Goal: Task Accomplishment & Management: Complete application form

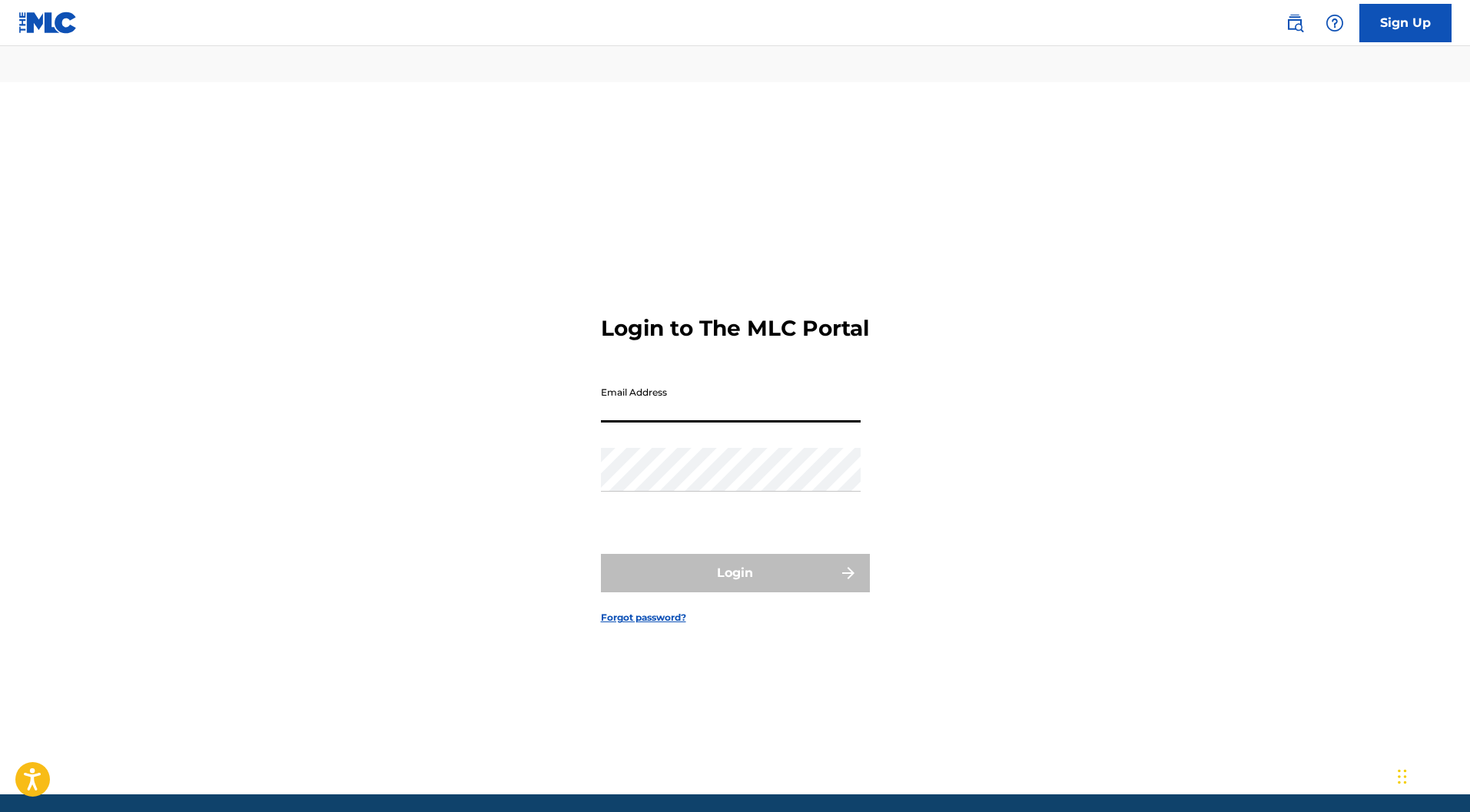
click at [616, 379] on input "Email Address" at bounding box center [731, 401] width 260 height 44
type input "[EMAIL_ADDRESS][DOMAIN_NAME]"
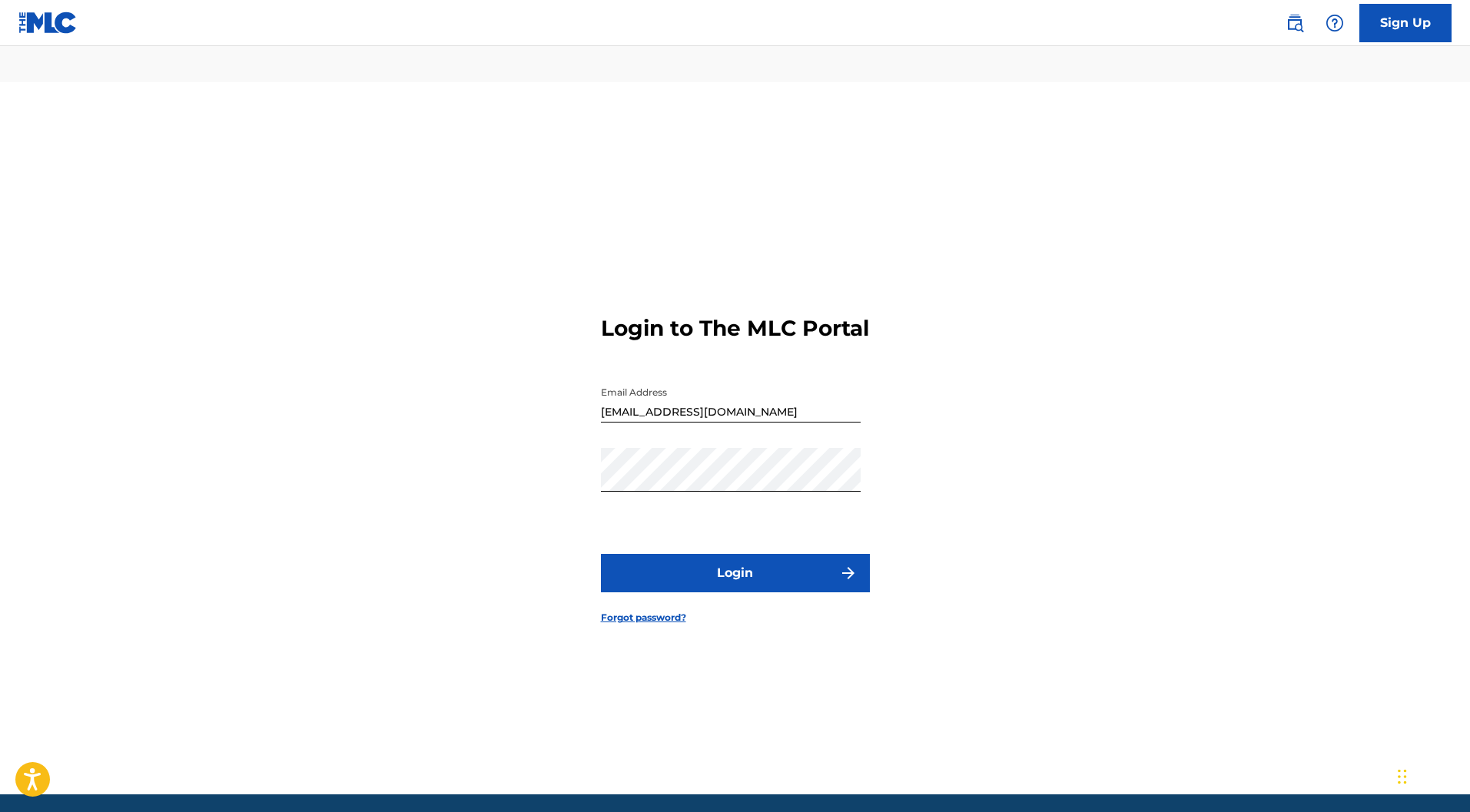
click at [766, 554] on button "Login" at bounding box center [735, 573] width 269 height 39
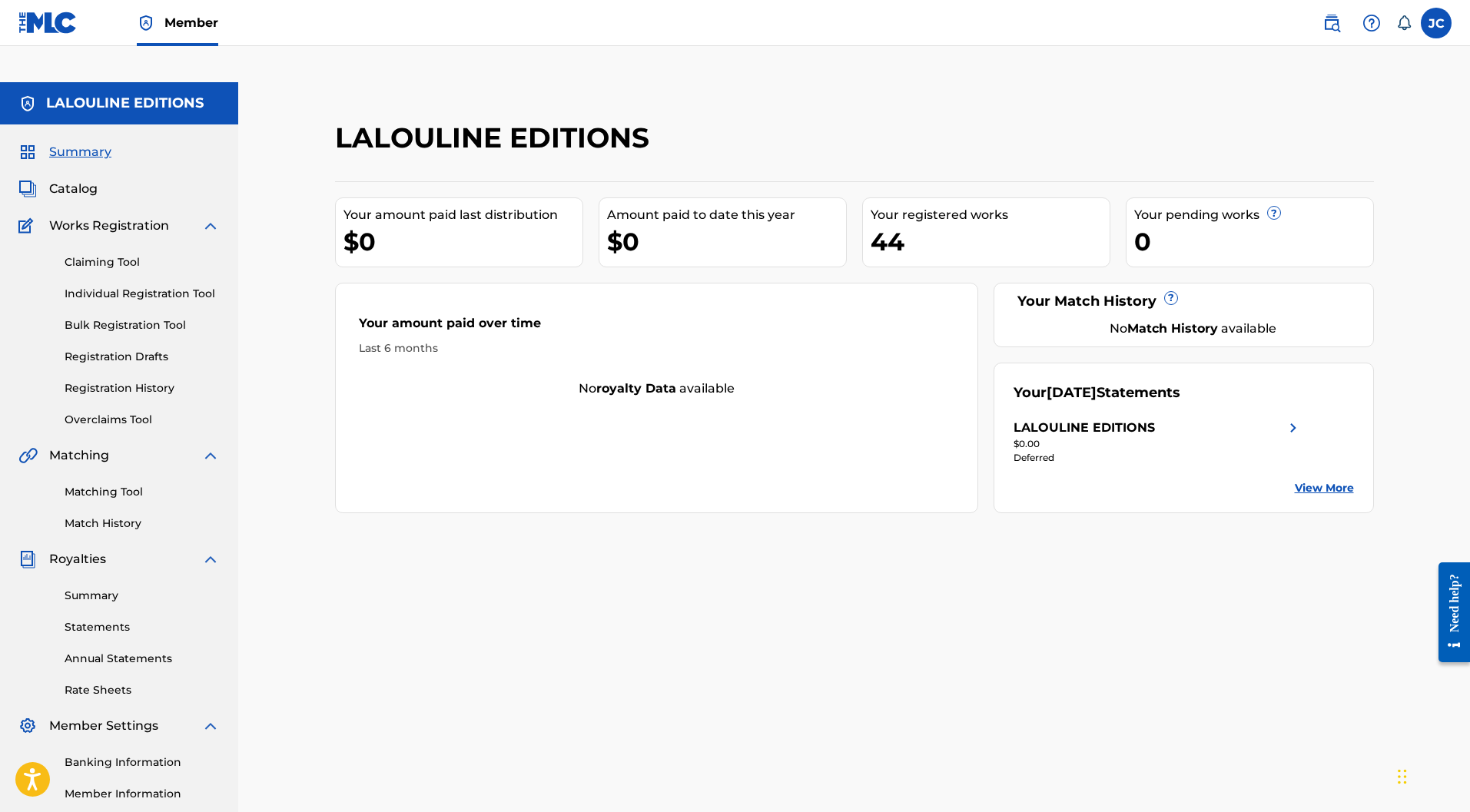
click at [131, 286] on link "Individual Registration Tool" at bounding box center [142, 294] width 155 height 16
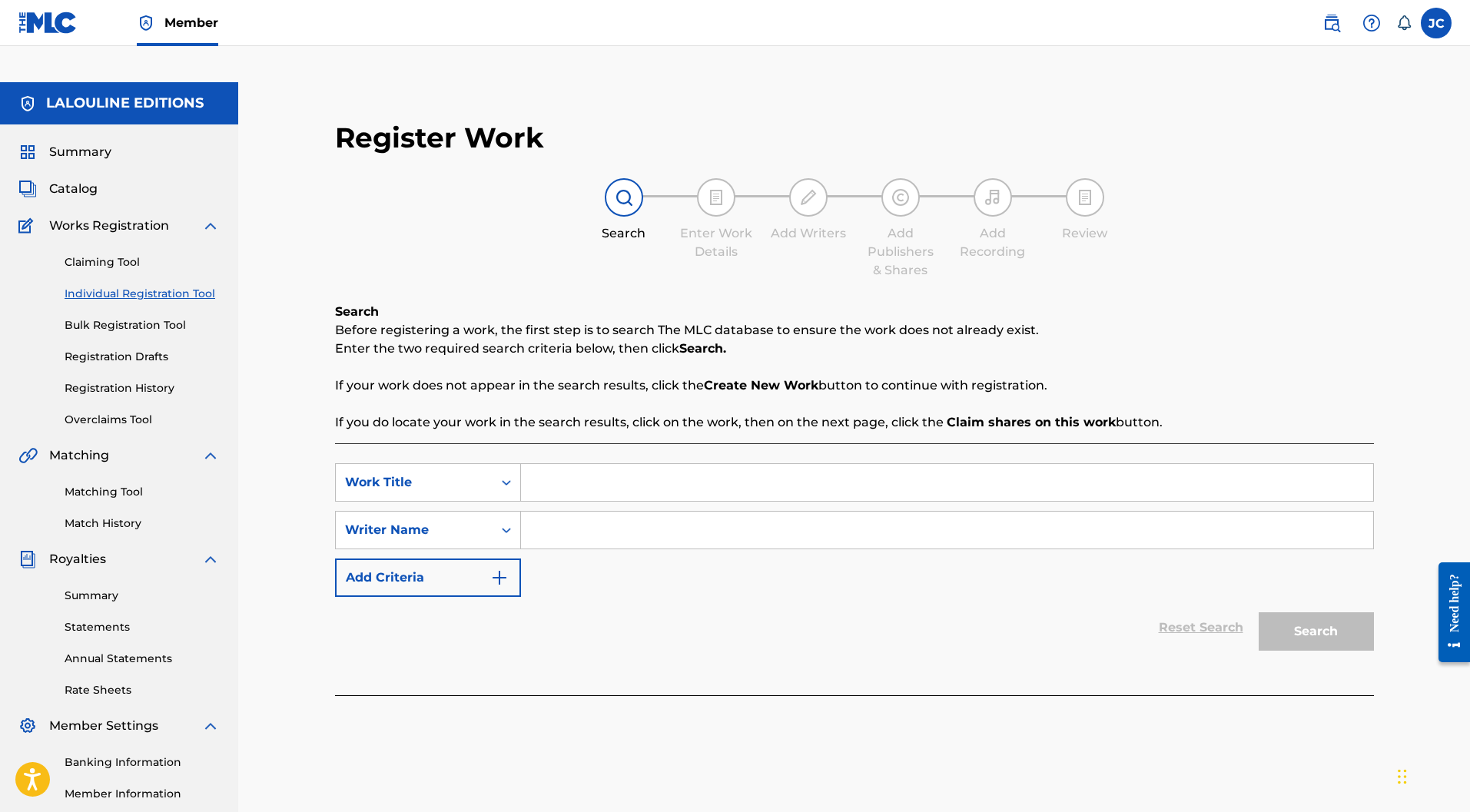
click at [676, 464] on input "Search Form" at bounding box center [947, 482] width 853 height 37
type input "Bulles de savon"
click at [672, 512] on input "Search Form" at bounding box center [947, 530] width 853 height 37
type input "luce marchand"
click at [1330, 613] on button "Search" at bounding box center [1316, 631] width 115 height 39
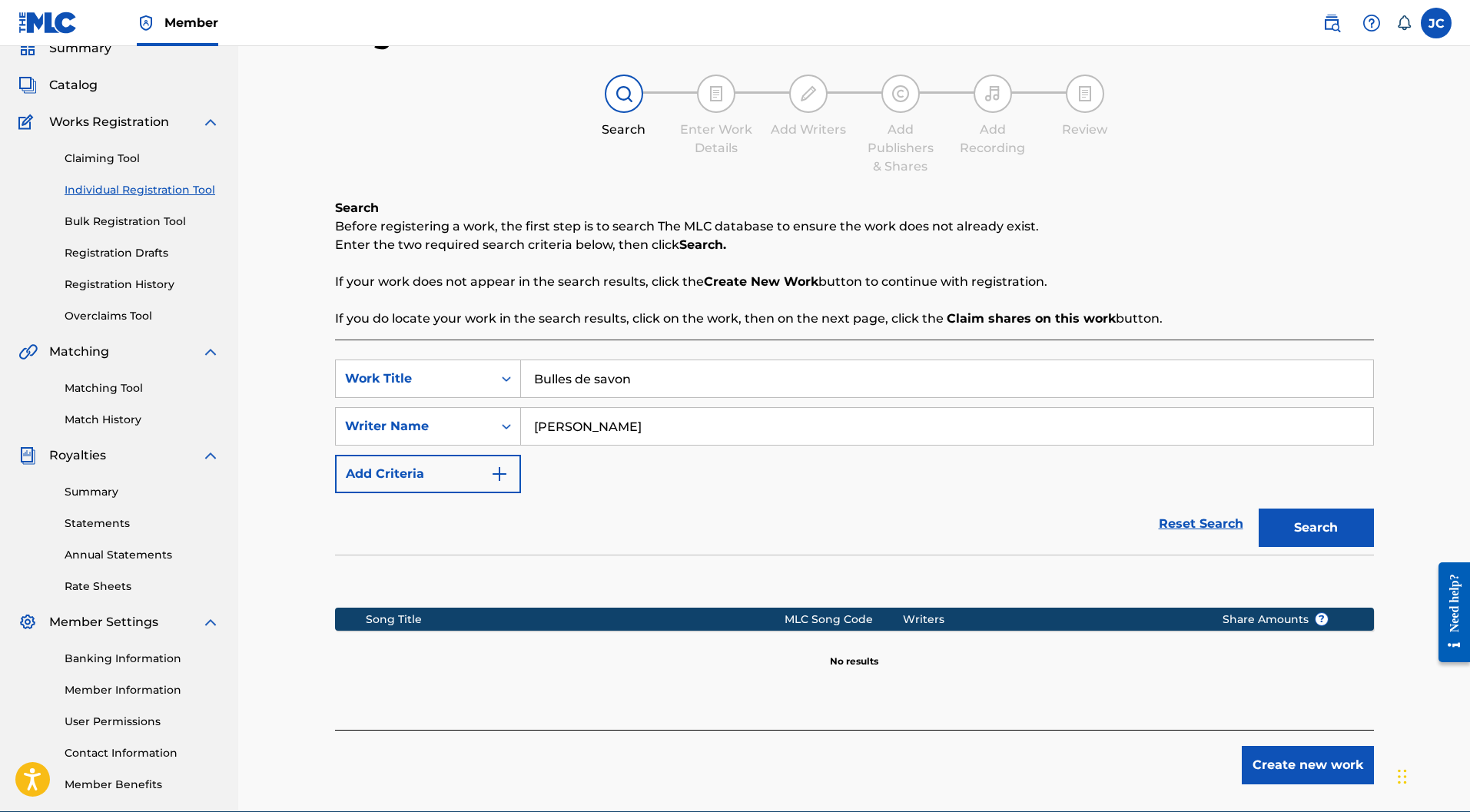
scroll to position [141, 0]
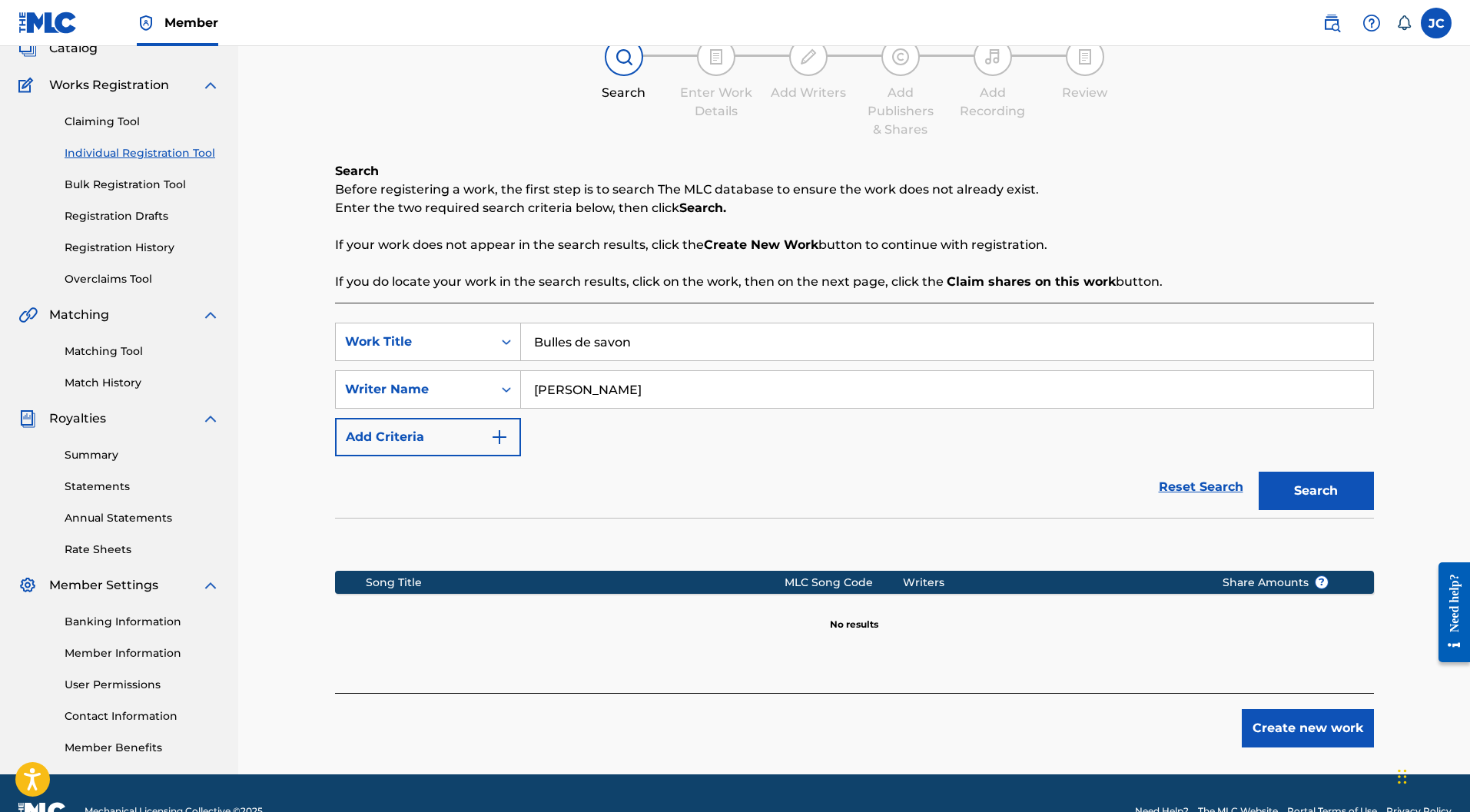
click at [1278, 710] on button "Create new work" at bounding box center [1307, 728] width 132 height 39
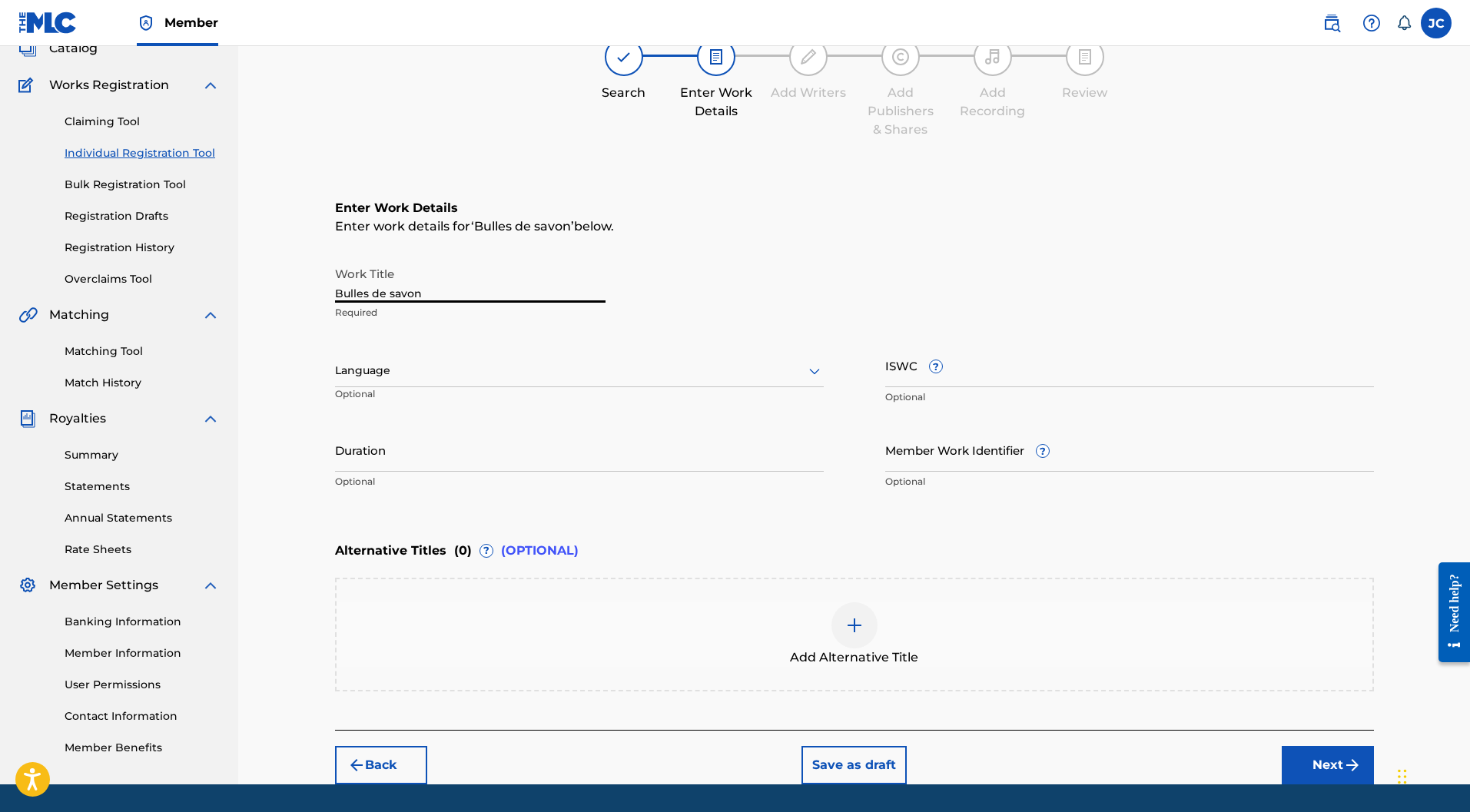
drag, startPoint x: 384, startPoint y: 260, endPoint x: 264, endPoint y: 260, distance: 120.0
click at [264, 260] on div "Register Work Search Enter Work Details Add Writers Add Publishers & Shares Add…" at bounding box center [854, 363] width 1232 height 843
paste input "ULLES DE SAVON"
type input "BULLES DE SAVON"
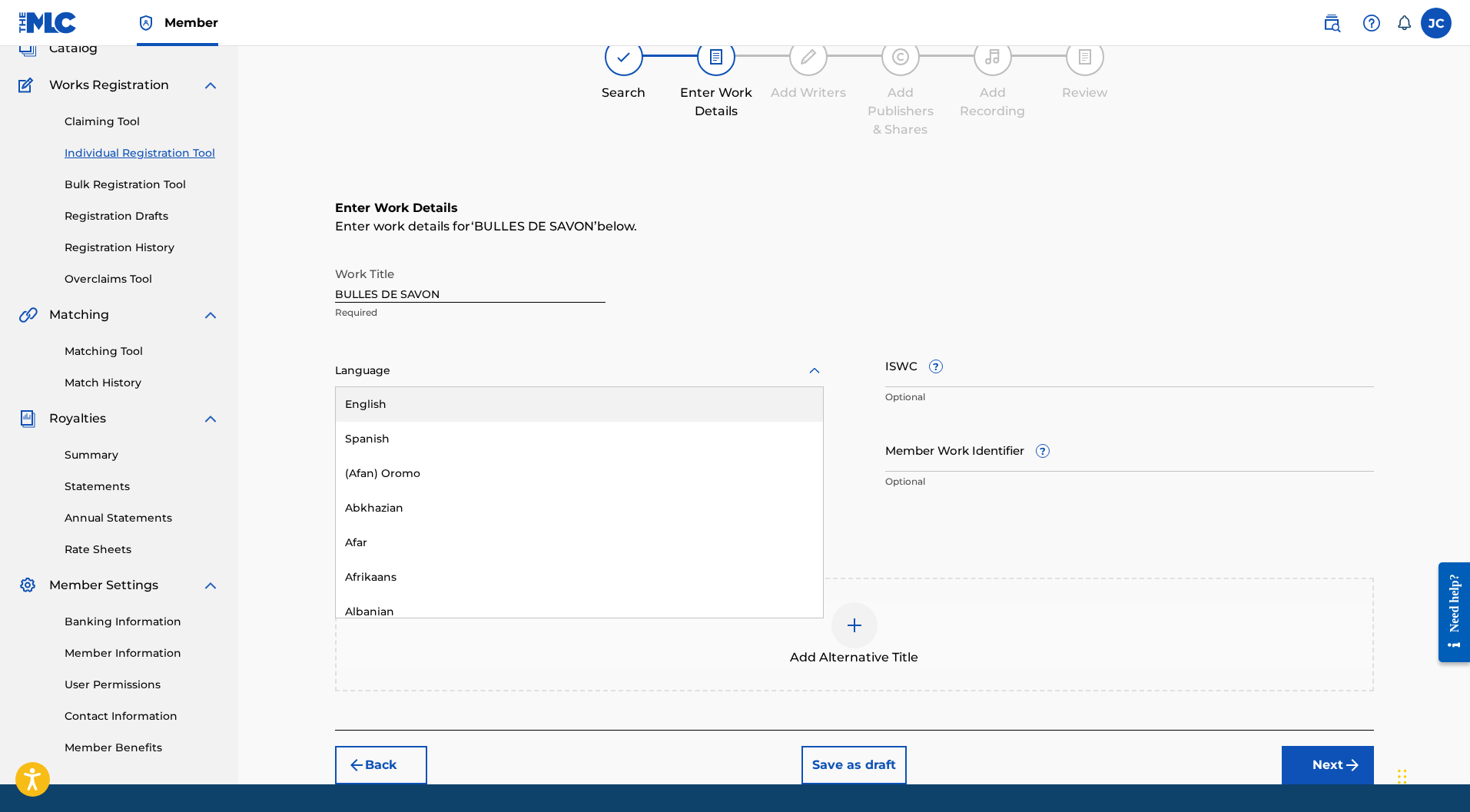
click at [412, 361] on div at bounding box center [580, 370] width 489 height 19
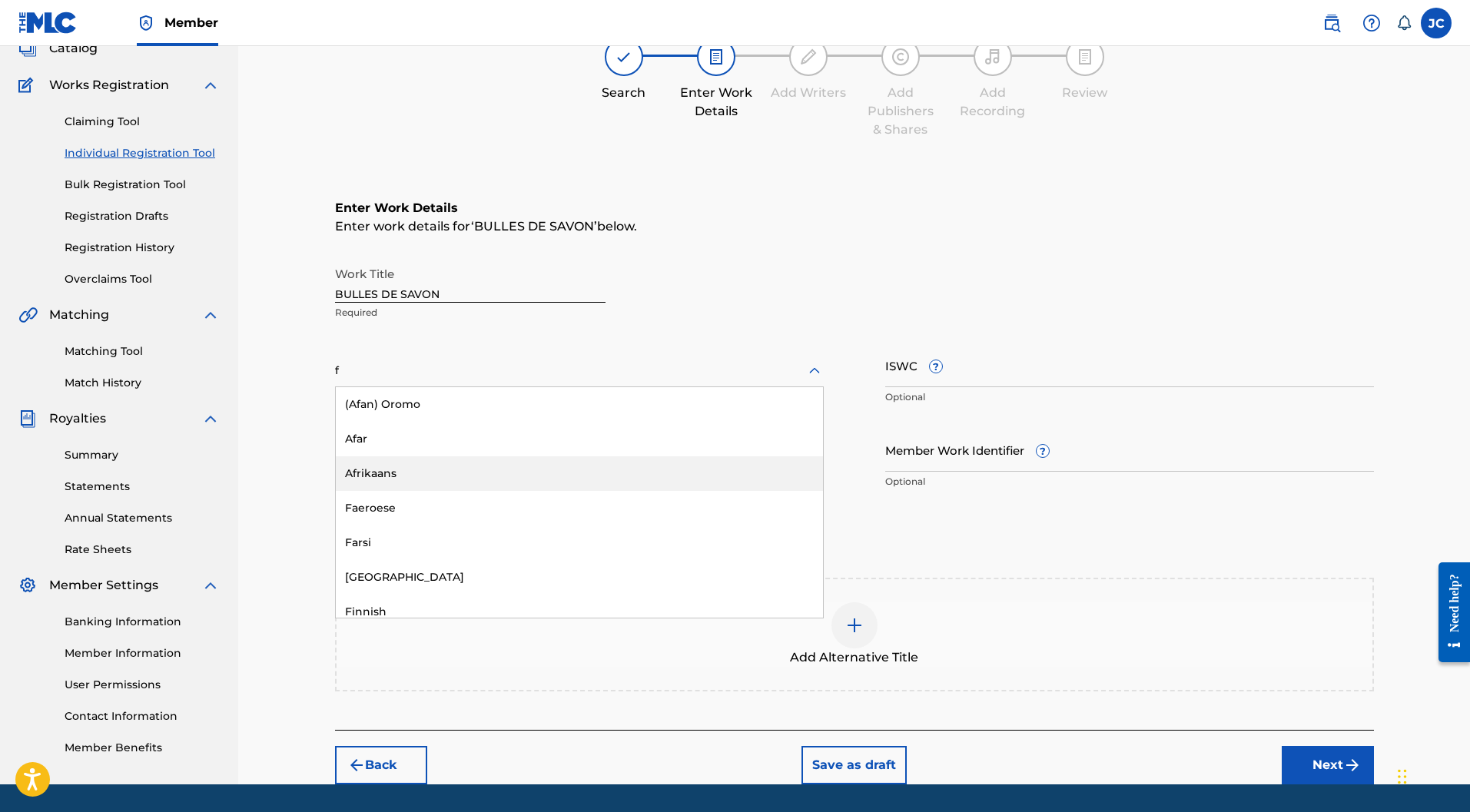
type input "fr"
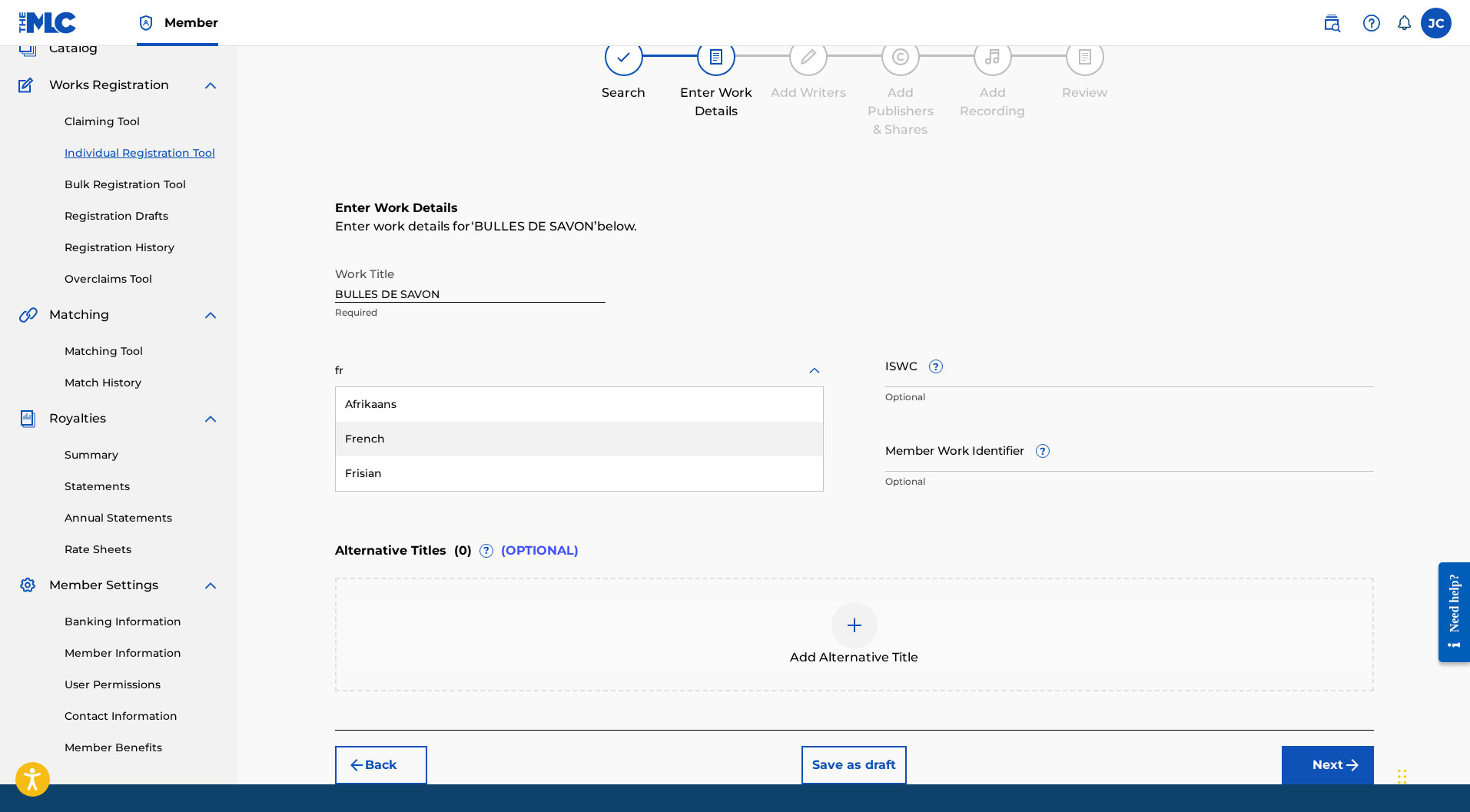
click at [382, 422] on div "French" at bounding box center [580, 439] width 487 height 34
click at [363, 428] on input "Duration" at bounding box center [580, 449] width 489 height 44
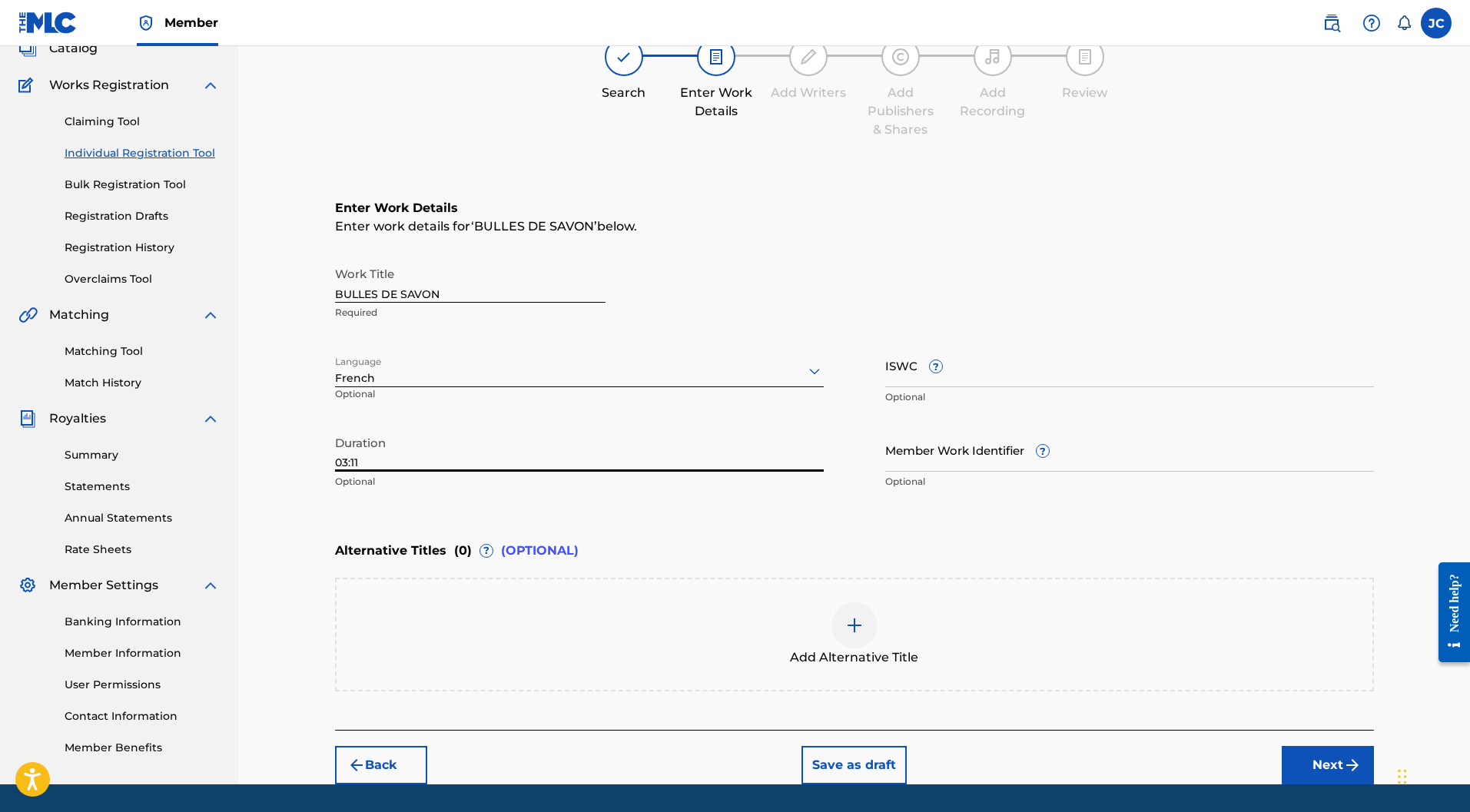
type input "03:11"
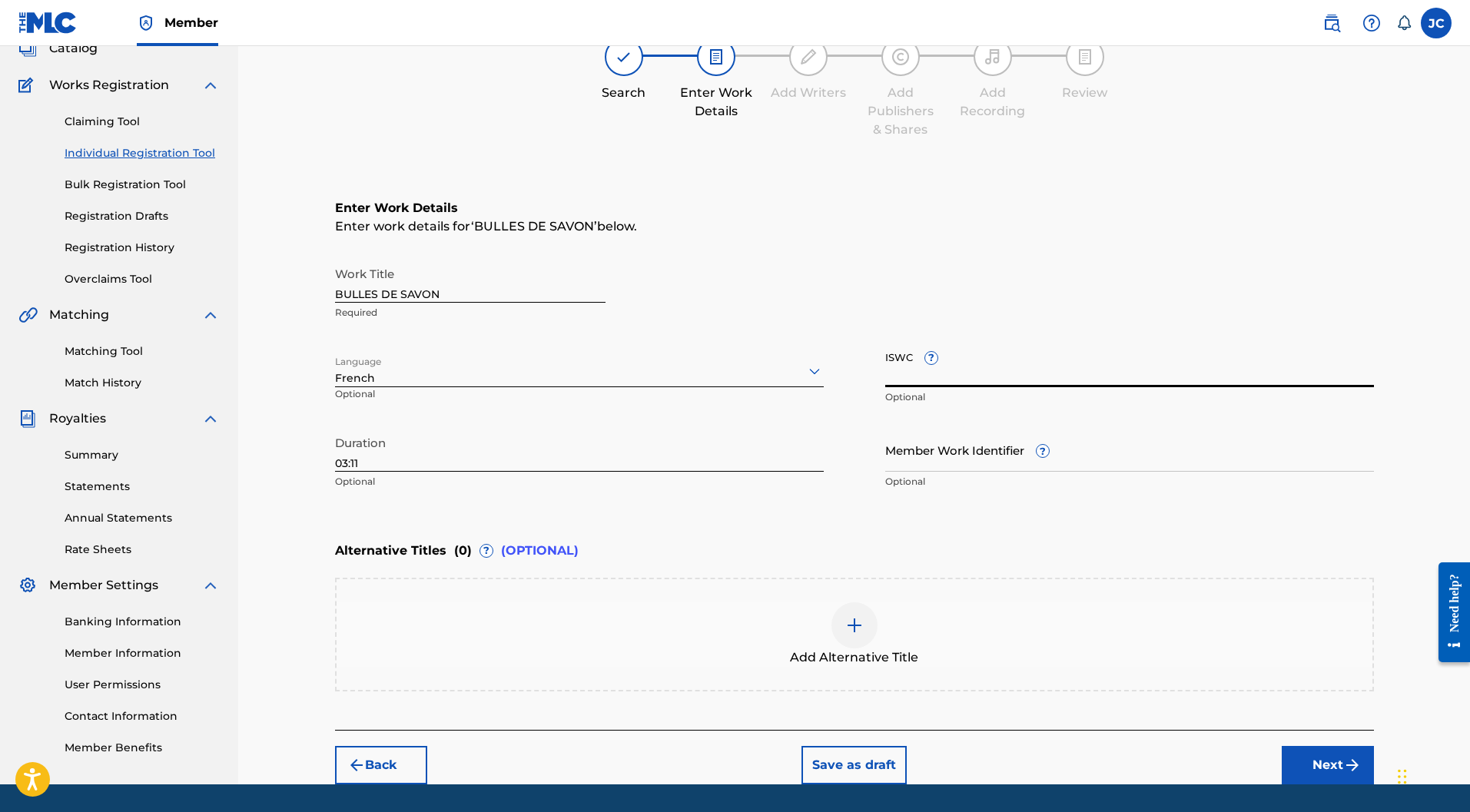
click at [1005, 343] on input "ISWC ?" at bounding box center [1129, 365] width 489 height 44
paste input "T-321.405.501-9"
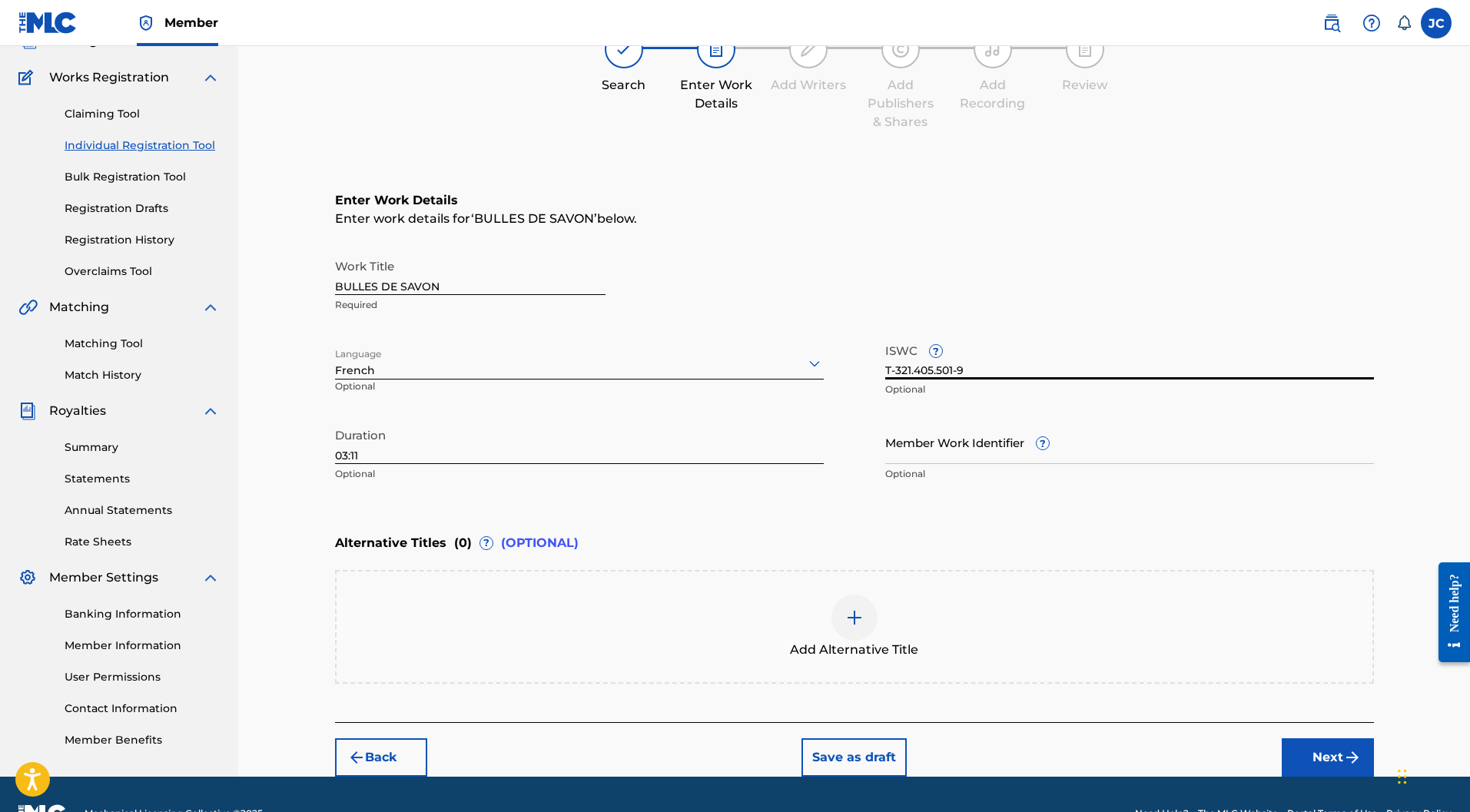
scroll to position [151, 0]
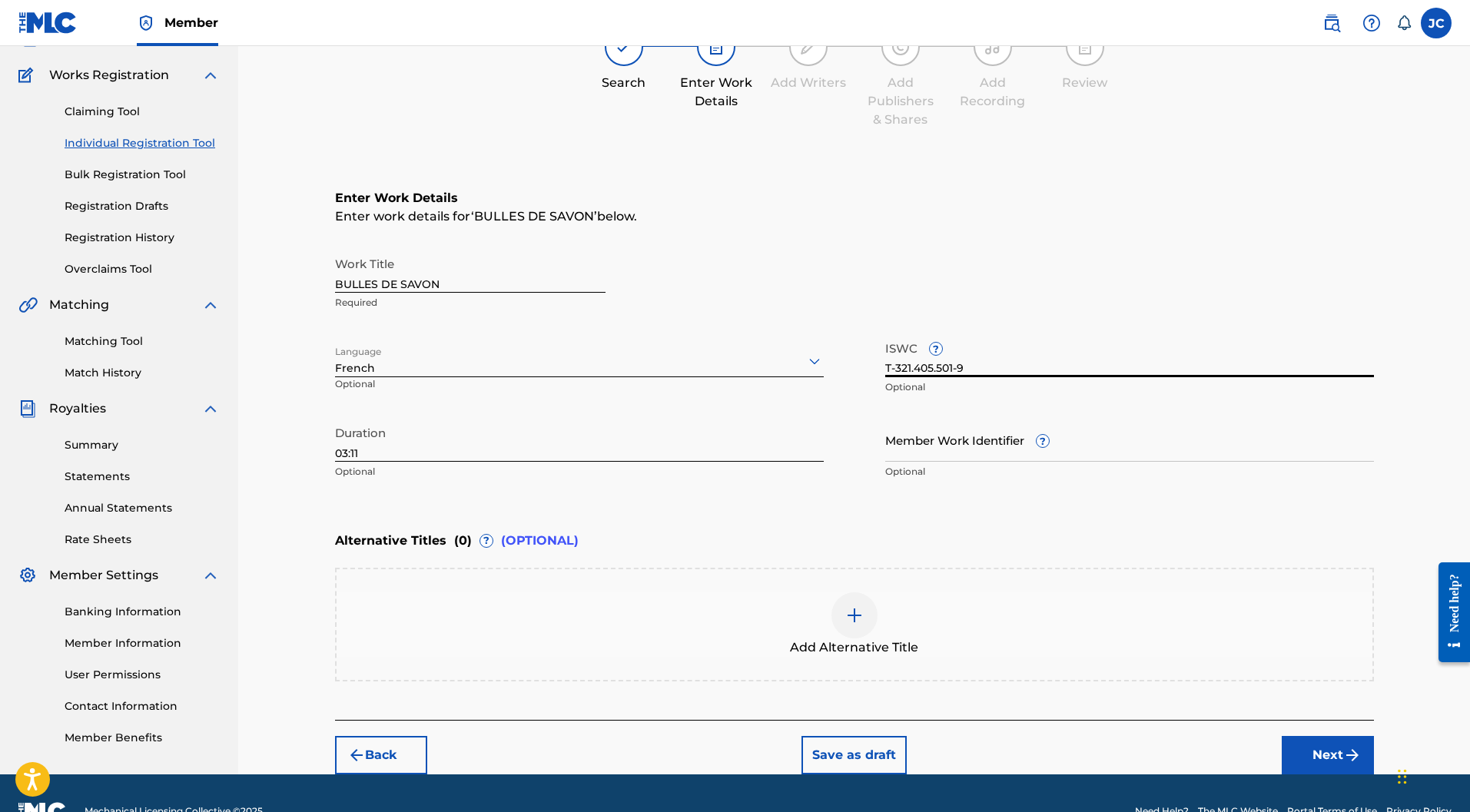
type input "T-321.405.501-9"
click at [844, 596] on div at bounding box center [855, 615] width 46 height 46
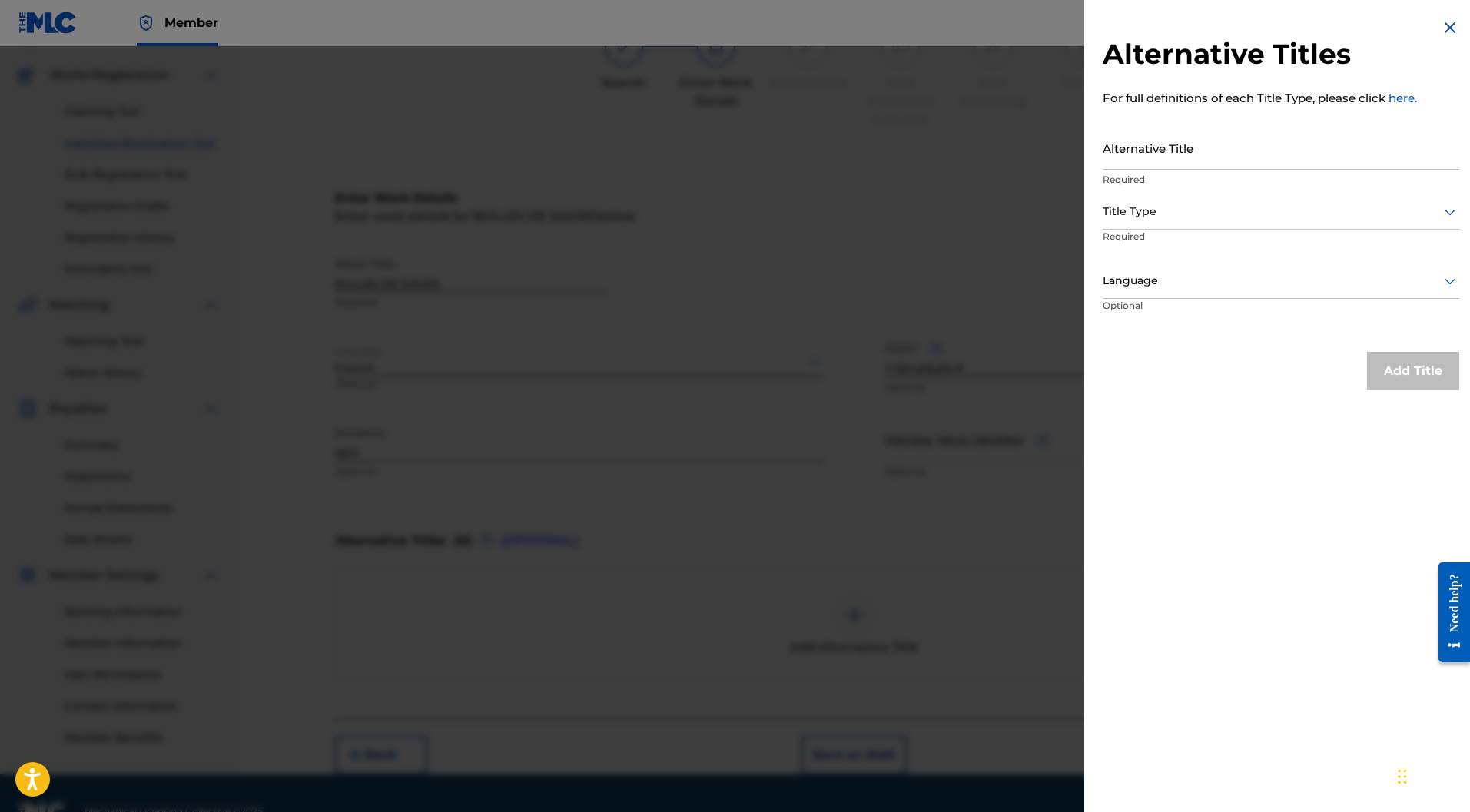
click at [1208, 217] on div at bounding box center [1281, 211] width 357 height 19
click at [1444, 27] on img at bounding box center [1450, 28] width 19 height 19
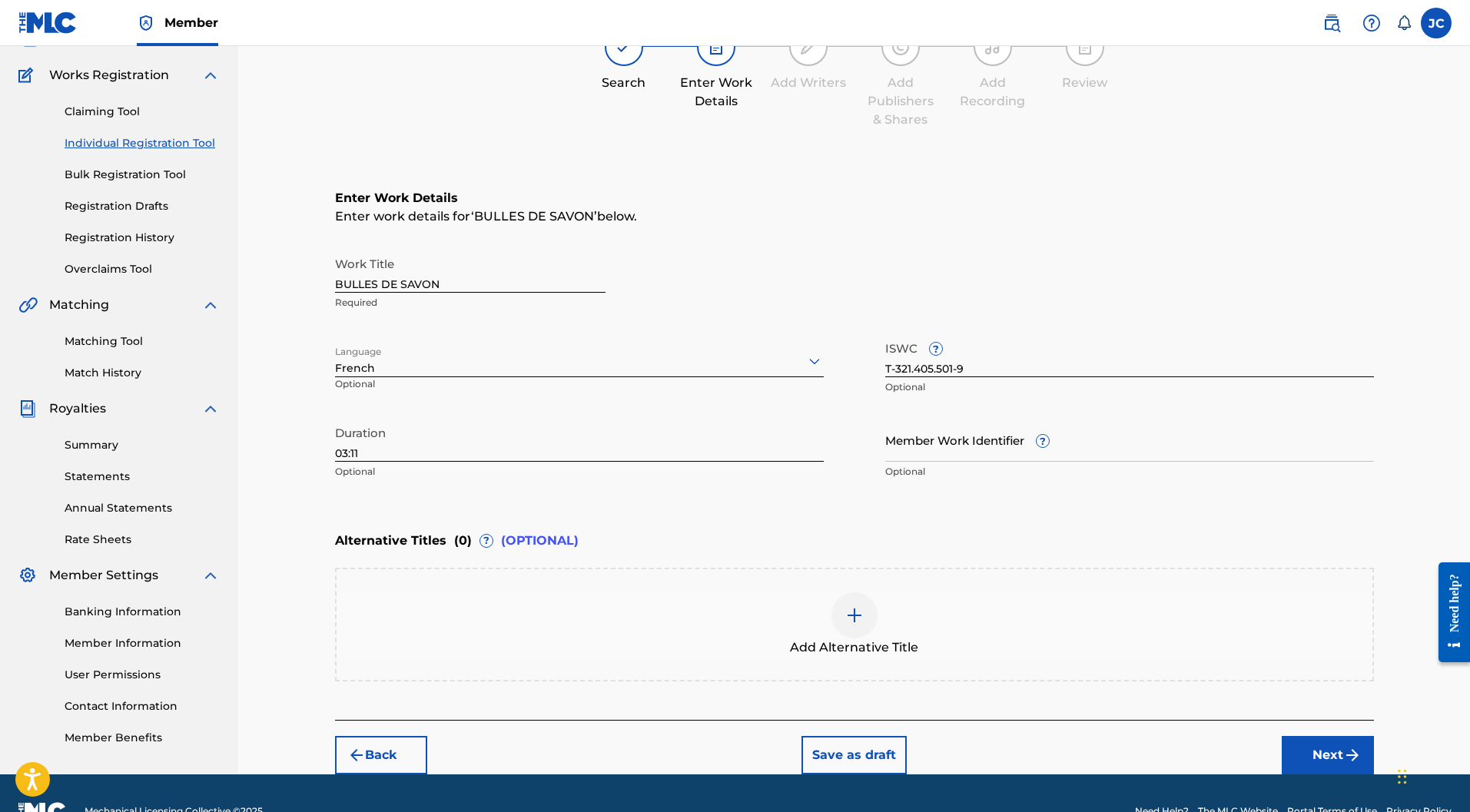
click at [1343, 746] on img "submit" at bounding box center [1352, 755] width 19 height 19
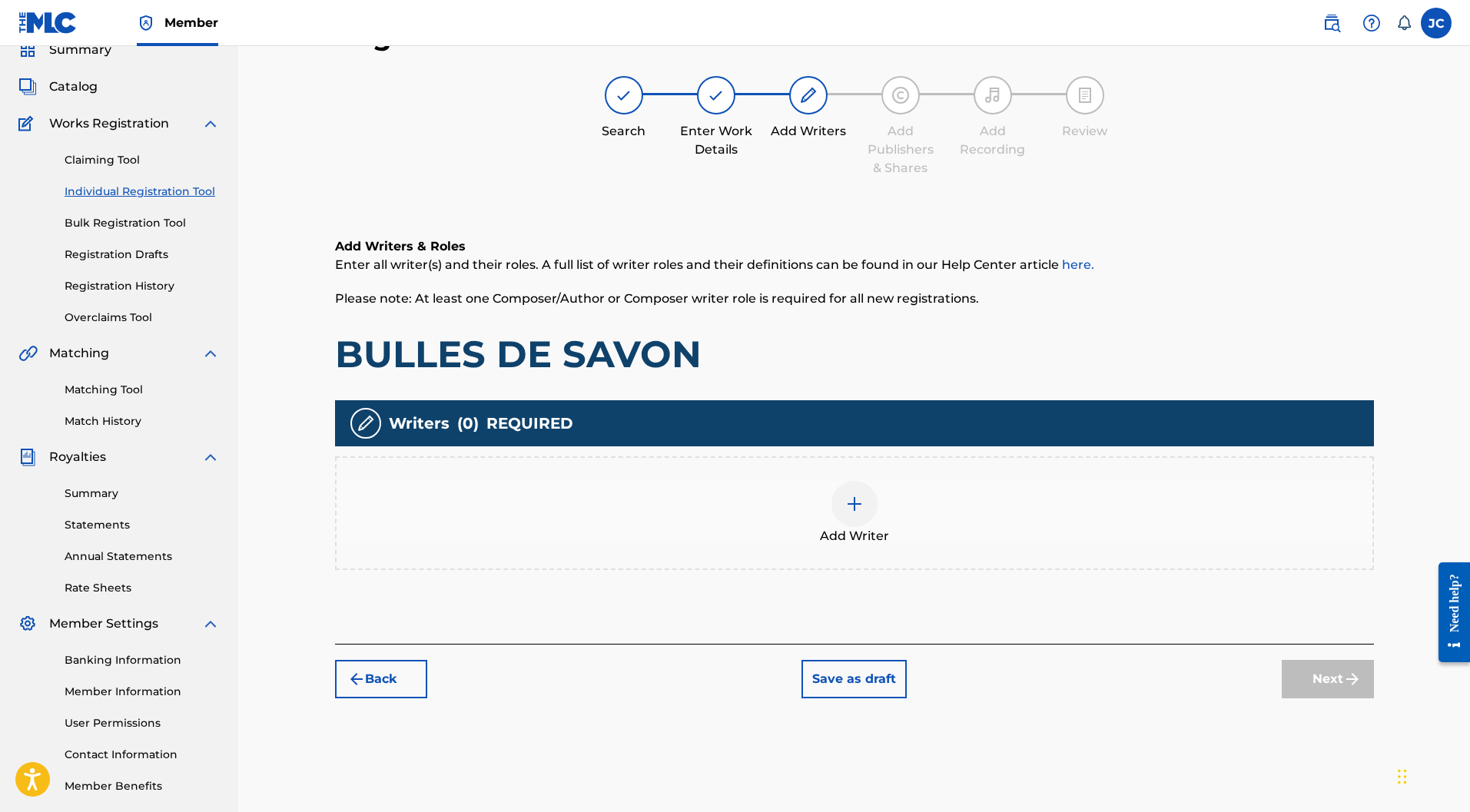
scroll to position [69, 0]
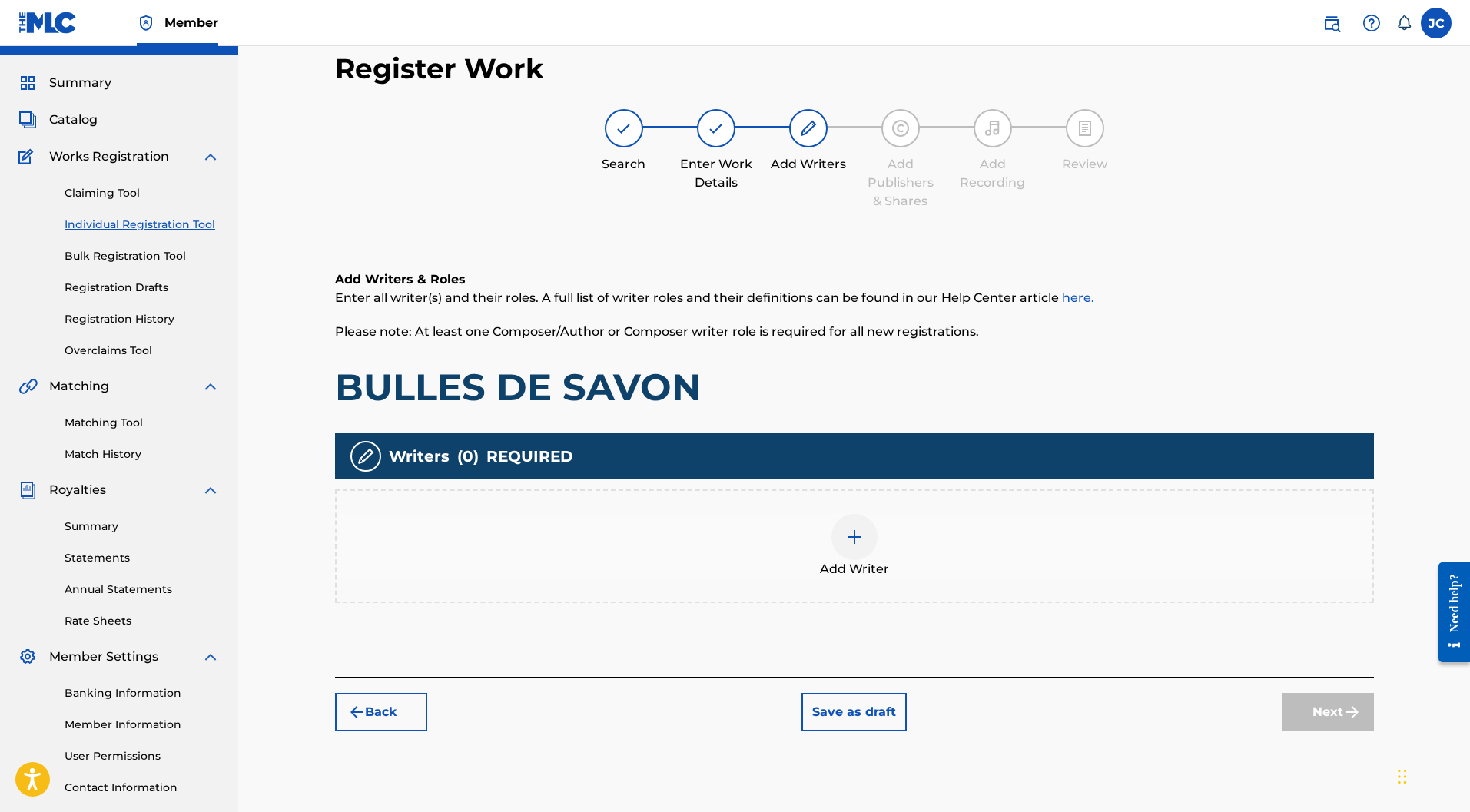
click at [852, 528] on img at bounding box center [855, 537] width 19 height 19
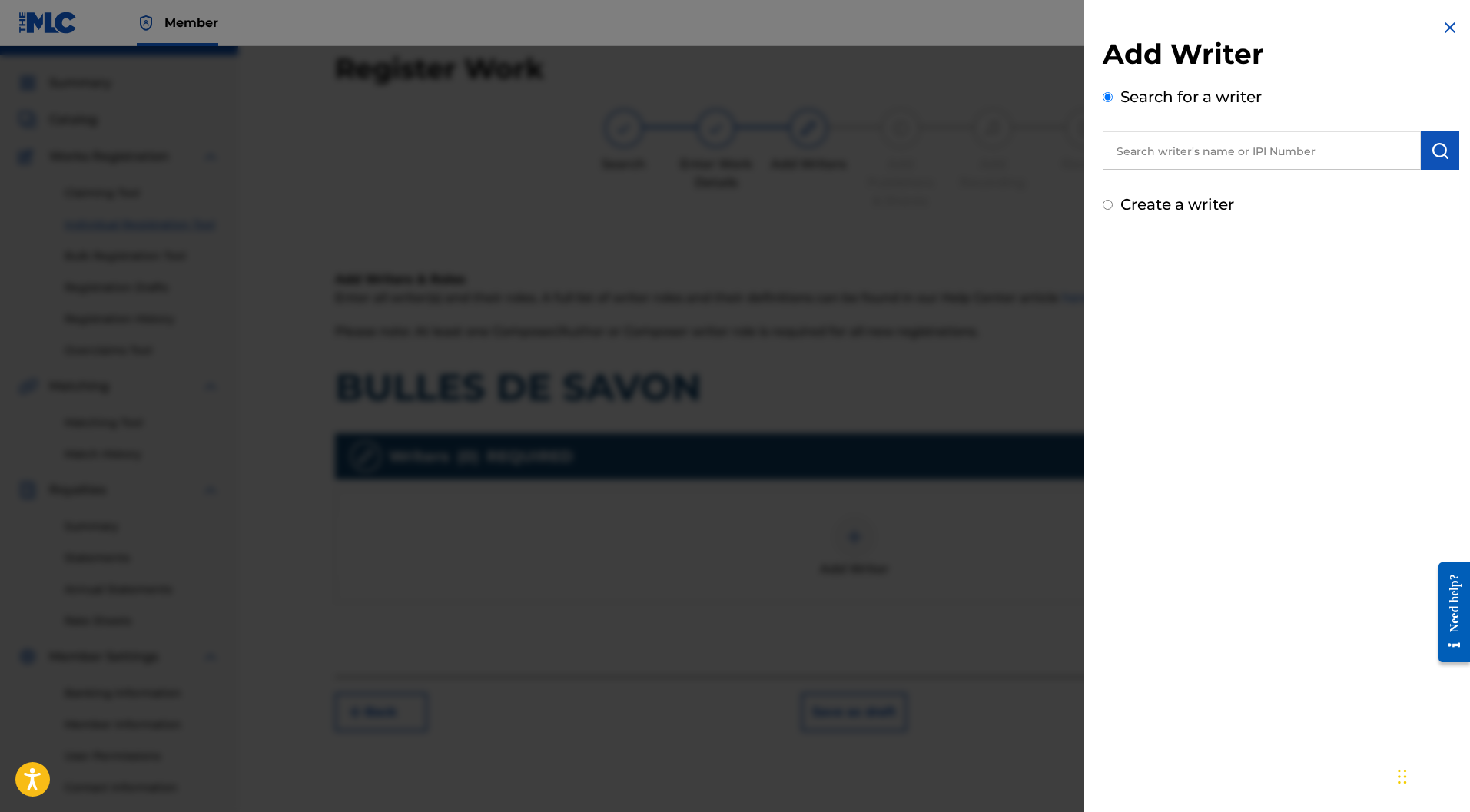
click at [1136, 207] on label "Create a writer" at bounding box center [1177, 204] width 114 height 19
radio input "true"
click at [1113, 207] on input "Create a writer" at bounding box center [1108, 204] width 10 height 10
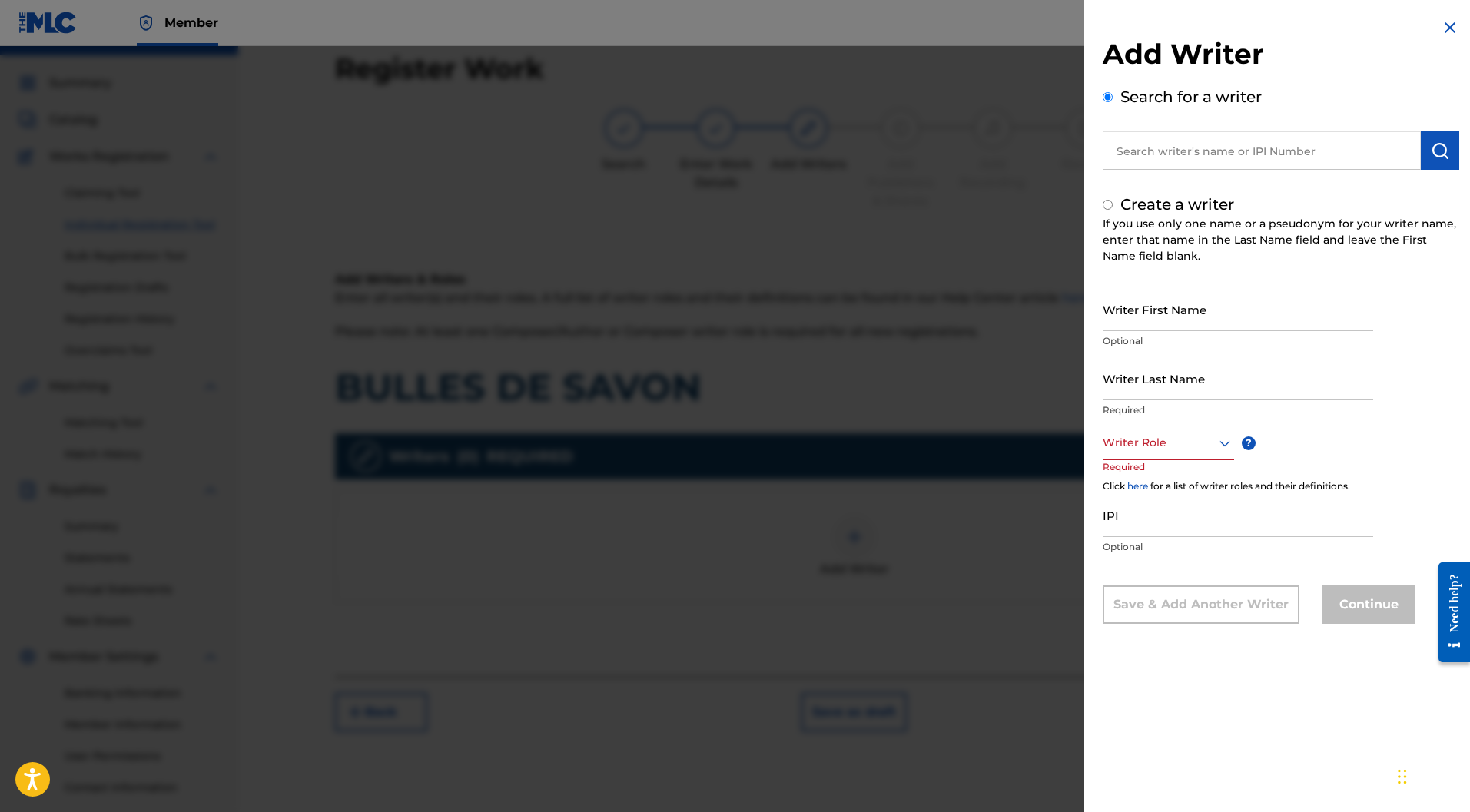
radio input "false"
radio input "true"
click at [1139, 320] on input "Writer First Name" at bounding box center [1238, 309] width 270 height 44
paste input "Stephane ANTSON"
drag, startPoint x: 1205, startPoint y: 325, endPoint x: 1163, endPoint y: 319, distance: 42.4
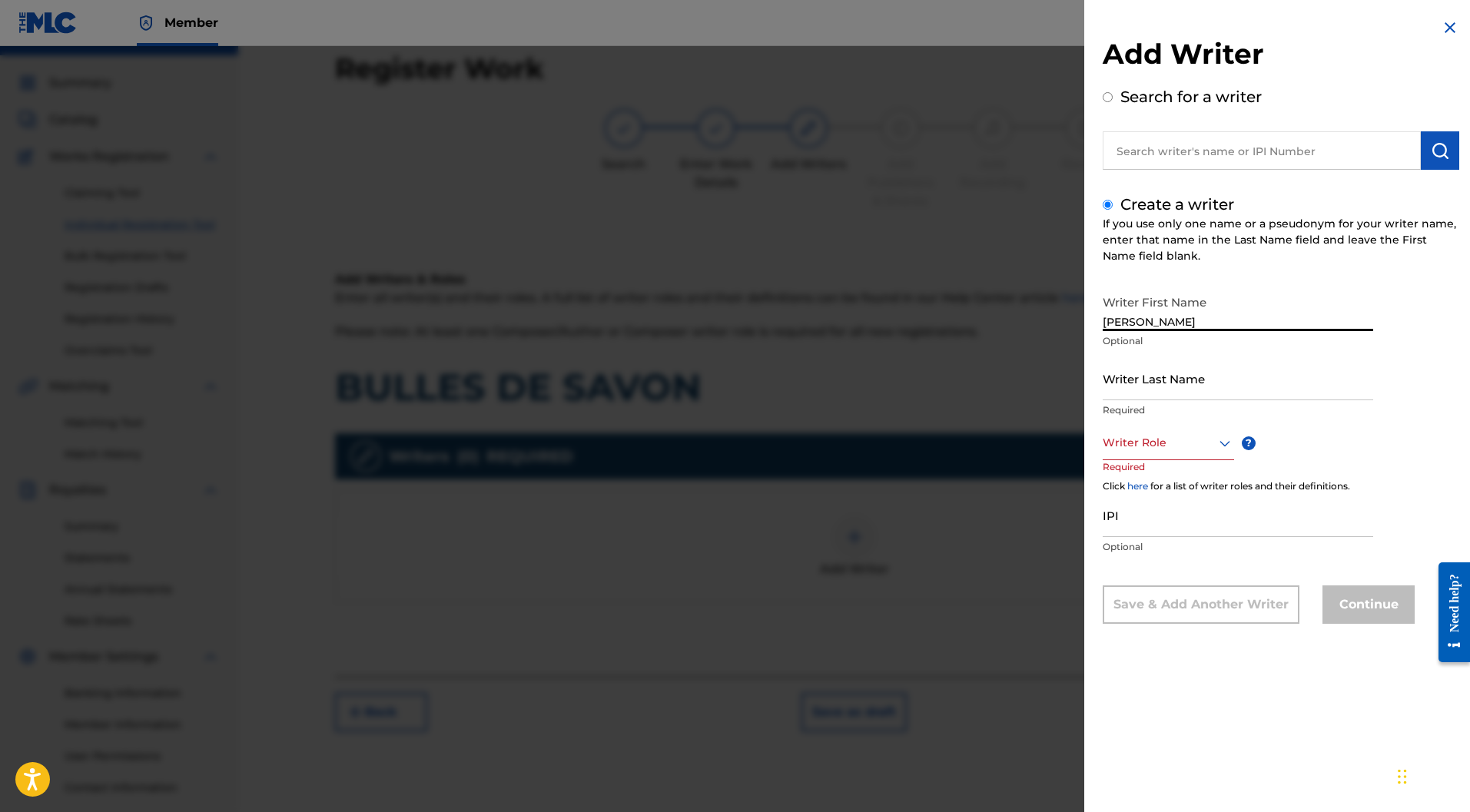
click at [1163, 319] on input "Stephane ANTSON" at bounding box center [1238, 309] width 270 height 44
type input "Stephane"
click at [1175, 384] on input "Writer Last Name" at bounding box center [1238, 378] width 270 height 44
paste input "ANTSON"
type input "ANTSON"
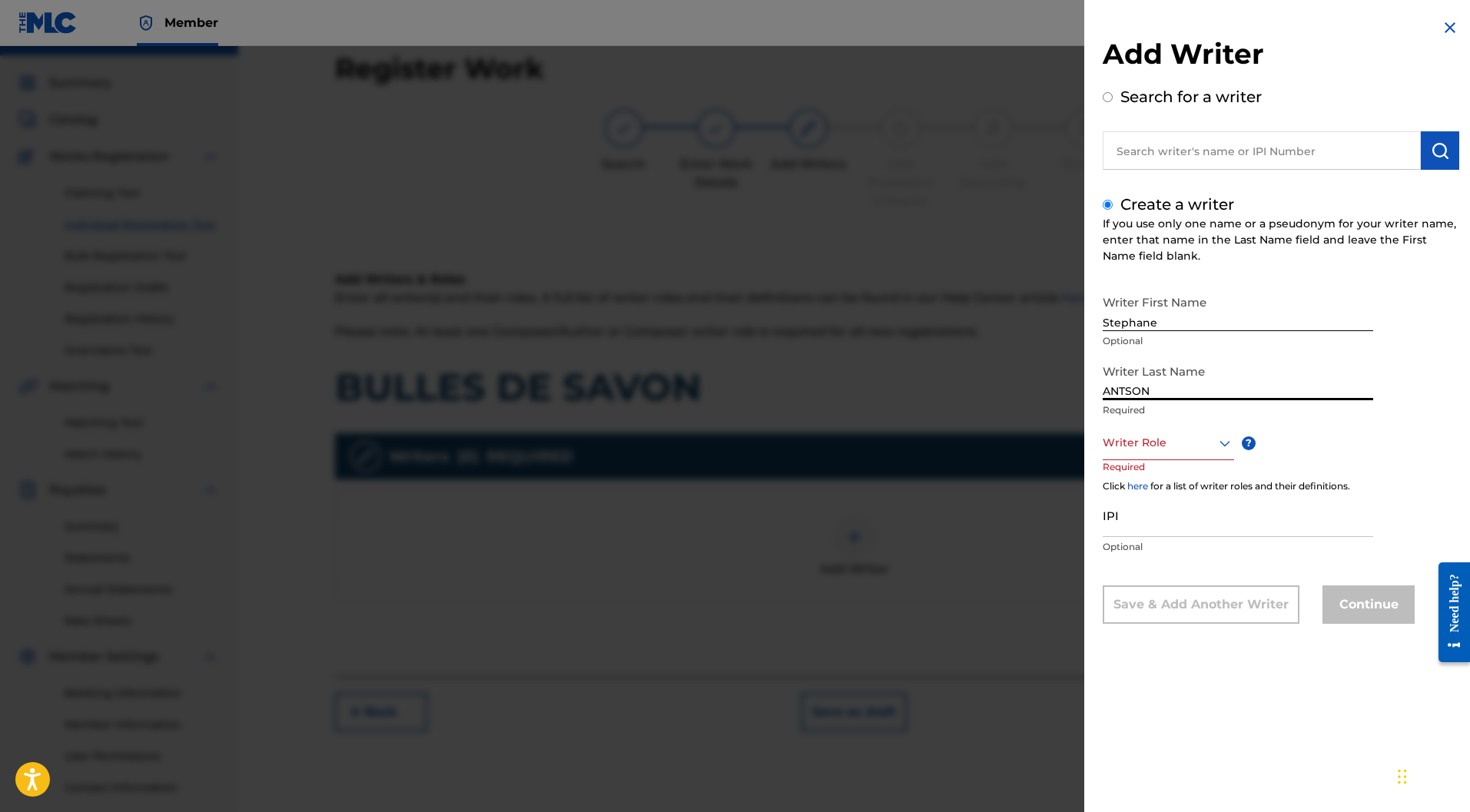
click at [1178, 438] on div at bounding box center [1169, 442] width 131 height 19
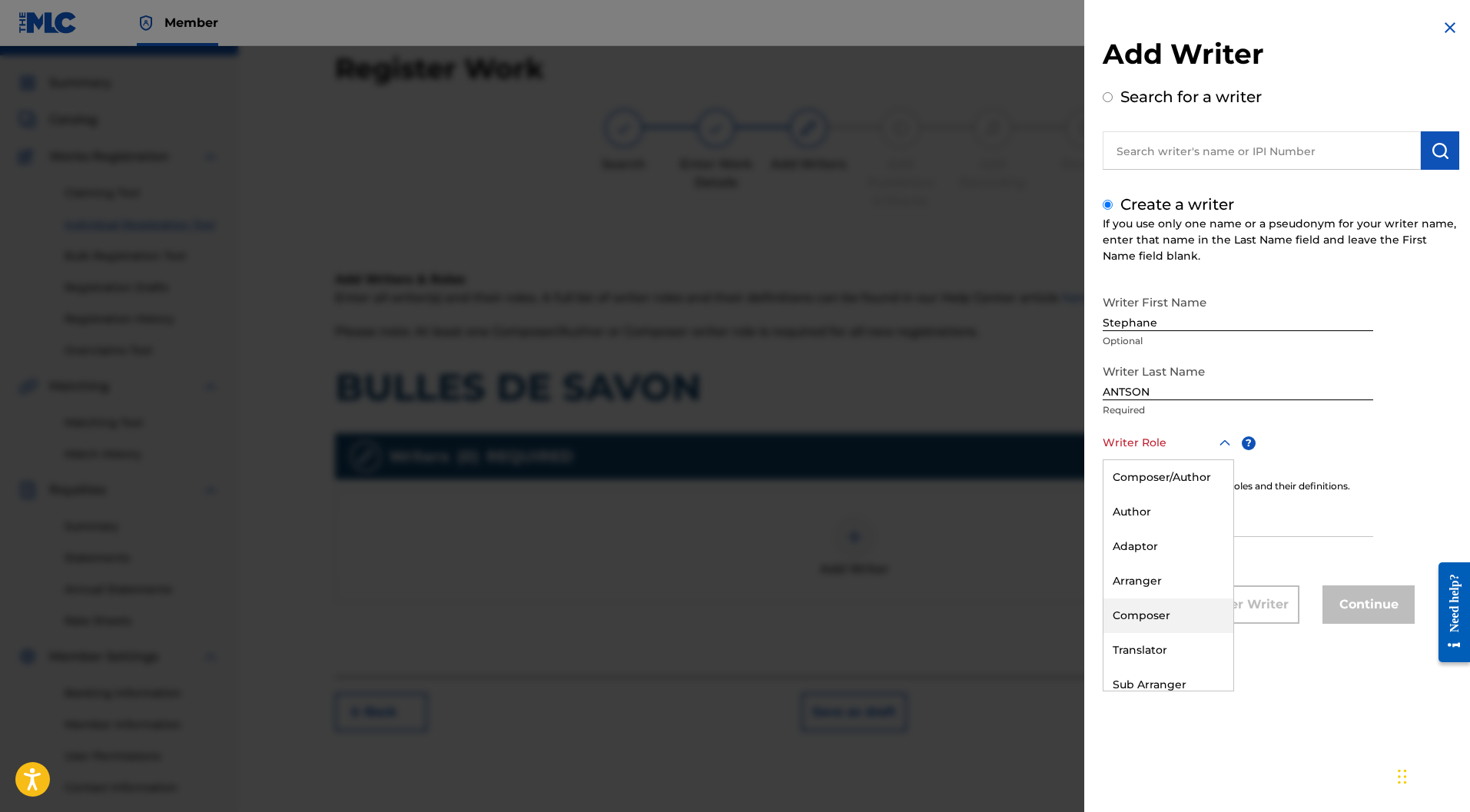
click at [1141, 609] on div "Composer" at bounding box center [1168, 615] width 130 height 34
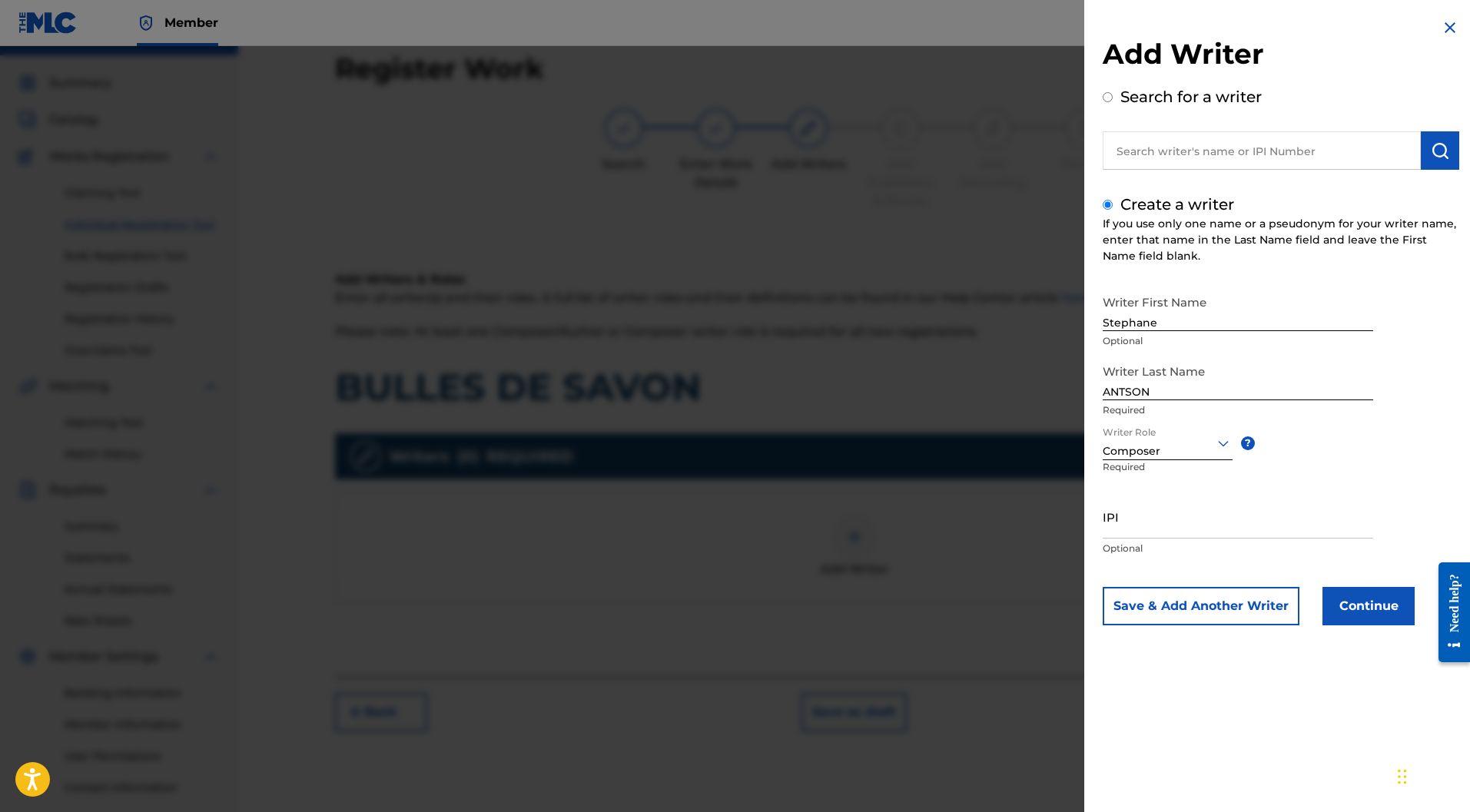
click at [1145, 521] on input "IPI" at bounding box center [1238, 516] width 270 height 44
paste input "1166367733"
type input "1166367733"
click at [1242, 612] on button "Save & Add Another Writer" at bounding box center [1201, 606] width 197 height 39
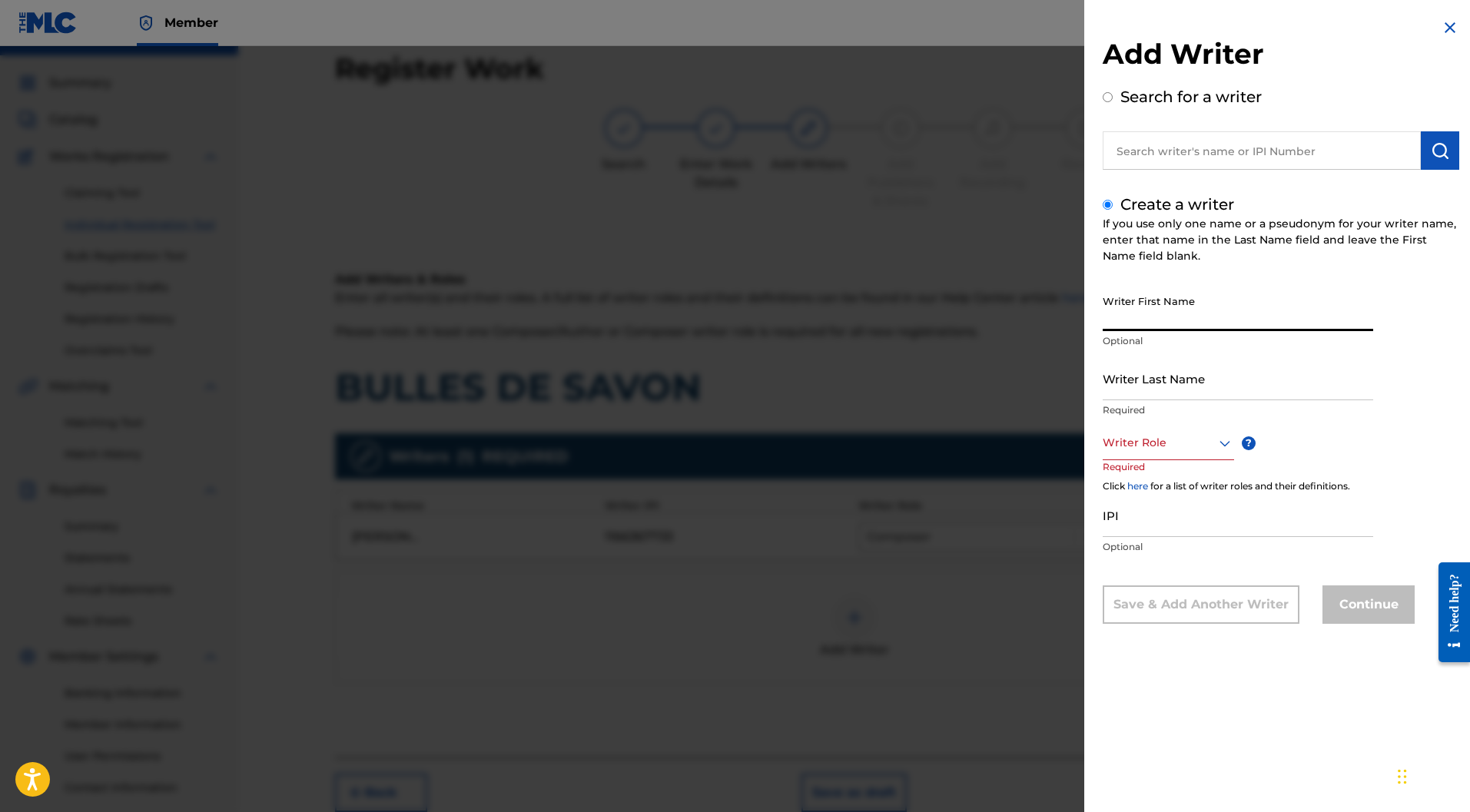
click at [1189, 312] on input "Writer First Name" at bounding box center [1238, 309] width 270 height 44
paste input "Marc CHAPERON"
drag, startPoint x: 1196, startPoint y: 322, endPoint x: 1135, endPoint y: 318, distance: 61.1
click at [1135, 318] on input "Marc CHAPERON" at bounding box center [1238, 309] width 270 height 44
type input "Marc"
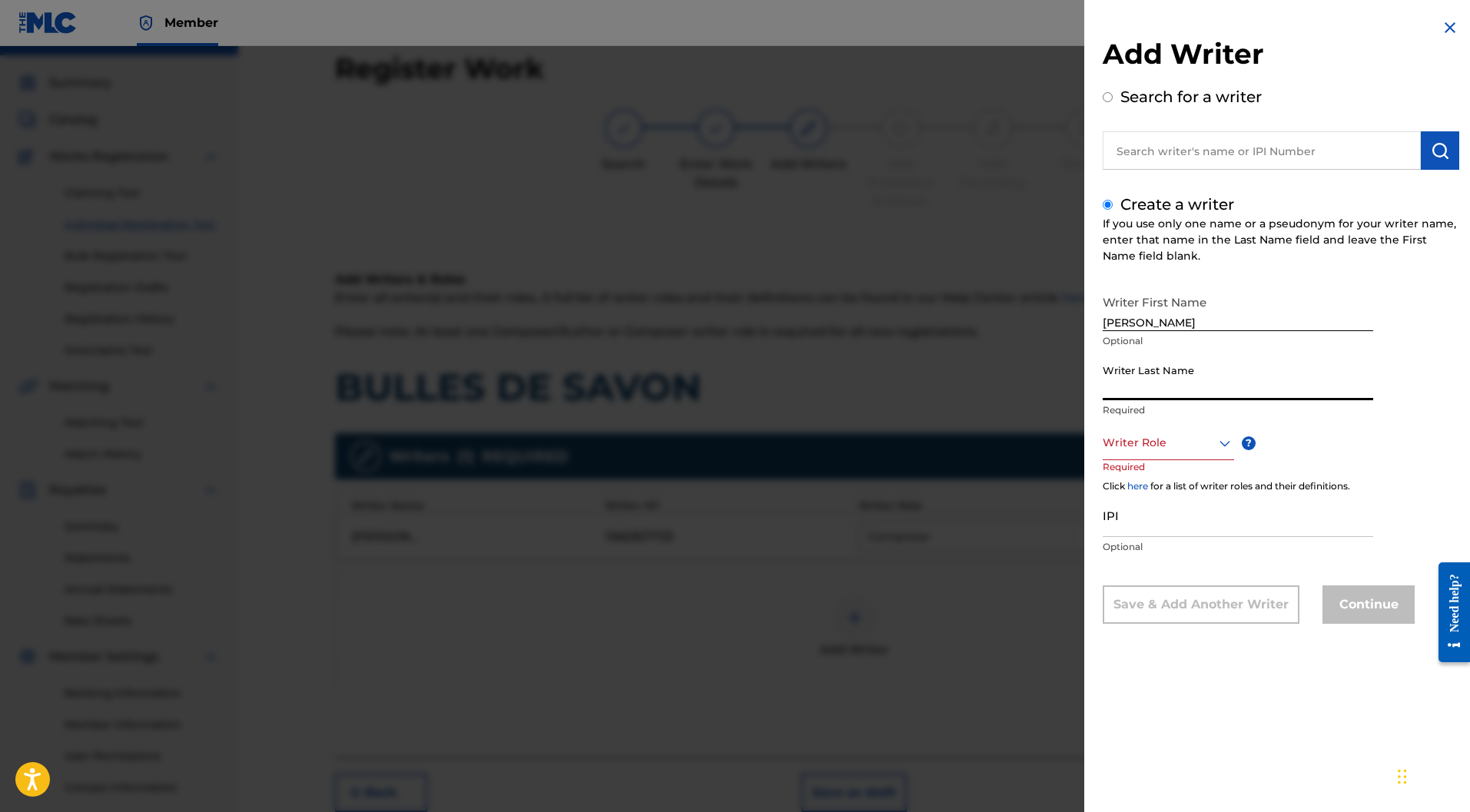
click at [1147, 365] on input "Writer Last Name" at bounding box center [1238, 378] width 270 height 44
paste input "CHAPERON"
type input "CHAPERON"
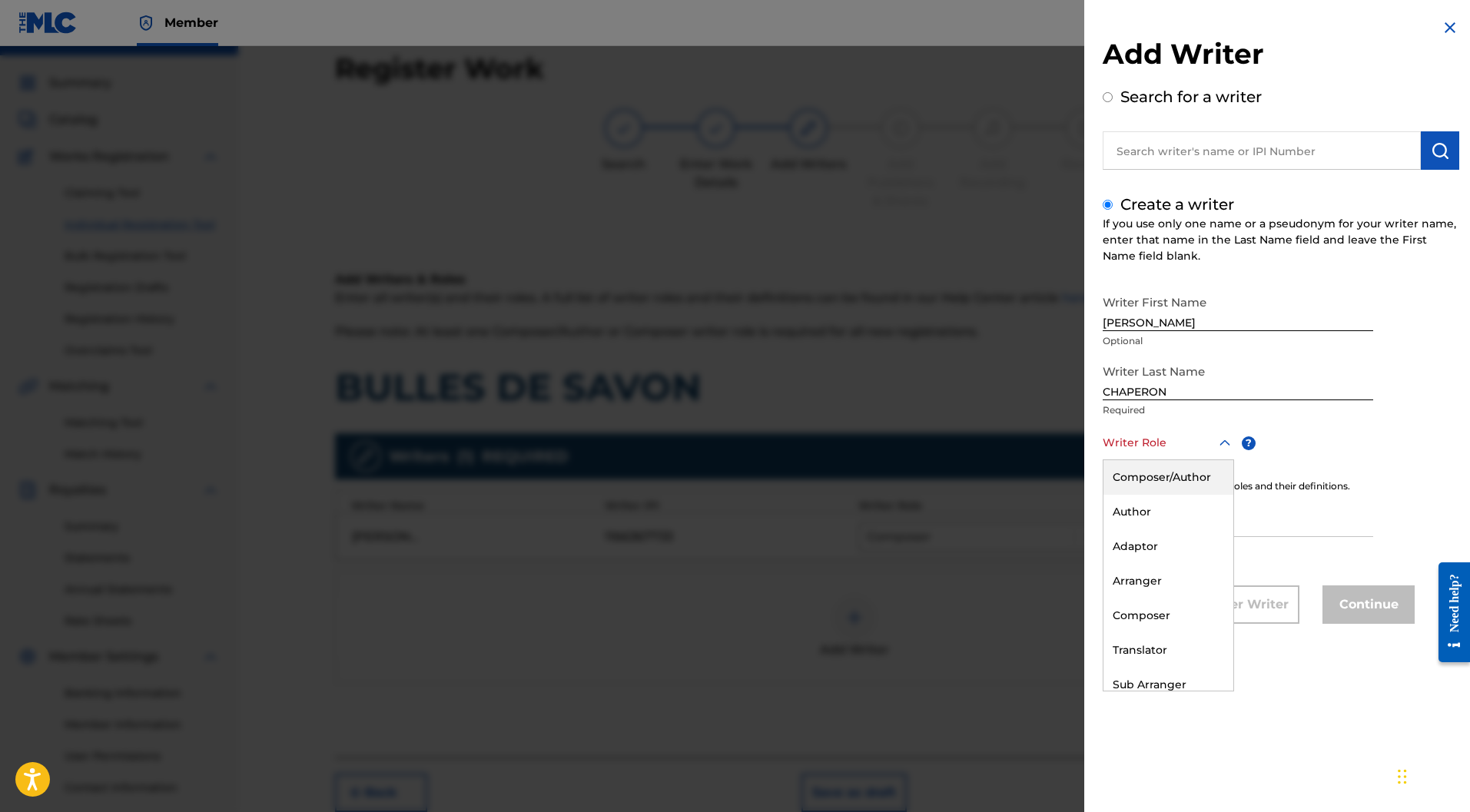
click at [1158, 449] on div at bounding box center [1169, 442] width 131 height 19
click at [1149, 615] on div "Composer" at bounding box center [1168, 615] width 130 height 34
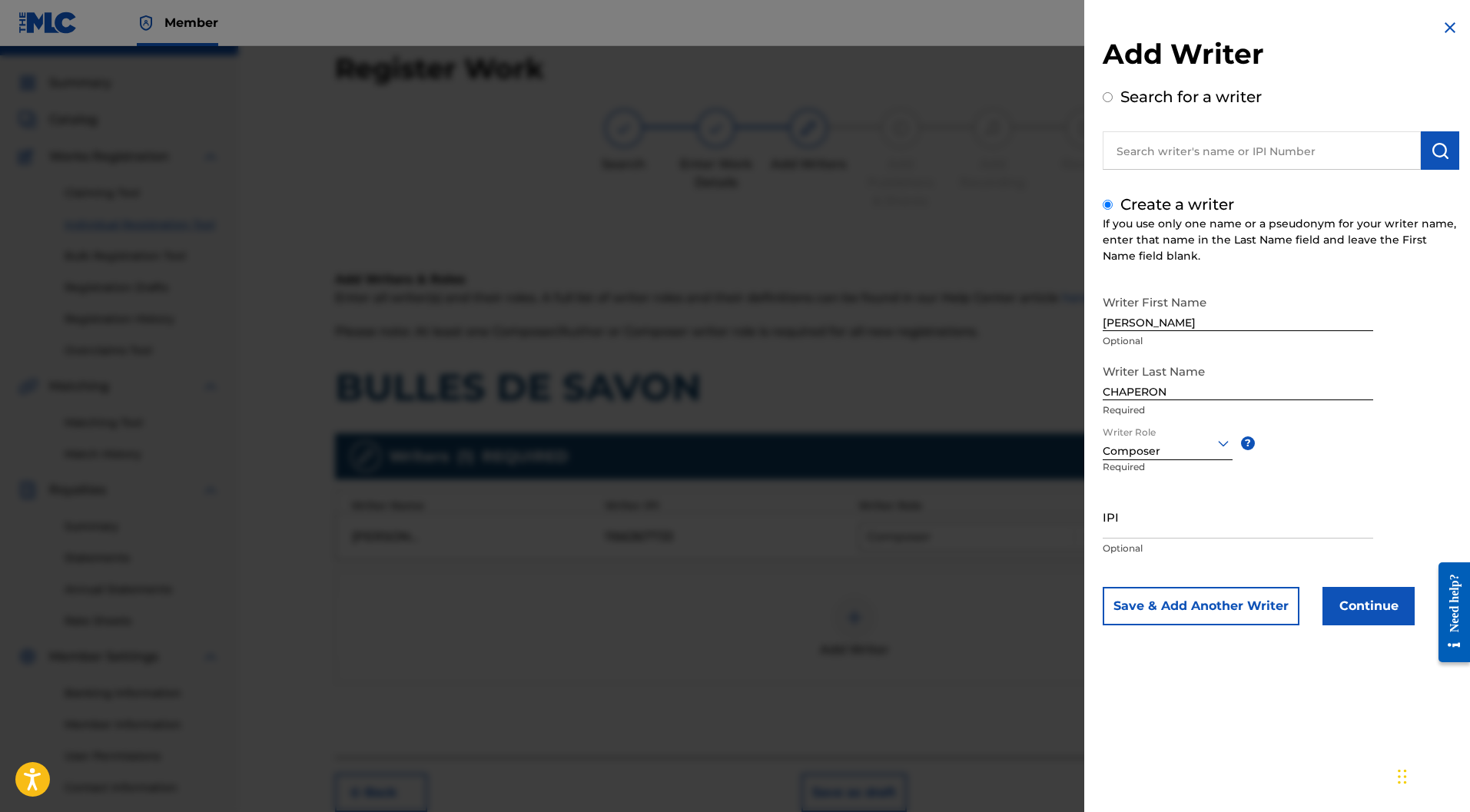
click at [1145, 517] on input "IPI" at bounding box center [1238, 516] width 270 height 44
paste input "722684536"
type input "722684536"
click at [1208, 605] on button "Save & Add Another Writer" at bounding box center [1201, 606] width 197 height 39
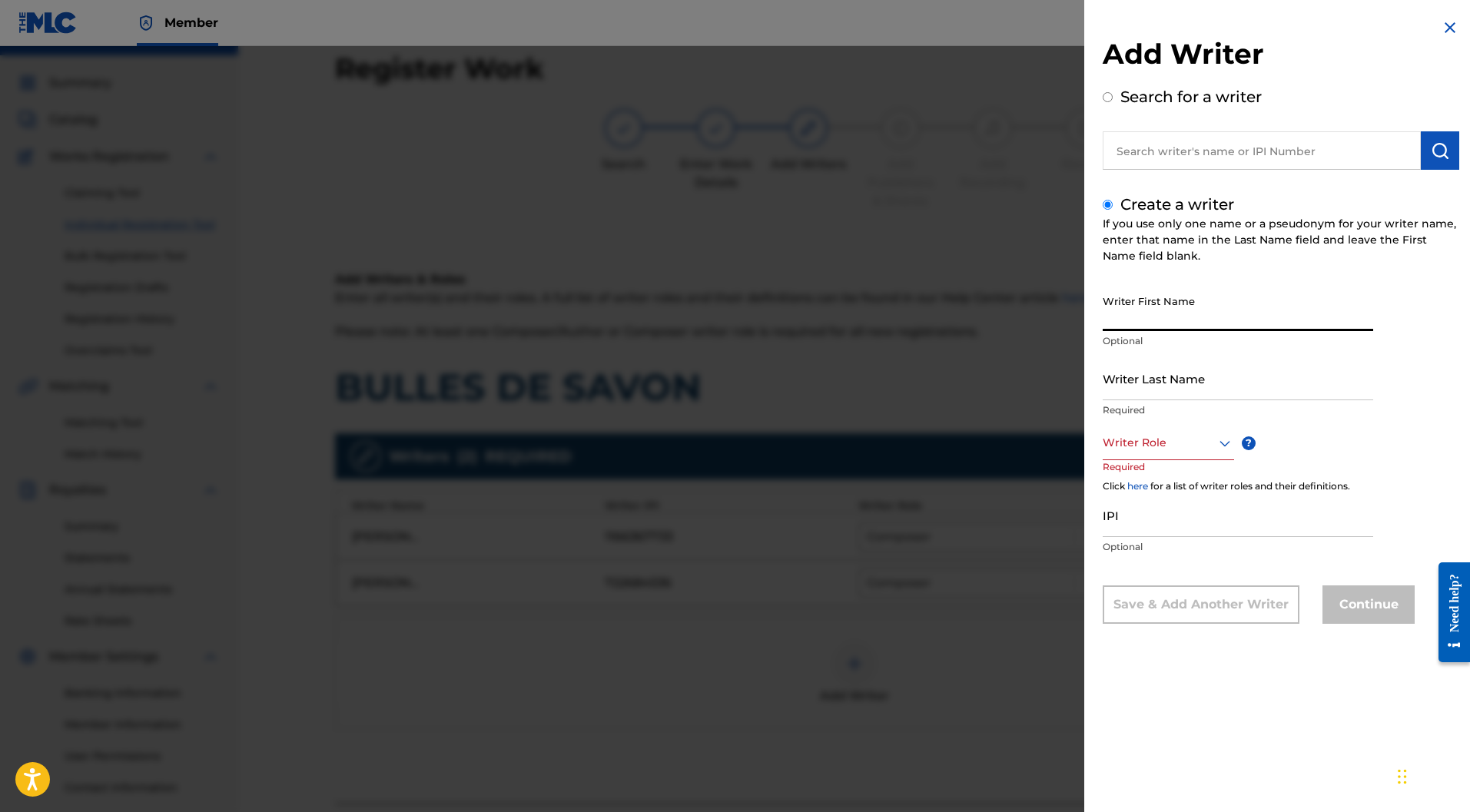
click at [1126, 302] on input "Writer First Name" at bounding box center [1238, 309] width 270 height 44
paste input "Luce MARCHAND"
drag, startPoint x: 1198, startPoint y: 317, endPoint x: 1133, endPoint y: 320, distance: 65.1
click at [1133, 320] on input "Luce MARCHAND" at bounding box center [1238, 309] width 270 height 44
type input "Luce"
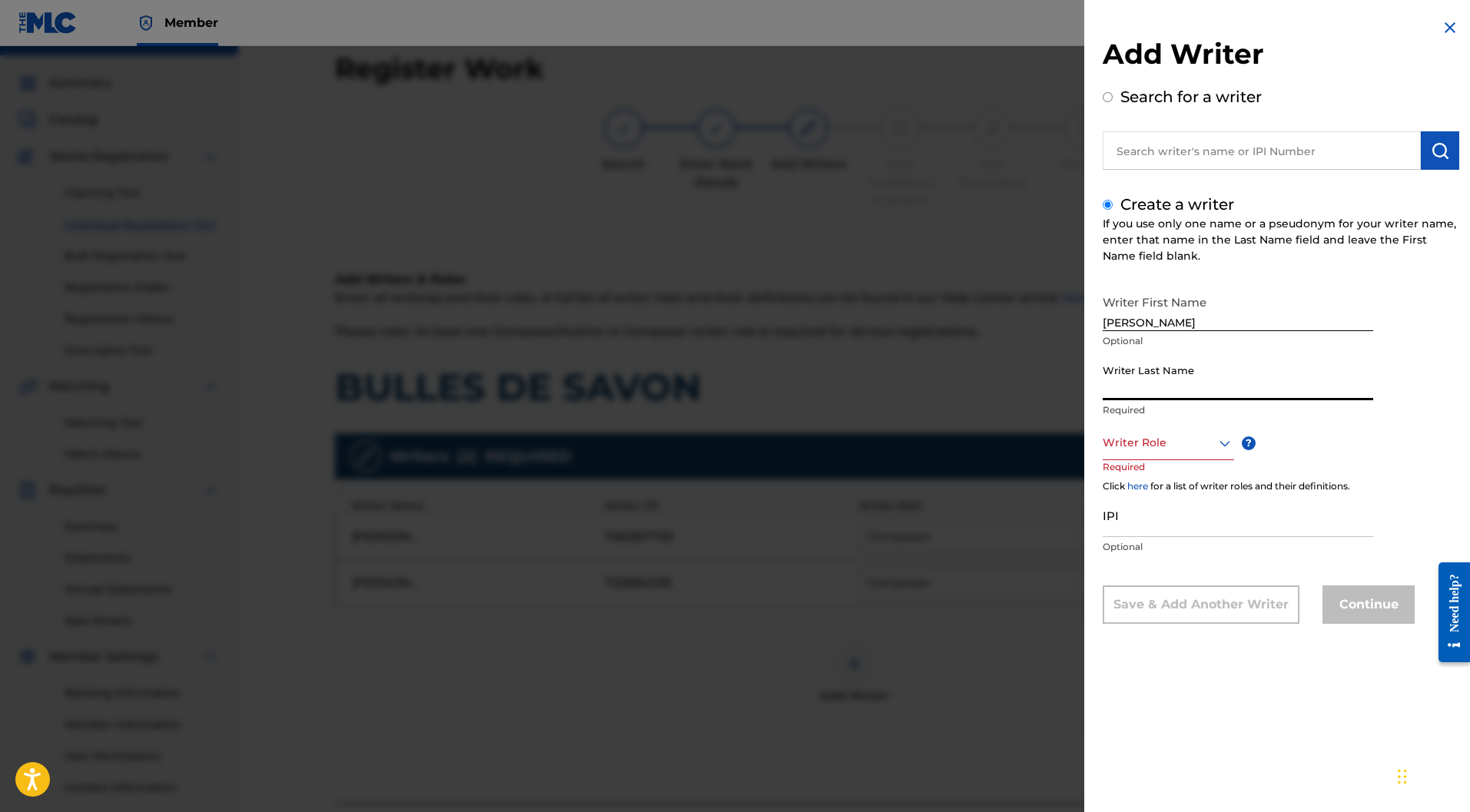
click at [1129, 366] on input "Writer Last Name" at bounding box center [1238, 378] width 270 height 44
paste input "MARCHAND"
type input "MARCHAND"
click at [1173, 438] on div at bounding box center [1169, 442] width 131 height 19
click at [1164, 468] on div "Composer/Author" at bounding box center [1168, 477] width 130 height 34
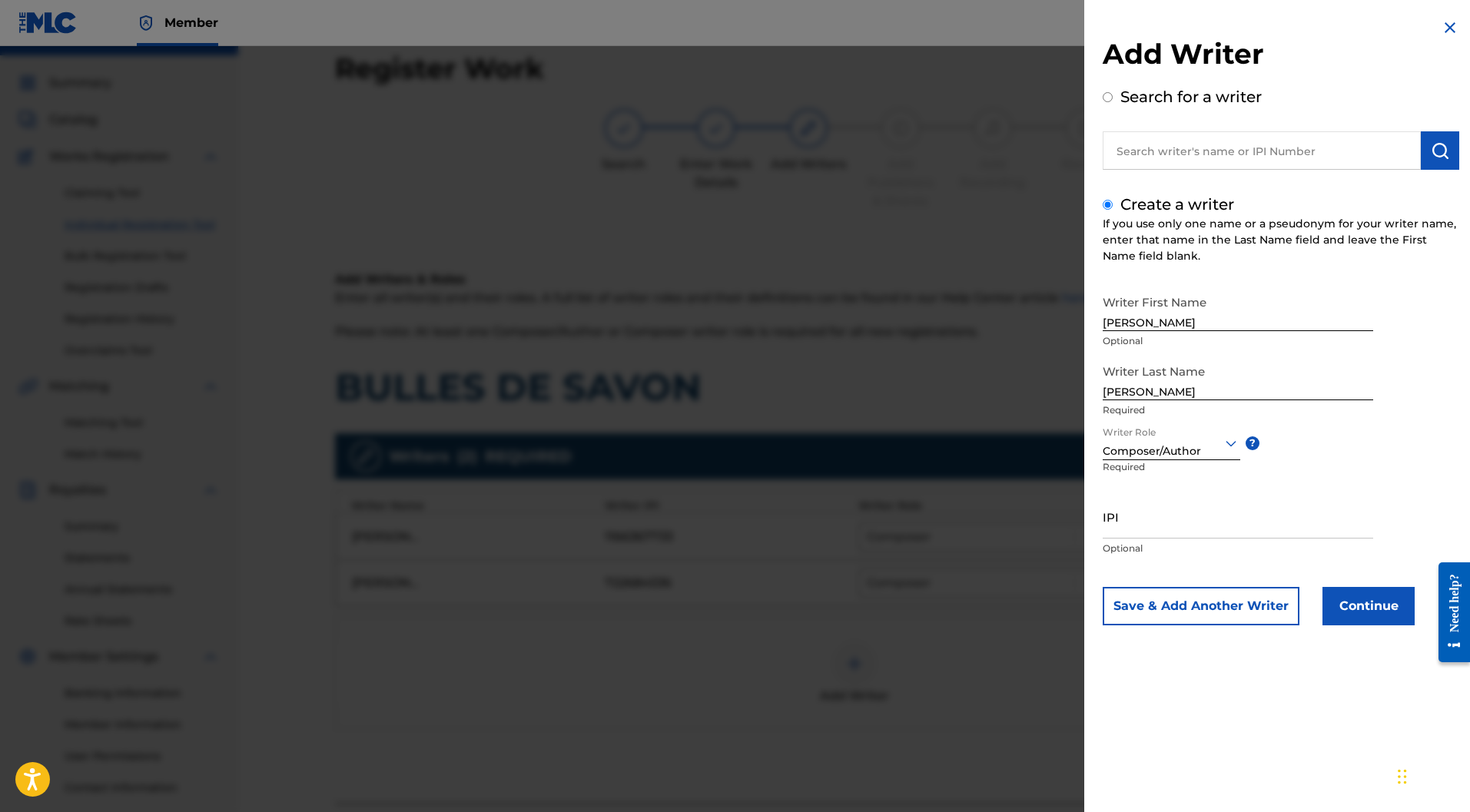
click at [1153, 519] on input "IPI" at bounding box center [1238, 516] width 270 height 44
paste input "1097485511"
type input "1097485511"
click at [1212, 606] on button "Save & Add Another Writer" at bounding box center [1201, 606] width 197 height 39
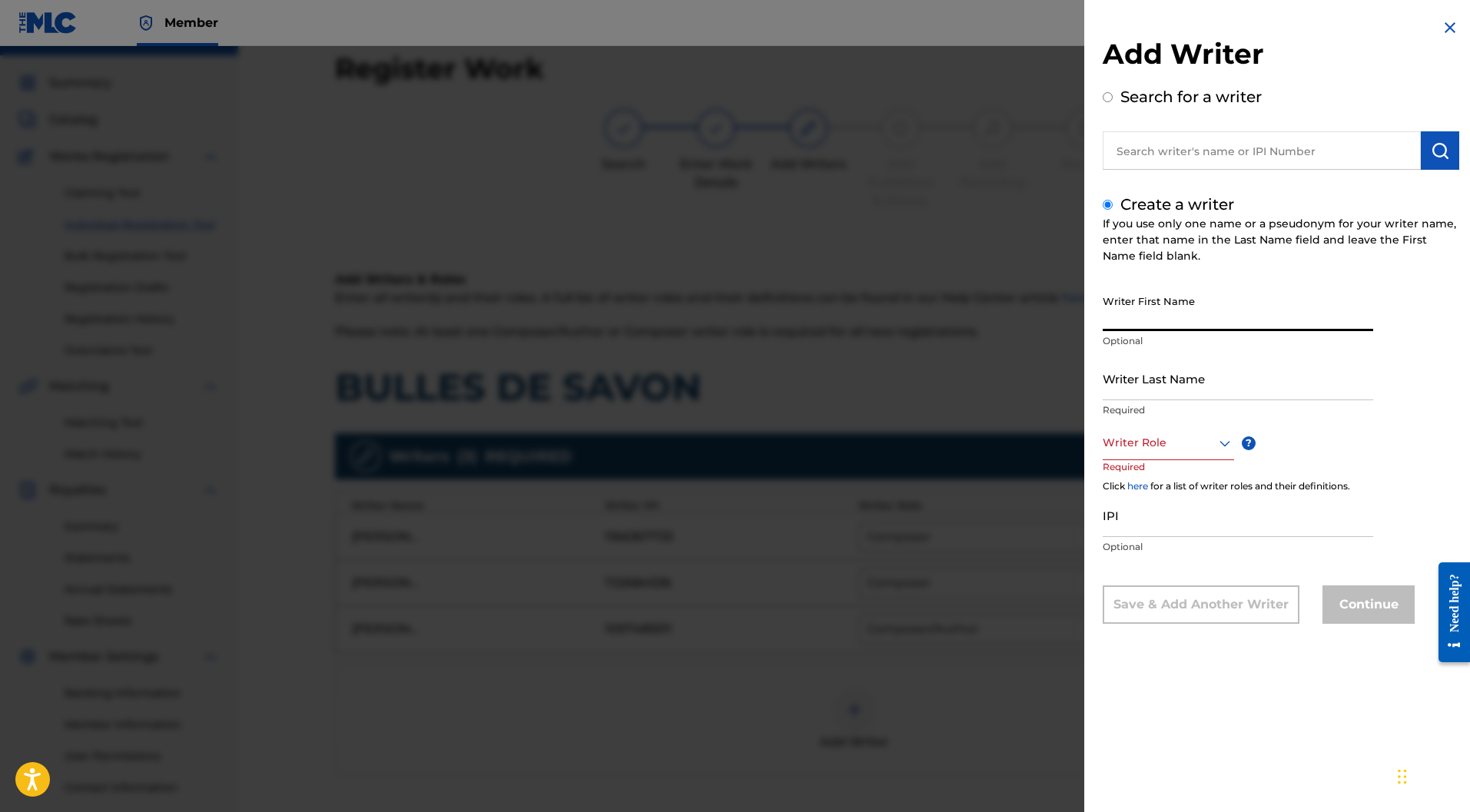
click at [1146, 309] on input "Writer First Name" at bounding box center [1238, 309] width 270 height 44
paste input "Clara CAHEN"
drag, startPoint x: 1174, startPoint y: 316, endPoint x: 1132, endPoint y: 324, distance: 42.8
click at [1132, 324] on input "Clara CAHEN" at bounding box center [1238, 309] width 270 height 44
type input "Clara"
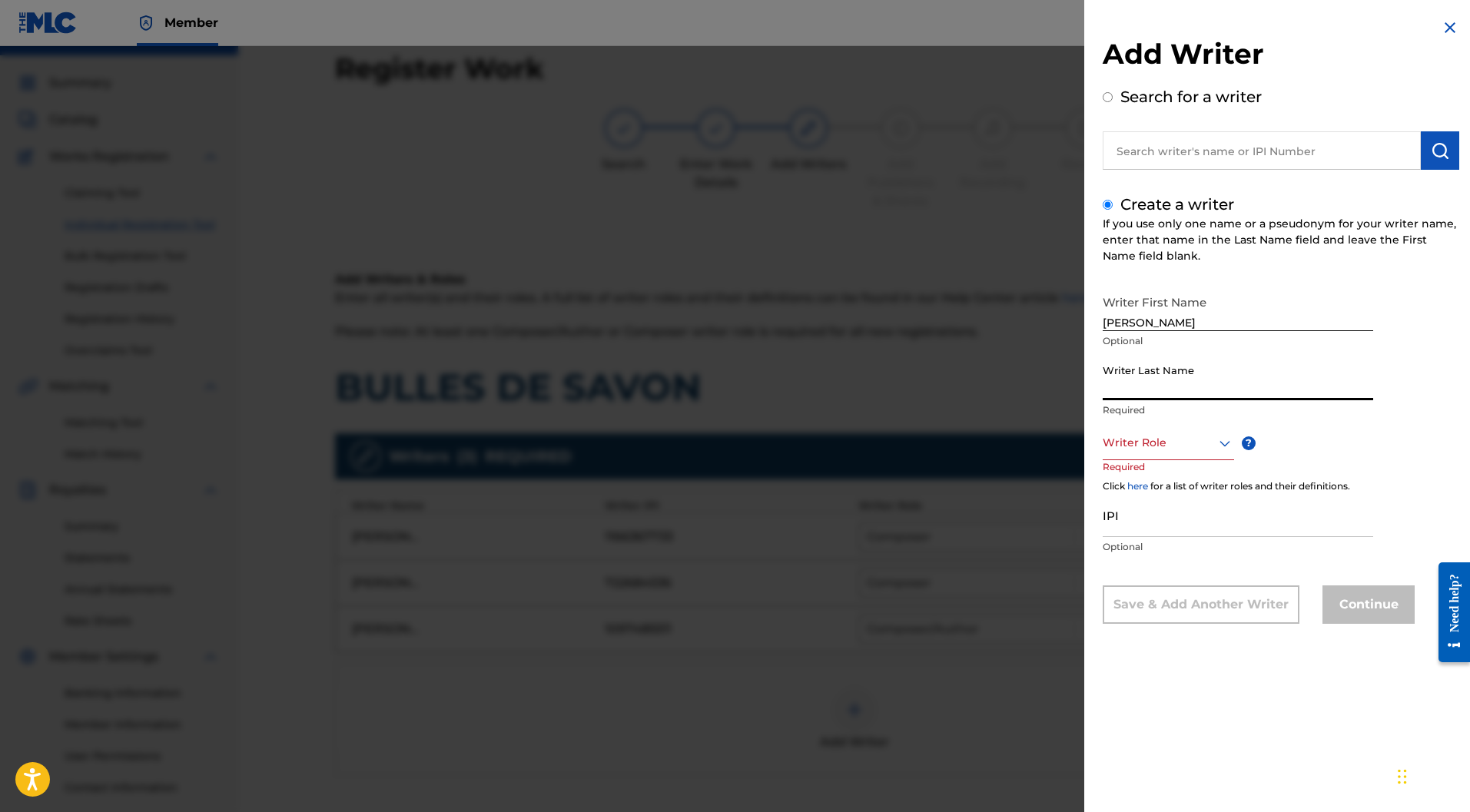
click at [1232, 379] on input "Writer Last Name" at bounding box center [1238, 378] width 270 height 44
paste input "CAHEN"
type input "CAHEN"
click at [1182, 444] on div at bounding box center [1169, 442] width 131 height 19
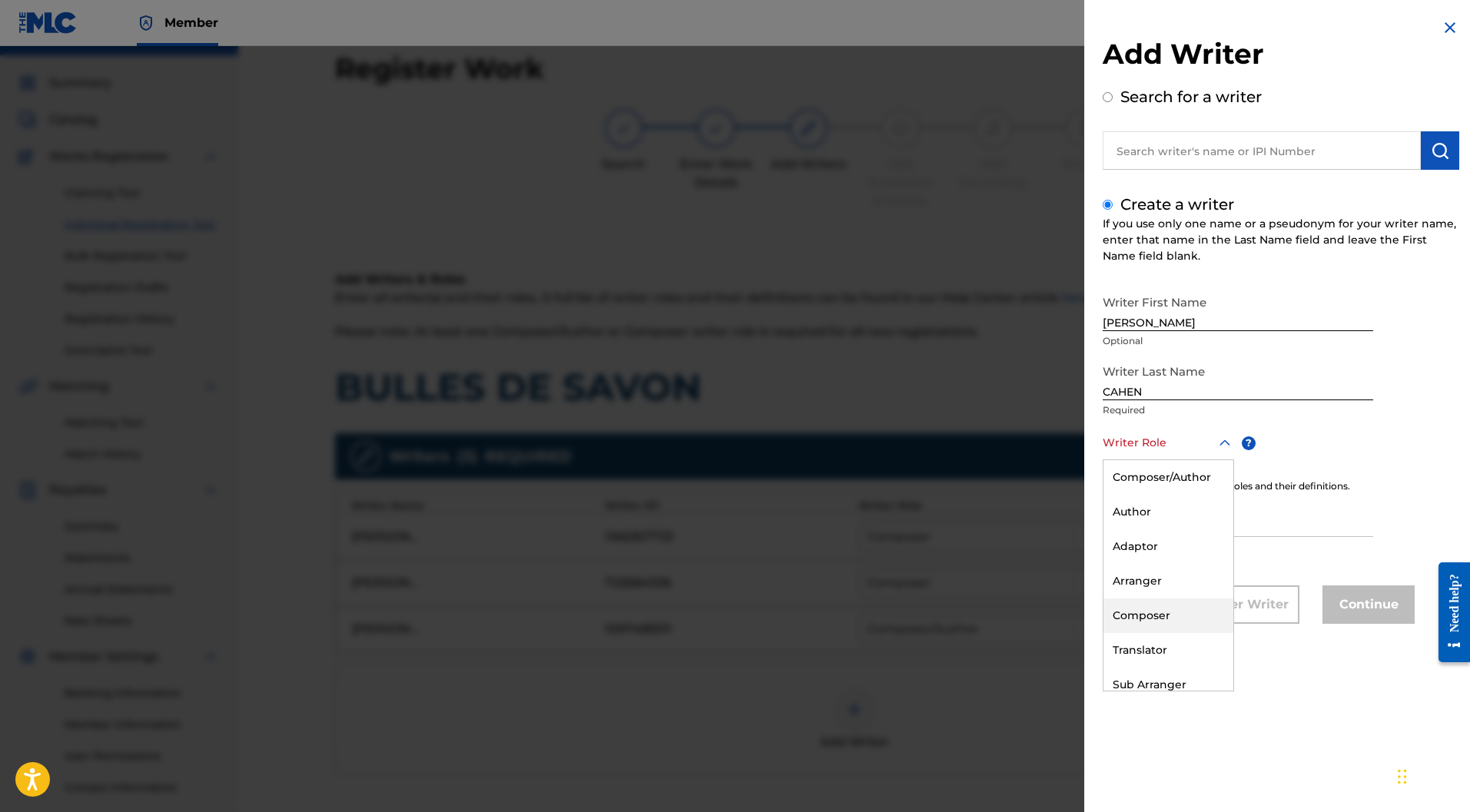
click at [1159, 617] on div "Composer" at bounding box center [1168, 615] width 130 height 34
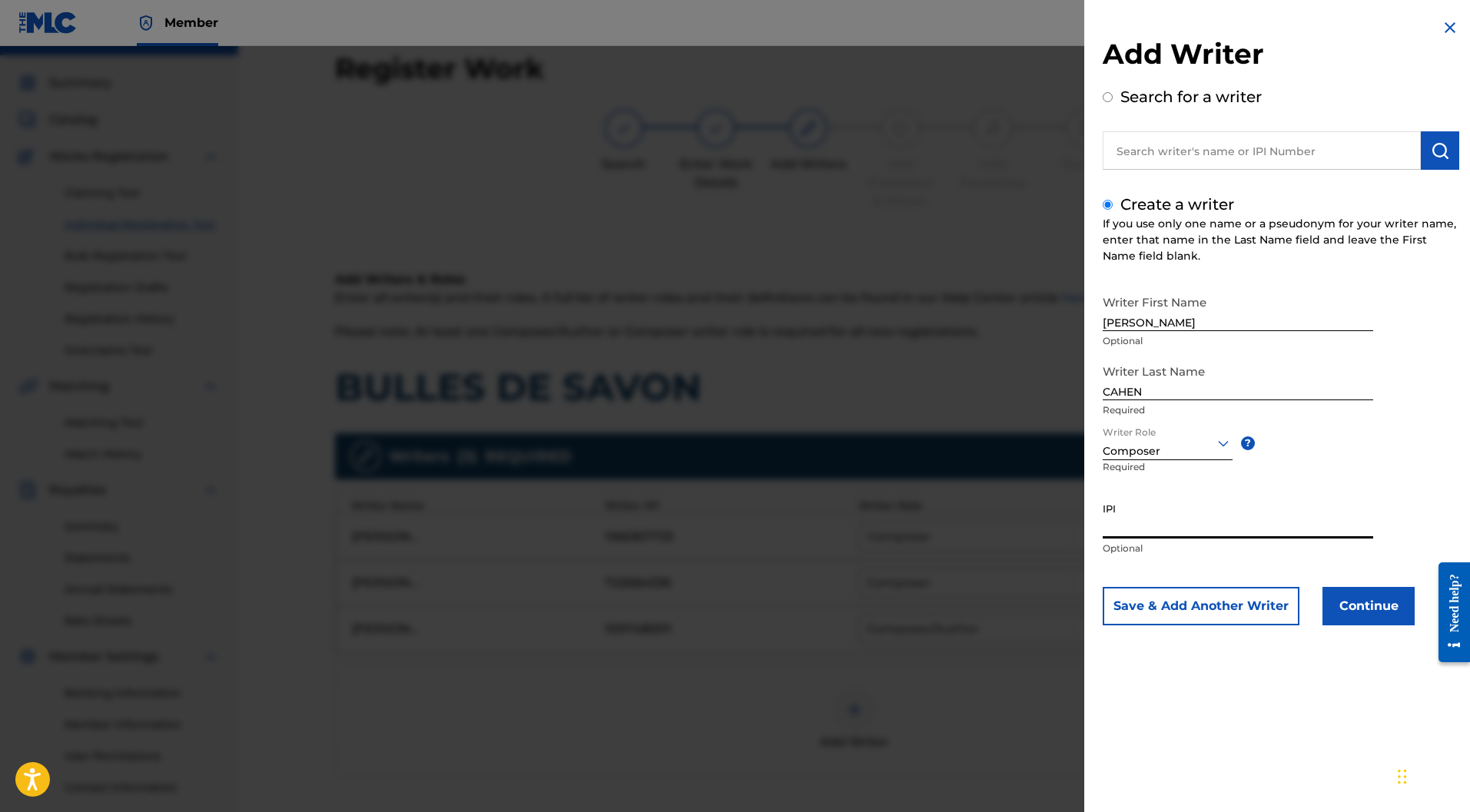
click at [1124, 508] on input "IPI" at bounding box center [1238, 516] width 270 height 44
paste input "701772463"
type input "701772463"
click at [1346, 608] on button "Continue" at bounding box center [1368, 606] width 93 height 39
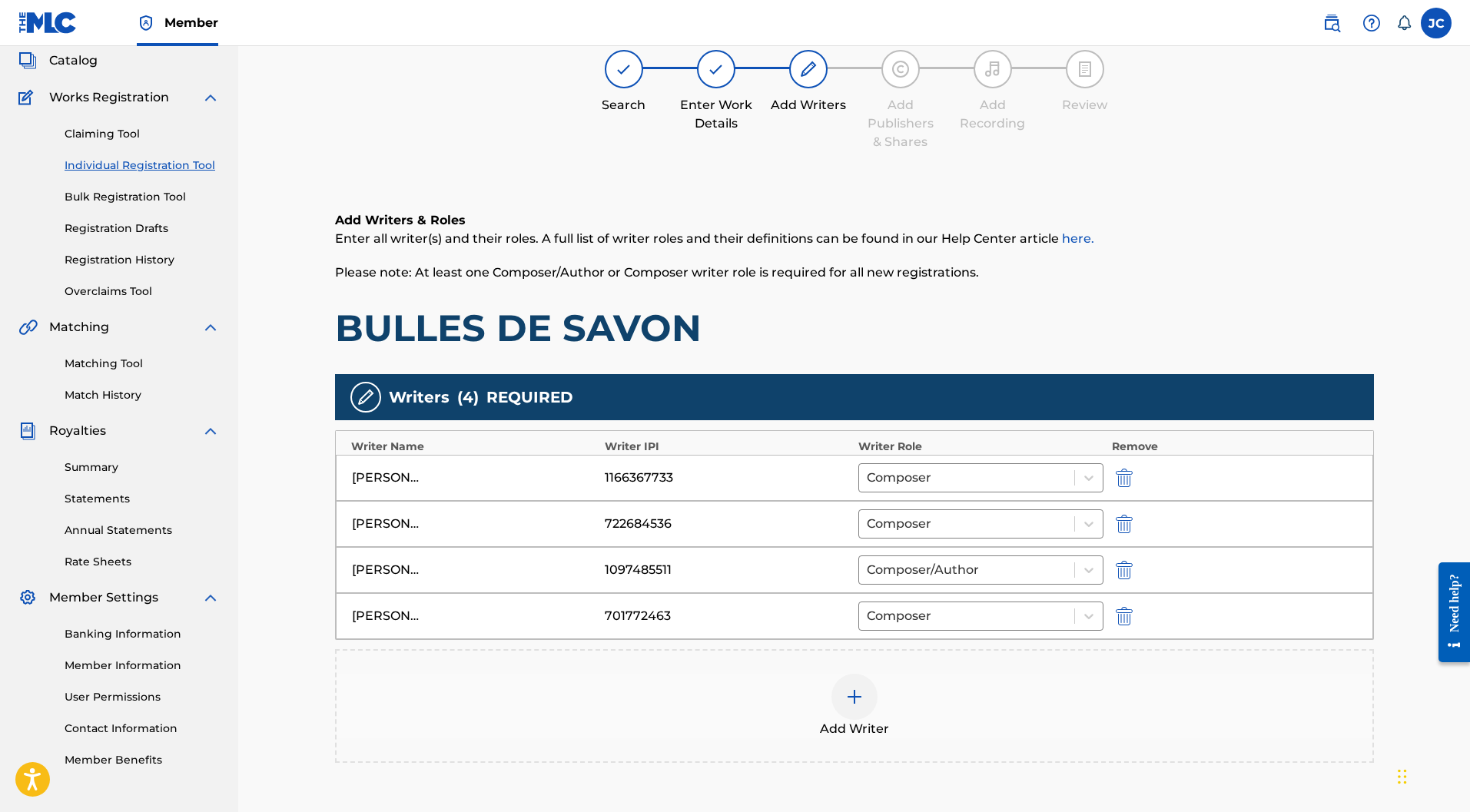
scroll to position [223, 0]
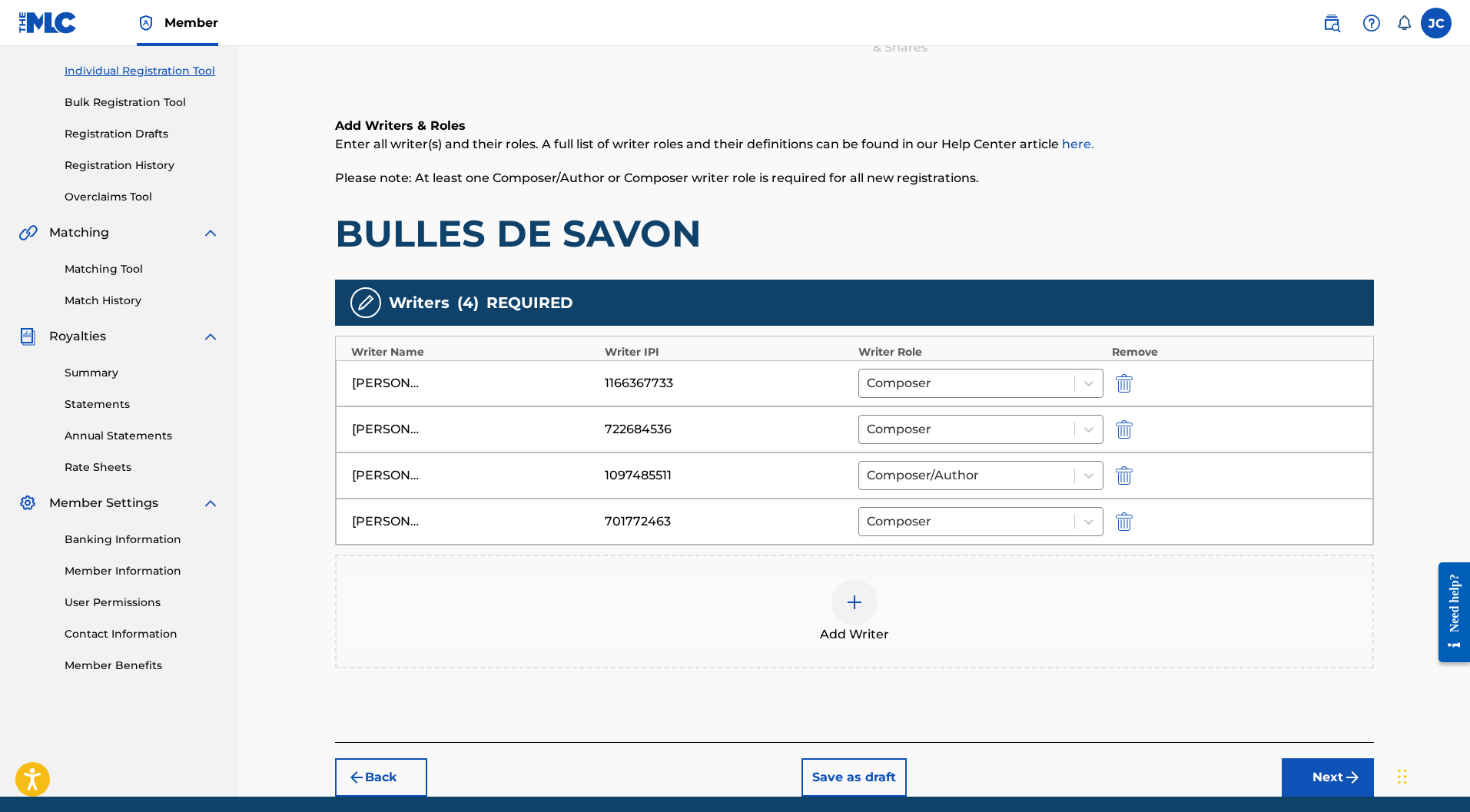
click at [1297, 758] on button "Next" at bounding box center [1328, 777] width 93 height 39
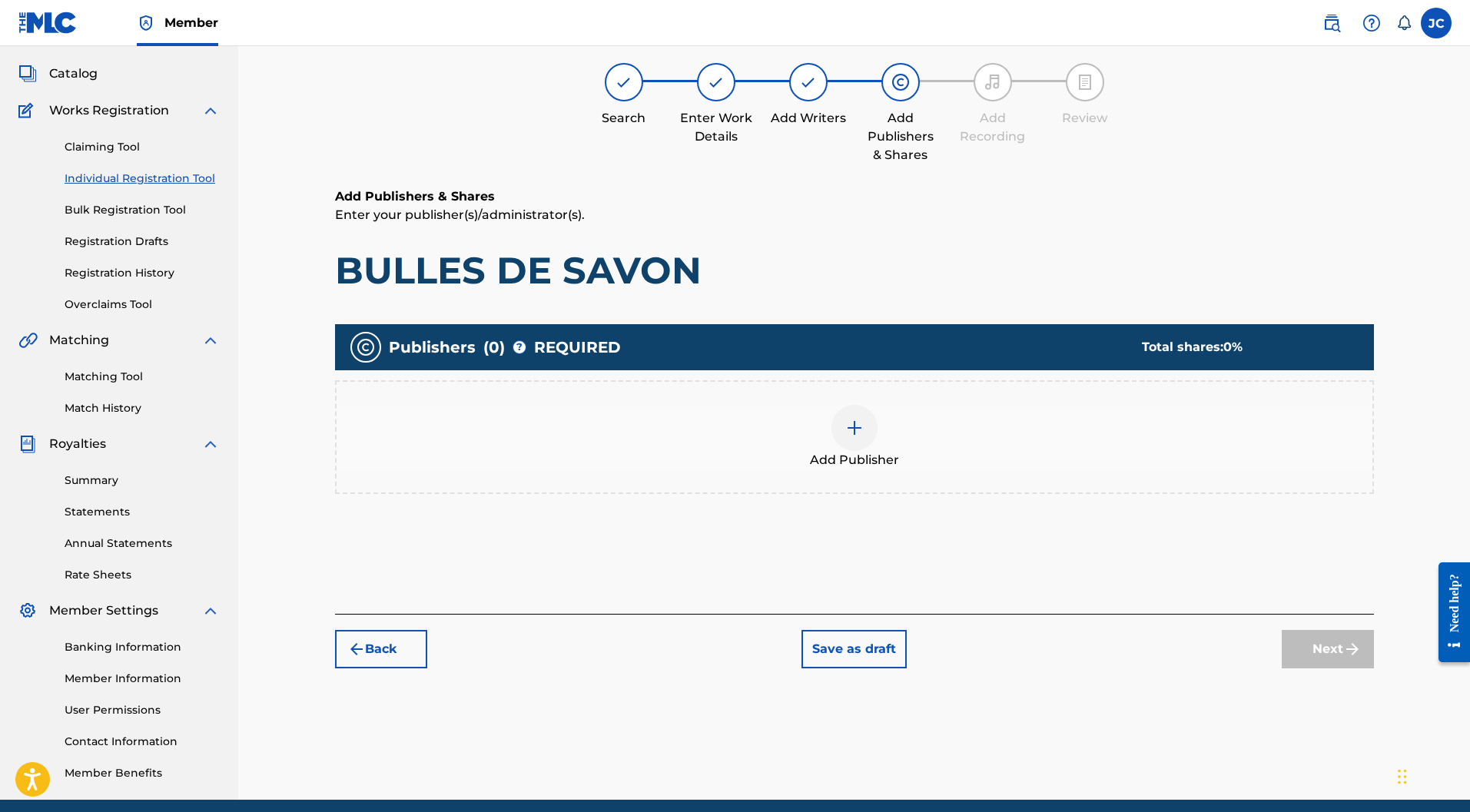
scroll to position [69, 0]
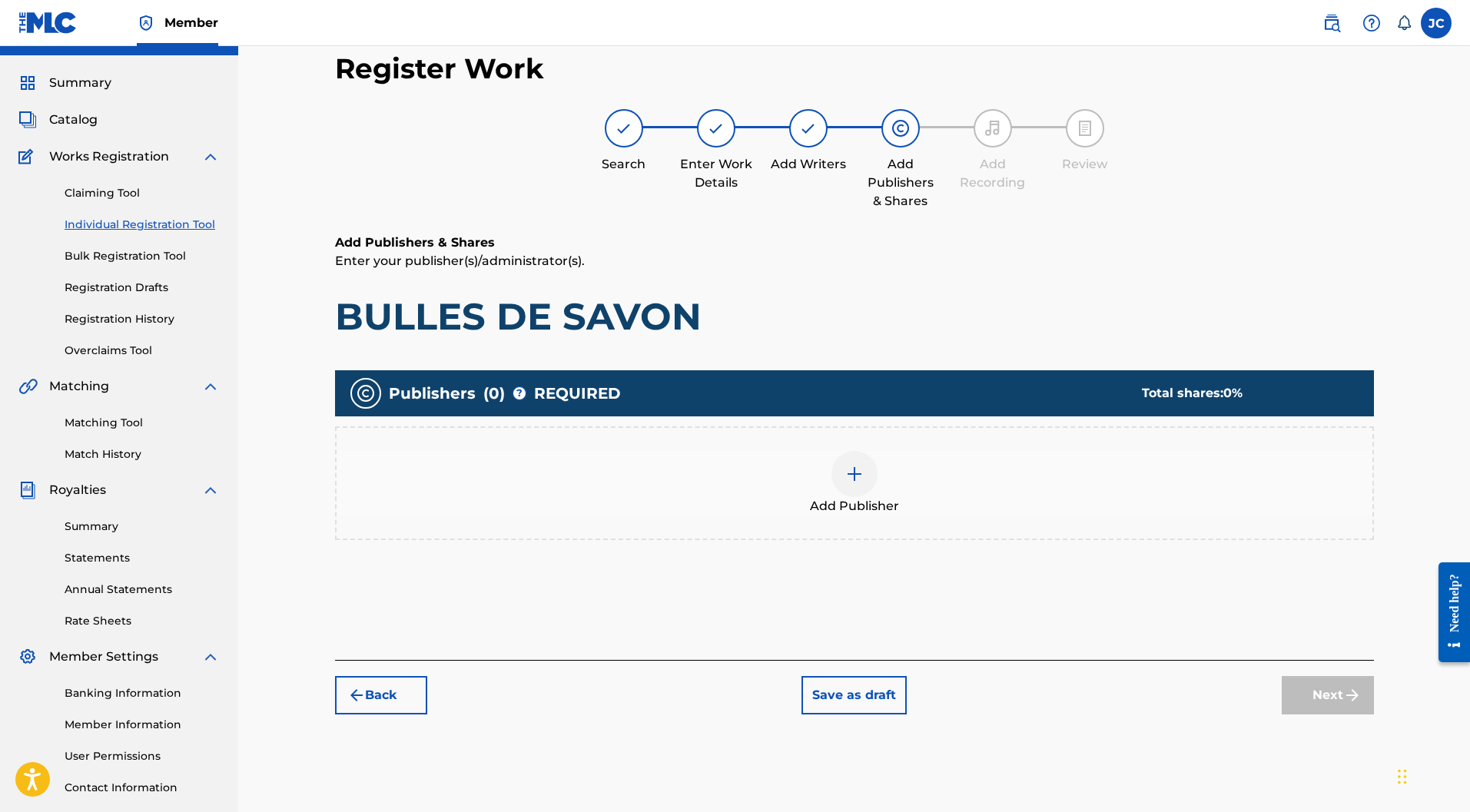
click at [846, 465] on img at bounding box center [855, 474] width 19 height 19
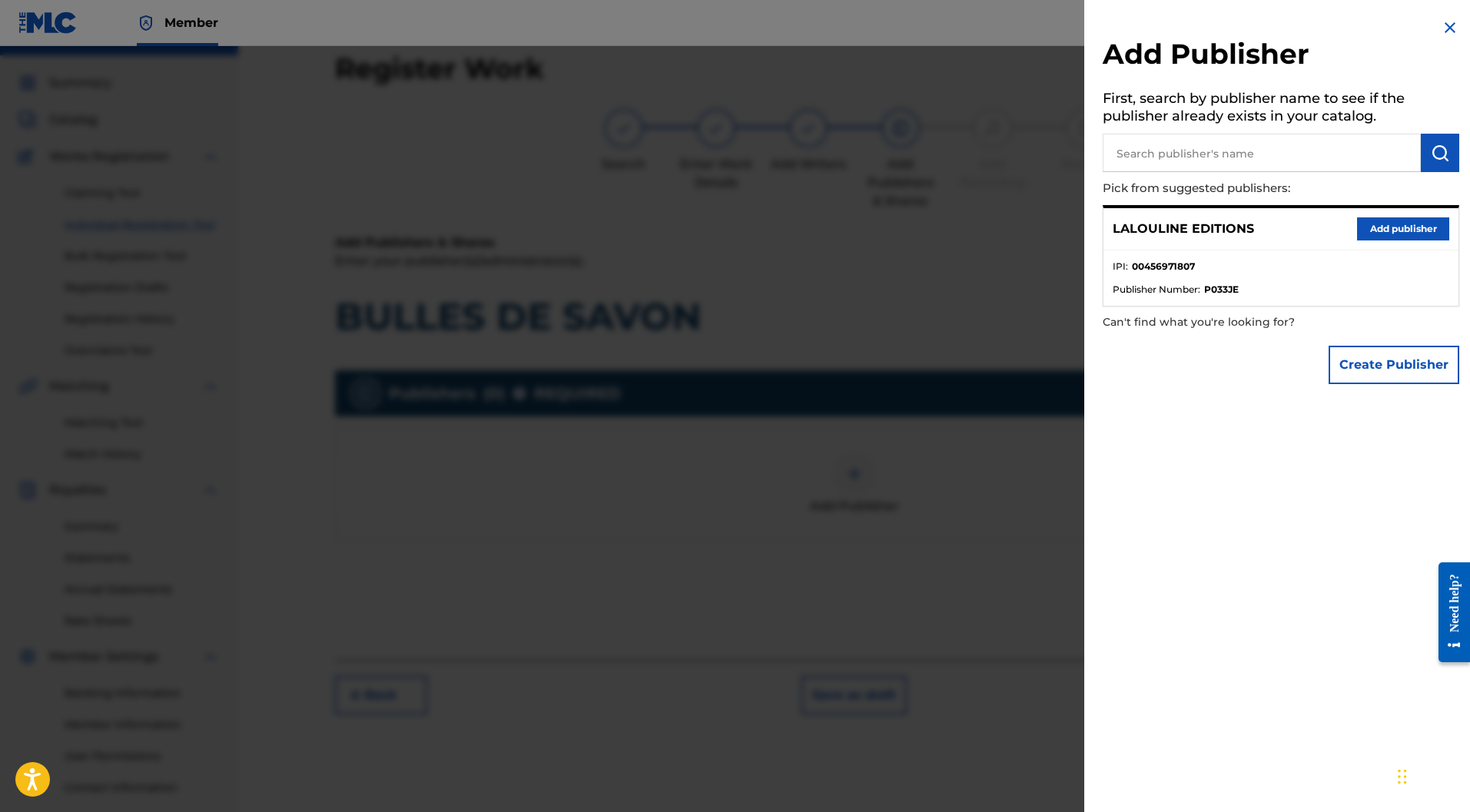
click at [1372, 223] on button "Add publisher" at bounding box center [1404, 229] width 93 height 23
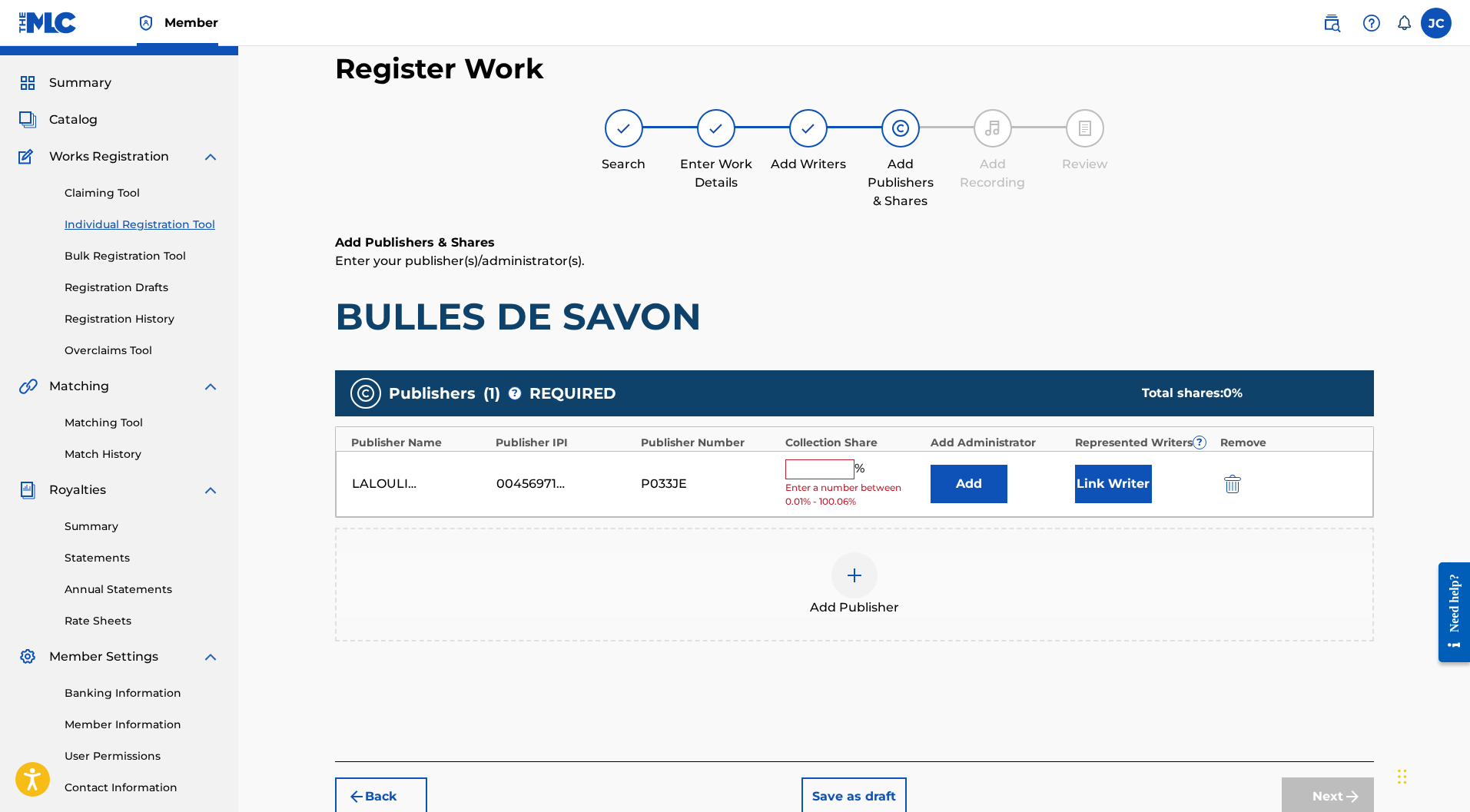
click at [819, 460] on input "text" at bounding box center [819, 470] width 69 height 20
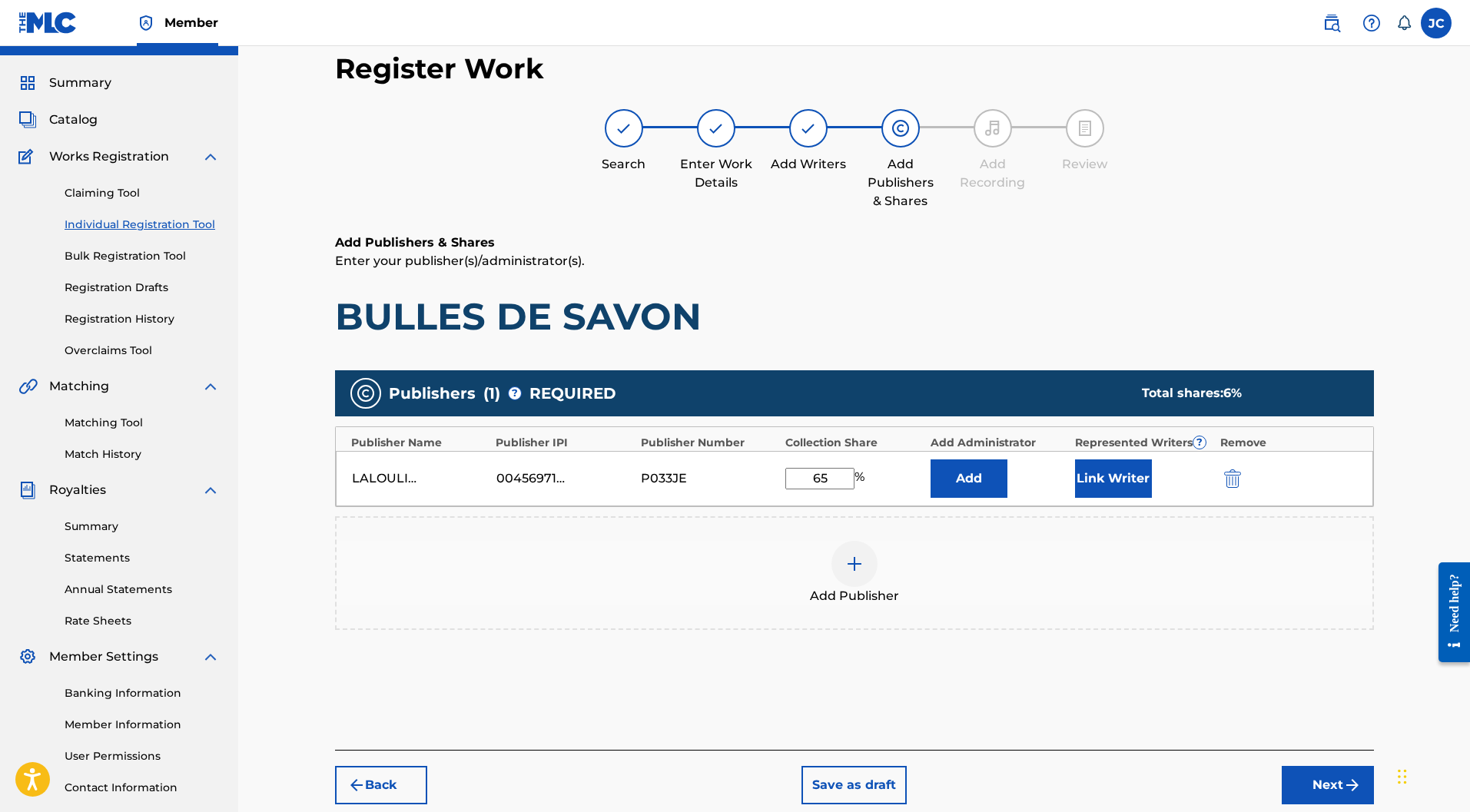
type input "6"
type input "50"
click at [1114, 460] on button "Link Writer" at bounding box center [1114, 479] width 77 height 39
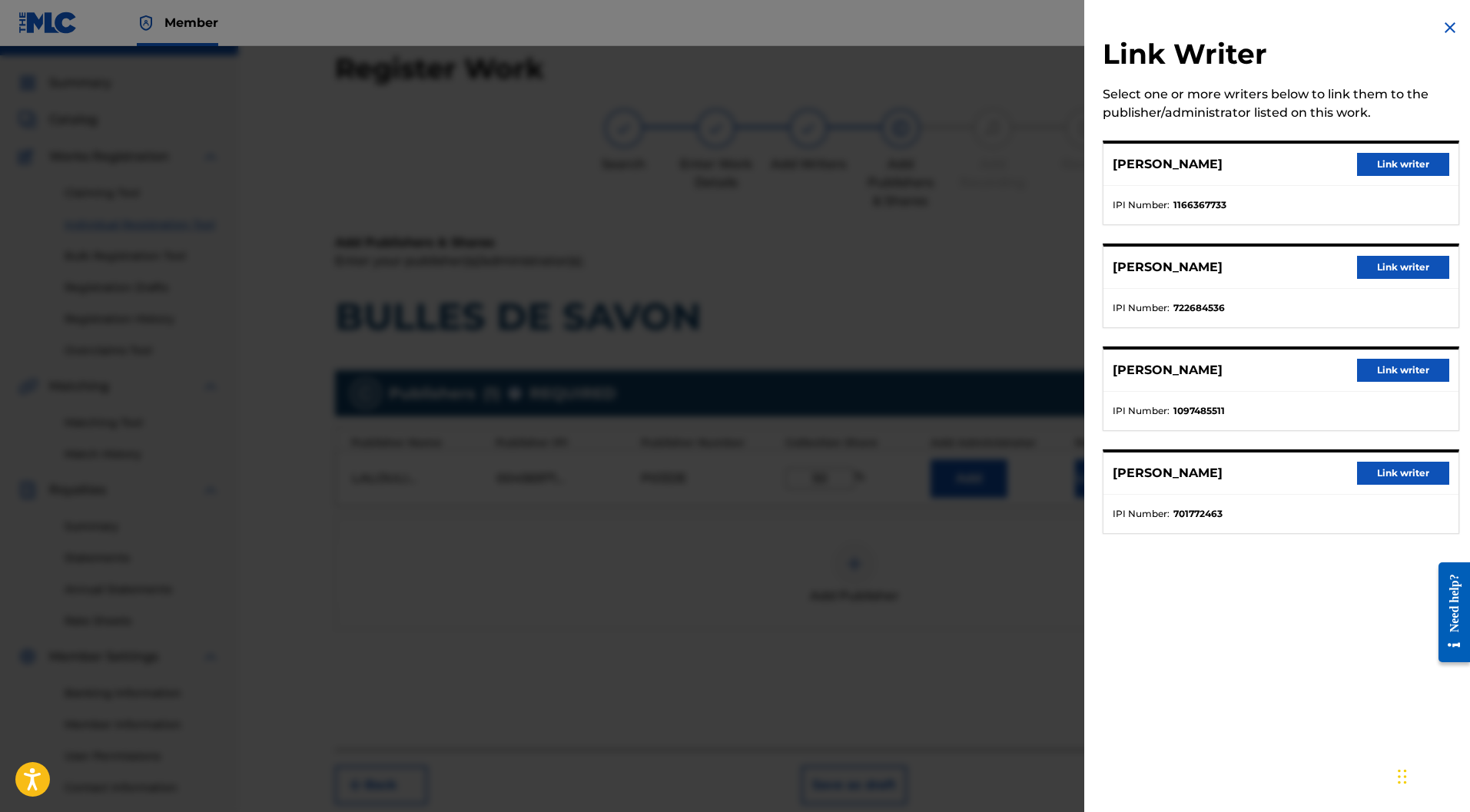
click at [1387, 164] on button "Link writer" at bounding box center [1404, 164] width 93 height 23
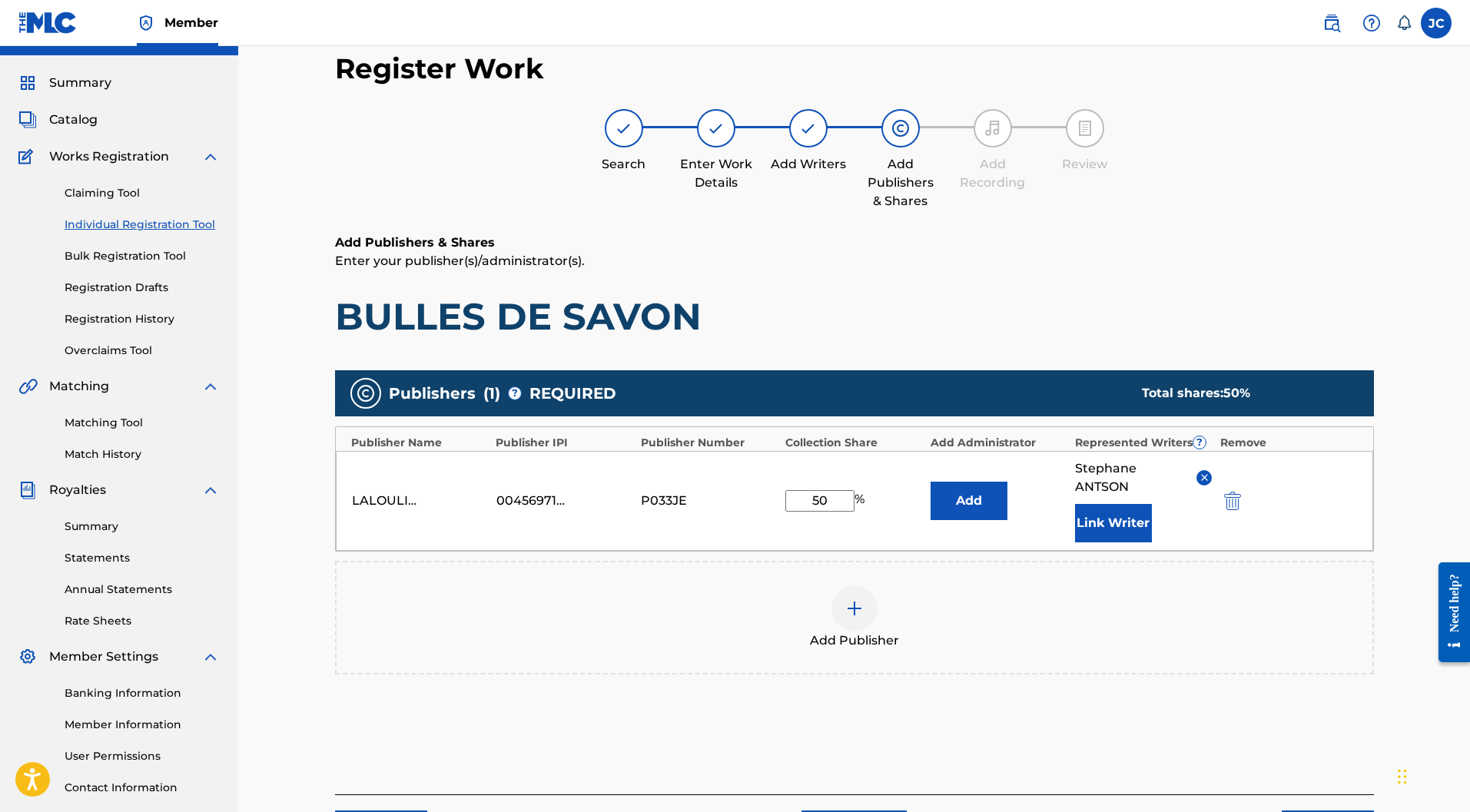
click at [1113, 504] on button "Link Writer" at bounding box center [1114, 523] width 77 height 39
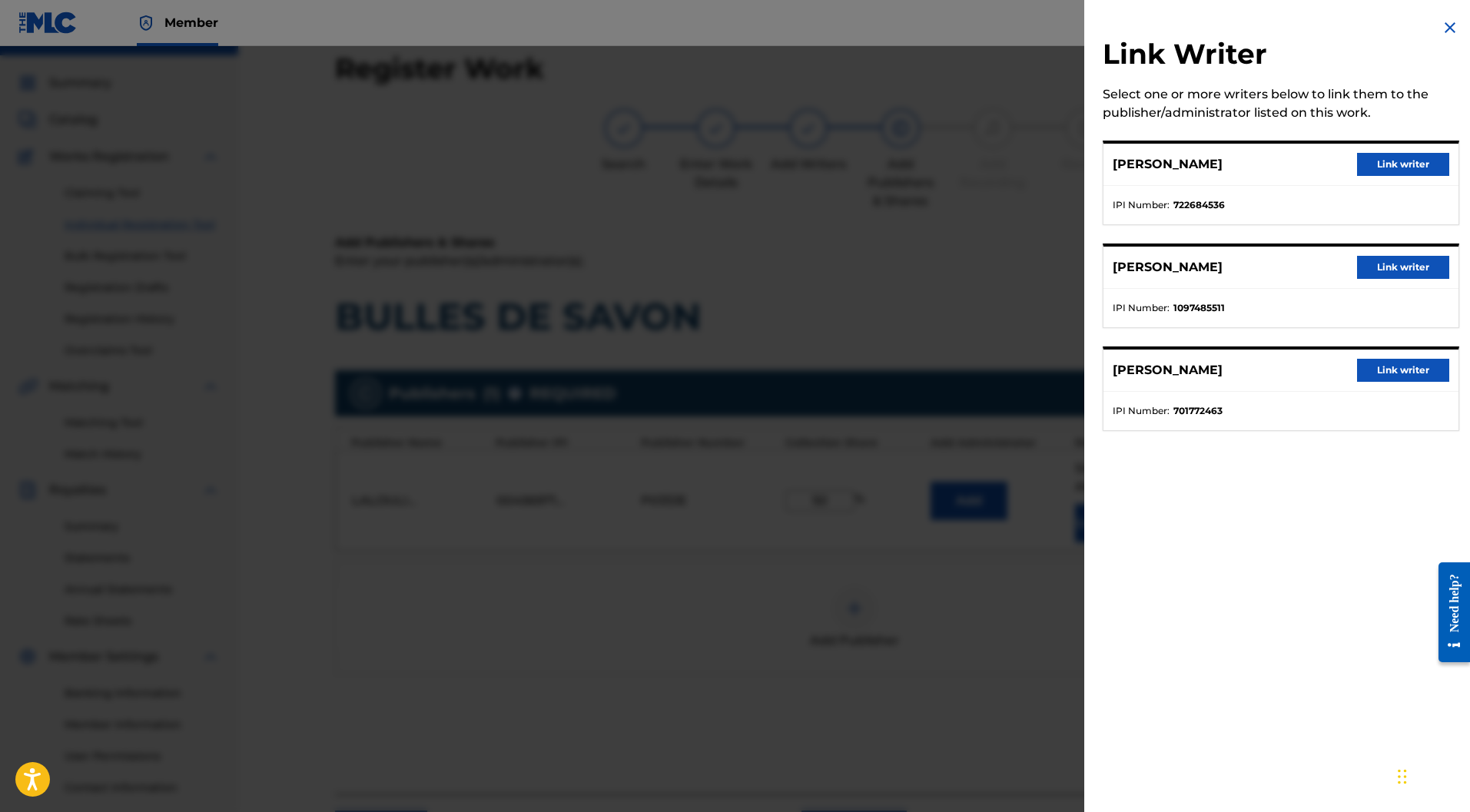
click at [1360, 157] on button "Link writer" at bounding box center [1404, 164] width 93 height 23
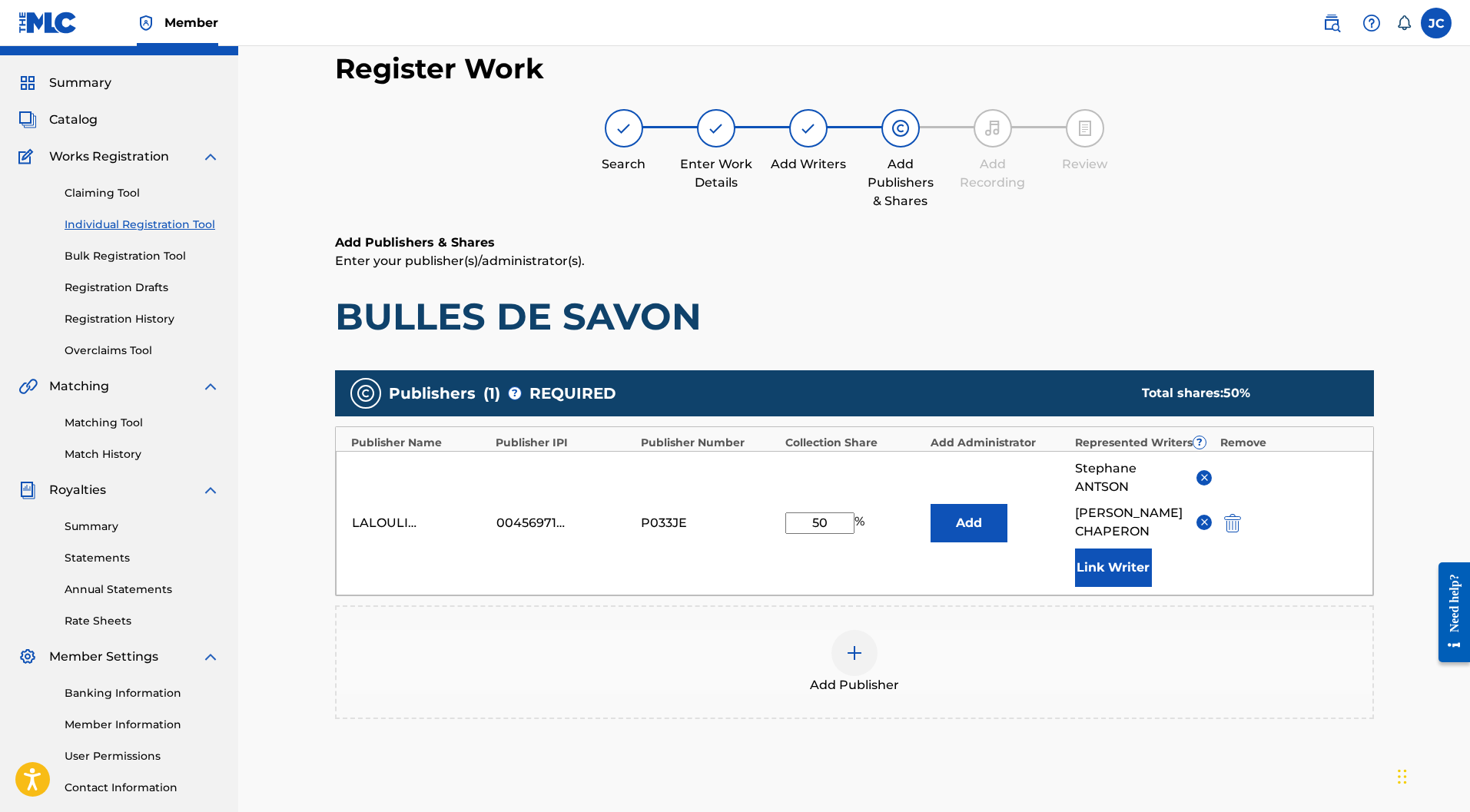
click at [1111, 549] on button "Link Writer" at bounding box center [1114, 568] width 77 height 39
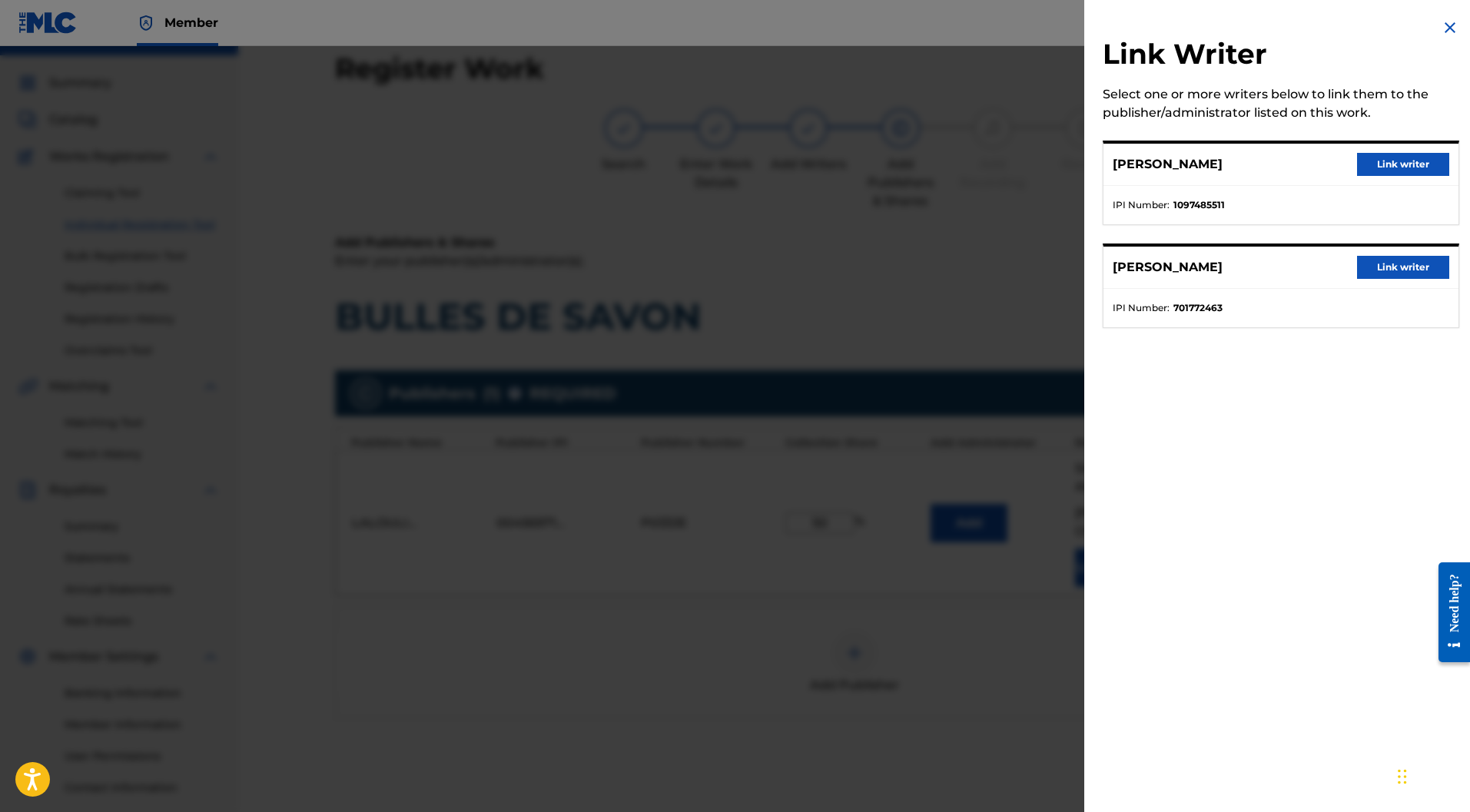
click at [1386, 163] on button "Link writer" at bounding box center [1404, 164] width 93 height 23
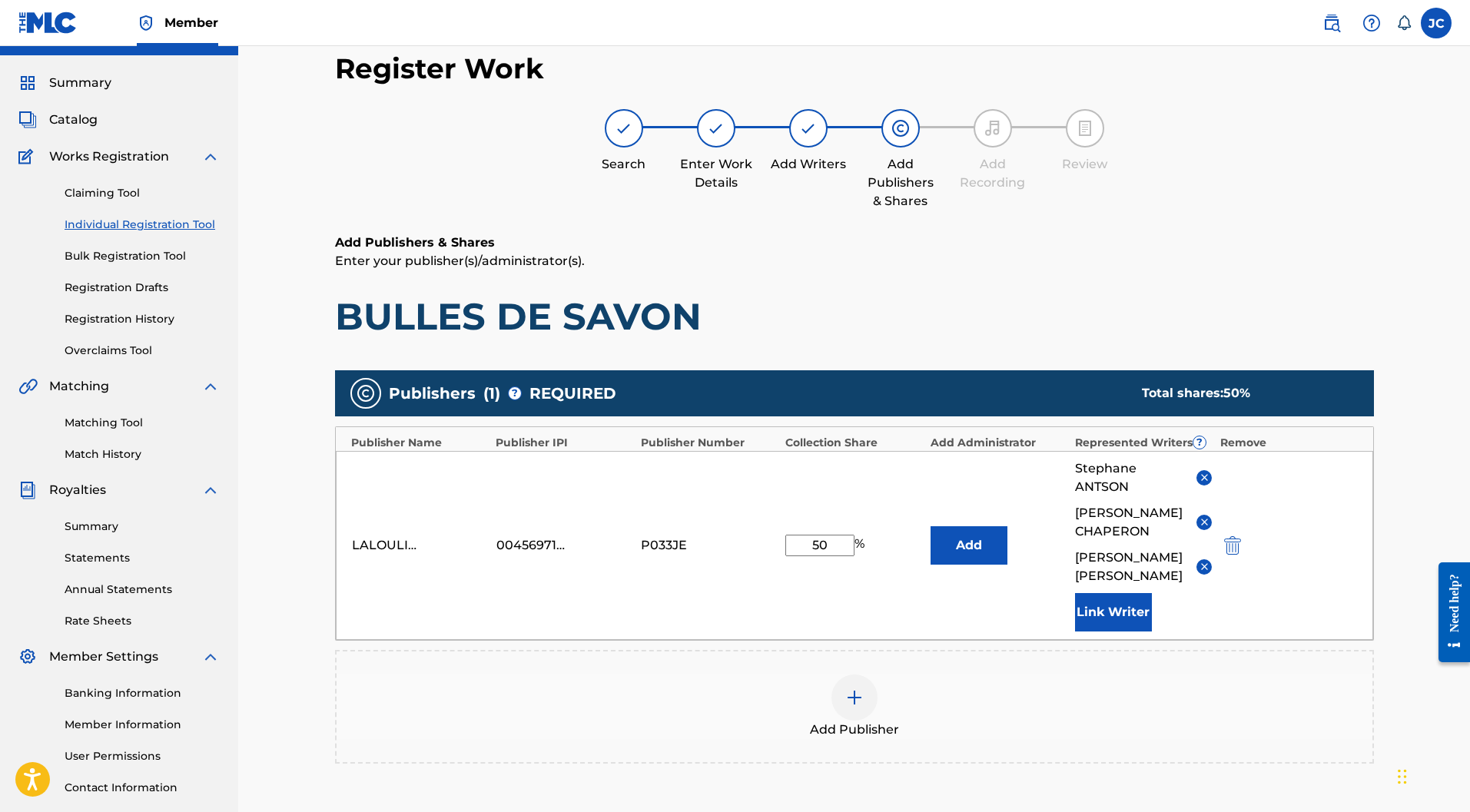
click at [1118, 593] on button "Link Writer" at bounding box center [1114, 612] width 77 height 39
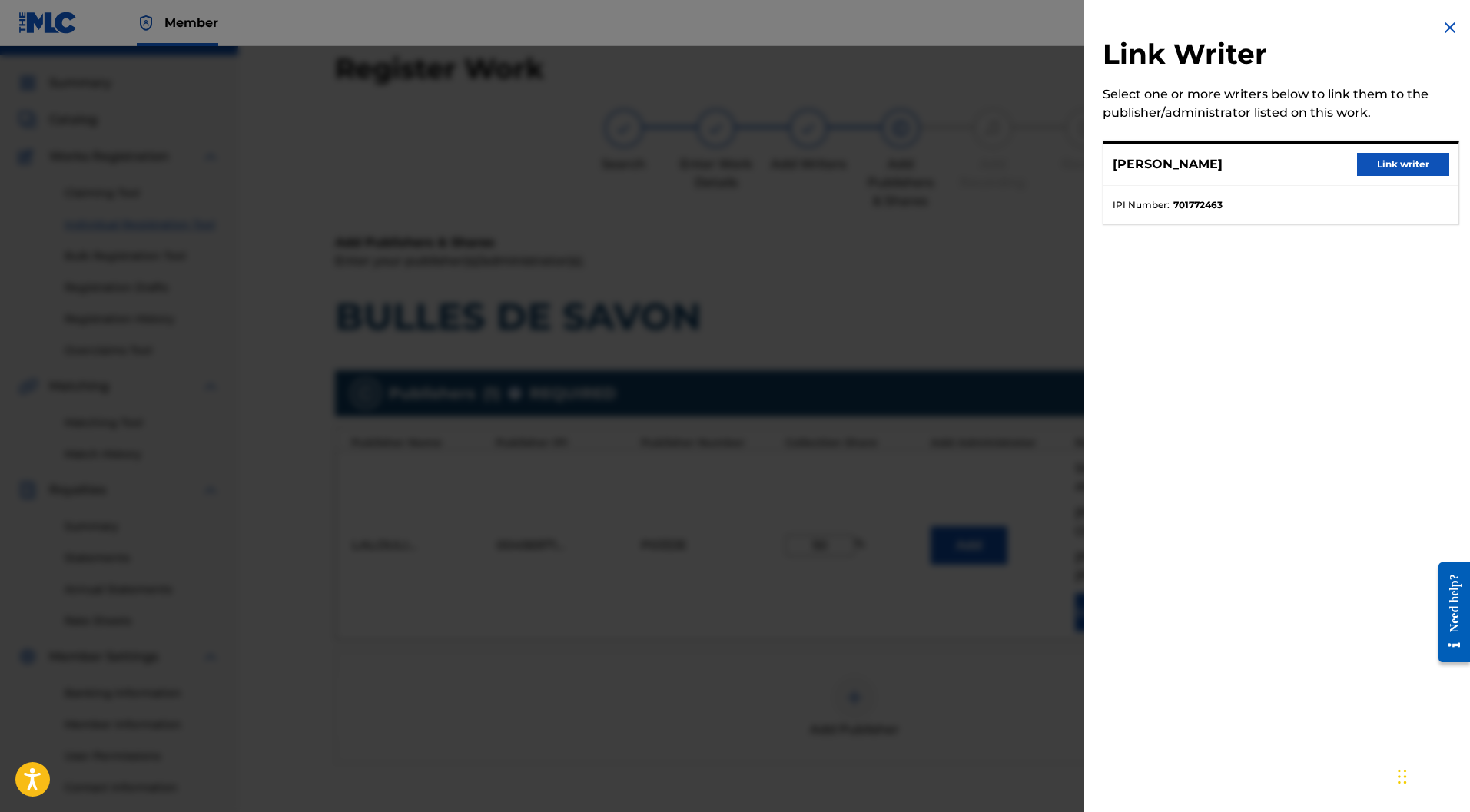
click at [1398, 170] on button "Link writer" at bounding box center [1404, 164] width 93 height 23
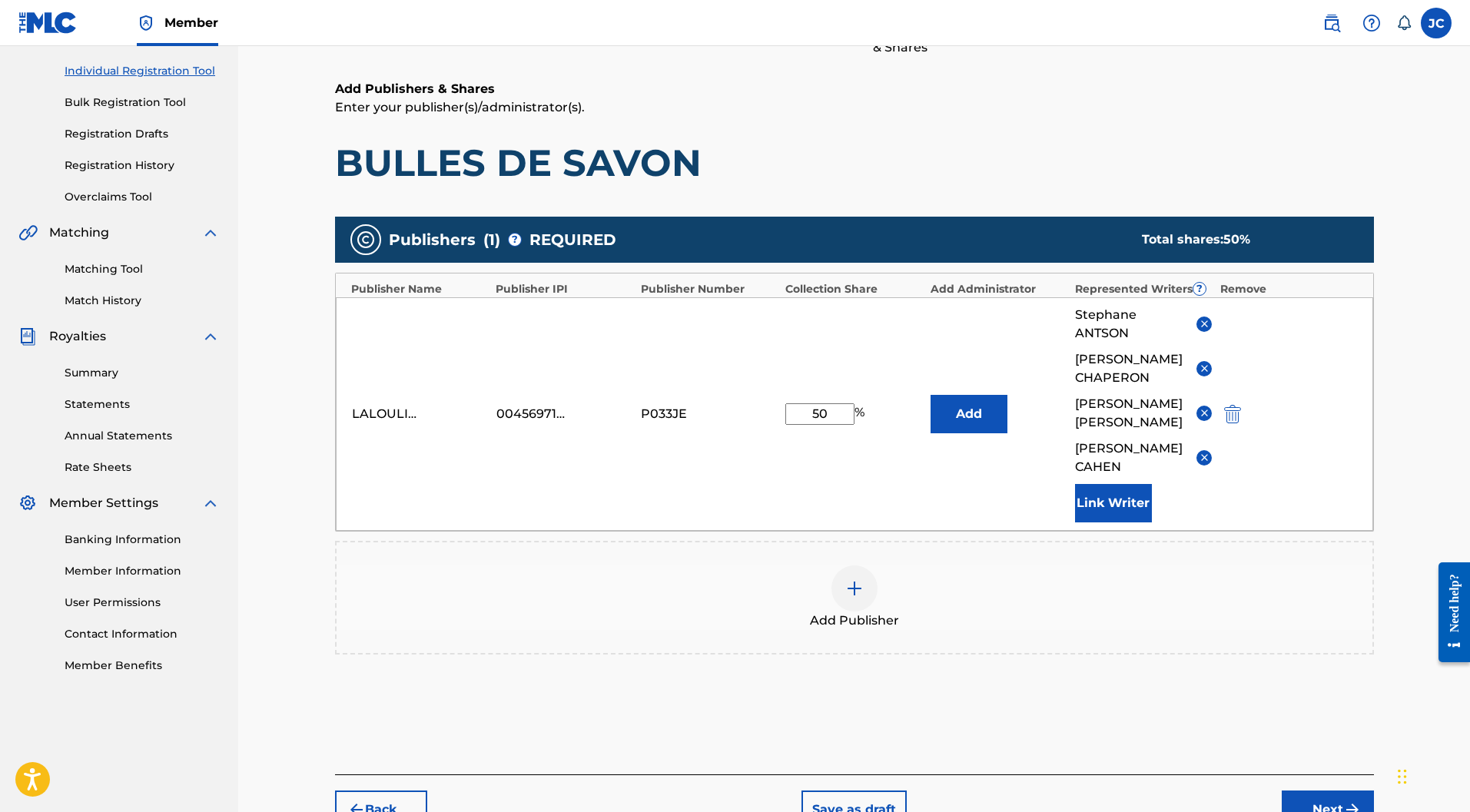
click at [1343, 800] on img "submit" at bounding box center [1352, 809] width 19 height 19
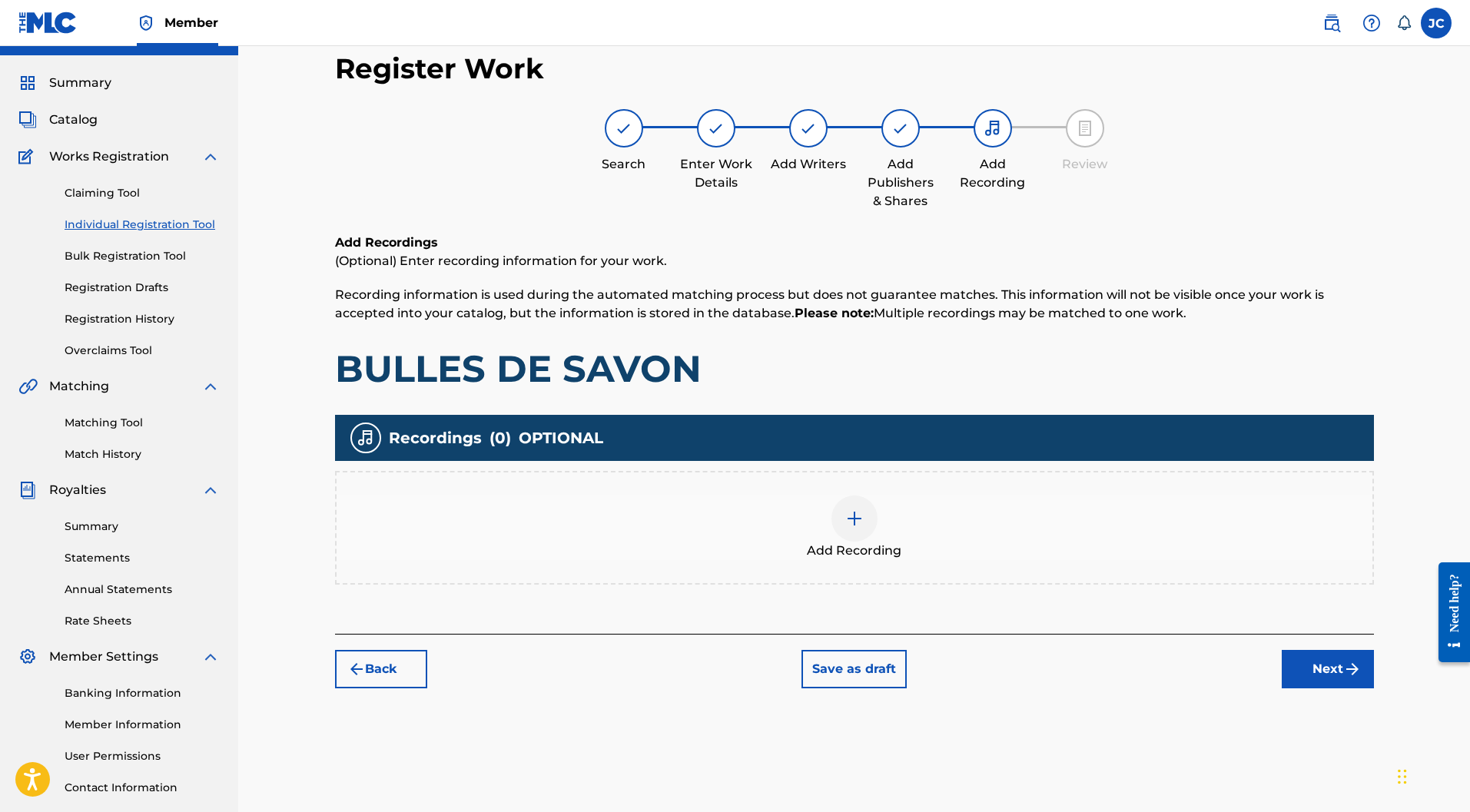
click at [852, 496] on div at bounding box center [855, 518] width 46 height 46
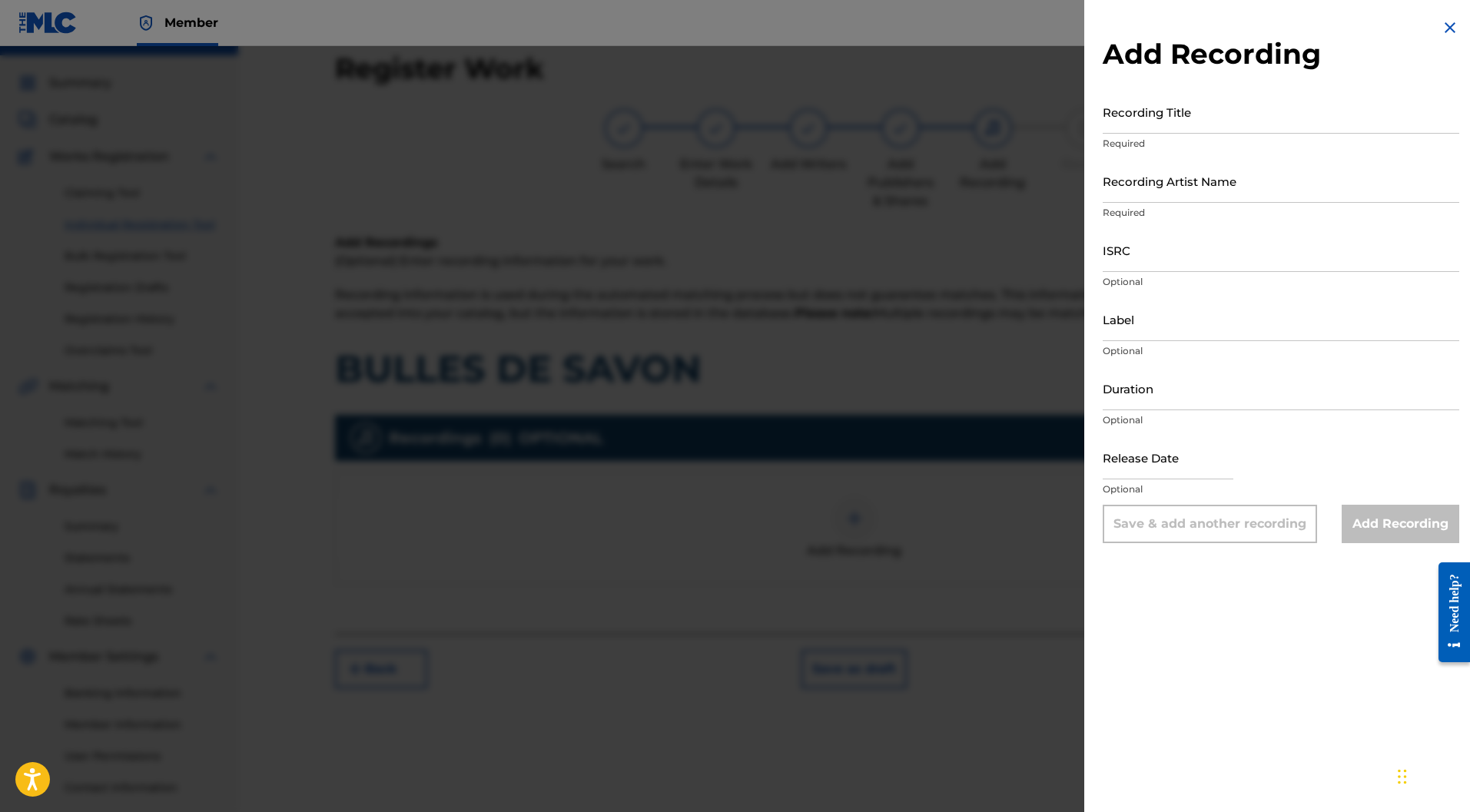
click at [1164, 108] on input "Recording Title" at bounding box center [1281, 111] width 357 height 44
type input "BULLES DE SAVON"
click at [1178, 178] on input "Recording Artist Name" at bounding box center [1281, 181] width 357 height 44
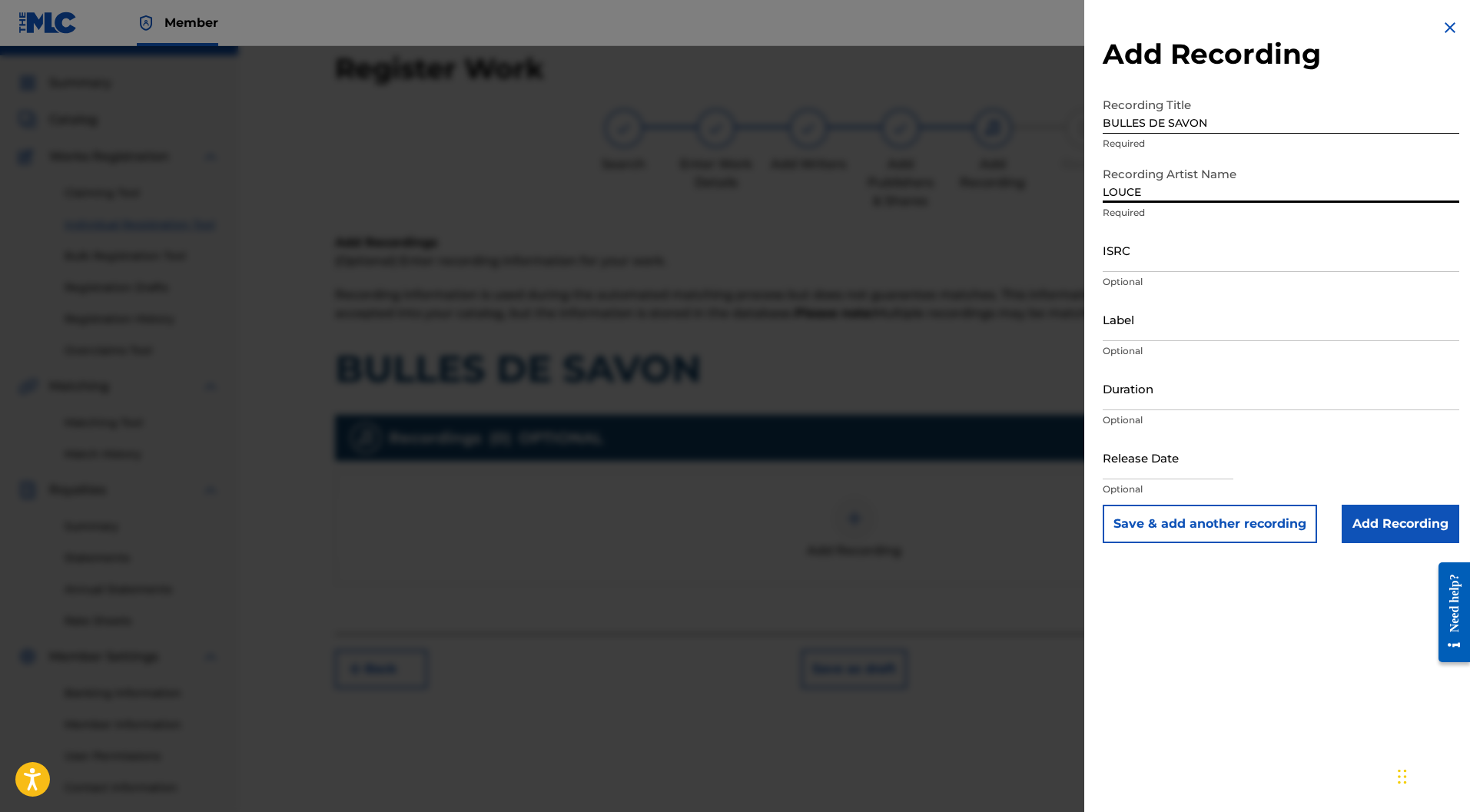
type input "LOUCE"
click at [1183, 252] on input "ISRC" at bounding box center [1281, 250] width 357 height 44
type input "FR9W12370698"
click at [1153, 311] on input "Label" at bounding box center [1281, 319] width 357 height 44
type input "LALOULINE"
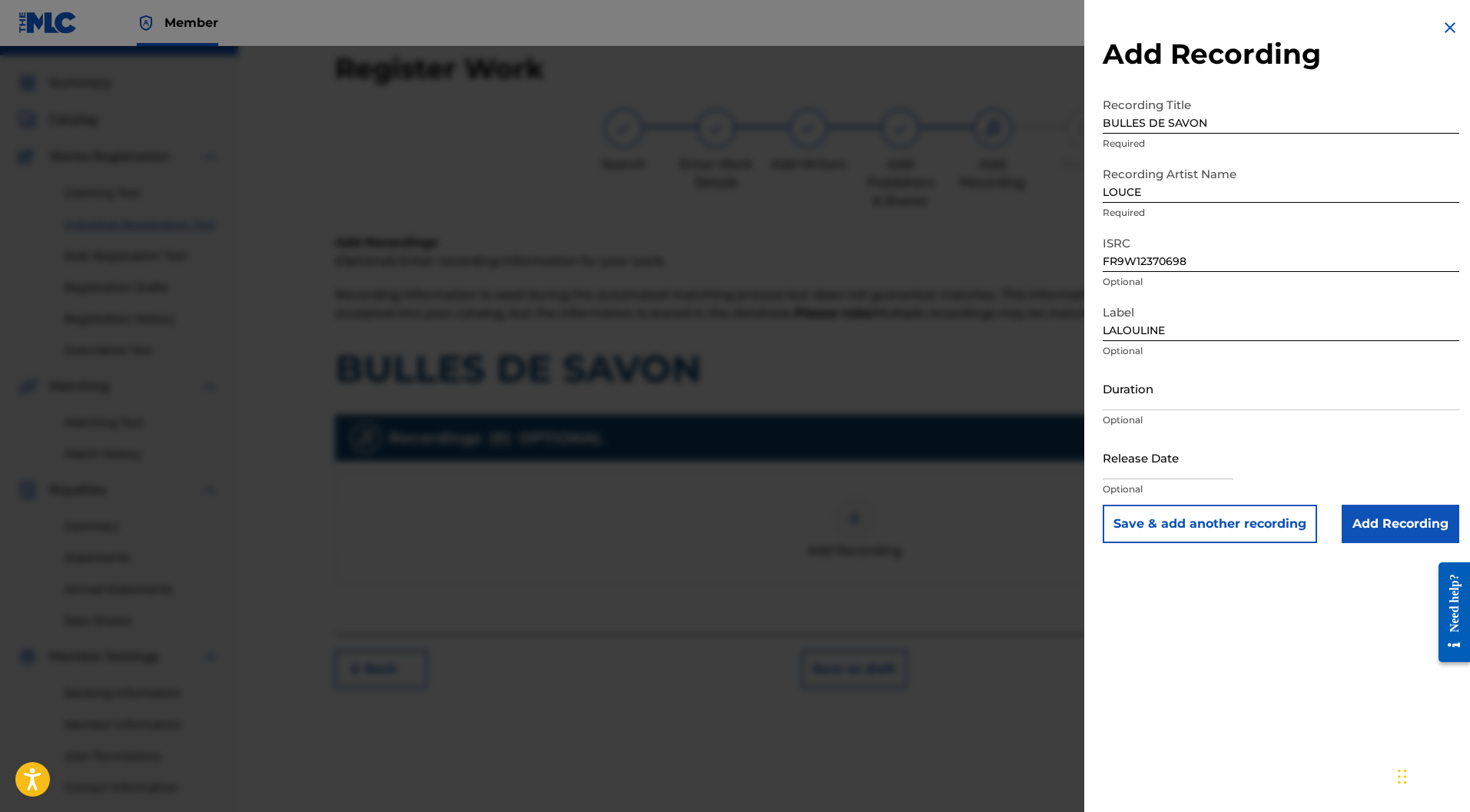
click at [1131, 390] on input "Duration" at bounding box center [1281, 388] width 357 height 44
type input "03:11"
click at [1160, 465] on input "text" at bounding box center [1168, 457] width 130 height 44
select select "8"
select select "2025"
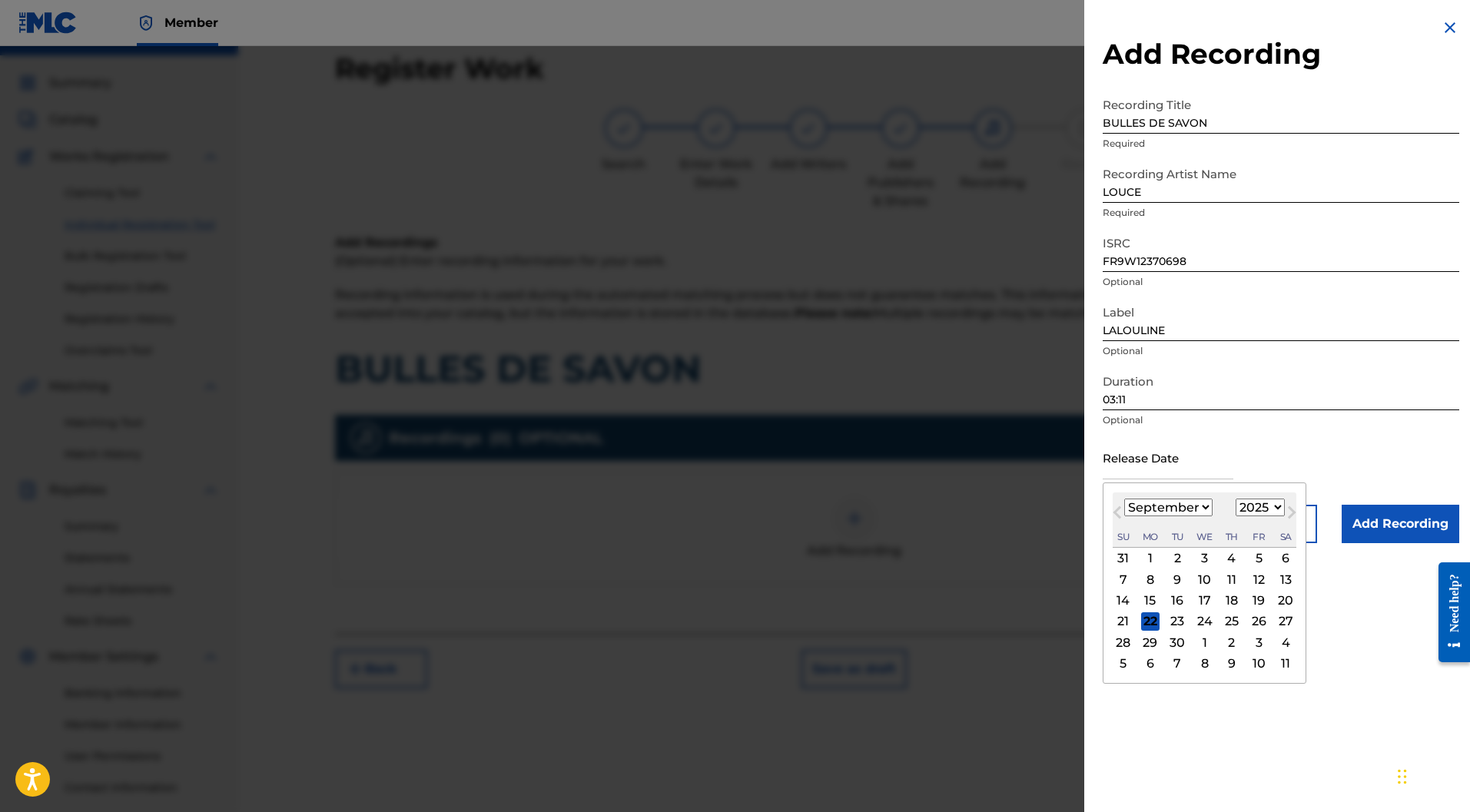
click at [1141, 508] on select "January February March April May June July August September October November De…" at bounding box center [1169, 508] width 88 height 18
select select "5"
click at [1125, 499] on select "January February March April May June July August September October November De…" at bounding box center [1169, 508] width 88 height 18
click at [1257, 553] on div "6" at bounding box center [1259, 559] width 19 height 19
type input "June 6 2025"
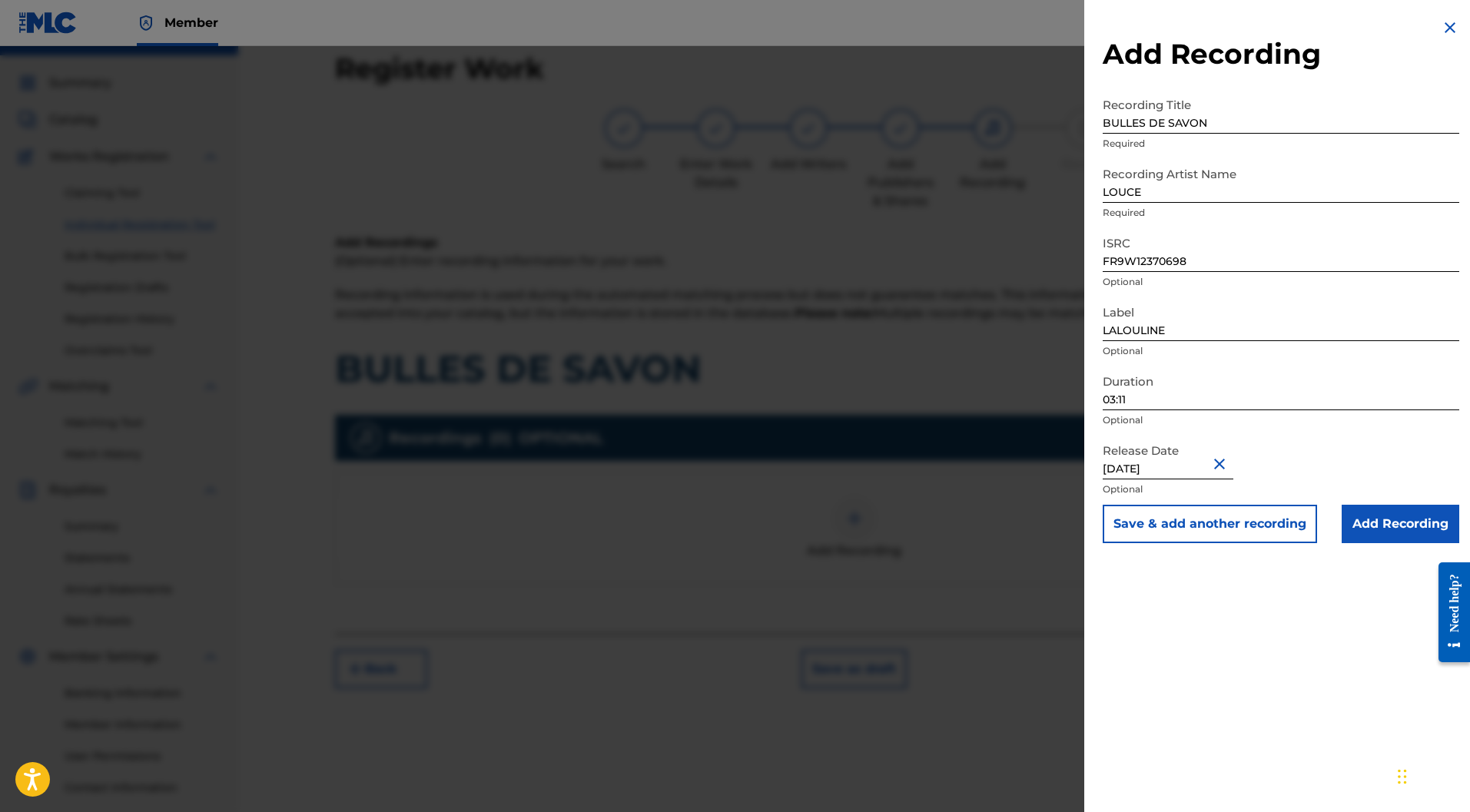
click at [1400, 515] on input "Add Recording" at bounding box center [1401, 524] width 118 height 39
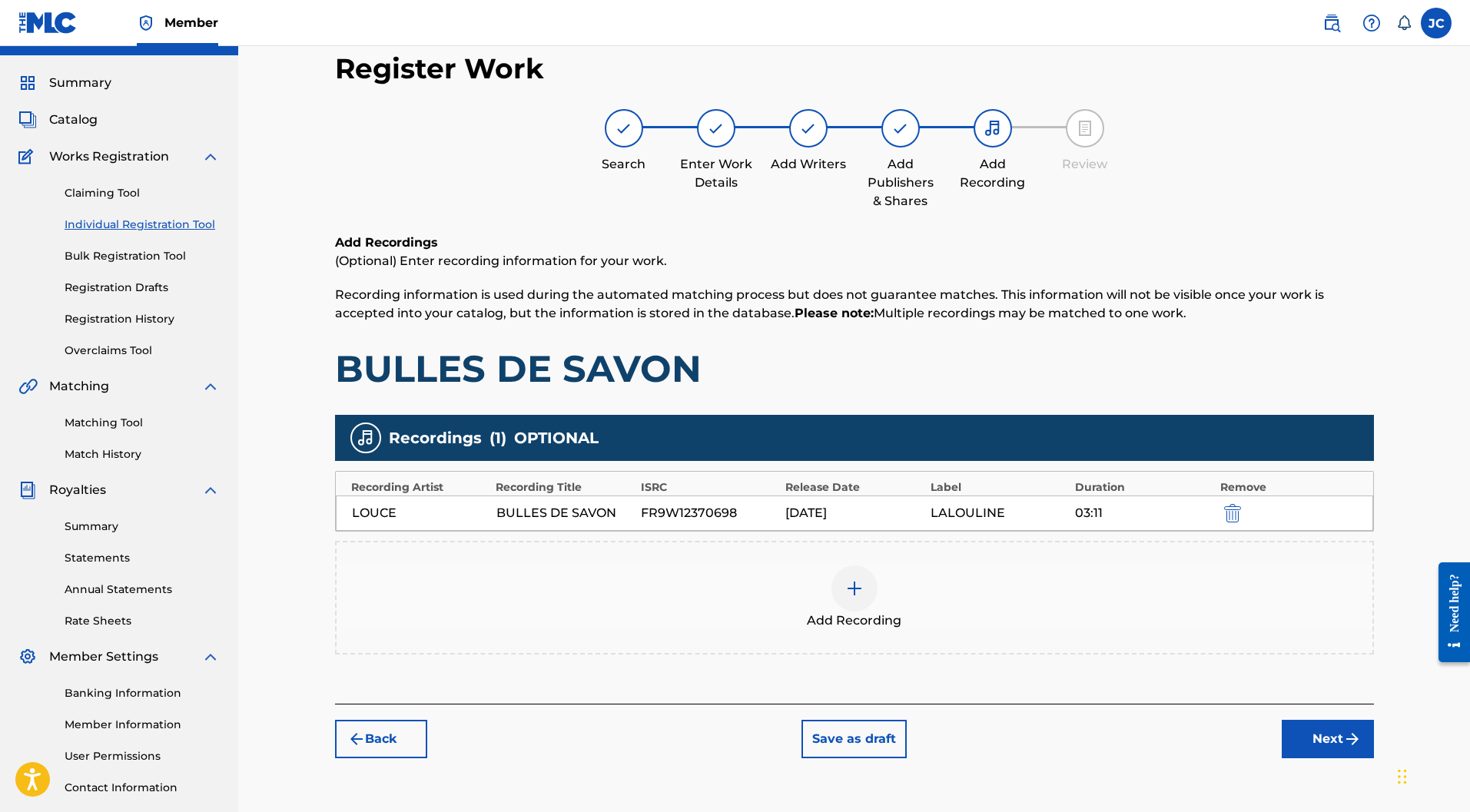
click at [1321, 720] on button "Next" at bounding box center [1328, 739] width 93 height 39
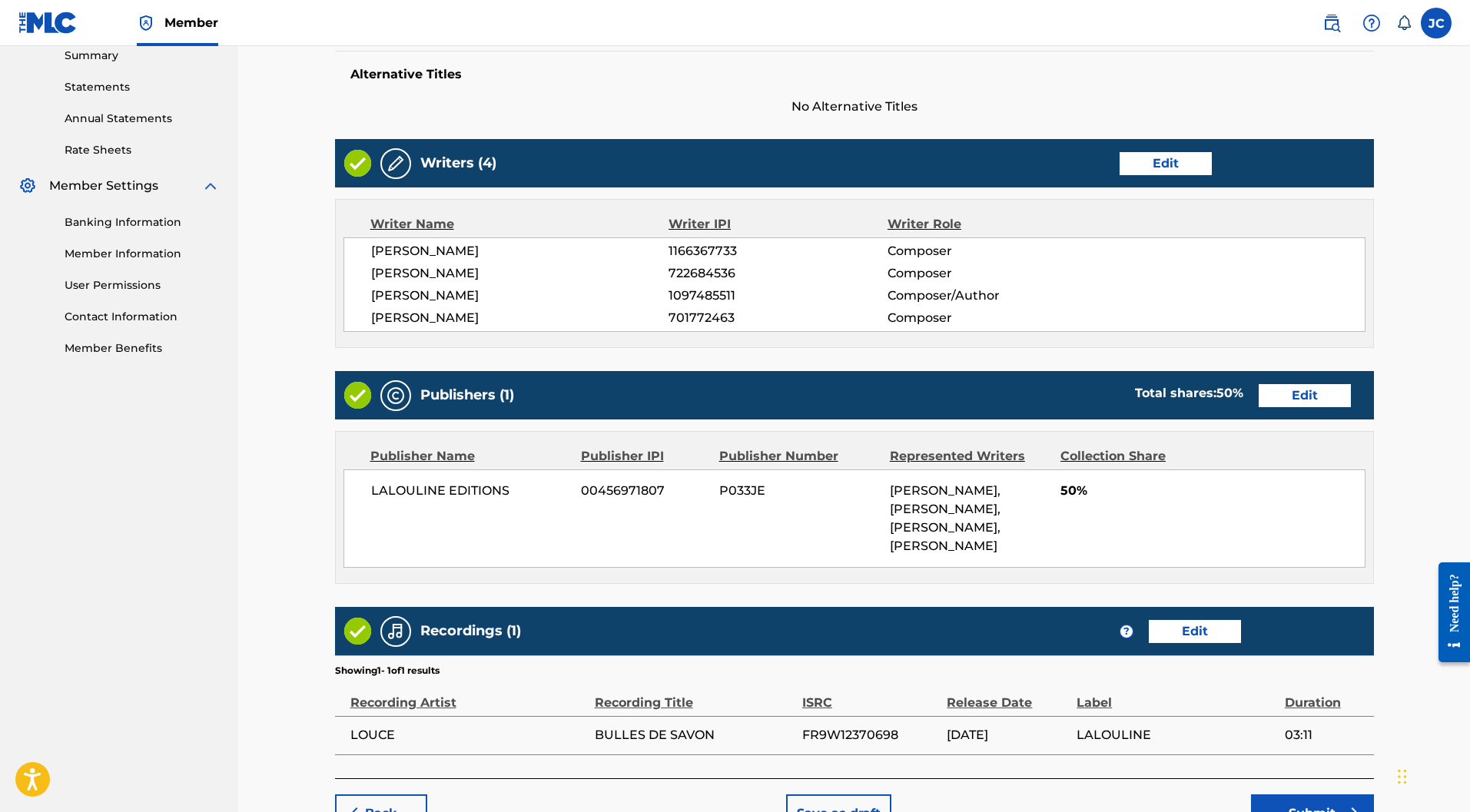
scroll to position [598, 0]
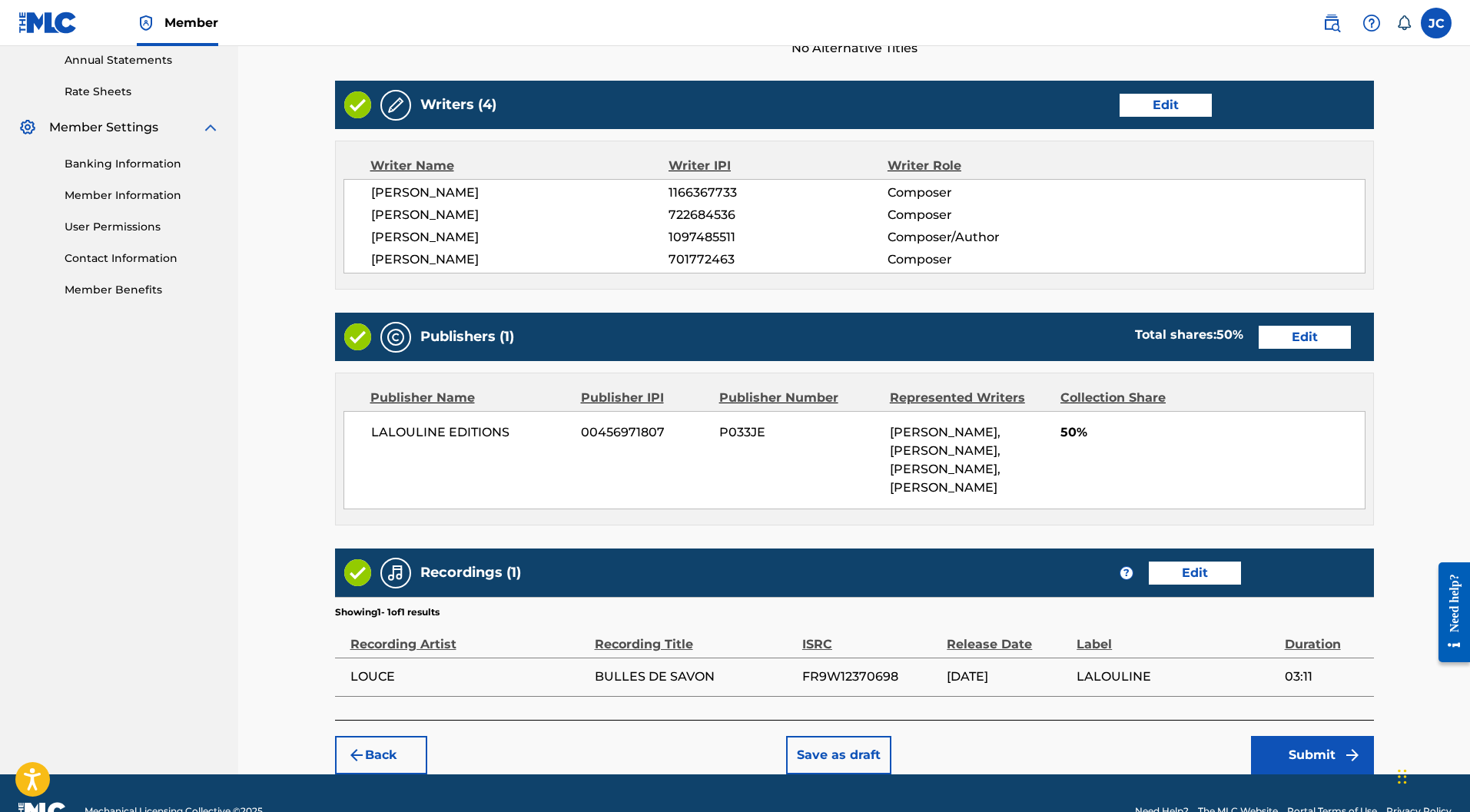
click at [1307, 737] on button "Submit" at bounding box center [1313, 755] width 123 height 39
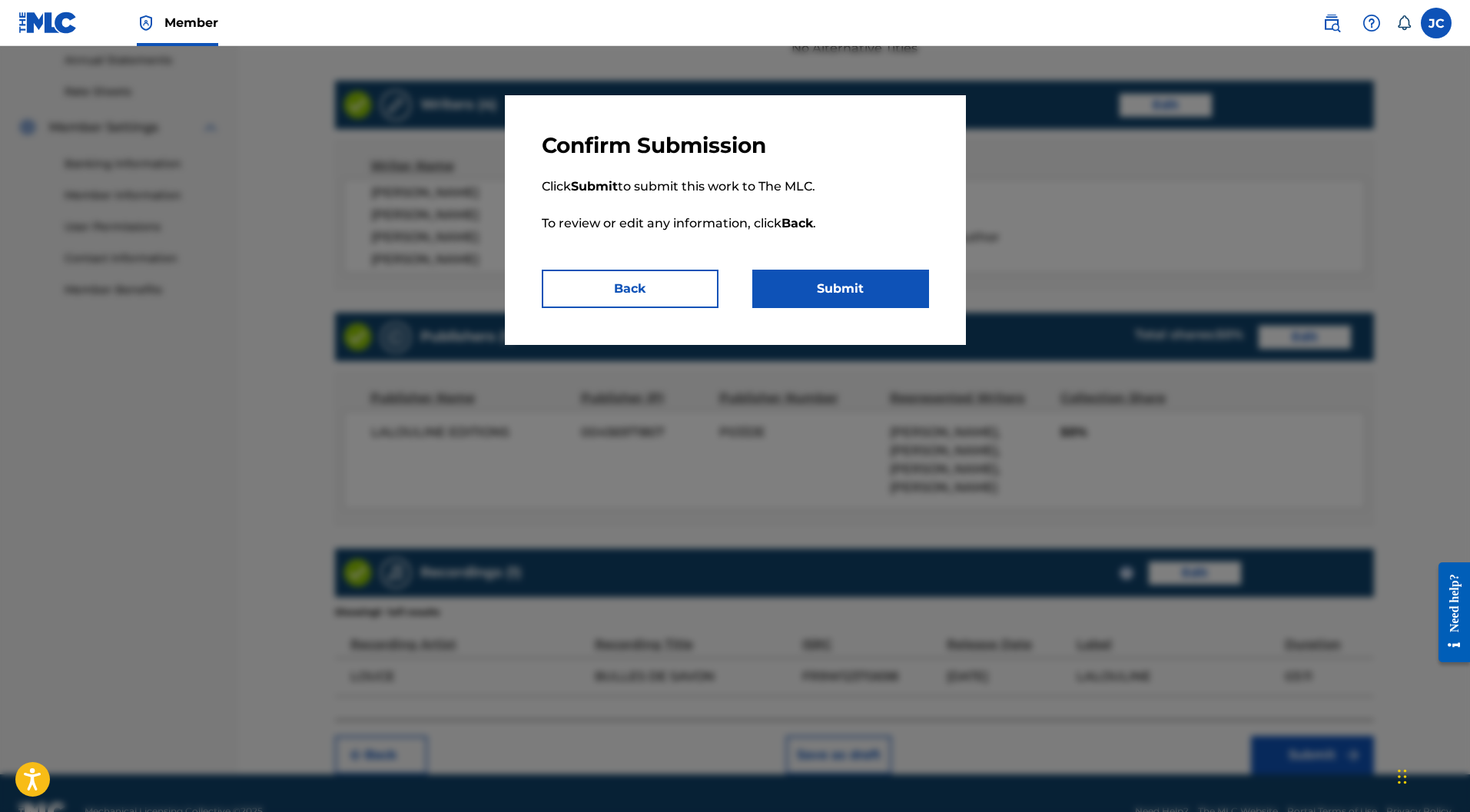
click at [892, 287] on button "Submit" at bounding box center [840, 288] width 177 height 39
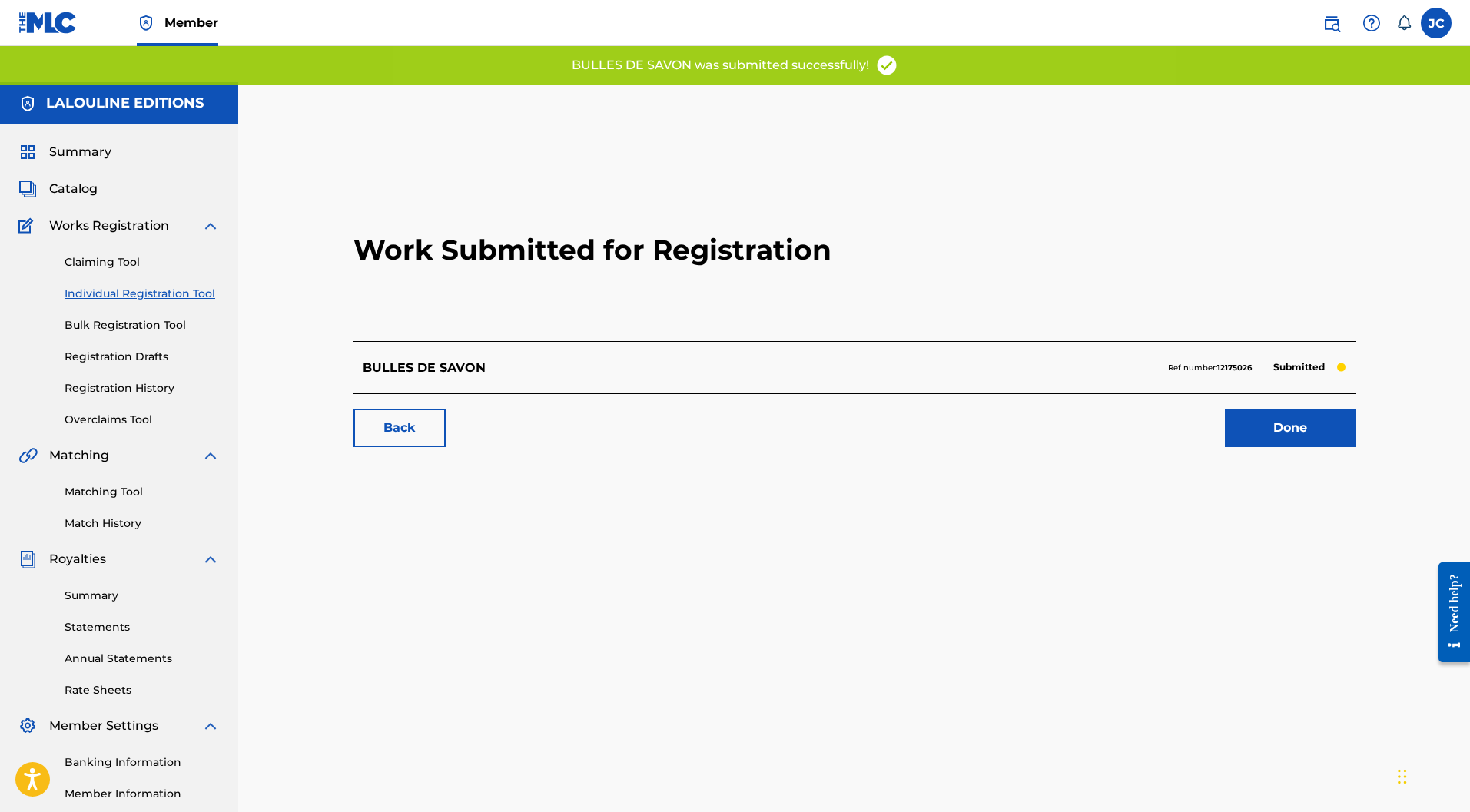
click at [1300, 409] on link "Done" at bounding box center [1290, 428] width 130 height 39
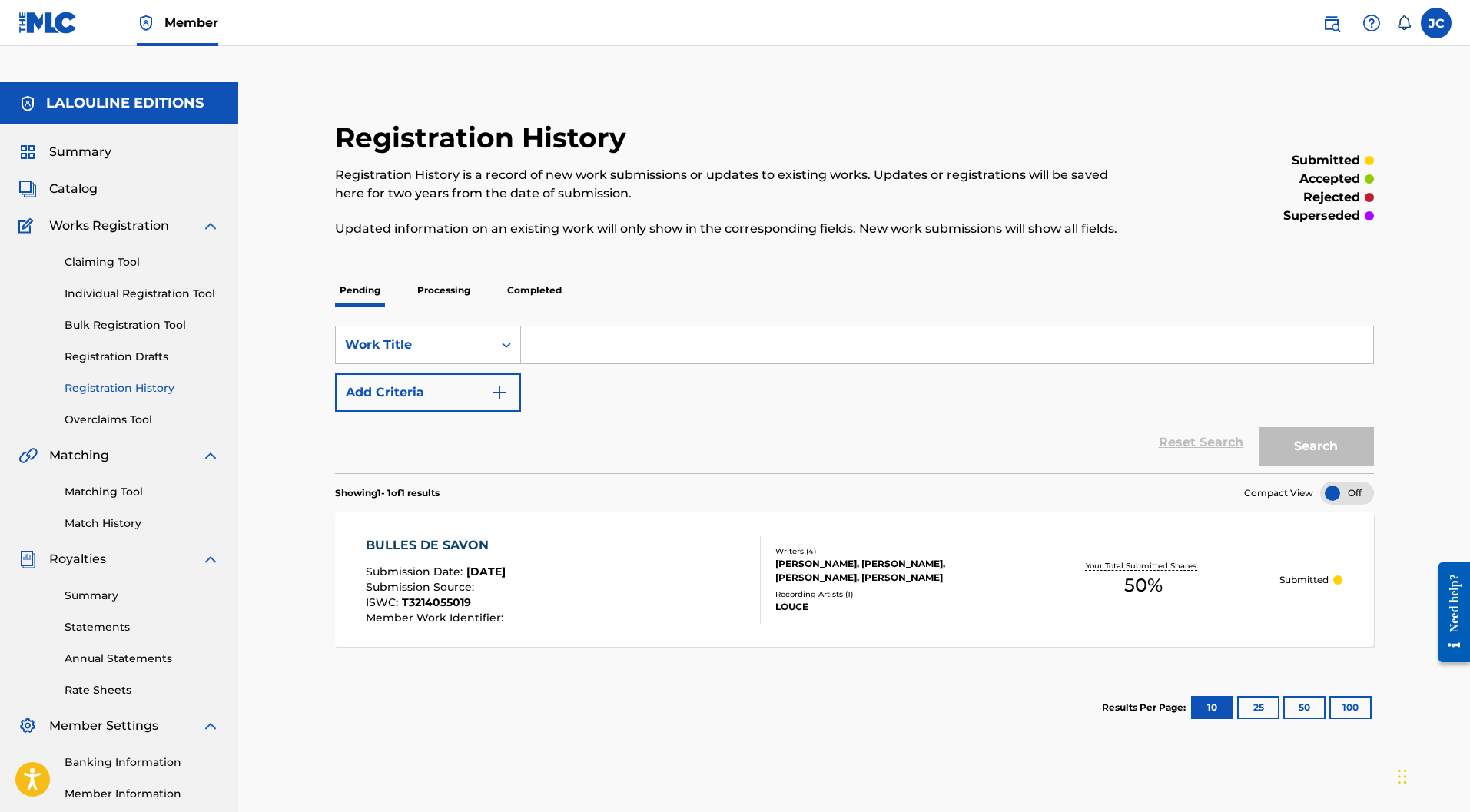
click at [660, 327] on input "Search Form" at bounding box center [947, 345] width 853 height 37
paste input "JE COLLECTIONNE"
type input "JE COLLECTIONNE"
click at [120, 254] on link "Claiming Tool" at bounding box center [142, 262] width 155 height 16
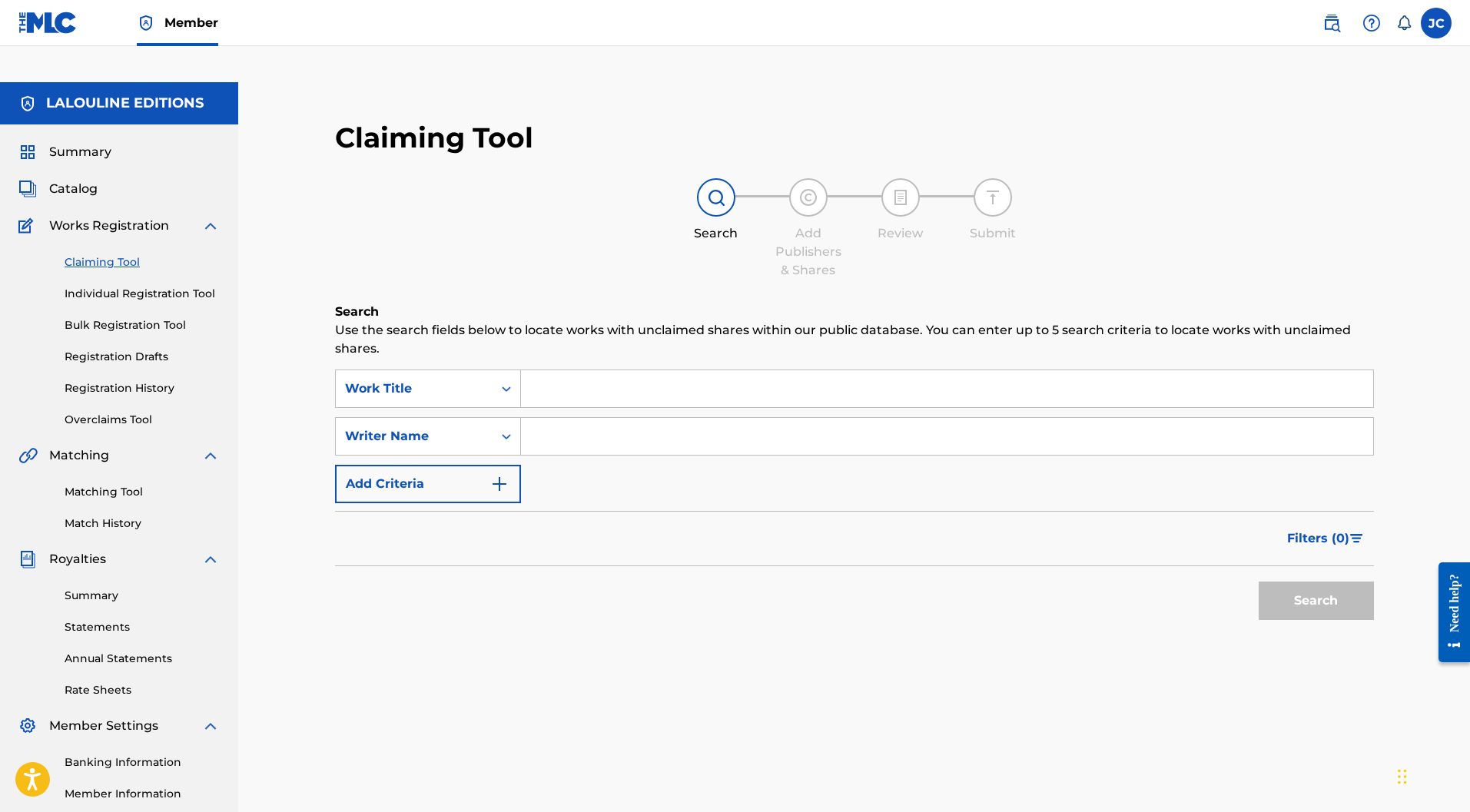
click at [141, 286] on link "Individual Registration Tool" at bounding box center [142, 294] width 155 height 16
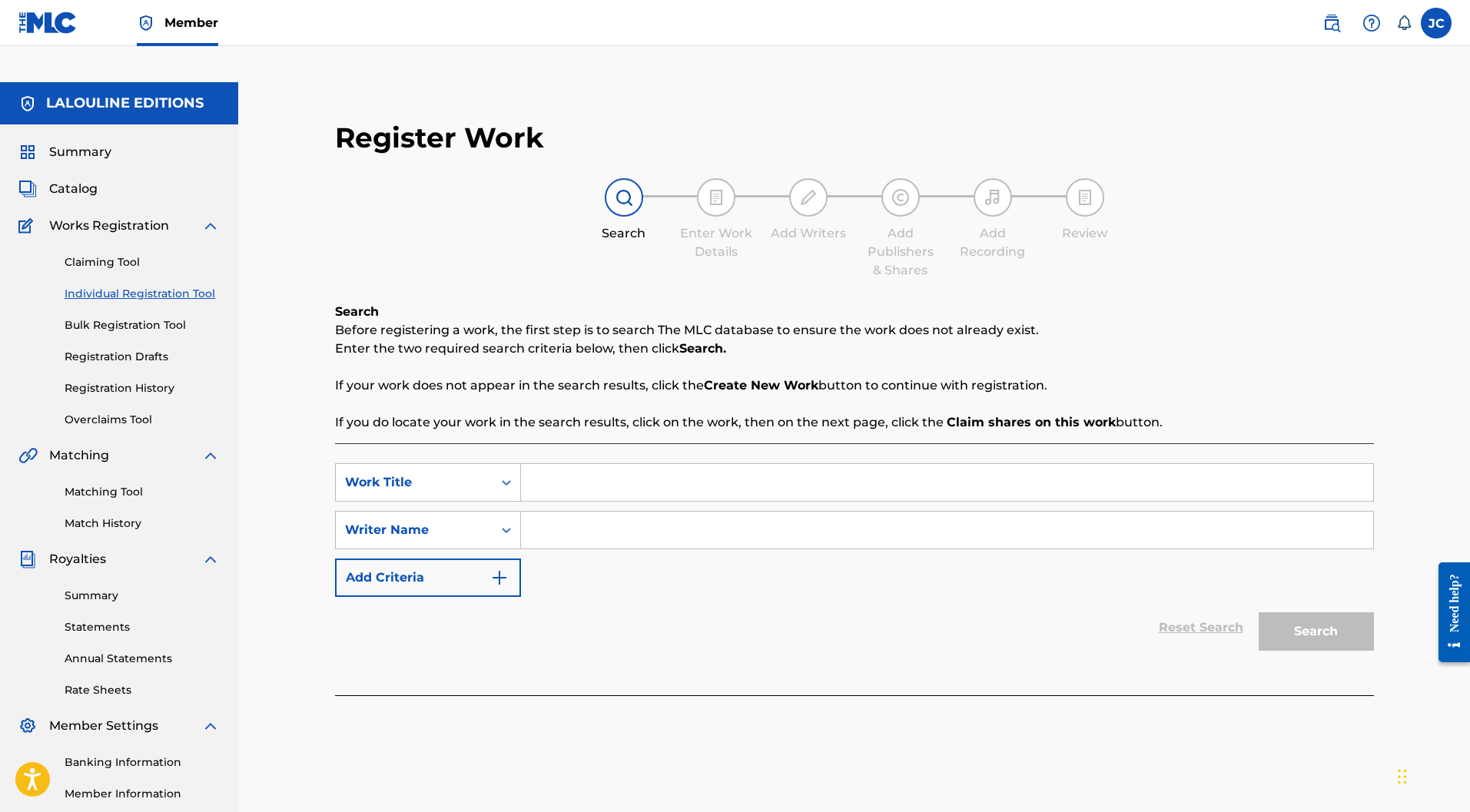
click at [652, 464] on input "Search Form" at bounding box center [947, 482] width 853 height 37
paste input "JE COLLECTIONNE"
type input "JE COLLECTIONNE"
click at [652, 512] on input "Search Form" at bounding box center [947, 530] width 853 height 37
type input "luce marchand"
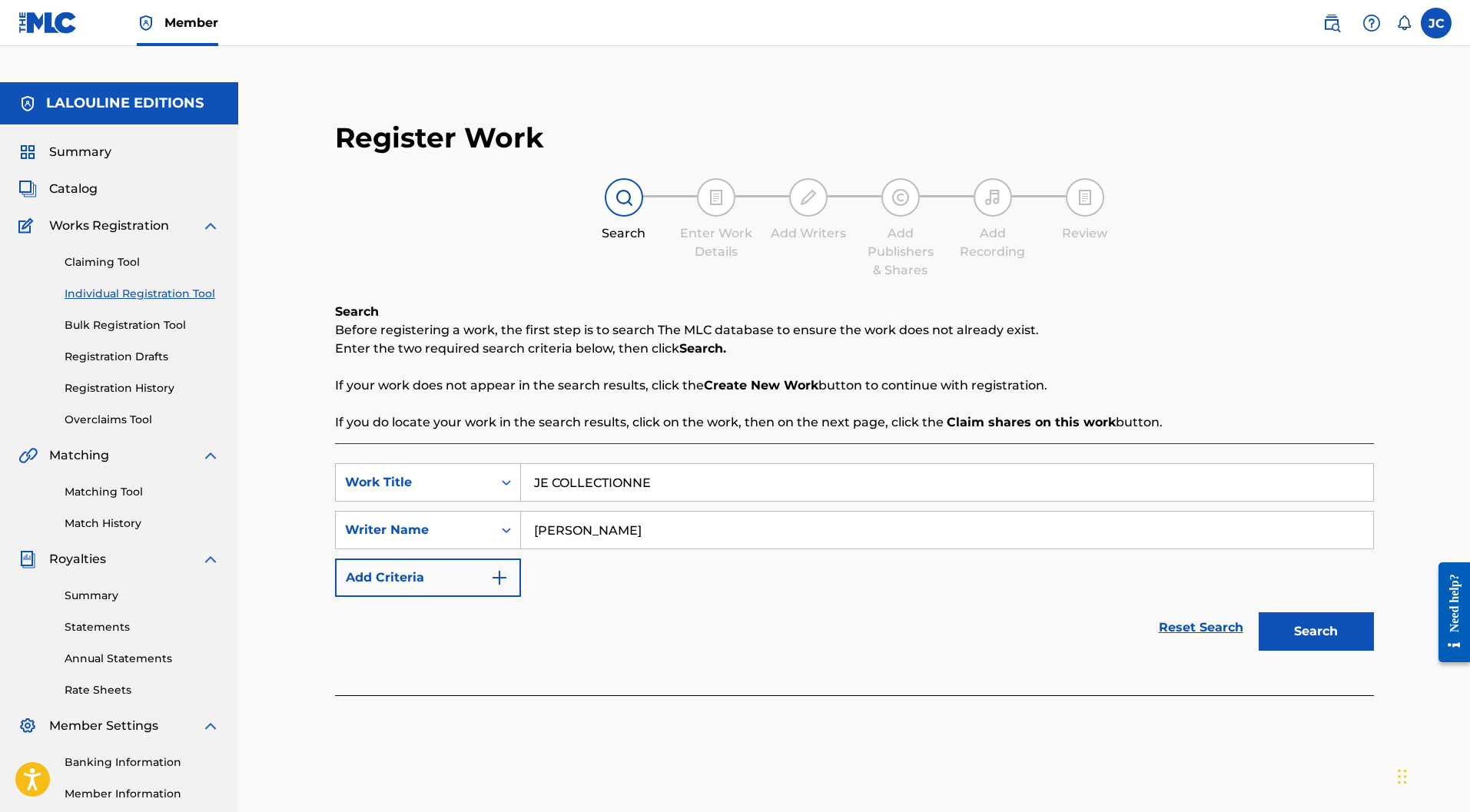
click at [1337, 613] on button "Search" at bounding box center [1316, 631] width 115 height 39
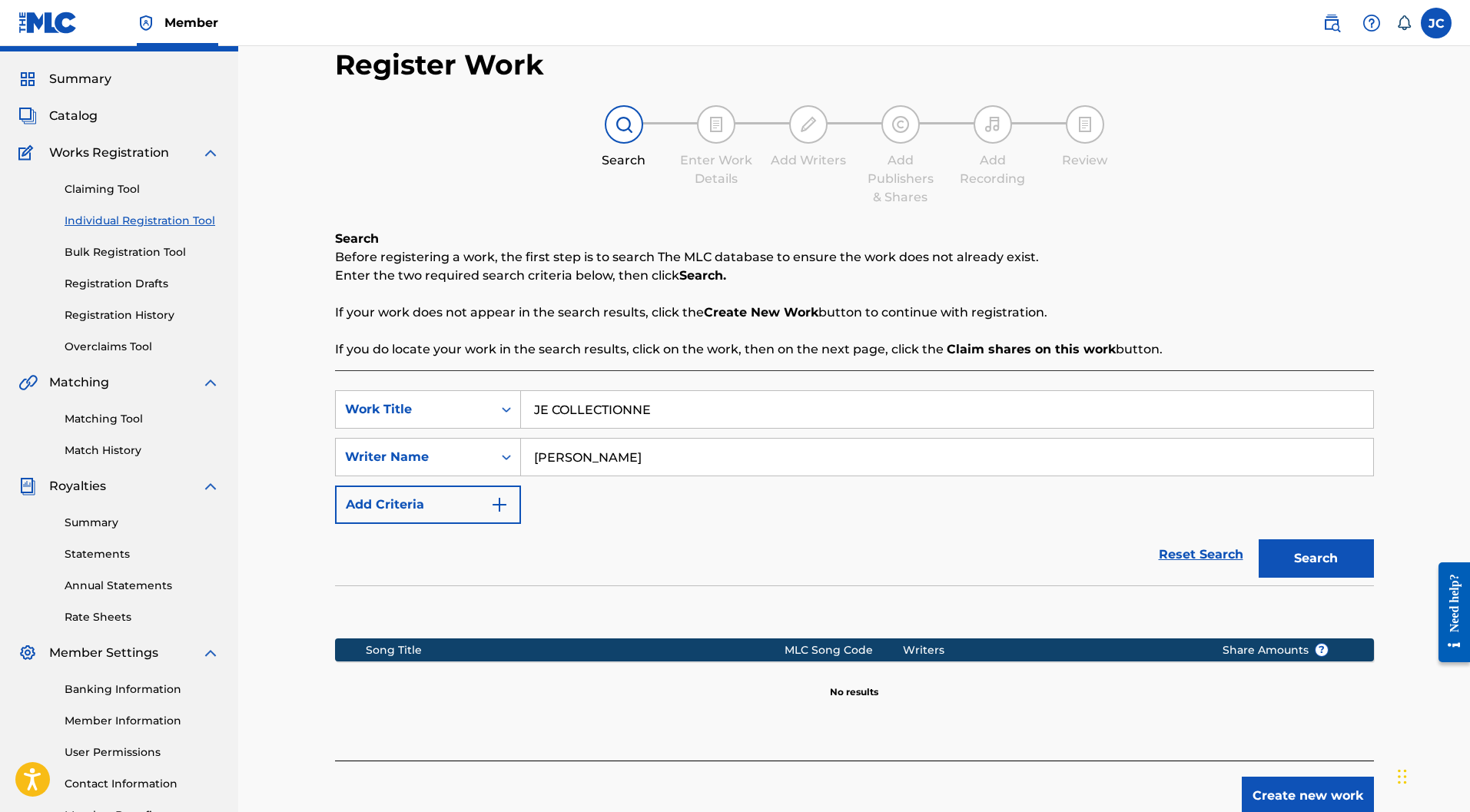
scroll to position [141, 0]
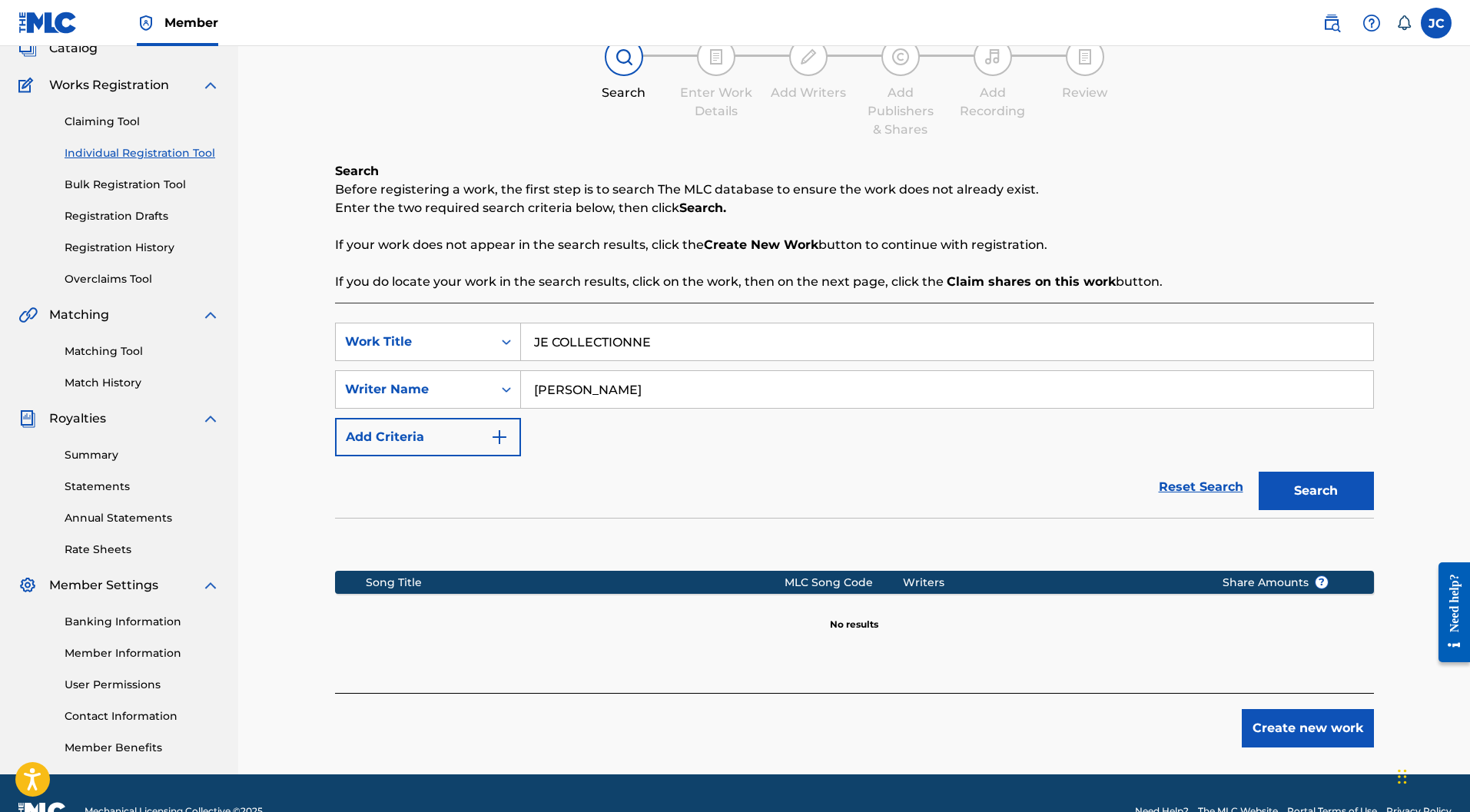
click at [1283, 710] on button "Create new work" at bounding box center [1307, 728] width 132 height 39
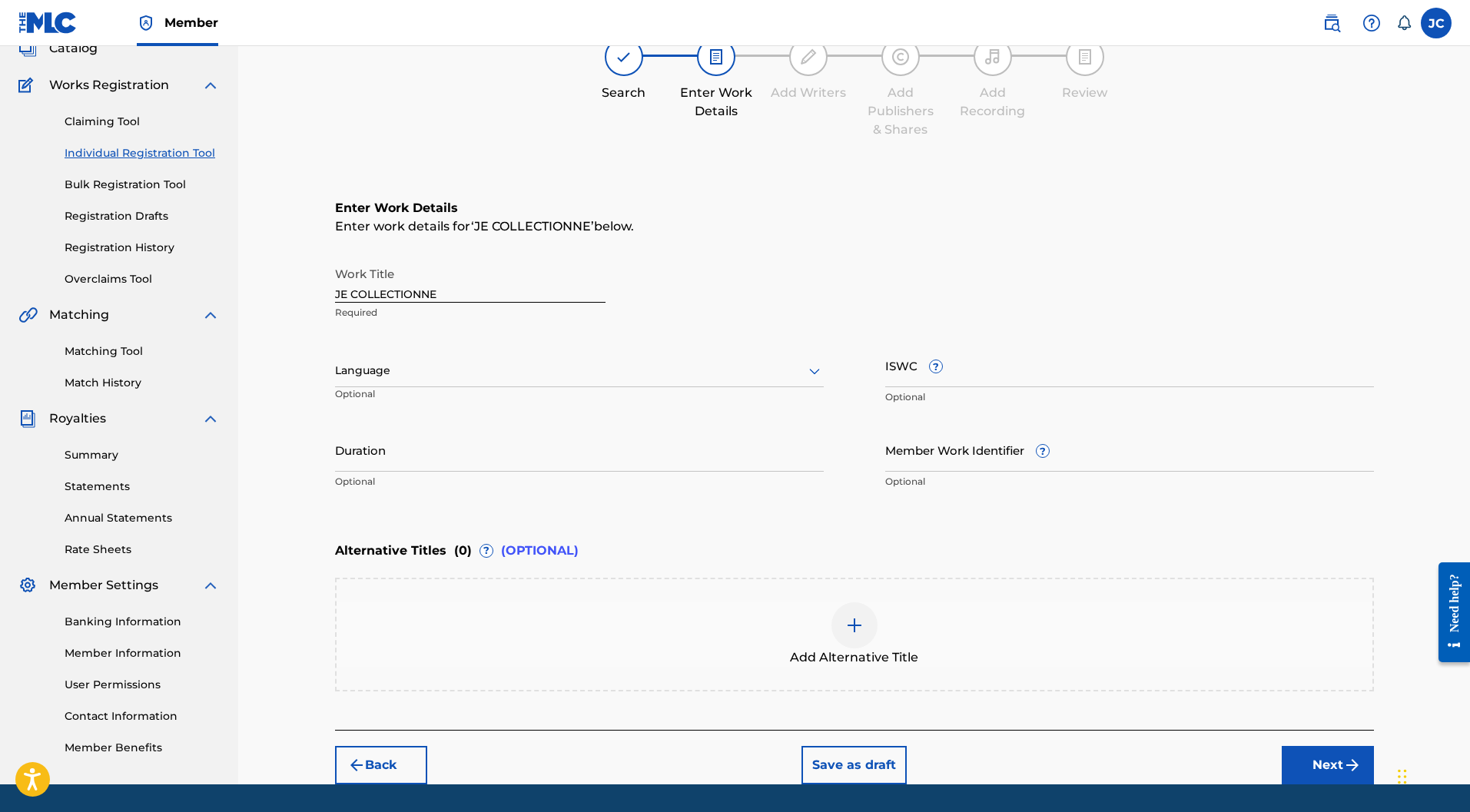
click at [453, 361] on div at bounding box center [580, 370] width 489 height 19
type input "f"
click at [382, 552] on div "French" at bounding box center [580, 569] width 487 height 34
click at [1046, 343] on input "ISWC ?" at bounding box center [1129, 365] width 489 height 44
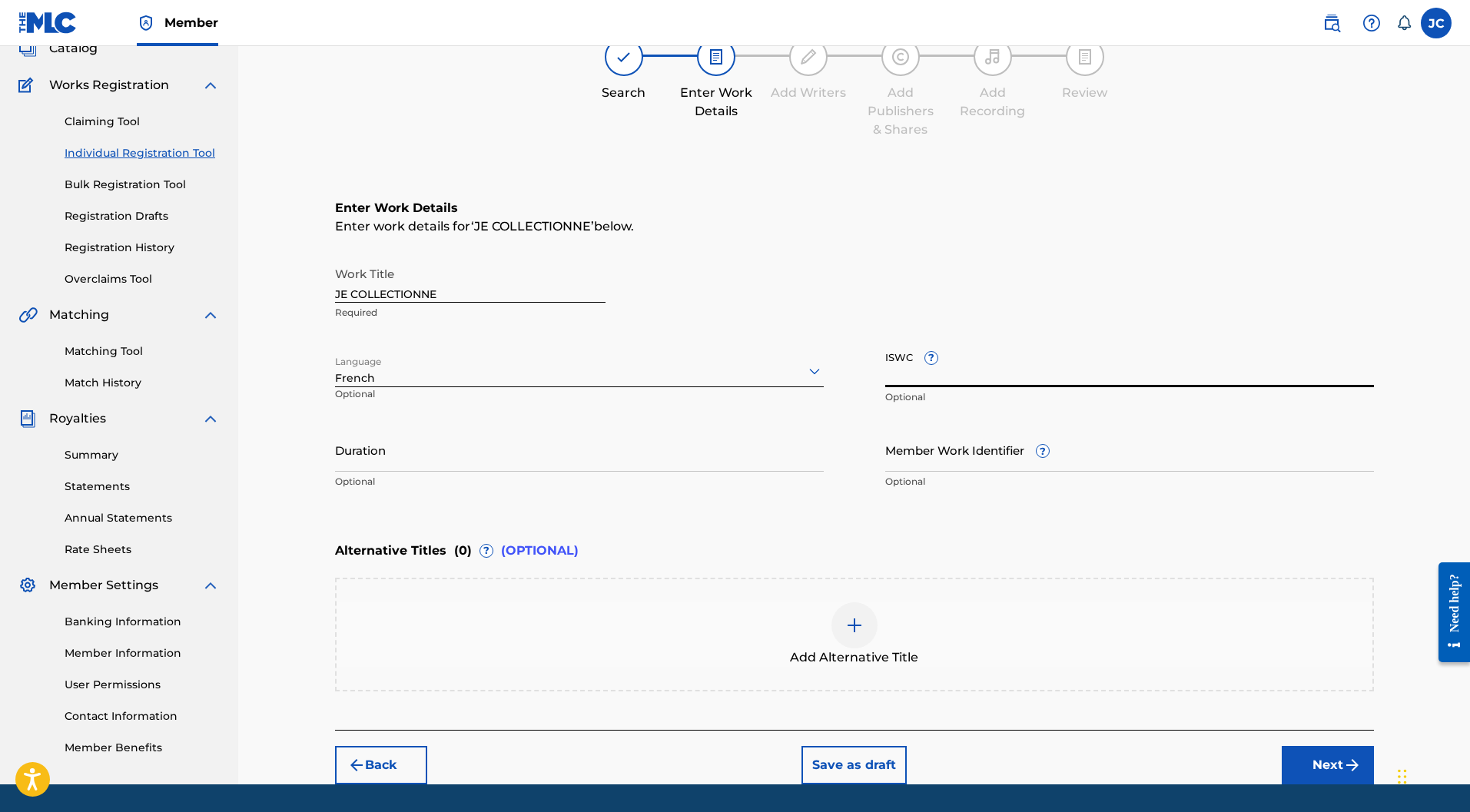
paste input "T-321.405.510-0"
type input "T-321.405.510-0"
click at [354, 428] on input "Duration" at bounding box center [580, 449] width 489 height 44
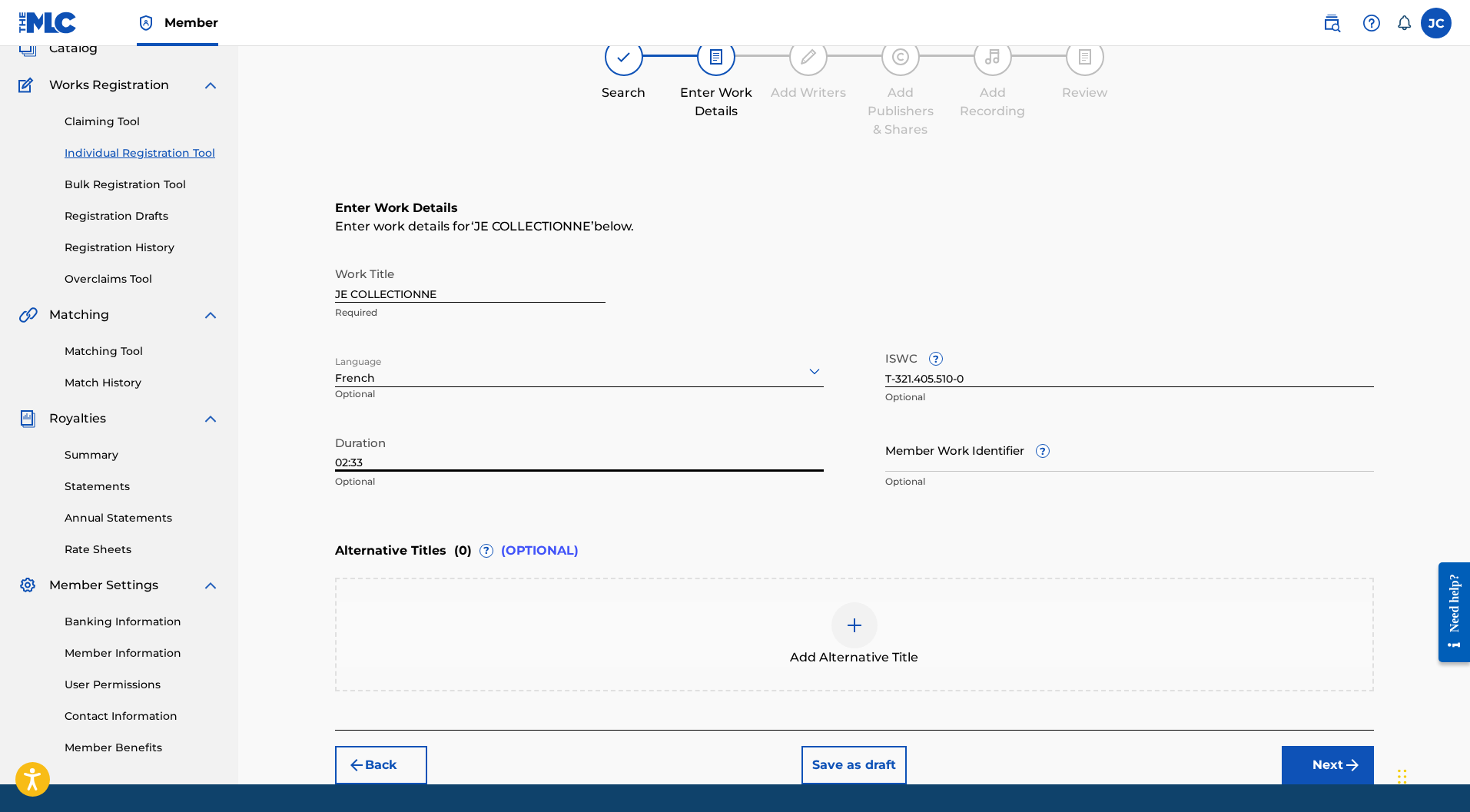
type input "02:33"
click at [1308, 746] on button "Next" at bounding box center [1328, 765] width 93 height 39
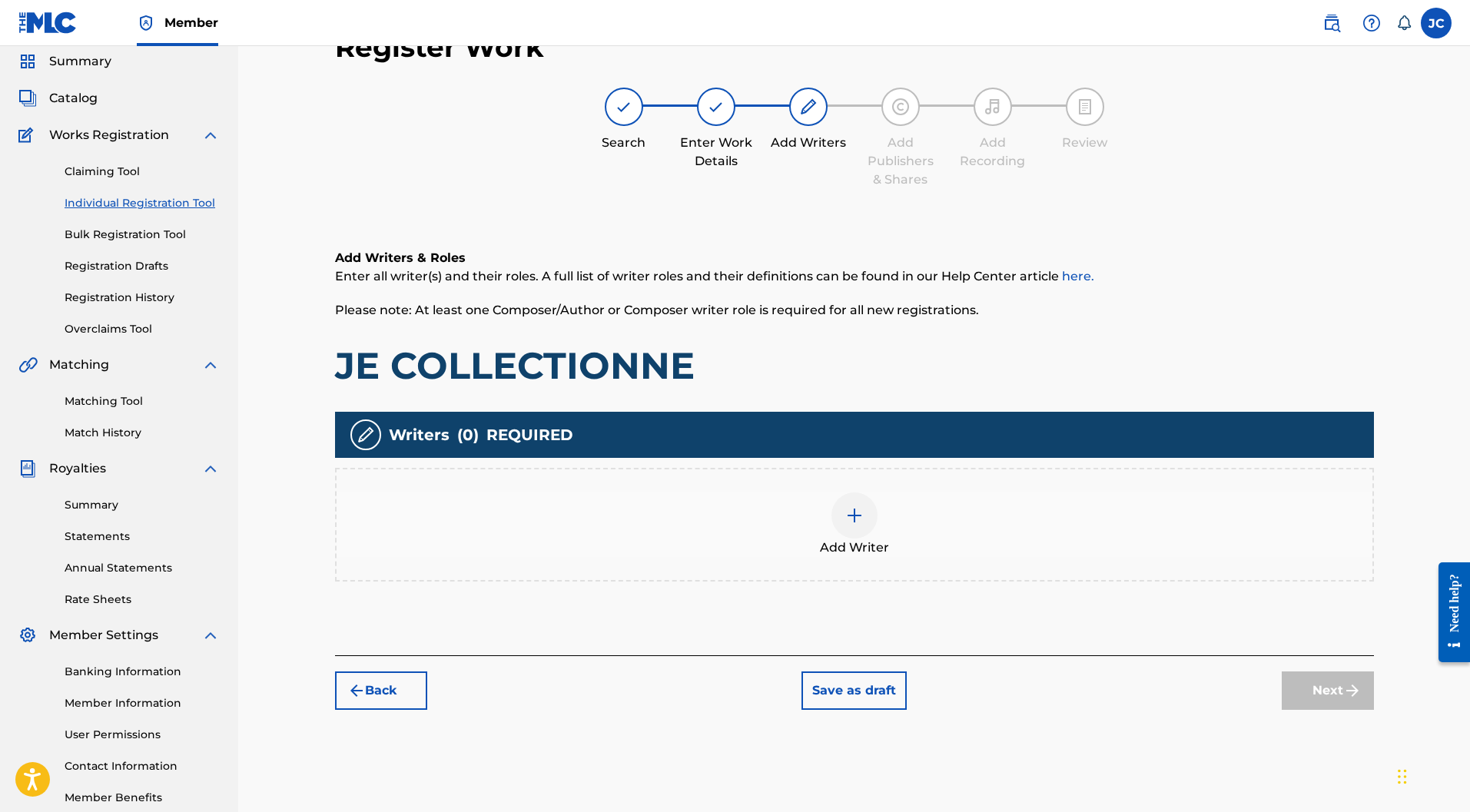
scroll to position [69, 0]
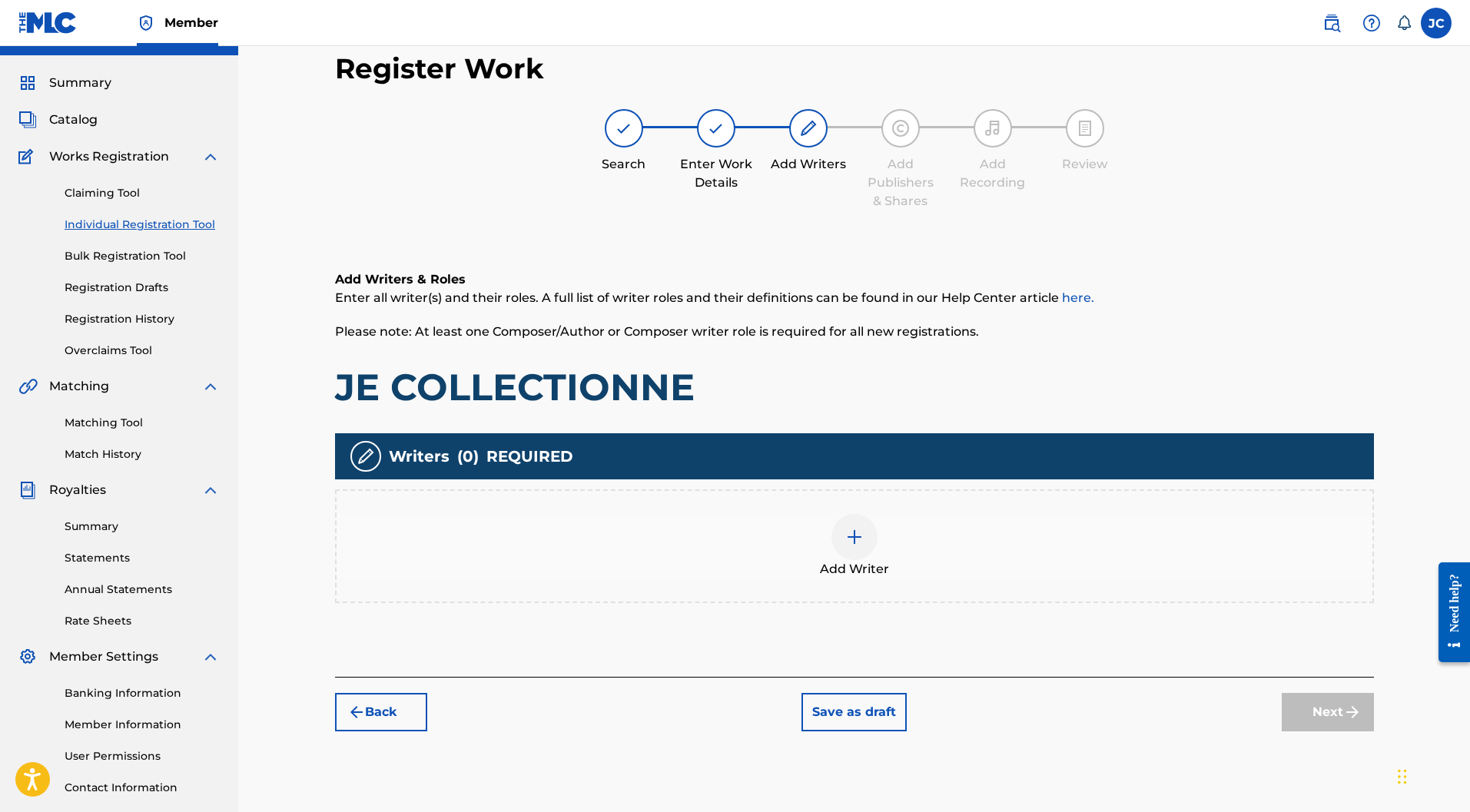
click at [859, 528] on img at bounding box center [855, 537] width 19 height 19
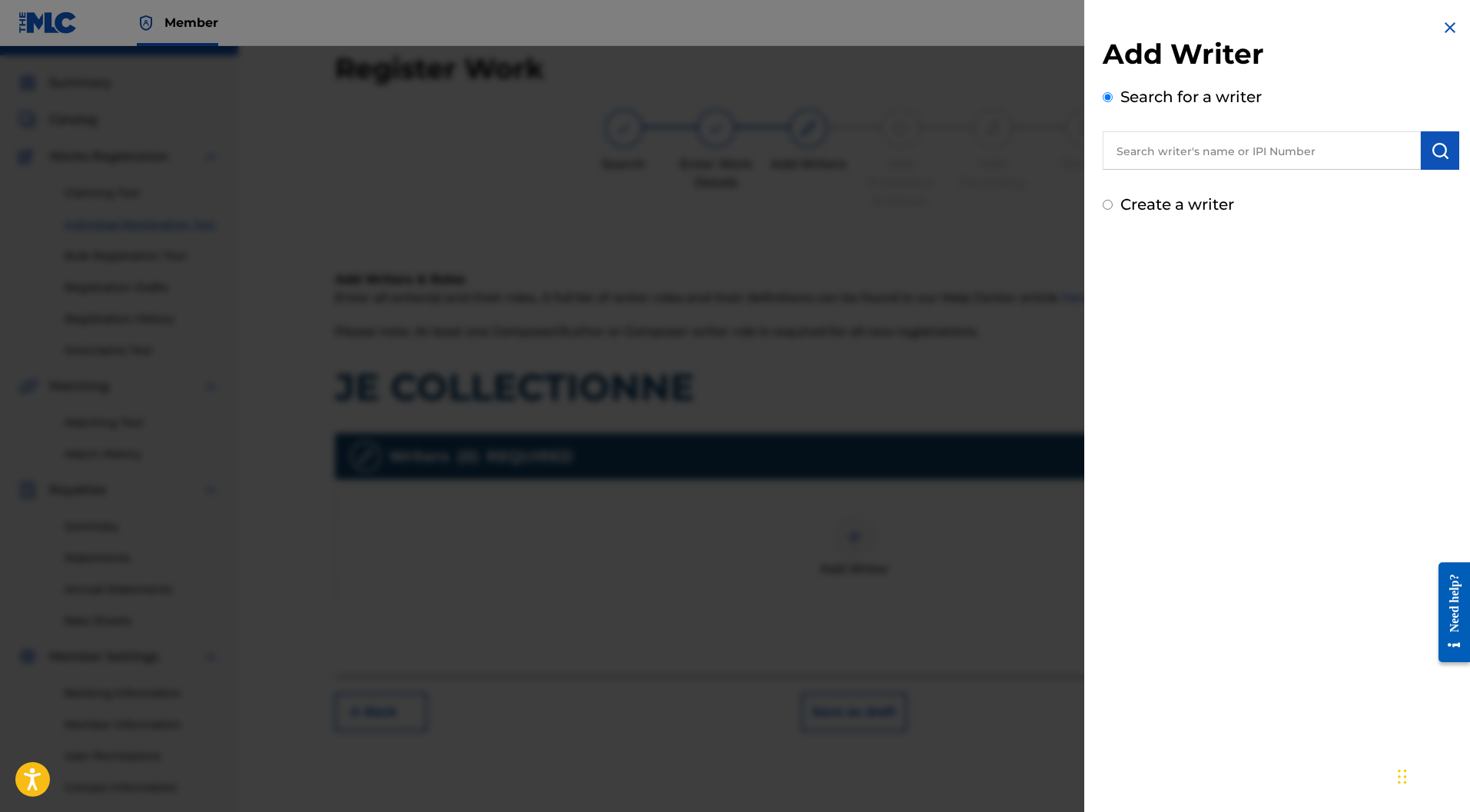
click at [1137, 201] on label "Create a writer" at bounding box center [1177, 204] width 114 height 19
radio input "true"
click at [1113, 201] on input "Create a writer" at bounding box center [1108, 204] width 10 height 10
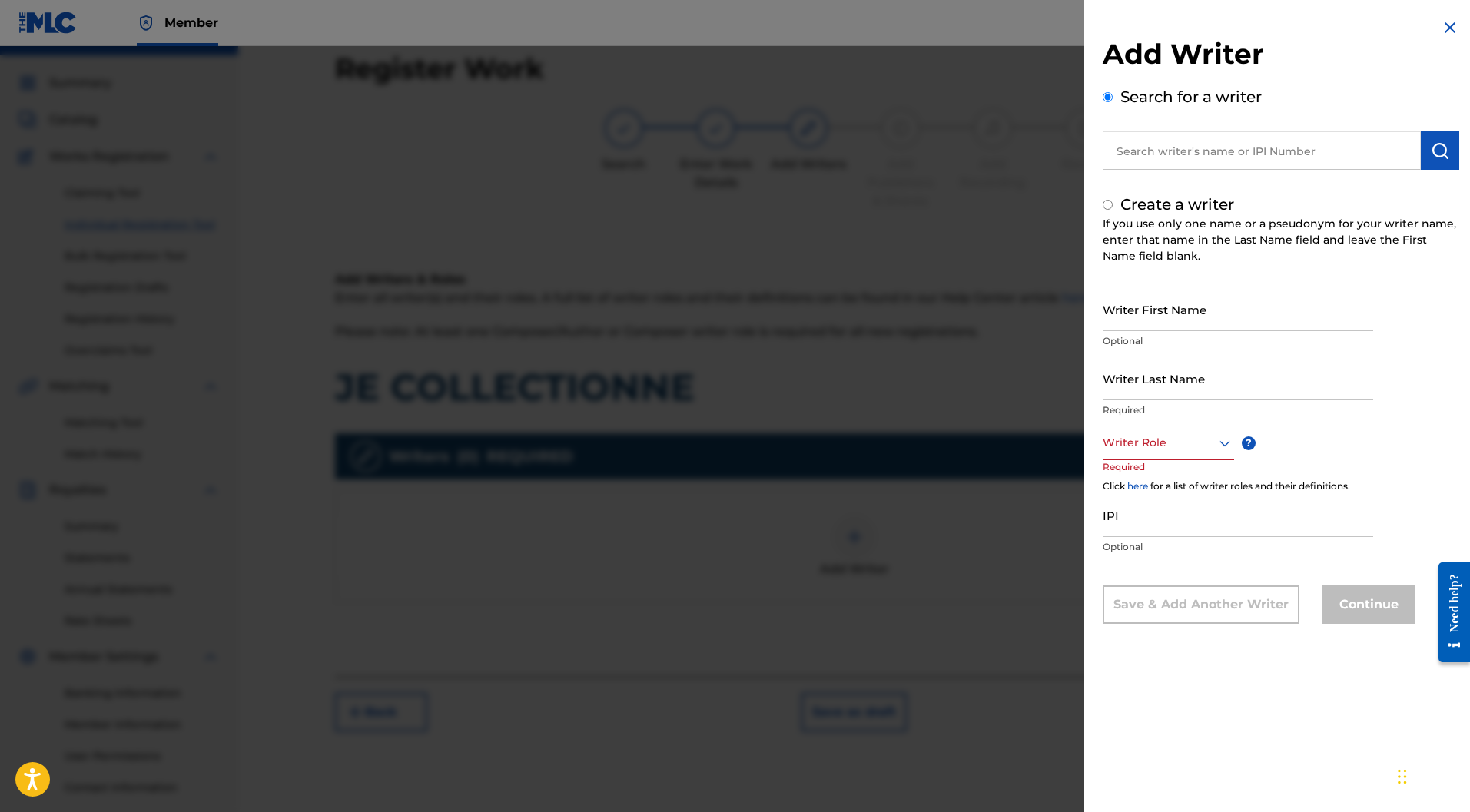
radio input "false"
radio input "true"
click at [1154, 305] on input "Writer First Name" at bounding box center [1238, 309] width 270 height 44
paste input "Stephane ANTSON"
drag, startPoint x: 1209, startPoint y: 320, endPoint x: 1162, endPoint y: 320, distance: 47.0
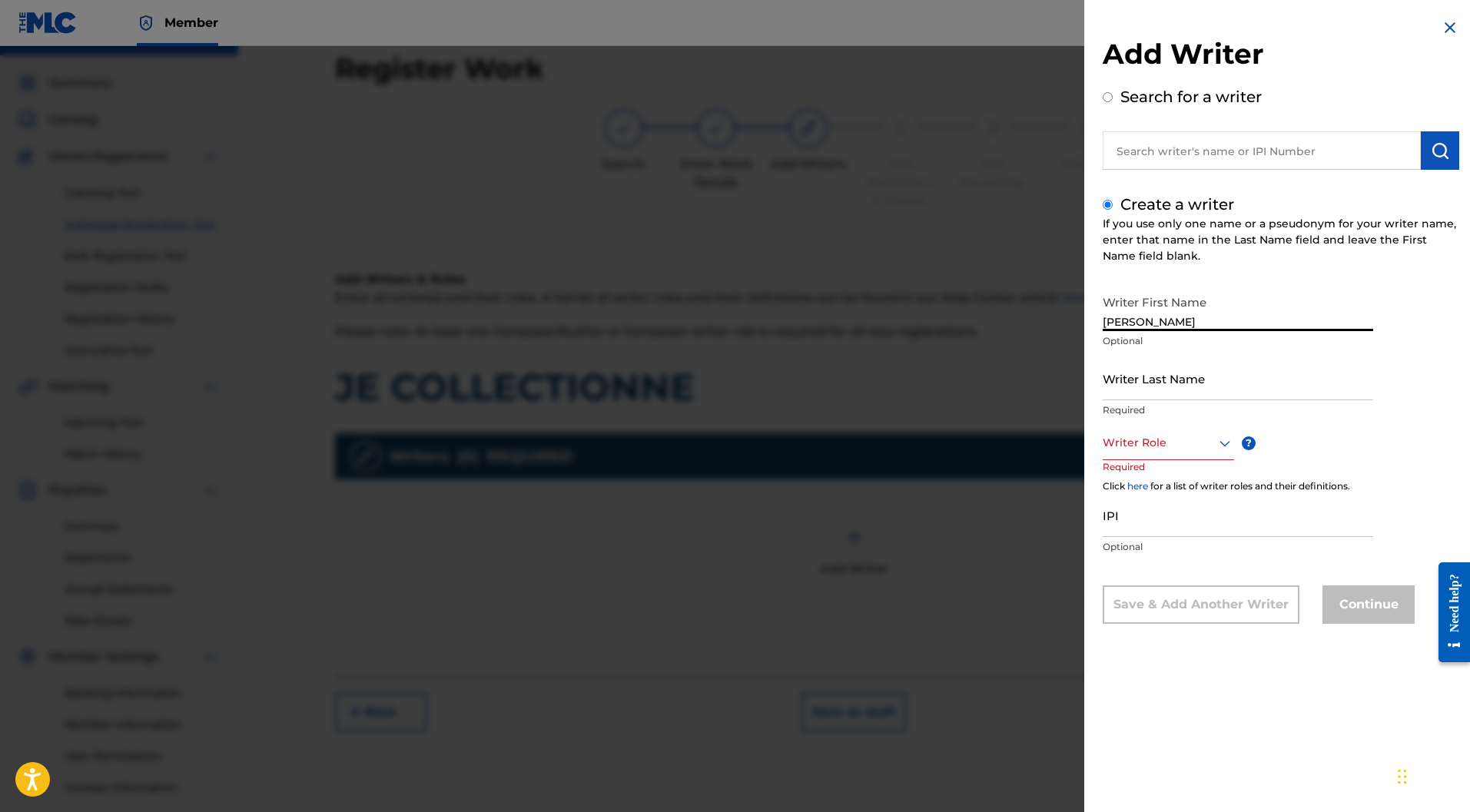
click at [1162, 320] on input "Stephane ANTSON" at bounding box center [1238, 309] width 270 height 44
type input "Stephane"
paste input "ANTSON"
click at [1132, 383] on input "Writer Last Name" at bounding box center [1238, 378] width 270 height 44
type input "ANTSON"
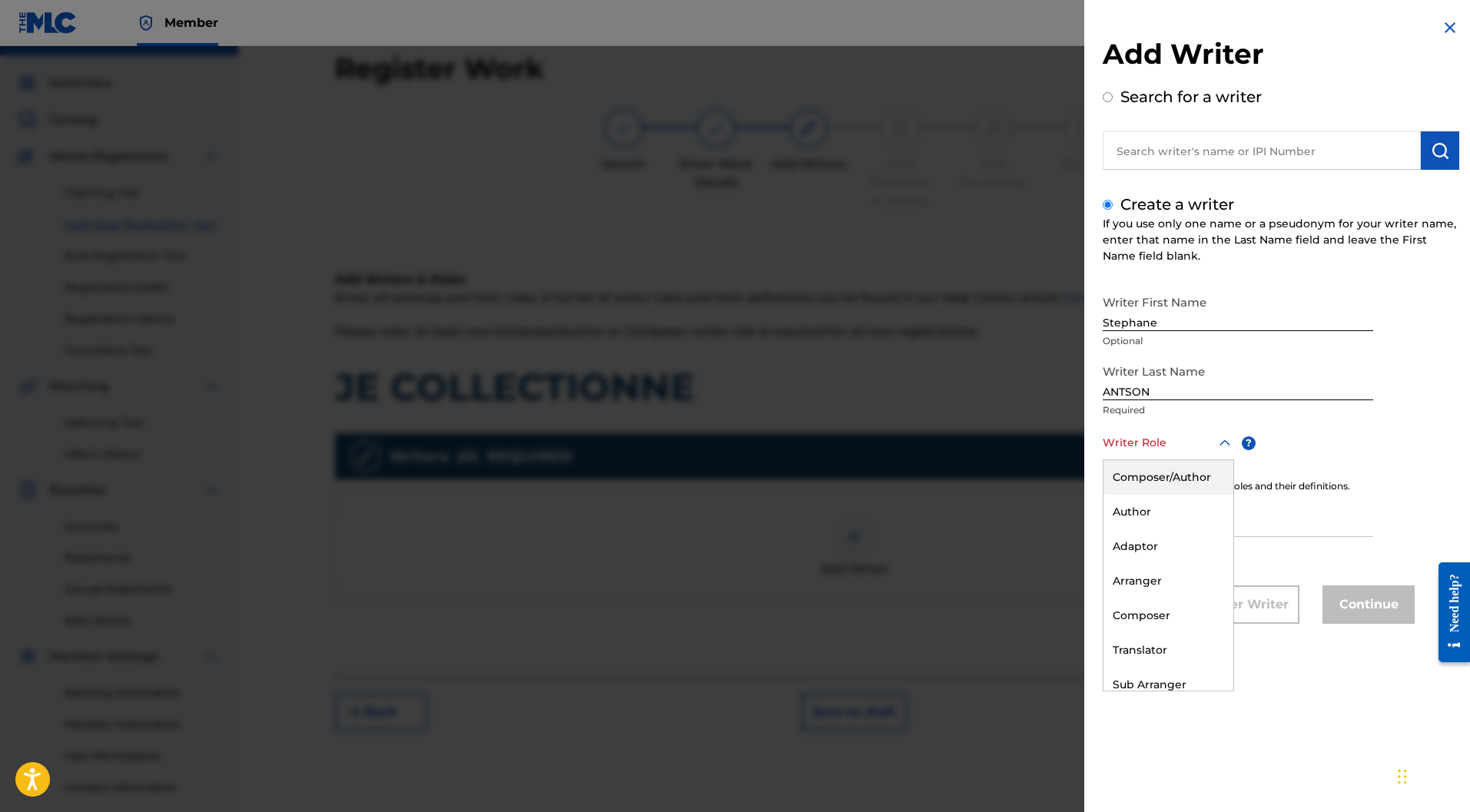
click at [1161, 452] on div at bounding box center [1169, 442] width 131 height 19
click at [1150, 622] on div "Composer" at bounding box center [1168, 615] width 130 height 34
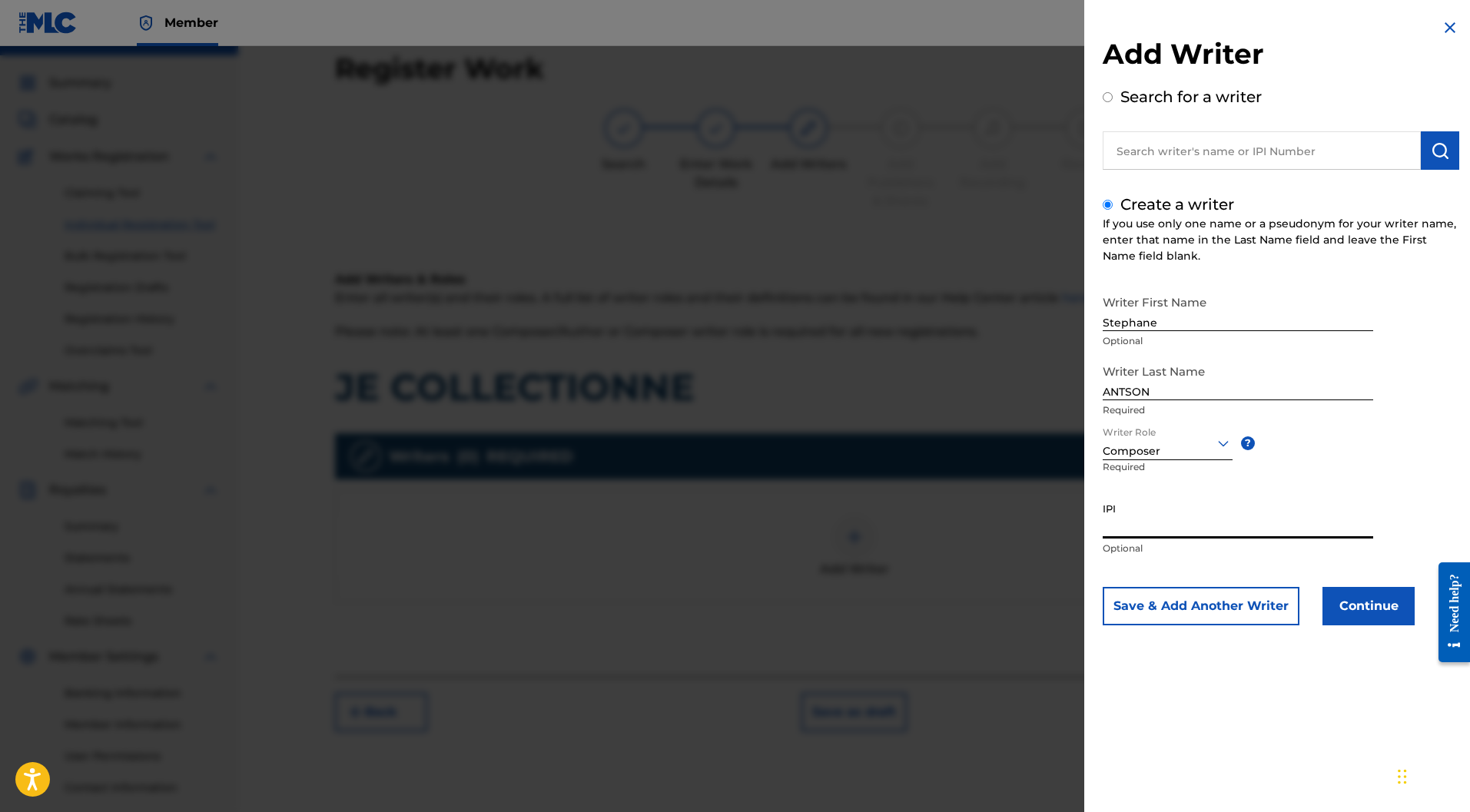
click at [1193, 523] on input "IPI" at bounding box center [1238, 516] width 270 height 44
paste input "1166367733"
type input "1166367733"
click at [1266, 607] on button "Save & Add Another Writer" at bounding box center [1201, 606] width 197 height 39
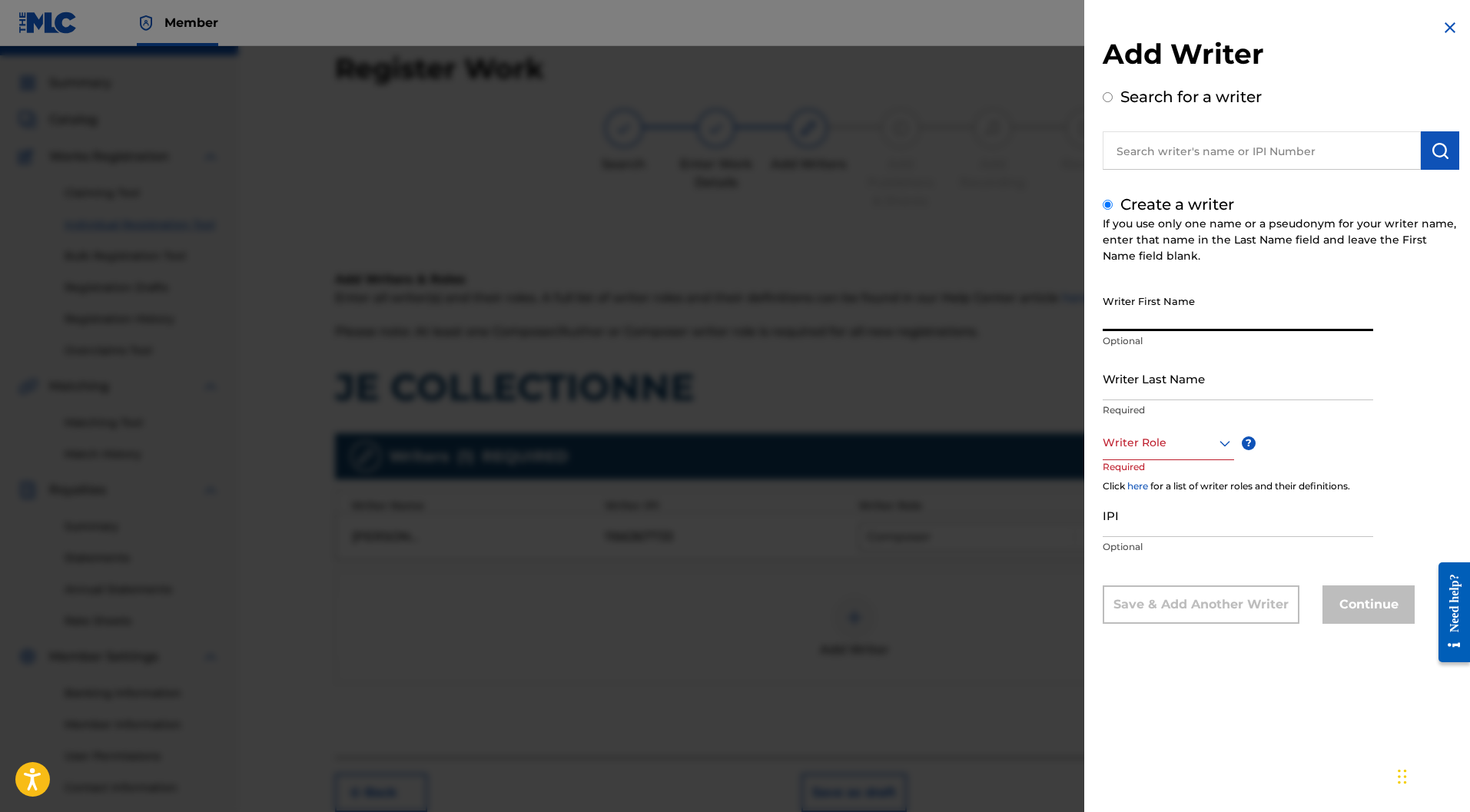
click at [1143, 300] on input "Writer First Name" at bounding box center [1238, 309] width 270 height 44
paste input "Marc CHAPERON"
drag, startPoint x: 1207, startPoint y: 322, endPoint x: 1136, endPoint y: 321, distance: 71.0
click at [1136, 321] on input "Marc CHAPERON" at bounding box center [1238, 309] width 270 height 44
type input "Marc"
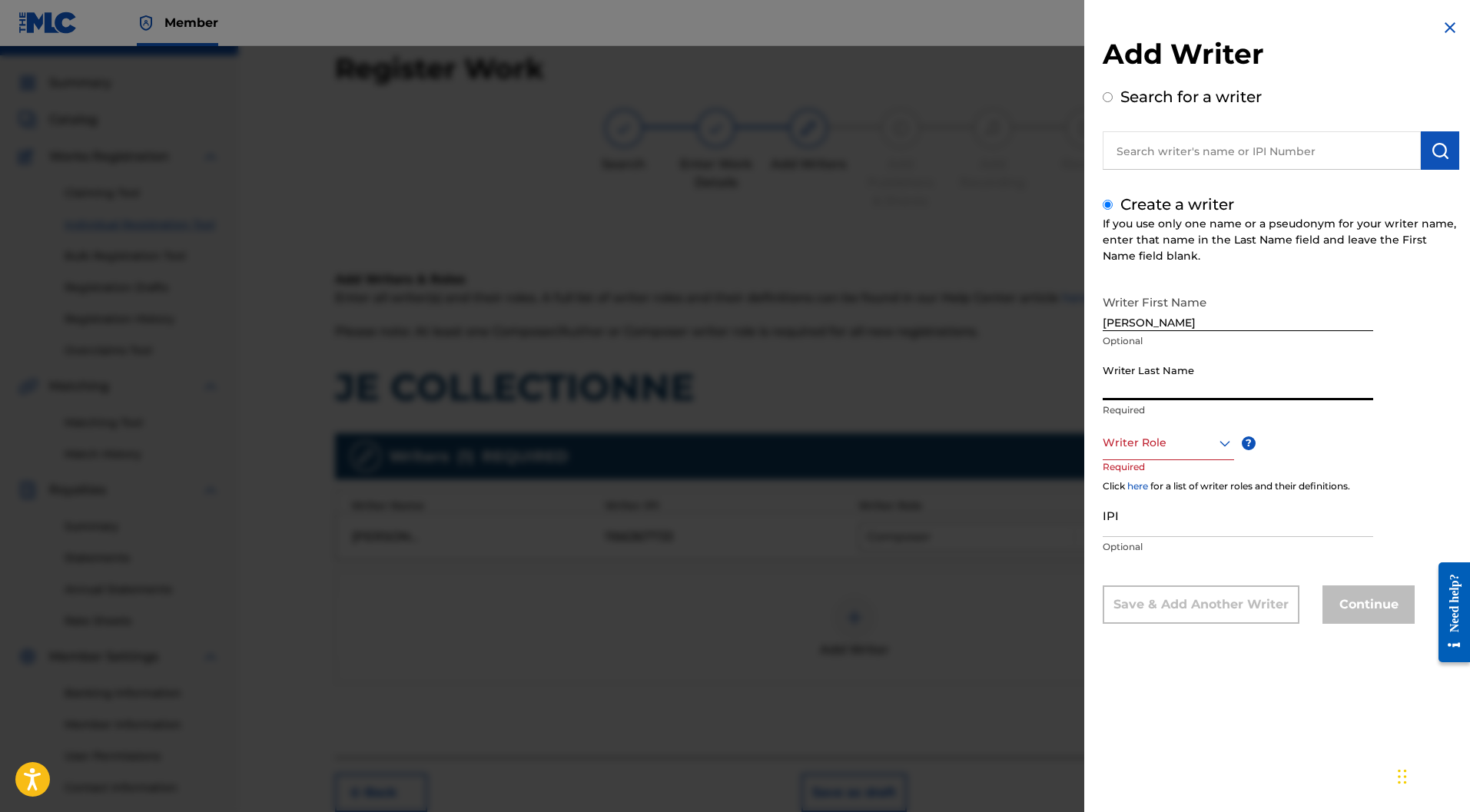
click at [1124, 374] on input "Writer Last Name" at bounding box center [1238, 378] width 270 height 44
paste input "CHAPERON"
type input "CHAPERON"
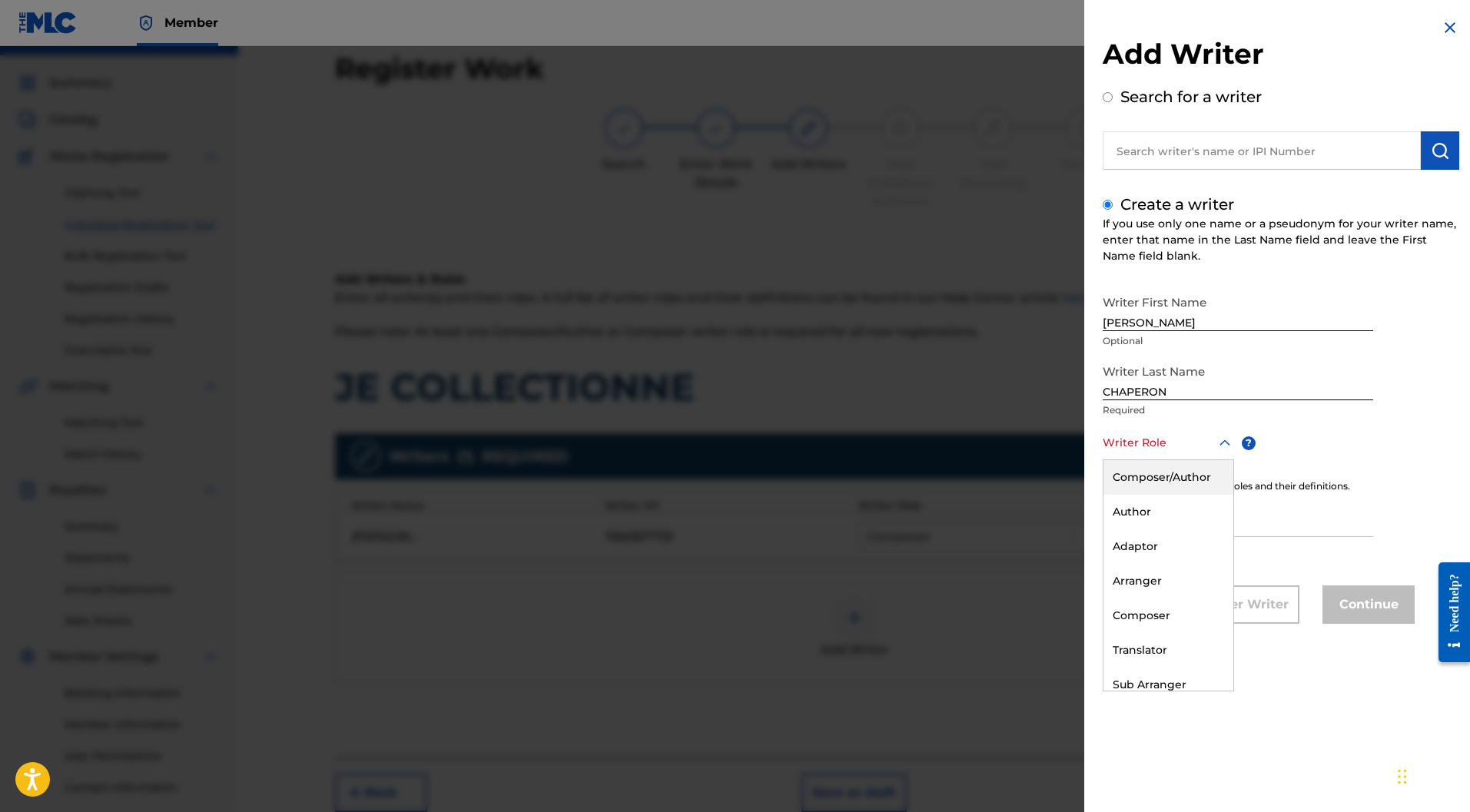
click at [1192, 446] on div at bounding box center [1169, 442] width 131 height 19
click at [1151, 605] on div "Composer" at bounding box center [1168, 615] width 130 height 34
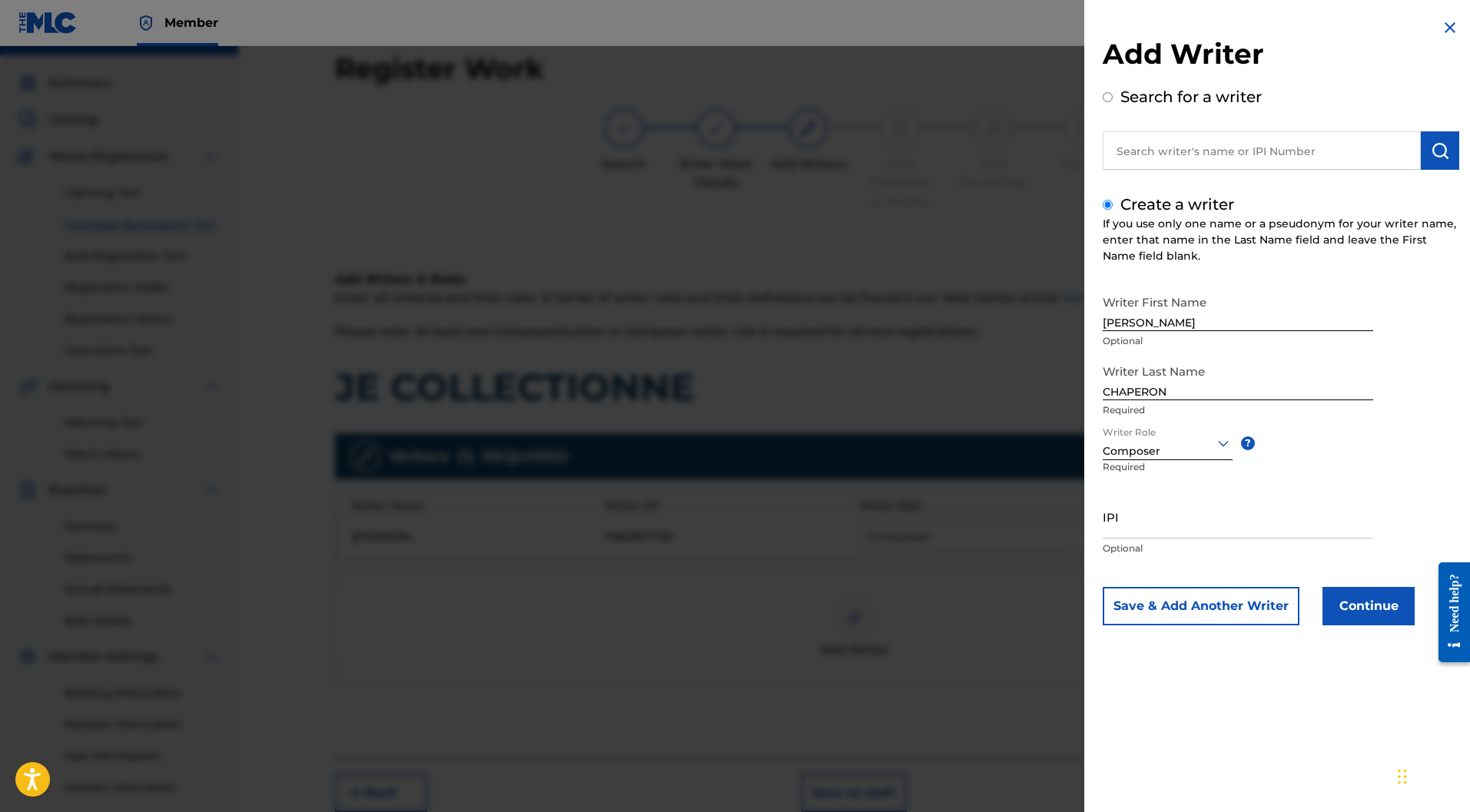
click at [1151, 529] on input "IPI" at bounding box center [1238, 516] width 270 height 44
paste input "722684536"
type input "722684536"
click at [1186, 598] on button "Save & Add Another Writer" at bounding box center [1201, 606] width 197 height 39
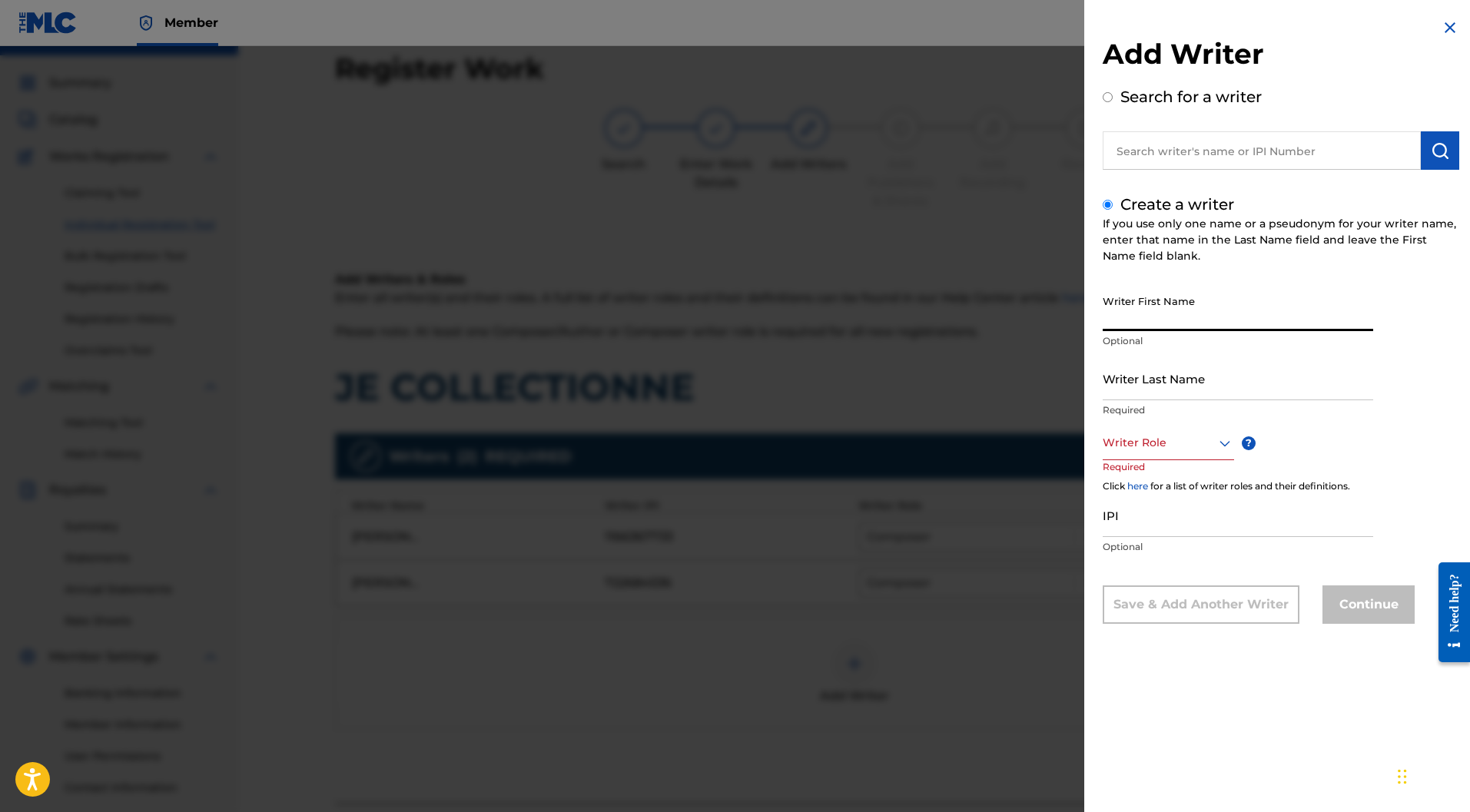
click at [1183, 309] on input "Writer First Name" at bounding box center [1238, 309] width 270 height 44
paste input "Luce MARCHAND"
drag, startPoint x: 1199, startPoint y: 326, endPoint x: 1136, endPoint y: 322, distance: 63.1
click at [1136, 322] on input "Luce MARCHAND" at bounding box center [1238, 309] width 270 height 44
type input "Luce"
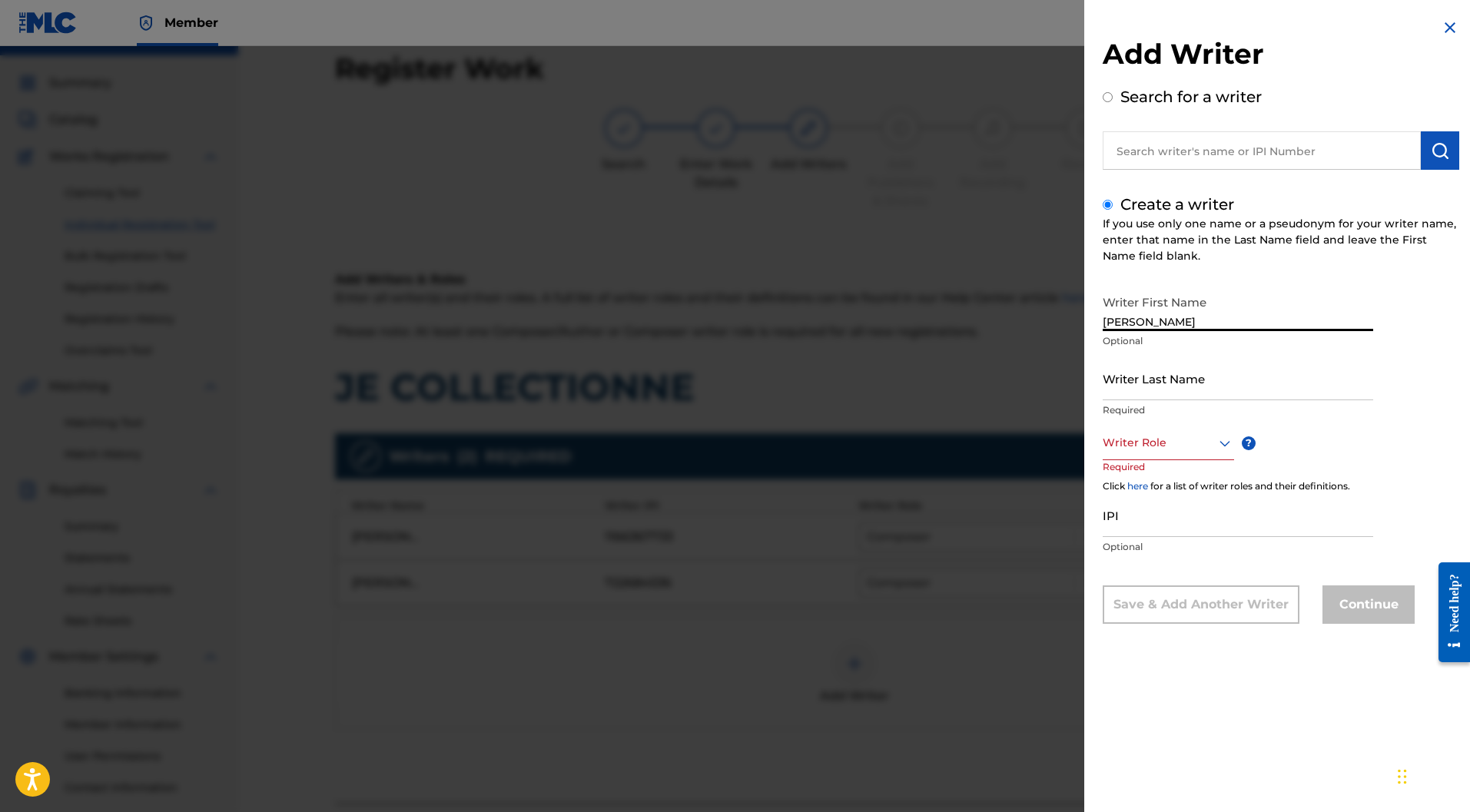
click at [1141, 367] on input "Writer Last Name" at bounding box center [1238, 378] width 270 height 44
paste input "MARCHAND"
type input "MARCHAND"
click at [1173, 448] on div at bounding box center [1169, 442] width 131 height 19
click at [1166, 480] on div "Composer/Author" at bounding box center [1168, 477] width 130 height 34
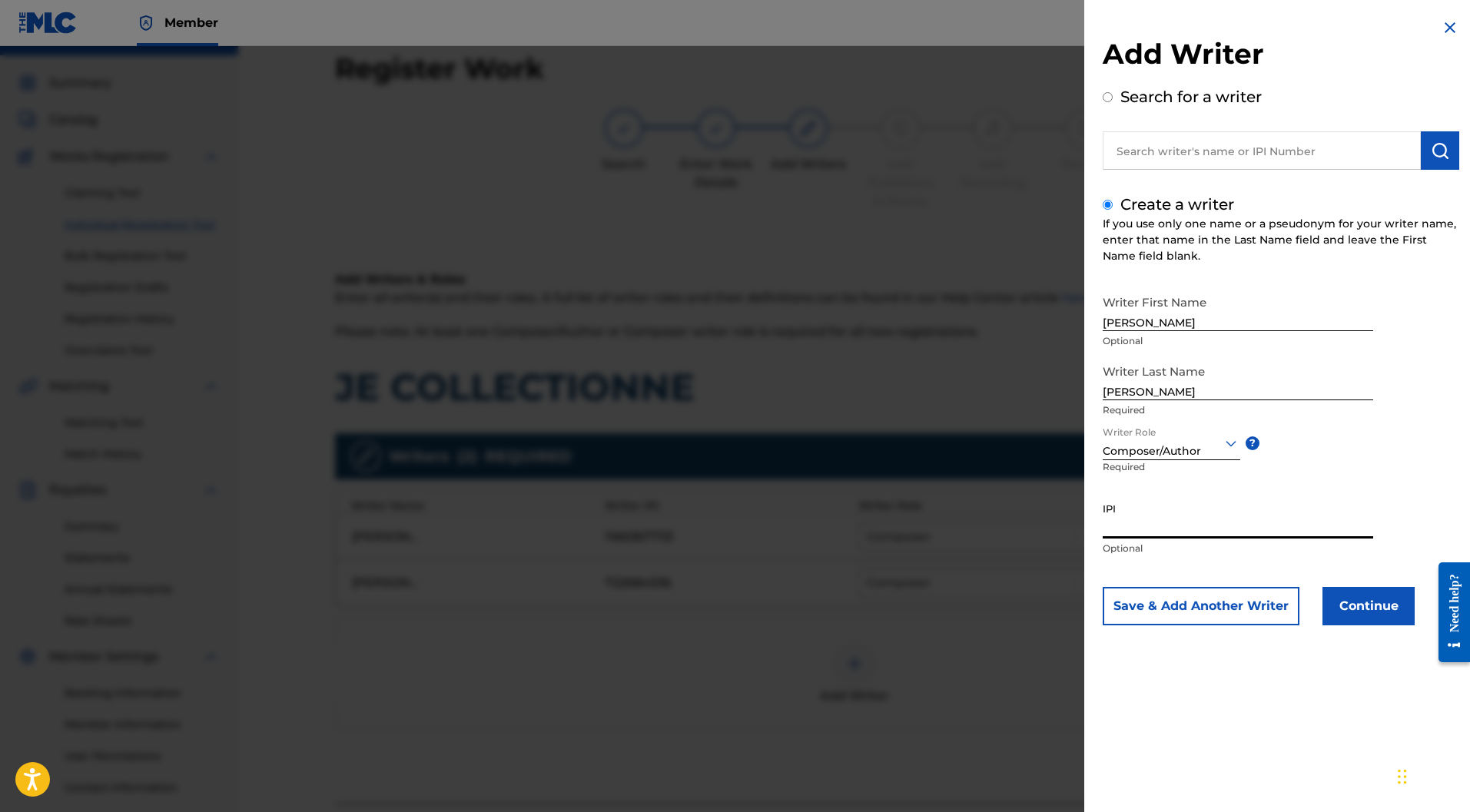
click at [1116, 524] on input "IPI" at bounding box center [1238, 516] width 270 height 44
paste input "1097485511"
type input "1097485511"
click at [1250, 604] on button "Save & Add Another Writer" at bounding box center [1201, 606] width 197 height 39
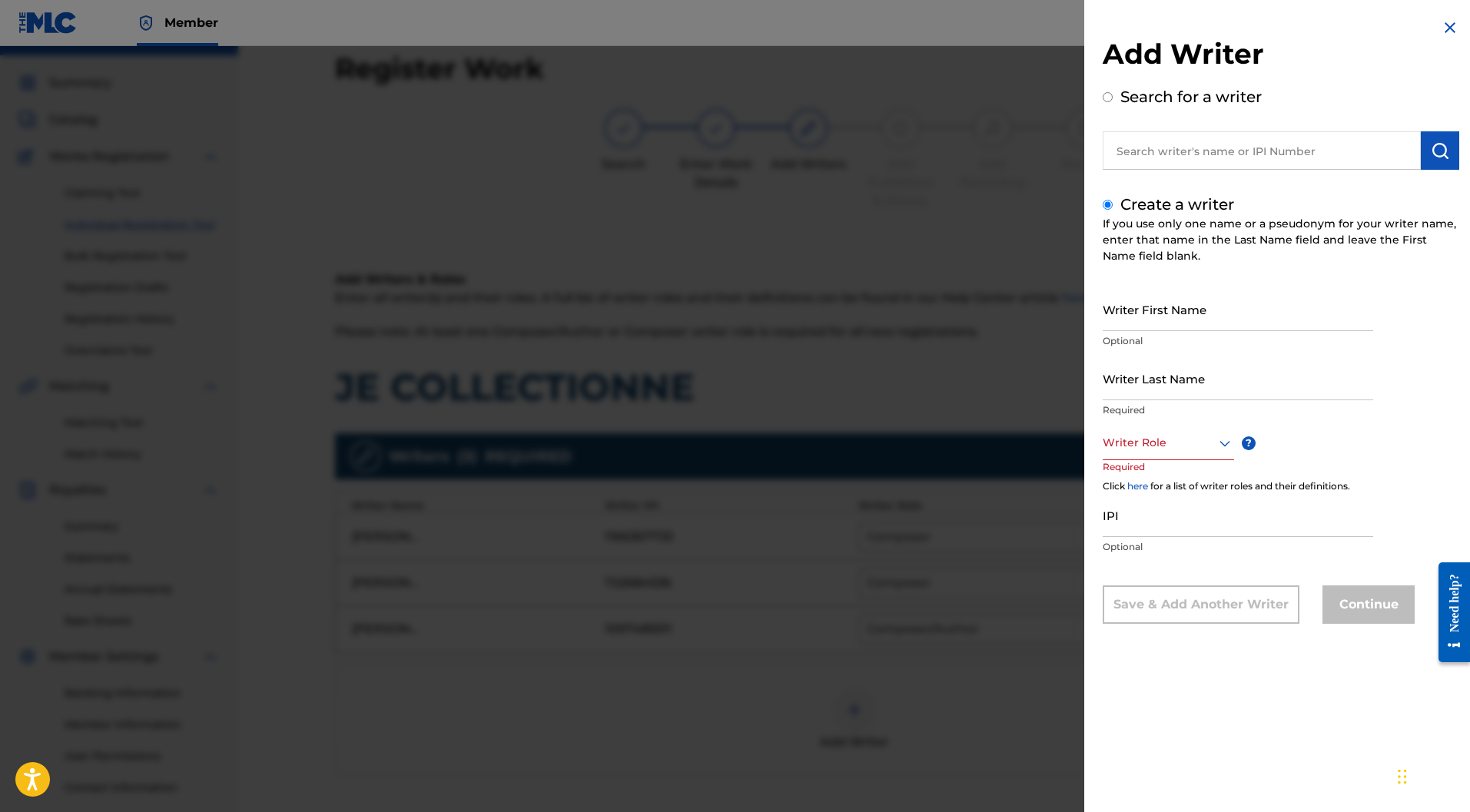
click at [1166, 314] on input "Writer First Name" at bounding box center [1238, 309] width 270 height 44
paste input "Clara GENIN"
click at [1163, 322] on input "Clara GENIN" at bounding box center [1238, 309] width 270 height 44
click at [1173, 322] on input "Clara GENIN" at bounding box center [1238, 309] width 270 height 44
drag, startPoint x: 1173, startPoint y: 322, endPoint x: 1146, endPoint y: 322, distance: 27.0
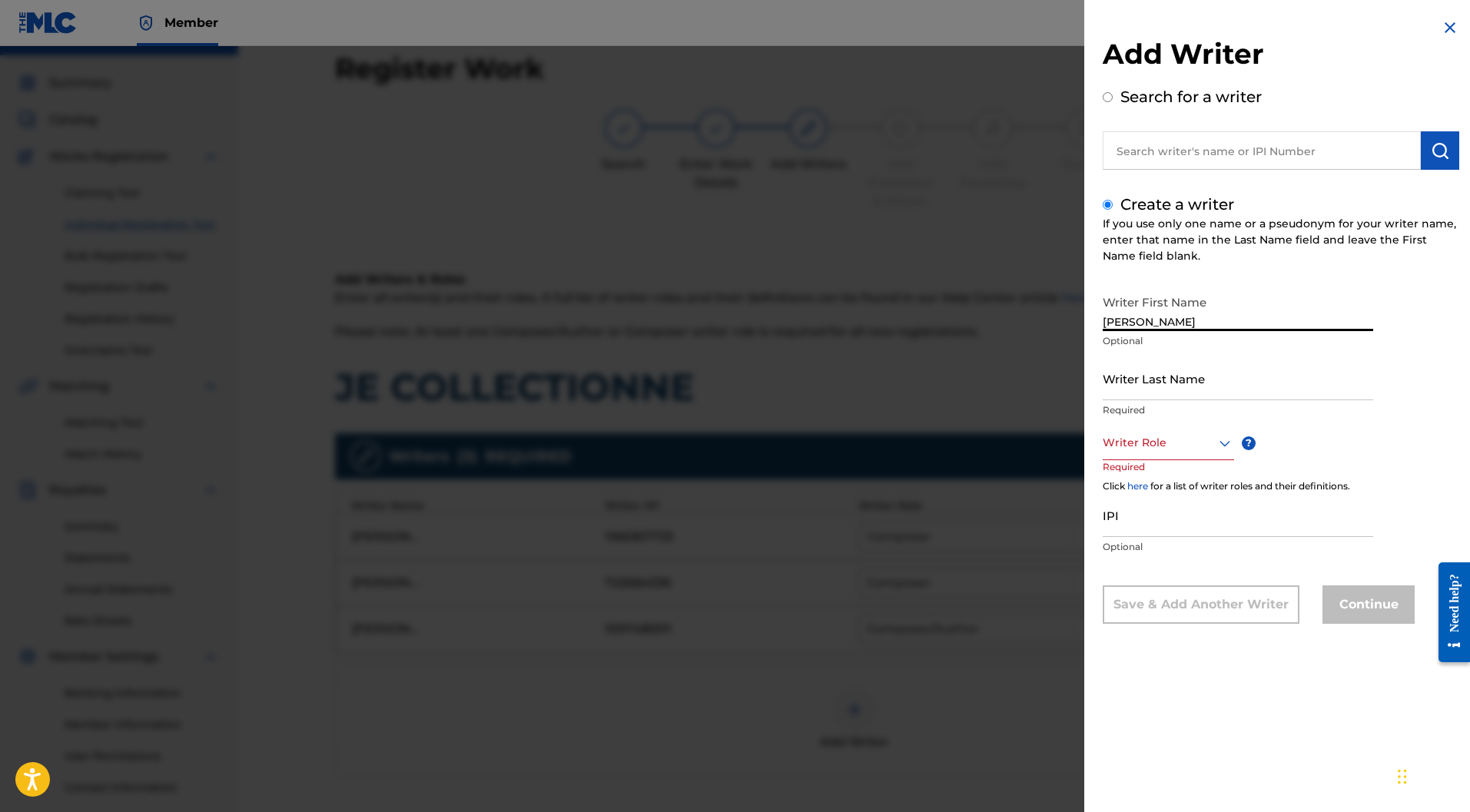
click at [1146, 322] on input "Clara GENIN" at bounding box center [1238, 309] width 270 height 44
type input "Clara"
click at [1127, 379] on input "Writer Last Name" at bounding box center [1238, 378] width 270 height 44
paste input "GENIN"
type input "GENIN"
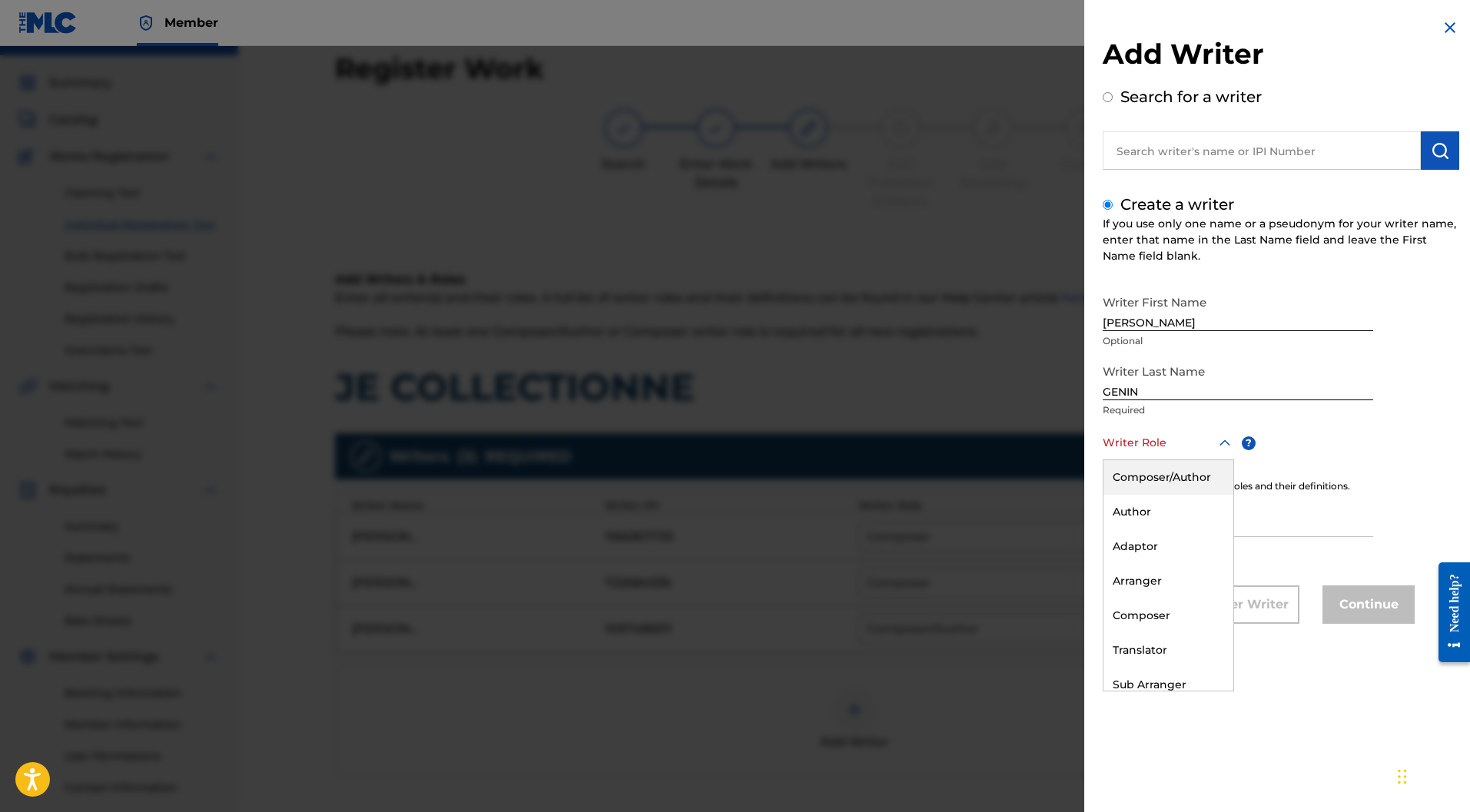
click at [1178, 444] on div at bounding box center [1169, 442] width 131 height 19
click at [1157, 607] on div "Composer" at bounding box center [1168, 615] width 130 height 34
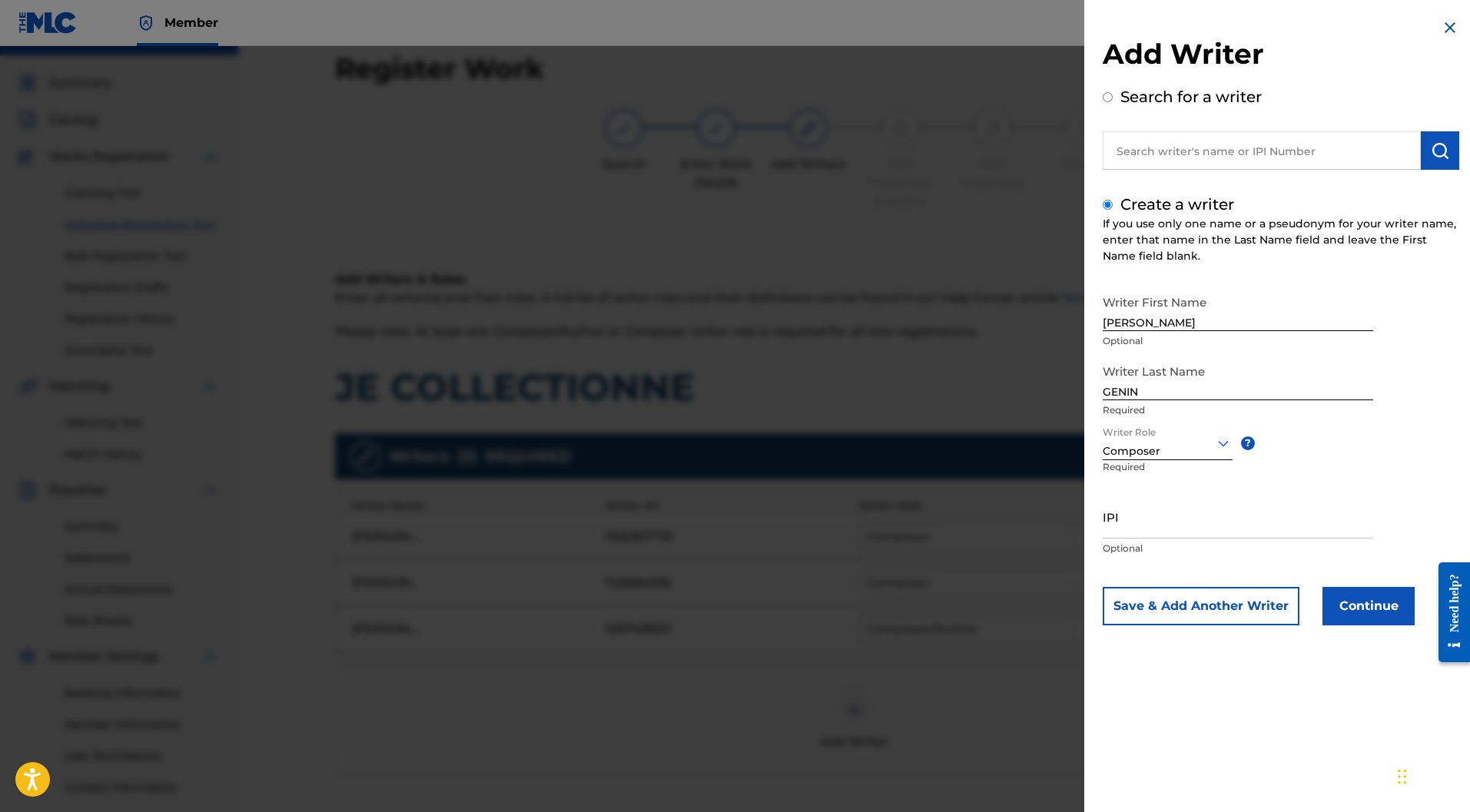
click at [1129, 511] on input "IPI" at bounding box center [1238, 516] width 270 height 44
paste input "789653960"
type input "789653960"
click at [1351, 614] on button "Continue" at bounding box center [1368, 606] width 93 height 39
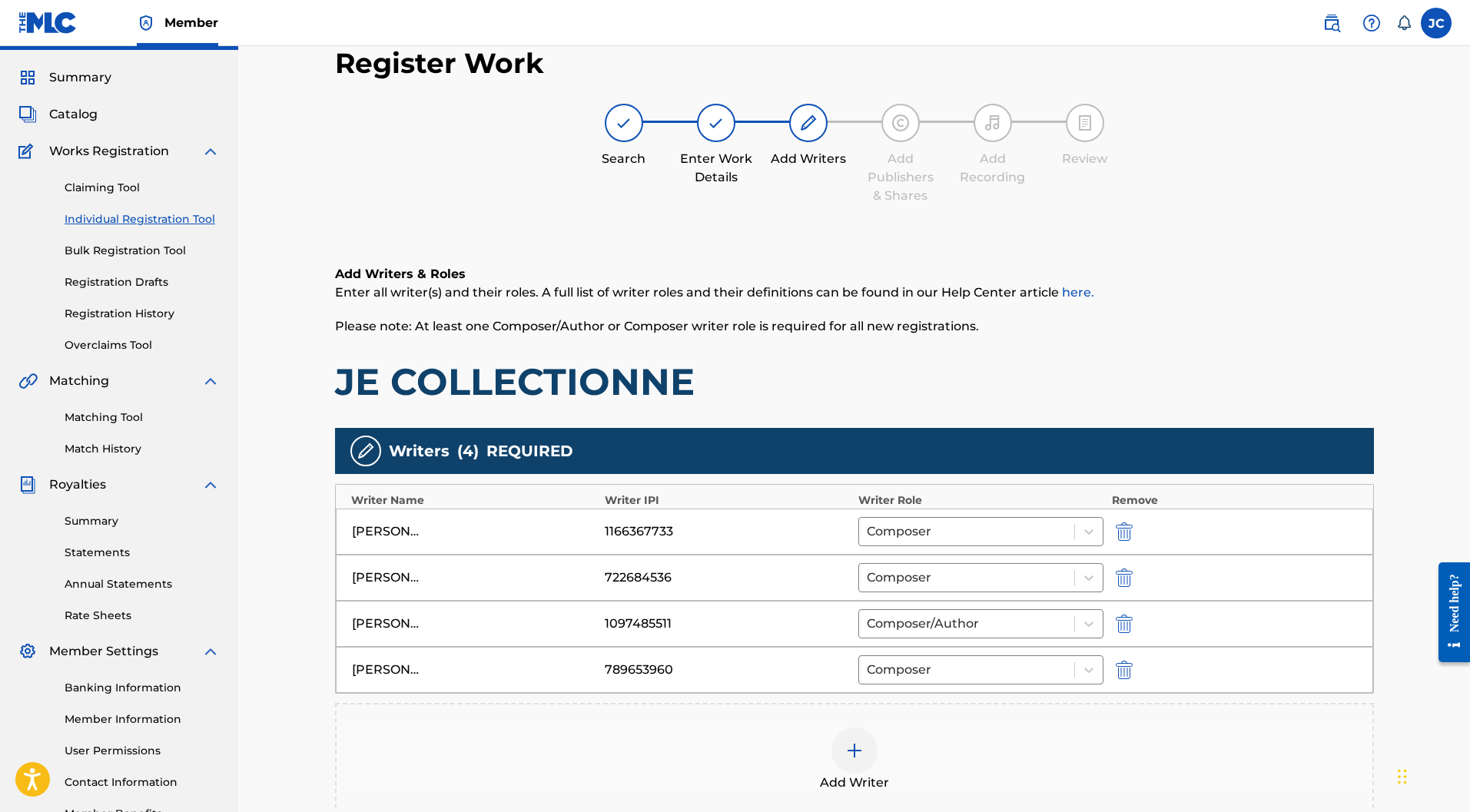
scroll to position [245, 0]
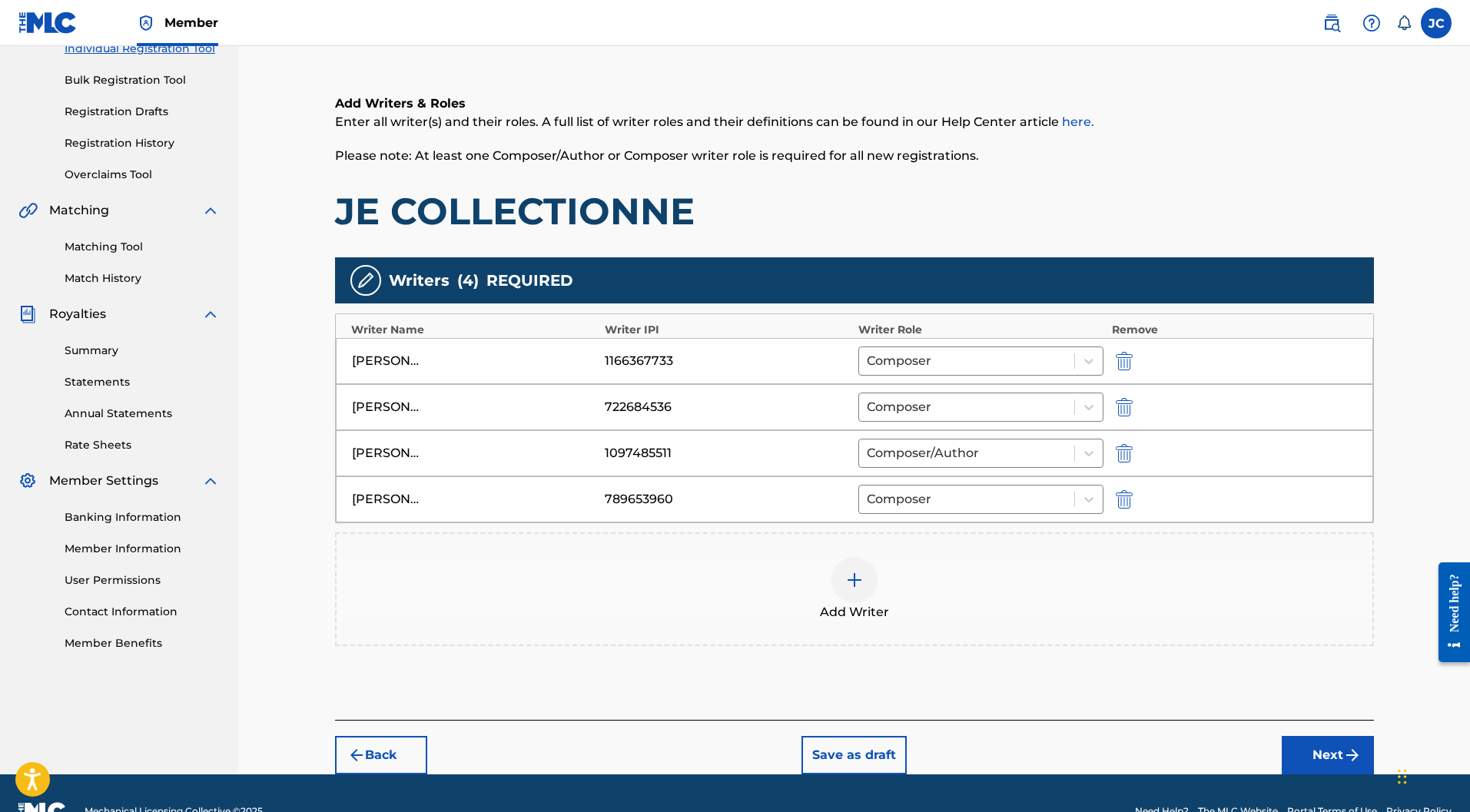
click at [1336, 737] on button "Next" at bounding box center [1328, 755] width 93 height 39
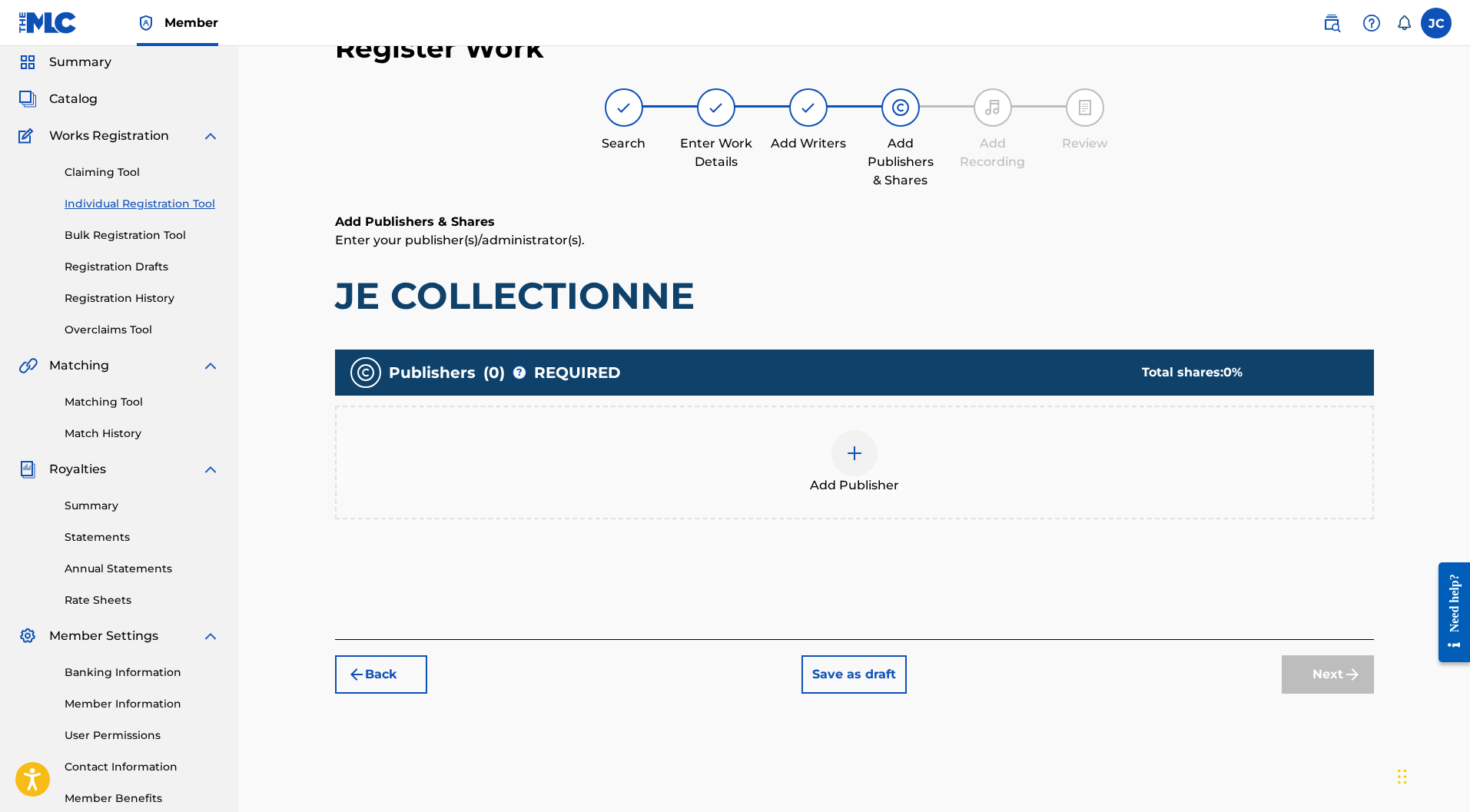
scroll to position [69, 0]
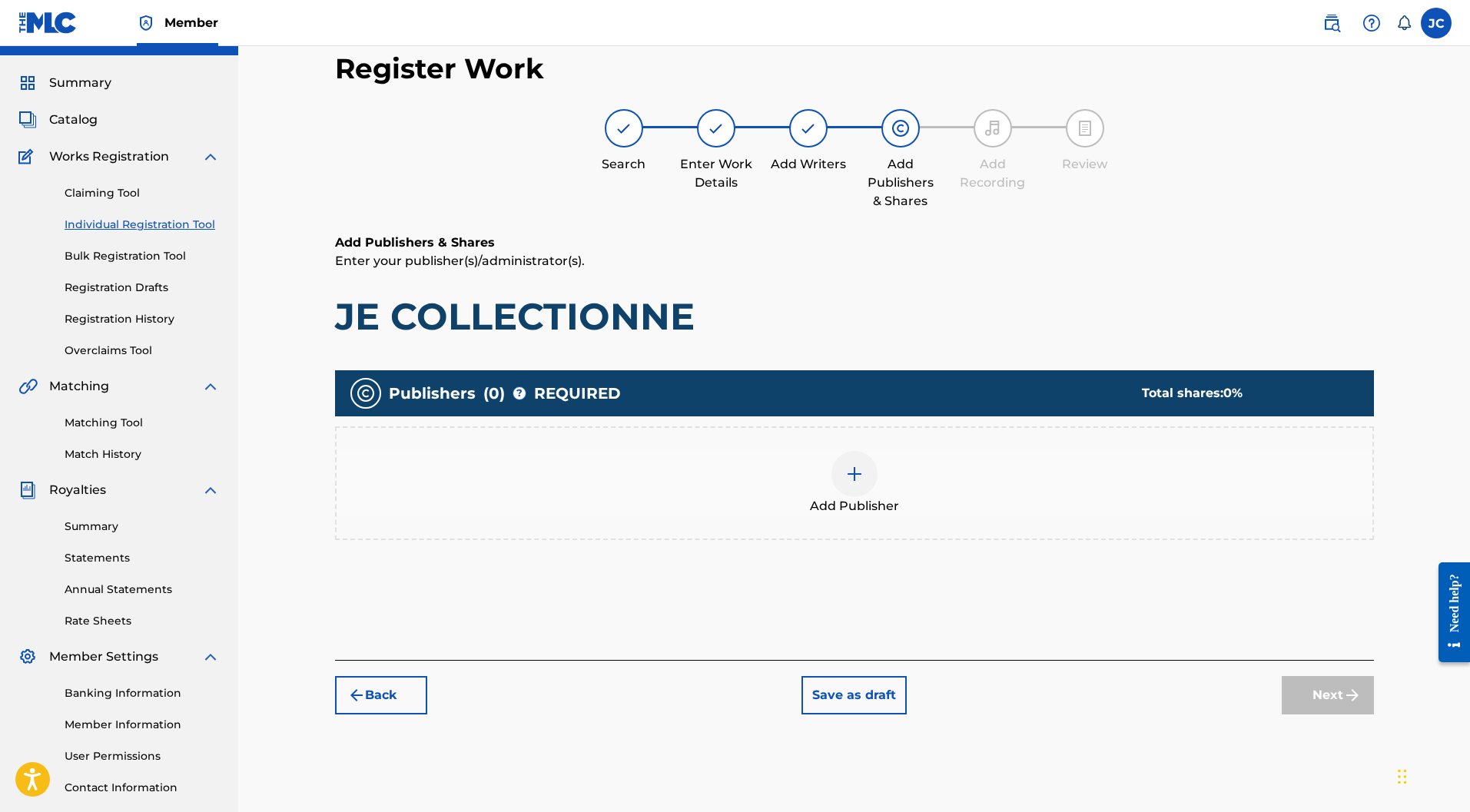
click at [855, 465] on img at bounding box center [855, 474] width 19 height 19
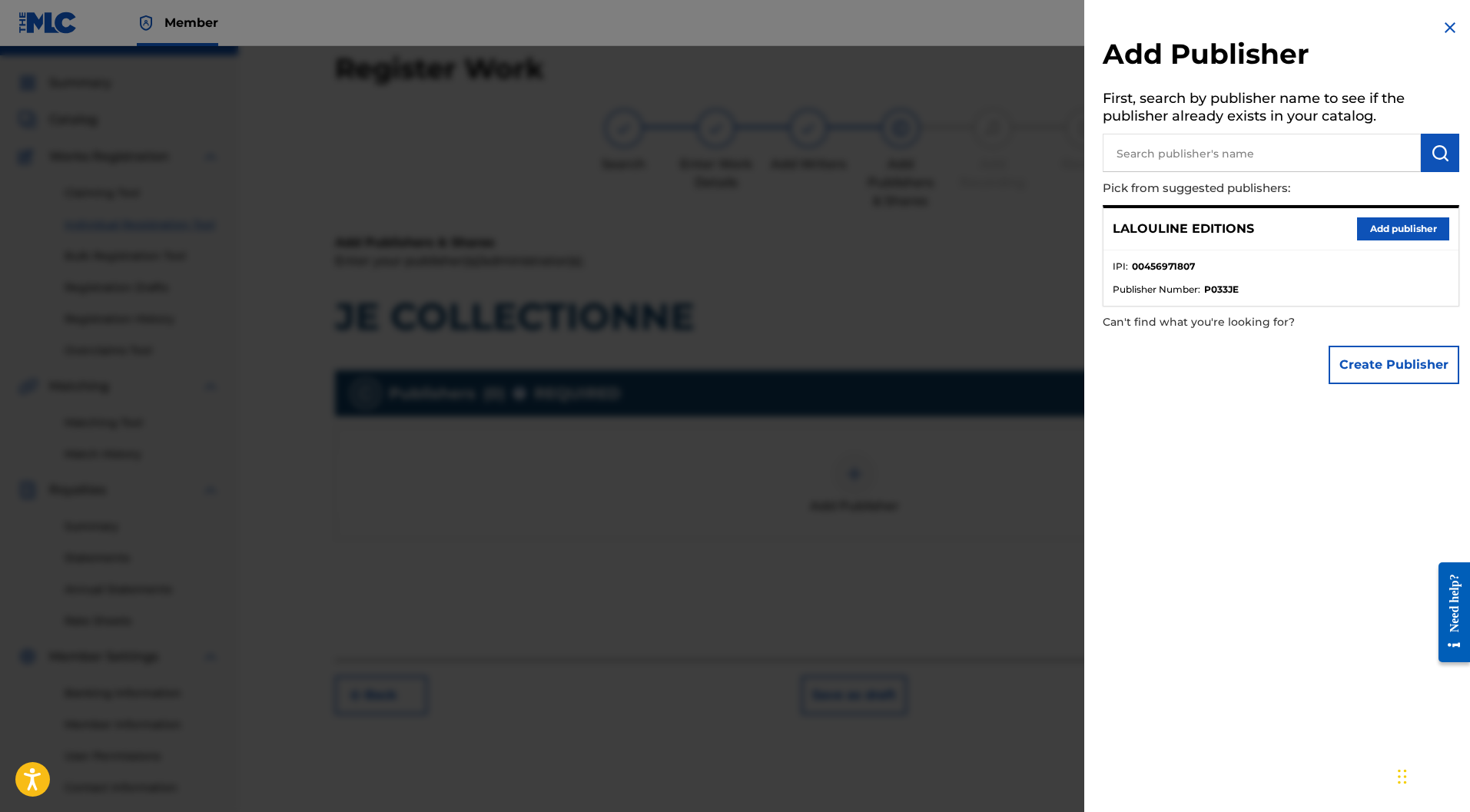
click at [1402, 222] on button "Add publisher" at bounding box center [1404, 229] width 93 height 23
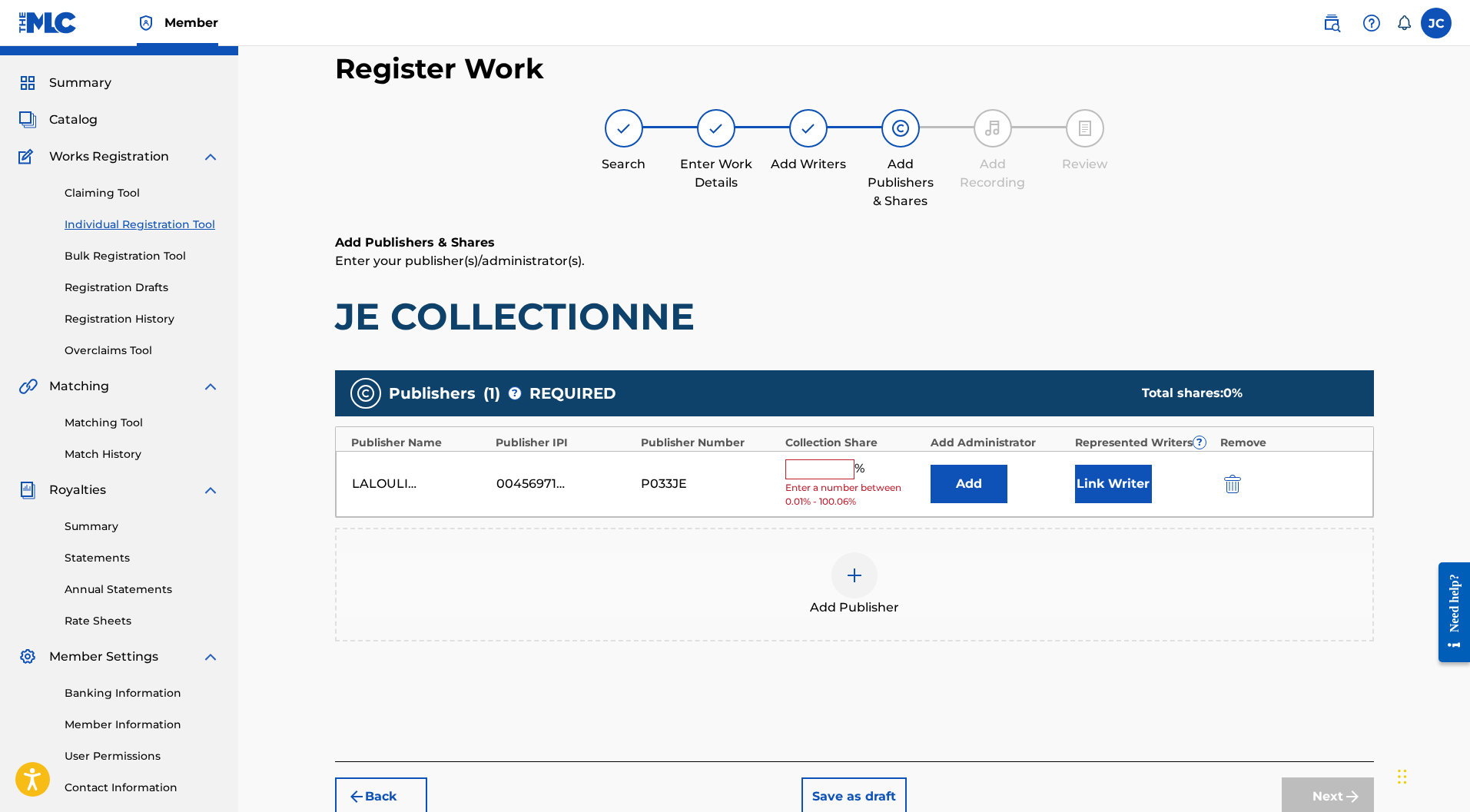
click at [793, 460] on input "text" at bounding box center [819, 470] width 69 height 20
type input "50"
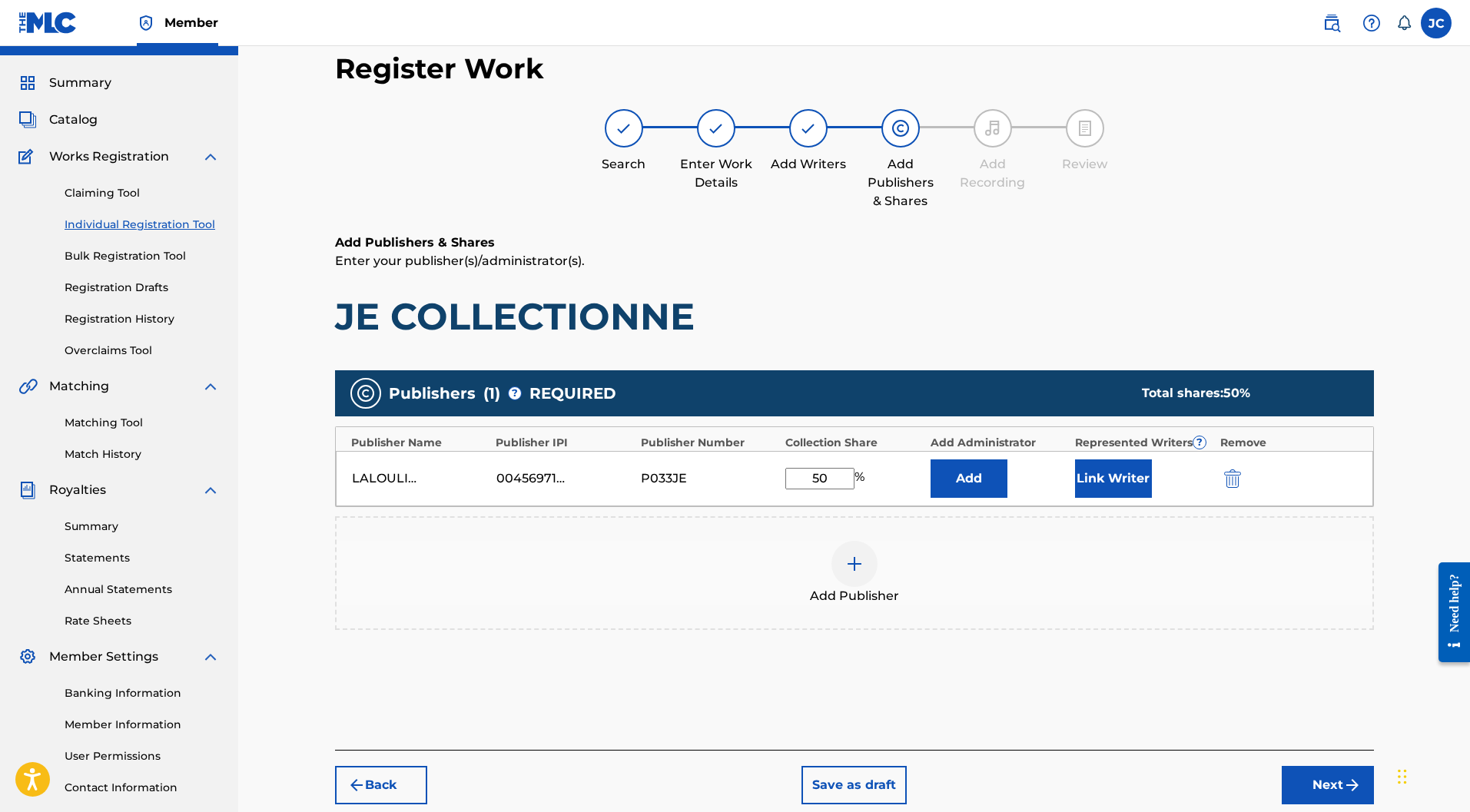
click at [1112, 460] on button "Link Writer" at bounding box center [1114, 479] width 77 height 39
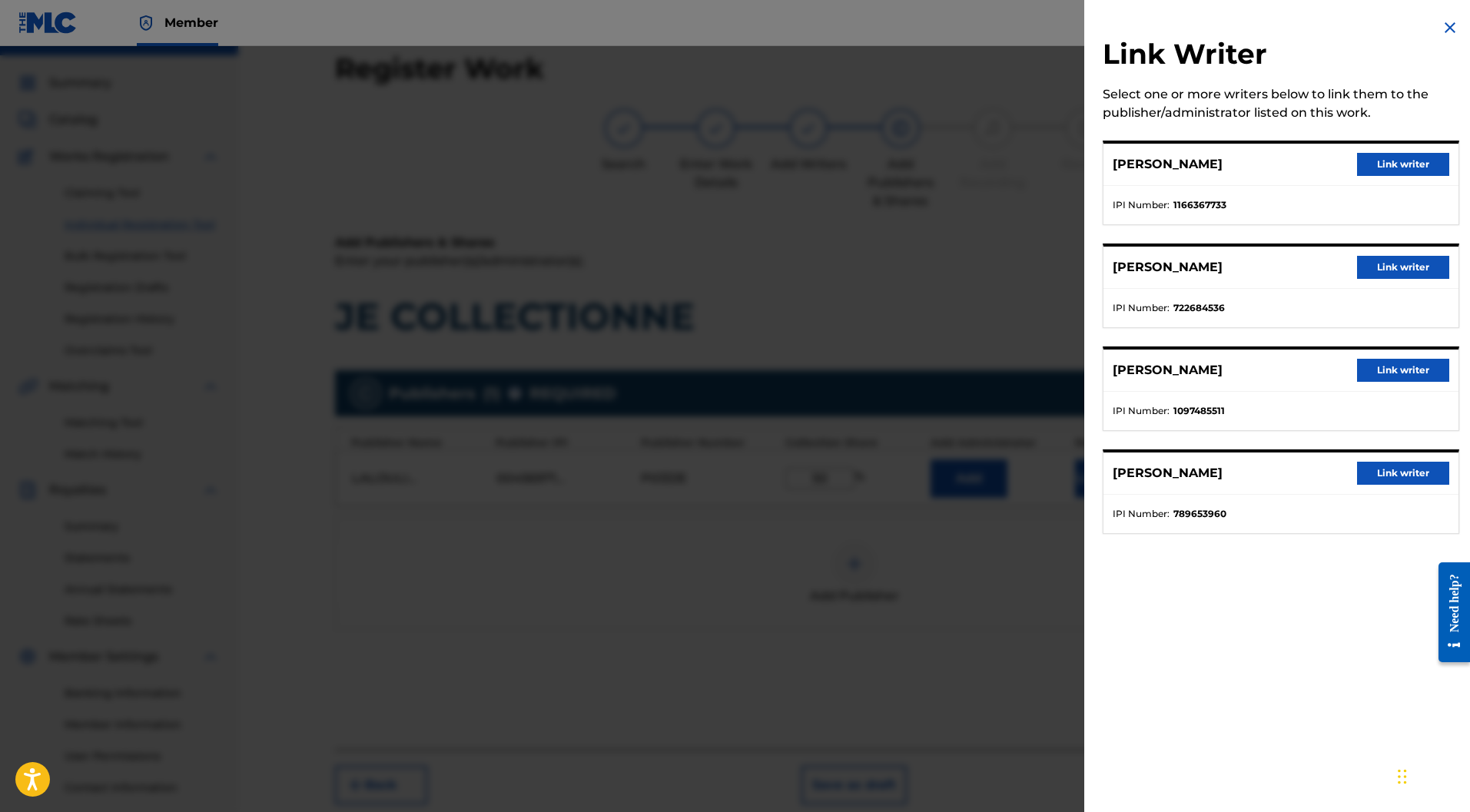
click at [1371, 172] on button "Link writer" at bounding box center [1404, 164] width 93 height 23
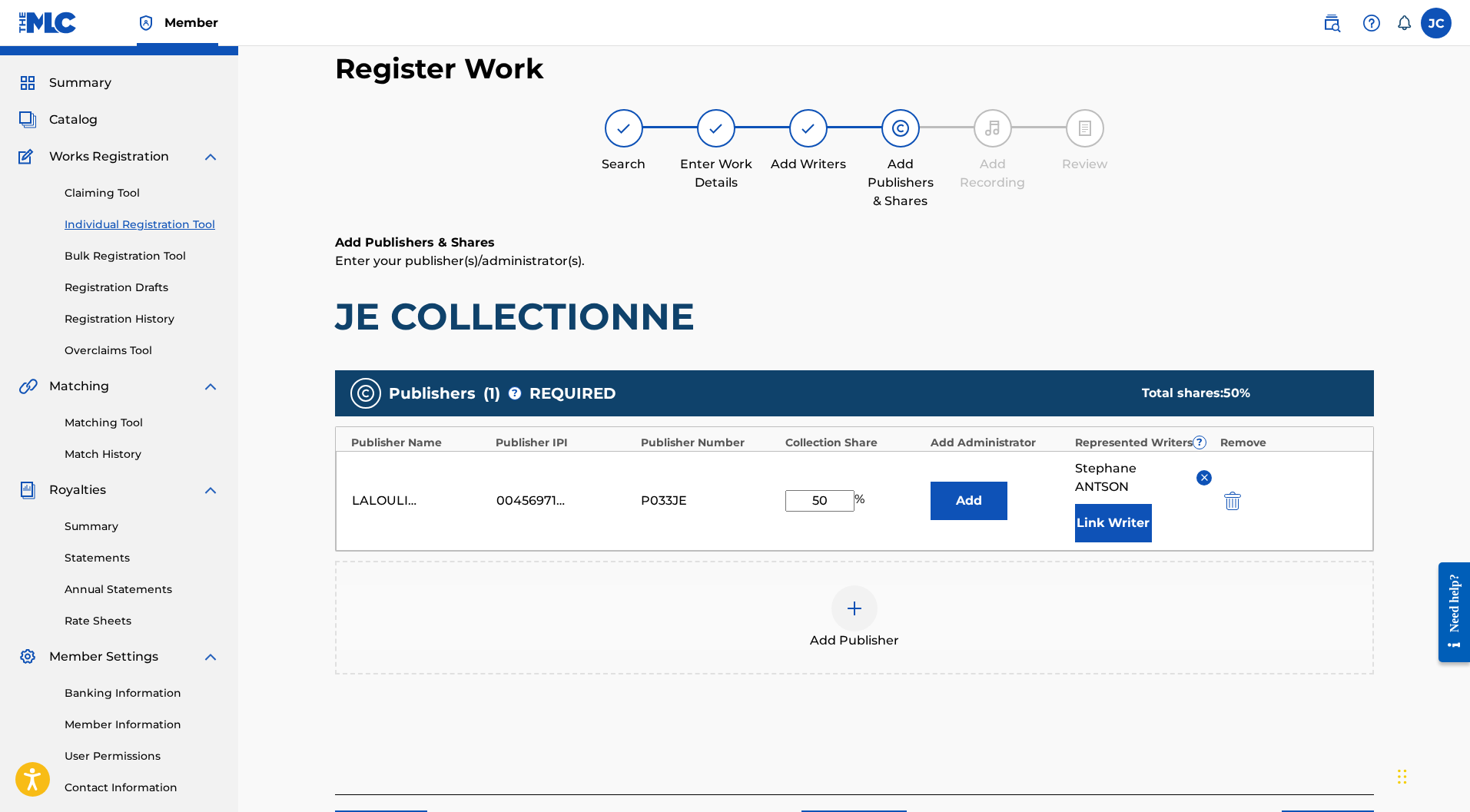
click at [1103, 504] on button "Link Writer" at bounding box center [1114, 523] width 77 height 39
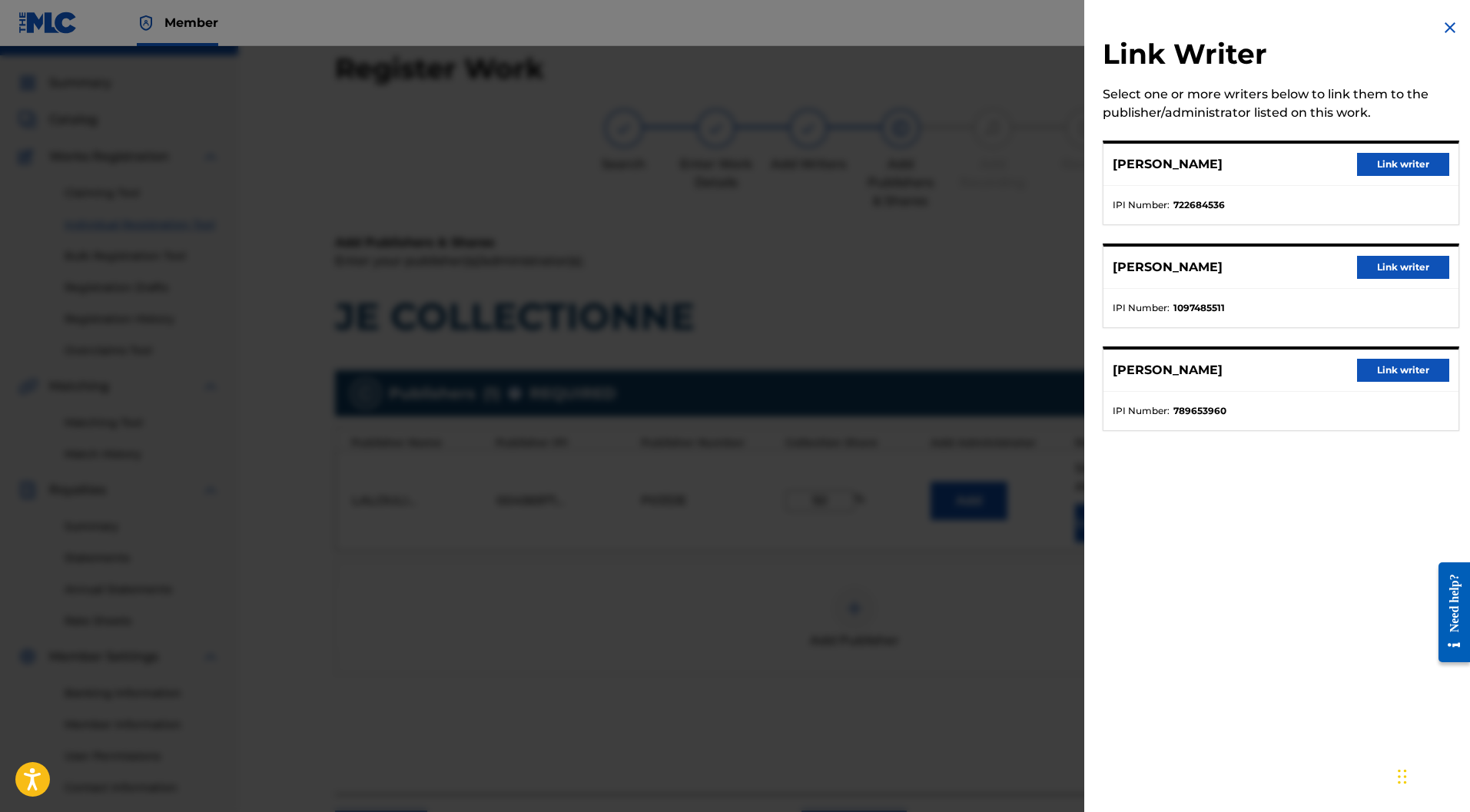
click at [1368, 163] on button "Link writer" at bounding box center [1404, 164] width 93 height 23
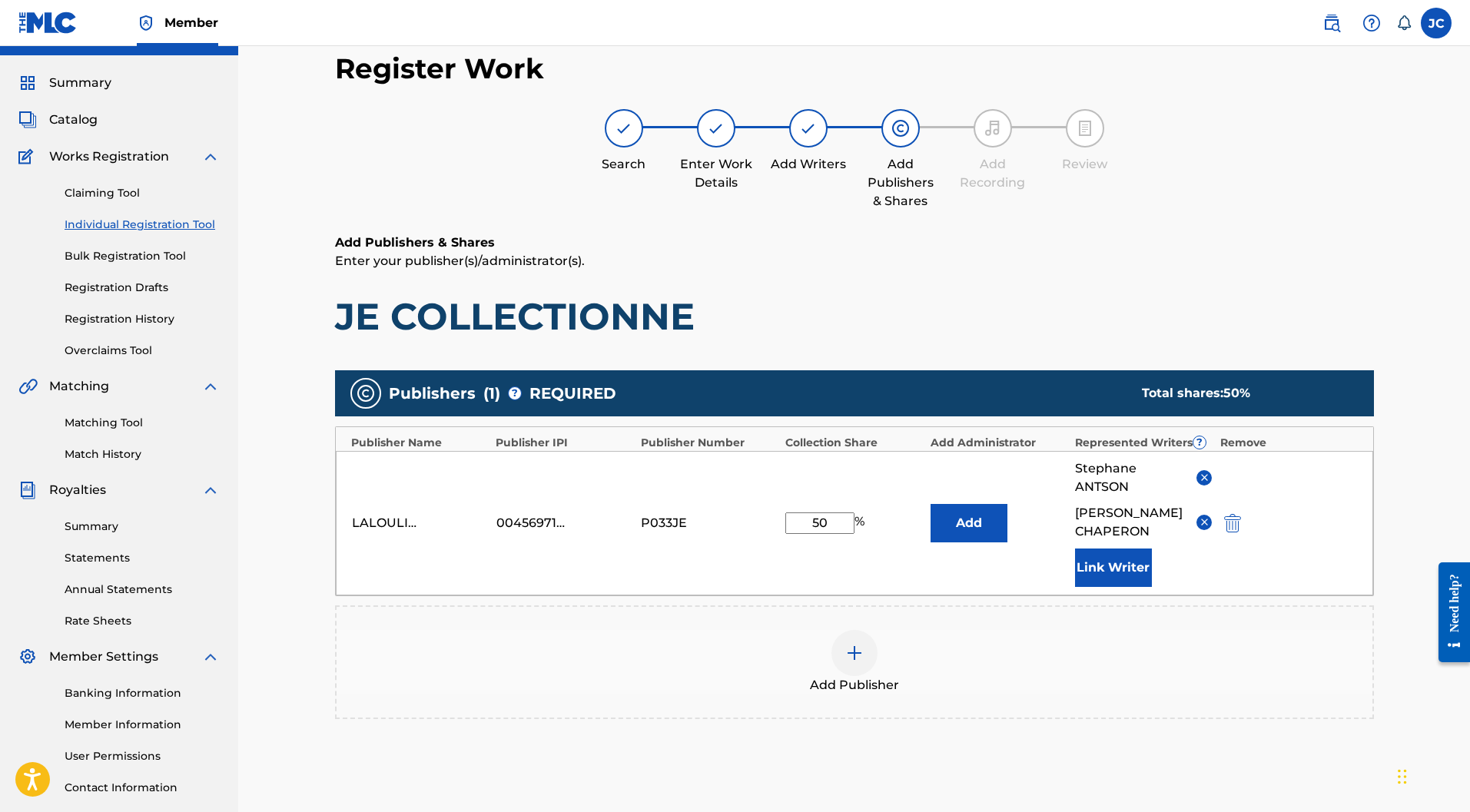
click at [1093, 549] on button "Link Writer" at bounding box center [1114, 568] width 77 height 39
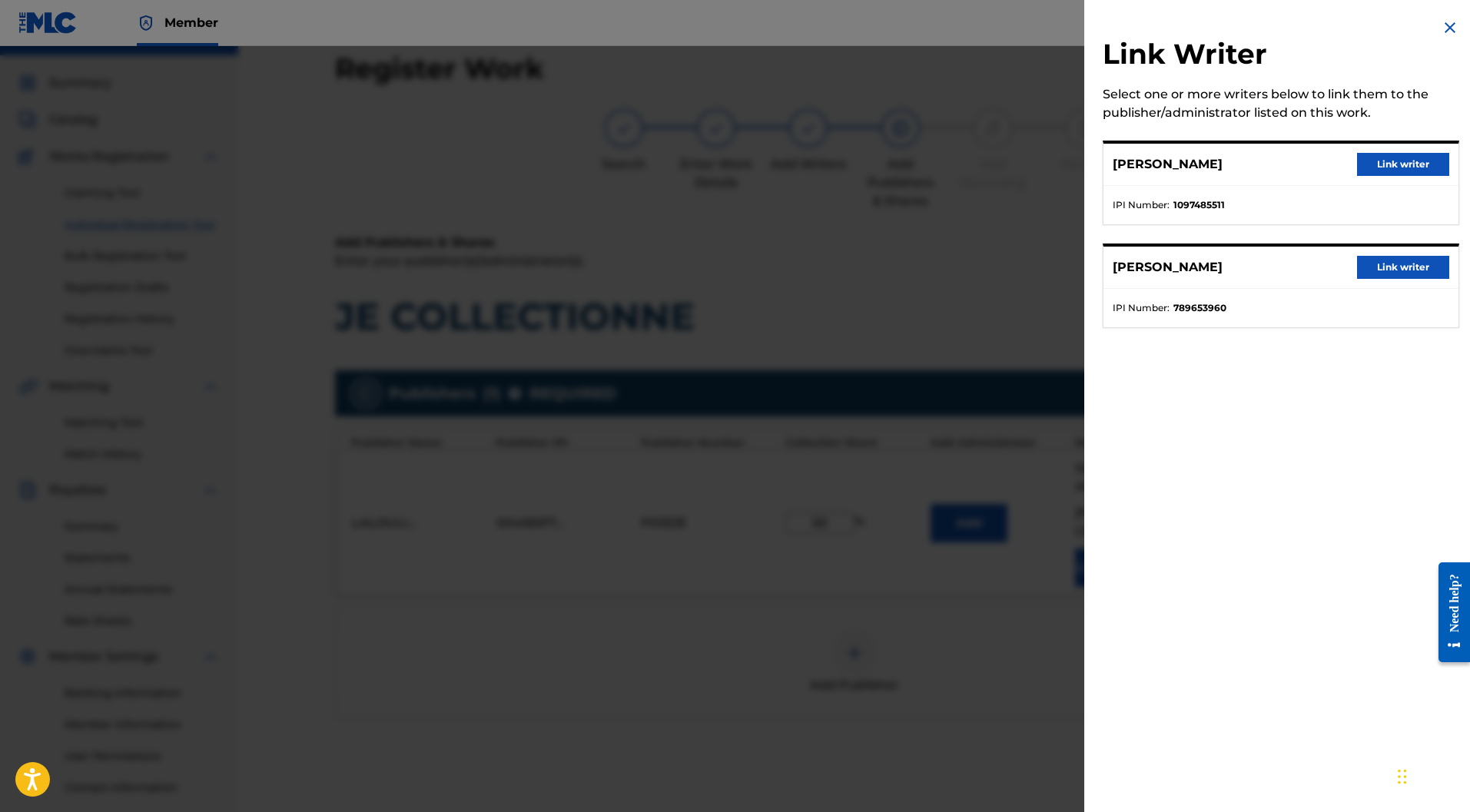
click at [1370, 164] on button "Link writer" at bounding box center [1404, 164] width 93 height 23
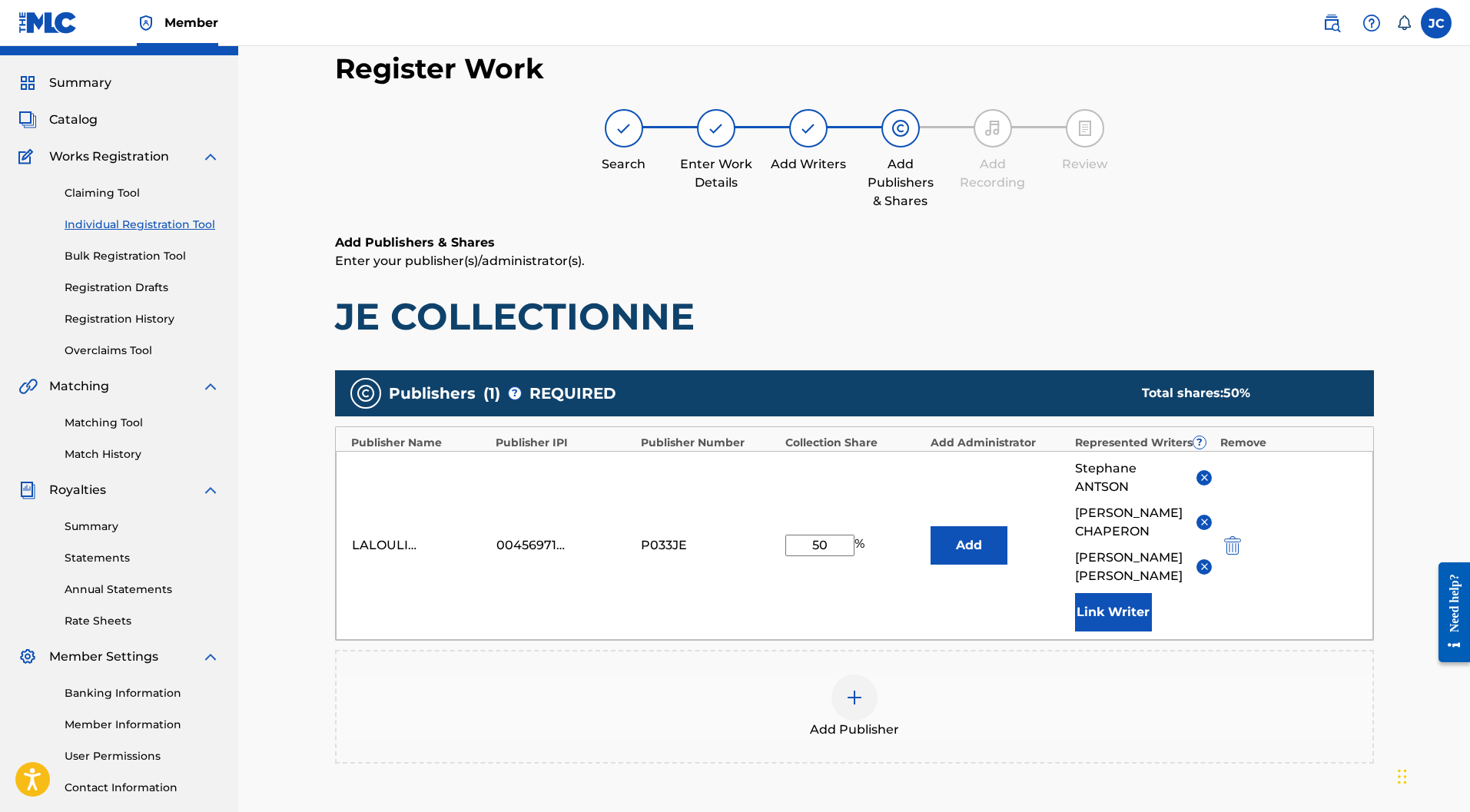
click at [1083, 593] on button "Link Writer" at bounding box center [1114, 612] width 77 height 39
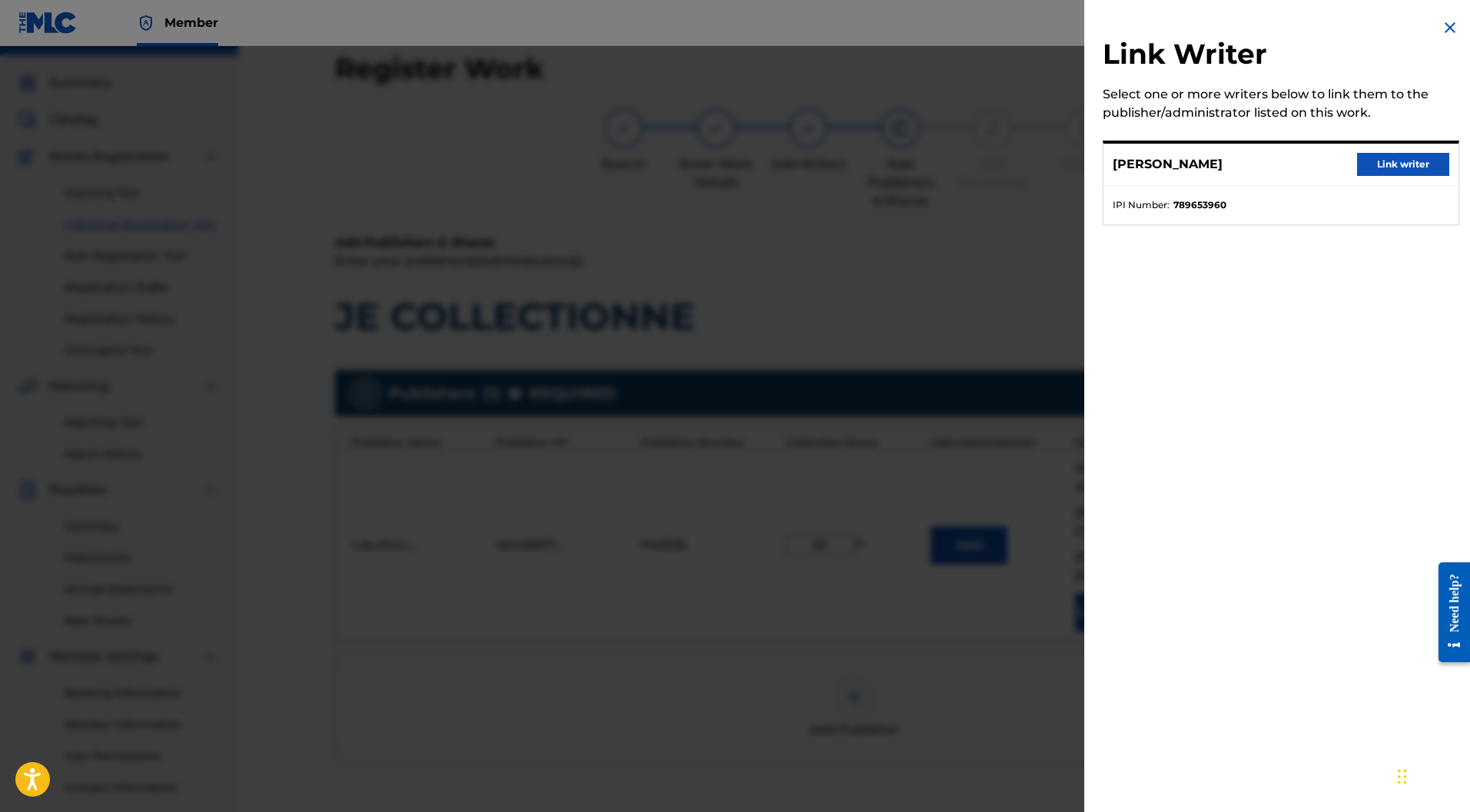
click at [1426, 163] on button "Link writer" at bounding box center [1404, 164] width 93 height 23
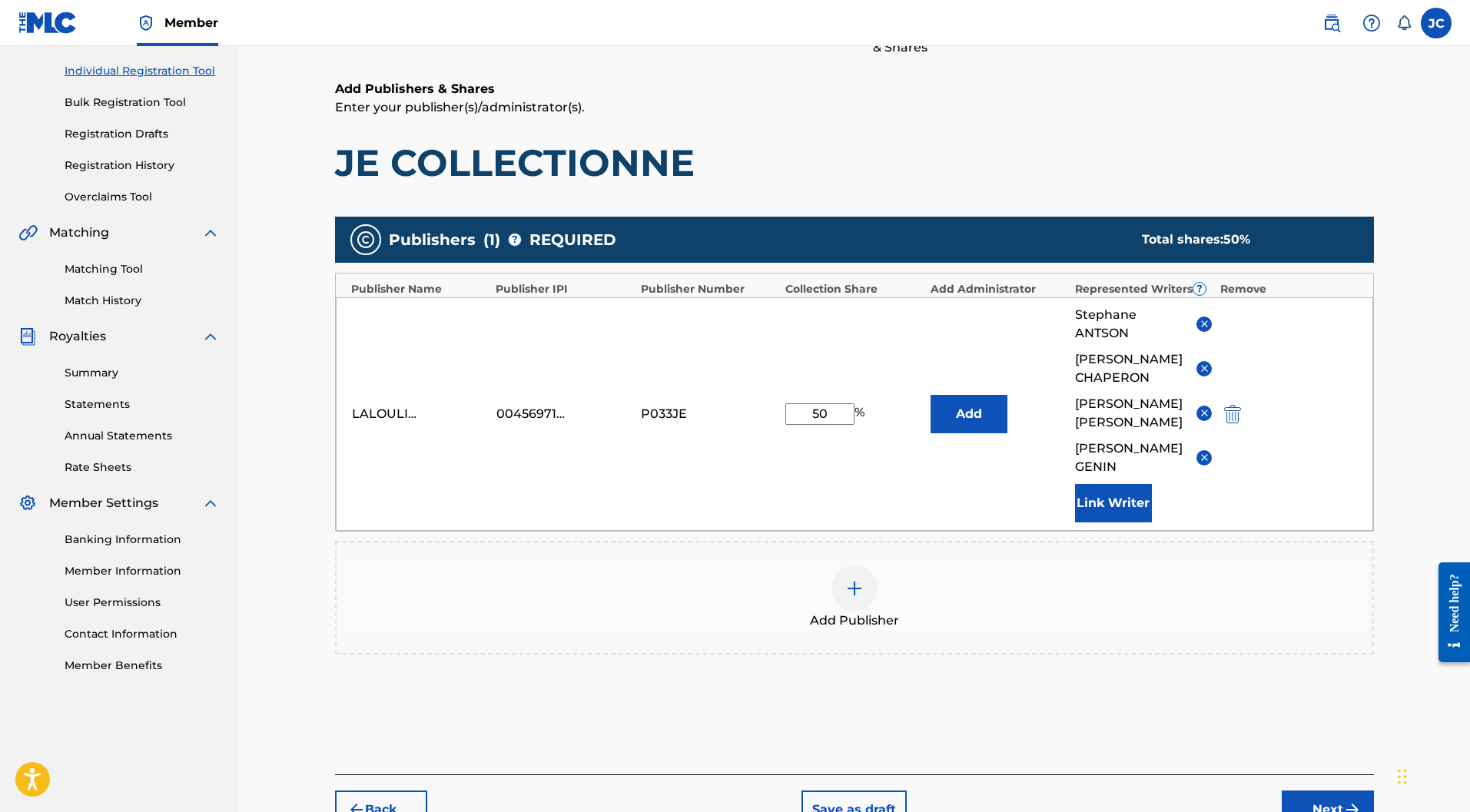
click at [1308, 790] on button "Next" at bounding box center [1328, 809] width 93 height 39
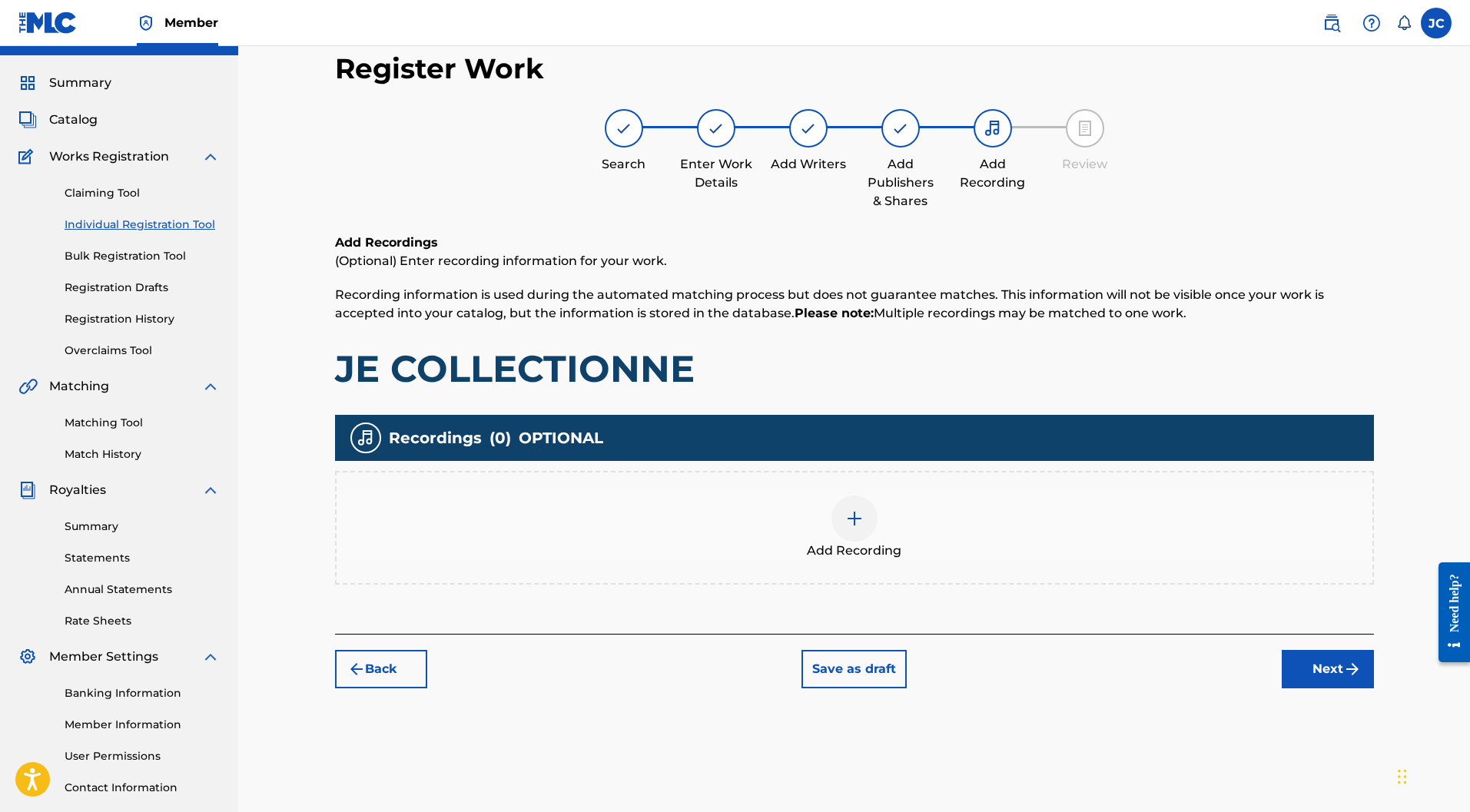
click at [839, 496] on div at bounding box center [855, 518] width 46 height 46
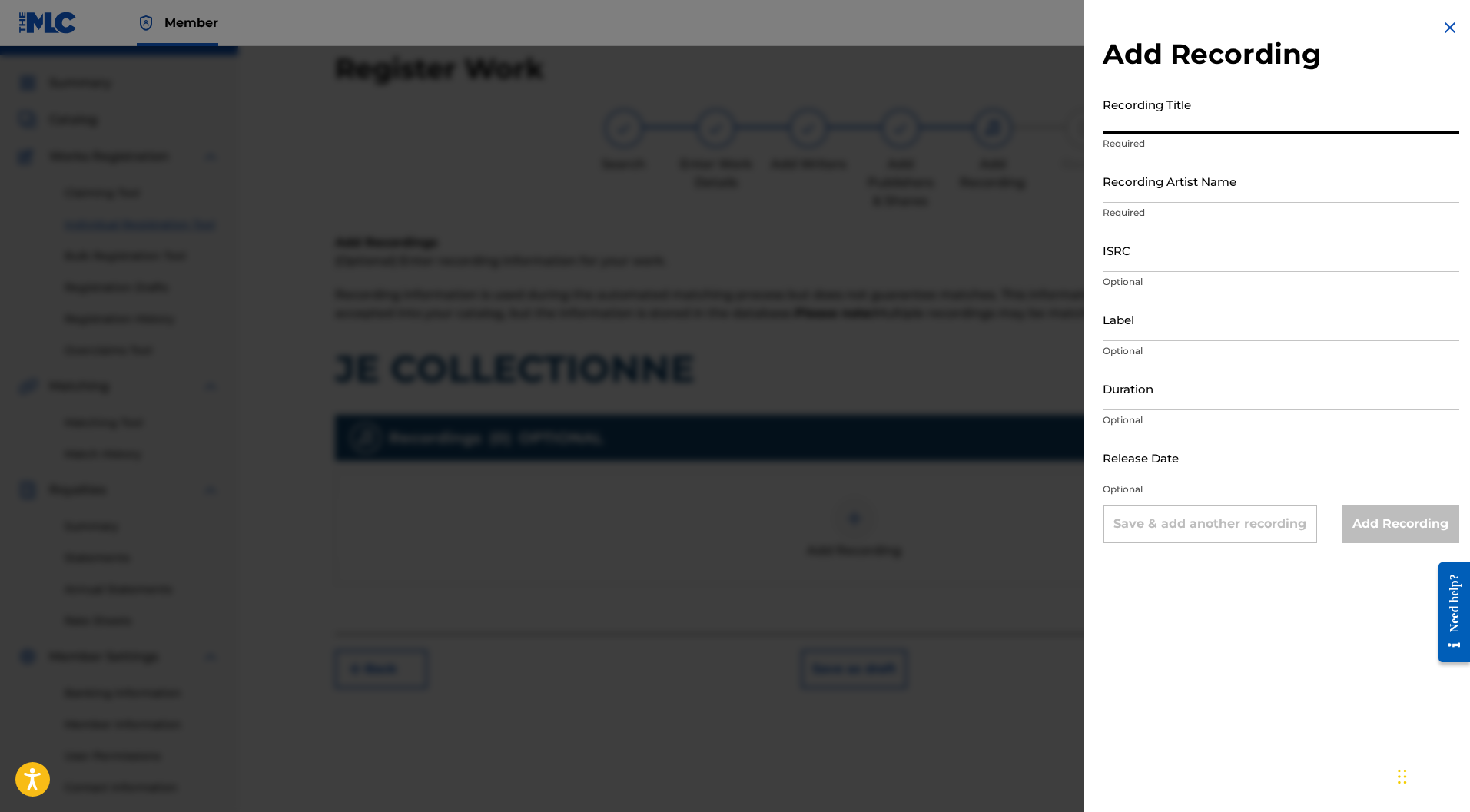
click at [1181, 103] on input "Recording Title" at bounding box center [1281, 111] width 357 height 44
type input "JE COLLECTIONNE"
click at [1172, 178] on input "Recording Artist Name" at bounding box center [1281, 181] width 357 height 44
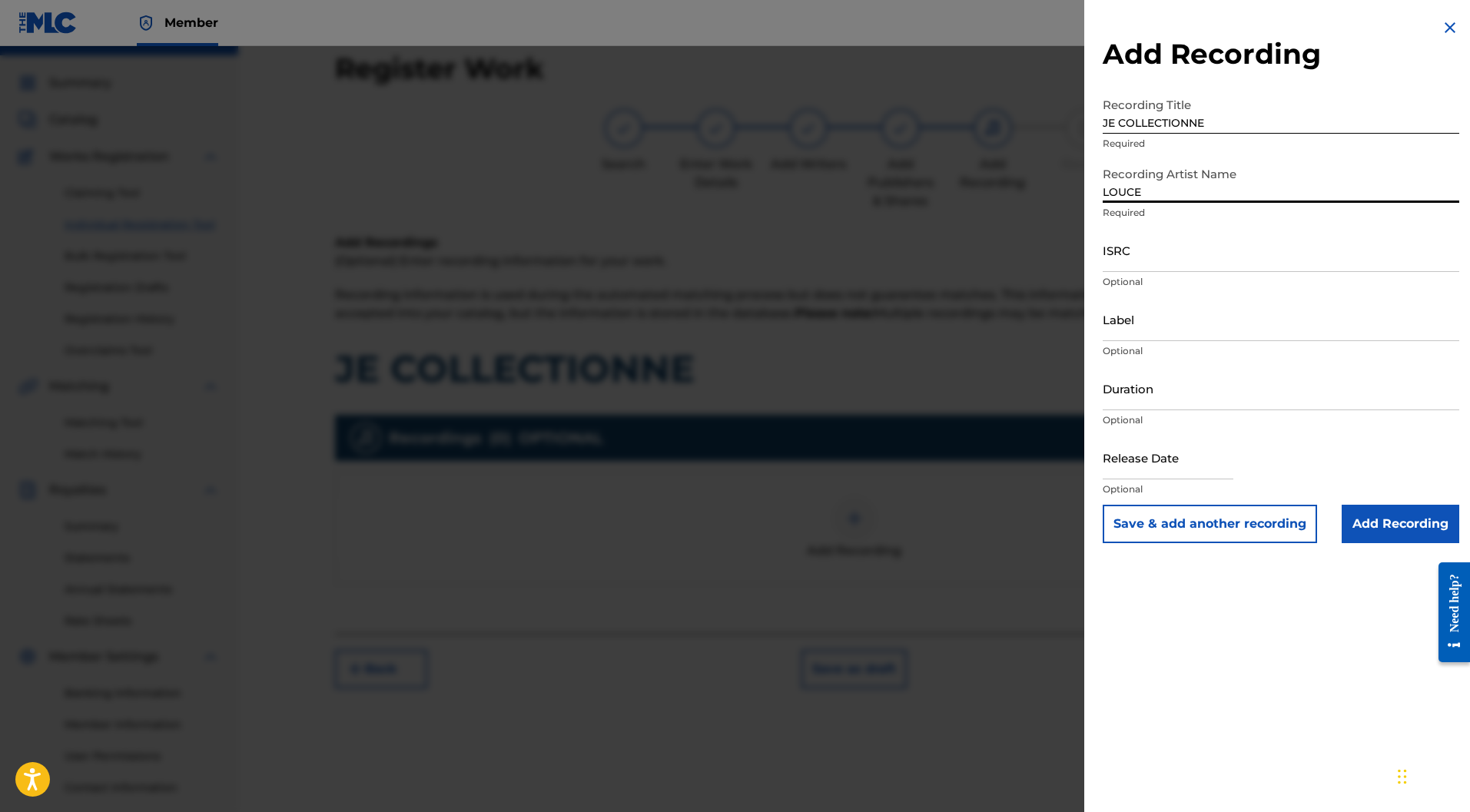
type input "LOUCE"
click at [1172, 251] on input "ISRC" at bounding box center [1281, 250] width 357 height 44
type input "FR9W12370697"
click at [1194, 469] on input "text" at bounding box center [1168, 457] width 130 height 44
select select "8"
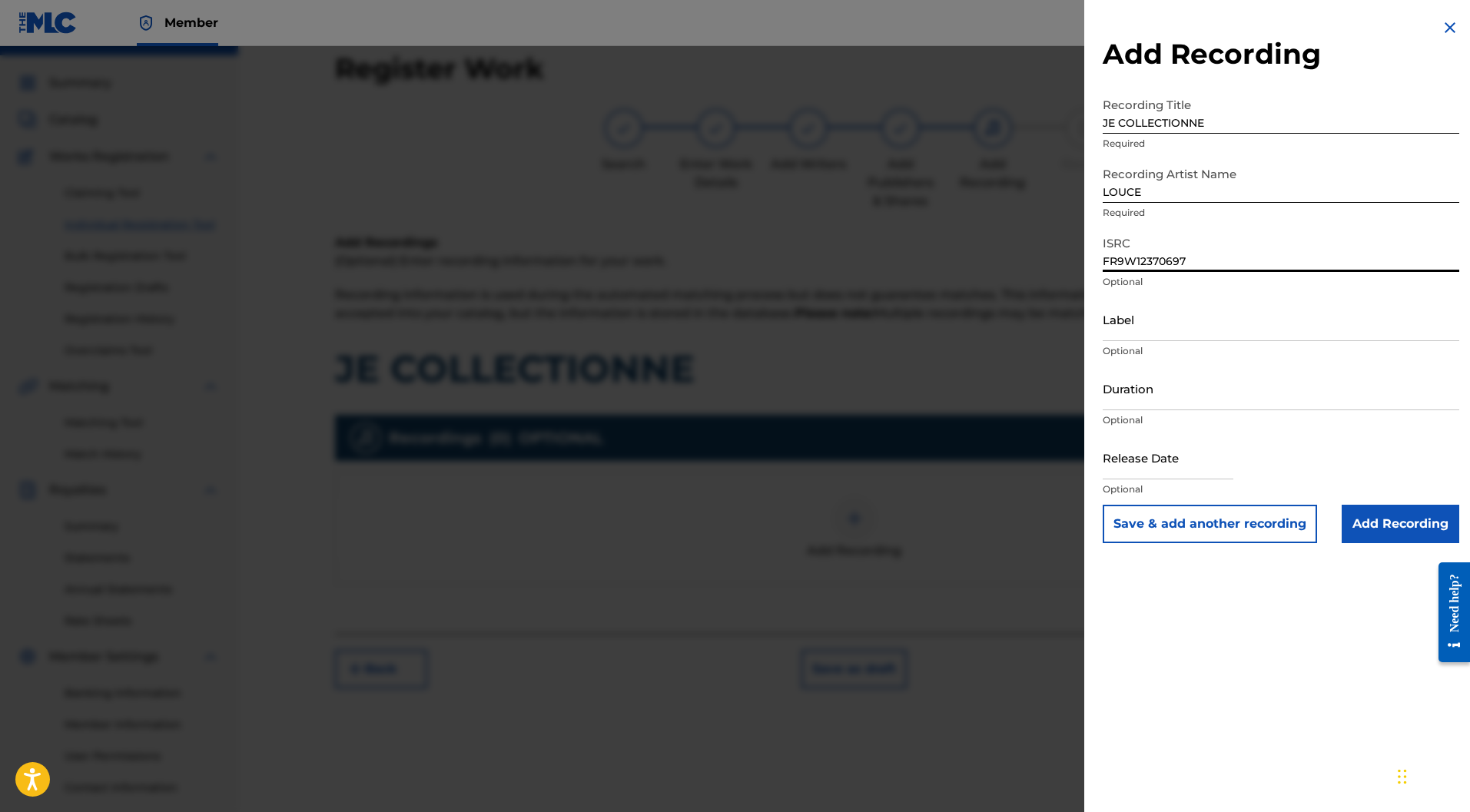
select select "2025"
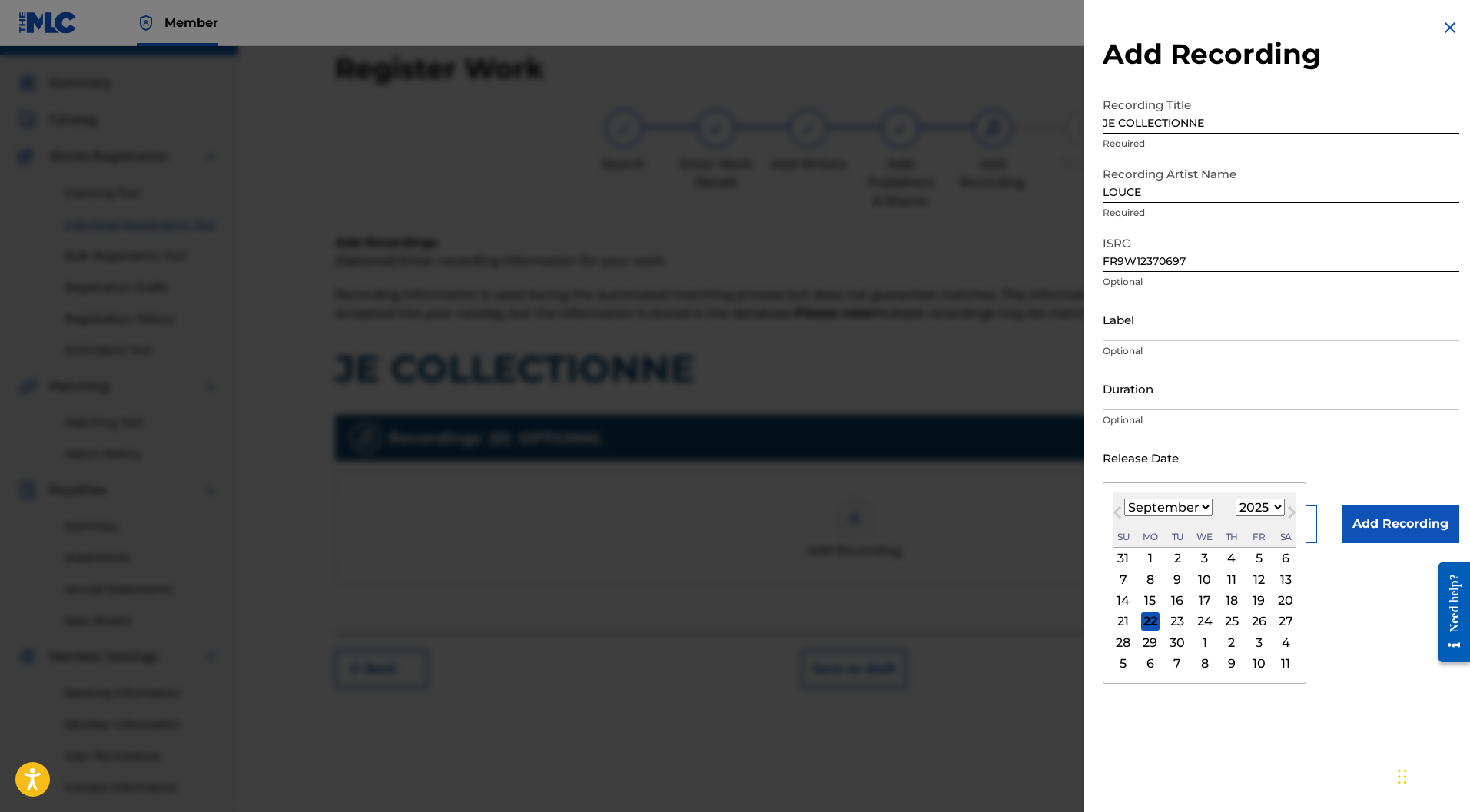
click at [1146, 506] on select "January February March April May June July August September October November De…" at bounding box center [1169, 508] width 88 height 18
select select "5"
click at [1125, 499] on select "January February March April May June July August September October November De…" at bounding box center [1169, 508] width 88 height 18
click at [1264, 556] on div "6" at bounding box center [1259, 559] width 19 height 19
type input "June 6 2025"
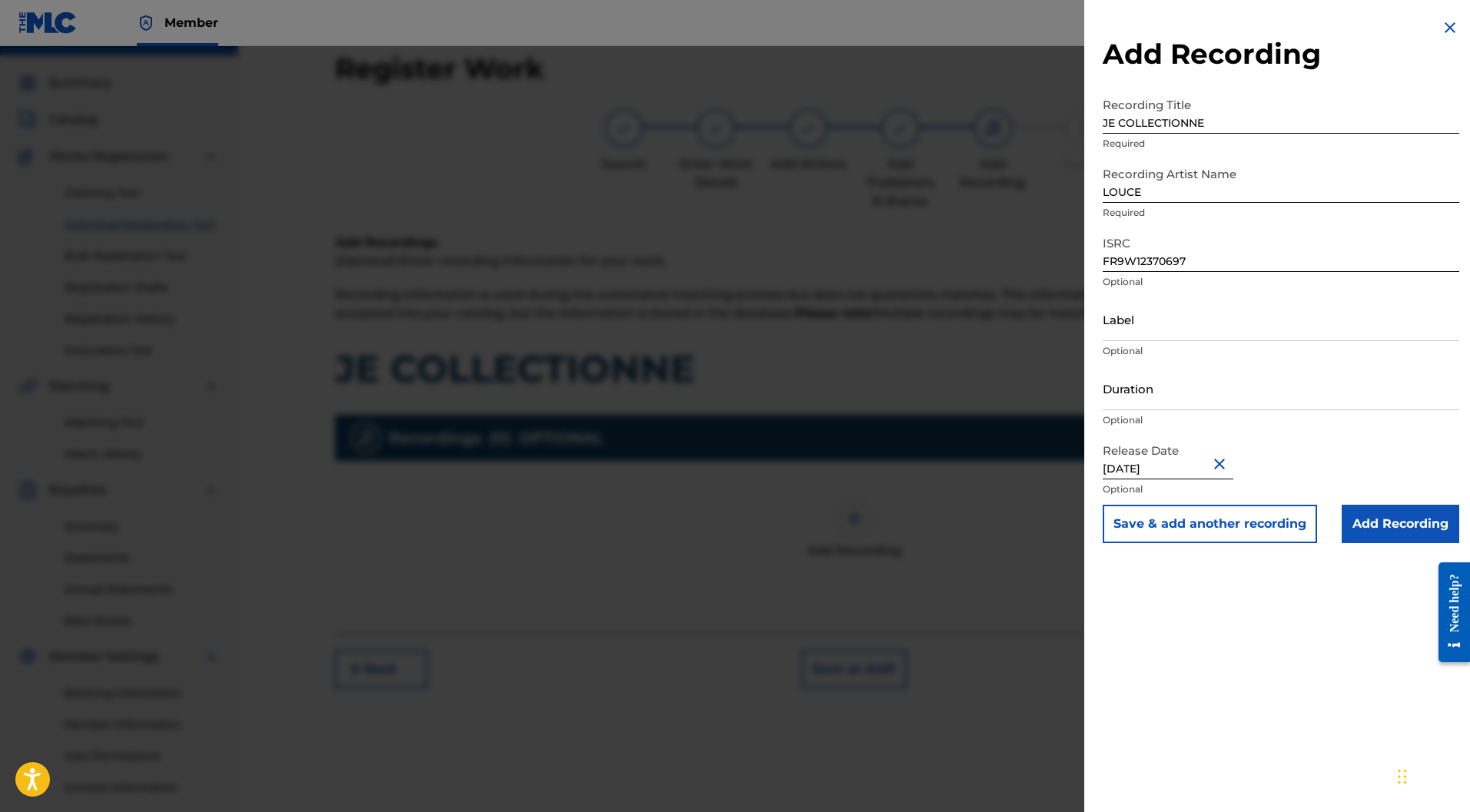
click at [1151, 325] on input "Label" at bounding box center [1281, 319] width 357 height 44
type input "LALOULINE"
click at [1122, 386] on input "Duration" at bounding box center [1281, 388] width 357 height 44
click at [1131, 393] on input "Duration" at bounding box center [1281, 388] width 357 height 44
type input "02:33"
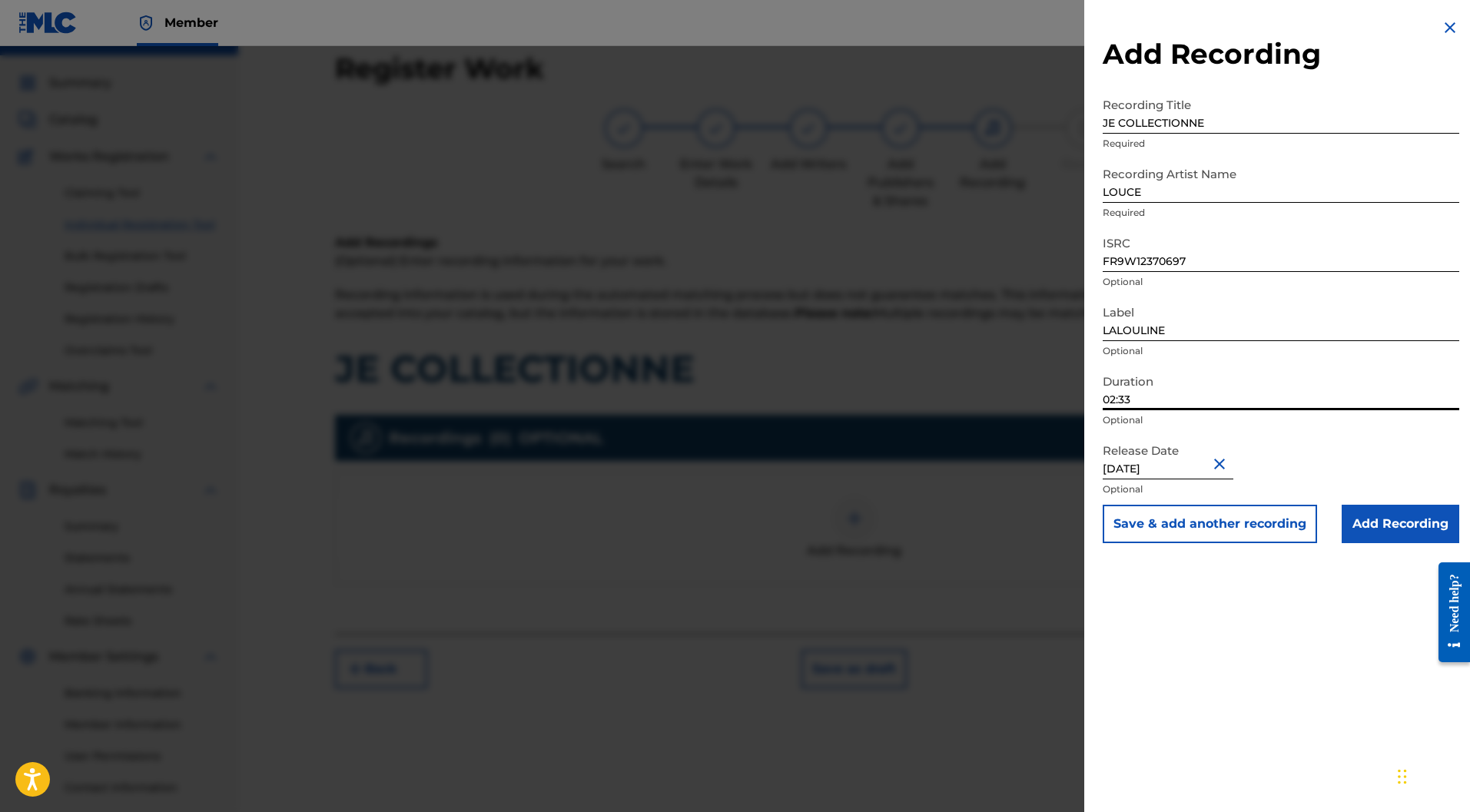
click at [1412, 517] on input "Add Recording" at bounding box center [1401, 524] width 118 height 39
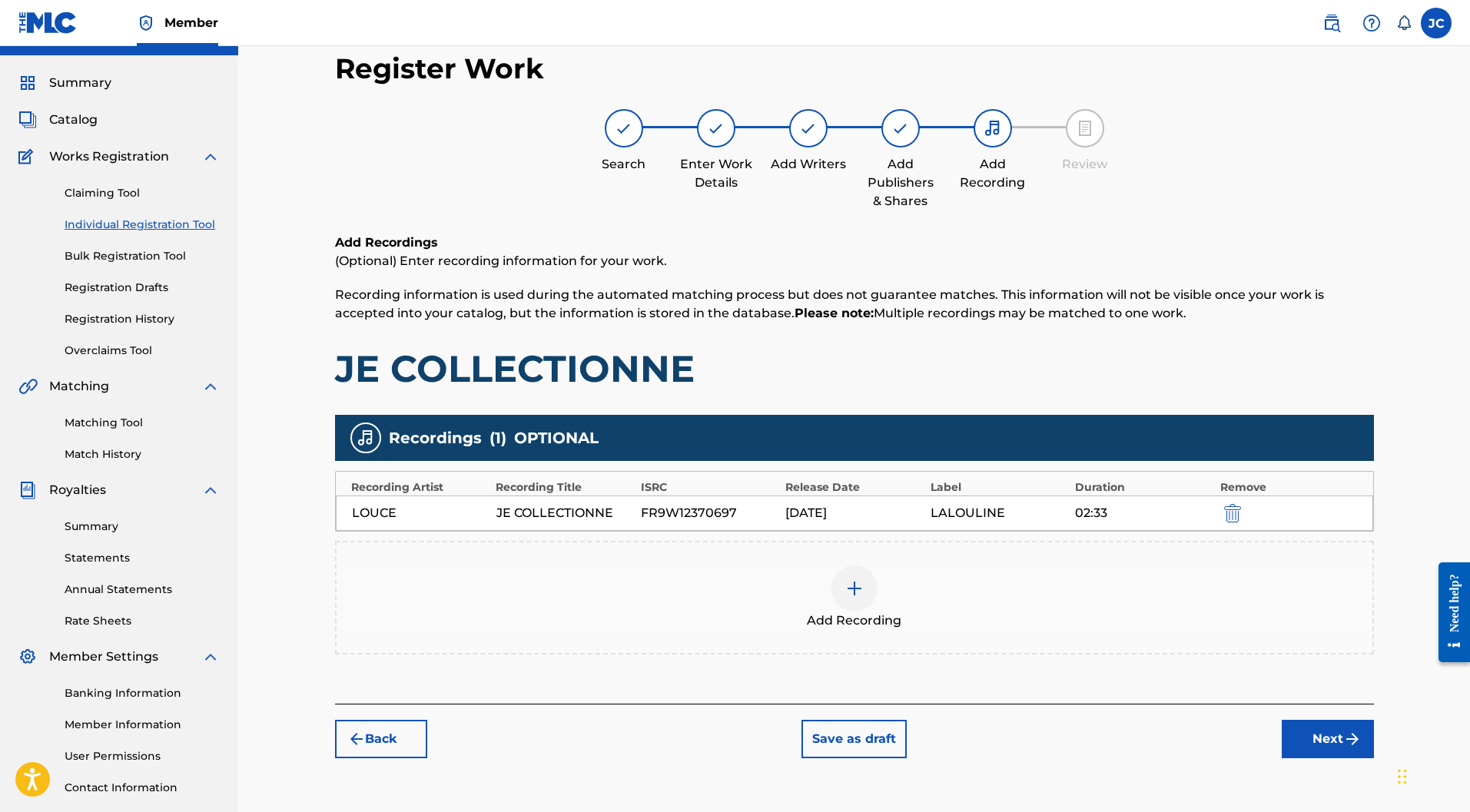
click at [1339, 720] on button "Next" at bounding box center [1328, 739] width 93 height 39
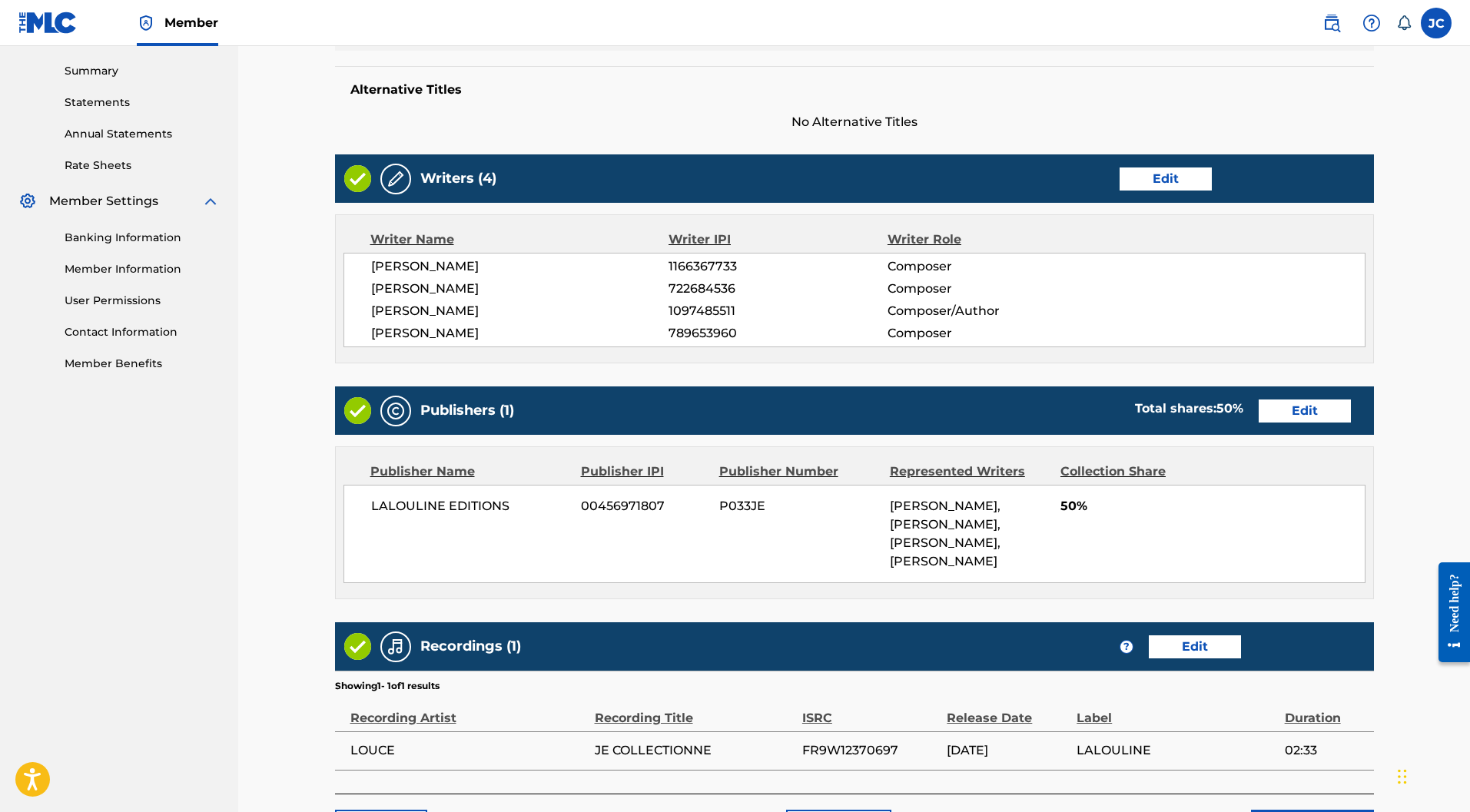
scroll to position [598, 0]
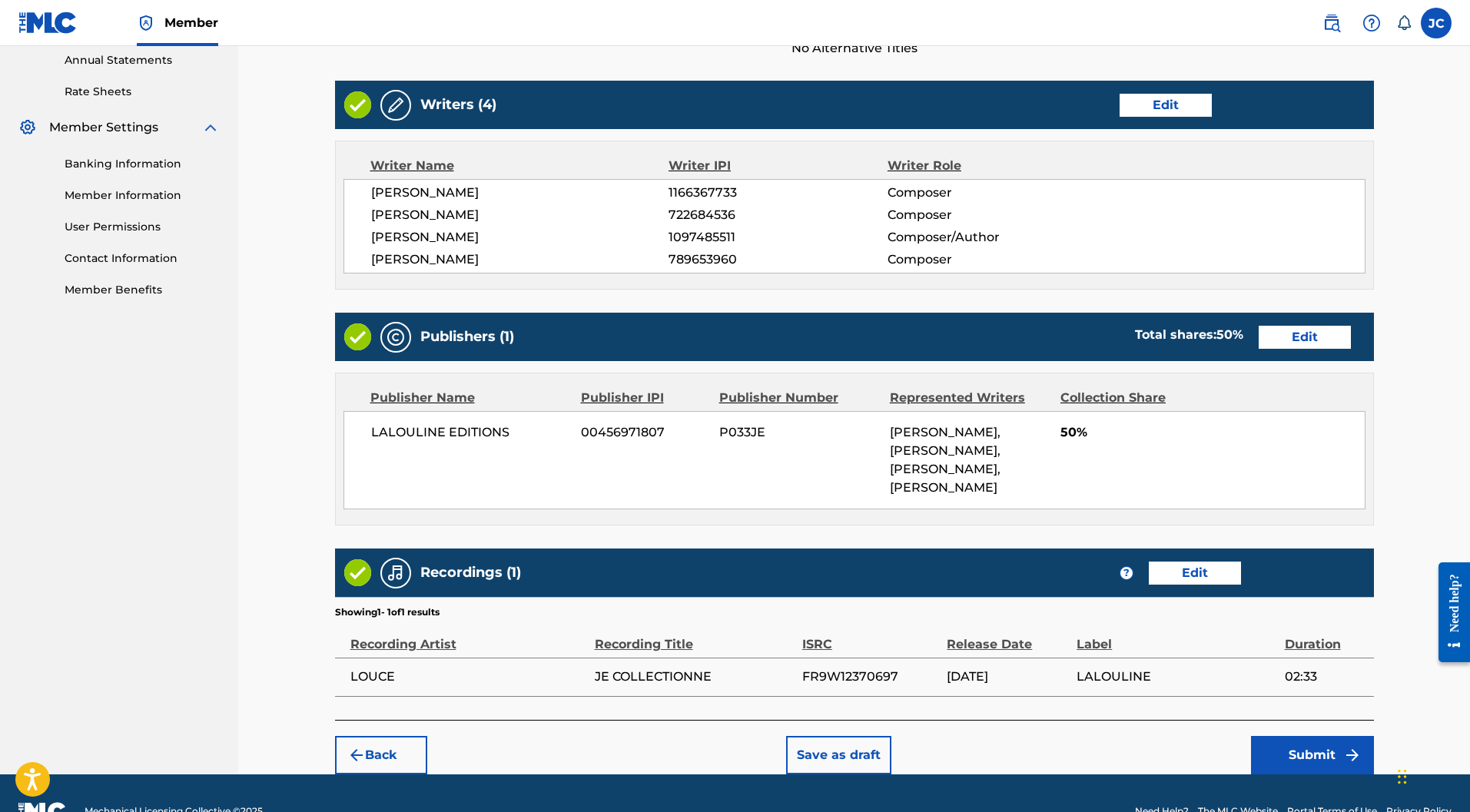
click at [1325, 737] on button "Submit" at bounding box center [1313, 755] width 123 height 39
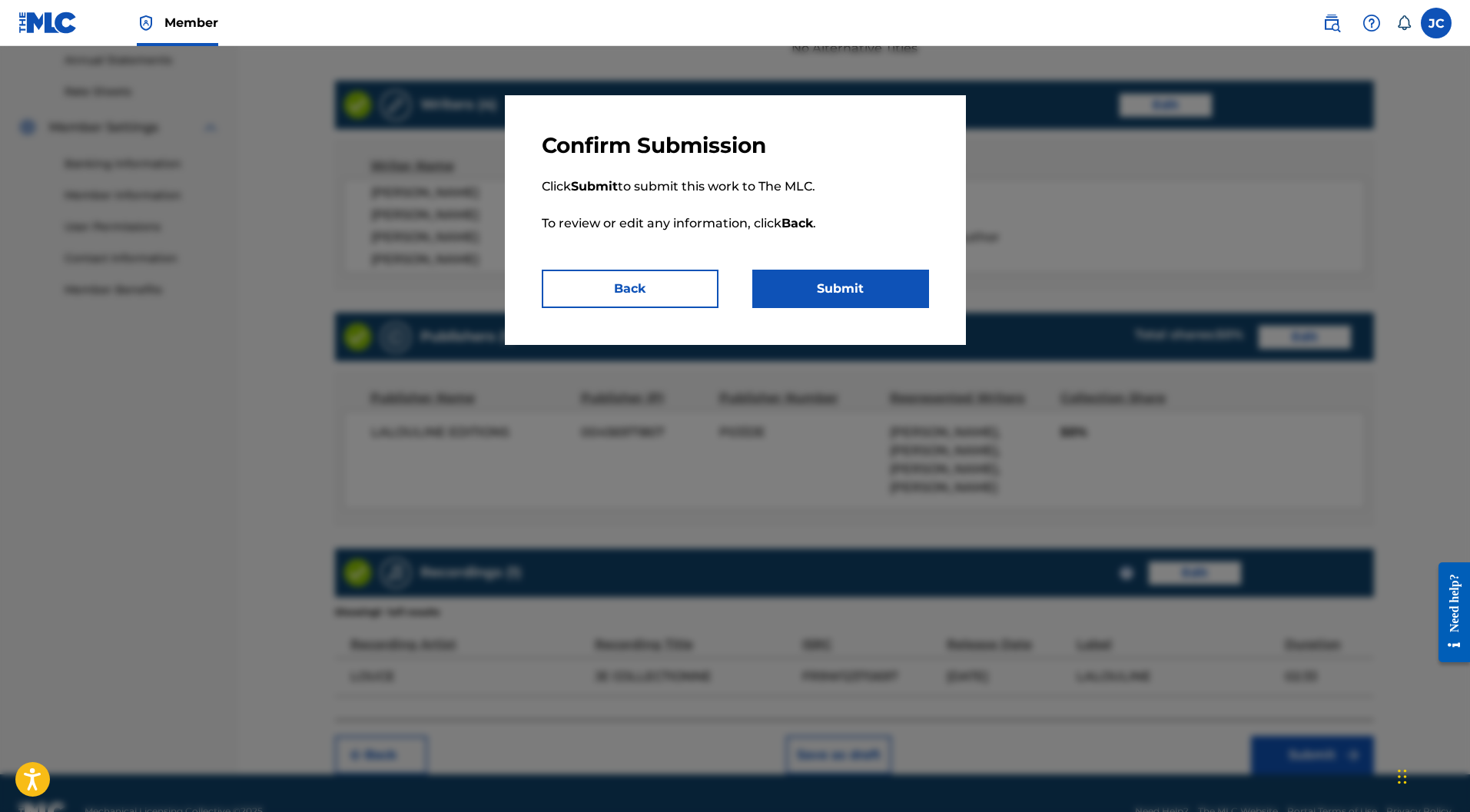
click at [815, 283] on button "Submit" at bounding box center [840, 288] width 177 height 39
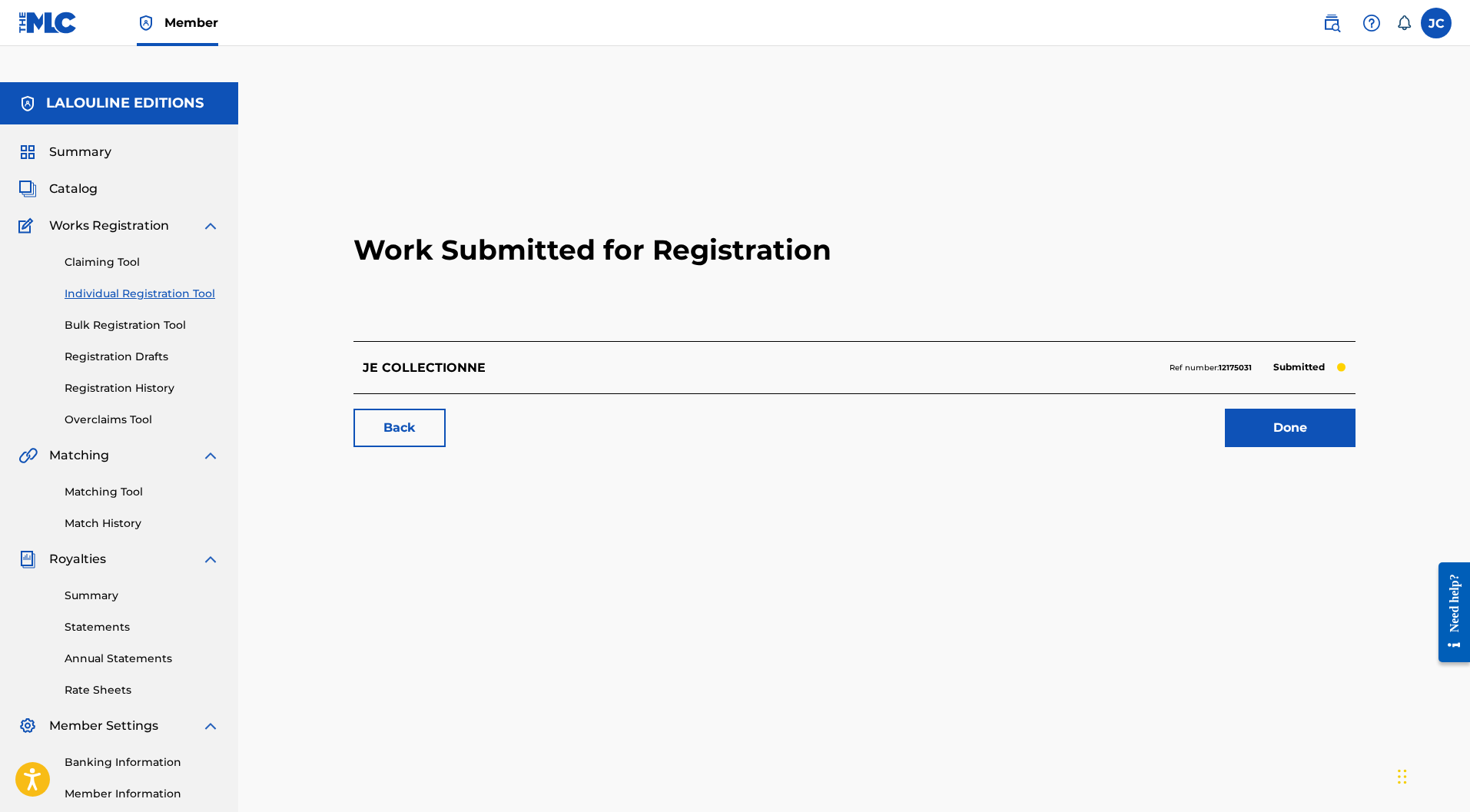
click at [1253, 409] on link "Done" at bounding box center [1290, 428] width 130 height 39
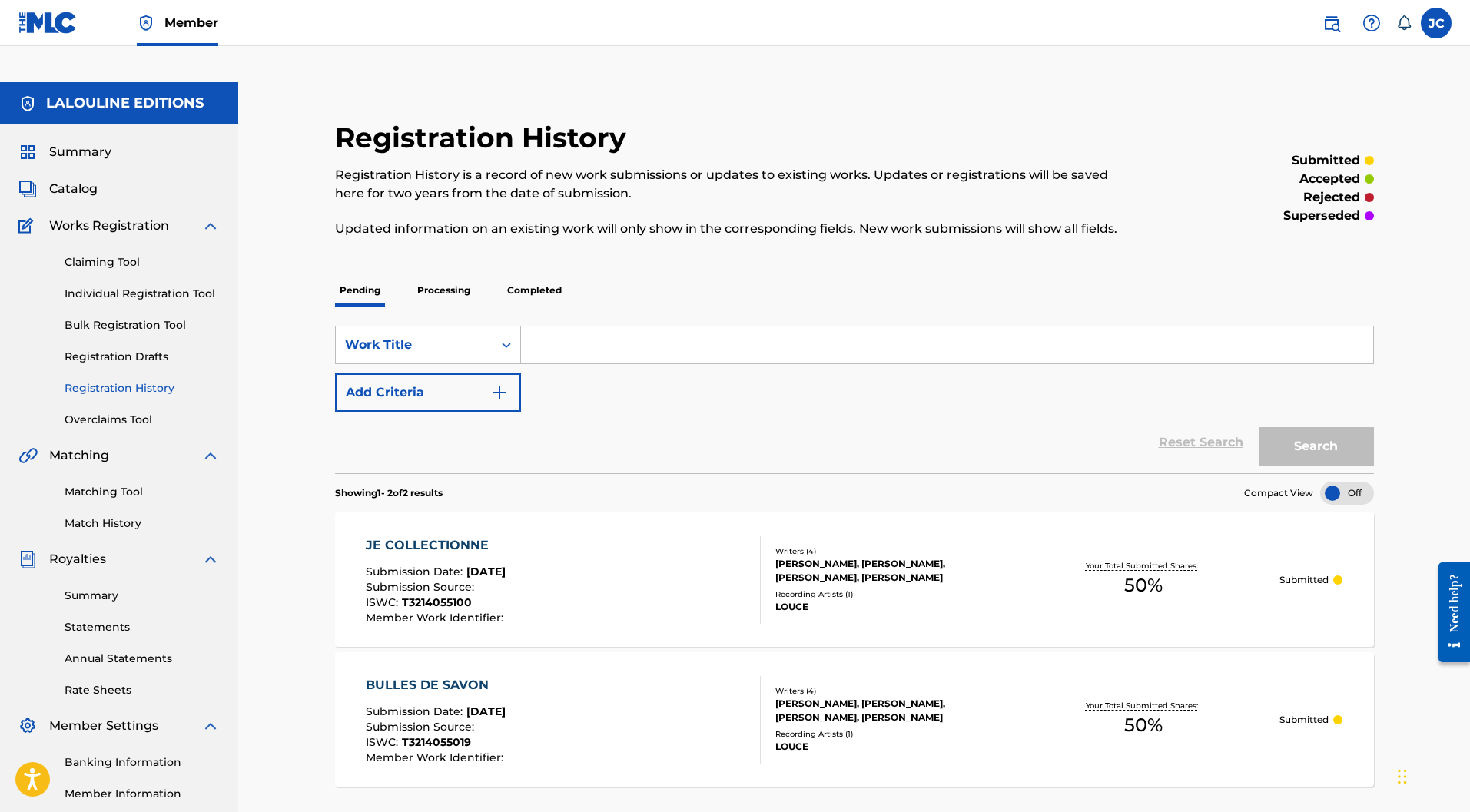
click at [837, 414] on div "Reset Search Search" at bounding box center [855, 443] width 1040 height 61
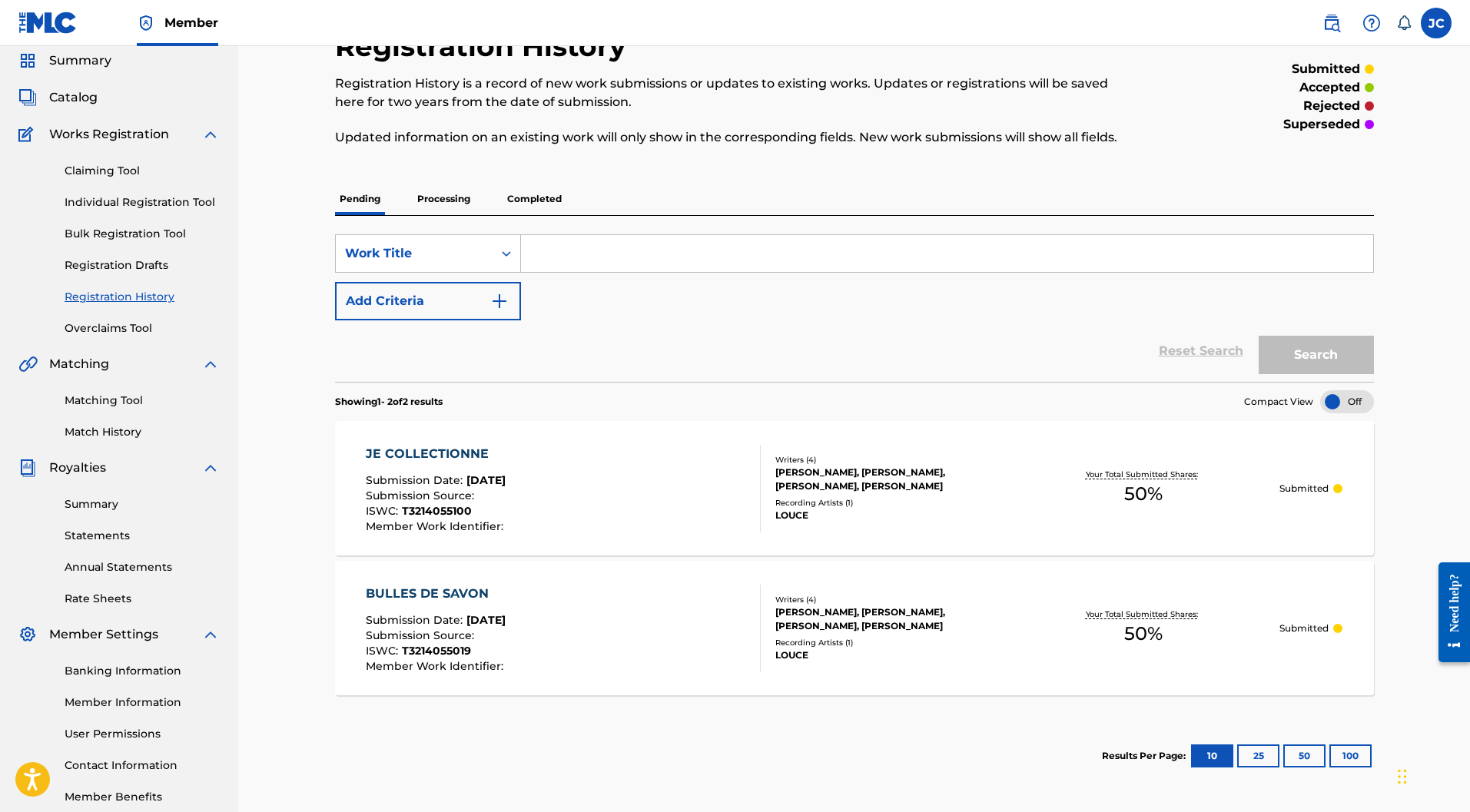
scroll to position [64, 0]
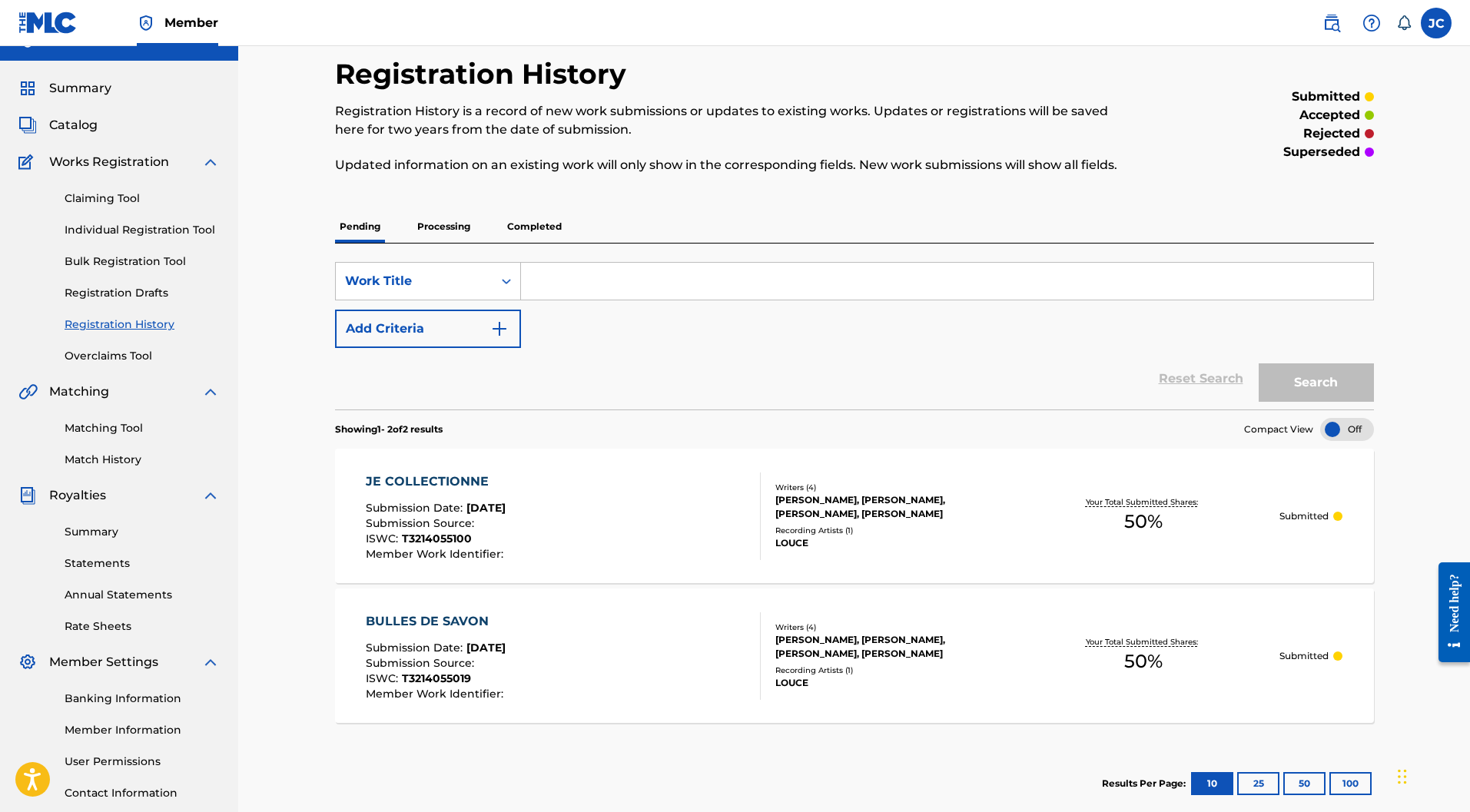
click at [98, 222] on link "Individual Registration Tool" at bounding box center [142, 230] width 155 height 16
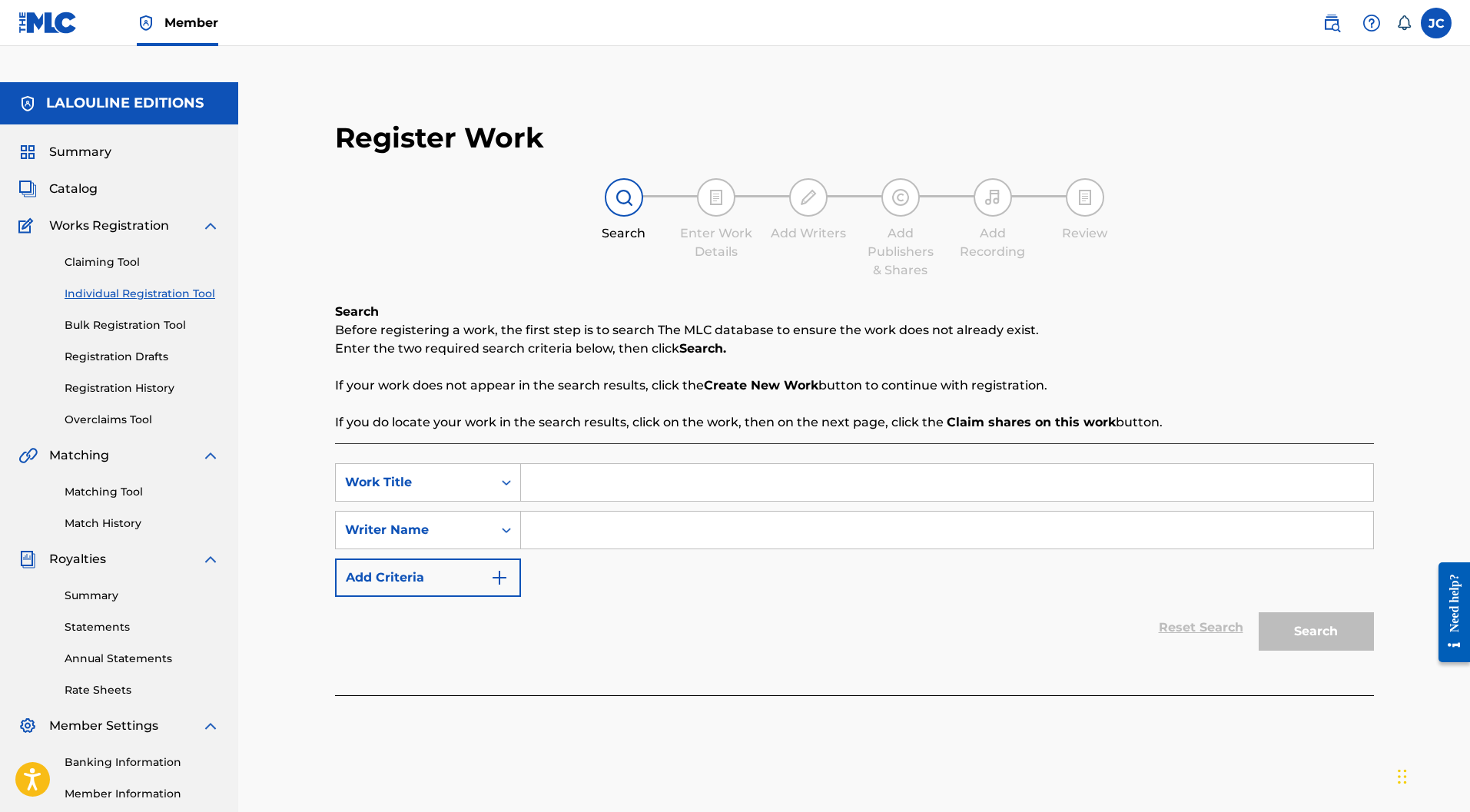
click at [574, 464] on input "Search Form" at bounding box center [947, 482] width 853 height 37
paste input "LOUVE"
type input "LOUVE"
click at [584, 512] on input "Search Form" at bounding box center [947, 530] width 853 height 37
type input "Luce marchand"
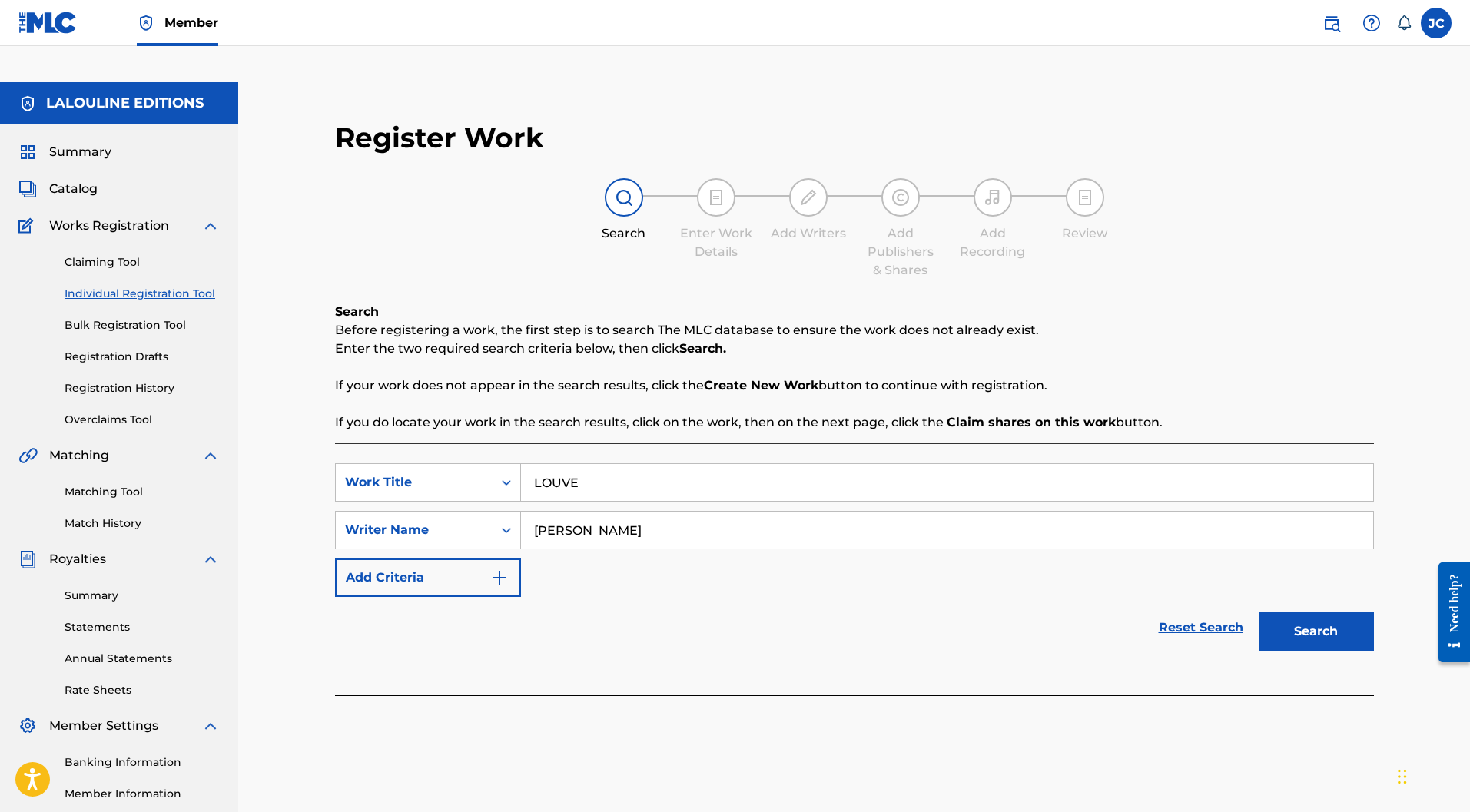
click at [1359, 613] on button "Search" at bounding box center [1316, 631] width 115 height 39
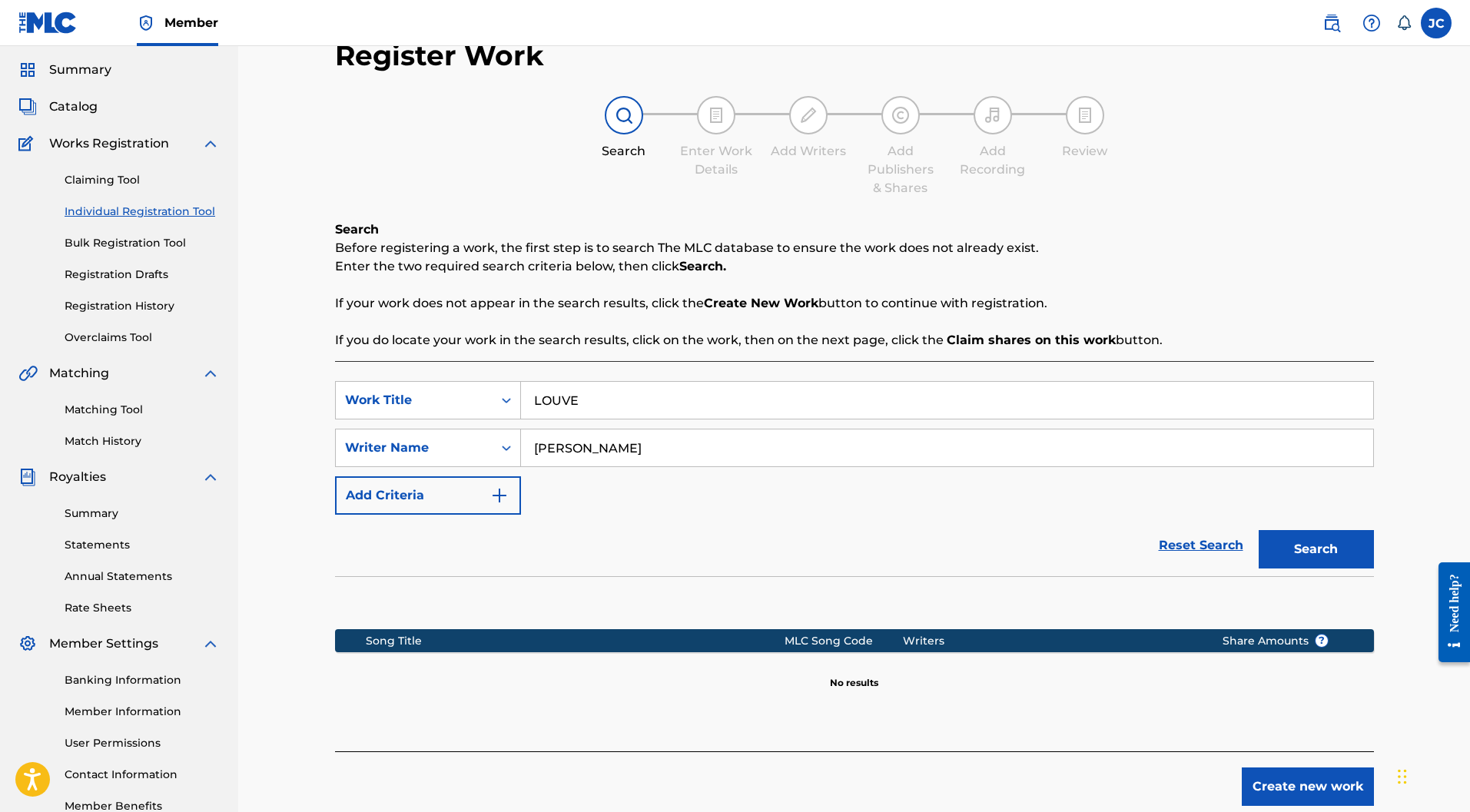
scroll to position [141, 0]
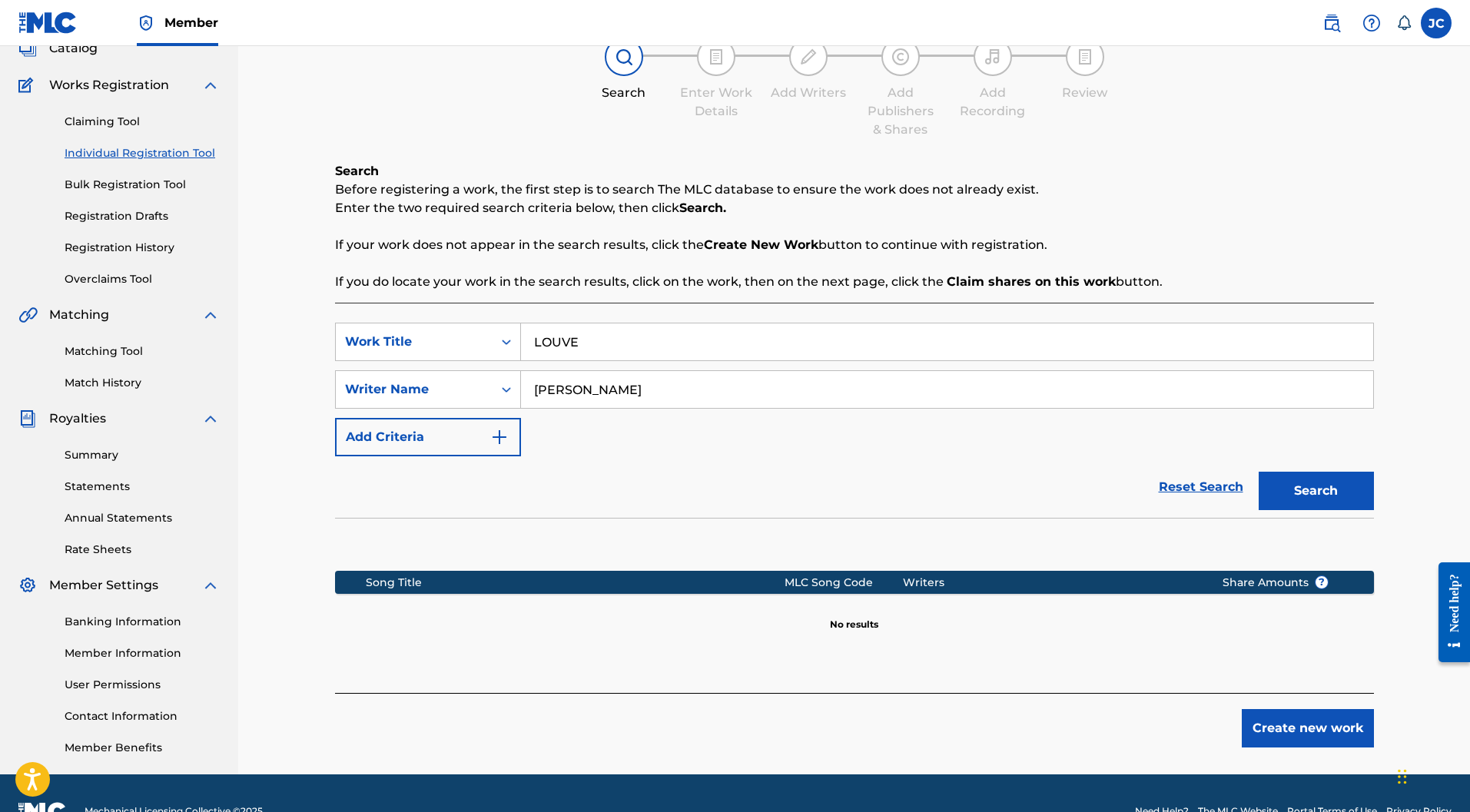
click at [1296, 710] on button "Create new work" at bounding box center [1307, 728] width 132 height 39
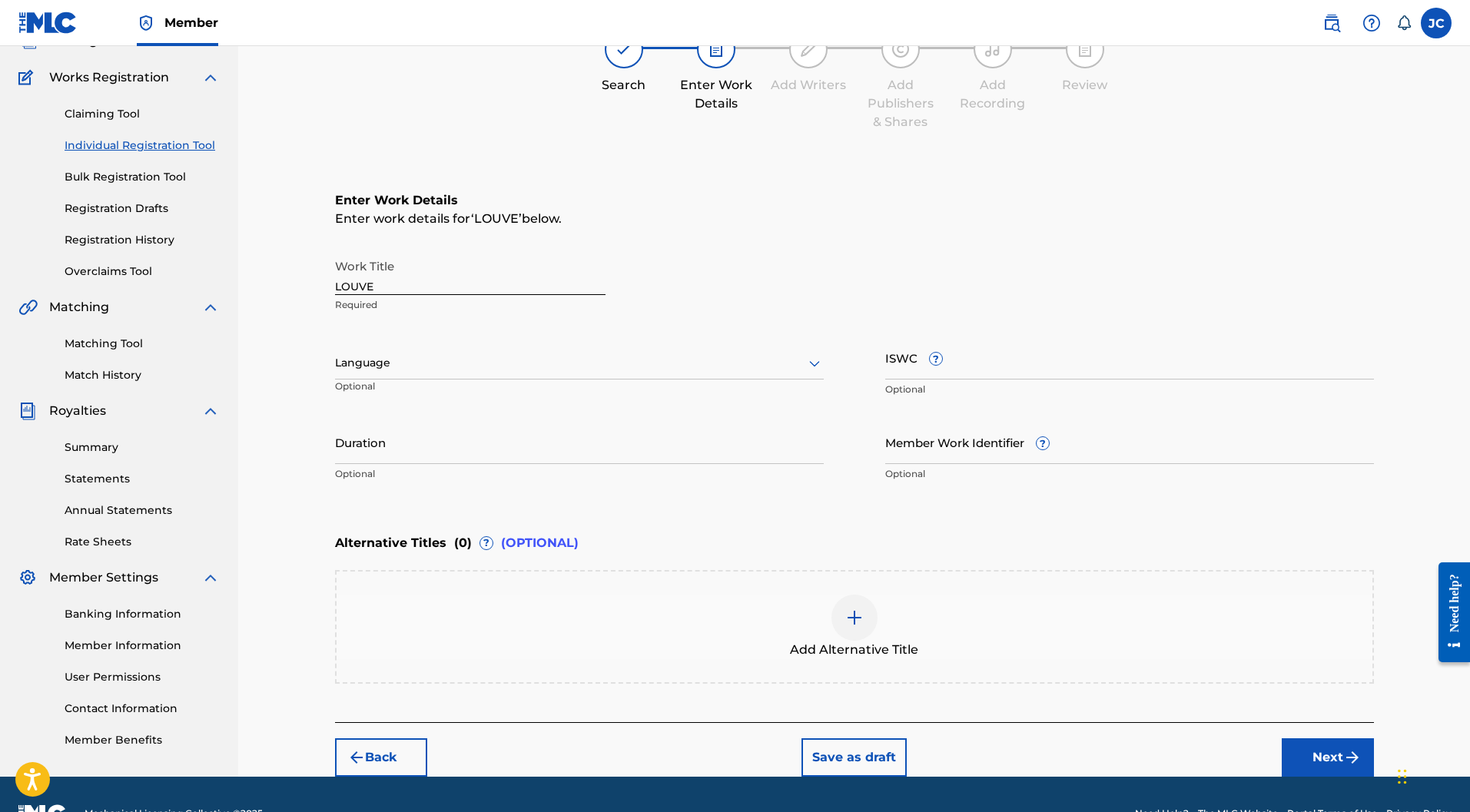
scroll to position [151, 0]
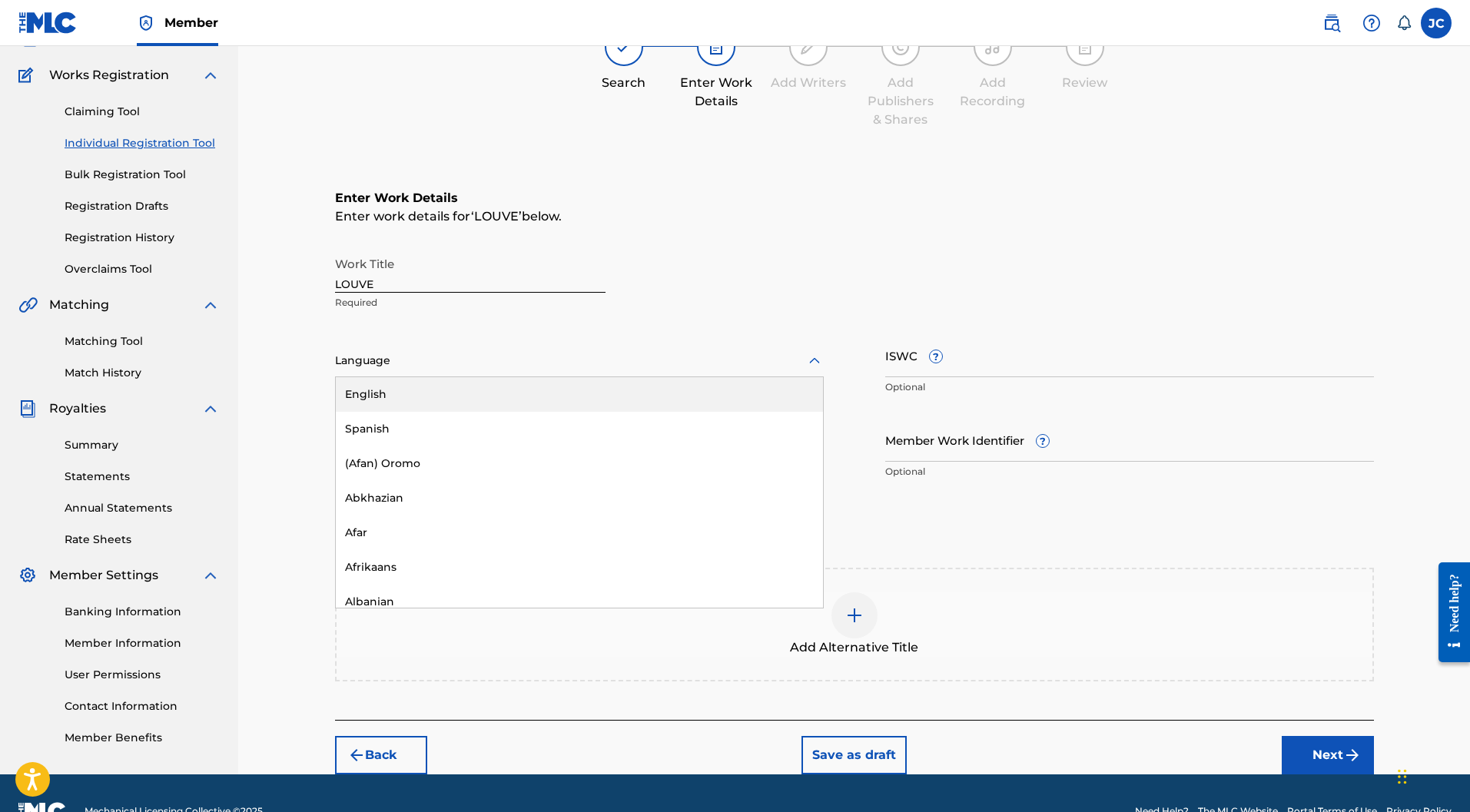
click at [416, 351] on div at bounding box center [580, 360] width 489 height 19
type input "fr"
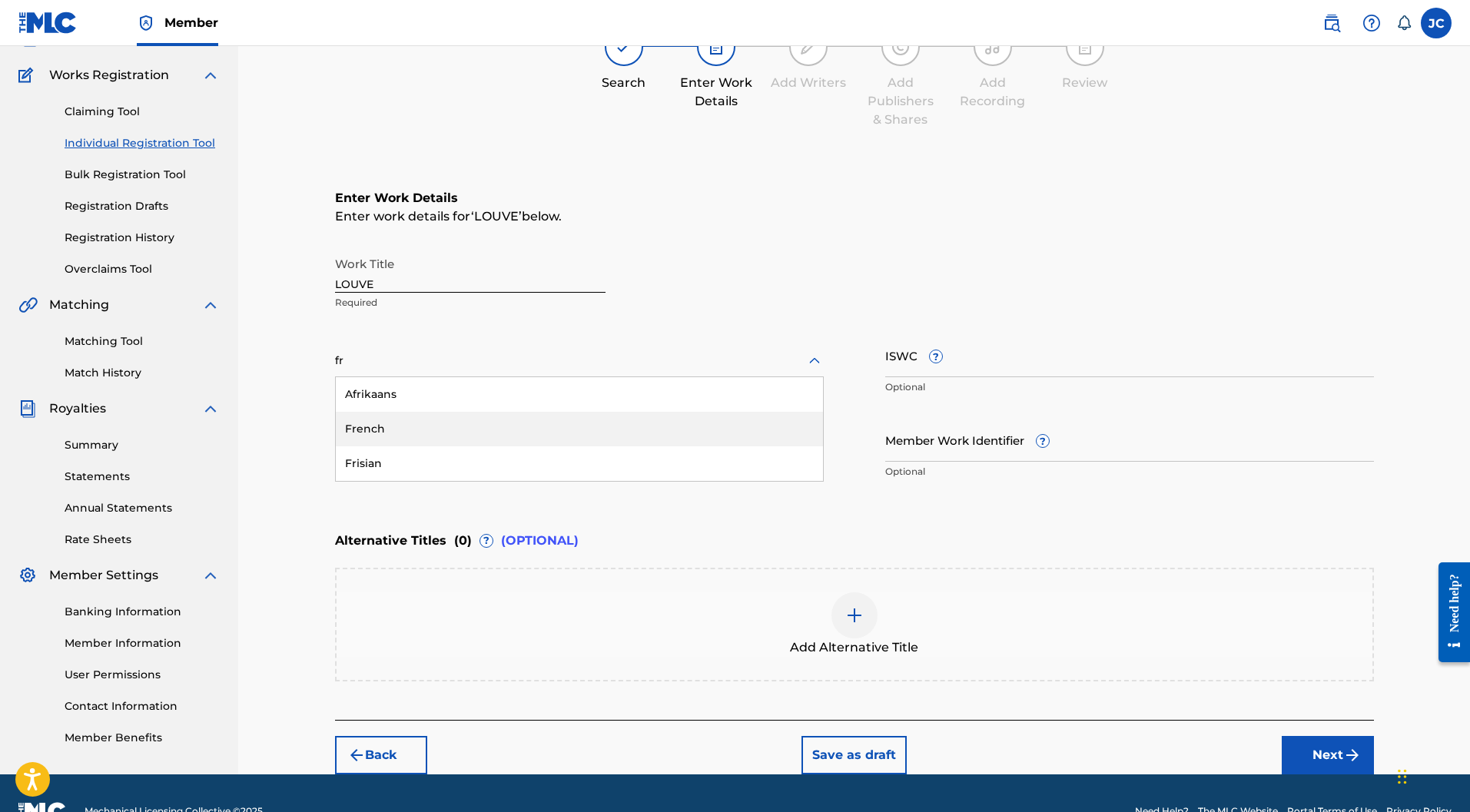
click at [403, 412] on div "French" at bounding box center [580, 429] width 487 height 34
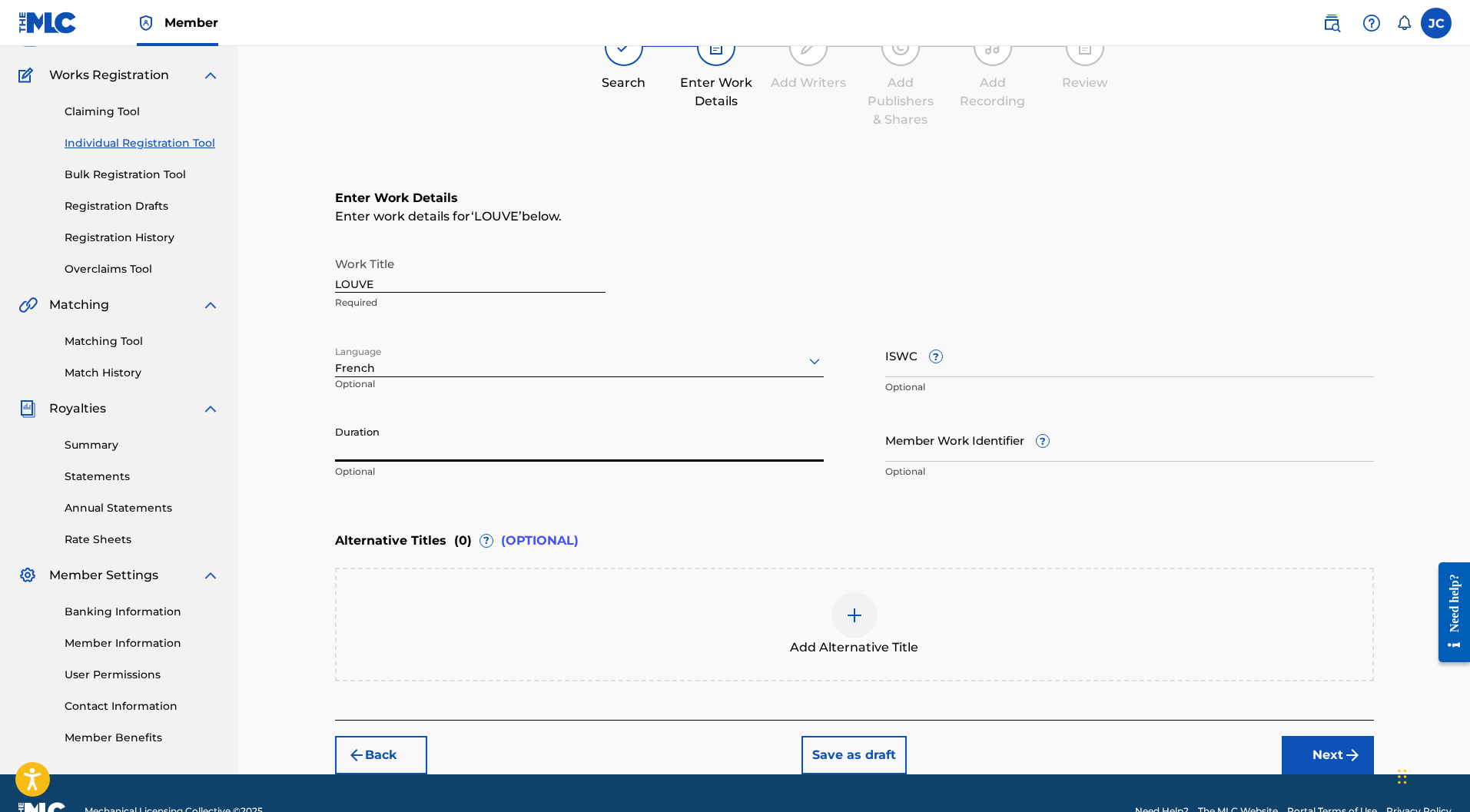
click at [446, 418] on input "Duration" at bounding box center [580, 439] width 489 height 44
type input "02:41"
click at [1020, 338] on input "ISWC ?" at bounding box center [1129, 355] width 489 height 44
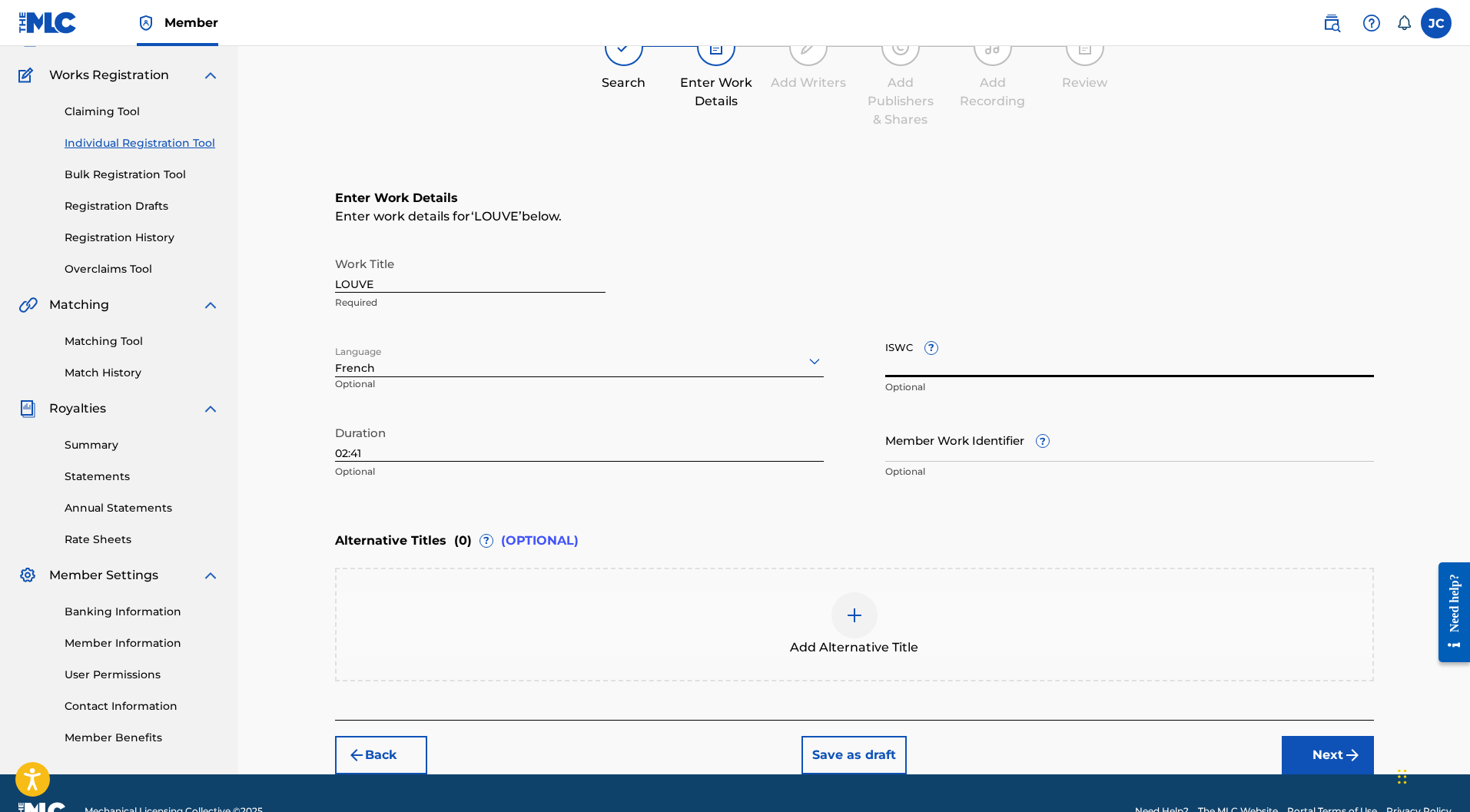
paste input "T-324.788.413-1"
type input "T-324.788.413-1"
click at [1315, 737] on button "Next" at bounding box center [1328, 755] width 93 height 39
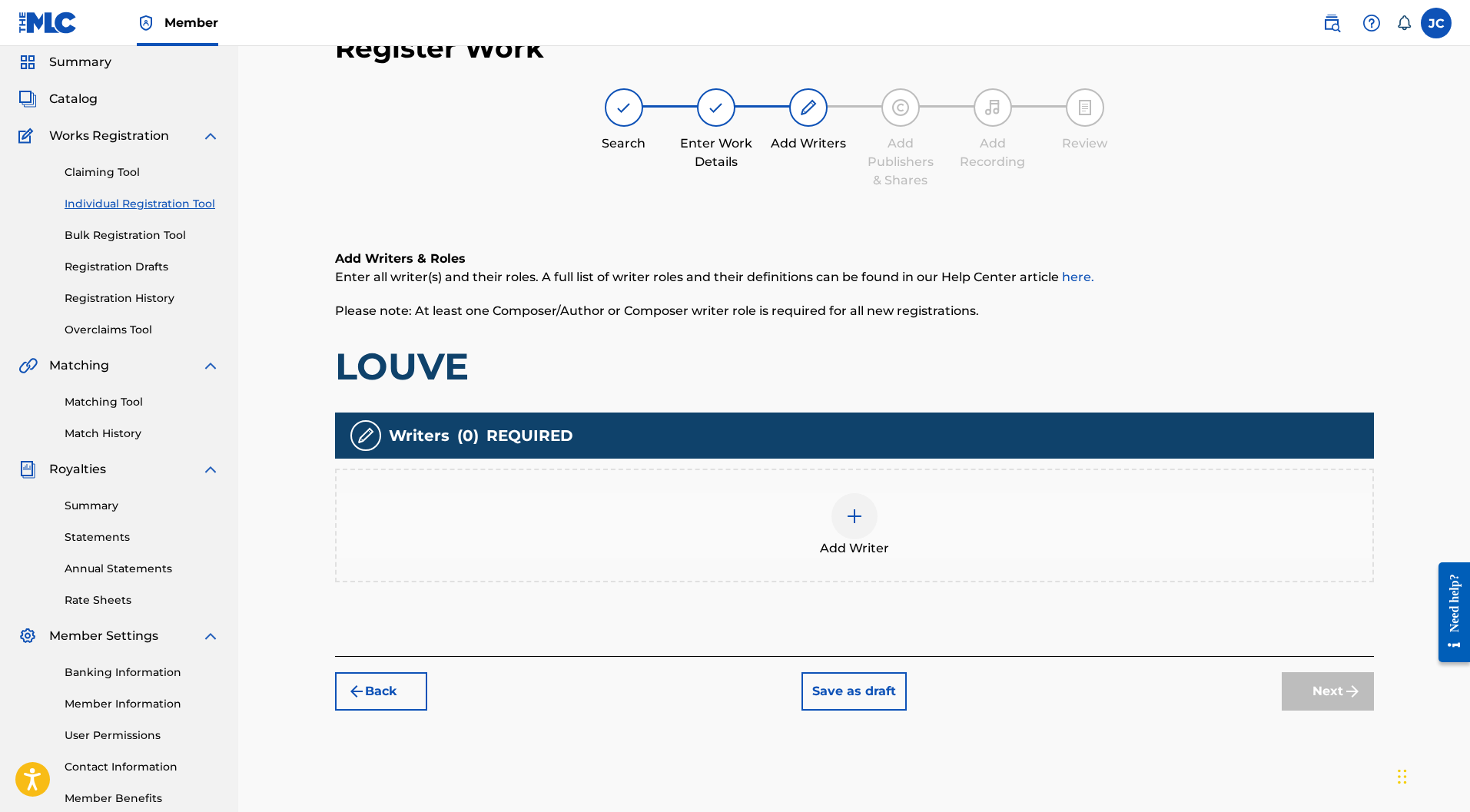
scroll to position [69, 0]
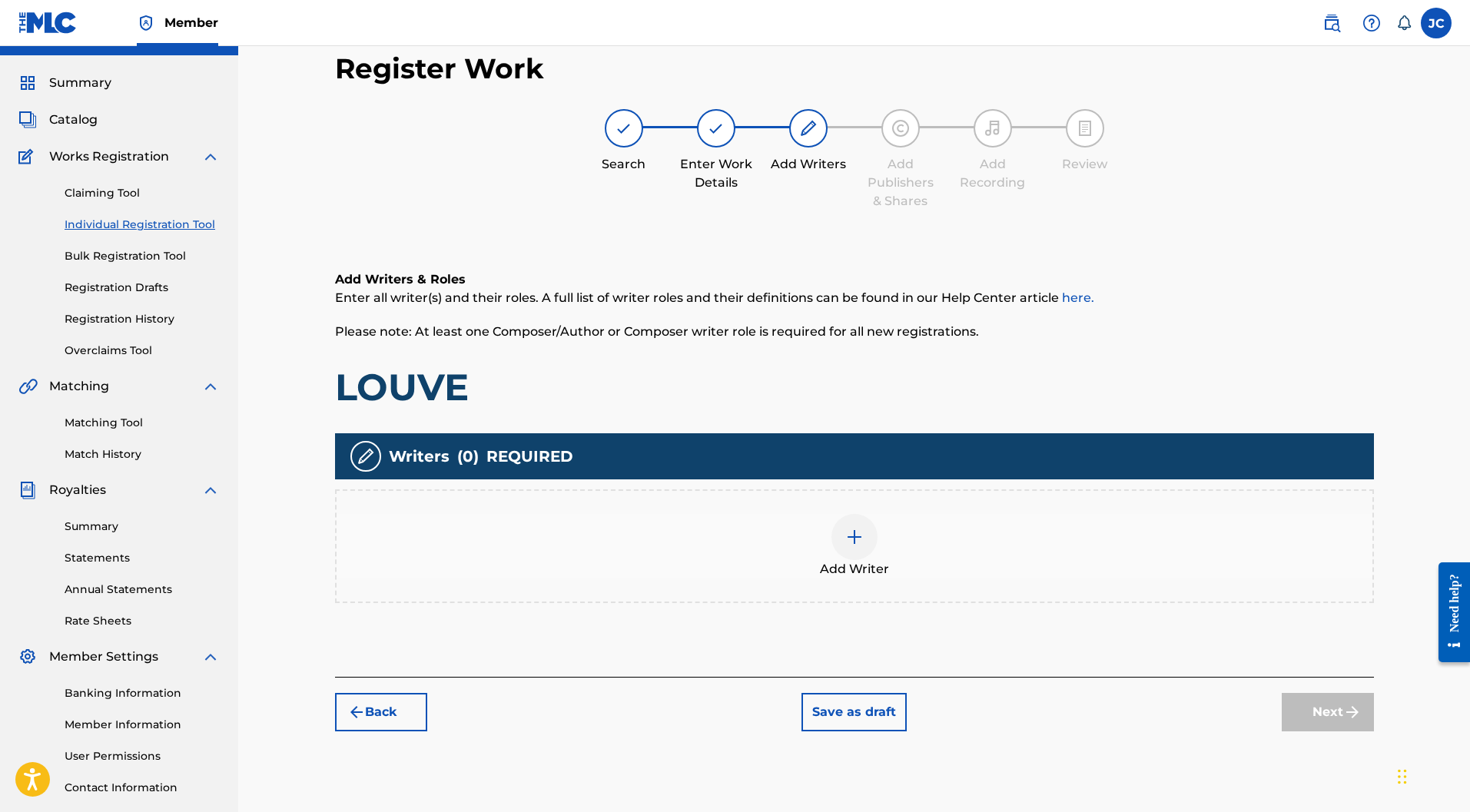
click at [854, 528] on img at bounding box center [855, 537] width 19 height 19
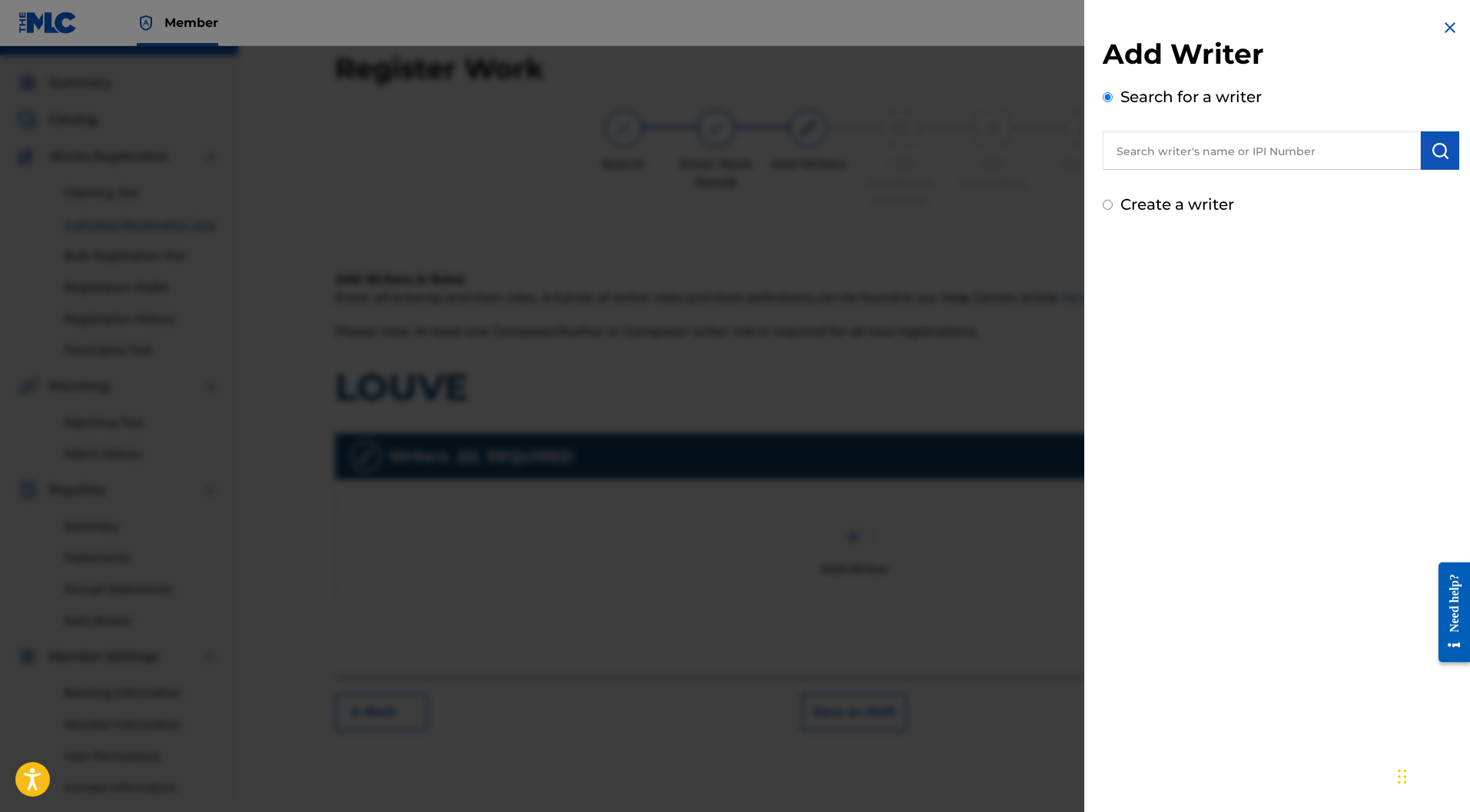
click at [1141, 201] on label "Create a writer" at bounding box center [1177, 204] width 114 height 19
radio input "true"
click at [1113, 201] on input "Create a writer" at bounding box center [1108, 204] width 10 height 10
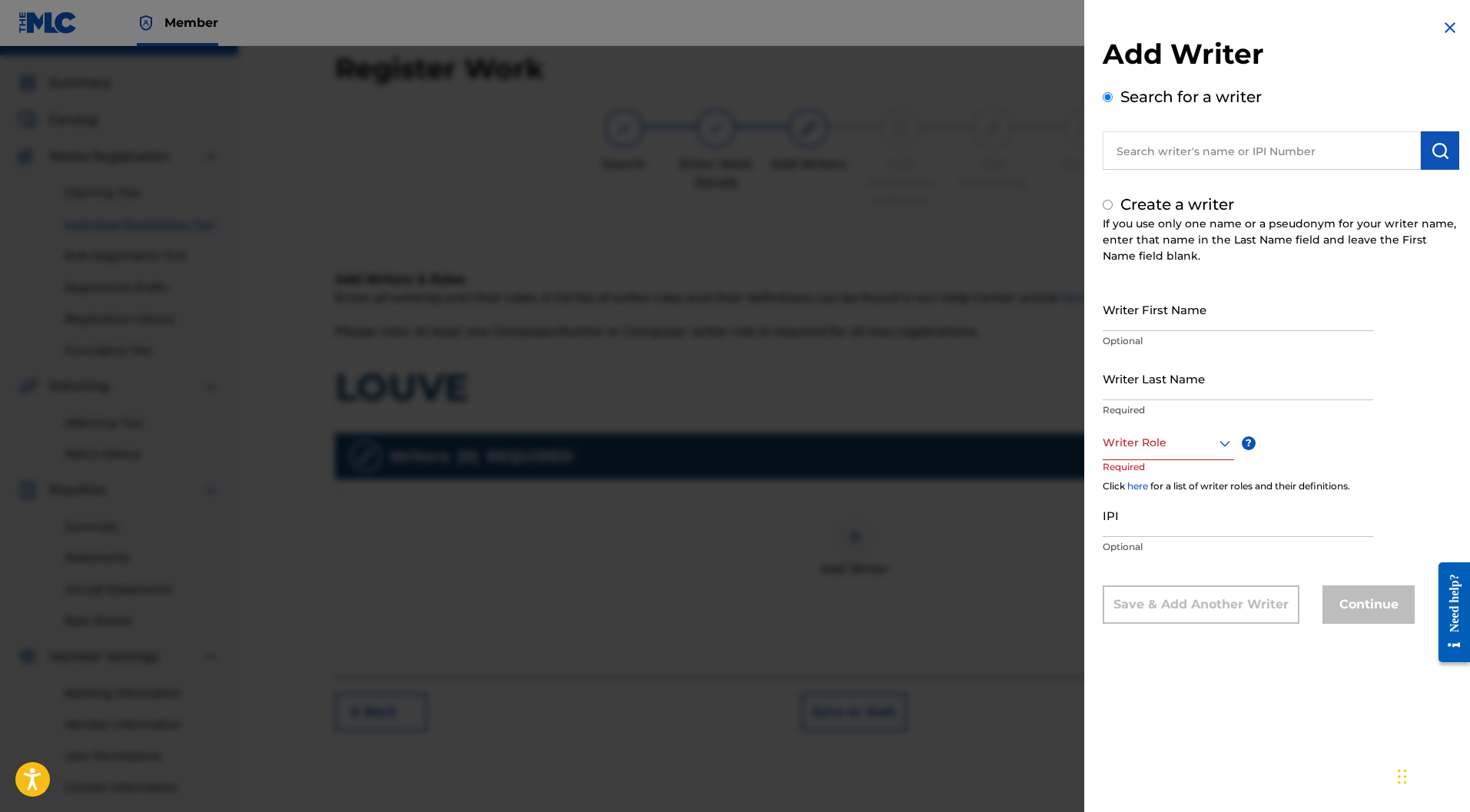
radio input "false"
radio input "true"
click at [1167, 312] on input "Writer First Name" at bounding box center [1238, 309] width 270 height 44
paste input "Stephane ANTSON"
drag, startPoint x: 1208, startPoint y: 320, endPoint x: 1162, endPoint y: 320, distance: 46.0
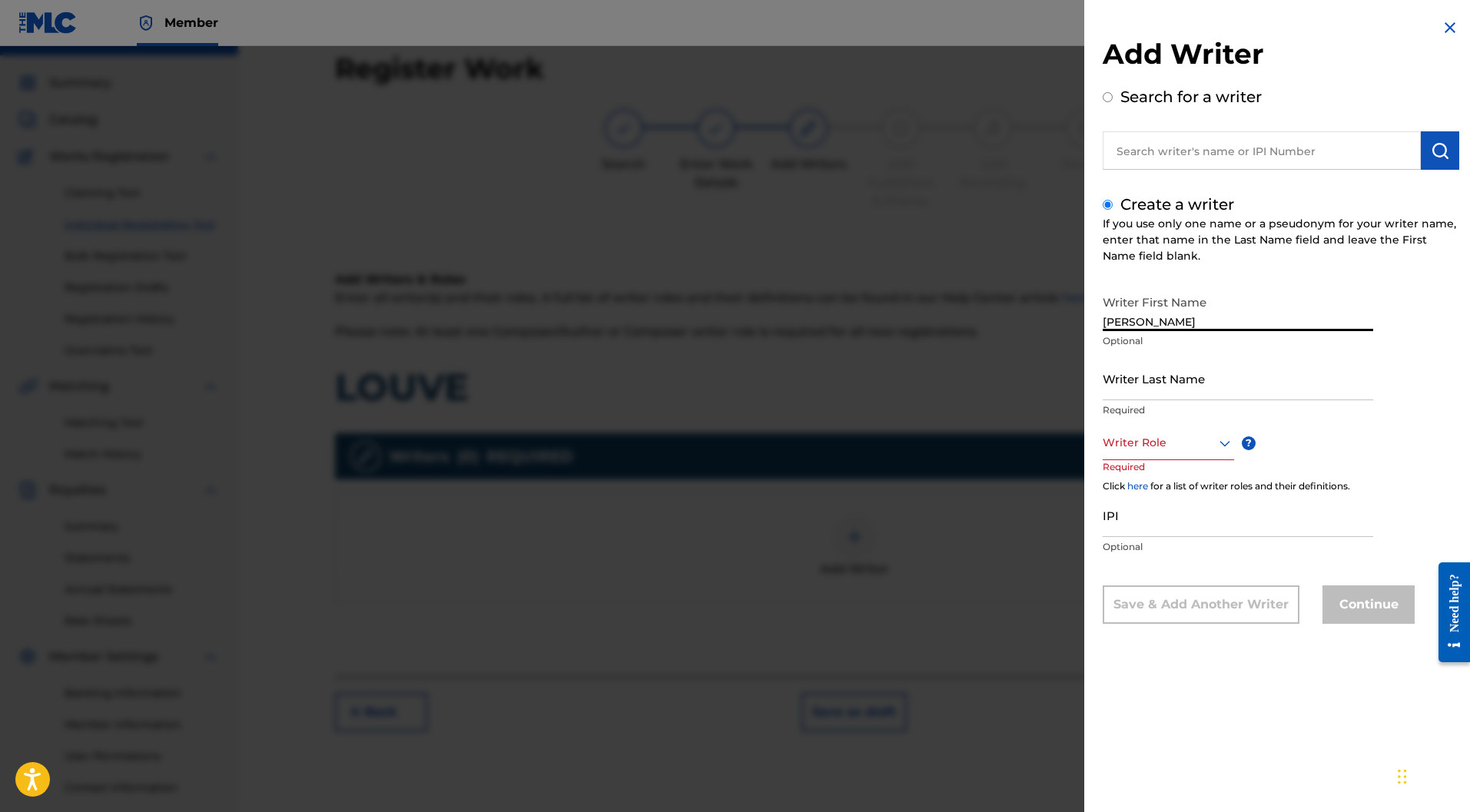
click at [1162, 320] on input "Stephane ANTSON" at bounding box center [1238, 309] width 270 height 44
type input "Stephane"
click at [1143, 375] on input "Writer Last Name" at bounding box center [1238, 378] width 270 height 44
paste input "ANTSON"
type input "ANTSON"
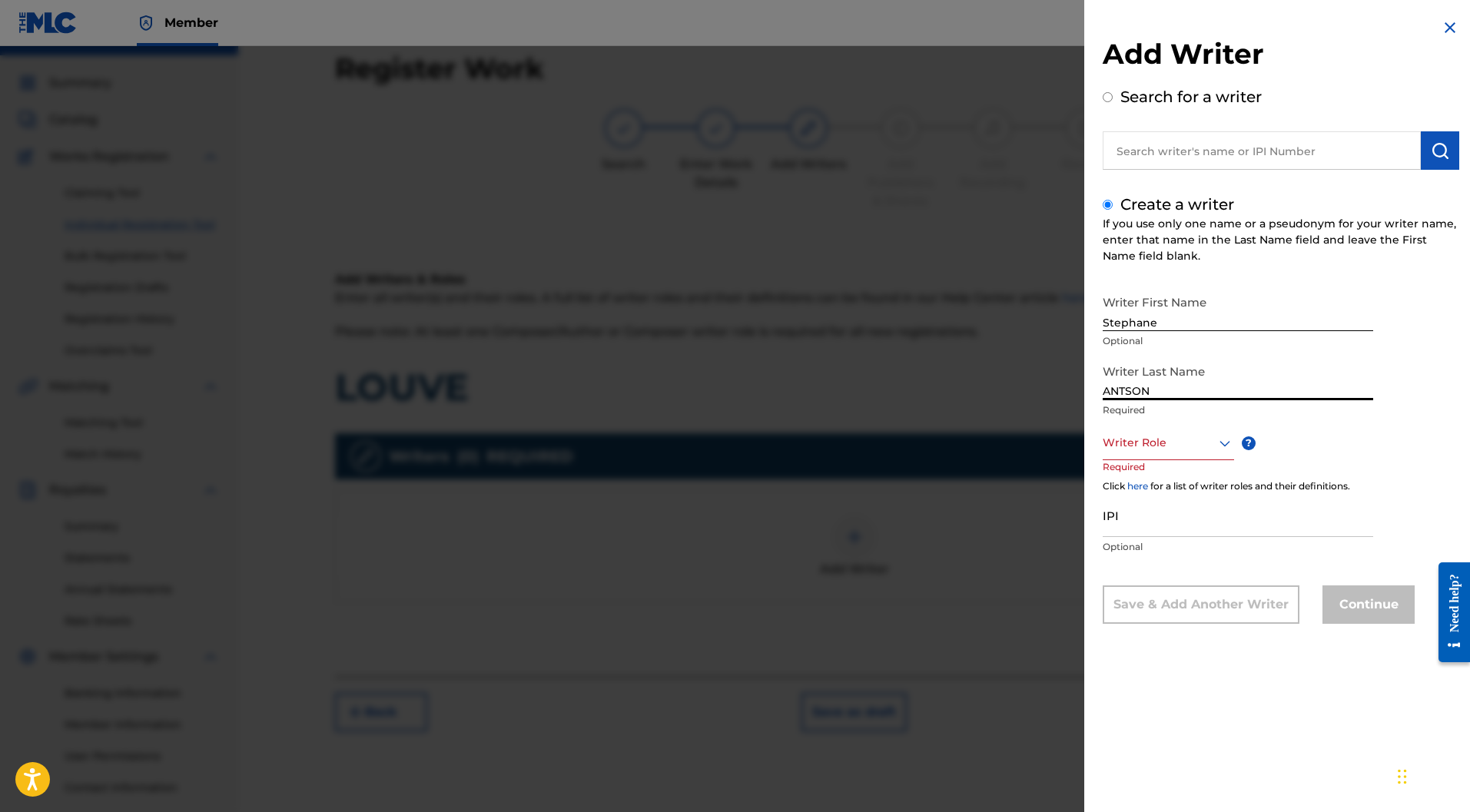
click at [1194, 432] on div "Writer Role" at bounding box center [1169, 443] width 131 height 34
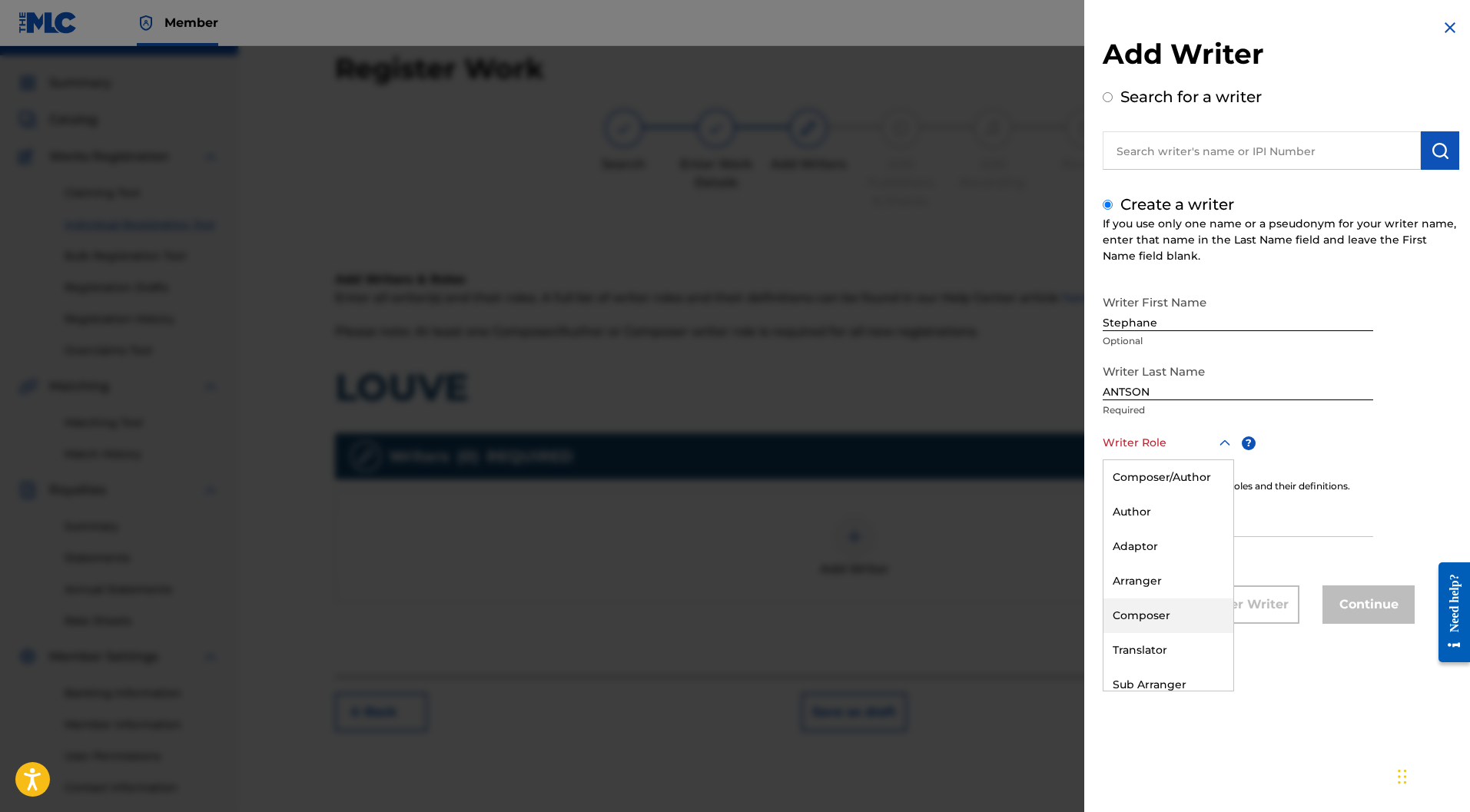
click at [1153, 614] on div "Composer" at bounding box center [1168, 615] width 130 height 34
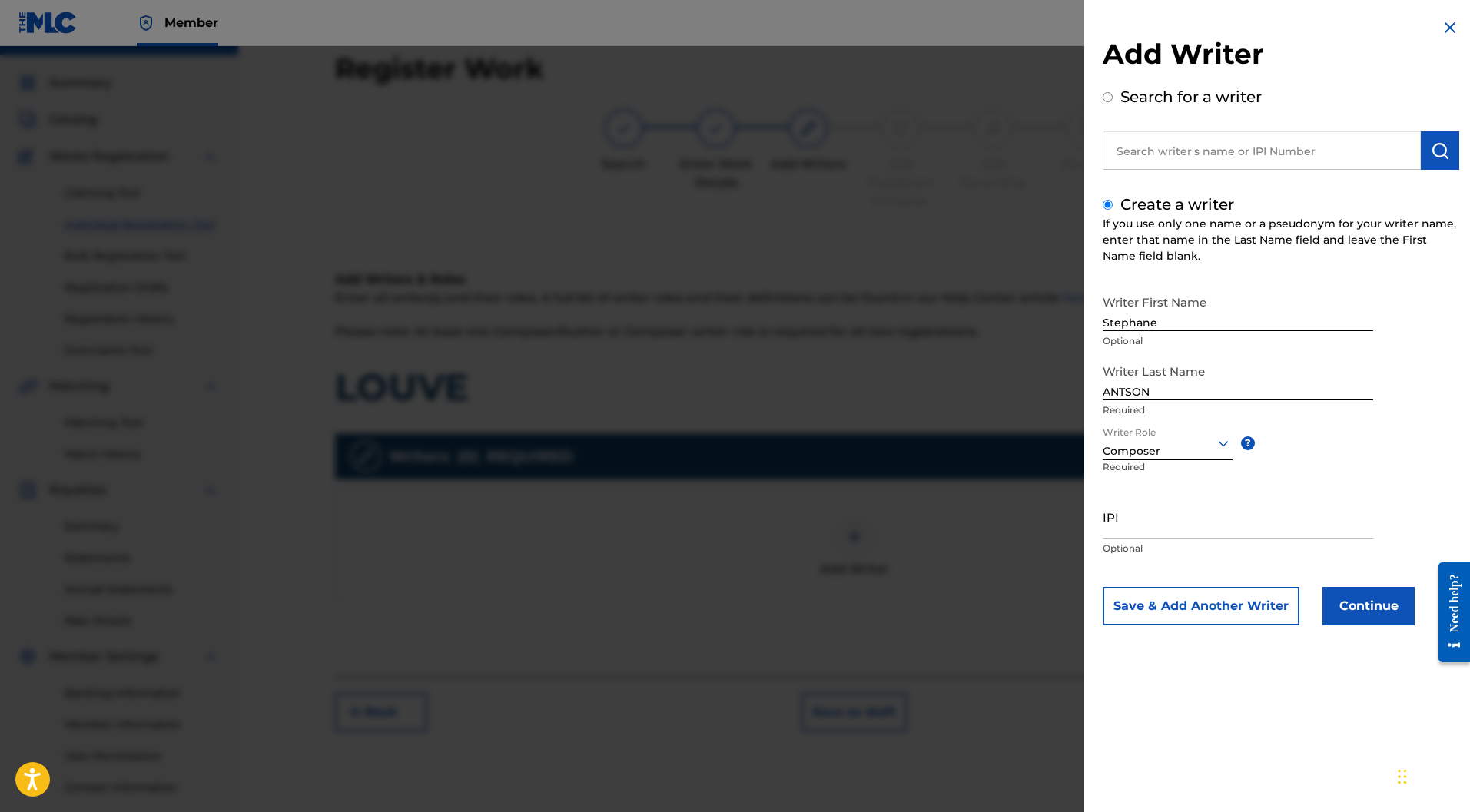
click at [1147, 521] on input "IPI" at bounding box center [1238, 516] width 270 height 44
paste input "1166367733"
type input "1166367733"
click at [1199, 604] on button "Save & Add Another Writer" at bounding box center [1201, 606] width 197 height 39
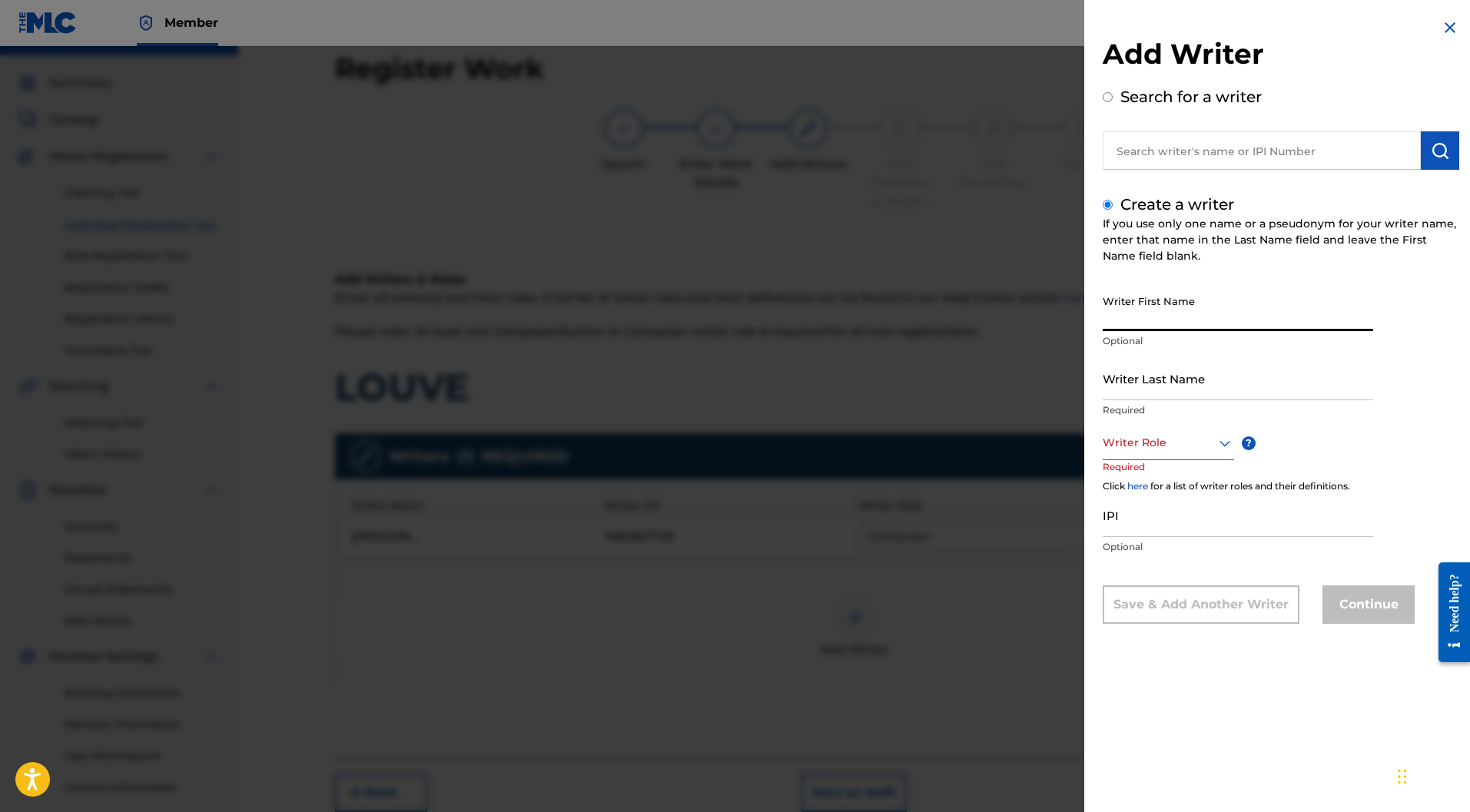
click at [1146, 316] on input "Writer First Name" at bounding box center [1238, 309] width 270 height 44
paste input "Marc CHAPERON"
drag, startPoint x: 1201, startPoint y: 322, endPoint x: 1135, endPoint y: 322, distance: 66.0
click at [1135, 322] on input "Marc CHAPERON" at bounding box center [1238, 309] width 270 height 44
type input "Marc"
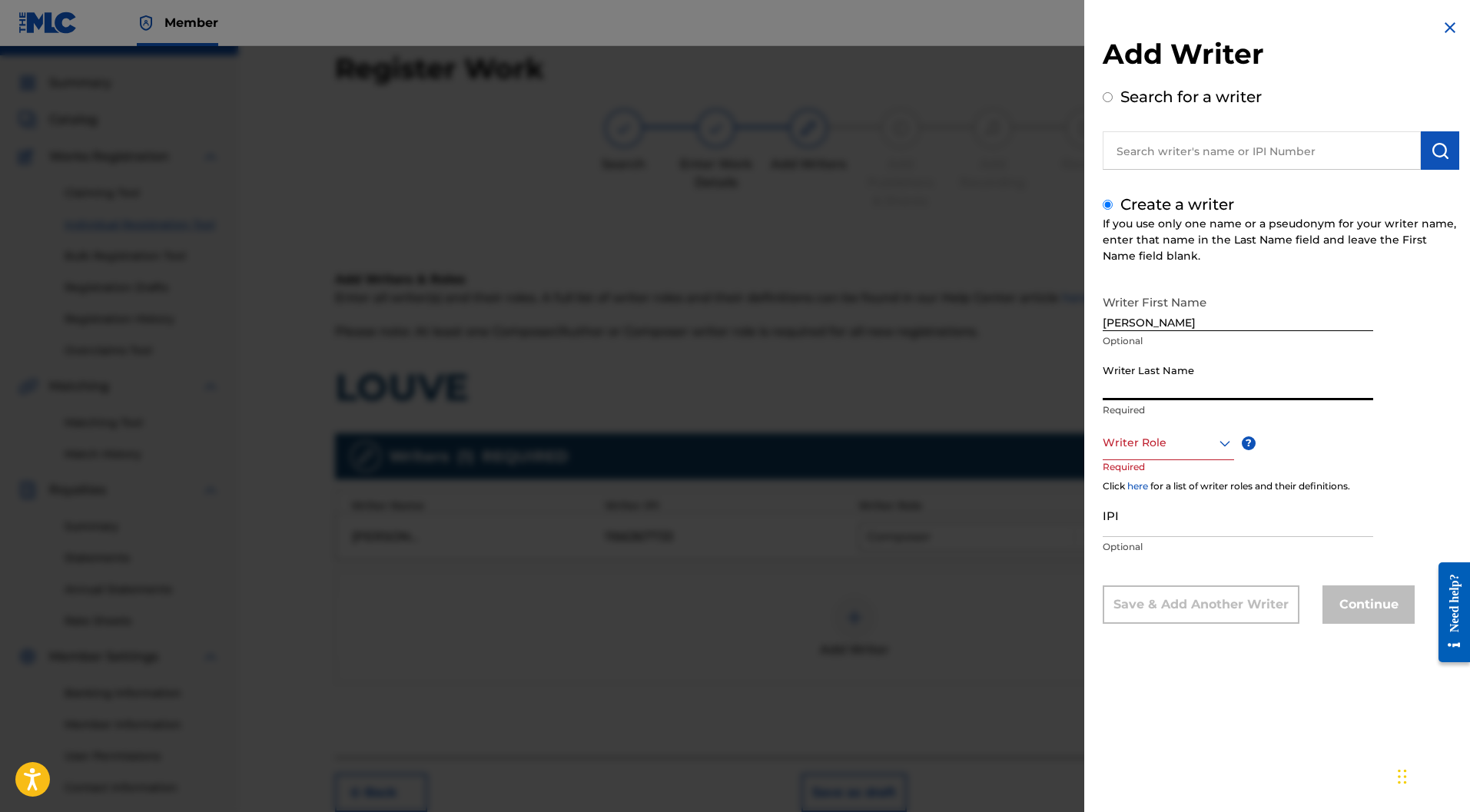
click at [1156, 377] on input "Writer Last Name" at bounding box center [1238, 378] width 270 height 44
paste input "CHAPERON"
type input "CHAPERON"
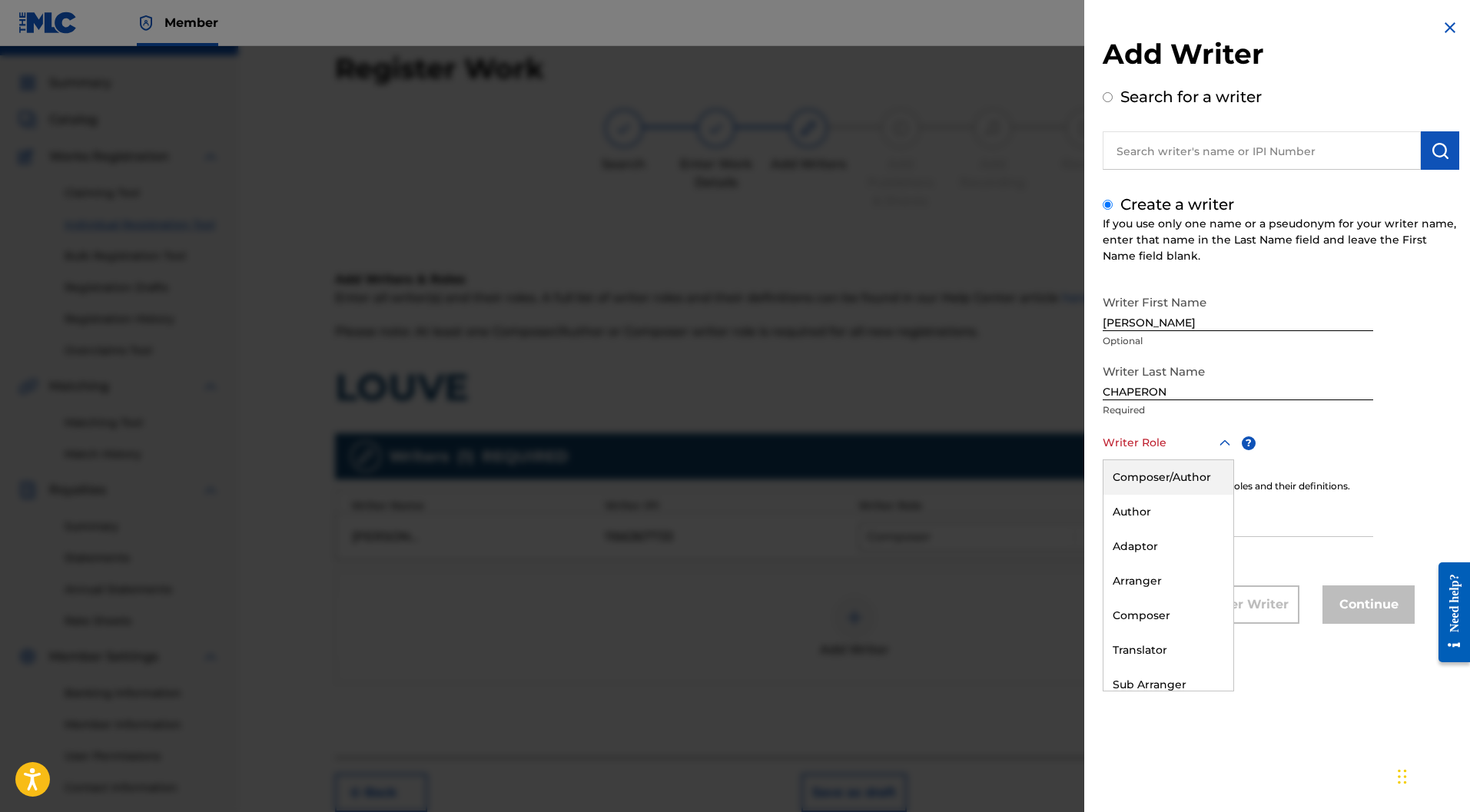
click at [1156, 435] on div at bounding box center [1169, 442] width 131 height 19
click at [1142, 608] on div "Composer" at bounding box center [1168, 615] width 130 height 34
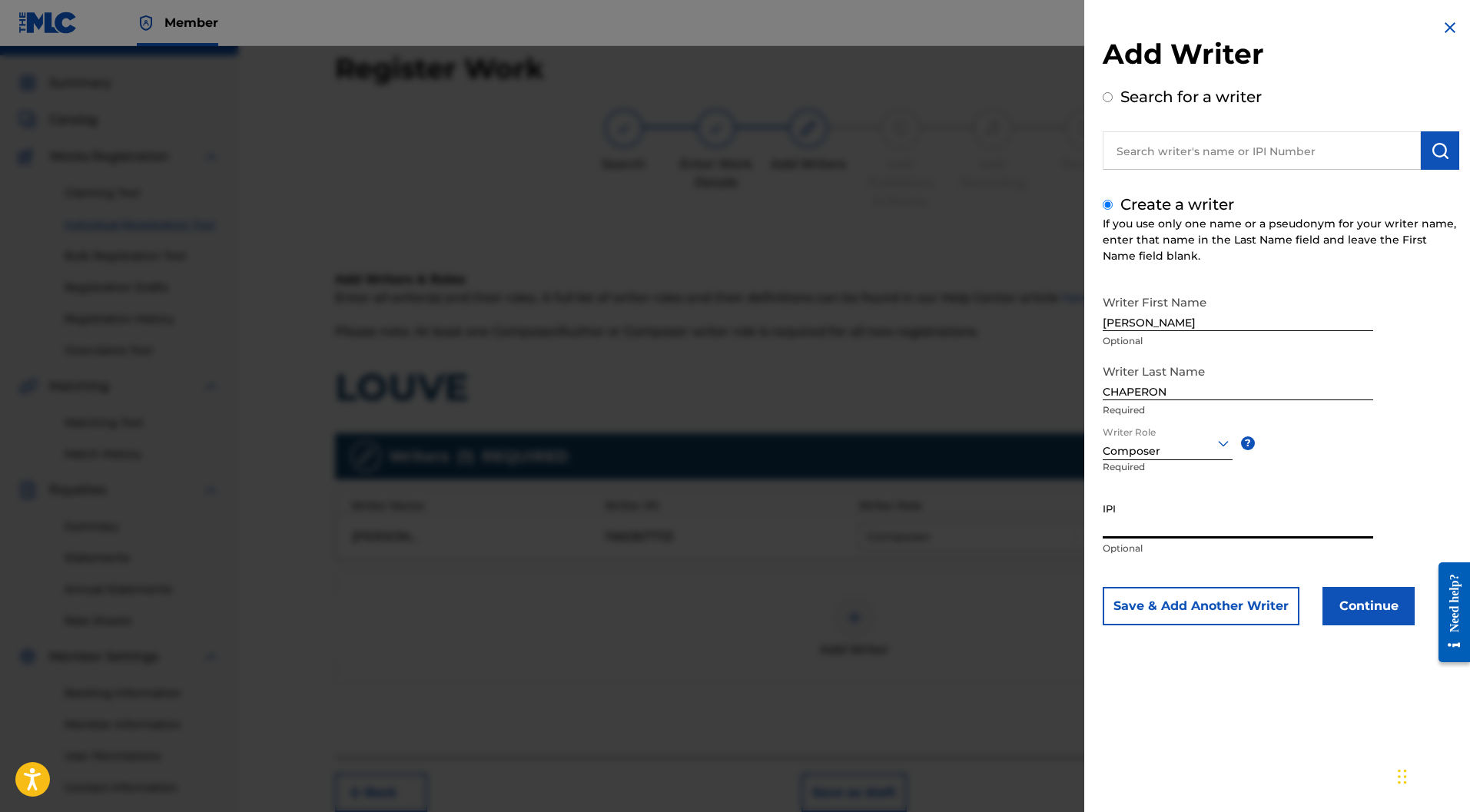
click at [1176, 525] on input "IPI" at bounding box center [1238, 516] width 270 height 44
paste input "722684536"
type input "722684536"
click at [1205, 590] on button "Save & Add Another Writer" at bounding box center [1201, 606] width 197 height 39
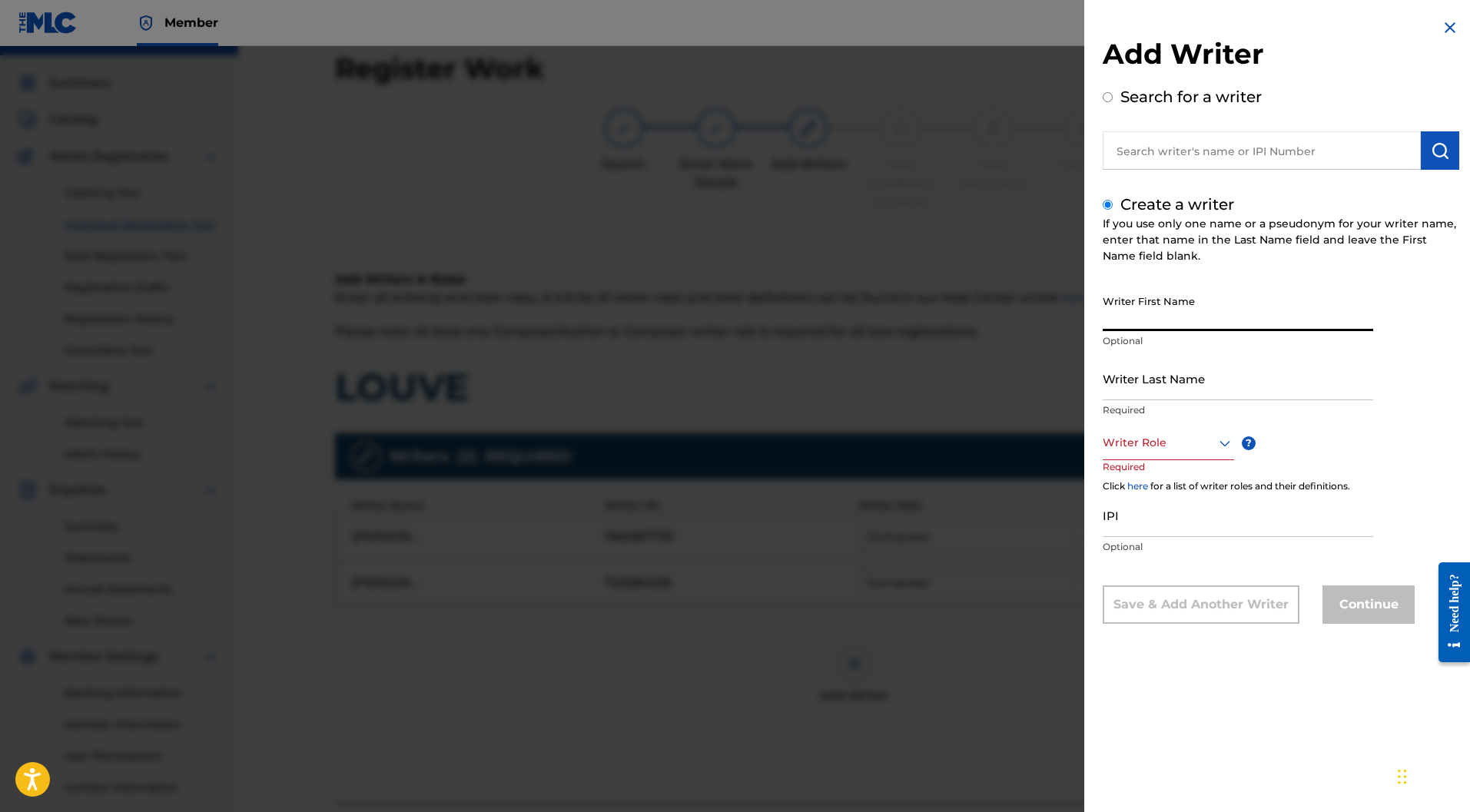
click at [1118, 313] on input "Writer First Name" at bounding box center [1238, 309] width 270 height 44
paste input "Luce MARCHAND"
drag, startPoint x: 1204, startPoint y: 325, endPoint x: 1129, endPoint y: 327, distance: 75.0
click at [1129, 327] on input "Luce MARCHAND" at bounding box center [1238, 309] width 270 height 44
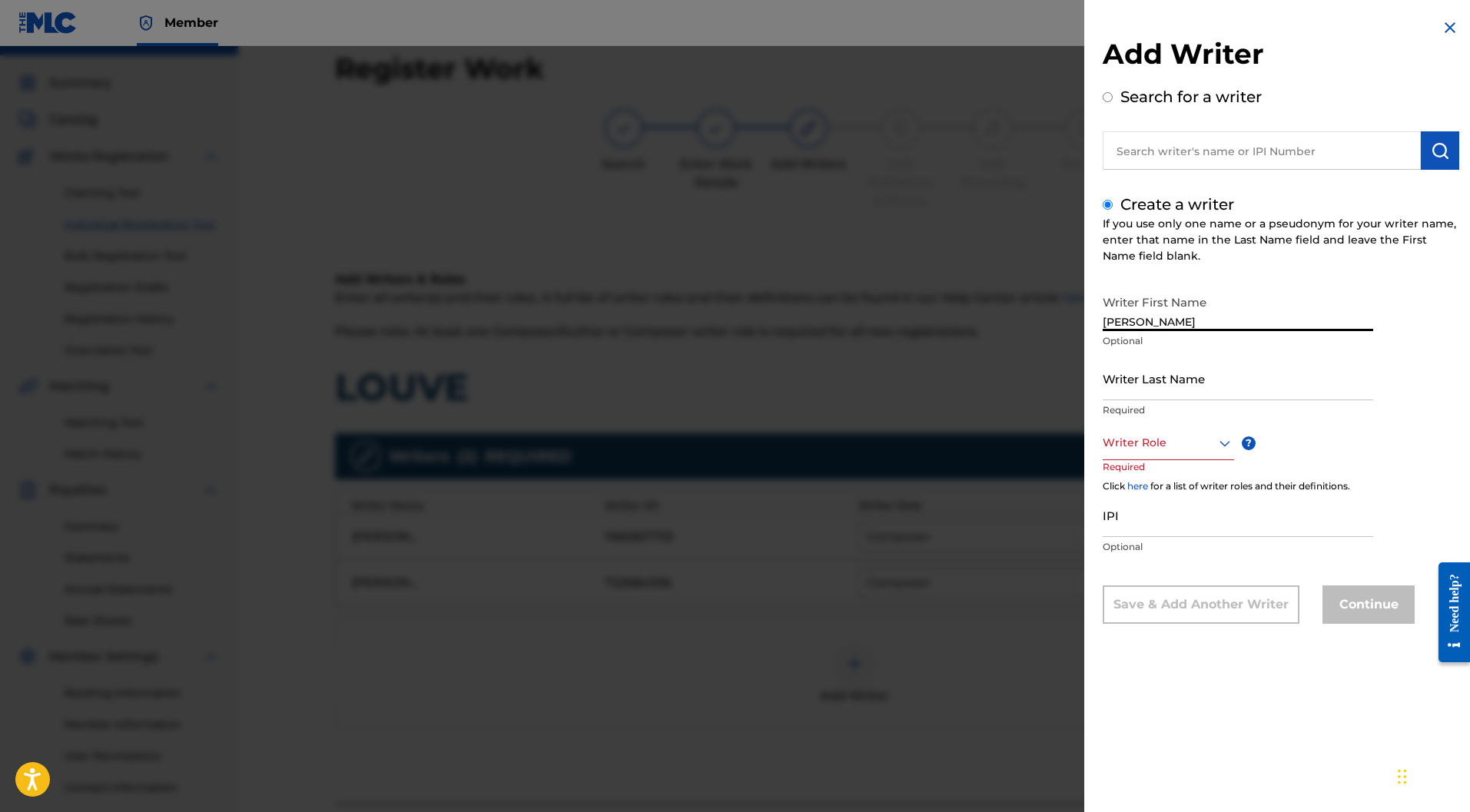
click at [1129, 327] on input "Luce MARCHAND" at bounding box center [1238, 309] width 270 height 44
drag, startPoint x: 1200, startPoint y: 325, endPoint x: 1134, endPoint y: 322, distance: 66.1
click at [1134, 322] on input "Luce MARCHAND" at bounding box center [1238, 309] width 270 height 44
type input "Luce"
click at [1122, 375] on input "Writer Last Name" at bounding box center [1238, 378] width 270 height 44
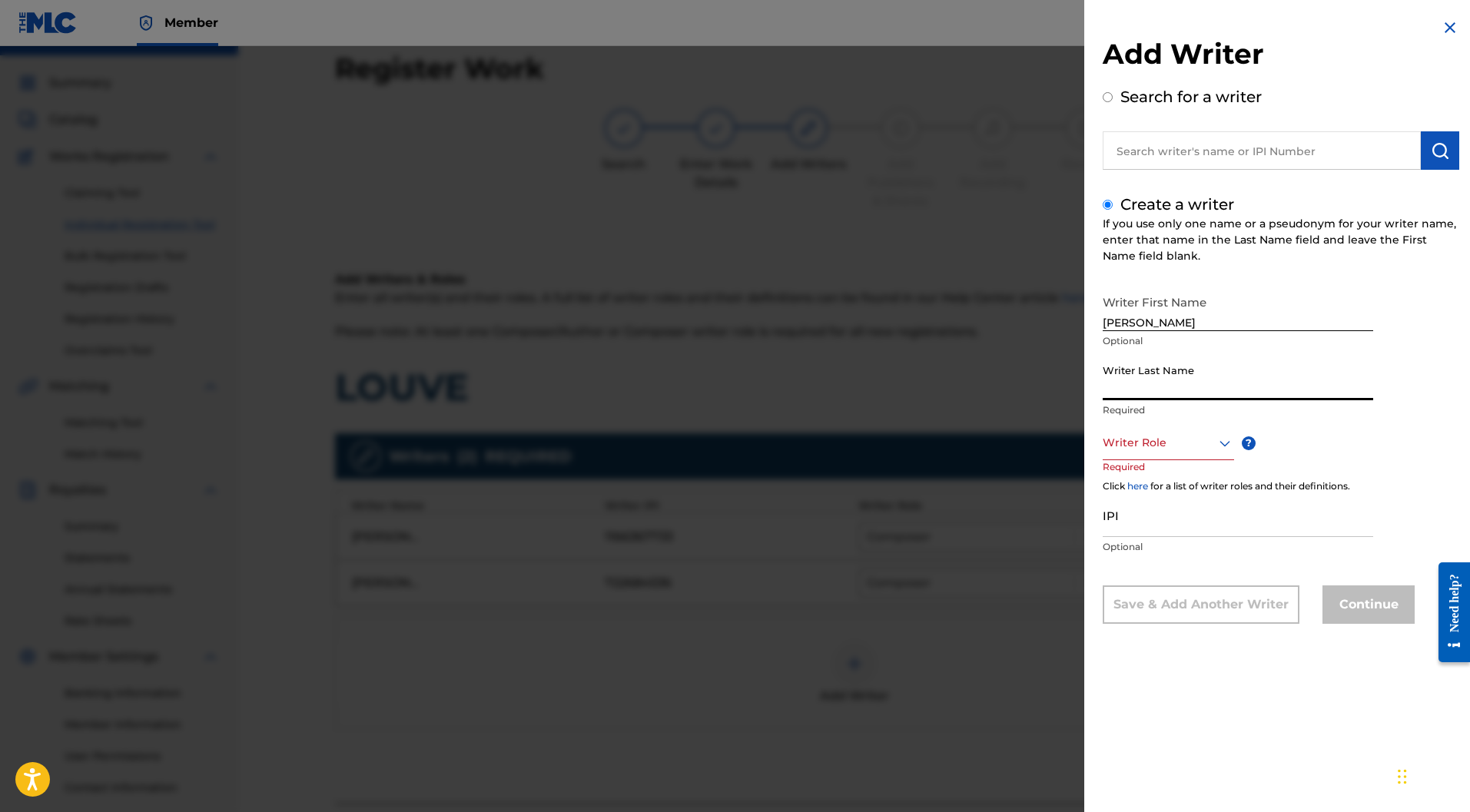
paste input "MARCHAND"
type input "MARCHAND"
click at [1194, 448] on div at bounding box center [1169, 442] width 131 height 19
click at [1178, 467] on div "Composer/Author" at bounding box center [1168, 477] width 130 height 34
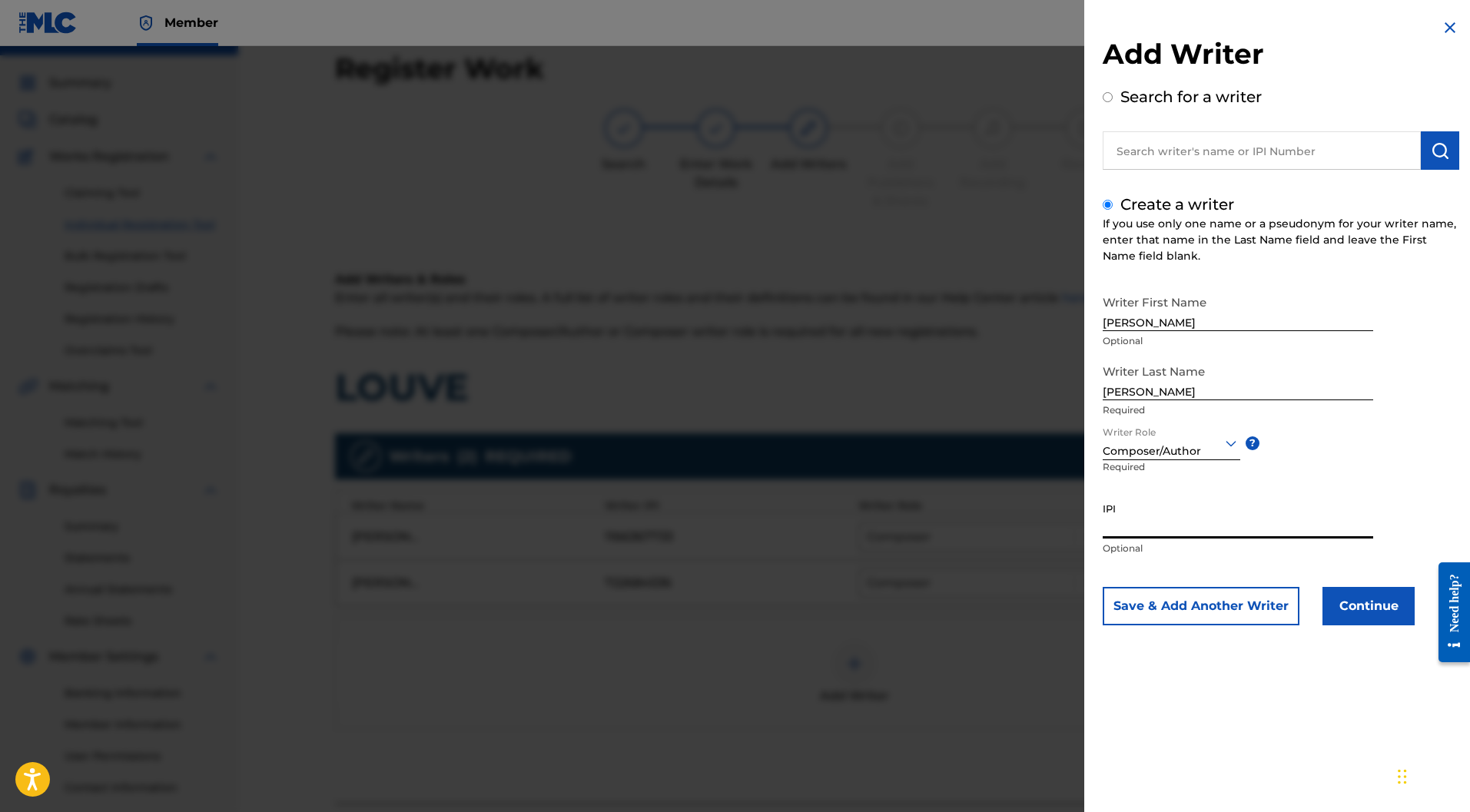
click at [1164, 525] on input "IPI" at bounding box center [1238, 516] width 270 height 44
paste input "1097485511"
type input "1097485511"
click at [1228, 600] on button "Save & Add Another Writer" at bounding box center [1201, 606] width 197 height 39
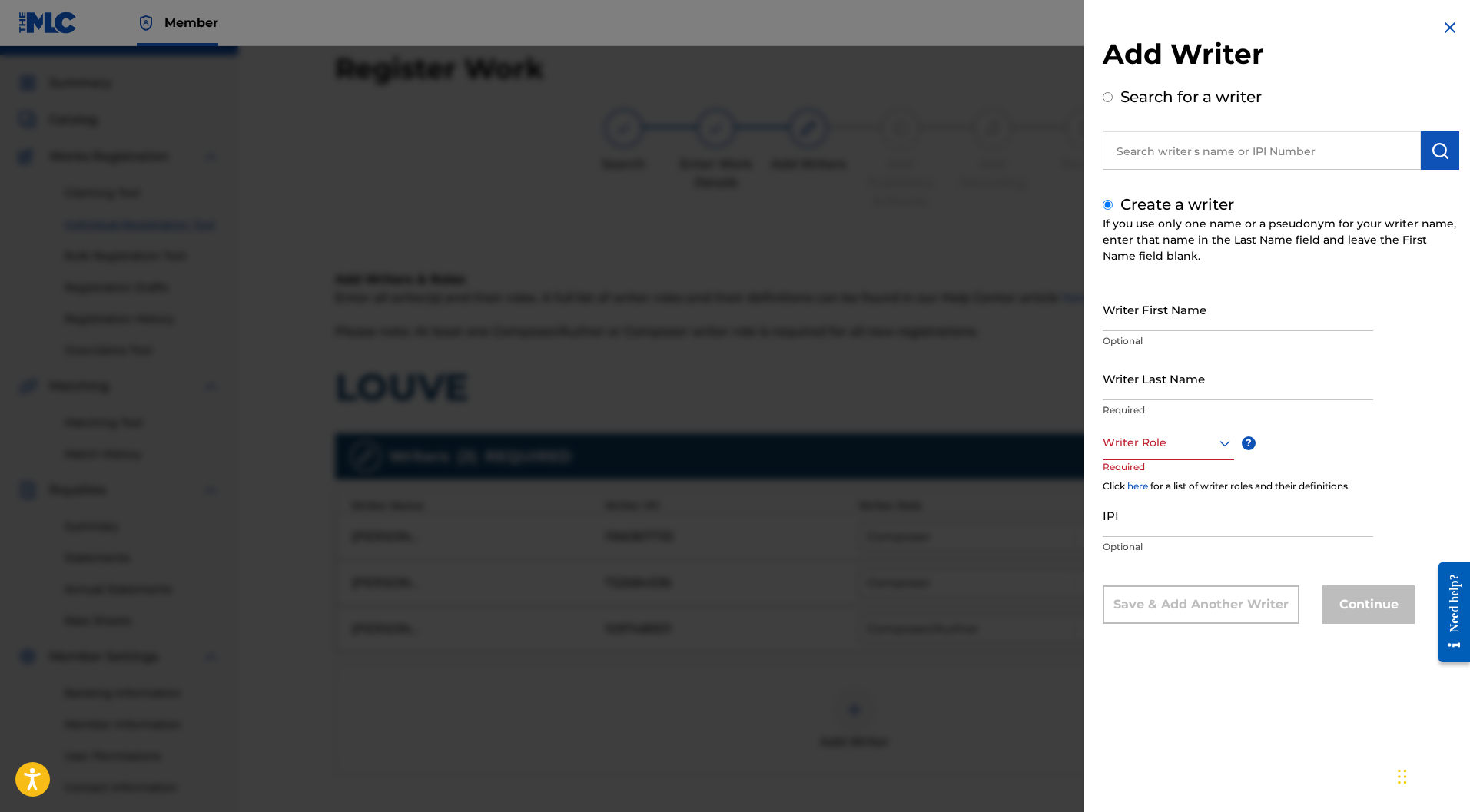
click at [1138, 337] on p "Optional" at bounding box center [1238, 340] width 270 height 13
click at [1135, 316] on input "Writer First Name" at bounding box center [1238, 309] width 270 height 44
paste input "Clara CAHEN"
drag, startPoint x: 1156, startPoint y: 322, endPoint x: 1137, endPoint y: 322, distance: 19.0
click at [1137, 322] on input "Clara CAHEN" at bounding box center [1238, 309] width 270 height 44
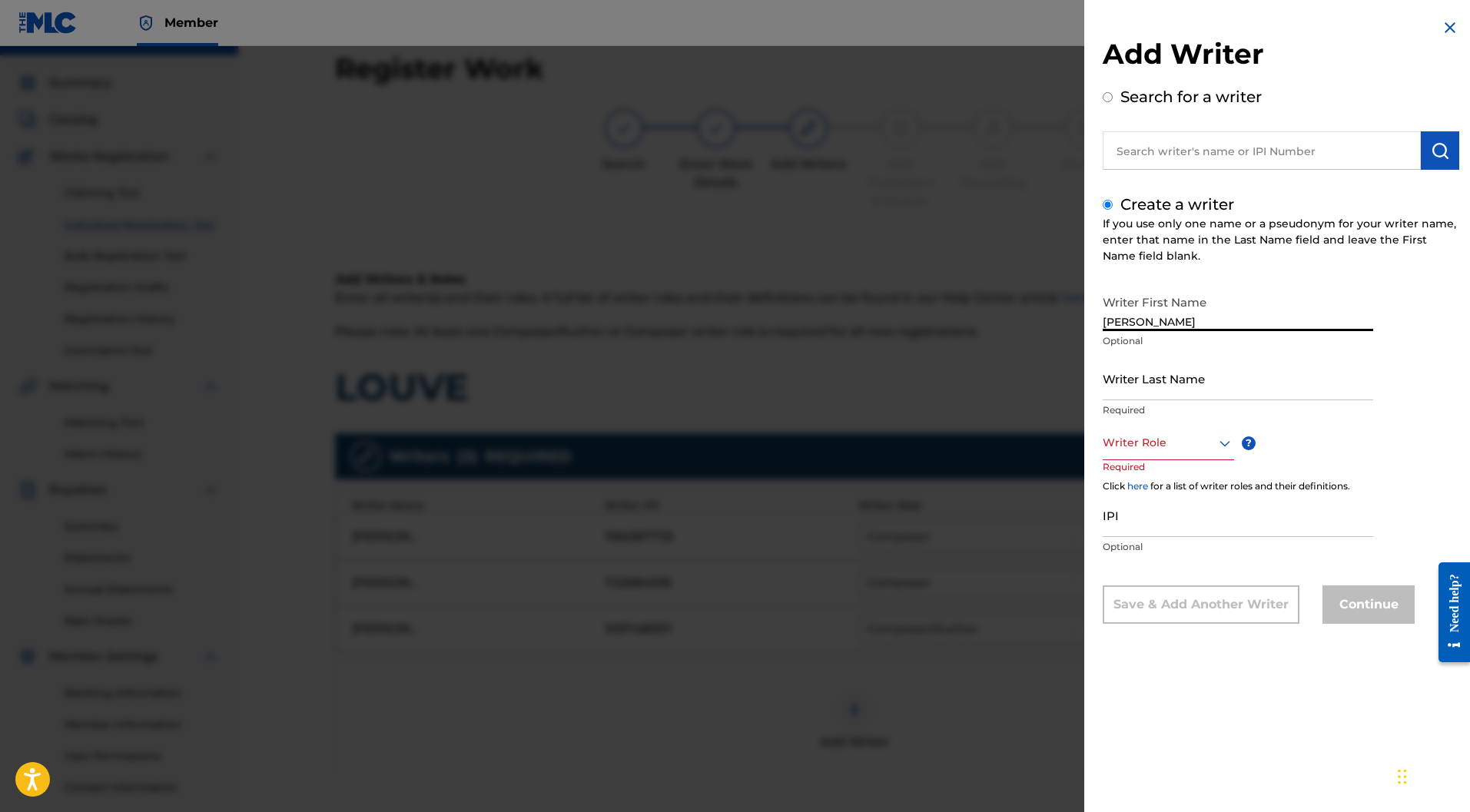
type input "Clara"
click at [1135, 383] on input "Writer Last Name" at bounding box center [1238, 378] width 270 height 44
paste input "CAHEN"
type input "CAHEN"
click at [1149, 432] on div "Writer Role" at bounding box center [1169, 443] width 131 height 34
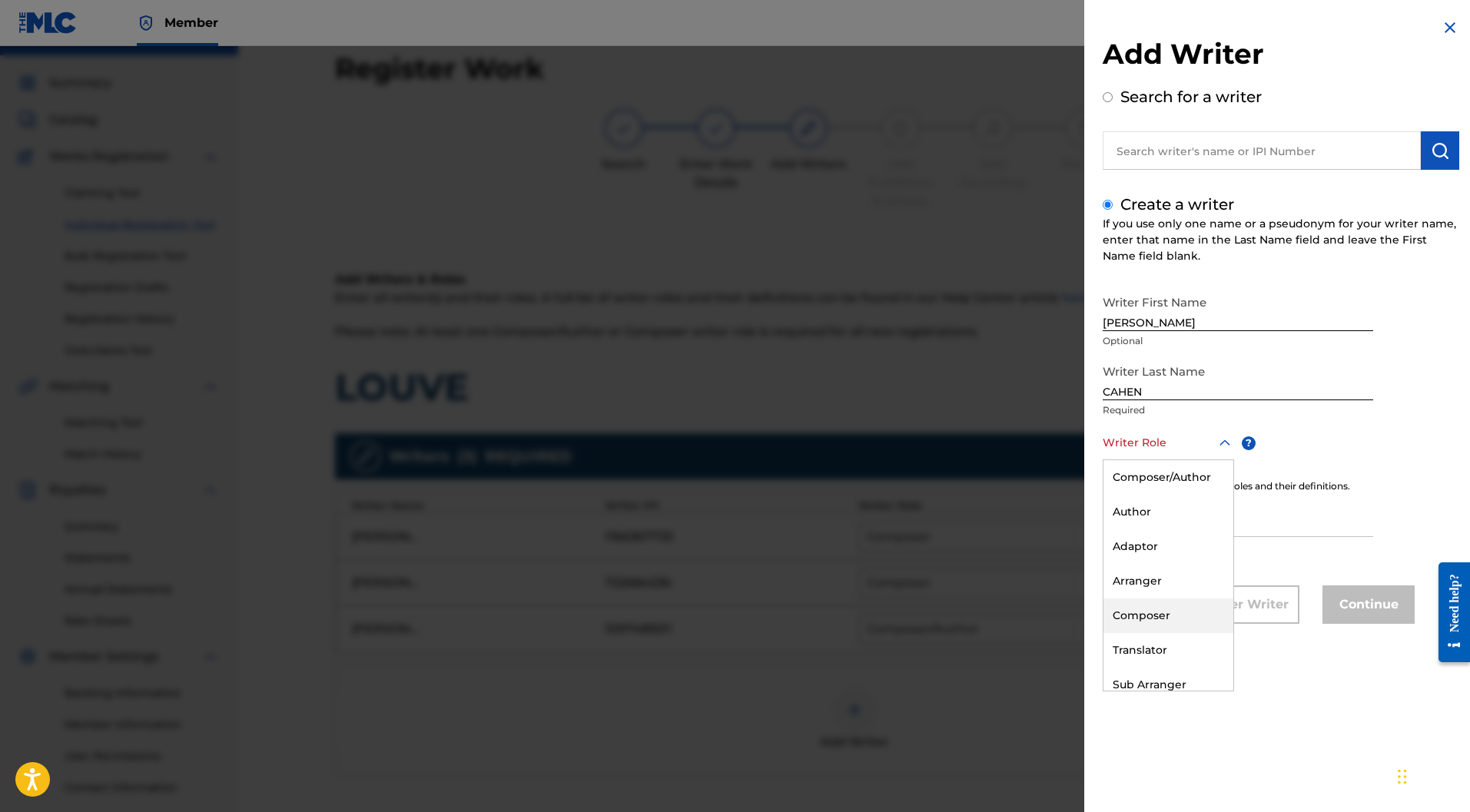
click at [1148, 605] on div "Composer" at bounding box center [1168, 615] width 130 height 34
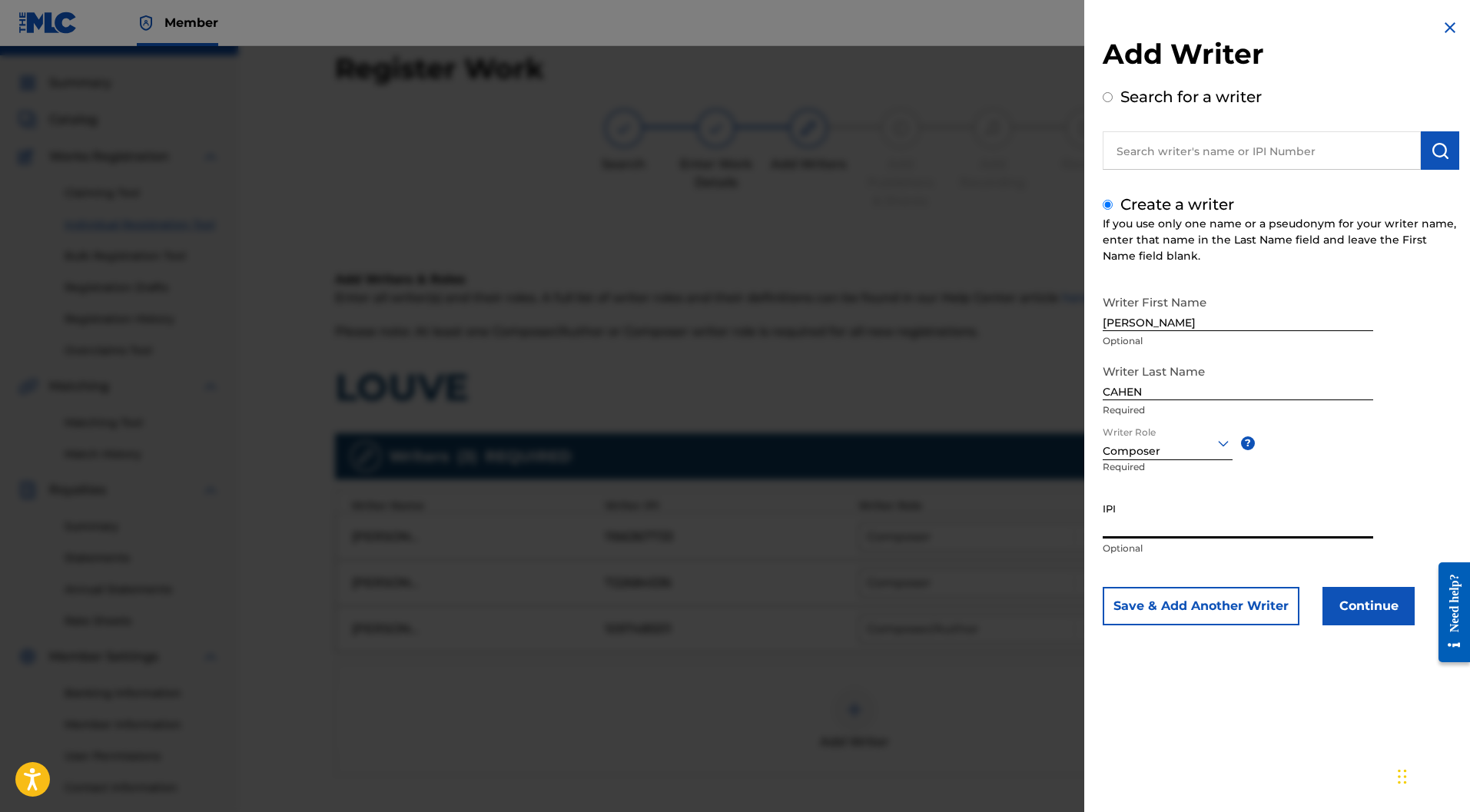
click at [1143, 518] on input "IPI" at bounding box center [1238, 516] width 270 height 44
paste input "701772463"
type input "701772463"
click at [1364, 612] on button "Continue" at bounding box center [1368, 606] width 93 height 39
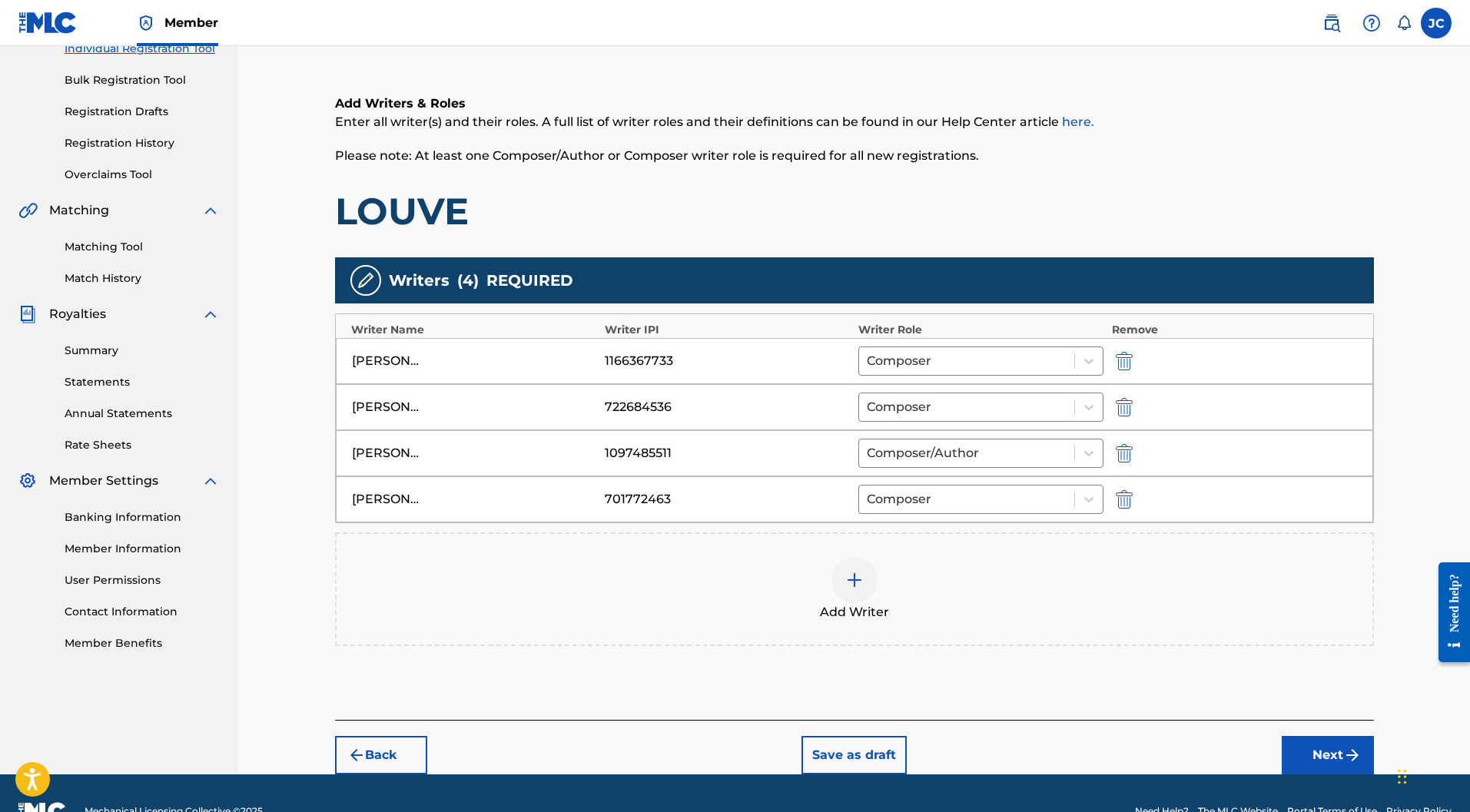
click at [1344, 746] on img "submit" at bounding box center [1352, 755] width 19 height 19
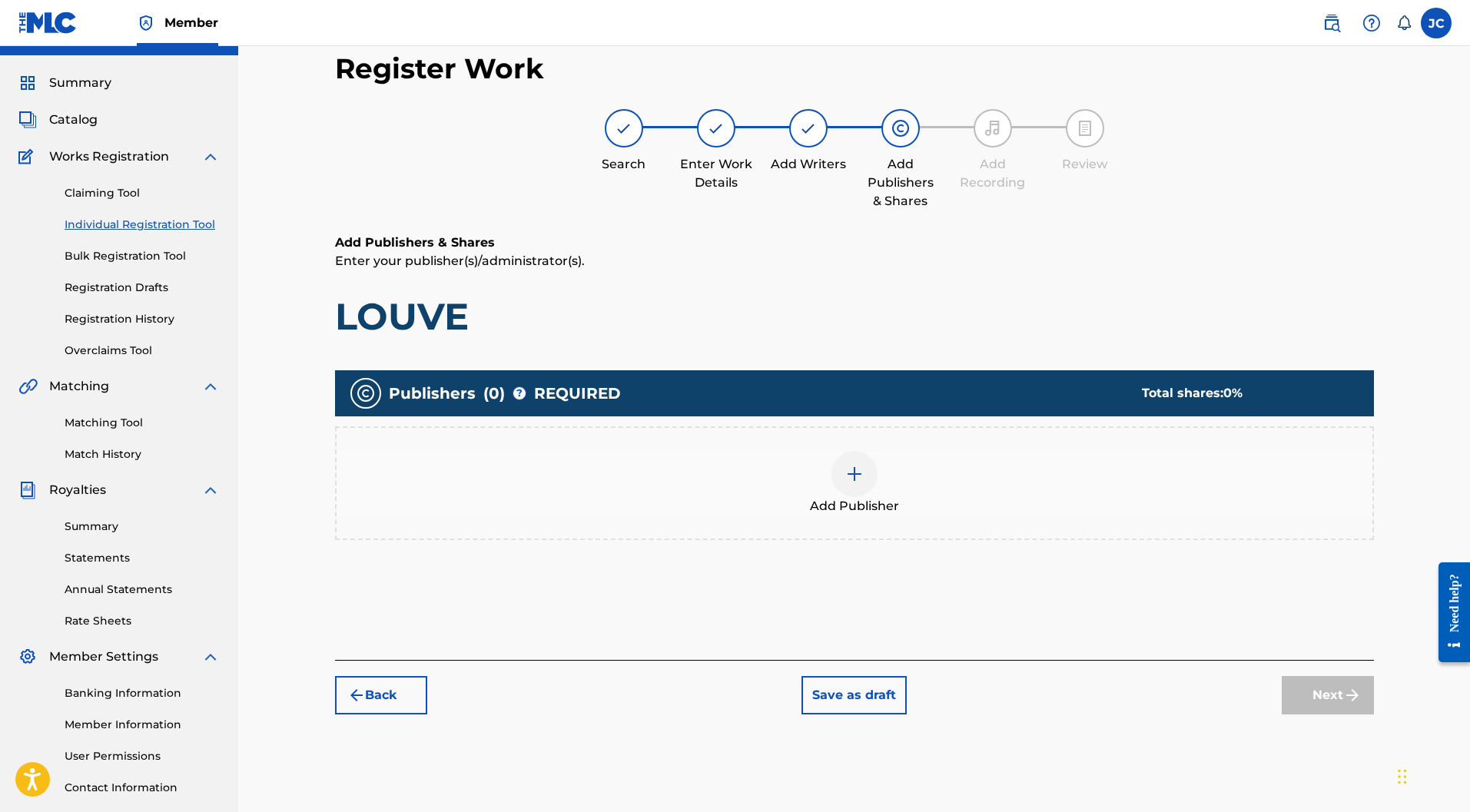
click at [847, 465] on img at bounding box center [855, 474] width 19 height 19
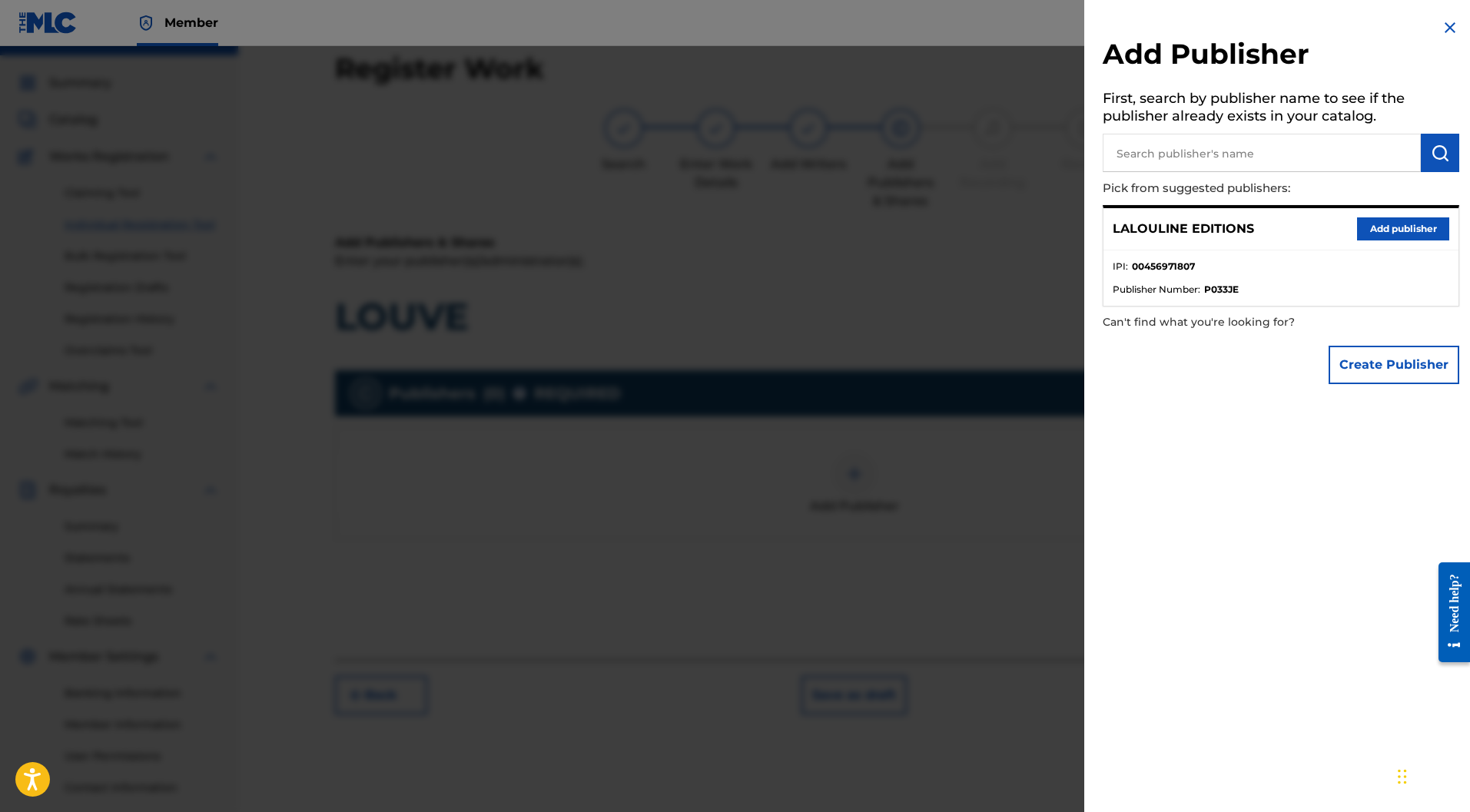
click at [1418, 233] on button "Add publisher" at bounding box center [1404, 229] width 93 height 23
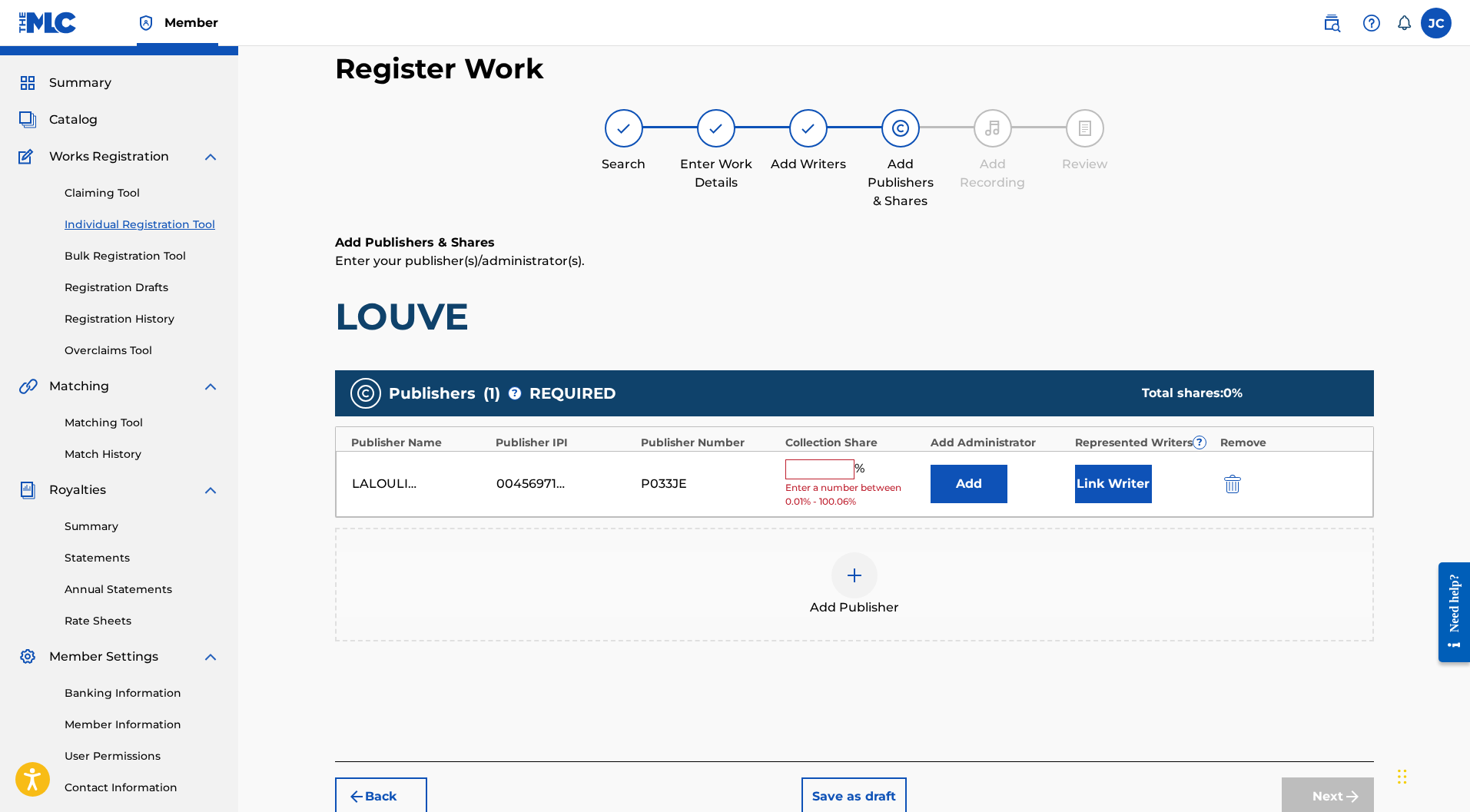
click at [806, 460] on input "text" at bounding box center [819, 470] width 69 height 20
type input "50"
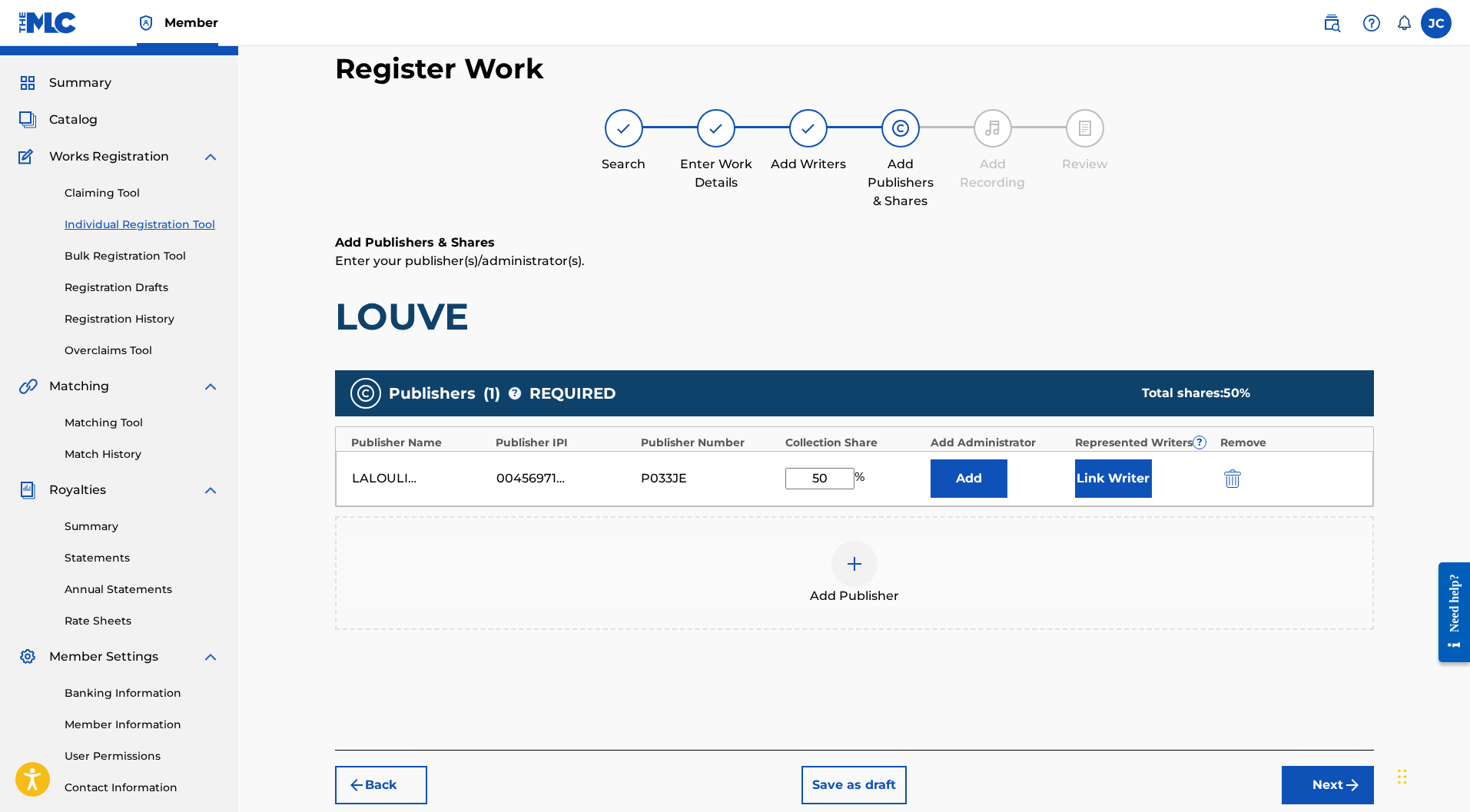
click at [1111, 460] on button "Link Writer" at bounding box center [1114, 479] width 77 height 39
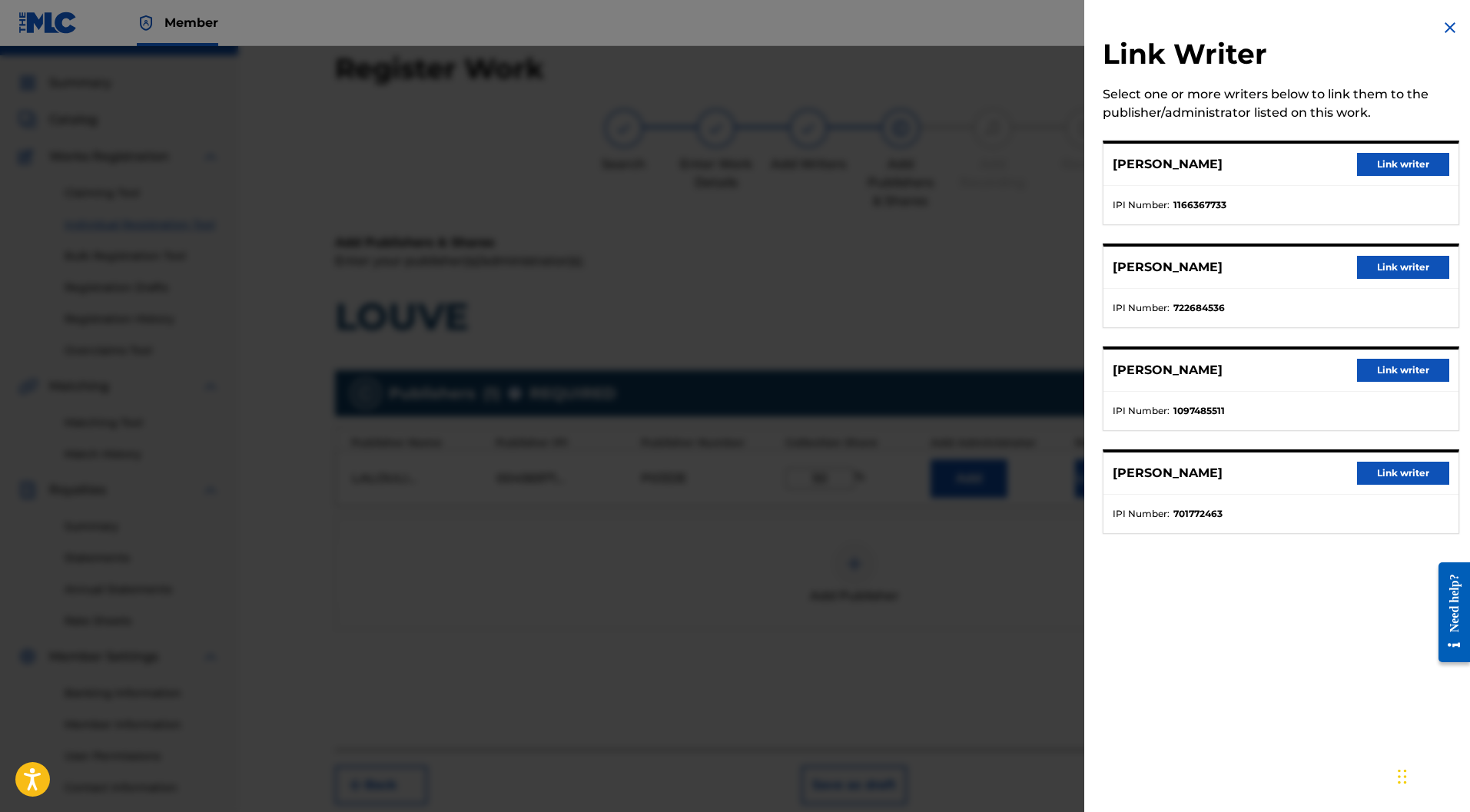
click at [1380, 163] on button "Link writer" at bounding box center [1404, 164] width 93 height 23
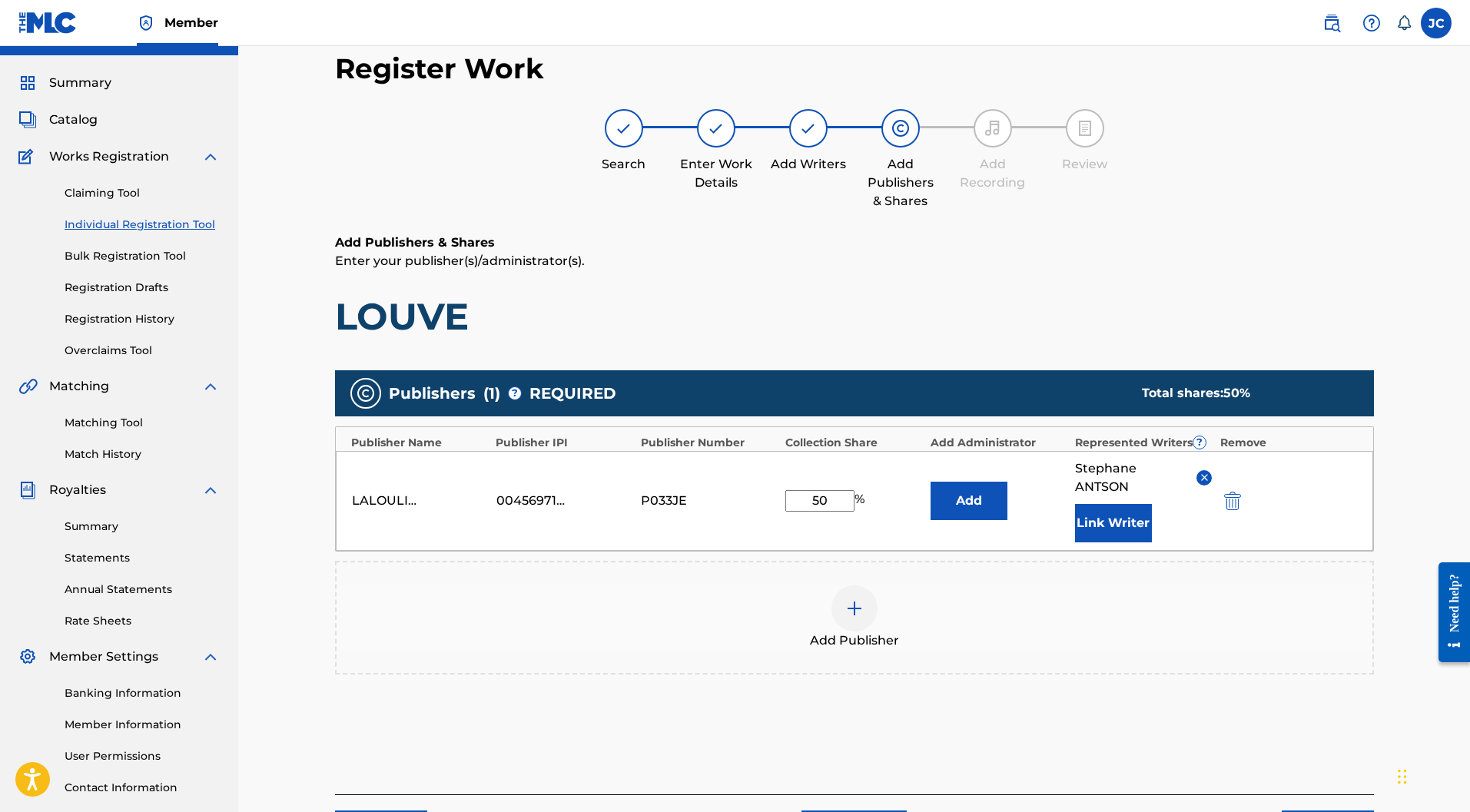
click at [1094, 504] on button "Link Writer" at bounding box center [1114, 523] width 77 height 39
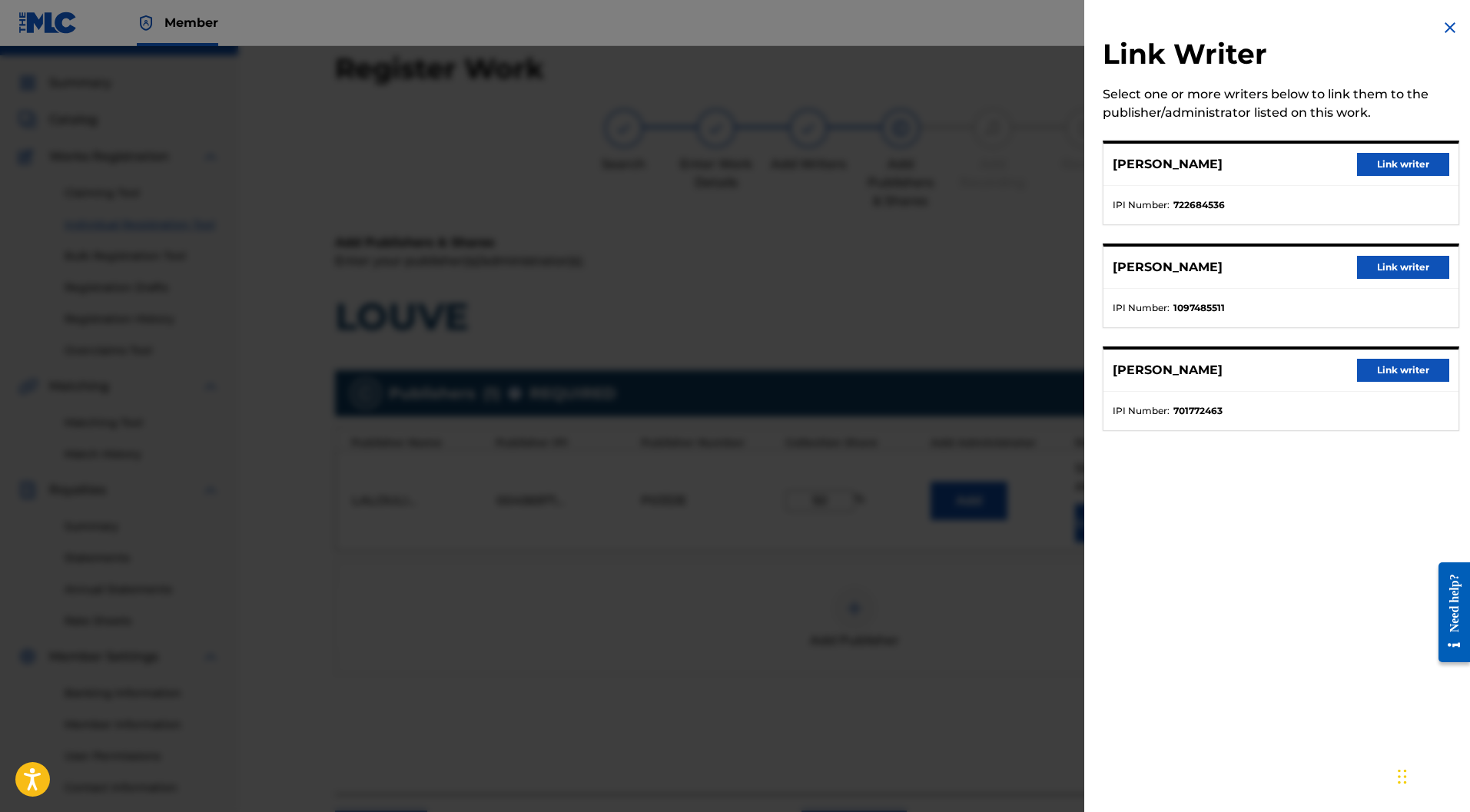
click at [1368, 166] on button "Link writer" at bounding box center [1404, 164] width 93 height 23
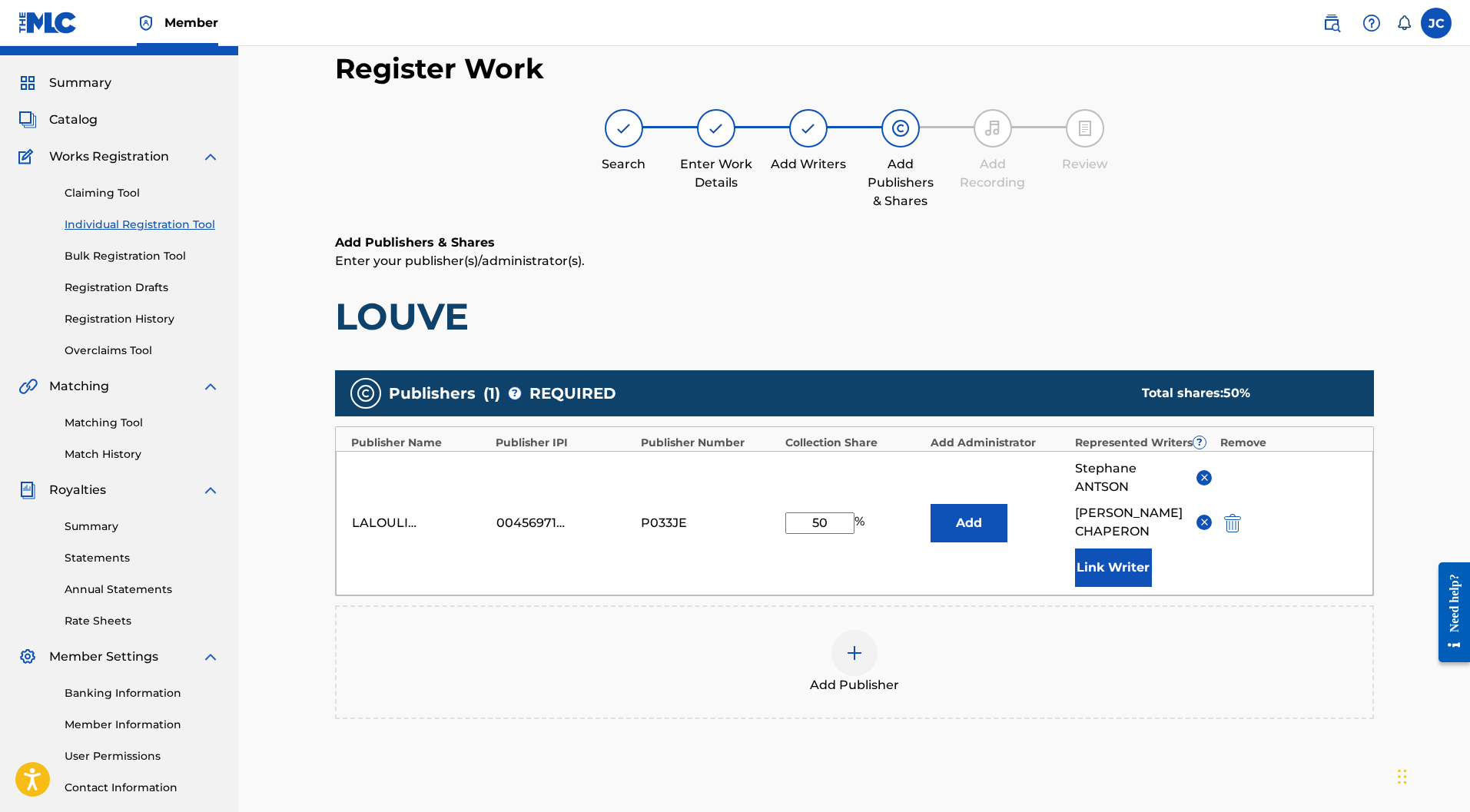
click at [1117, 549] on button "Link Writer" at bounding box center [1114, 568] width 77 height 39
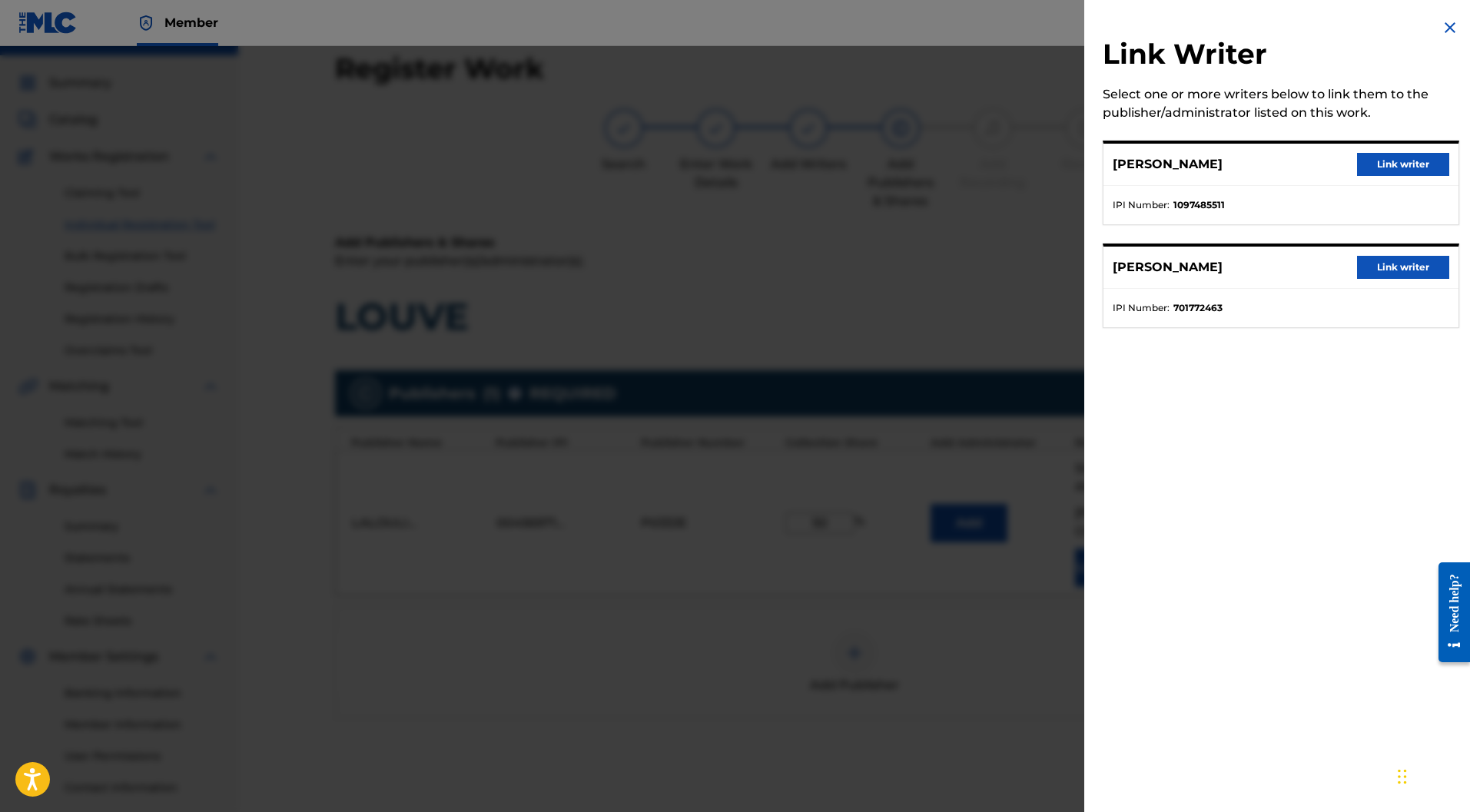
click at [1365, 160] on button "Link writer" at bounding box center [1404, 164] width 93 height 23
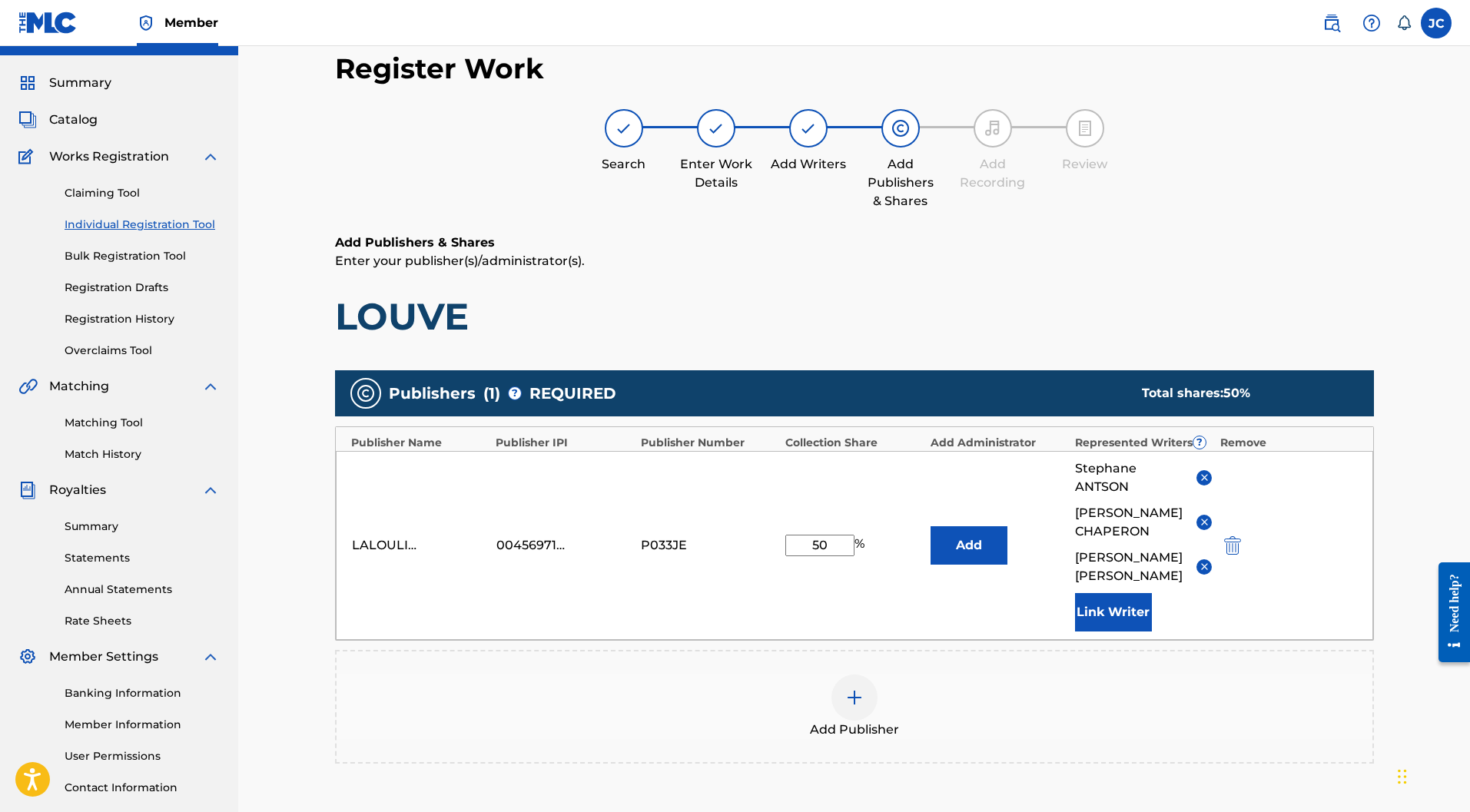
click at [1125, 593] on button "Link Writer" at bounding box center [1114, 612] width 77 height 39
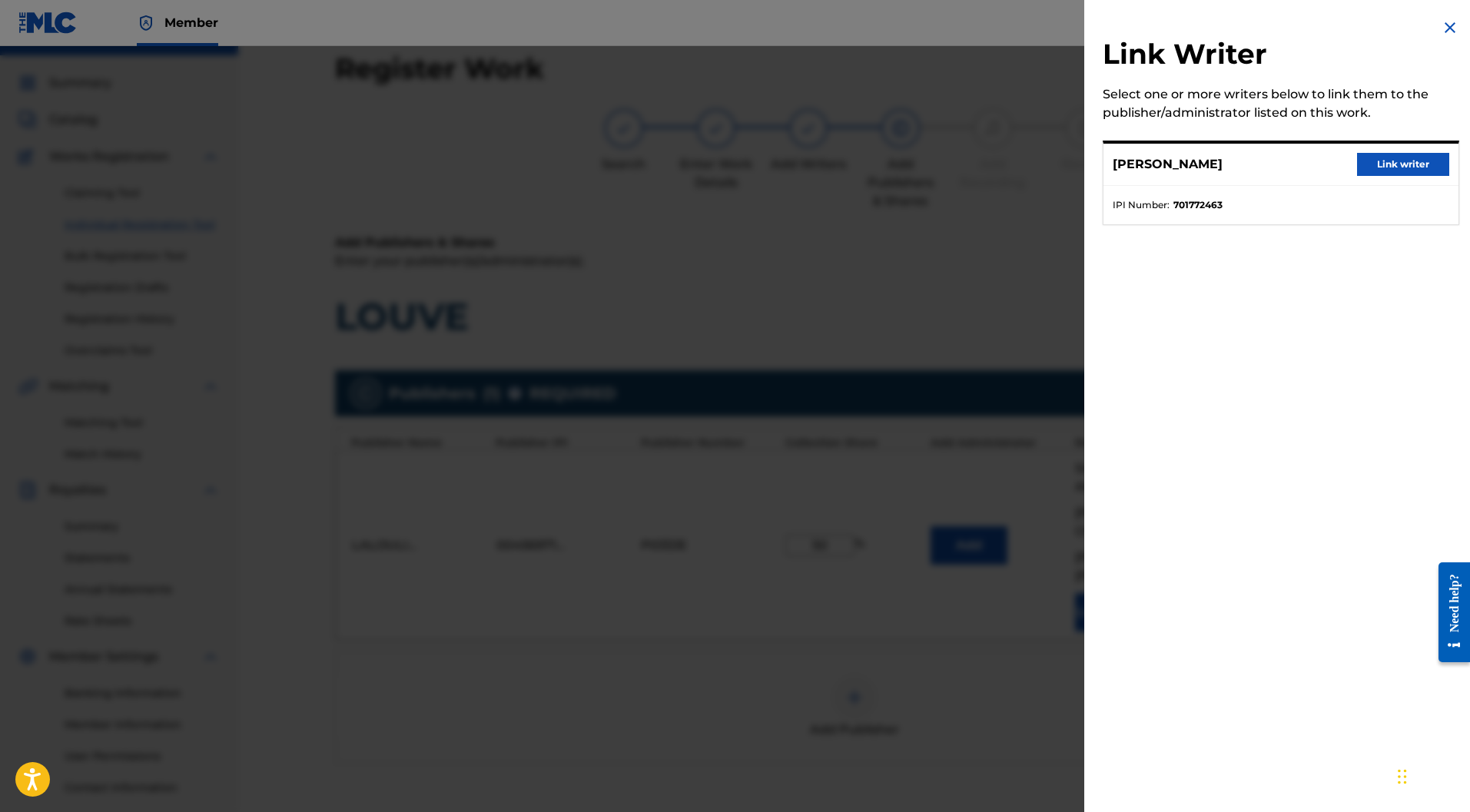
click at [1386, 154] on button "Link writer" at bounding box center [1404, 164] width 93 height 23
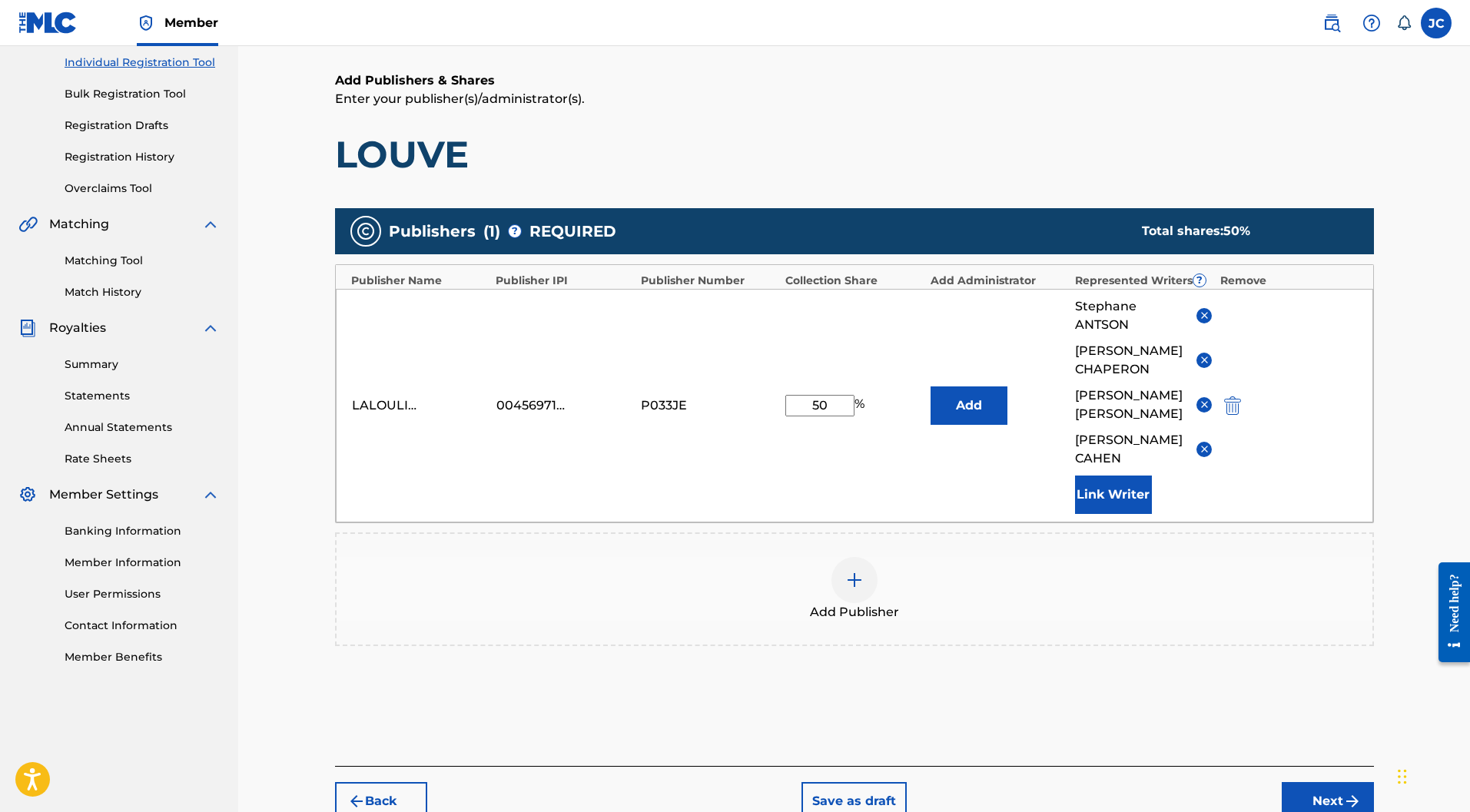
scroll to position [241, 0]
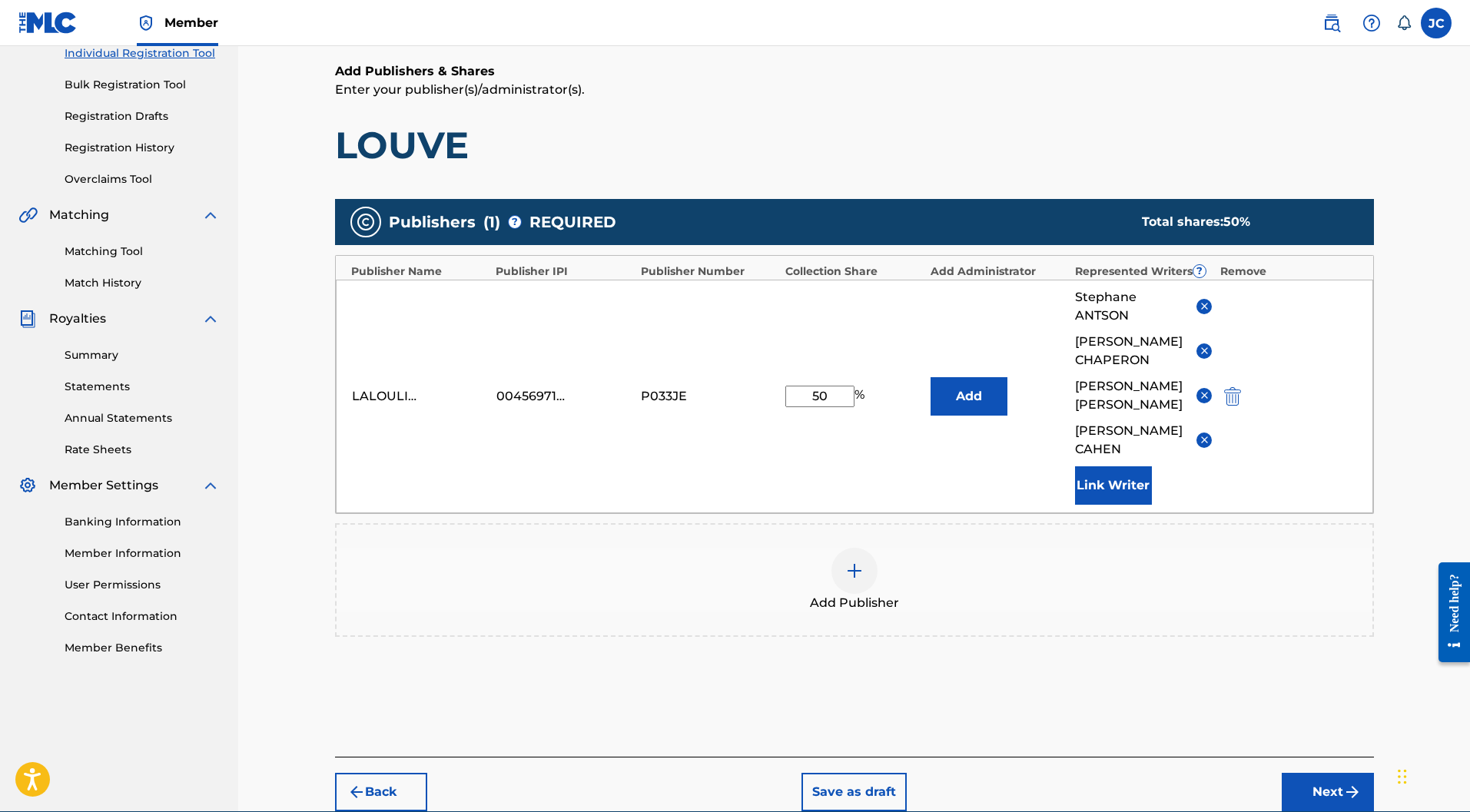
click at [1314, 773] on button "Next" at bounding box center [1328, 792] width 93 height 39
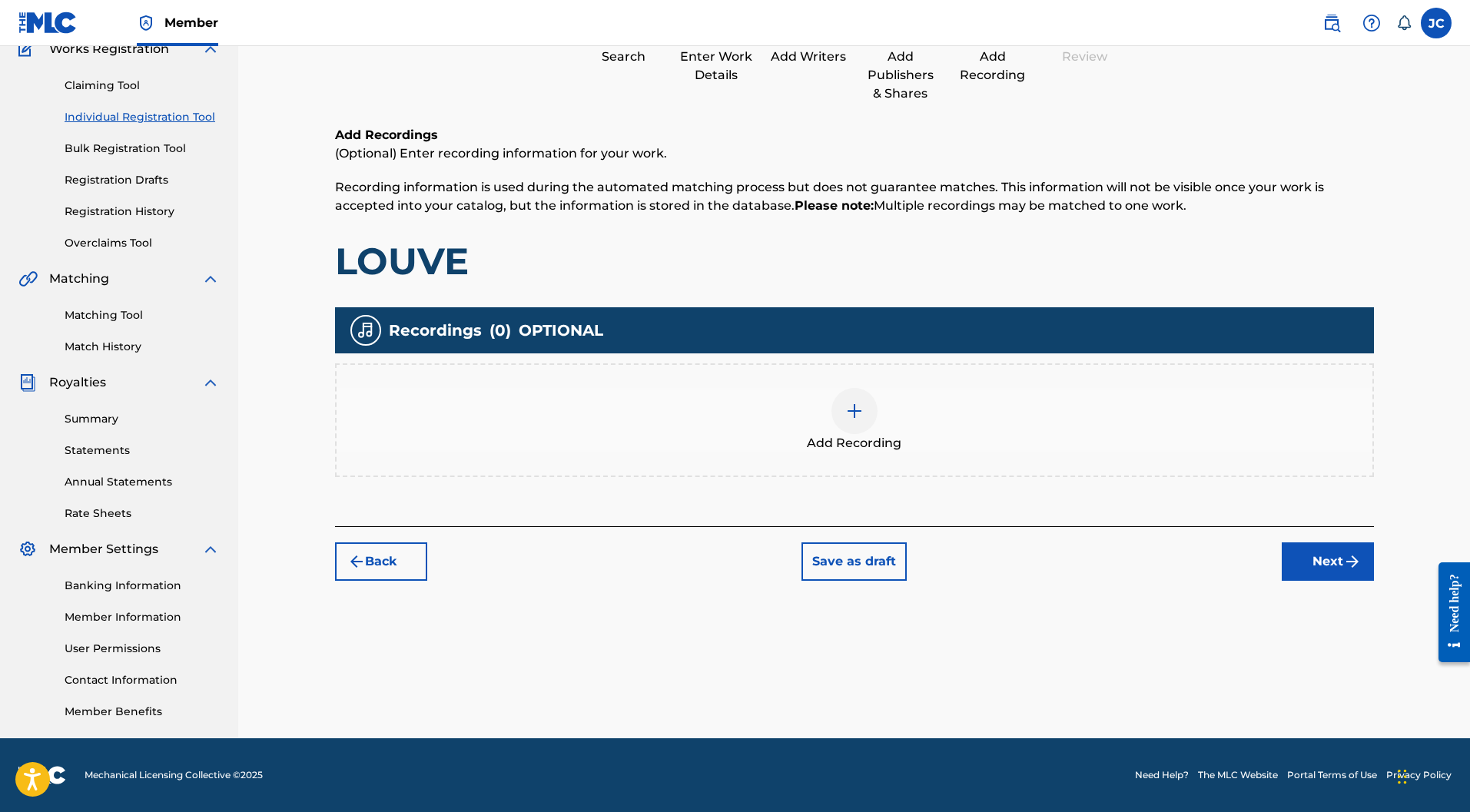
scroll to position [69, 0]
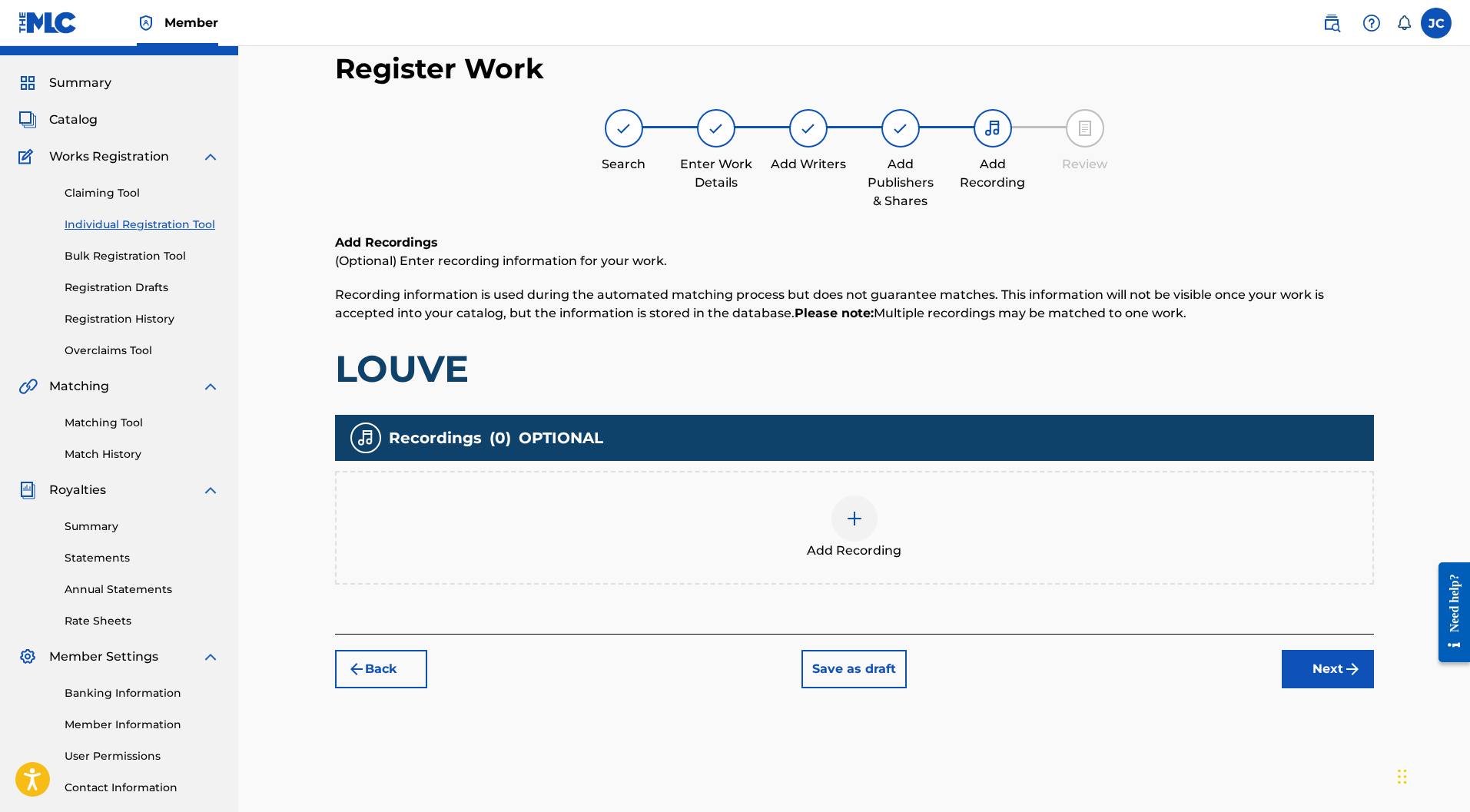
click at [828, 496] on div "Add Recording" at bounding box center [855, 528] width 1036 height 65
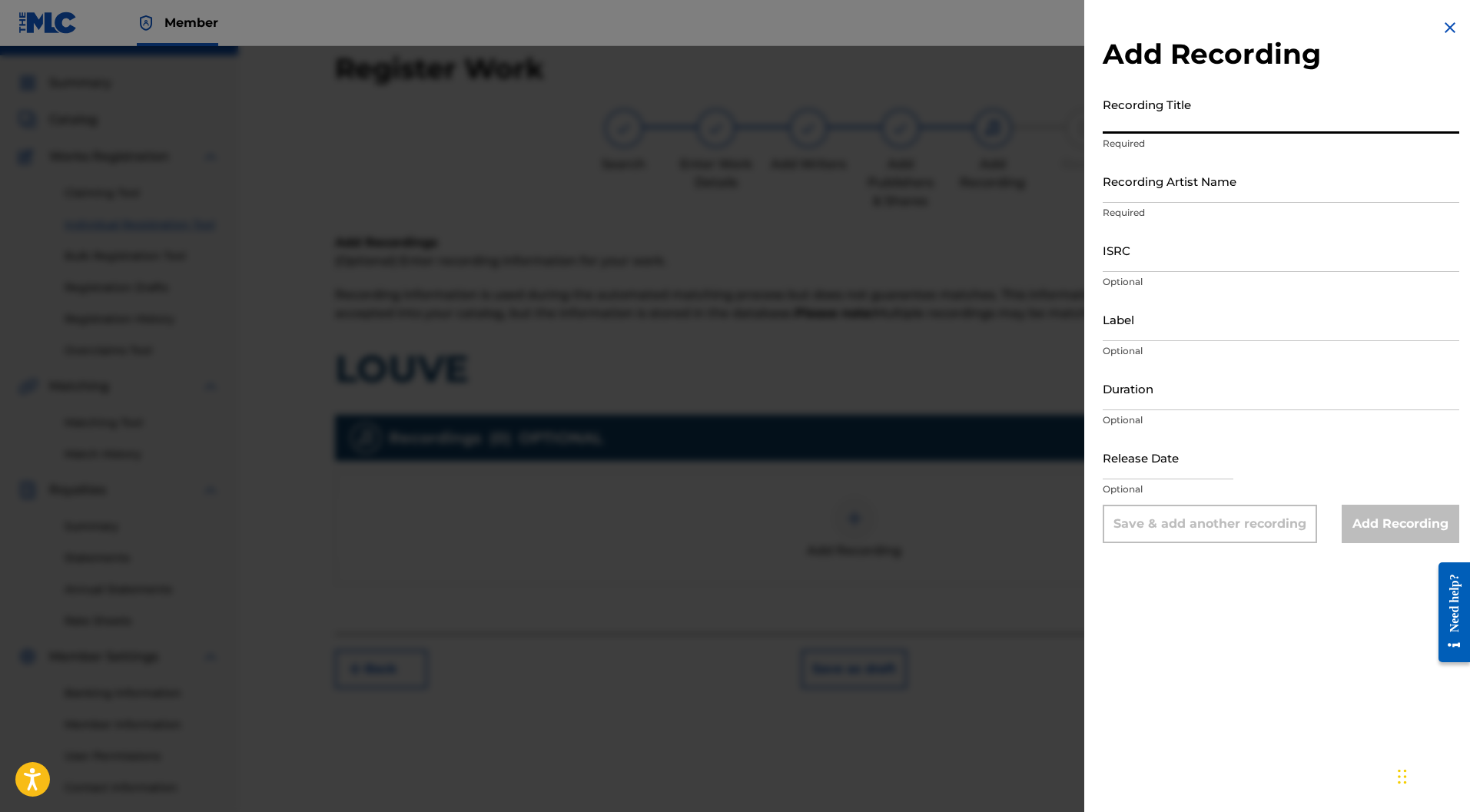
click at [1191, 108] on input "Recording Title" at bounding box center [1281, 111] width 357 height 44
type input "LOUVE"
click at [1181, 185] on input "Recording Artist Name" at bounding box center [1281, 181] width 357 height 44
type input "LOUCE"
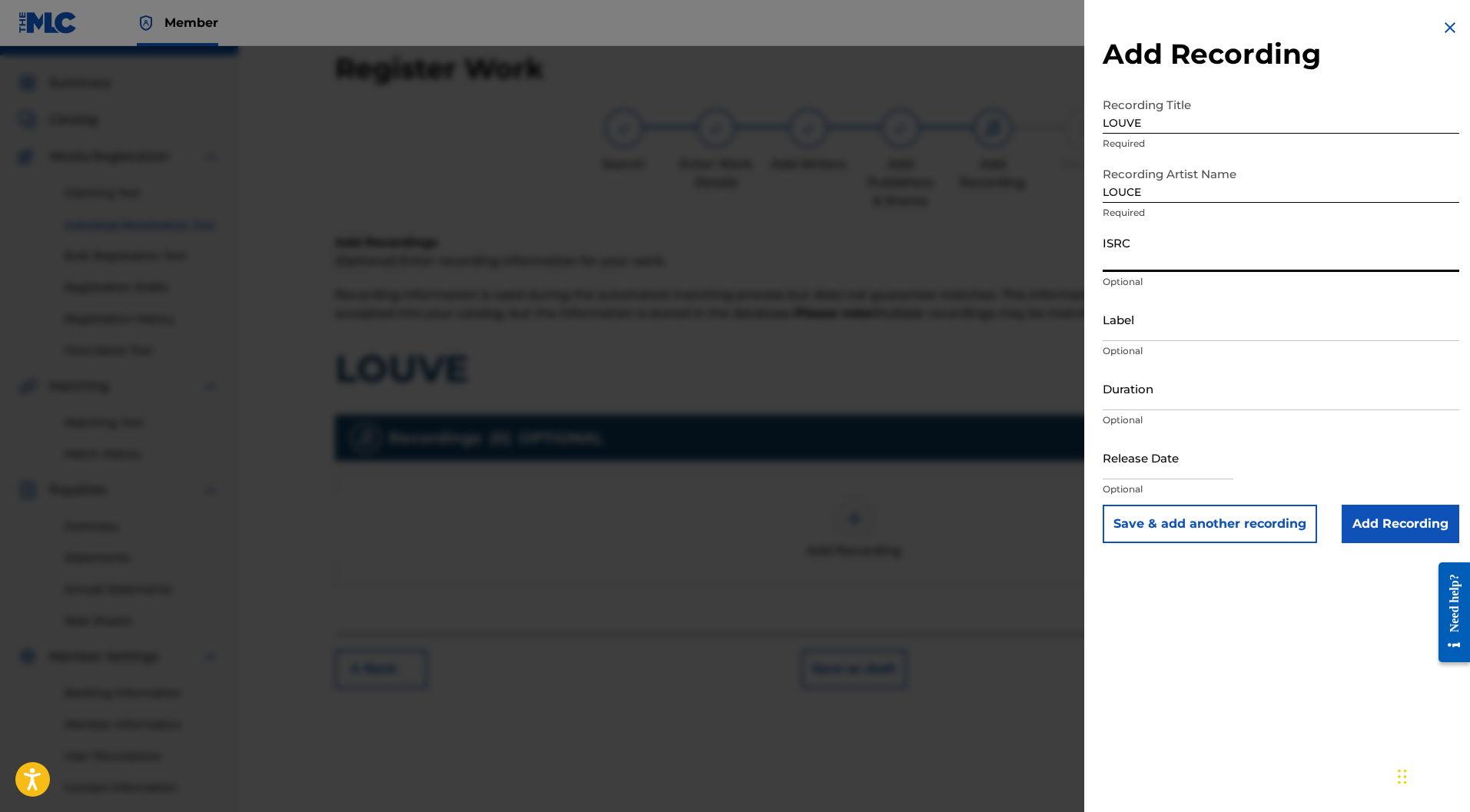
click at [1157, 247] on input "ISRC" at bounding box center [1281, 250] width 357 height 44
type input "FR9W12370696"
click at [1146, 331] on input "Label" at bounding box center [1281, 319] width 357 height 44
type input "LALOULINE"
click at [1153, 456] on input "text" at bounding box center [1168, 457] width 130 height 44
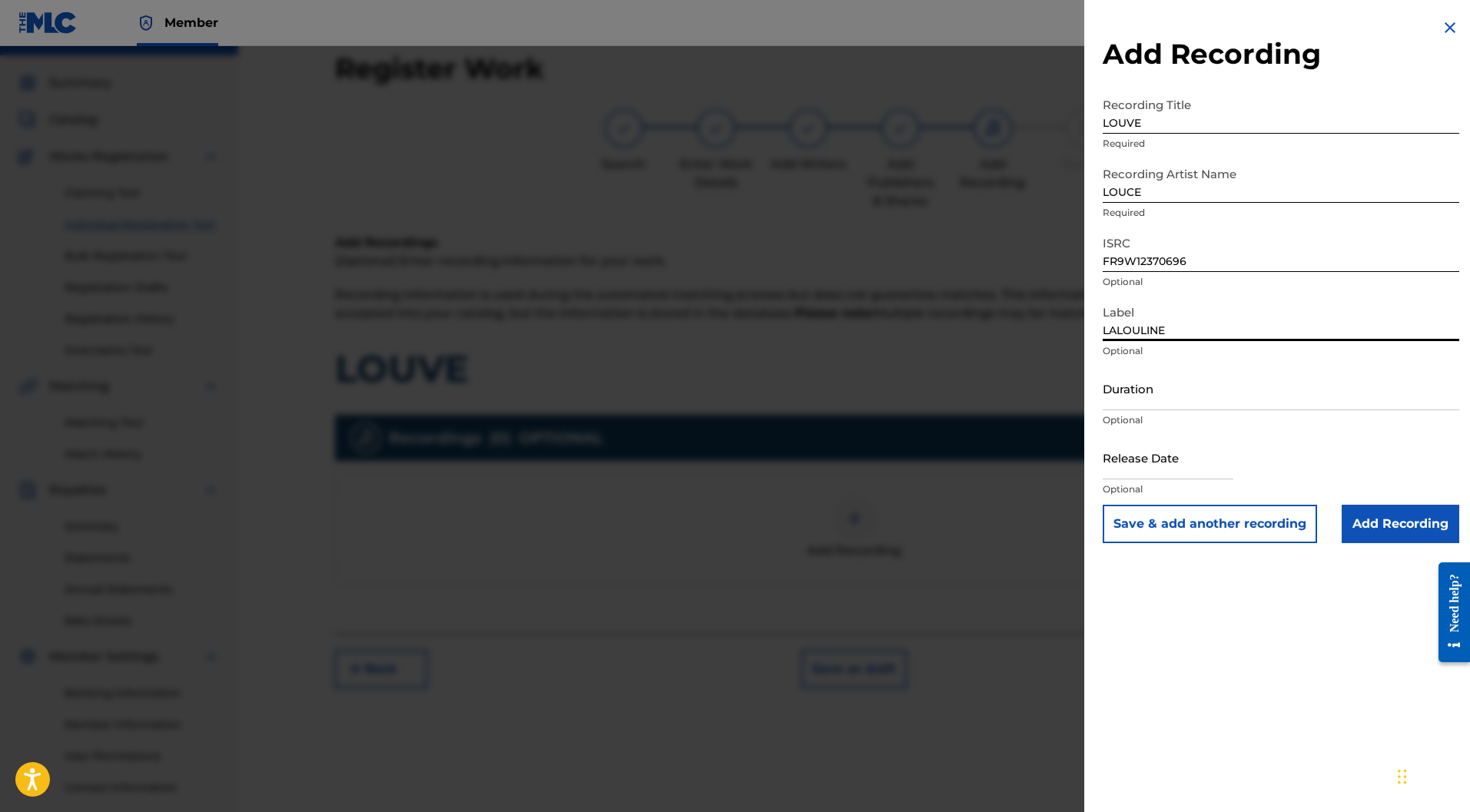
select select "8"
select select "2025"
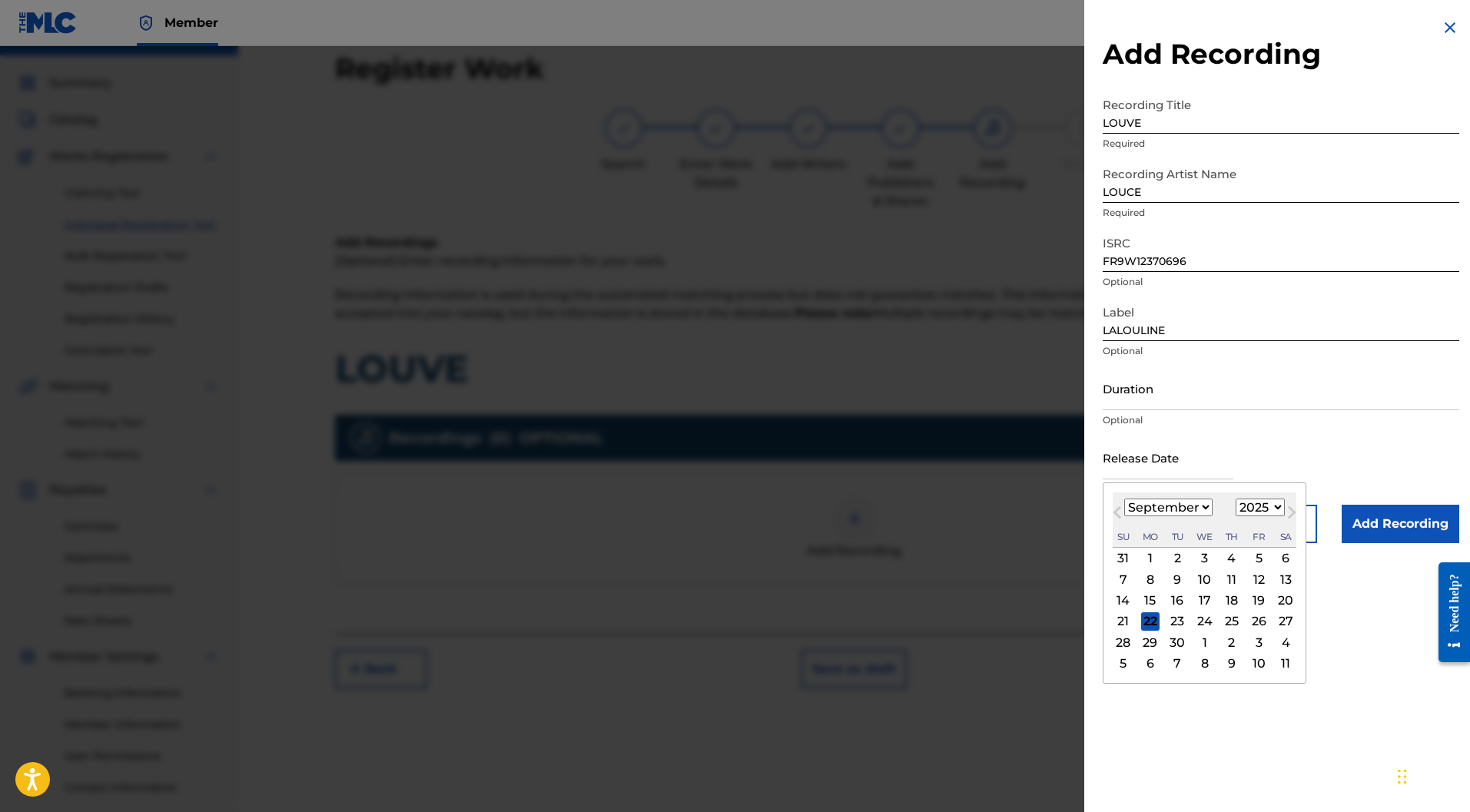
click at [1156, 391] on input "Duration" at bounding box center [1281, 388] width 357 height 44
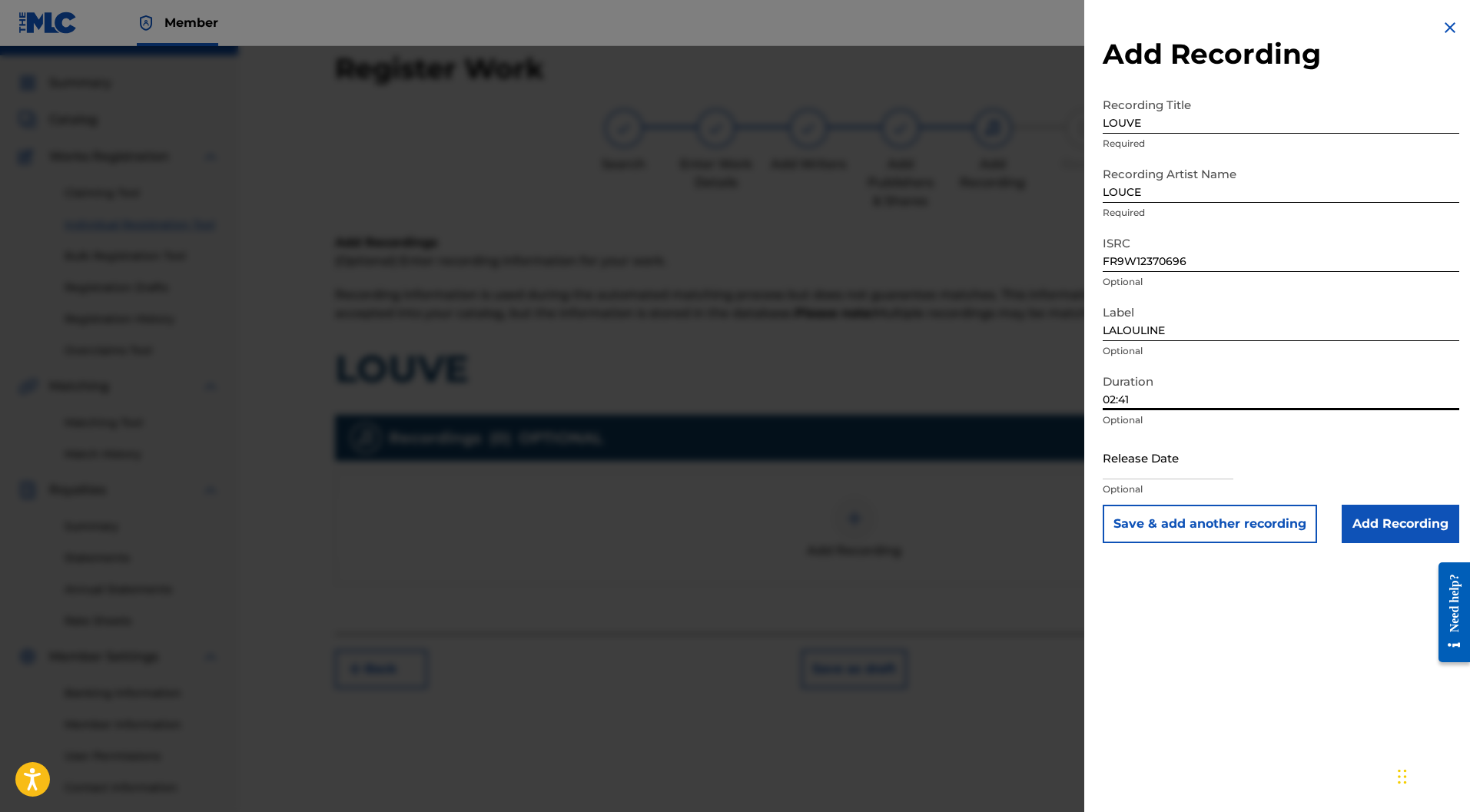
type input "02:41"
select select "8"
select select "2025"
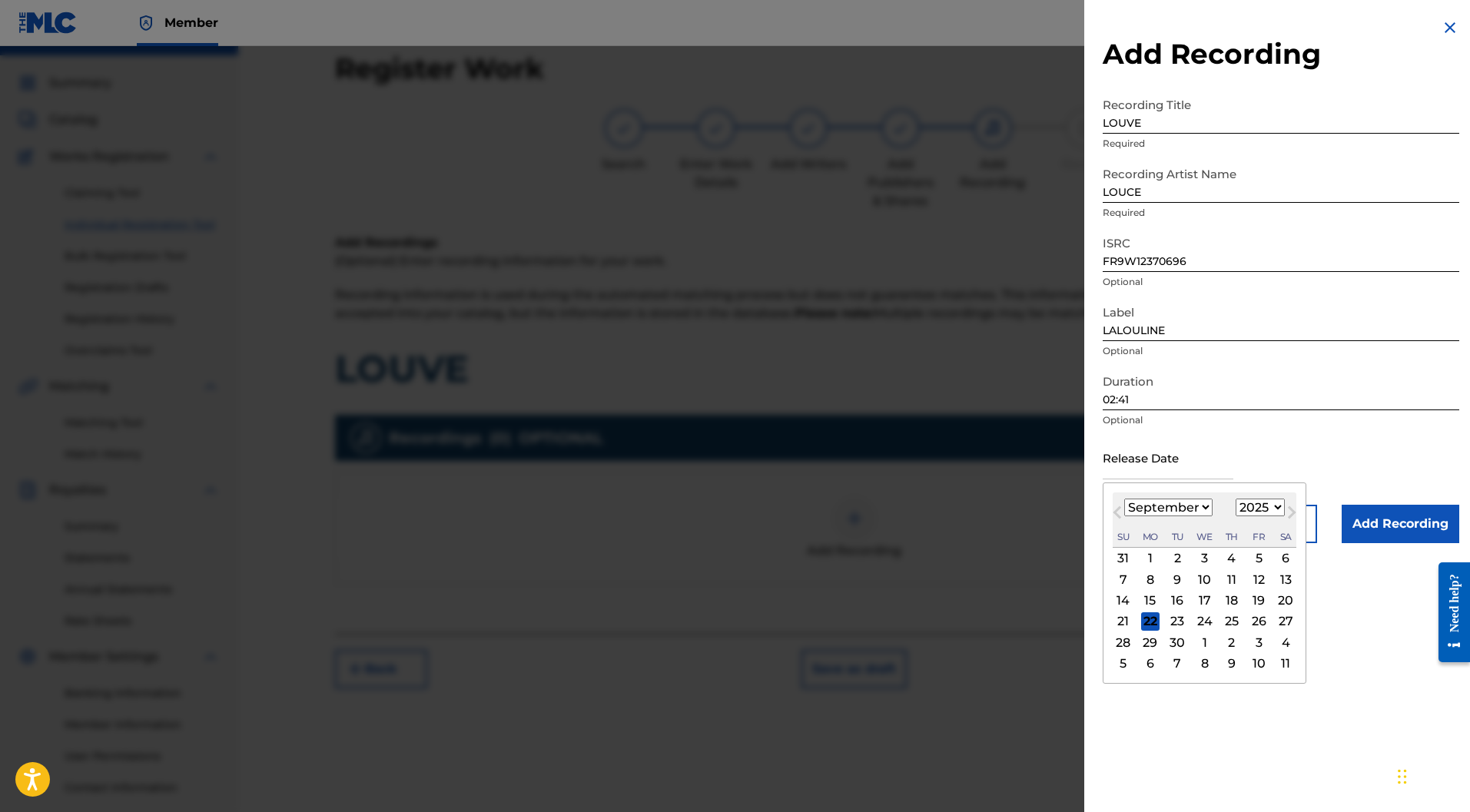
click at [1178, 460] on input "text" at bounding box center [1168, 457] width 130 height 44
click at [1269, 621] on div "26" at bounding box center [1259, 622] width 19 height 19
type input "September 26 2025"
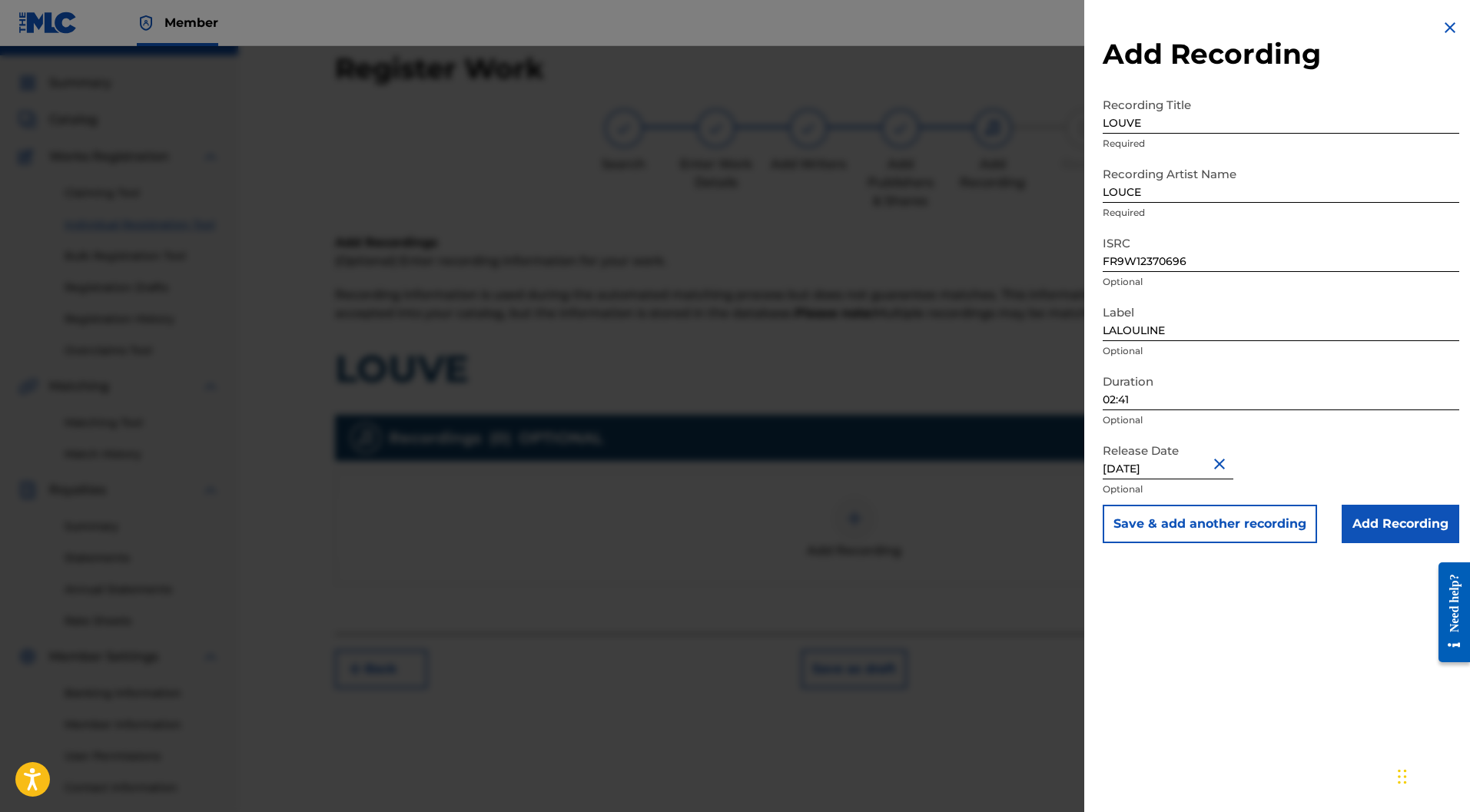
click at [1219, 462] on input "September 26 2025" at bounding box center [1168, 457] width 130 height 44
select select "8"
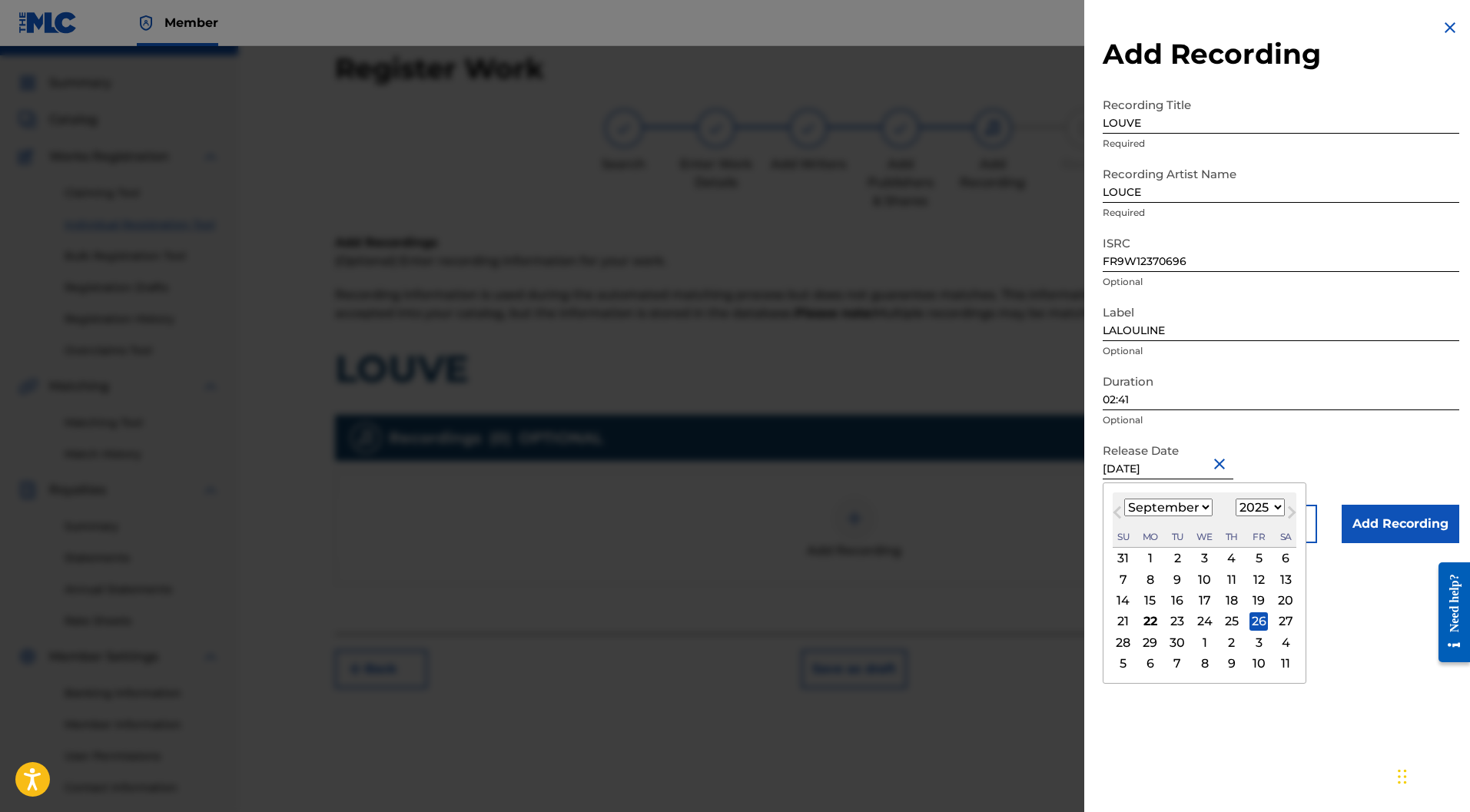
click at [1257, 508] on select "1900 1901 1902 1903 1904 1905 1906 1907 1908 1909 1910 1911 1912 1913 1914 1915…" at bounding box center [1261, 508] width 49 height 18
click at [1237, 499] on select "1900 1901 1902 1903 1904 1905 1906 1907 1908 1909 1910 1911 1912 1913 1914 1915…" at bounding box center [1261, 508] width 49 height 18
click at [1215, 469] on input "September 26 2025" at bounding box center [1168, 457] width 130 height 44
click at [1271, 511] on select "1900 1901 1902 1903 1904 1905 1906 1907 1908 1909 1910 1911 1912 1913 1914 1915…" at bounding box center [1261, 508] width 49 height 18
select select "2024"
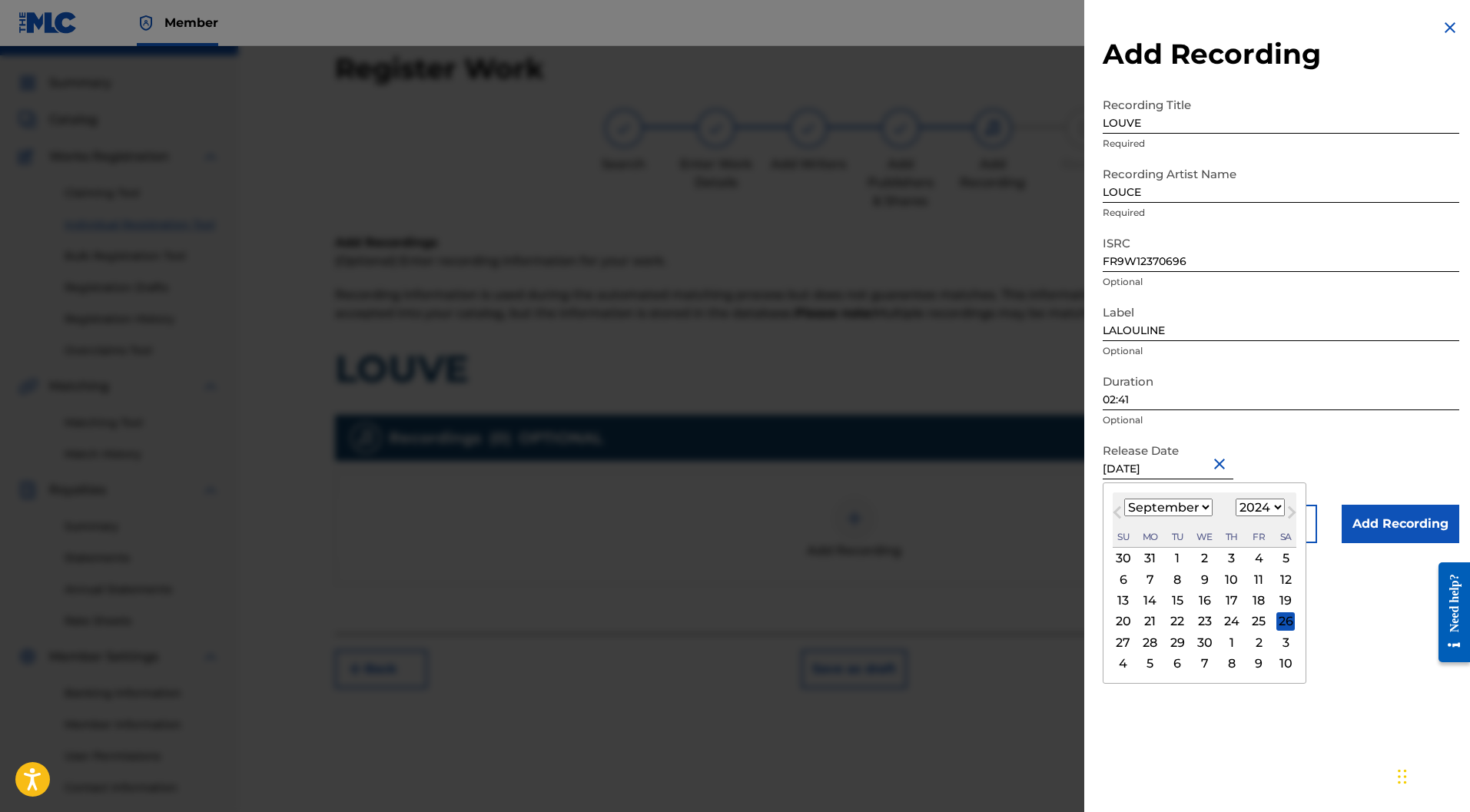
click at [1237, 499] on select "1900 1901 1902 1903 1904 1905 1906 1907 1908 1909 1910 1911 1912 1913 1914 1915…" at bounding box center [1261, 508] width 49 height 18
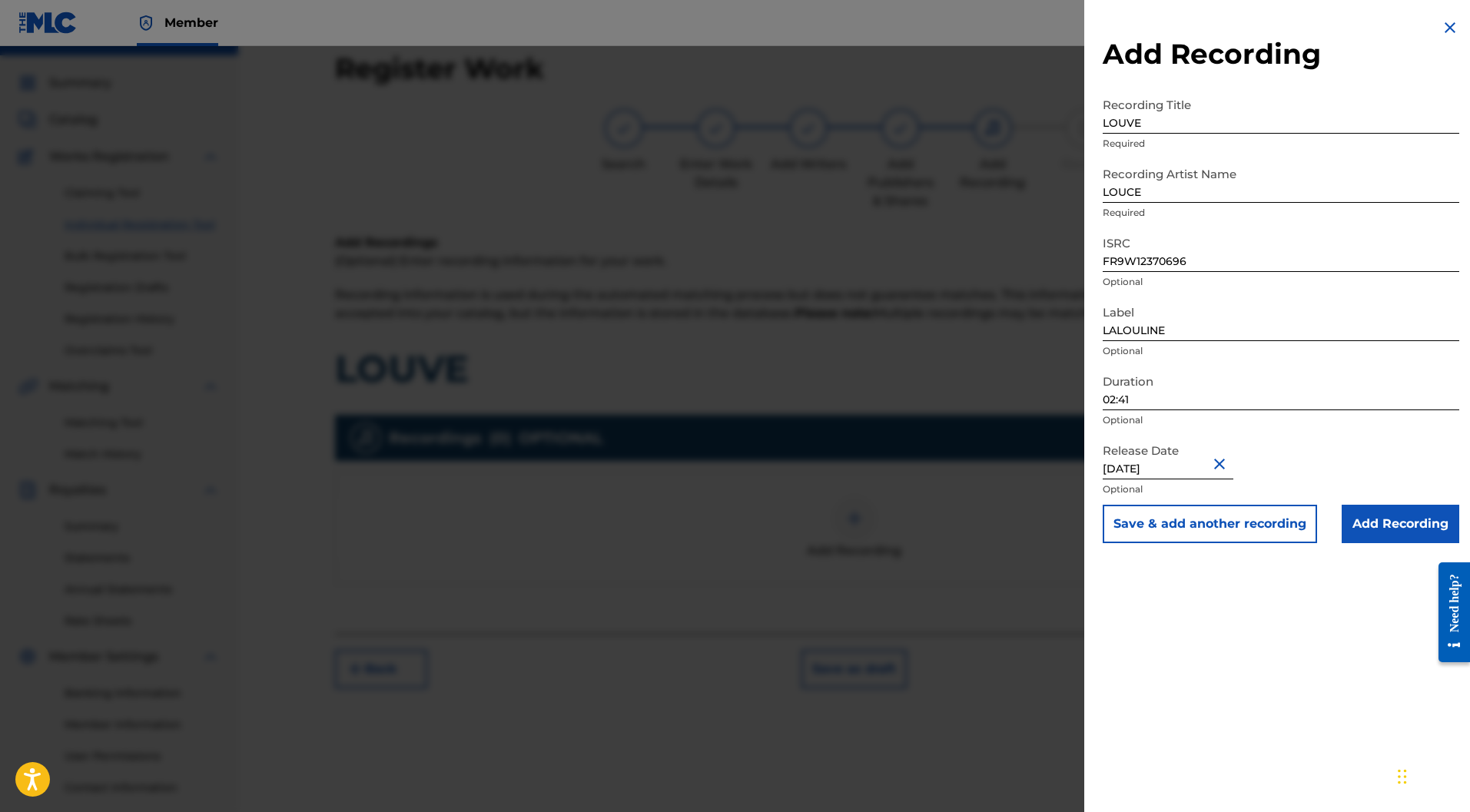
click at [1220, 463] on input "September 26 2025" at bounding box center [1168, 457] width 130 height 44
select select "8"
select select "2025"
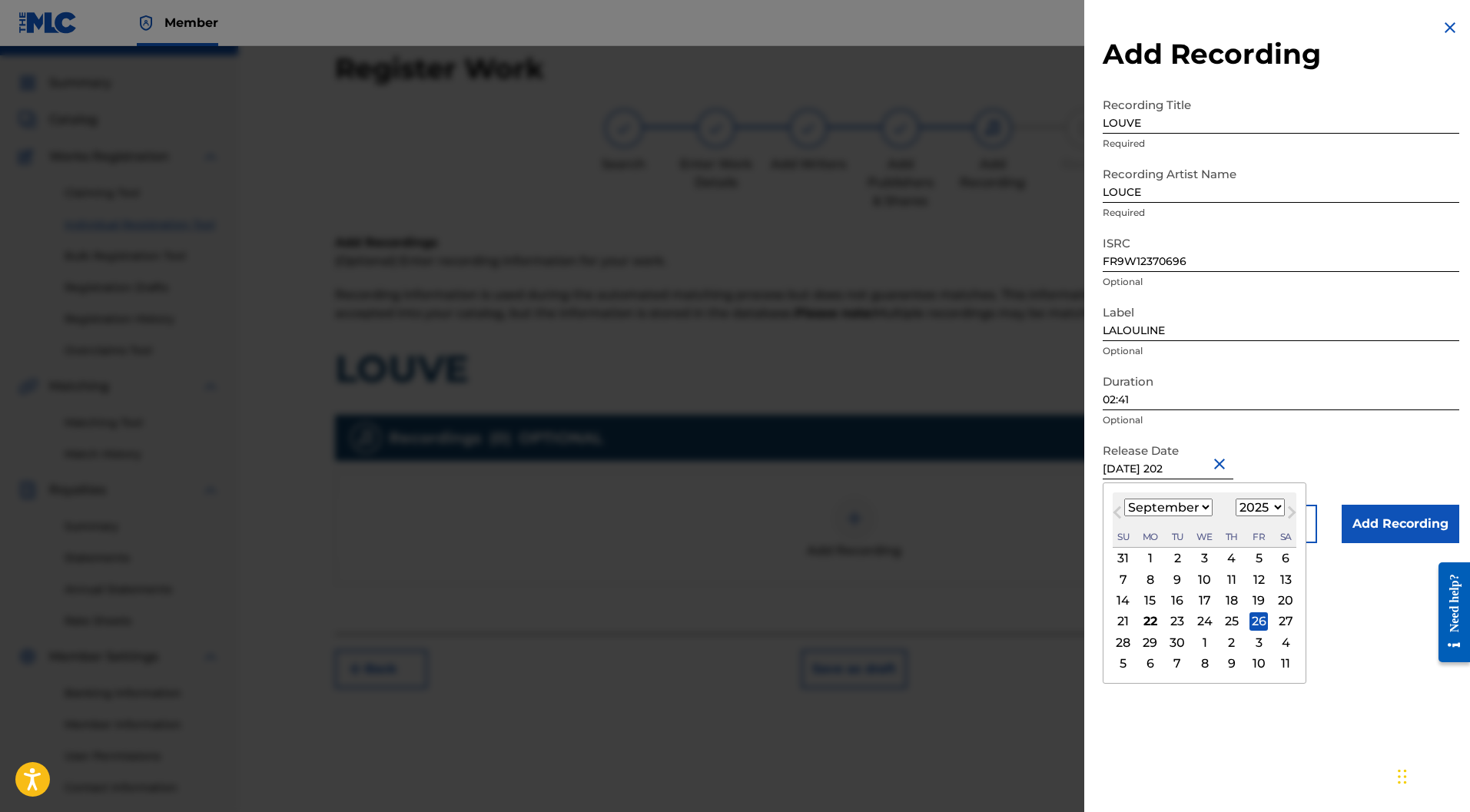
type input "September 26 2024"
select select "2024"
type input "September 26 2024"
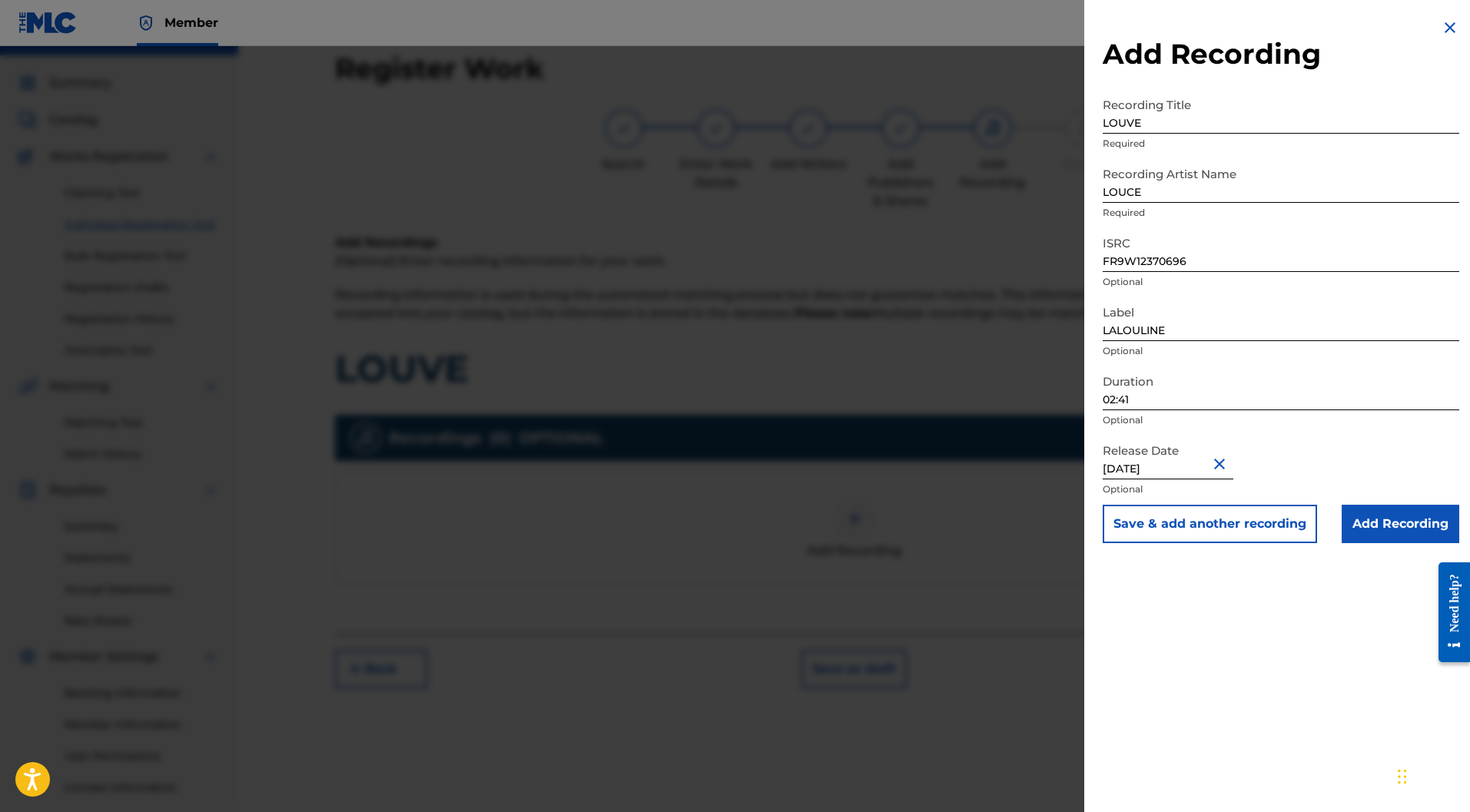
click at [1366, 462] on div "Release Date September 26 2024 Optional" at bounding box center [1281, 470] width 357 height 69
click at [1391, 519] on input "Add Recording" at bounding box center [1401, 524] width 118 height 39
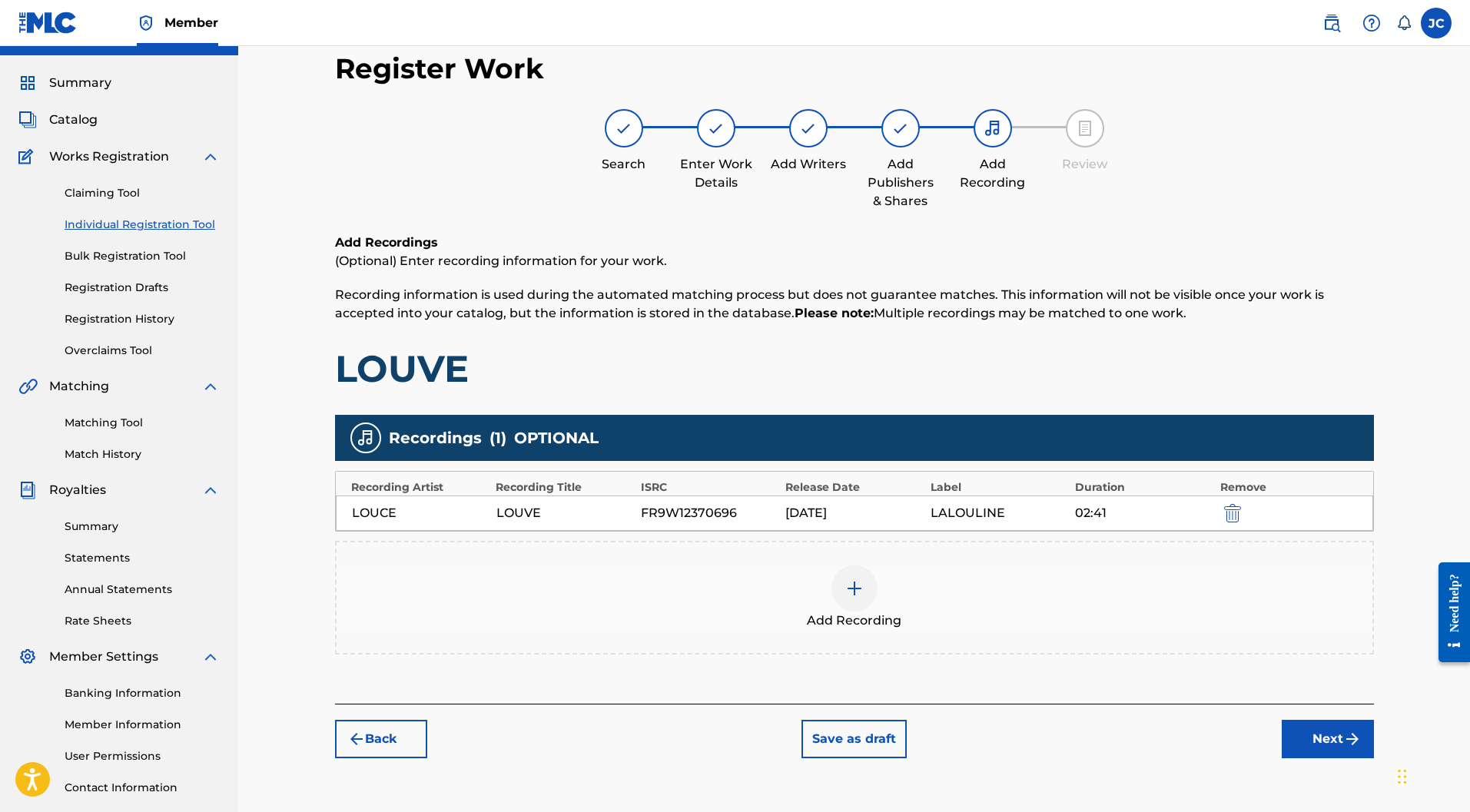
click at [1332, 720] on button "Next" at bounding box center [1328, 739] width 93 height 39
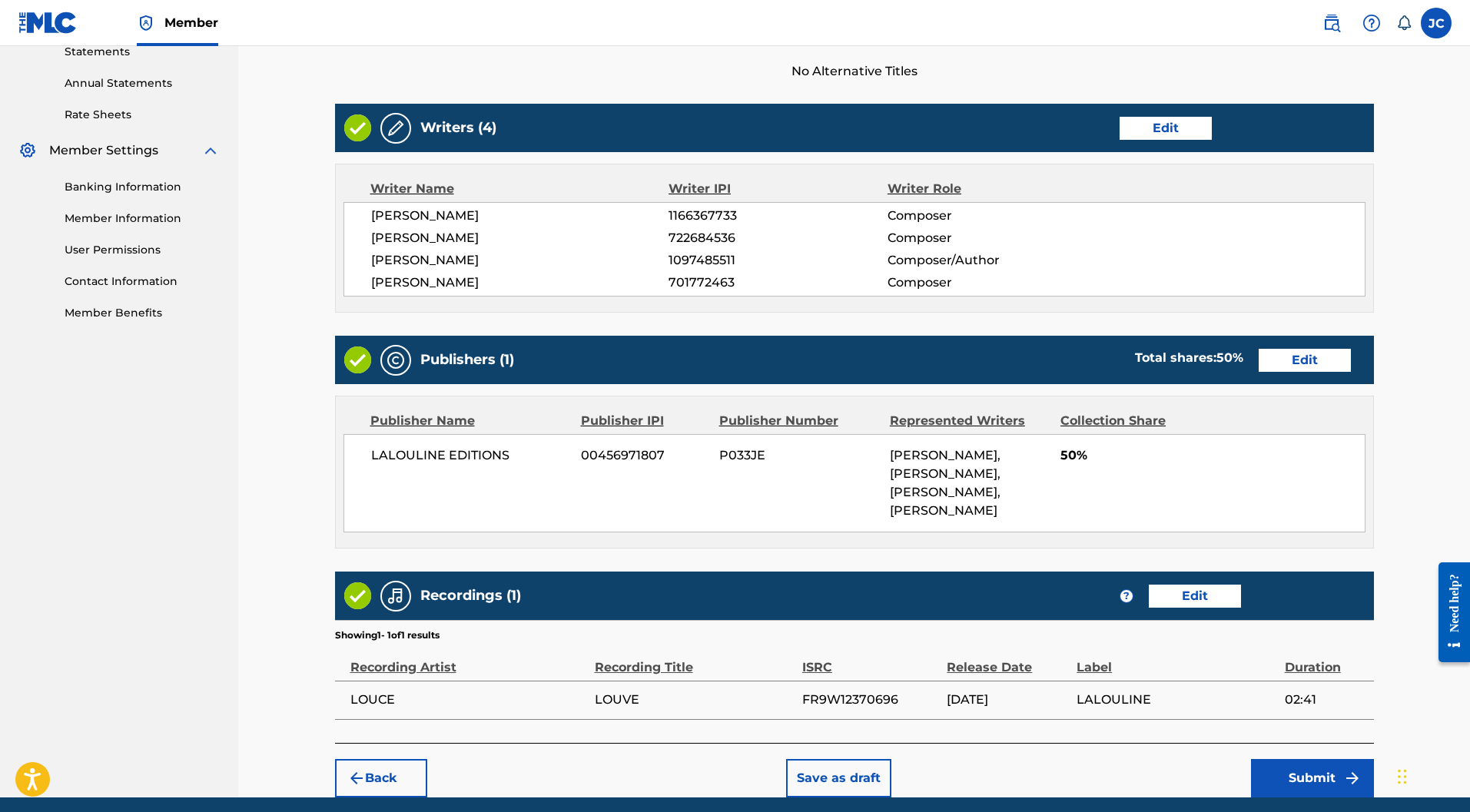
scroll to position [598, 0]
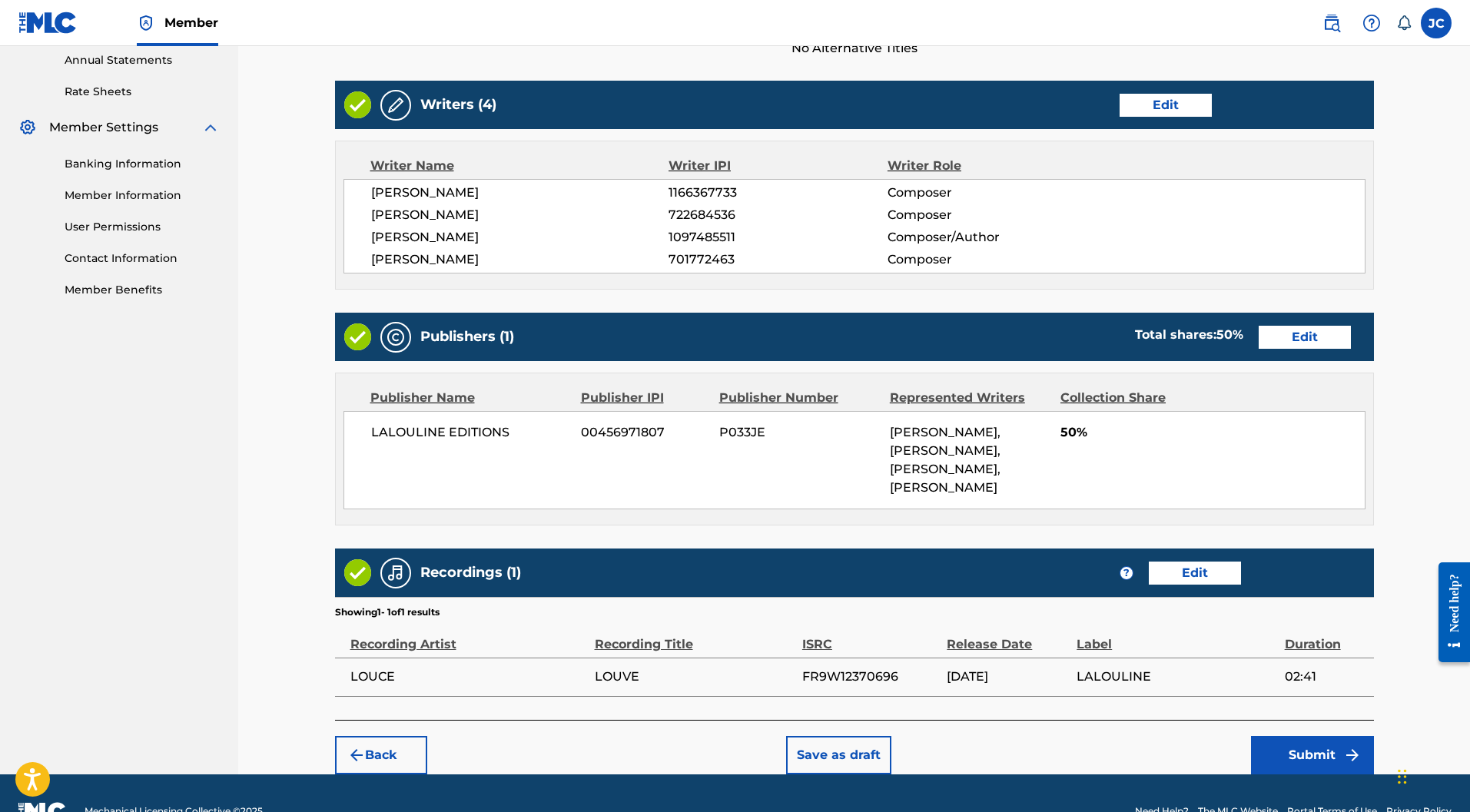
click at [1311, 737] on button "Submit" at bounding box center [1313, 755] width 123 height 39
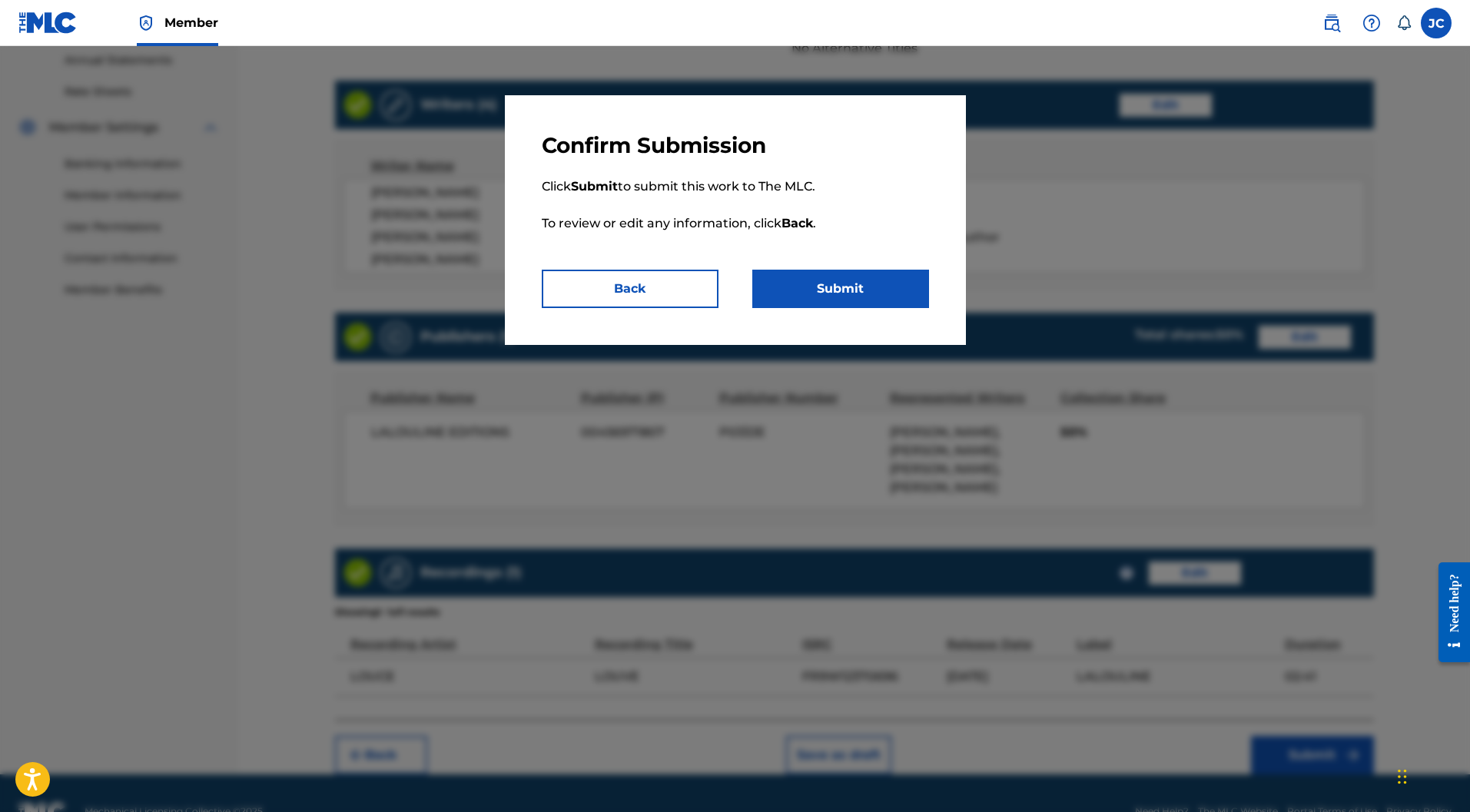
click at [863, 279] on button "Submit" at bounding box center [840, 288] width 177 height 39
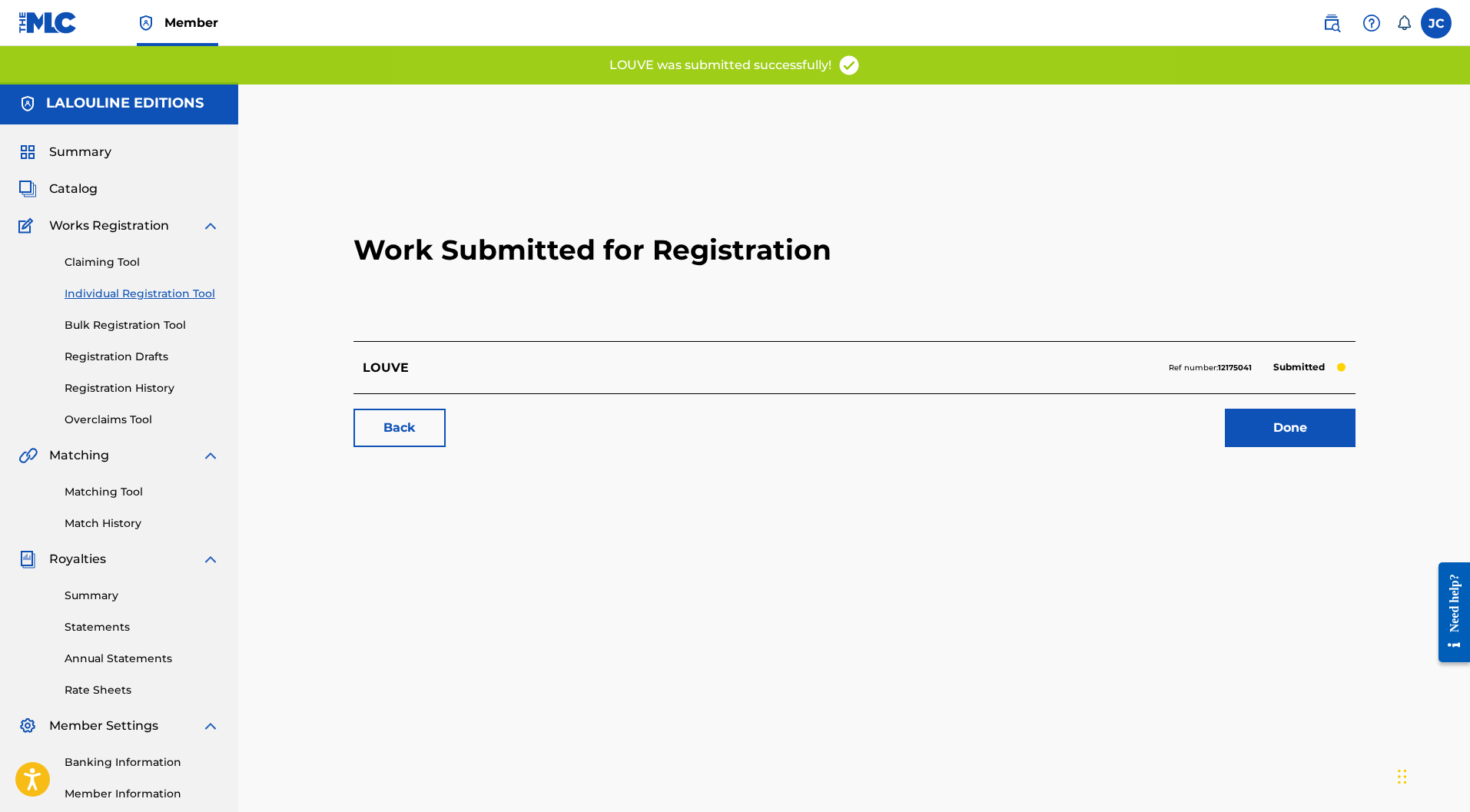
click at [1300, 409] on link "Done" at bounding box center [1290, 428] width 130 height 39
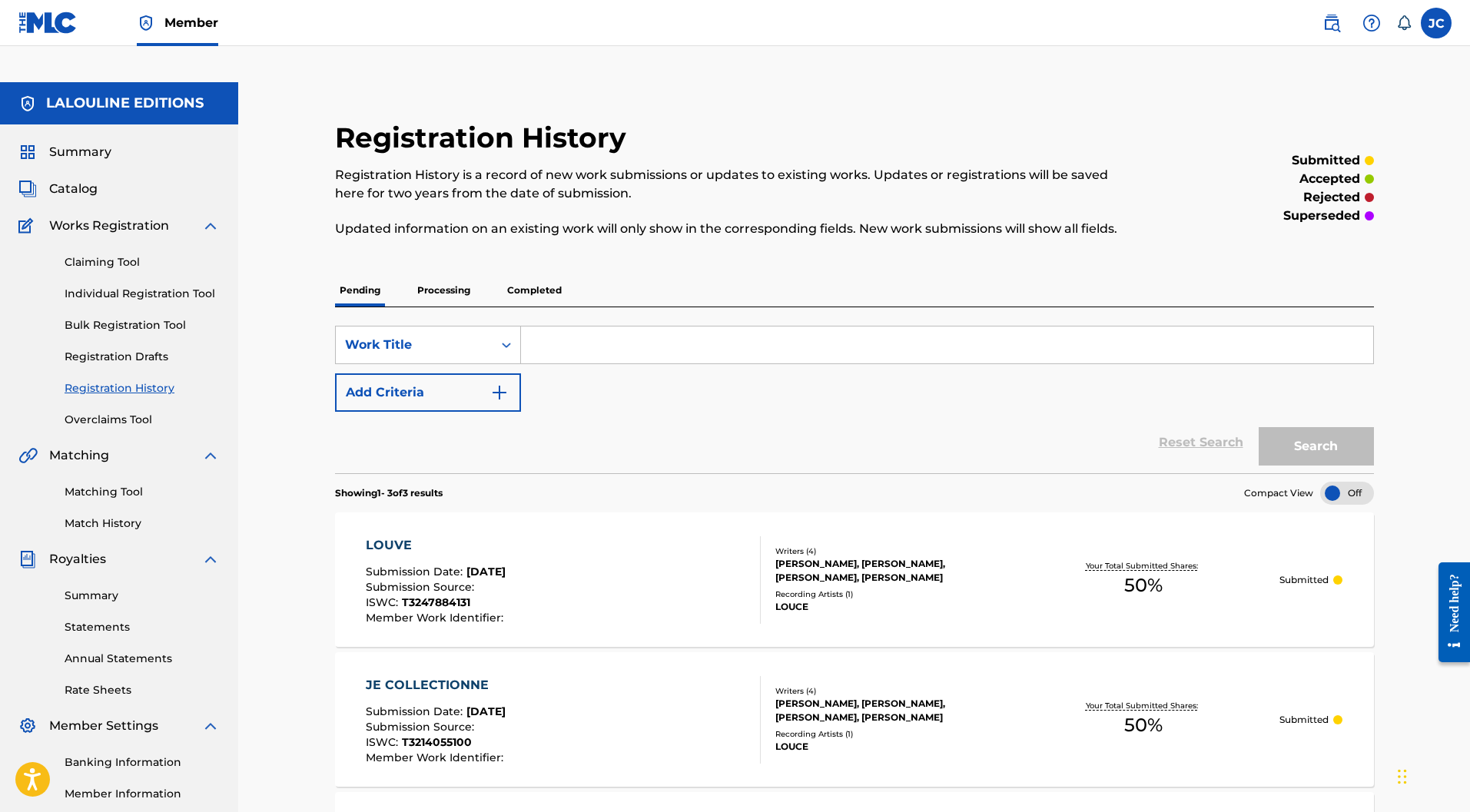
click at [112, 249] on div "Claiming Tool Individual Registration Tool Bulk Registration Tool Registration …" at bounding box center [120, 331] width 201 height 193
click at [109, 286] on link "Individual Registration Tool" at bounding box center [142, 294] width 155 height 16
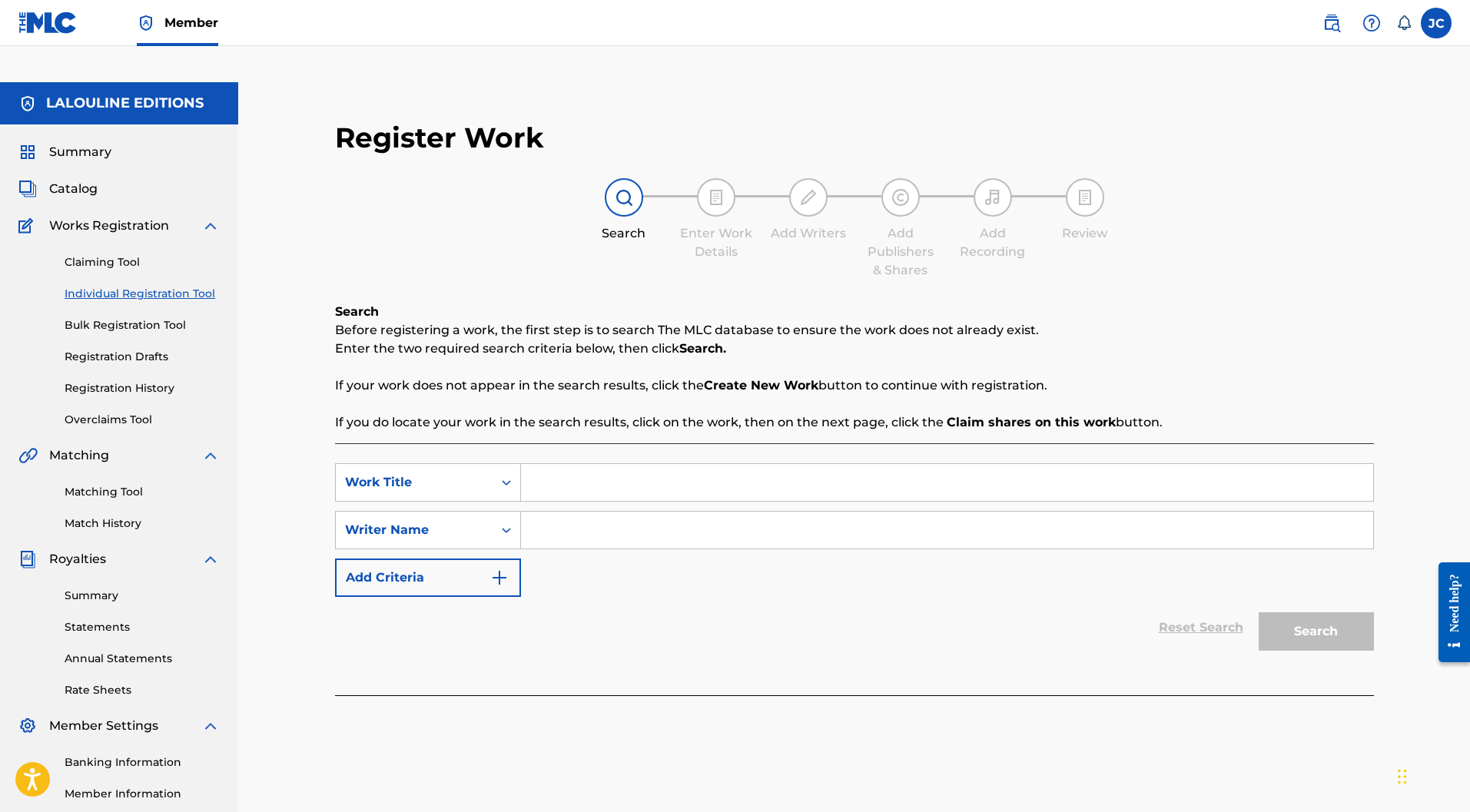
click at [603, 464] on input "Search Form" at bounding box center [947, 482] width 853 height 37
paste input "MAGMA BLEU"
type input "MAGMA BLEU"
click at [620, 512] on input "Search Form" at bounding box center [947, 530] width 853 height 37
type input "luce marchand"
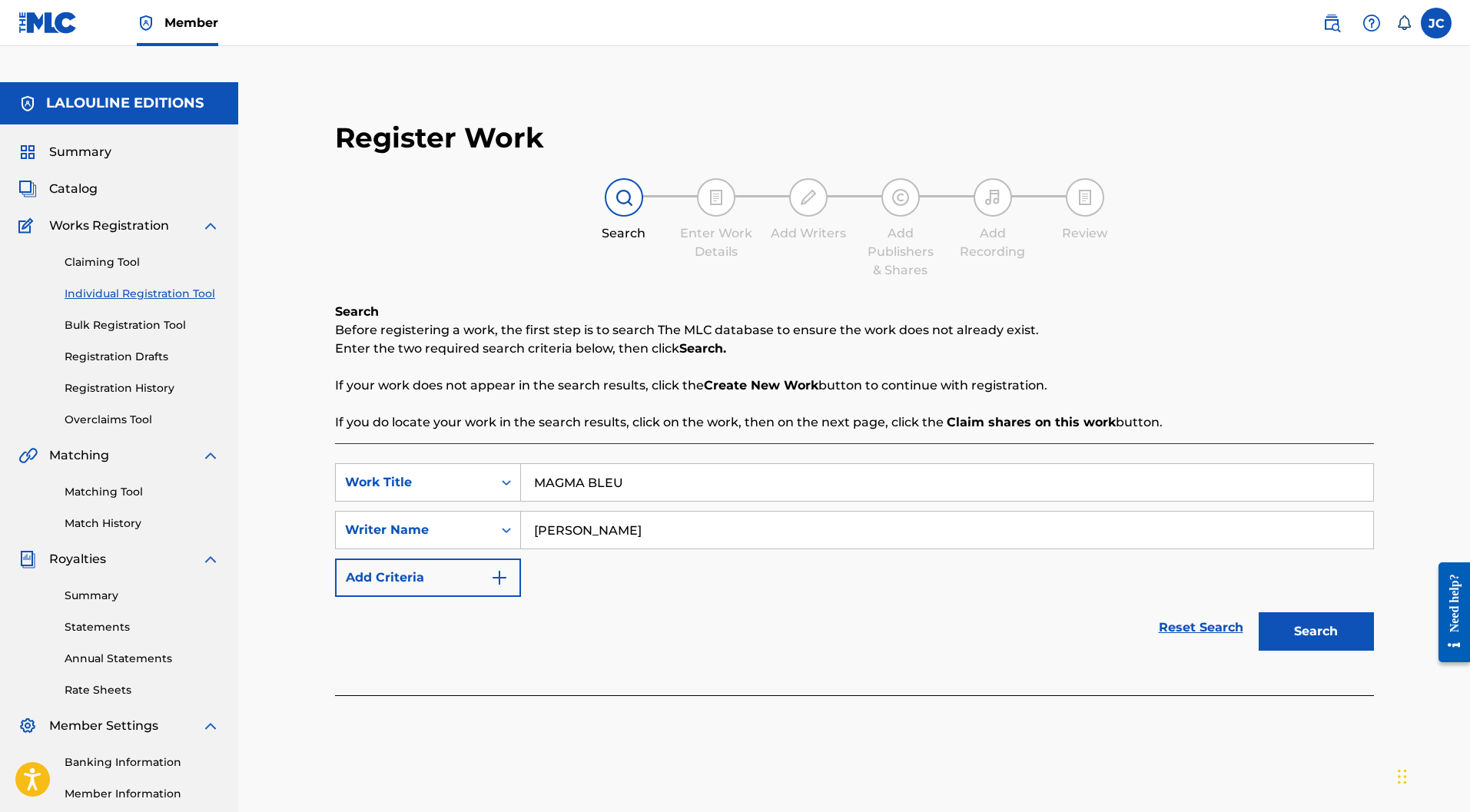
click at [1330, 613] on button "Search" at bounding box center [1316, 631] width 115 height 39
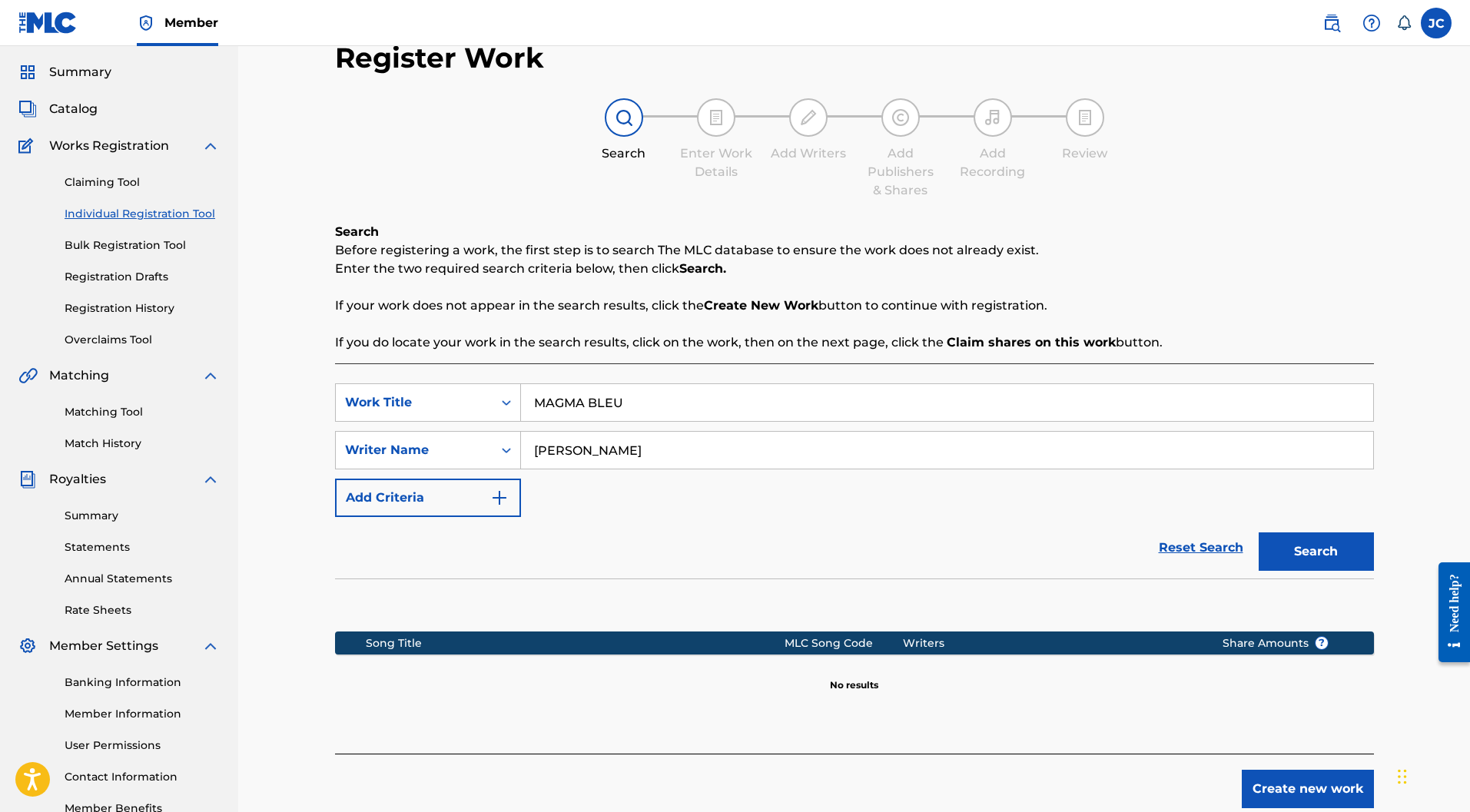
scroll to position [141, 0]
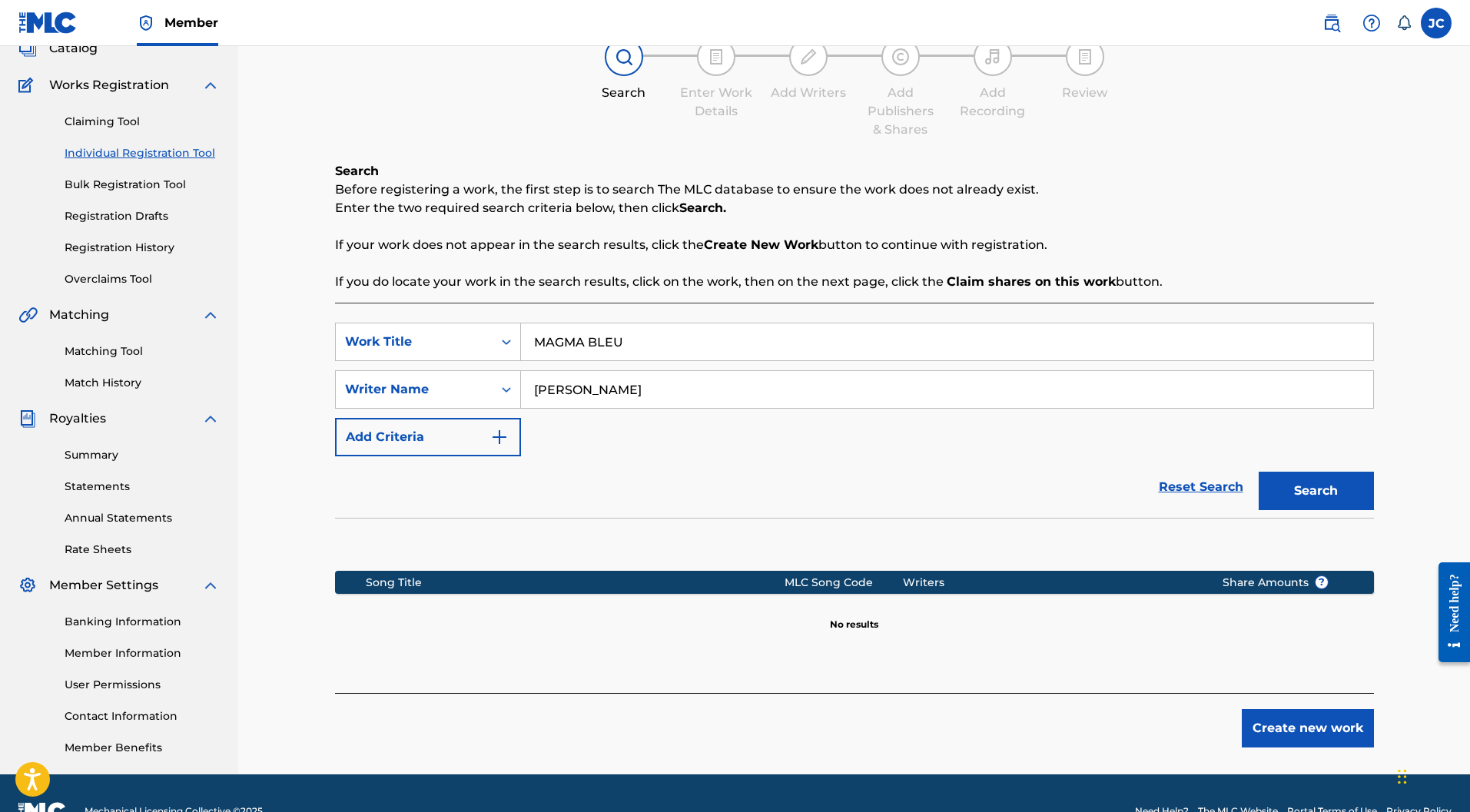
click at [1292, 710] on button "Create new work" at bounding box center [1307, 728] width 132 height 39
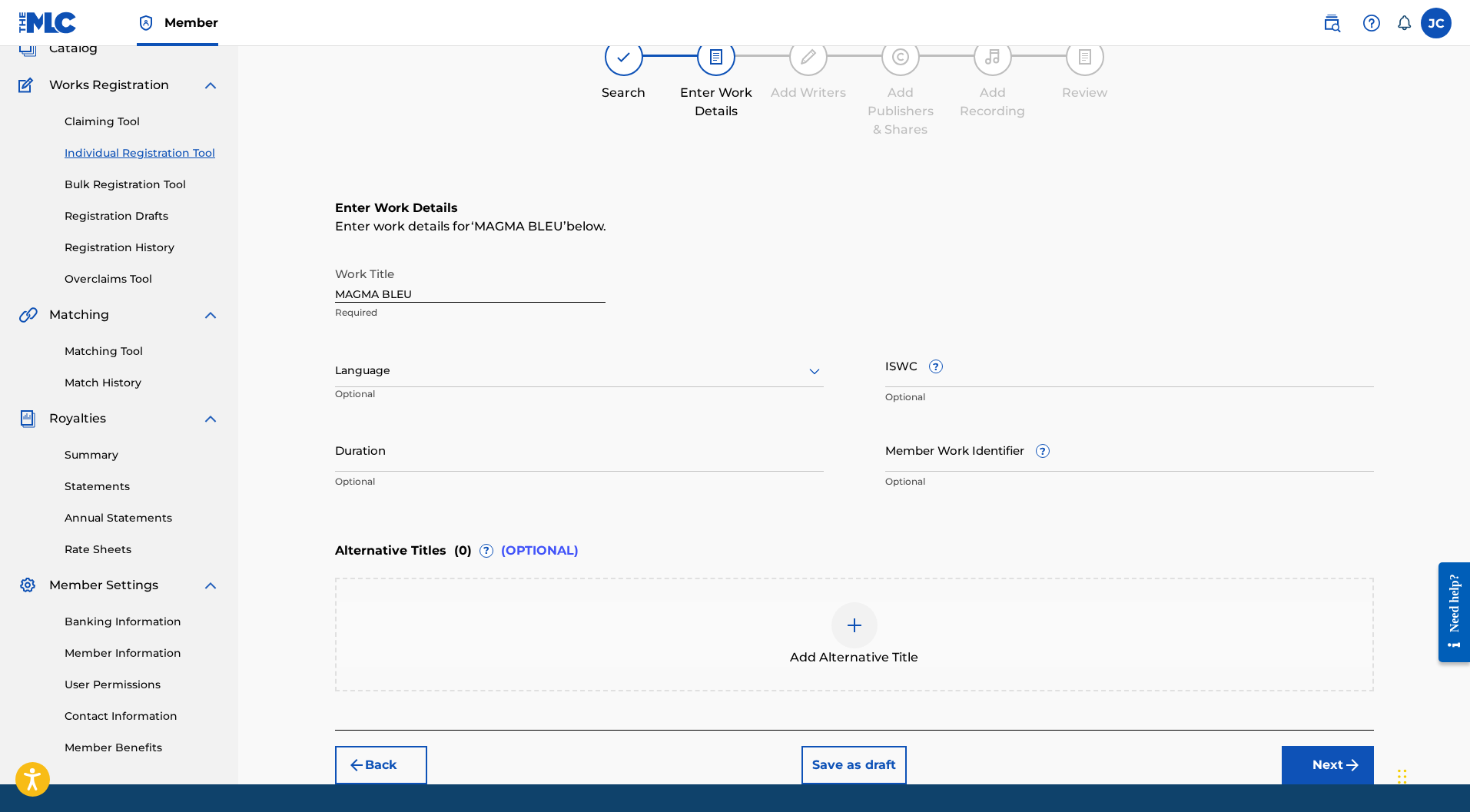
click at [497, 361] on div at bounding box center [580, 370] width 489 height 19
type input "fr"
click at [423, 422] on div "French" at bounding box center [580, 439] width 487 height 34
click at [997, 343] on input "ISWC ?" at bounding box center [1129, 365] width 489 height 44
paste input "T-324.788.479-9"
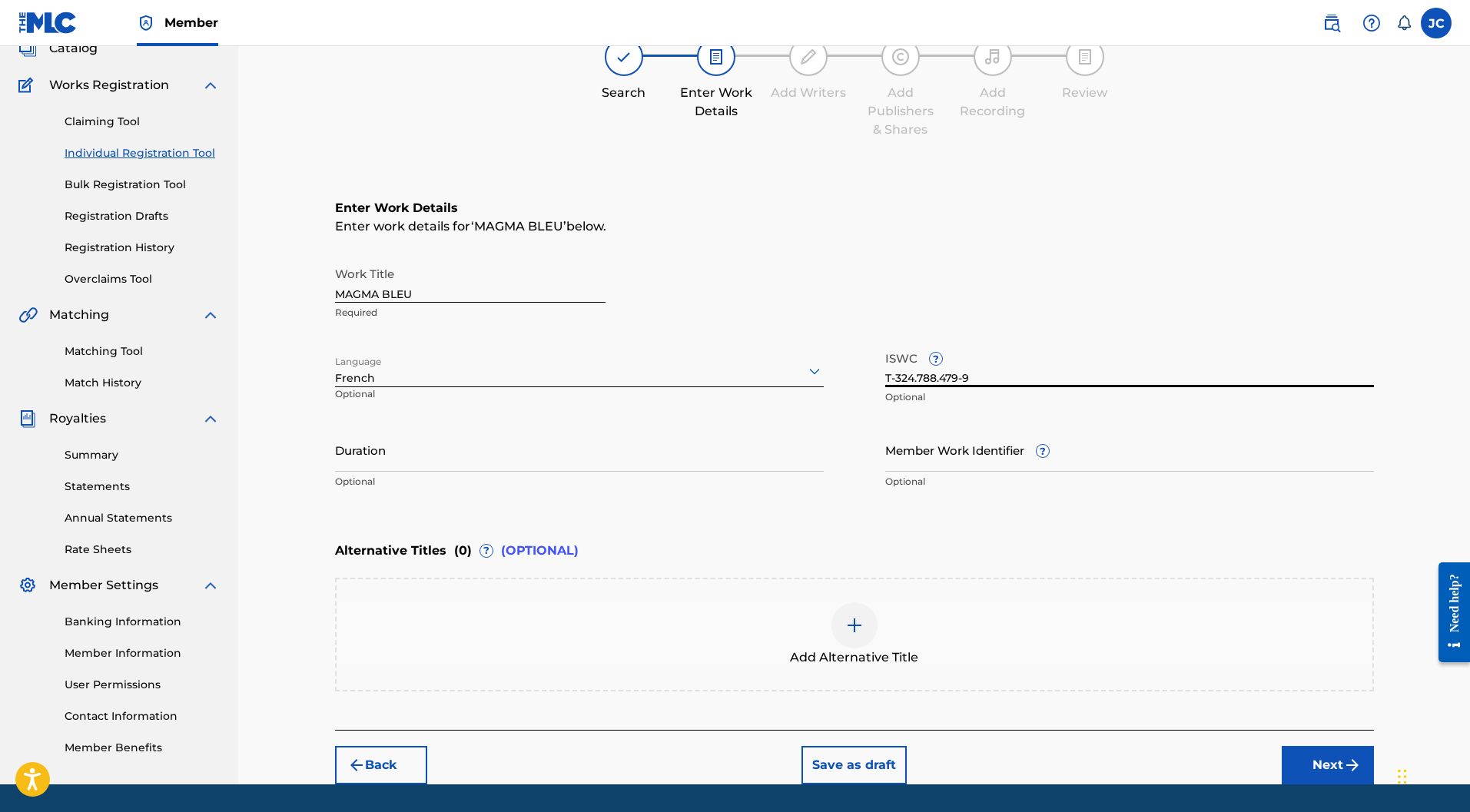
type input "T-324.788.479-9"
click at [423, 428] on input "Duration" at bounding box center [580, 449] width 489 height 44
click at [394, 428] on input "Duration" at bounding box center [580, 449] width 489 height 44
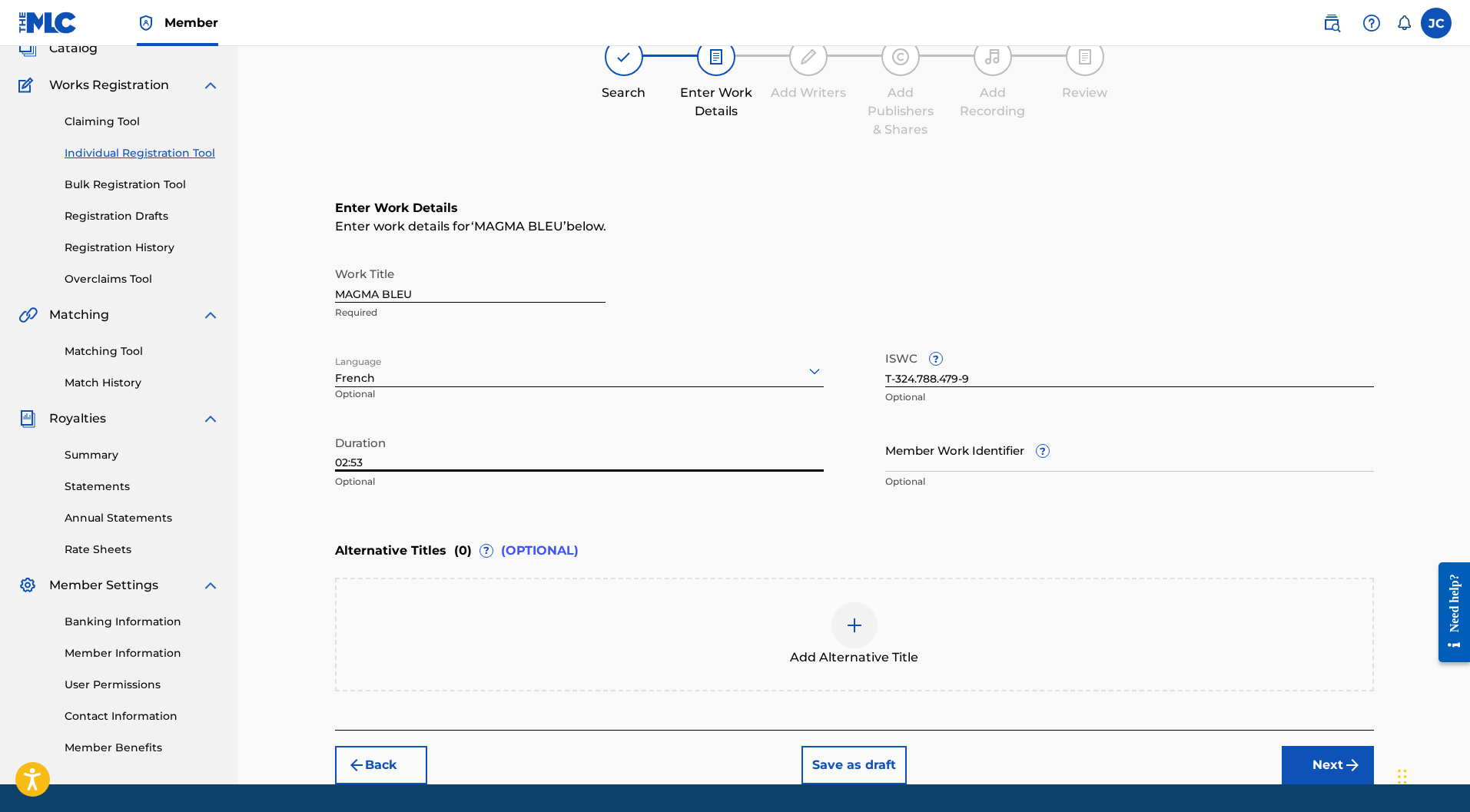
type input "02:53"
click at [1324, 746] on button "Next" at bounding box center [1328, 765] width 93 height 39
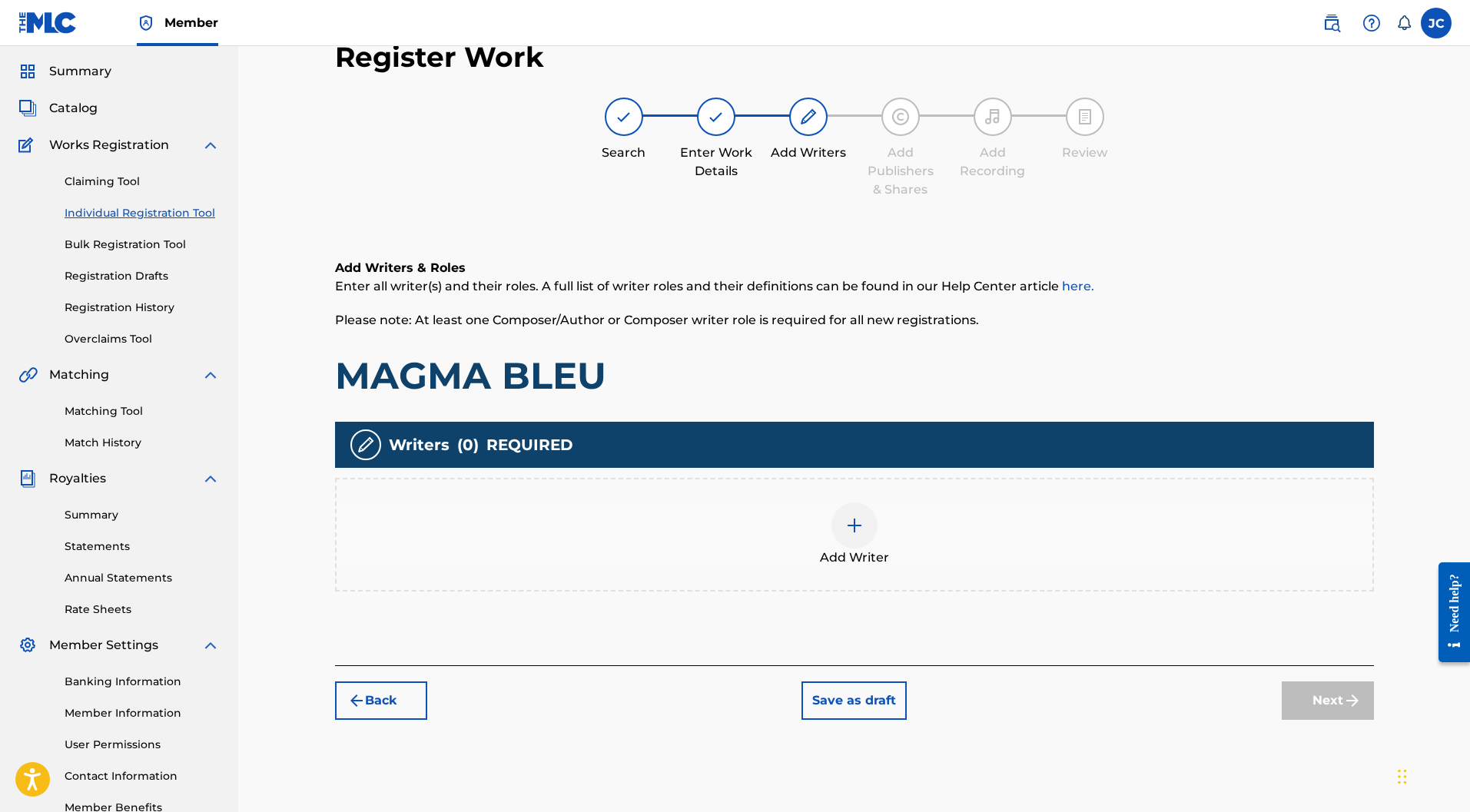
scroll to position [69, 0]
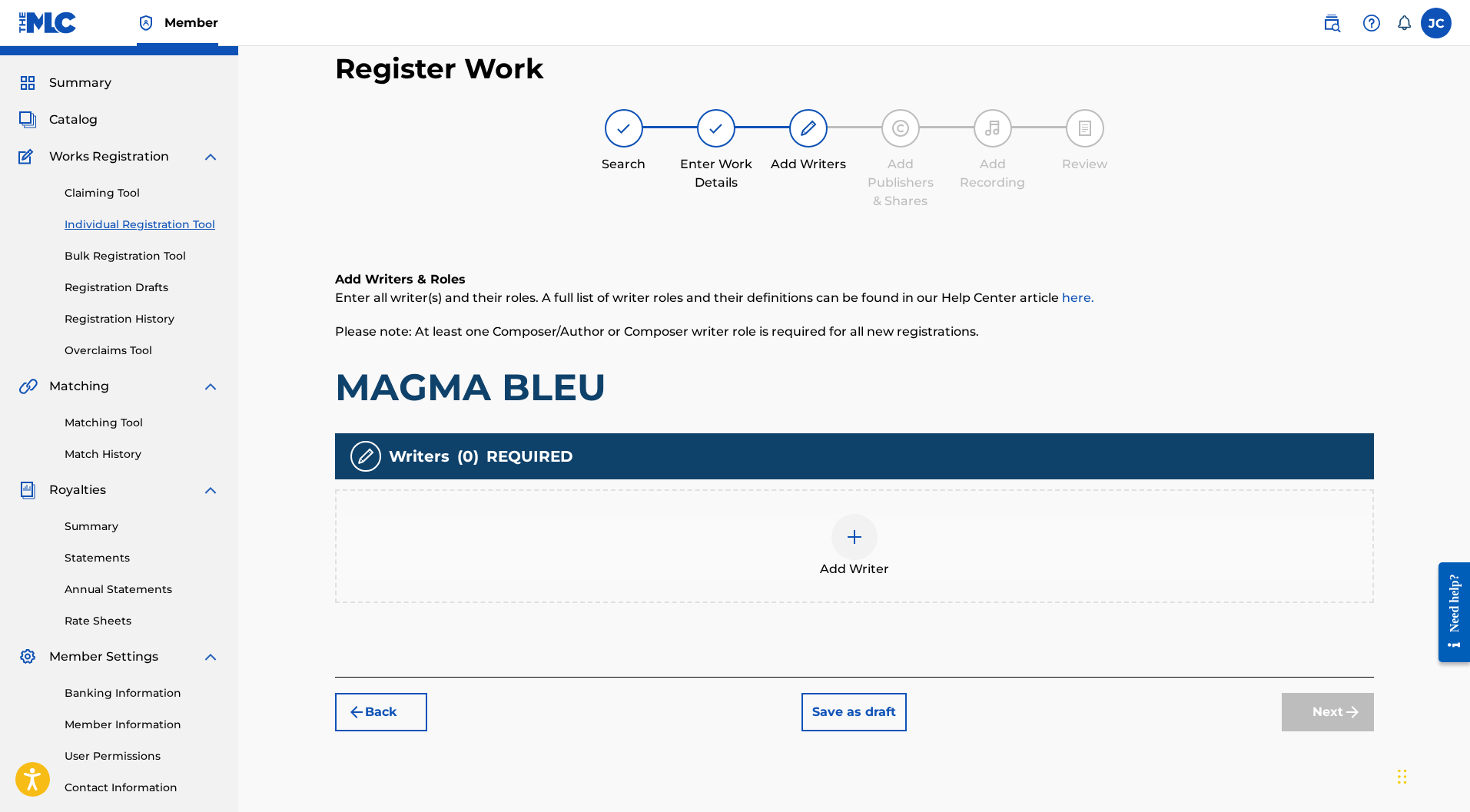
click at [855, 528] on img at bounding box center [855, 537] width 19 height 19
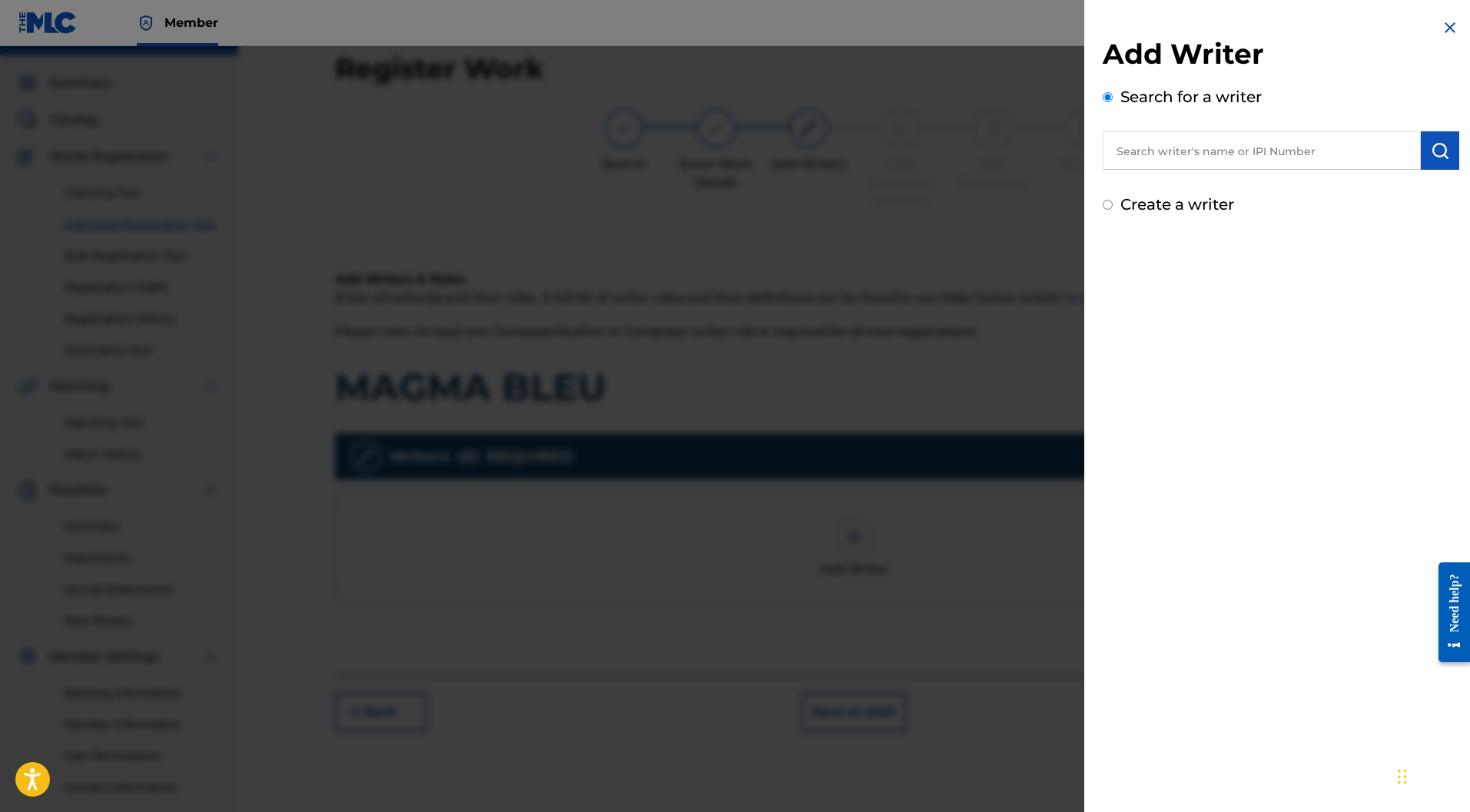
click at [1156, 210] on label "Create a writer" at bounding box center [1177, 204] width 114 height 19
radio input "true"
click at [1113, 210] on input "Create a writer" at bounding box center [1108, 204] width 10 height 10
radio input "false"
radio input "true"
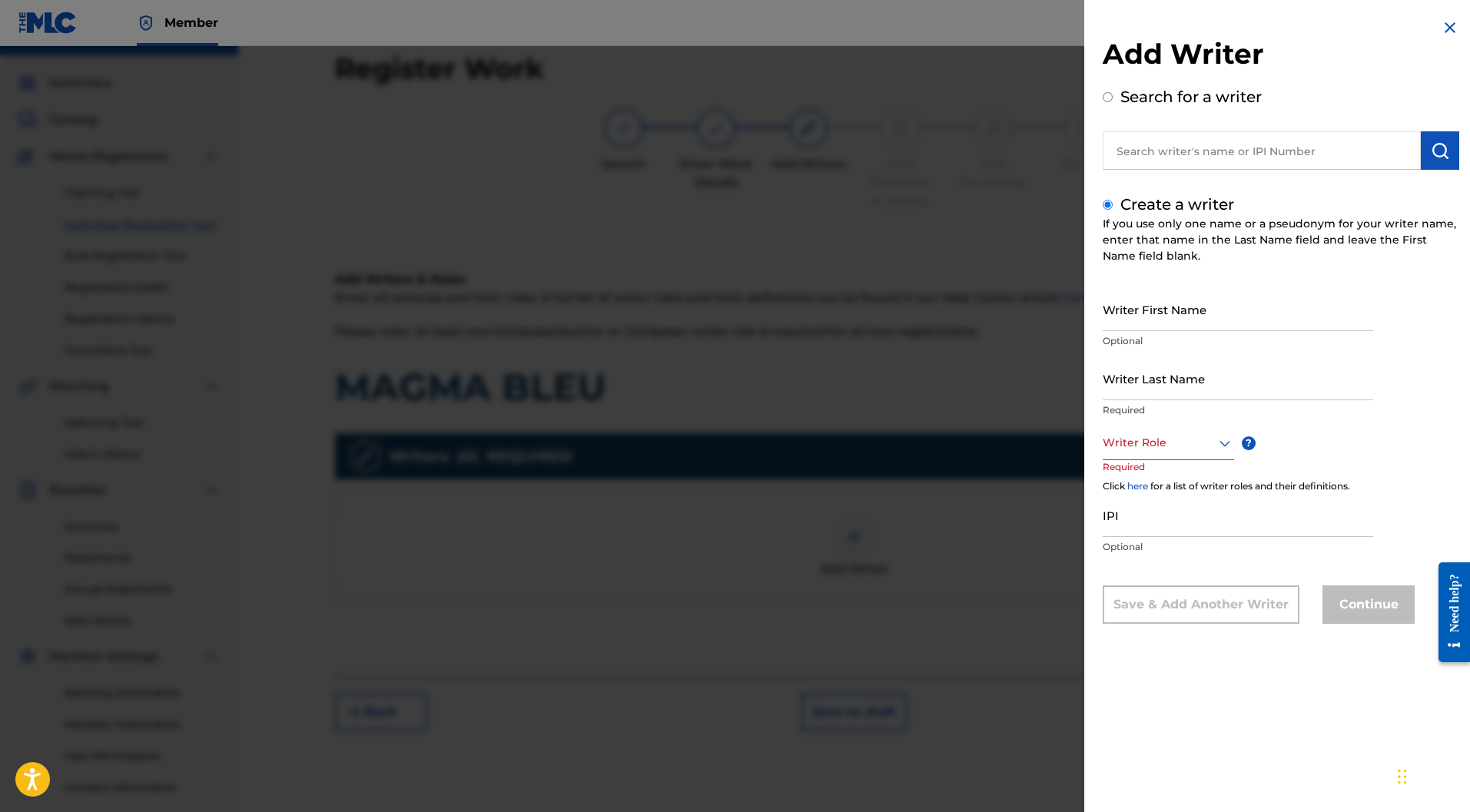
click at [1166, 314] on input "Writer First Name" at bounding box center [1238, 309] width 270 height 44
paste input "Stephane ANTSON"
drag, startPoint x: 1210, startPoint y: 317, endPoint x: 1162, endPoint y: 320, distance: 48.1
click at [1162, 320] on input "Stephane ANTSON" at bounding box center [1238, 309] width 270 height 44
type input "Stephane ANTSON"
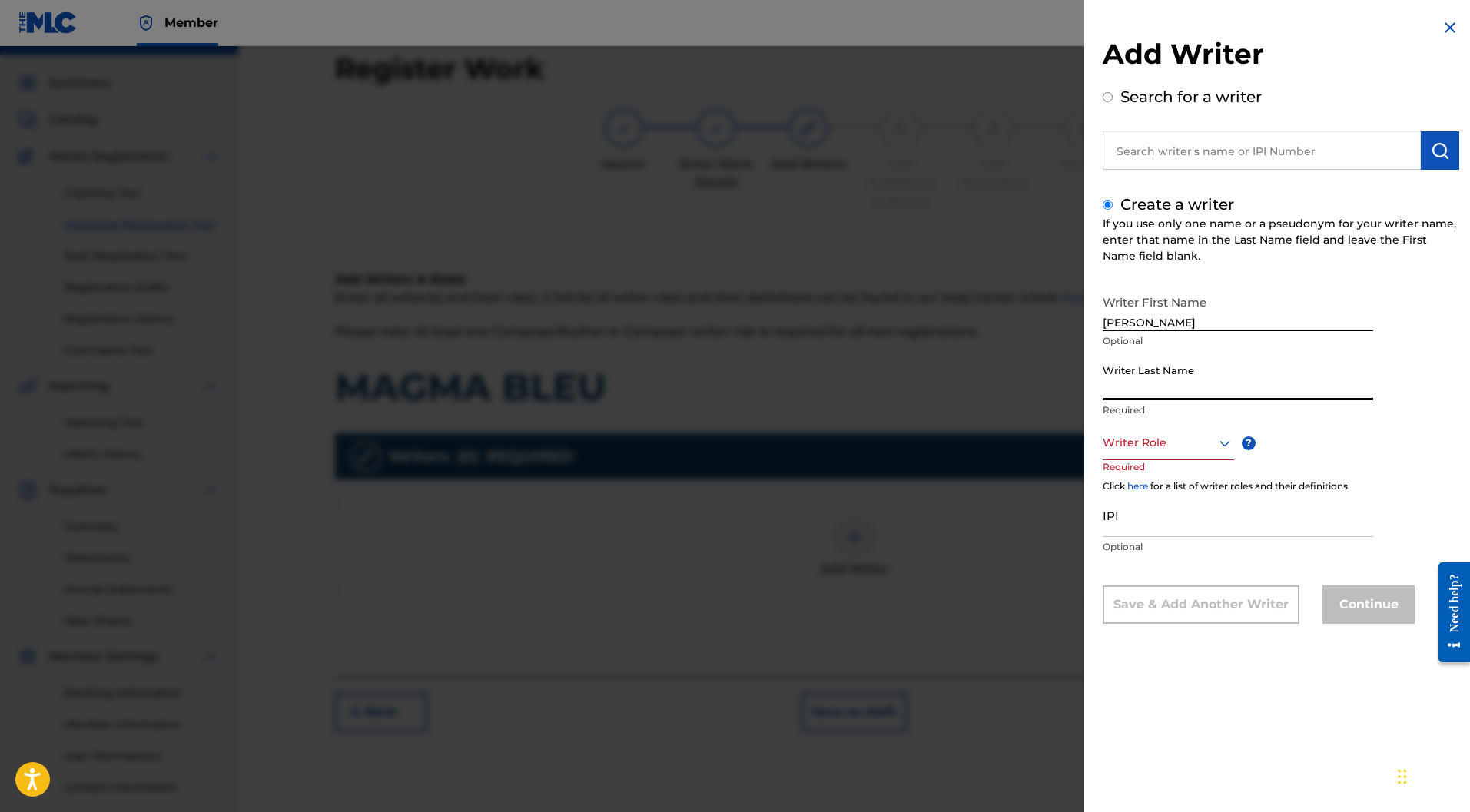
click at [1138, 369] on input "Writer Last Name" at bounding box center [1238, 378] width 270 height 44
paste input "ANTSON"
type input "ANTSON"
drag, startPoint x: 1212, startPoint y: 327, endPoint x: 1160, endPoint y: 318, distance: 52.8
click at [1160, 318] on input "Stephane ANTSON" at bounding box center [1238, 309] width 270 height 44
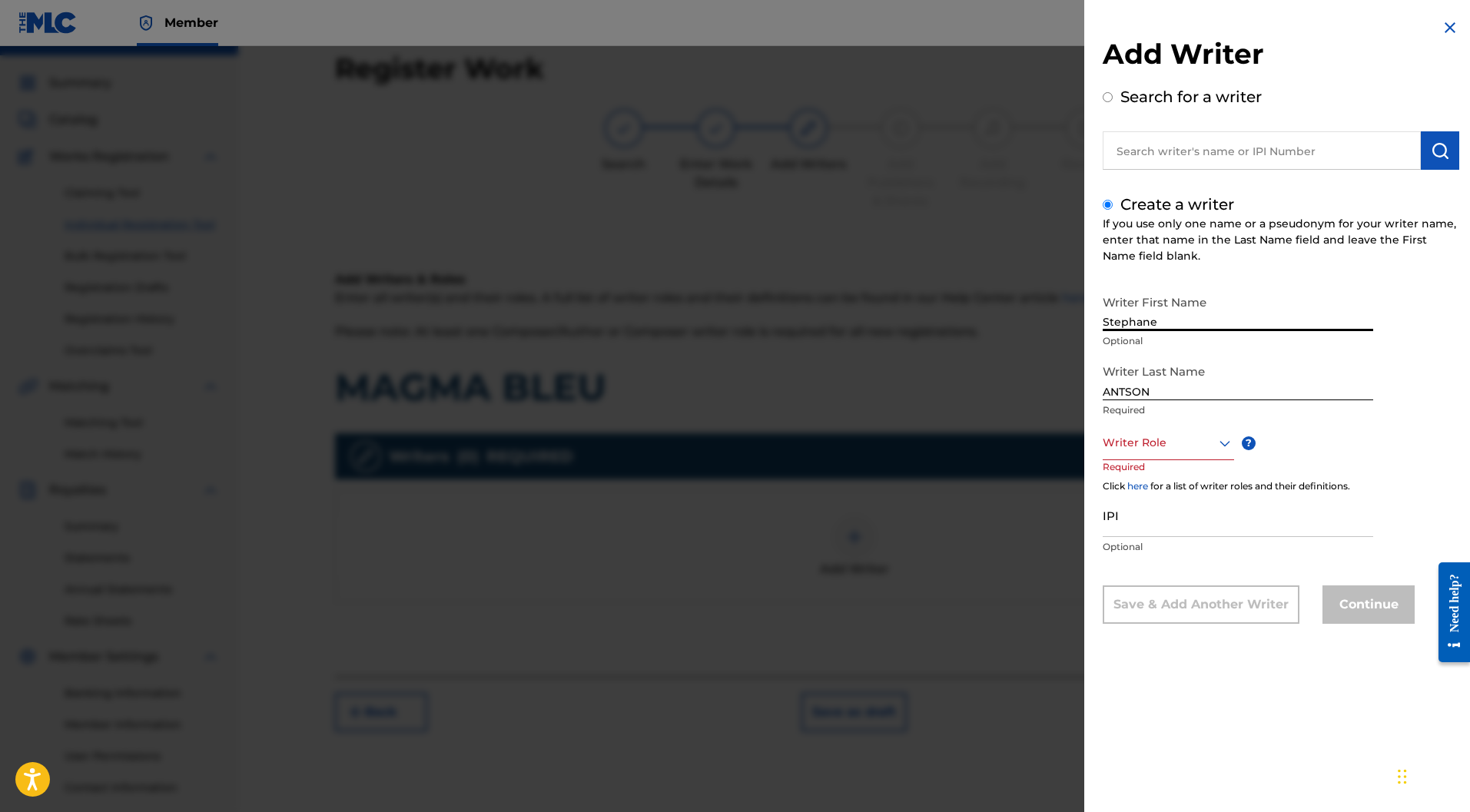
type input "Stephane"
click at [1167, 446] on div at bounding box center [1169, 442] width 131 height 19
click at [1136, 606] on div "Composer" at bounding box center [1168, 615] width 130 height 34
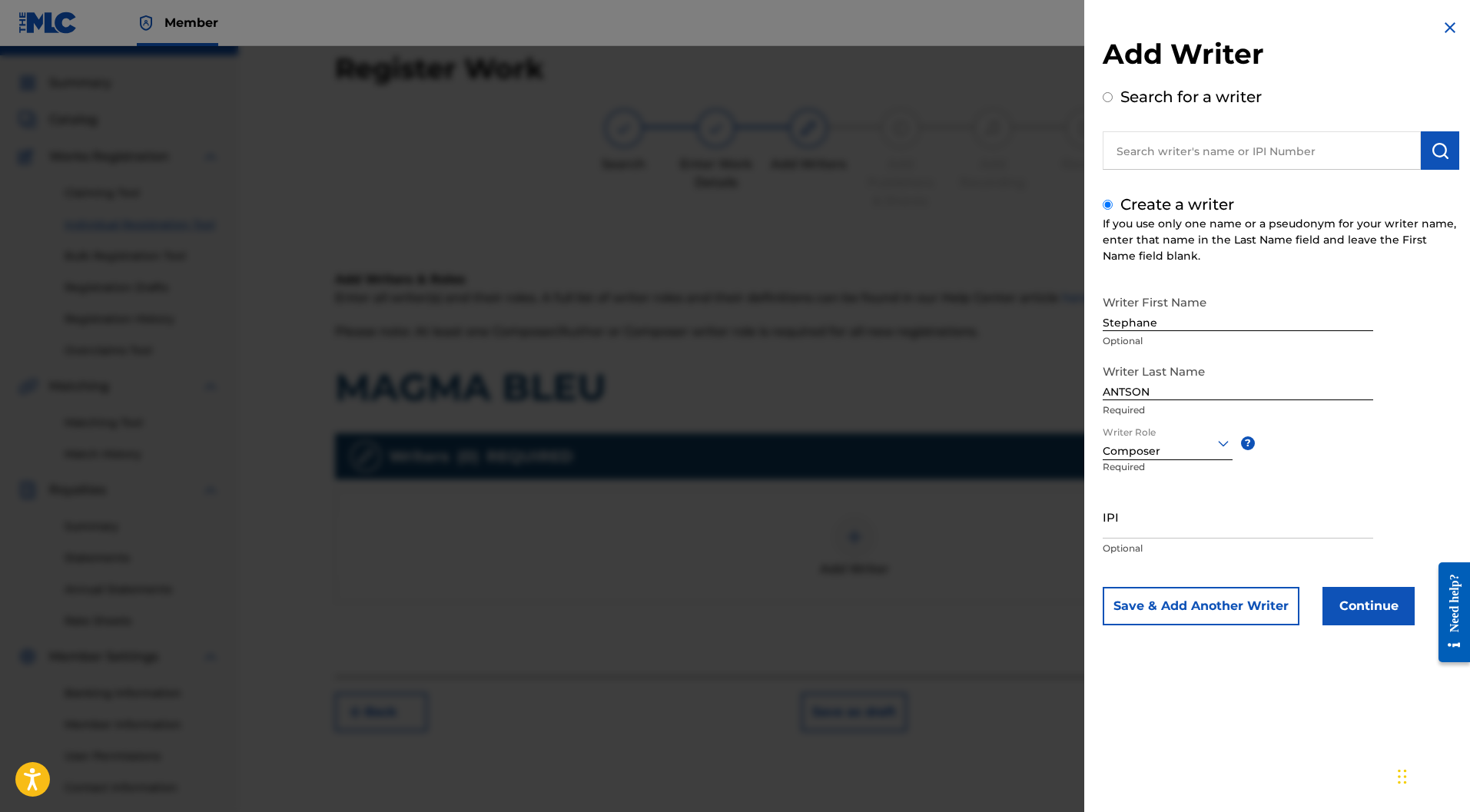
click at [1155, 515] on input "IPI" at bounding box center [1238, 516] width 270 height 44
paste input "1166367733"
type input "1166367733"
click at [1169, 605] on button "Save & Add Another Writer" at bounding box center [1201, 606] width 197 height 39
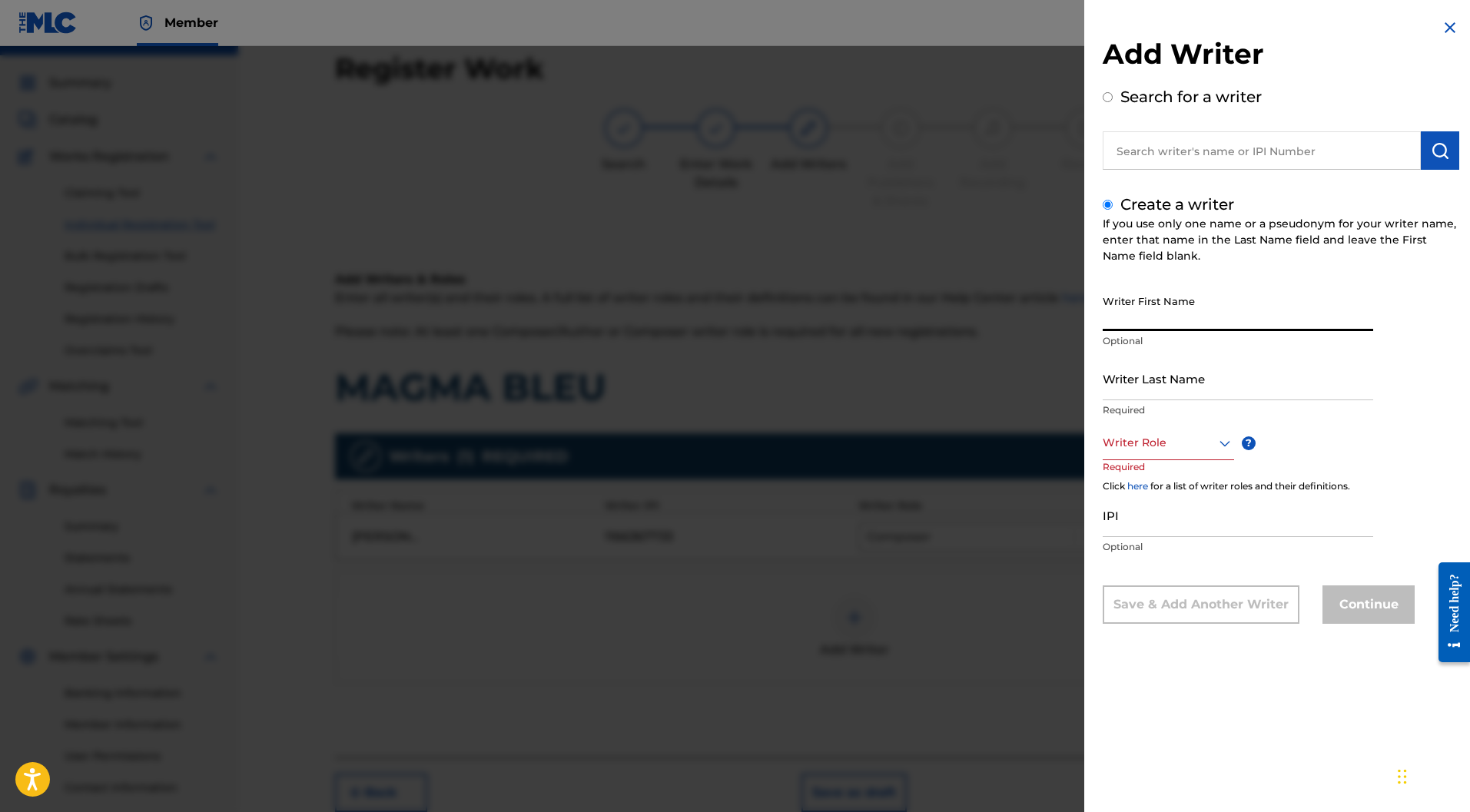
click at [1120, 308] on input "Writer First Name" at bounding box center [1238, 309] width 270 height 44
paste input "Luce MARCHAND"
drag, startPoint x: 1205, startPoint y: 322, endPoint x: 1135, endPoint y: 327, distance: 70.2
click at [1135, 327] on input "Luce MARCHAND" at bounding box center [1238, 309] width 270 height 44
type input "Luce"
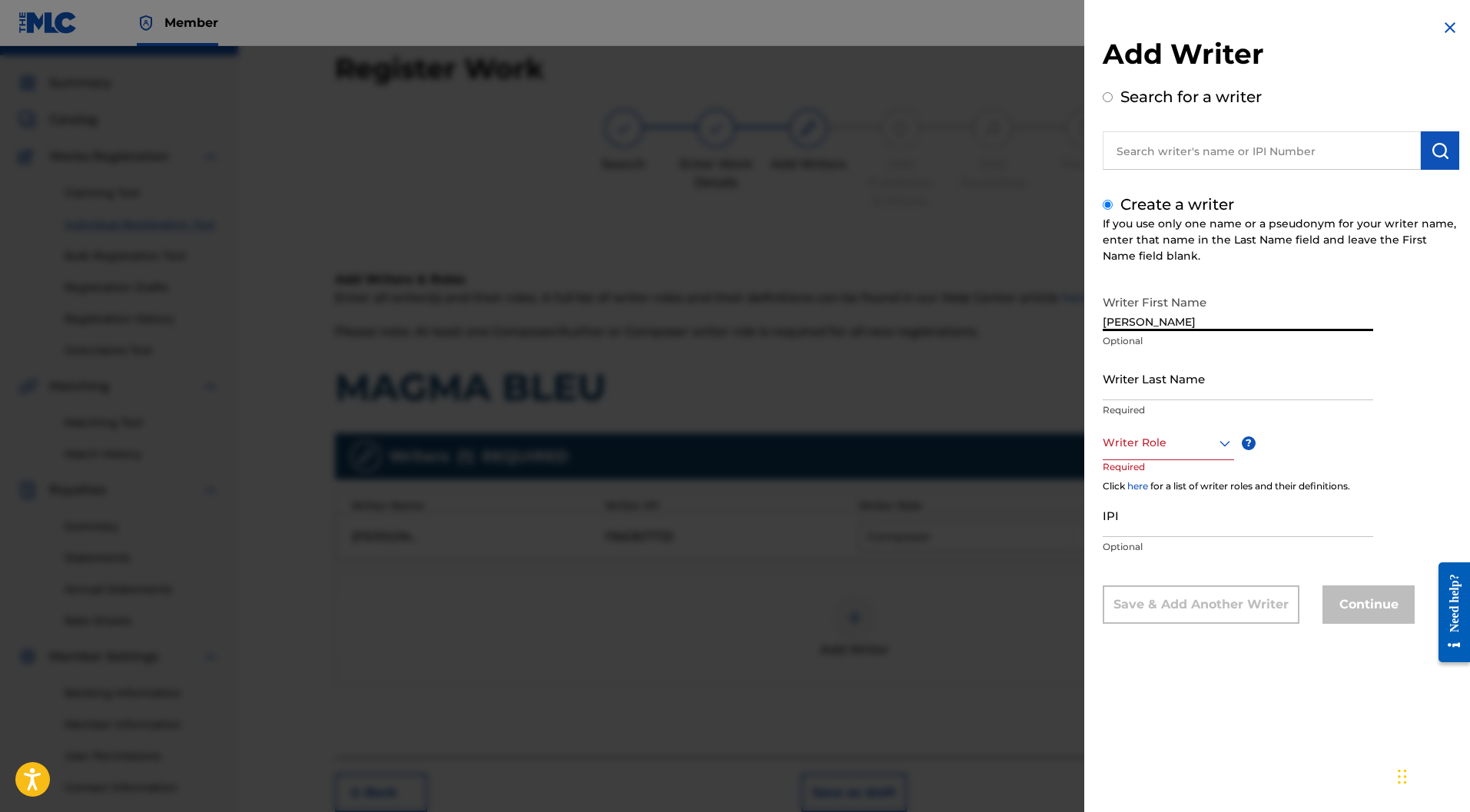
click at [1142, 369] on input "Writer Last Name" at bounding box center [1238, 378] width 270 height 44
paste input "MARCHAND"
type input "MARCHAND"
click at [1140, 447] on div at bounding box center [1169, 442] width 131 height 19
click at [1140, 467] on div "Composer/Author" at bounding box center [1168, 477] width 130 height 34
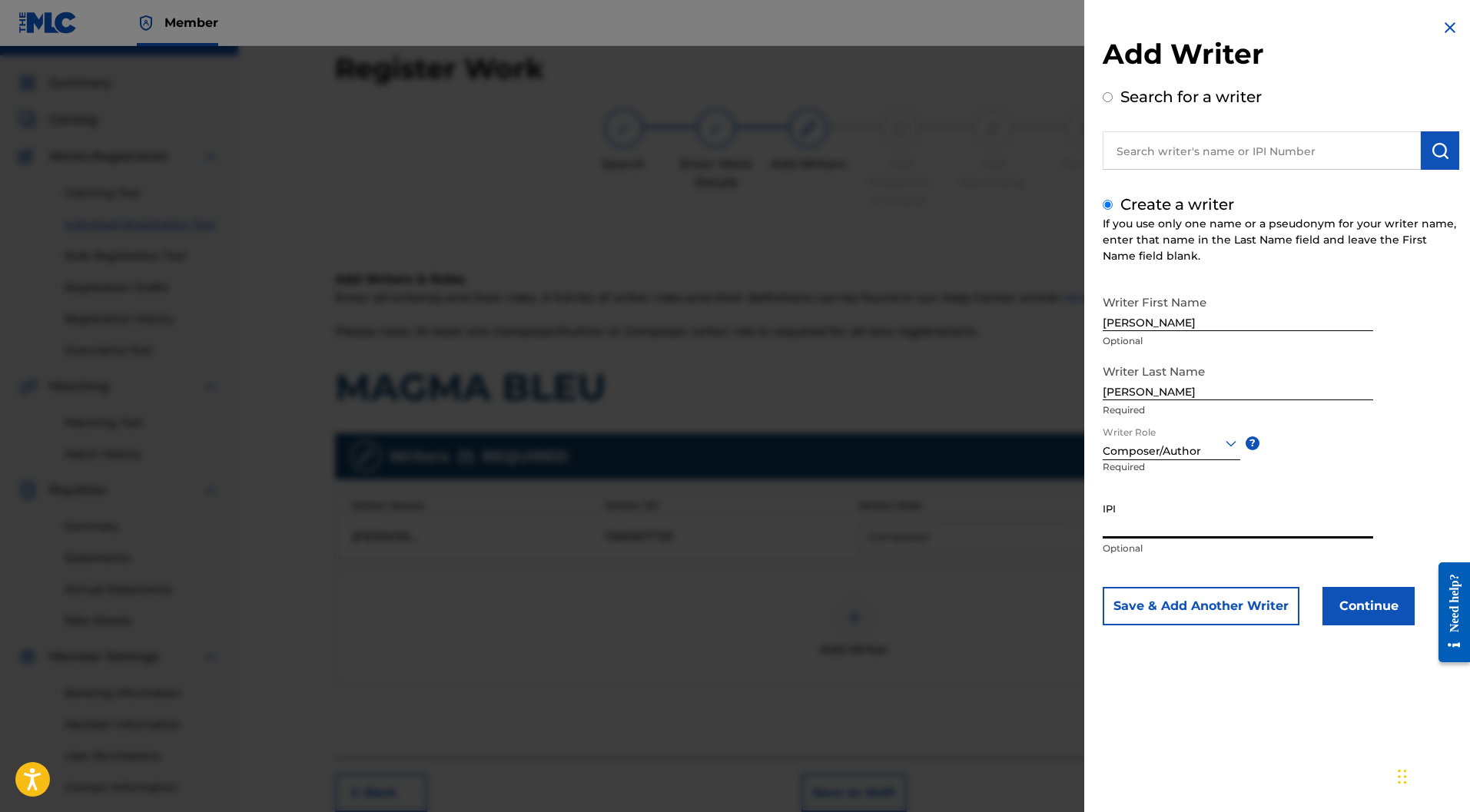
click at [1134, 525] on input "IPI" at bounding box center [1238, 516] width 270 height 44
paste input "1097485511"
type input "1097485511"
click at [1159, 590] on button "Save & Add Another Writer" at bounding box center [1201, 606] width 197 height 39
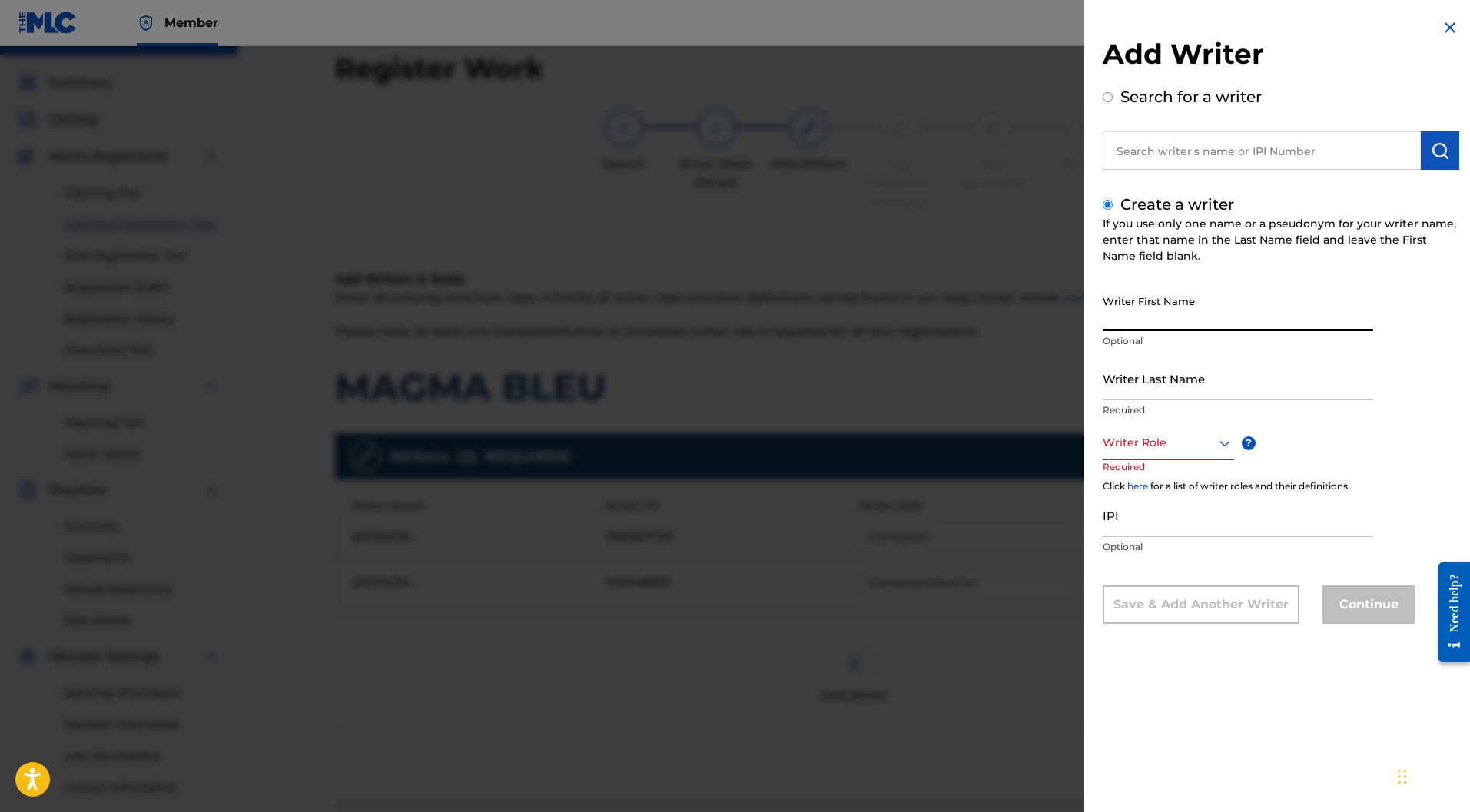
click at [1124, 309] on input "Writer First Name" at bounding box center [1238, 309] width 270 height 44
paste input "Clara CAHEN"
drag, startPoint x: 1165, startPoint y: 322, endPoint x: 1133, endPoint y: 322, distance: 32.0
click at [1133, 322] on input "Clara CAHEN" at bounding box center [1238, 309] width 270 height 44
type input "Clara"
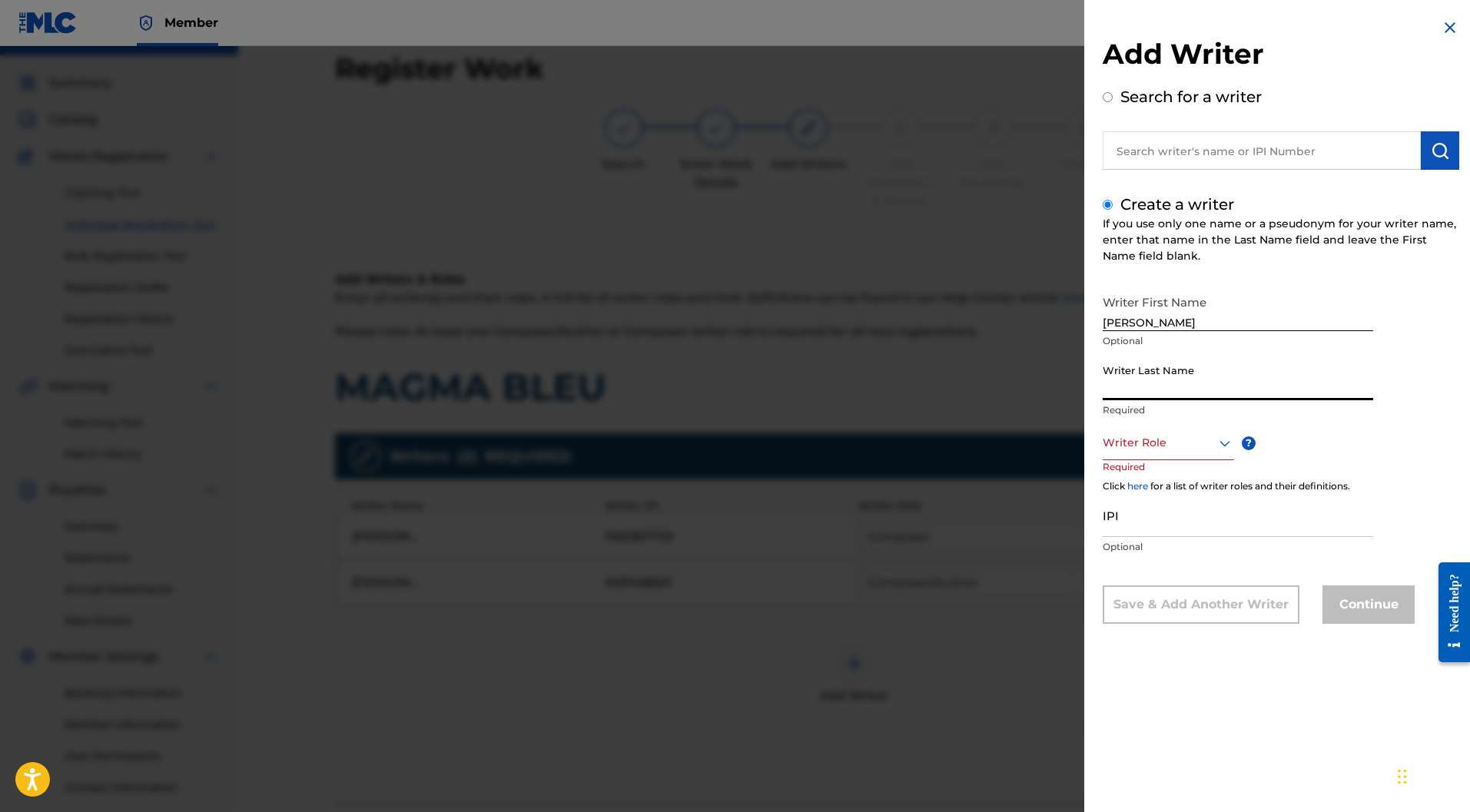
click at [1145, 369] on input "Writer Last Name" at bounding box center [1238, 378] width 270 height 44
paste input "CAHEN"
type input "CAHEN"
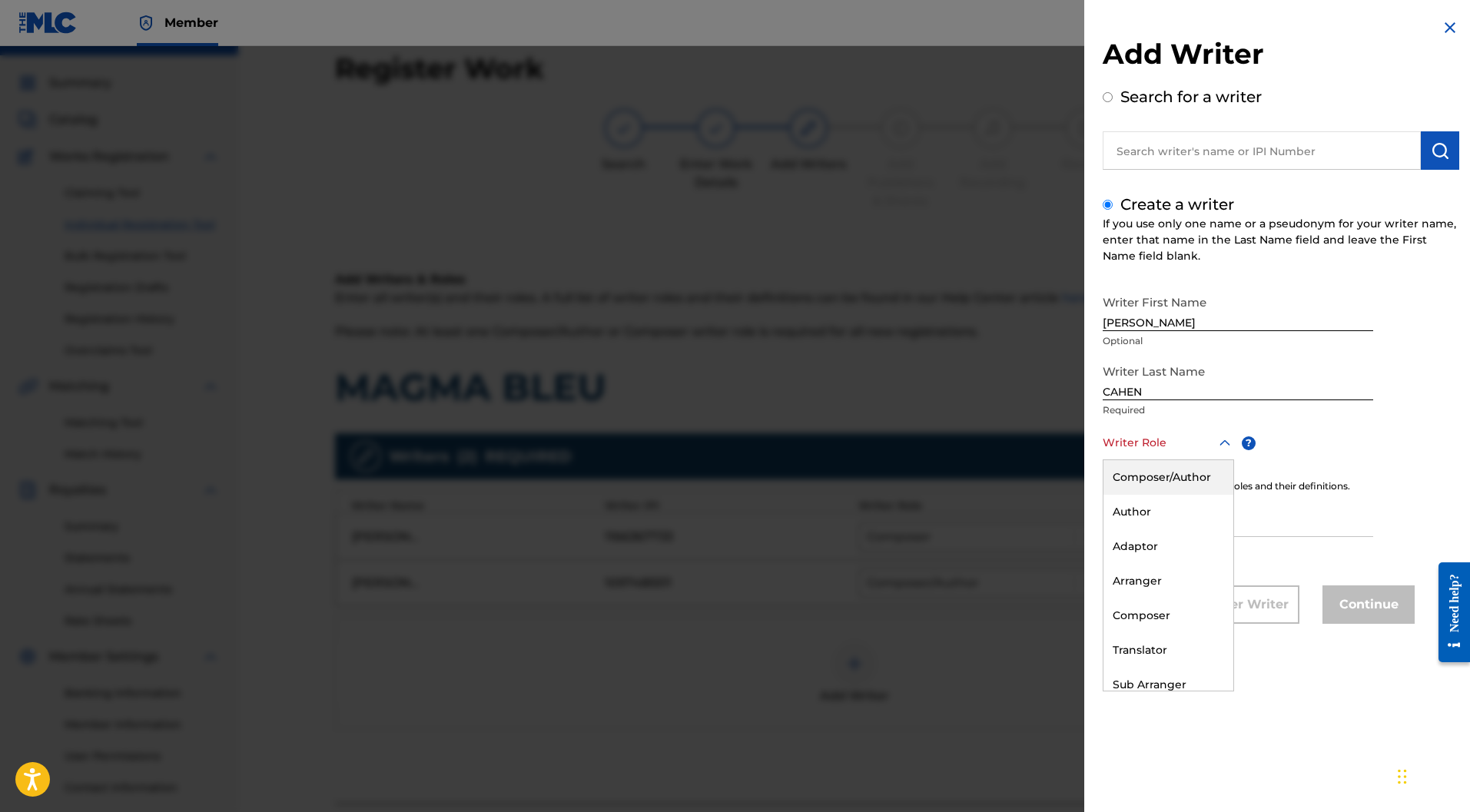
click at [1189, 452] on div at bounding box center [1169, 442] width 131 height 19
click at [1156, 606] on div "Composer" at bounding box center [1168, 615] width 130 height 34
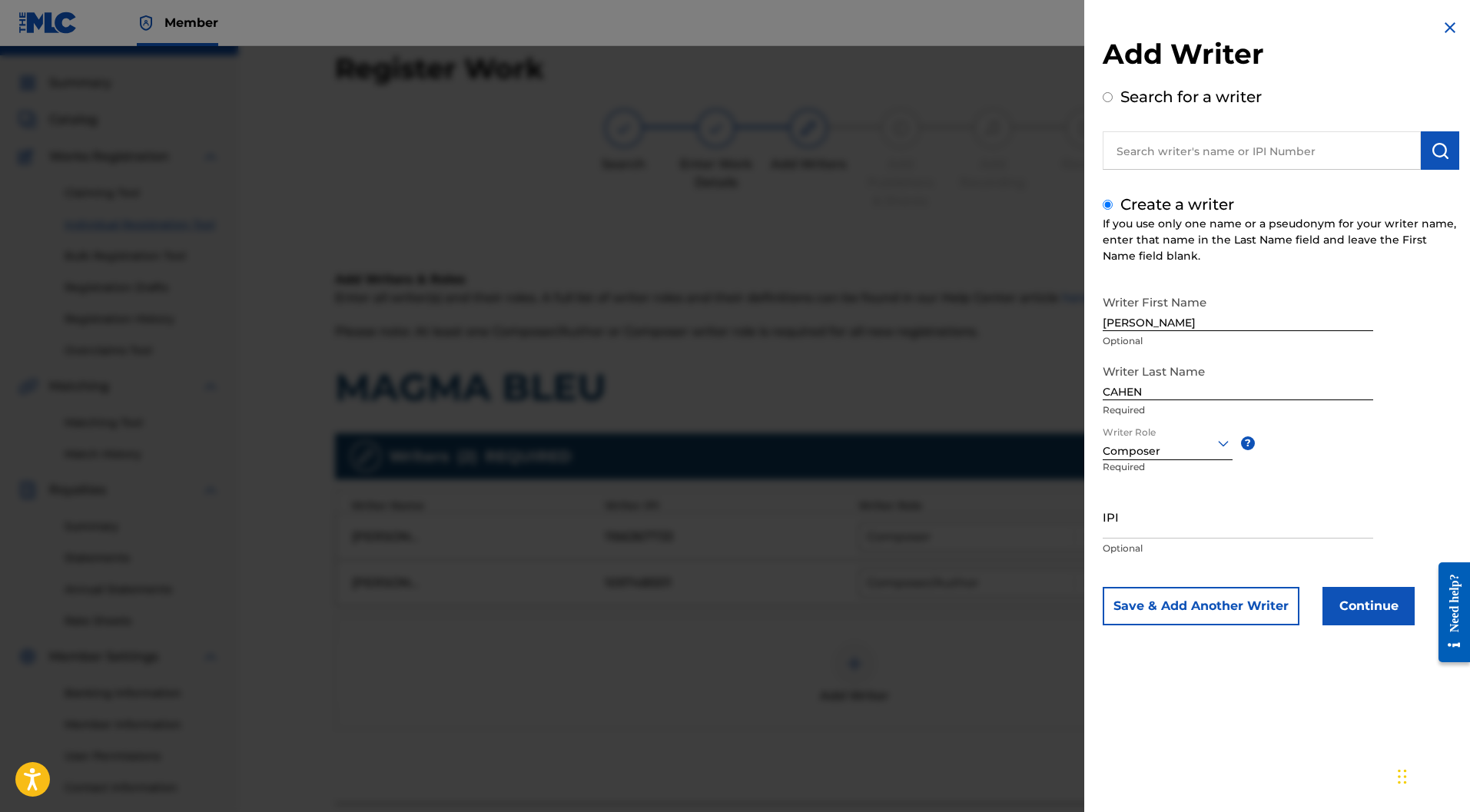
click at [1146, 514] on input "IPI" at bounding box center [1238, 516] width 270 height 44
paste input "701772463"
type input "701772463"
click at [1241, 598] on button "Save & Add Another Writer" at bounding box center [1201, 606] width 197 height 39
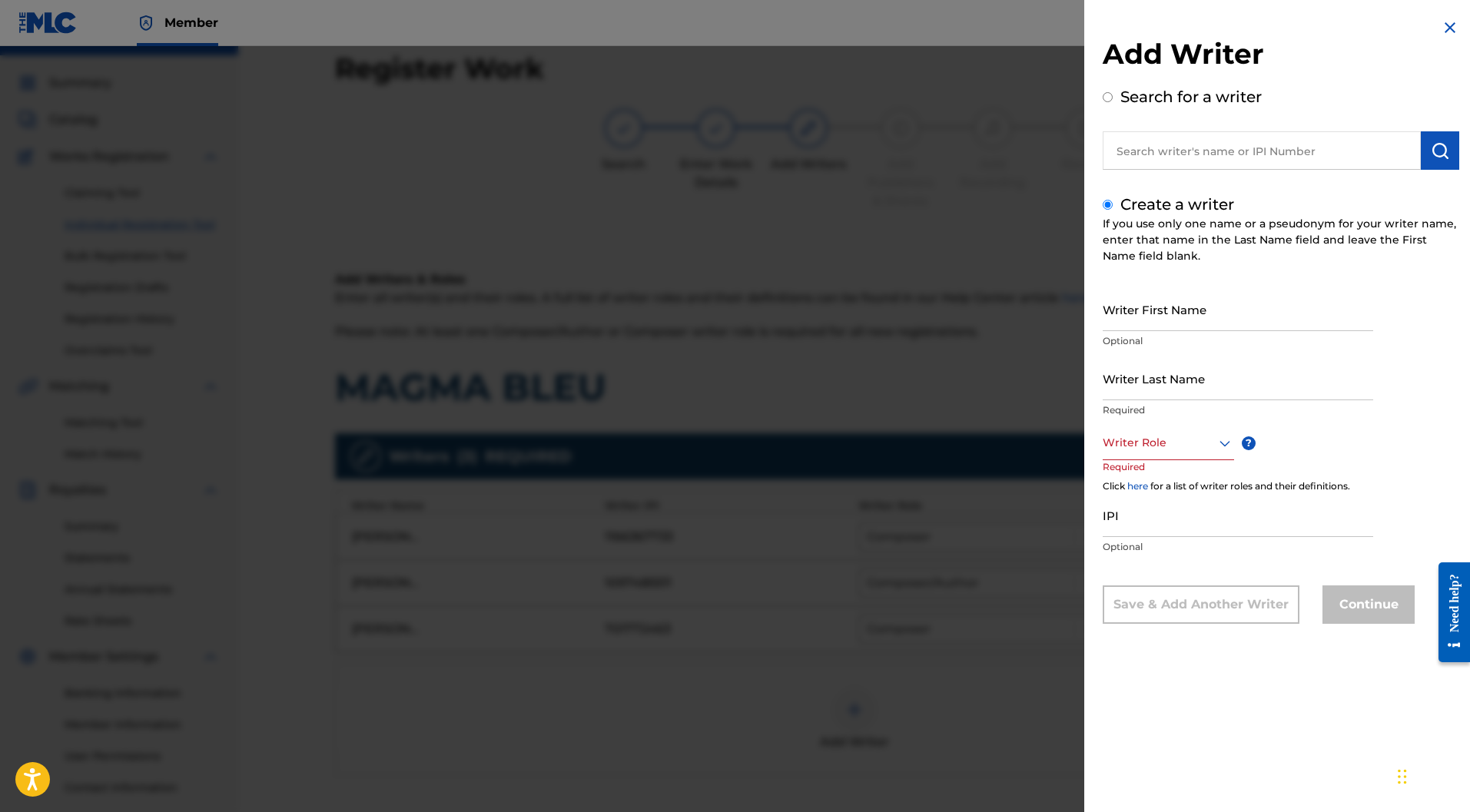
click at [1142, 323] on input "Writer First Name" at bounding box center [1238, 309] width 270 height 44
paste input "Marc CHAPERON"
drag, startPoint x: 1199, startPoint y: 326, endPoint x: 1133, endPoint y: 326, distance: 66.0
click at [1133, 326] on input "Marc CHAPERON" at bounding box center [1238, 309] width 270 height 44
type input "Marc"
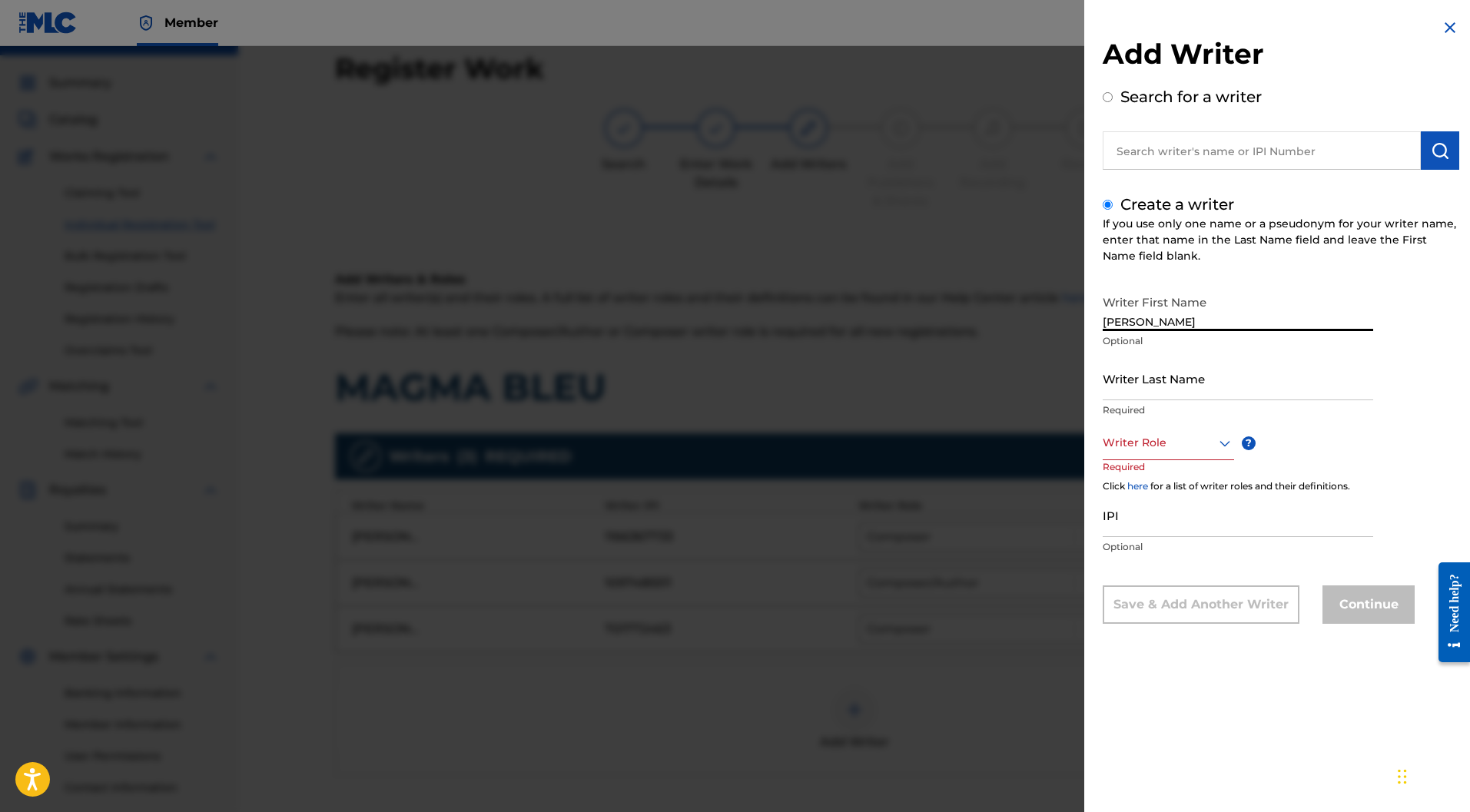
click at [1217, 384] on input "Writer Last Name" at bounding box center [1238, 378] width 270 height 44
paste input "CHAPERON"
type input "CHAPERON"
click at [1173, 446] on div at bounding box center [1169, 442] width 131 height 19
click at [1147, 618] on div "Composer" at bounding box center [1168, 615] width 130 height 34
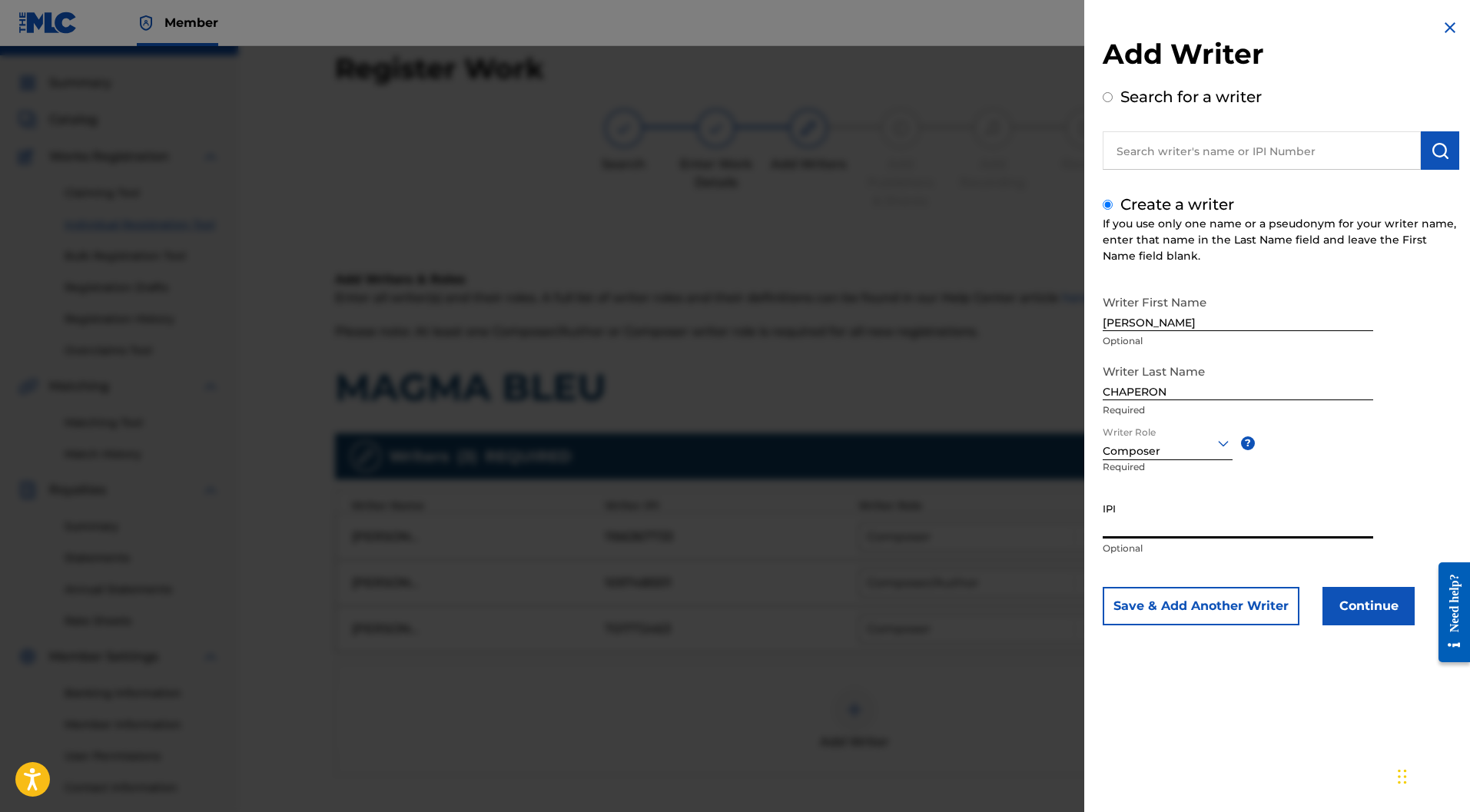
click at [1193, 531] on input "IPI" at bounding box center [1238, 516] width 270 height 44
paste input "722684536"
type input "722684536"
click at [1359, 596] on button "Continue" at bounding box center [1368, 606] width 93 height 39
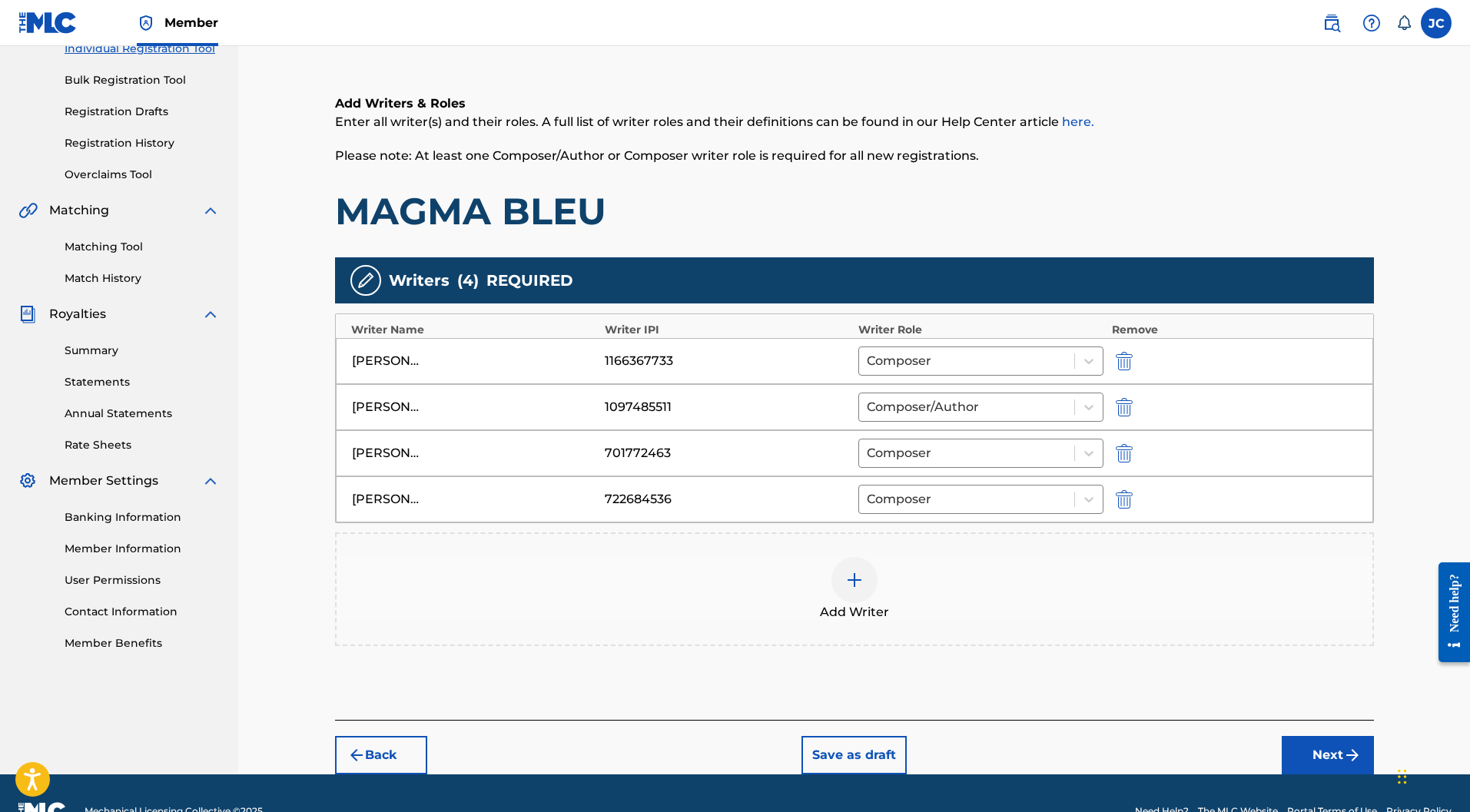
click at [1332, 737] on button "Next" at bounding box center [1328, 755] width 93 height 39
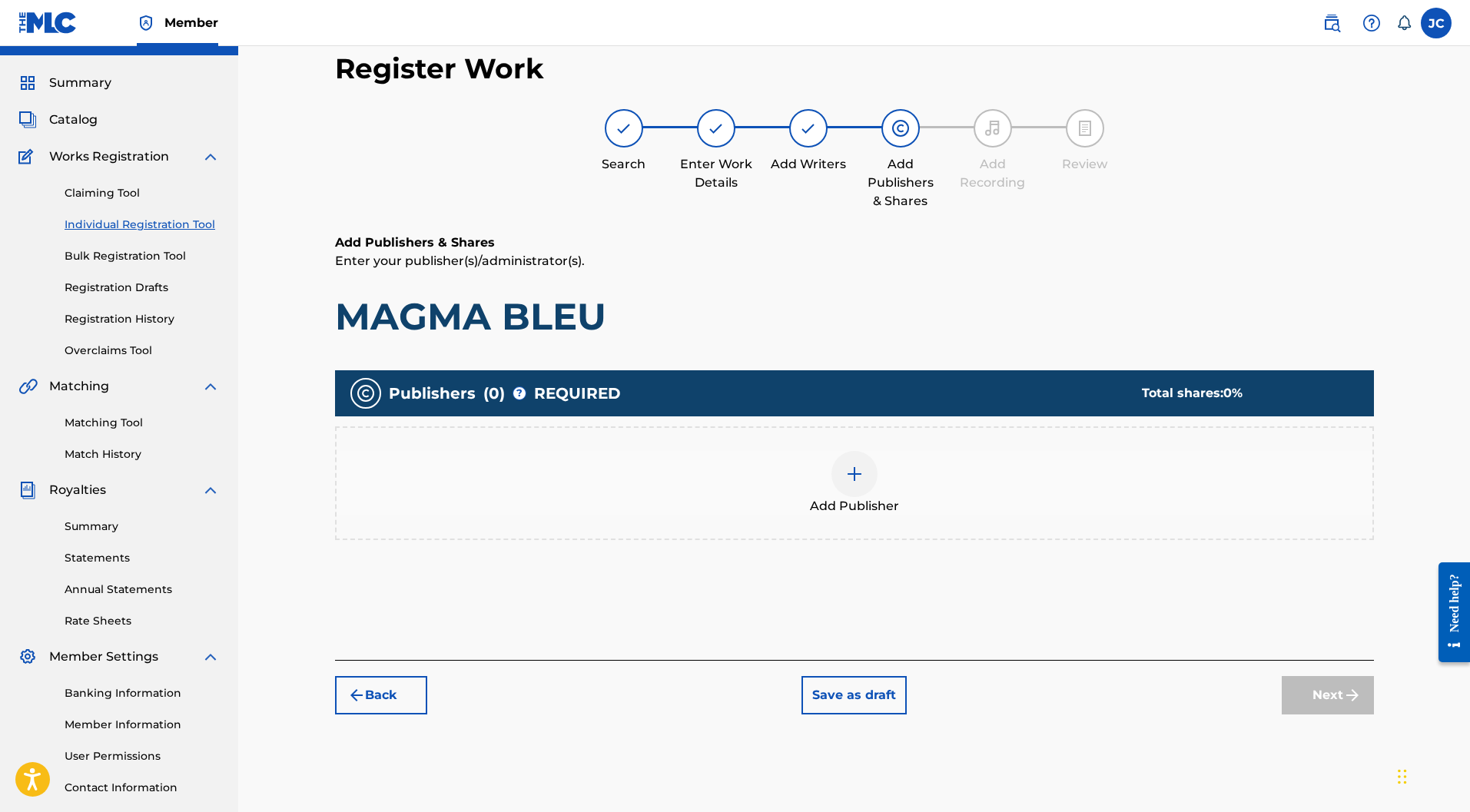
click at [860, 465] on img at bounding box center [855, 474] width 19 height 19
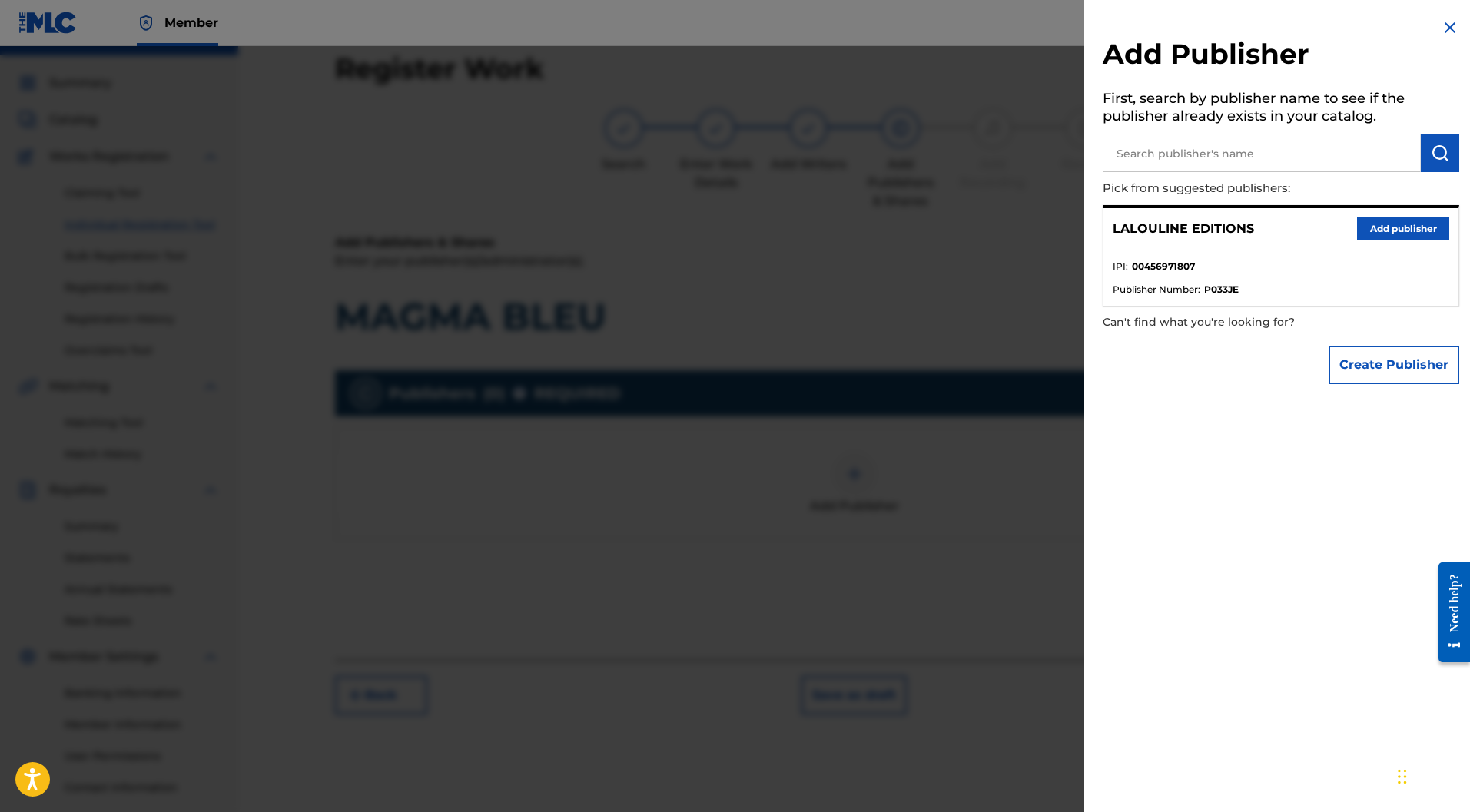
click at [1399, 235] on button "Add publisher" at bounding box center [1404, 229] width 93 height 23
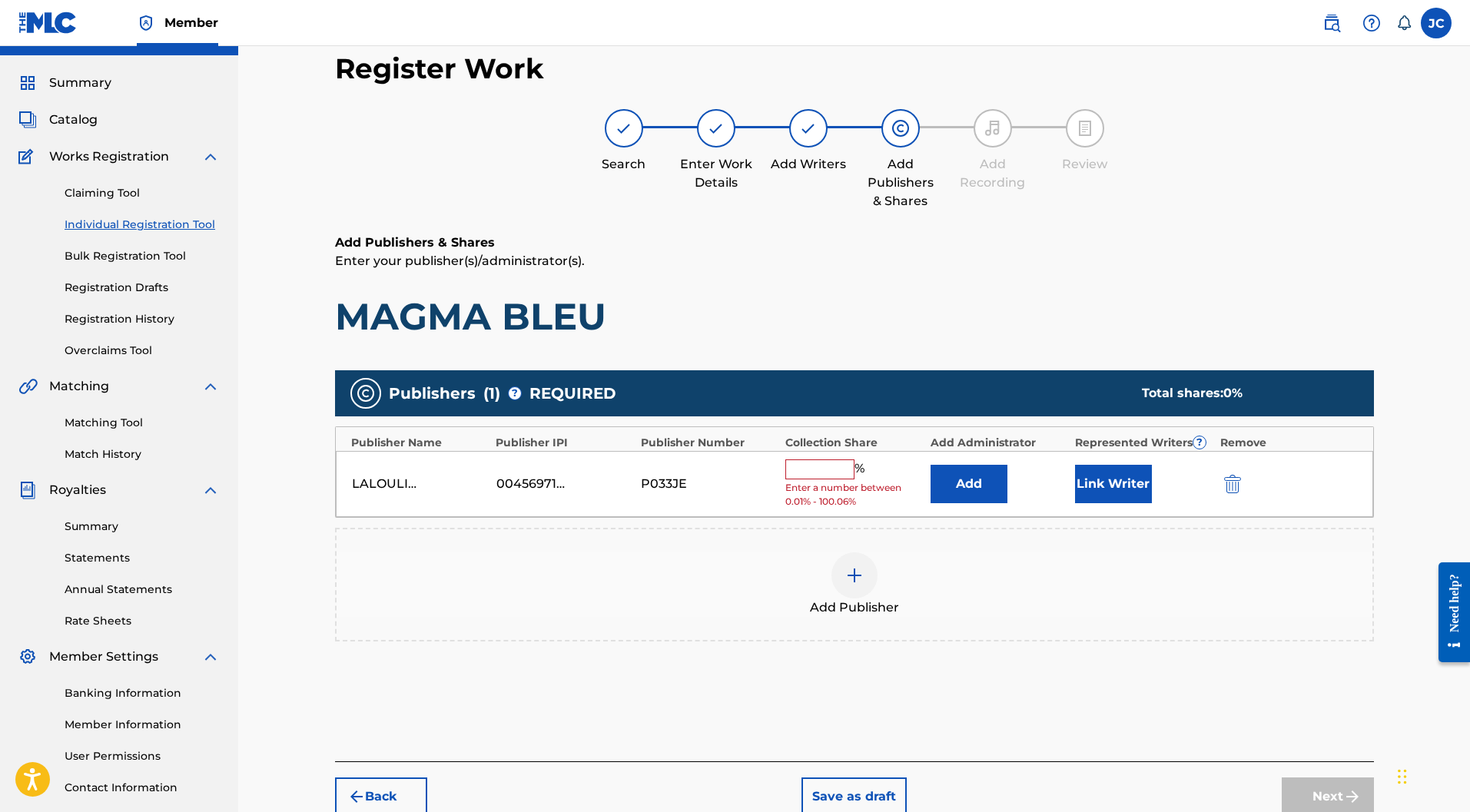
click at [821, 460] on input "text" at bounding box center [819, 470] width 69 height 20
type input "50"
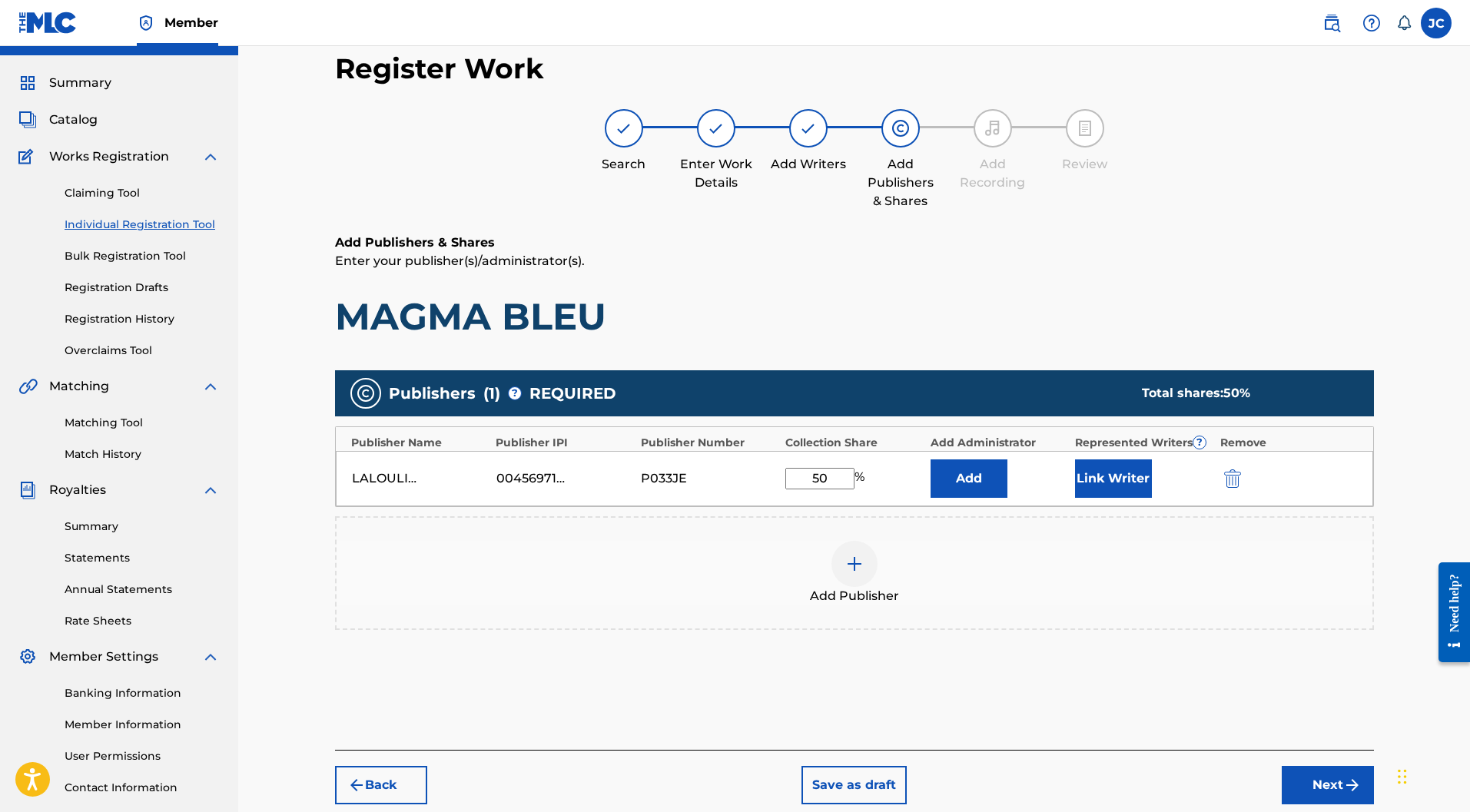
click at [1087, 460] on button "Link Writer" at bounding box center [1114, 479] width 77 height 39
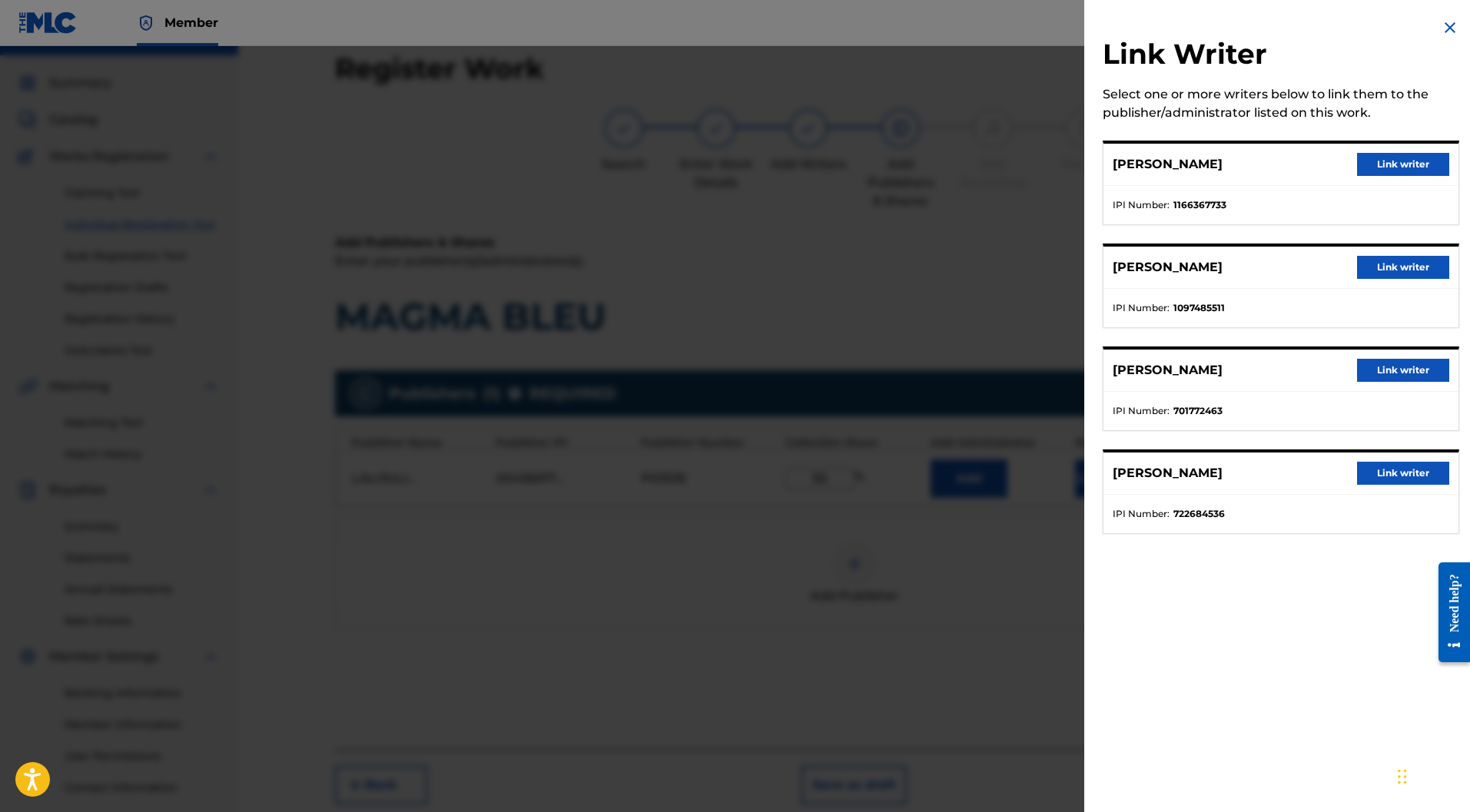
click at [1376, 163] on button "Link writer" at bounding box center [1404, 164] width 93 height 23
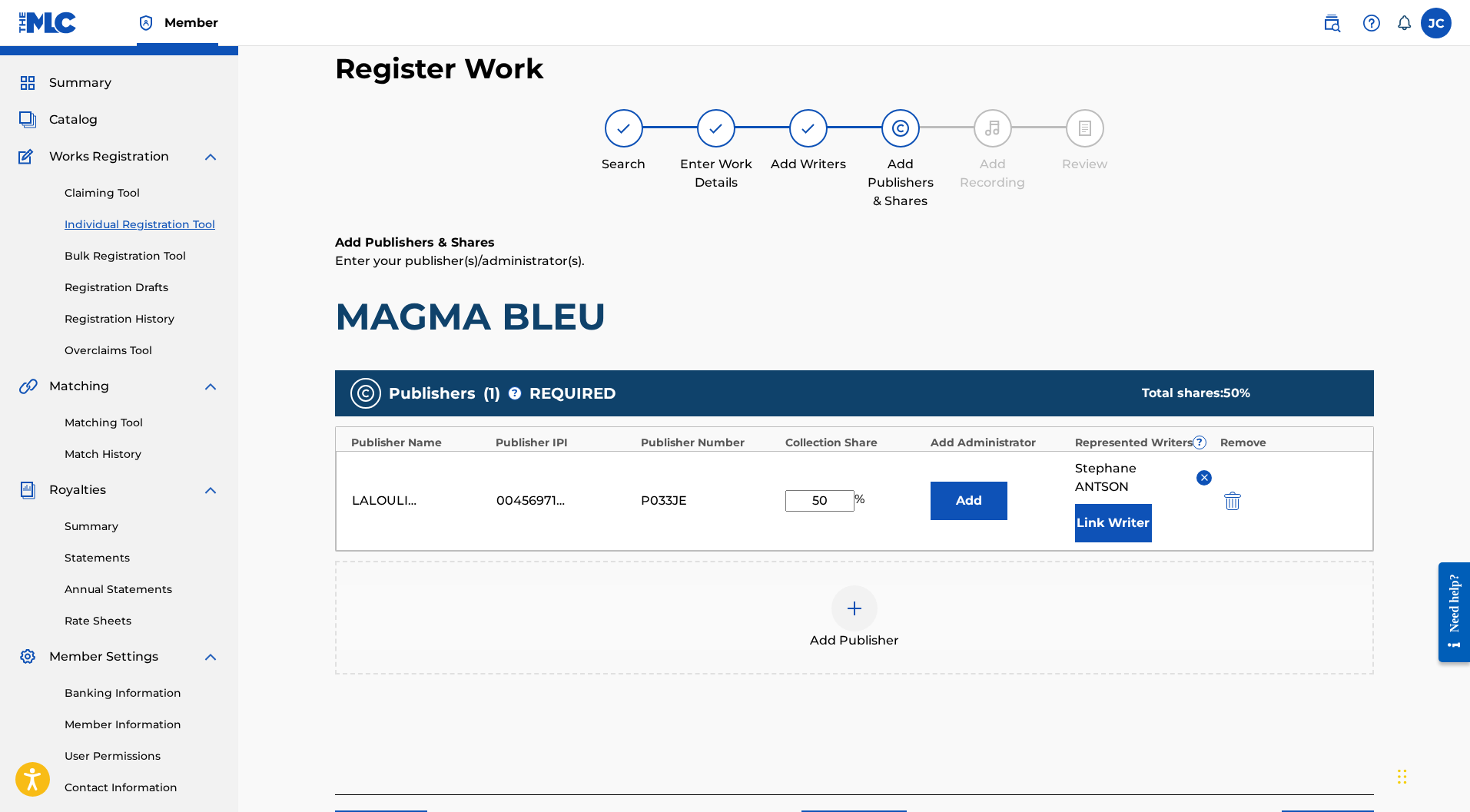
click at [1114, 504] on button "Link Writer" at bounding box center [1114, 523] width 77 height 39
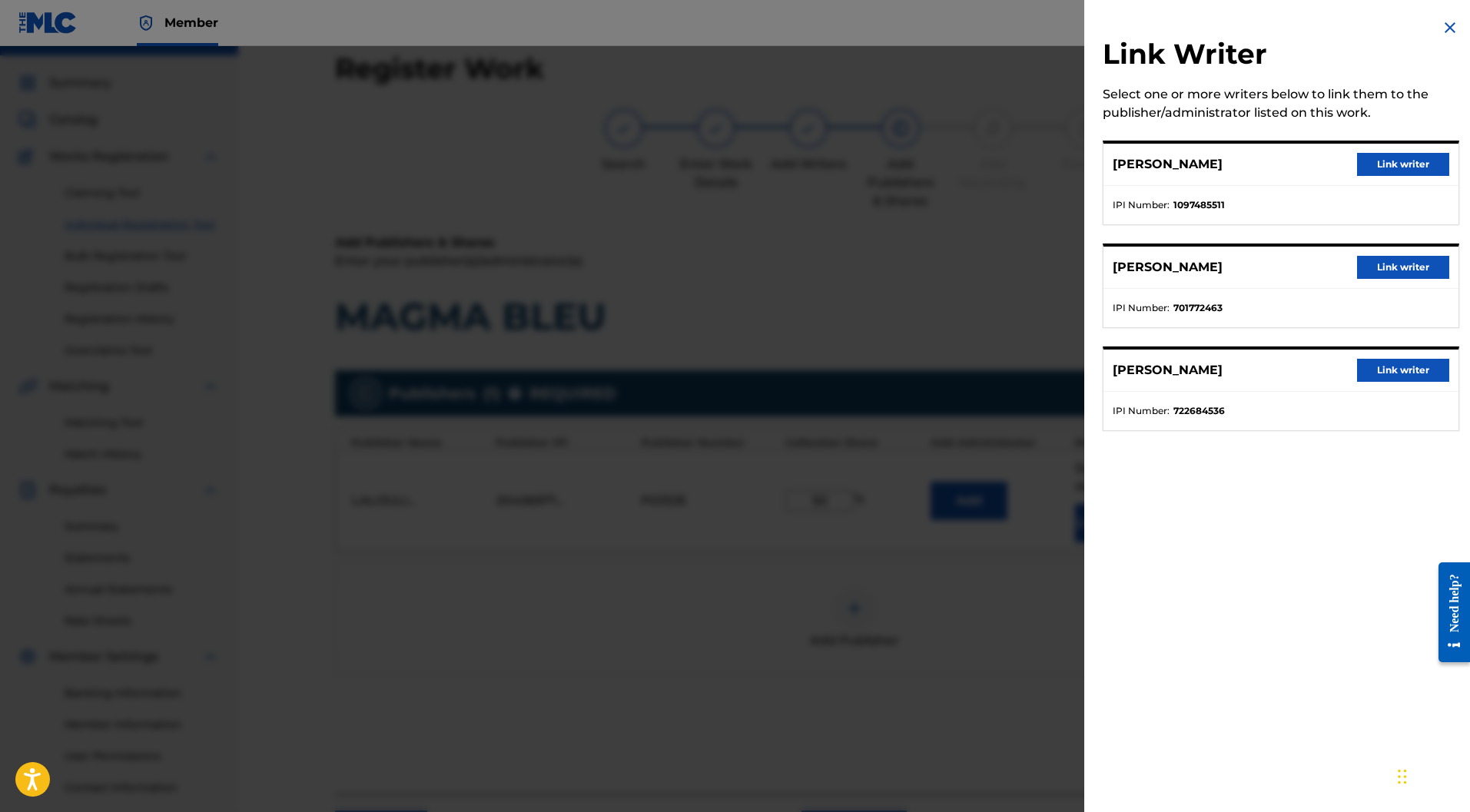
click at [1391, 167] on button "Link writer" at bounding box center [1404, 164] width 93 height 23
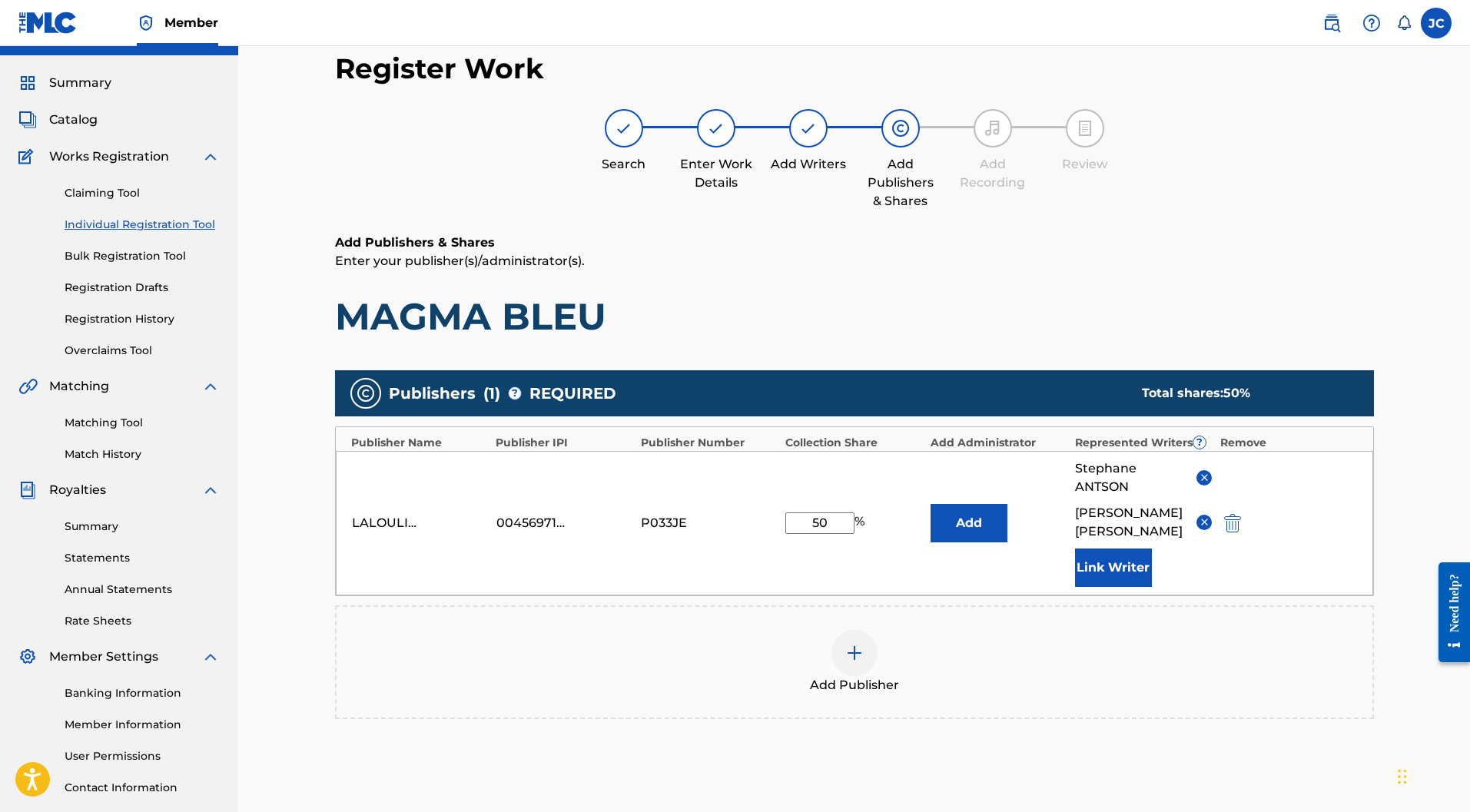
click at [1111, 549] on button "Link Writer" at bounding box center [1114, 568] width 77 height 39
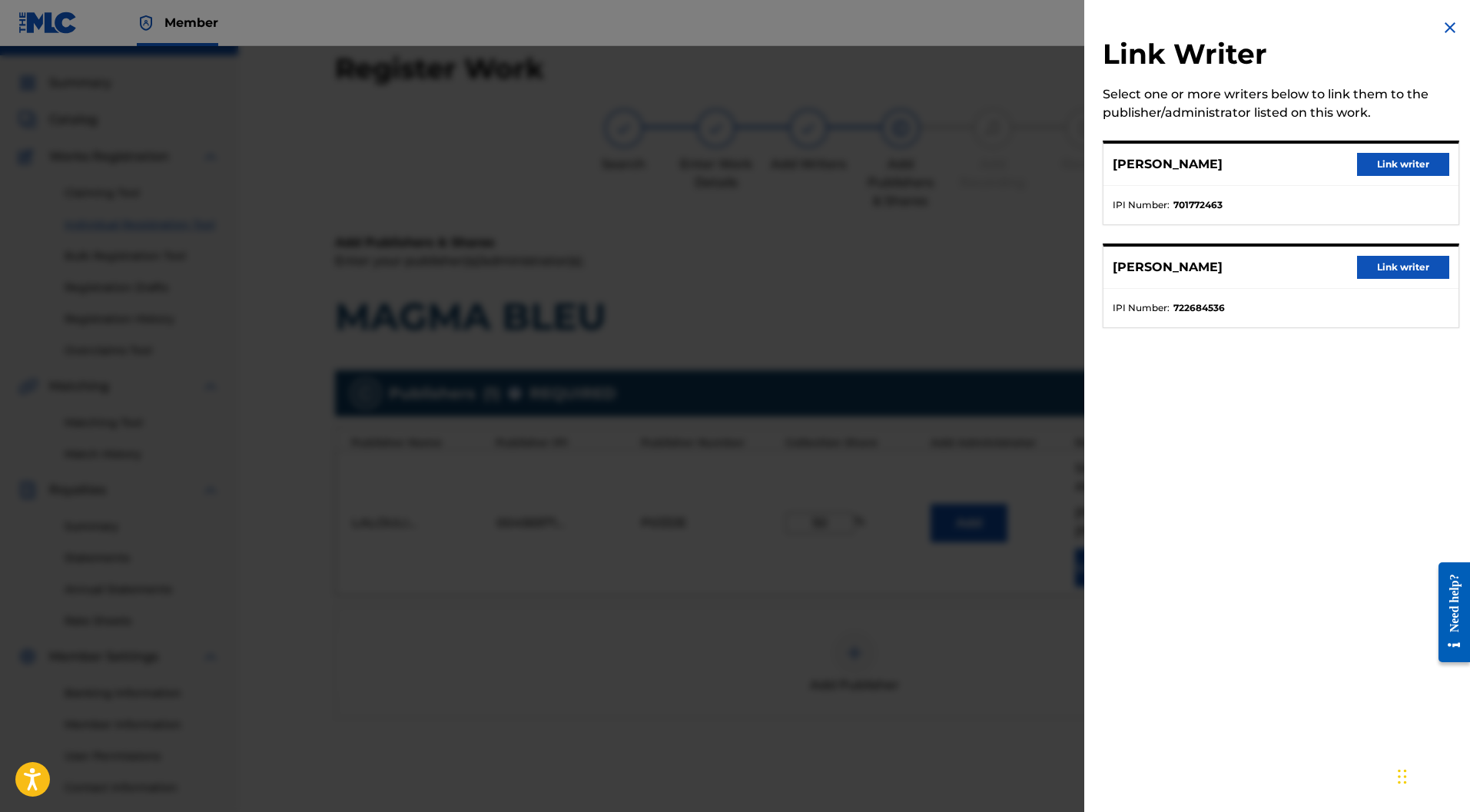
click at [1394, 169] on button "Link writer" at bounding box center [1404, 164] width 93 height 23
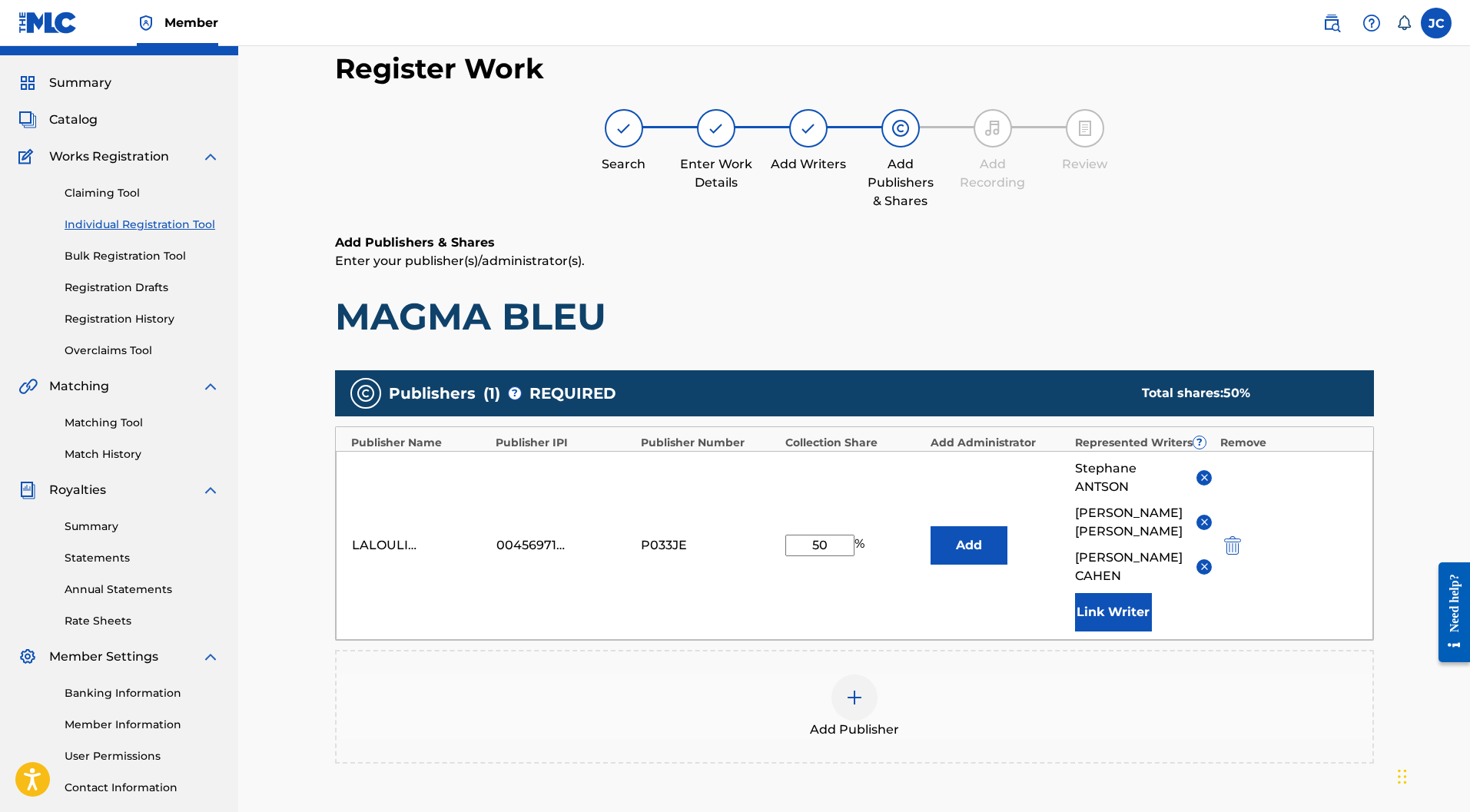
click at [1102, 593] on button "Link Writer" at bounding box center [1114, 612] width 77 height 39
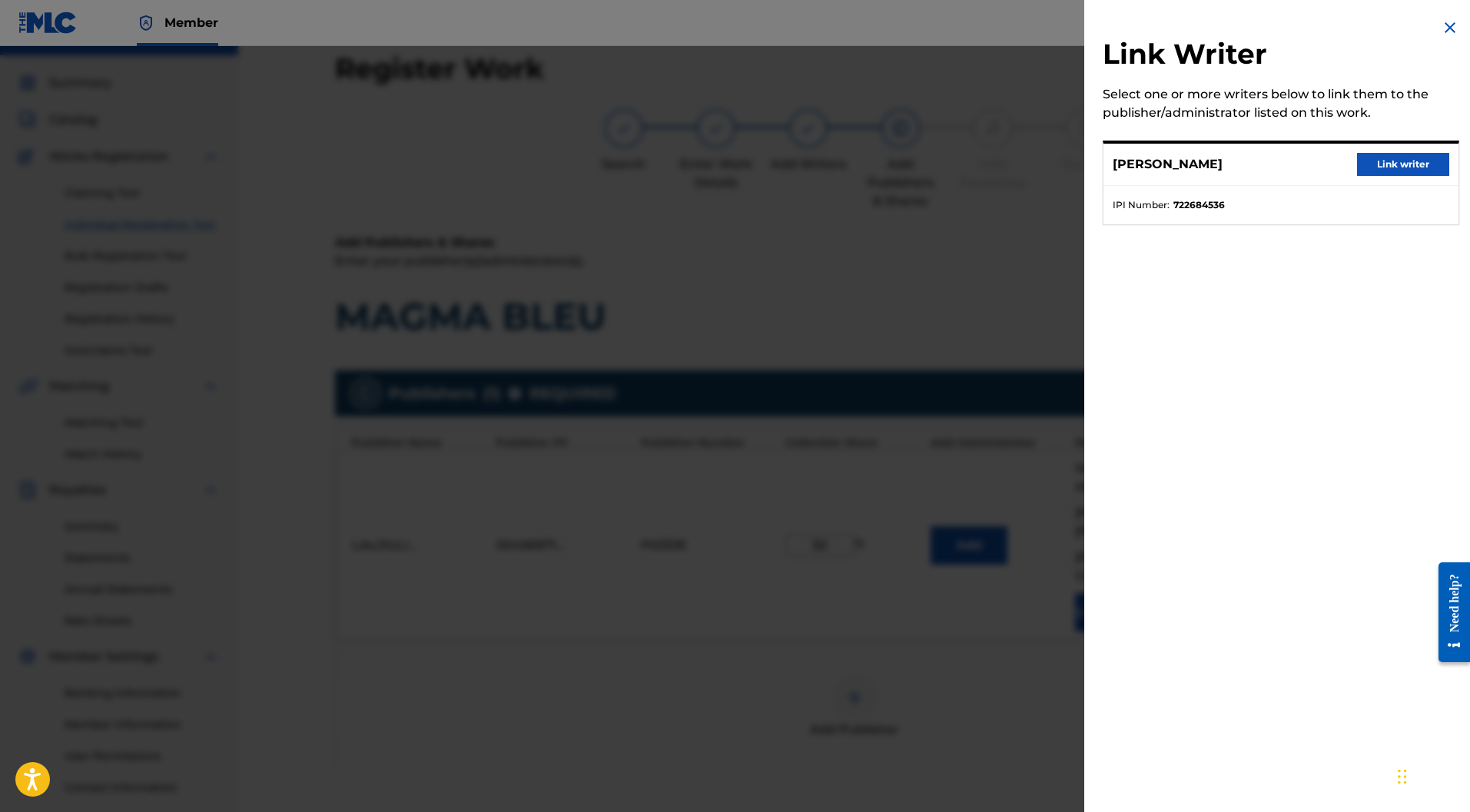
click at [1378, 171] on button "Link writer" at bounding box center [1404, 164] width 93 height 23
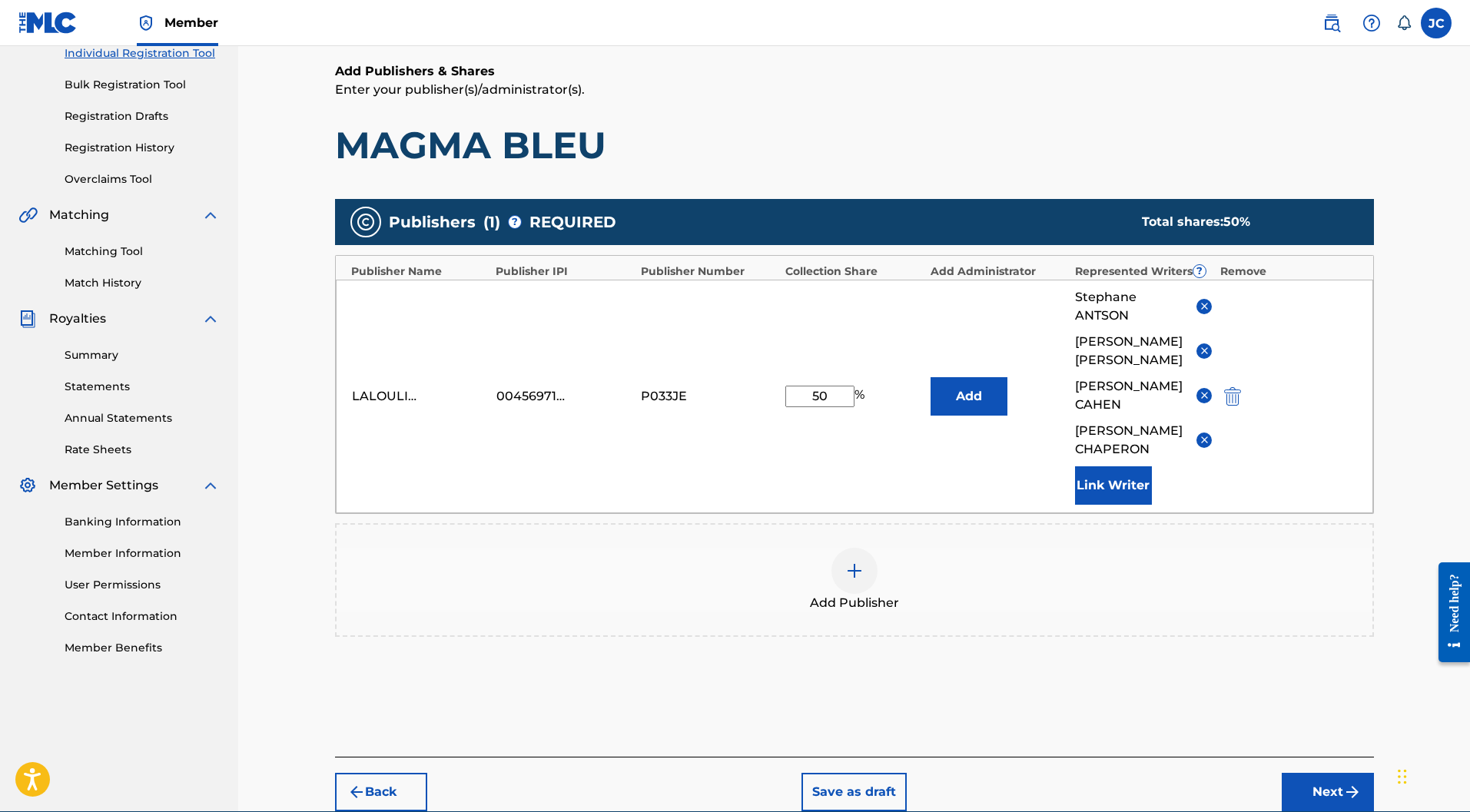
click at [1335, 773] on button "Next" at bounding box center [1328, 792] width 93 height 39
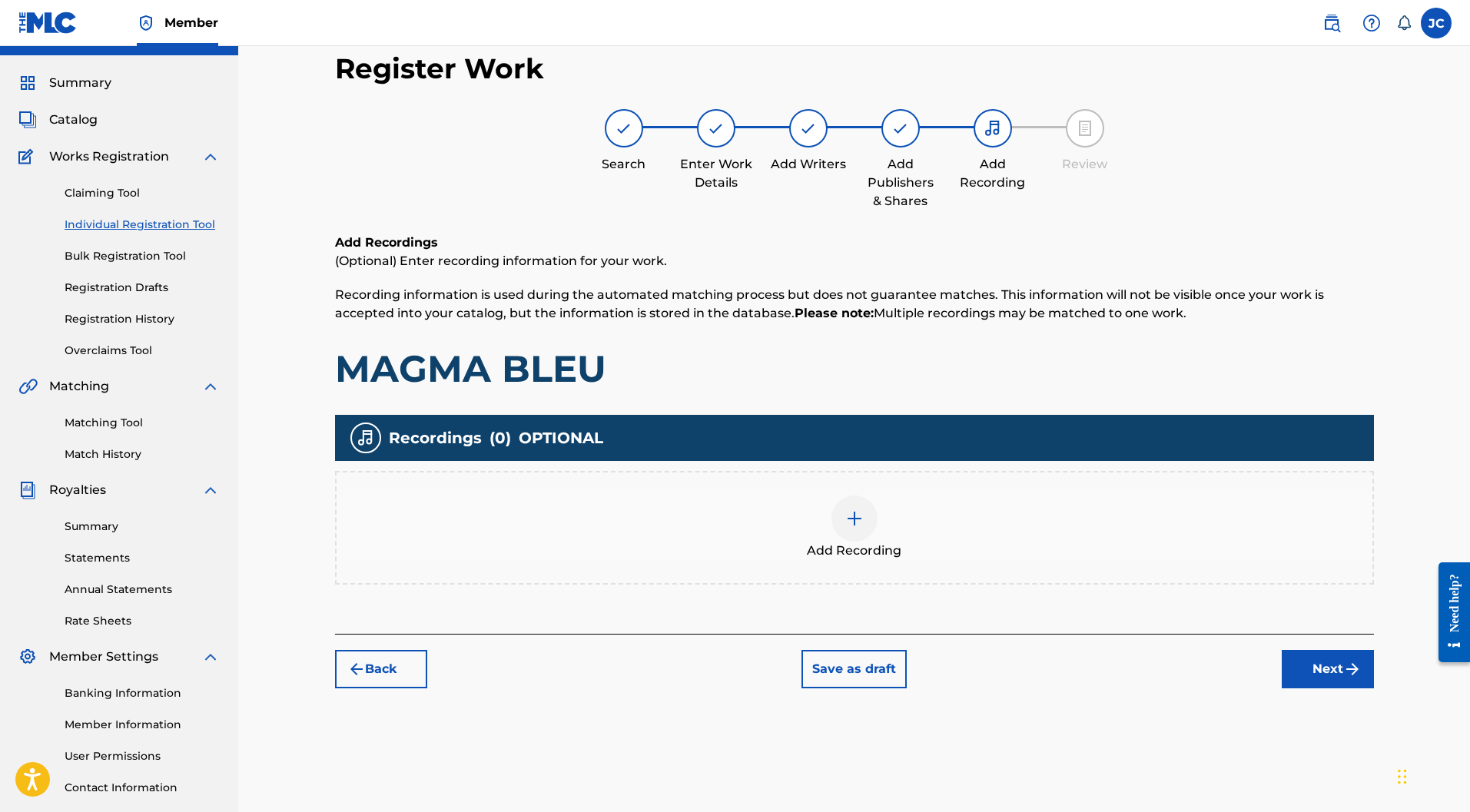
click at [847, 509] on img at bounding box center [855, 518] width 19 height 19
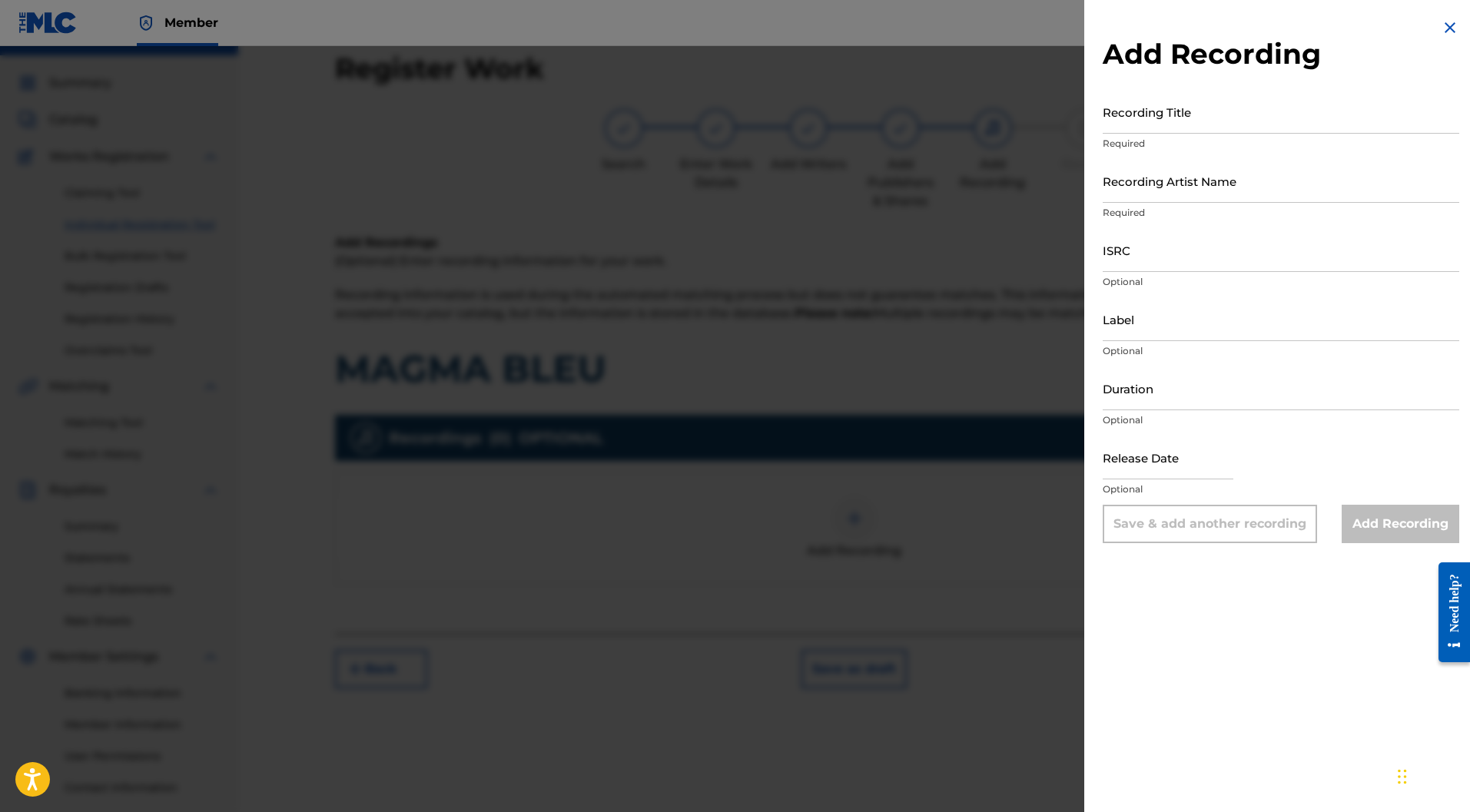
click at [1182, 97] on input "Recording Title" at bounding box center [1281, 111] width 357 height 44
type input "MAGMA BLEU"
click at [1259, 164] on input "Recording Artist Name" at bounding box center [1281, 181] width 357 height 44
type input "LOUCE"
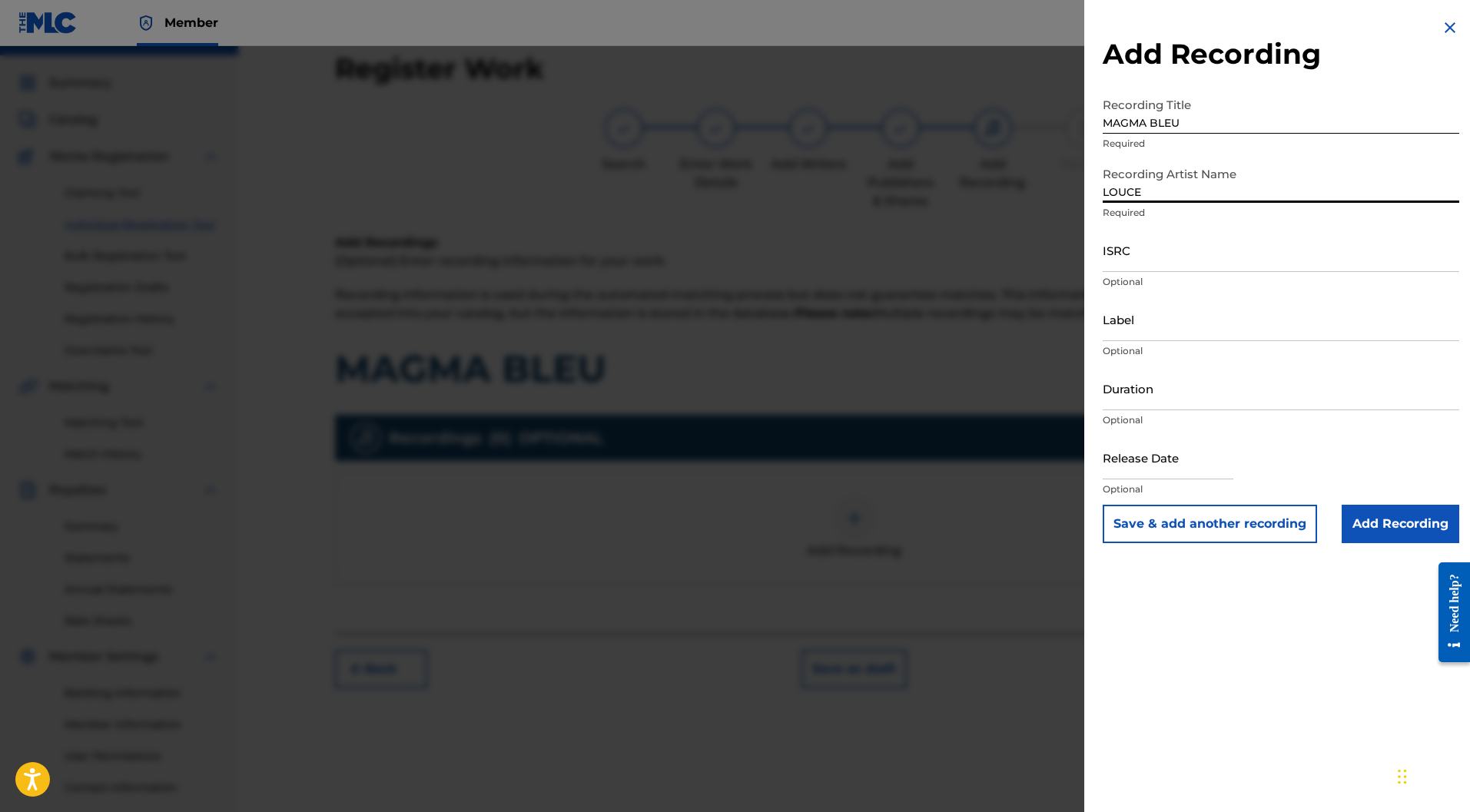
click at [1157, 325] on input "Label" at bounding box center [1281, 319] width 357 height 44
type input "LALOULINE"
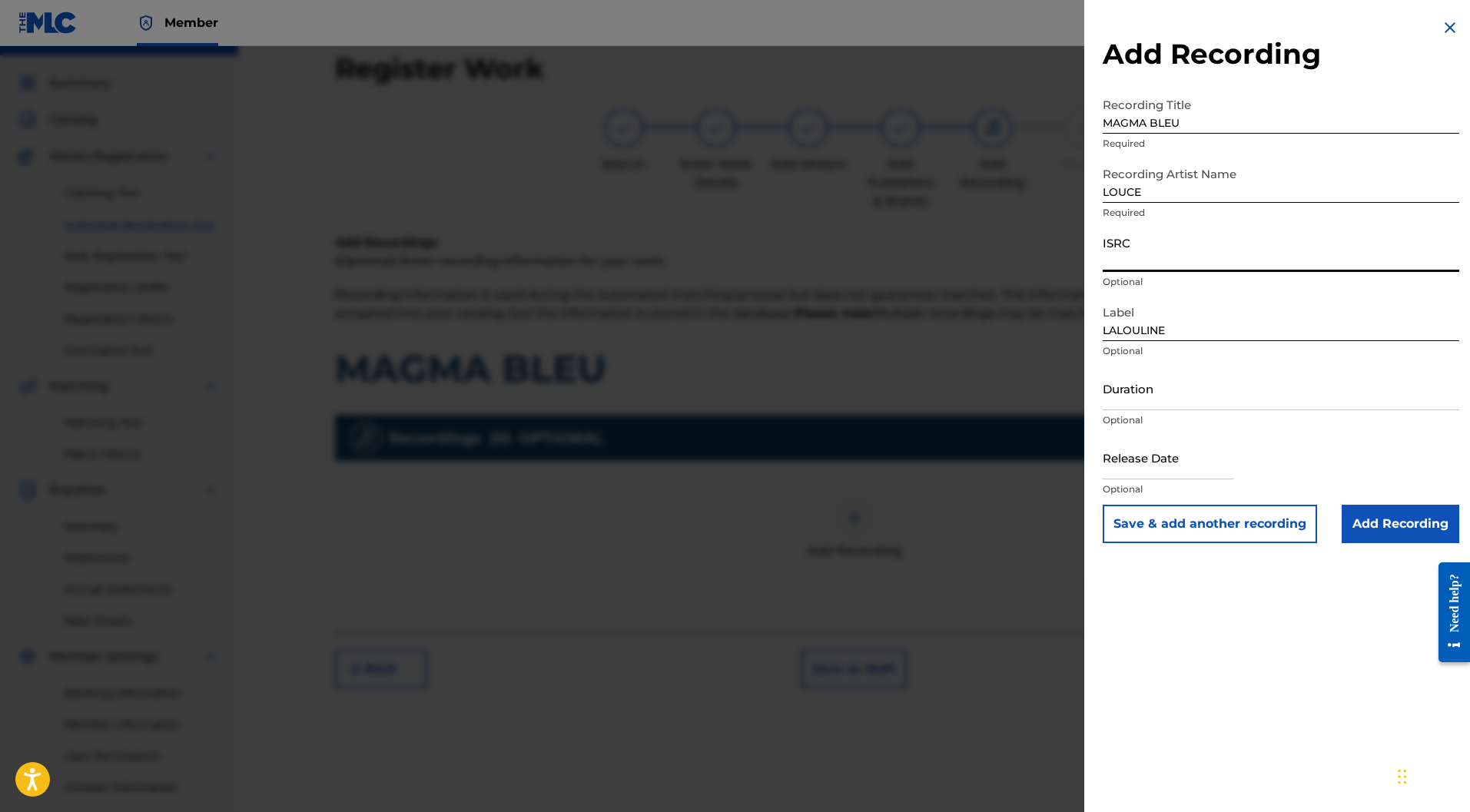
click at [1148, 252] on input "ISRC" at bounding box center [1281, 250] width 357 height 44
type input "FR9W12370694"
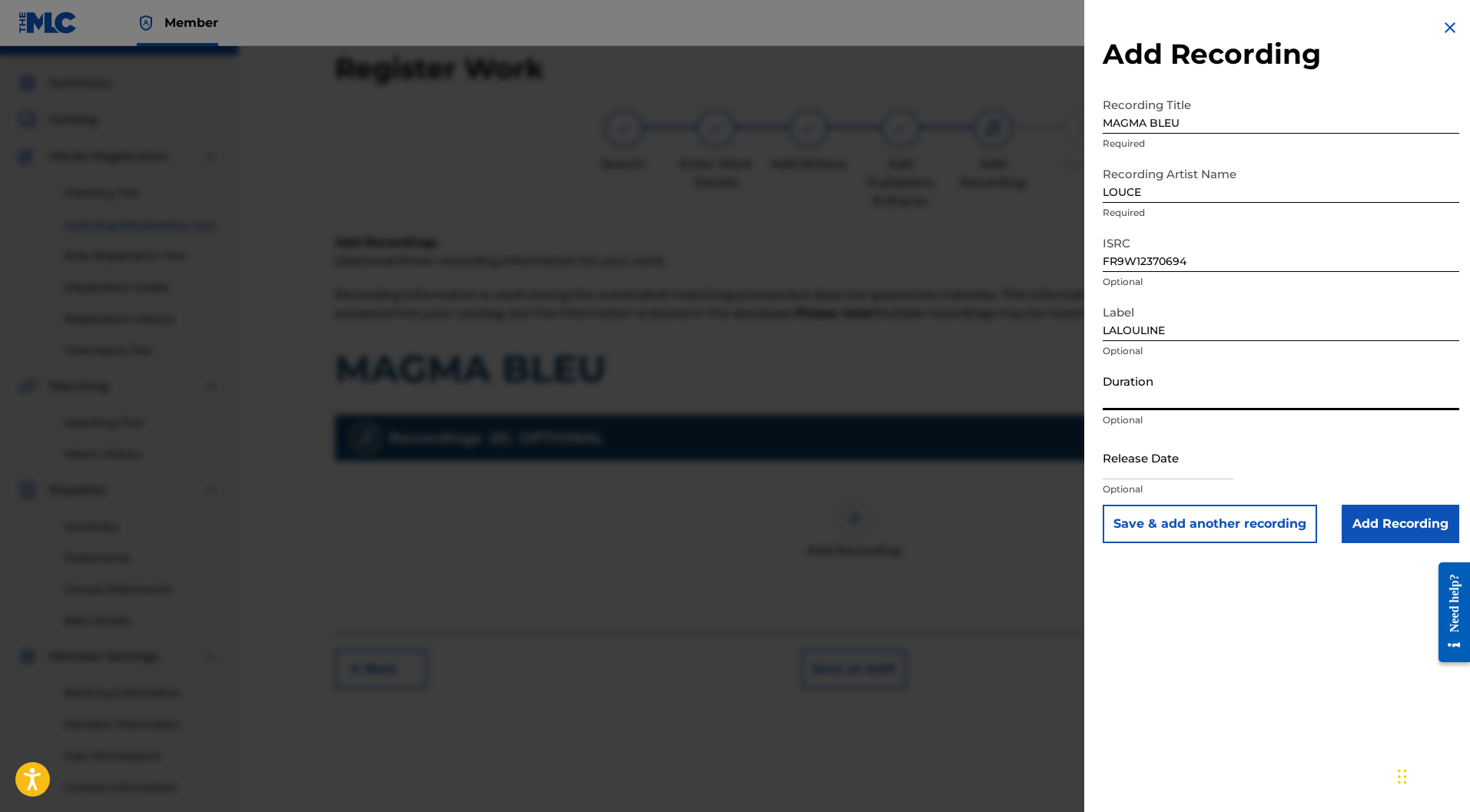
click at [1142, 391] on input "Duration" at bounding box center [1281, 388] width 357 height 44
type input "02:53"
click at [1171, 455] on input "text" at bounding box center [1168, 457] width 130 height 44
select select "8"
select select "2025"
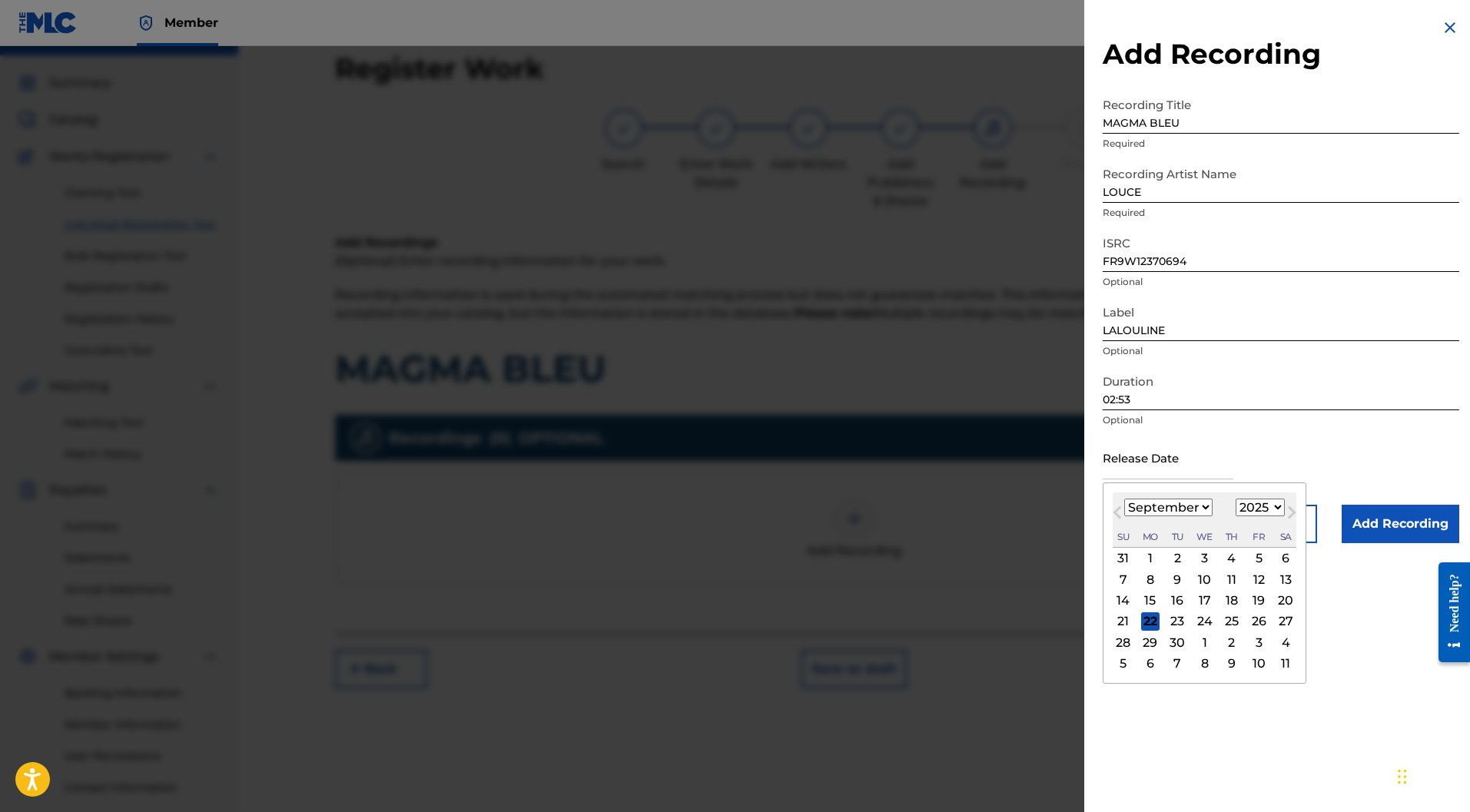
click at [1209, 504] on select "January February March April May June July August September October November De…" at bounding box center [1169, 508] width 88 height 18
select select "3"
click at [1125, 499] on select "January February March April May June July August September October November De…" at bounding box center [1169, 508] width 88 height 18
click at [1258, 508] on select "1900 1901 1902 1903 1904 1905 1906 1907 1908 1909 1910 1911 1912 1913 1914 1915…" at bounding box center [1261, 508] width 49 height 18
select select "2024"
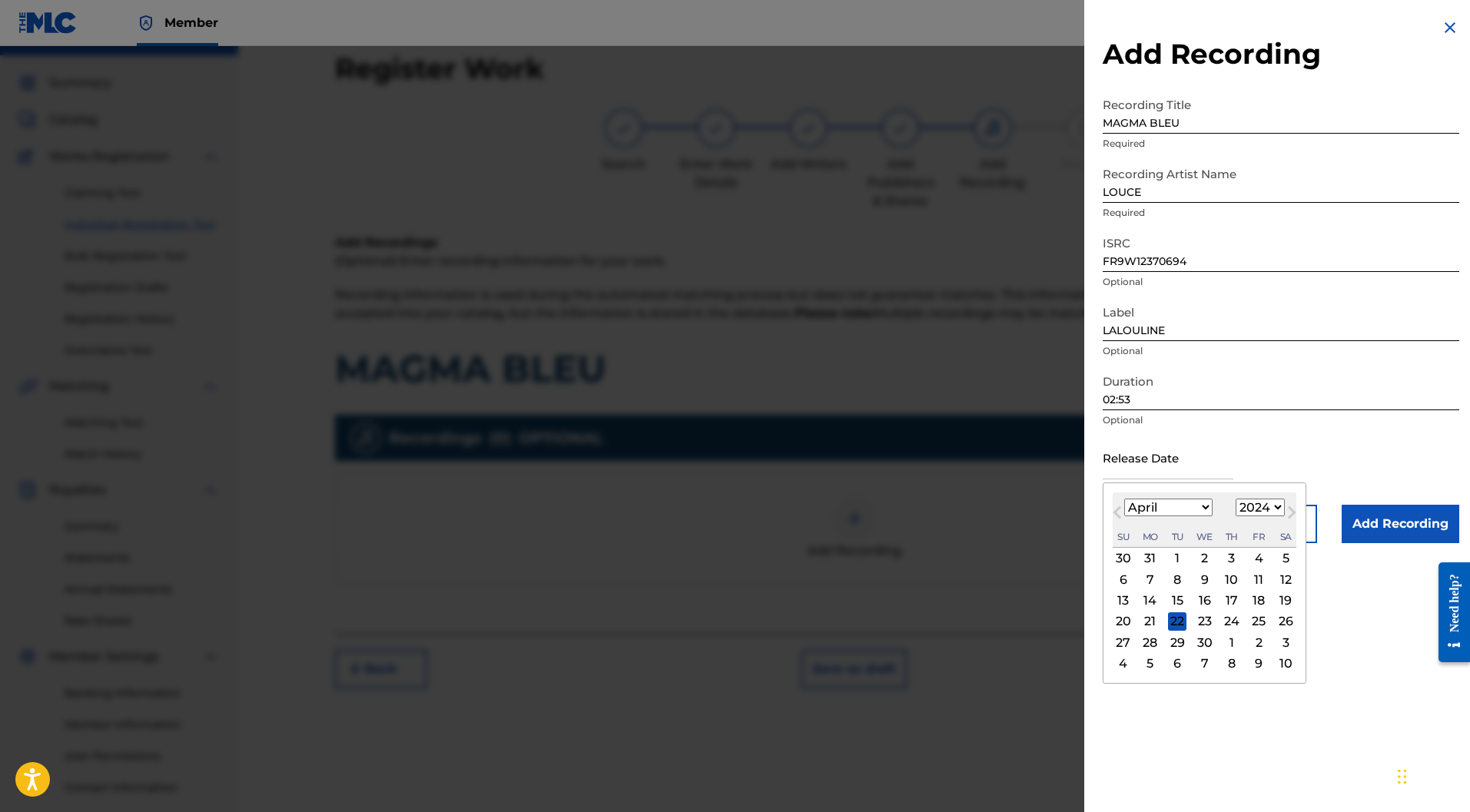
click at [1237, 499] on select "1900 1901 1902 1903 1904 1905 1906 1907 1908 1909 1910 1911 1912 1913 1914 1915…" at bounding box center [1261, 508] width 49 height 18
click at [1262, 569] on div "7 8 9 10 11 12 13" at bounding box center [1205, 579] width 183 height 21
click at [1261, 581] on div "12" at bounding box center [1259, 579] width 19 height 19
type input "April 12 2024"
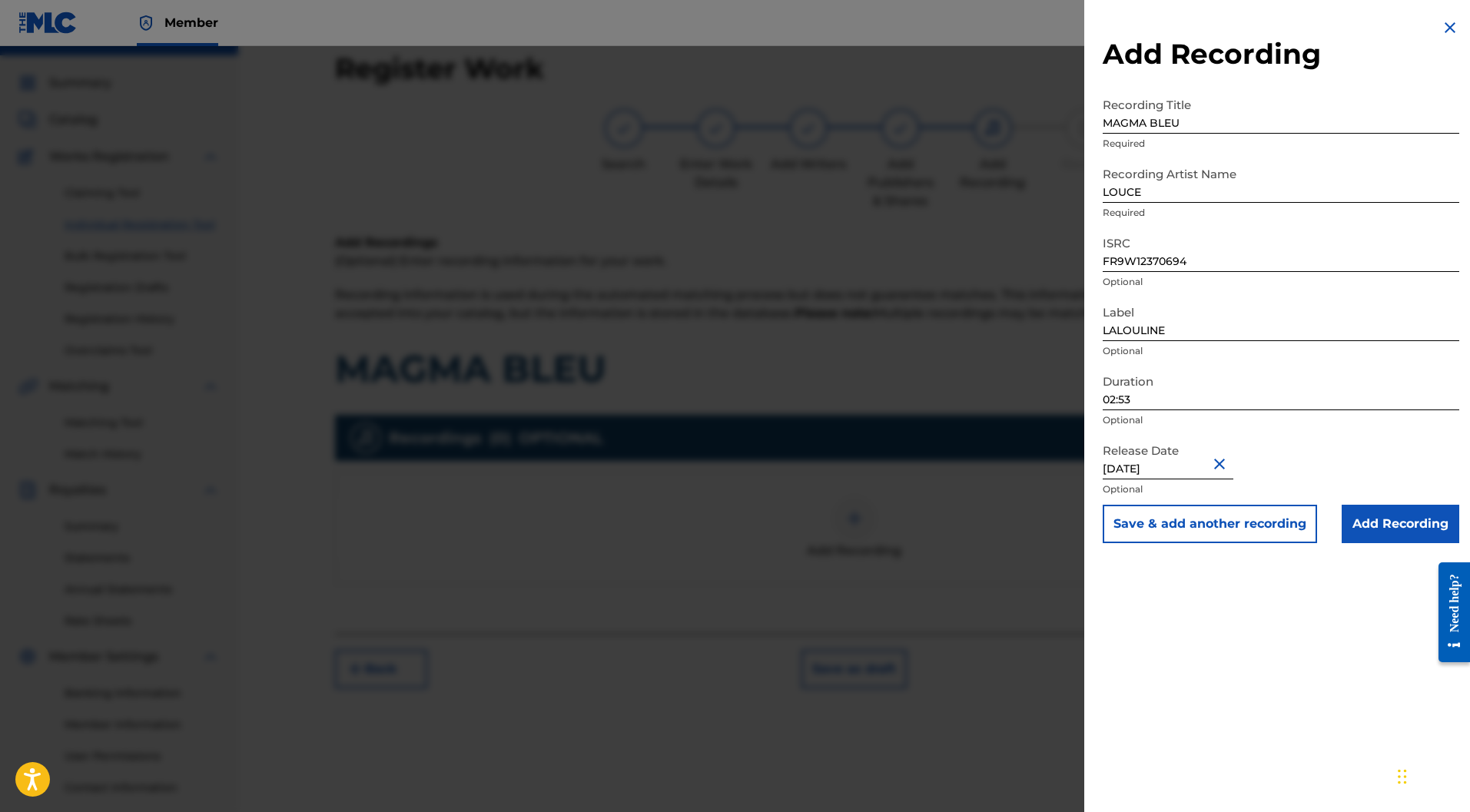
click at [1377, 522] on input "Add Recording" at bounding box center [1401, 524] width 118 height 39
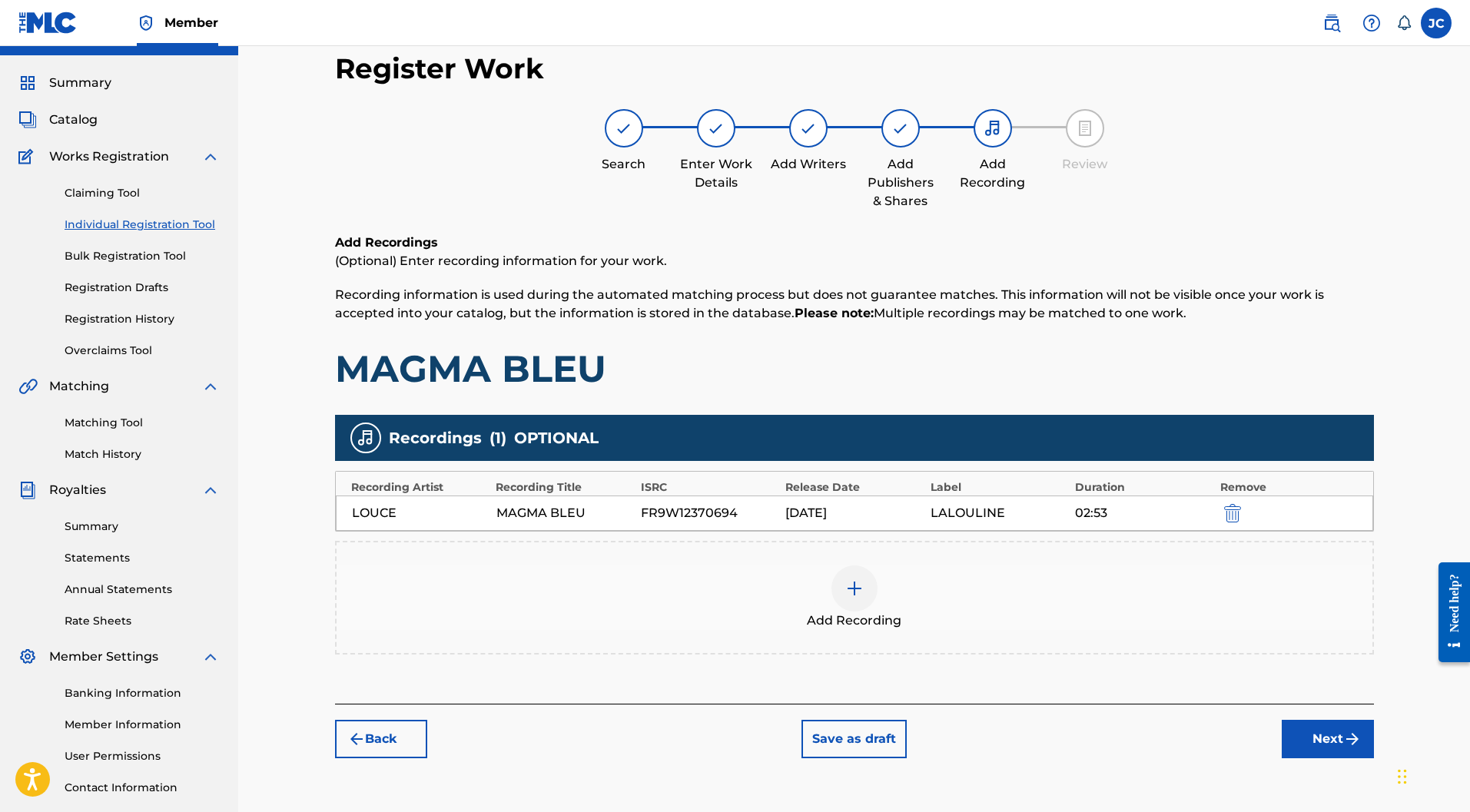
click at [1316, 720] on button "Next" at bounding box center [1328, 739] width 93 height 39
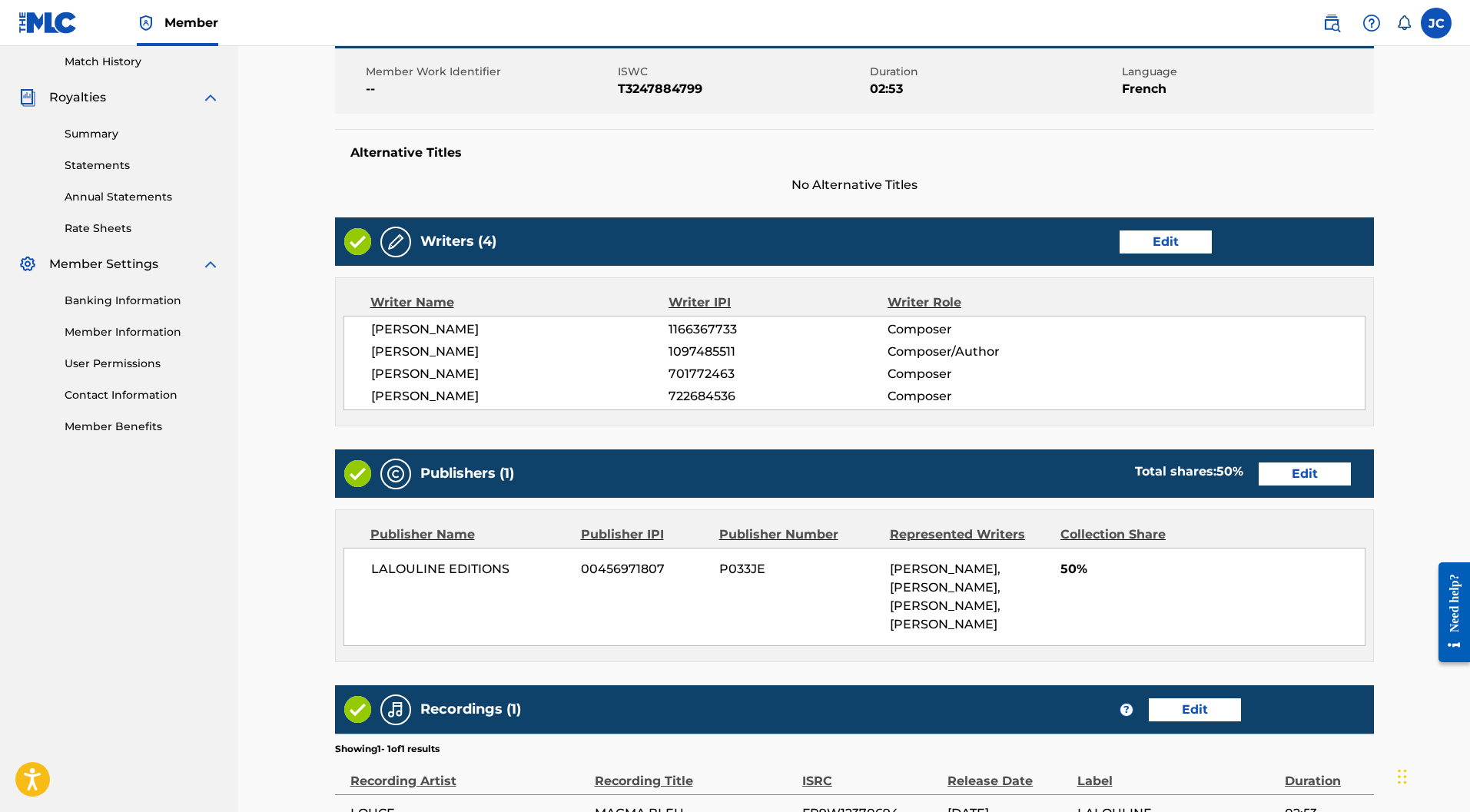
scroll to position [598, 0]
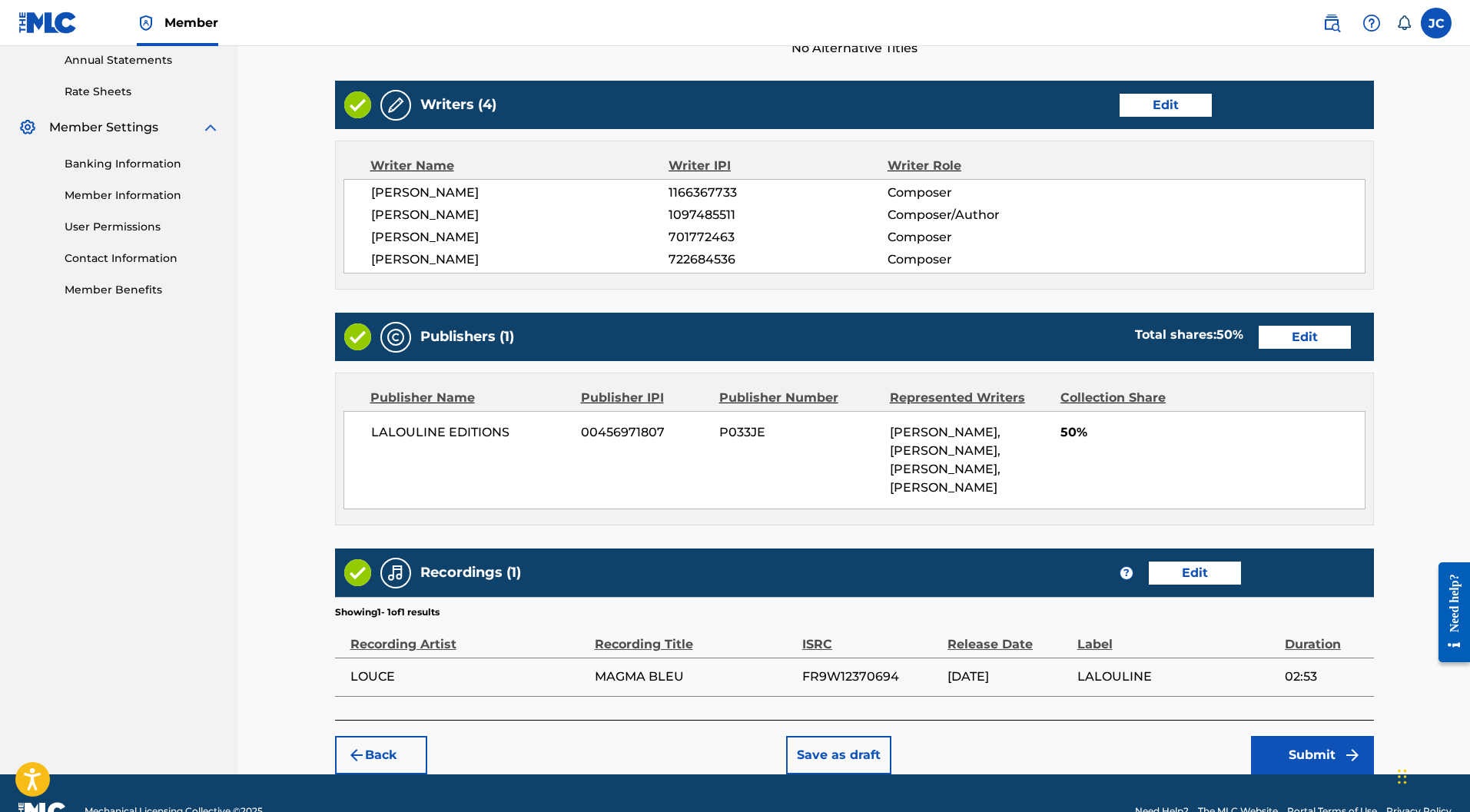
click at [1305, 737] on button "Submit" at bounding box center [1313, 755] width 123 height 39
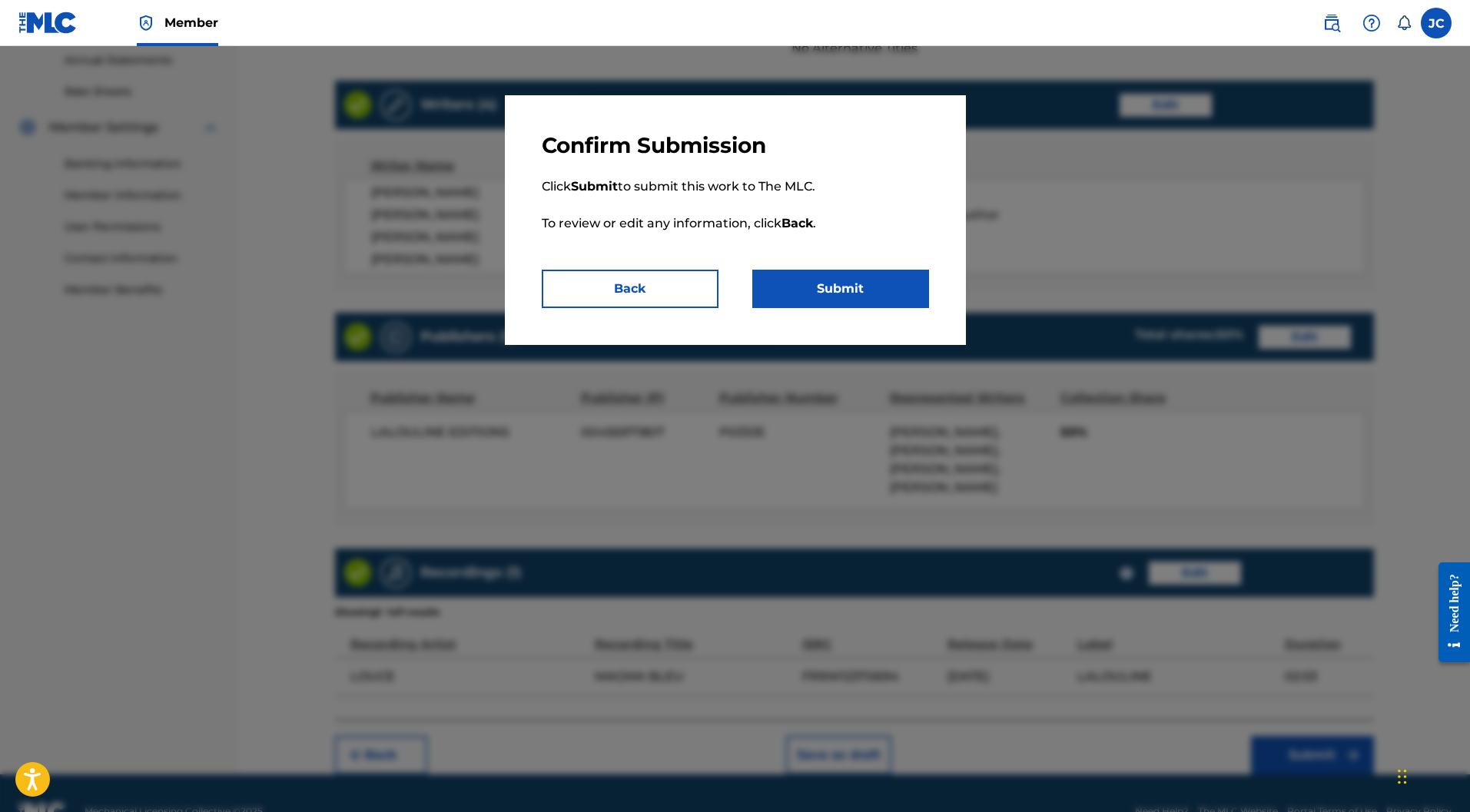
click at [789, 286] on button "Submit" at bounding box center [840, 288] width 177 height 39
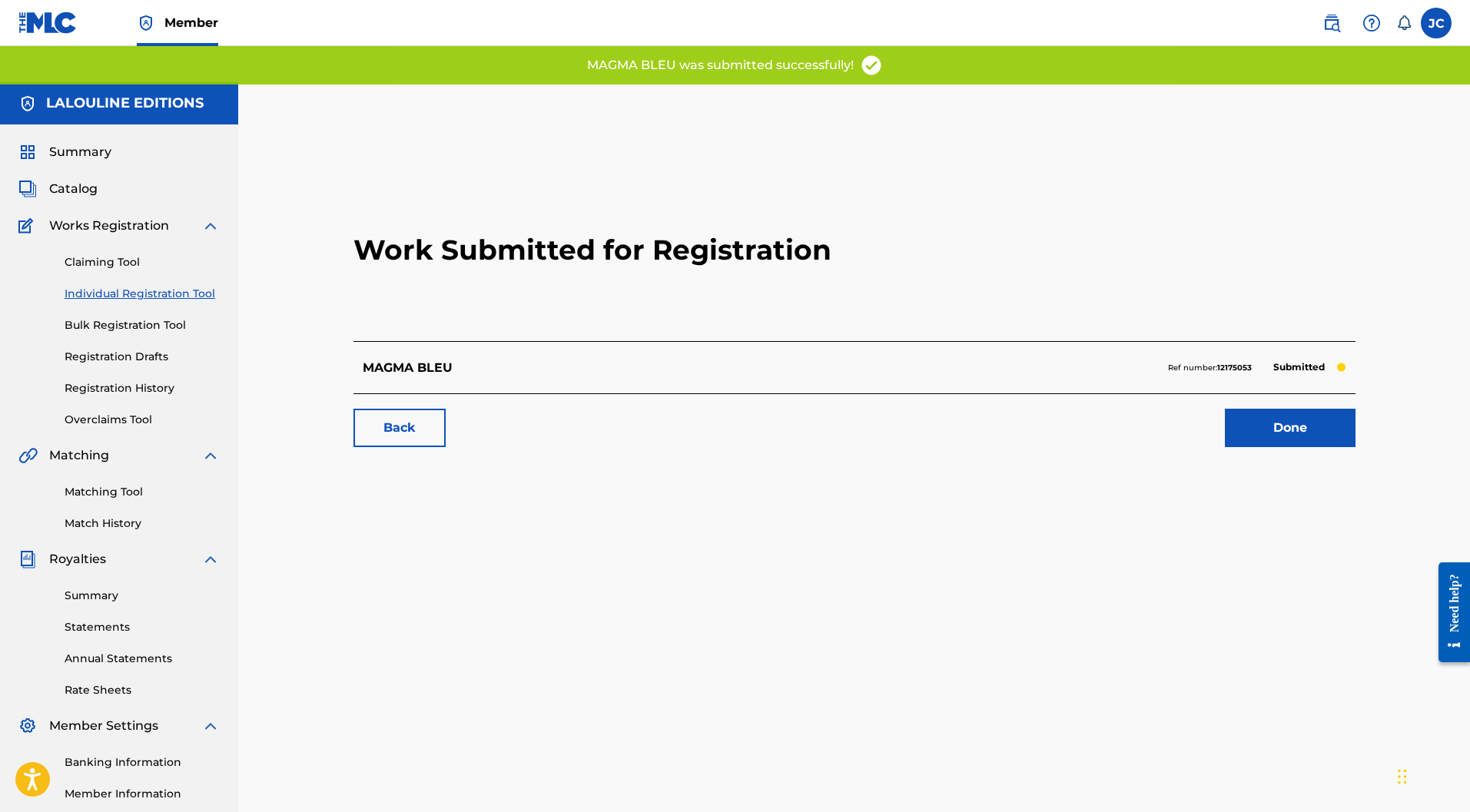
click at [1253, 409] on link "Done" at bounding box center [1290, 428] width 130 height 39
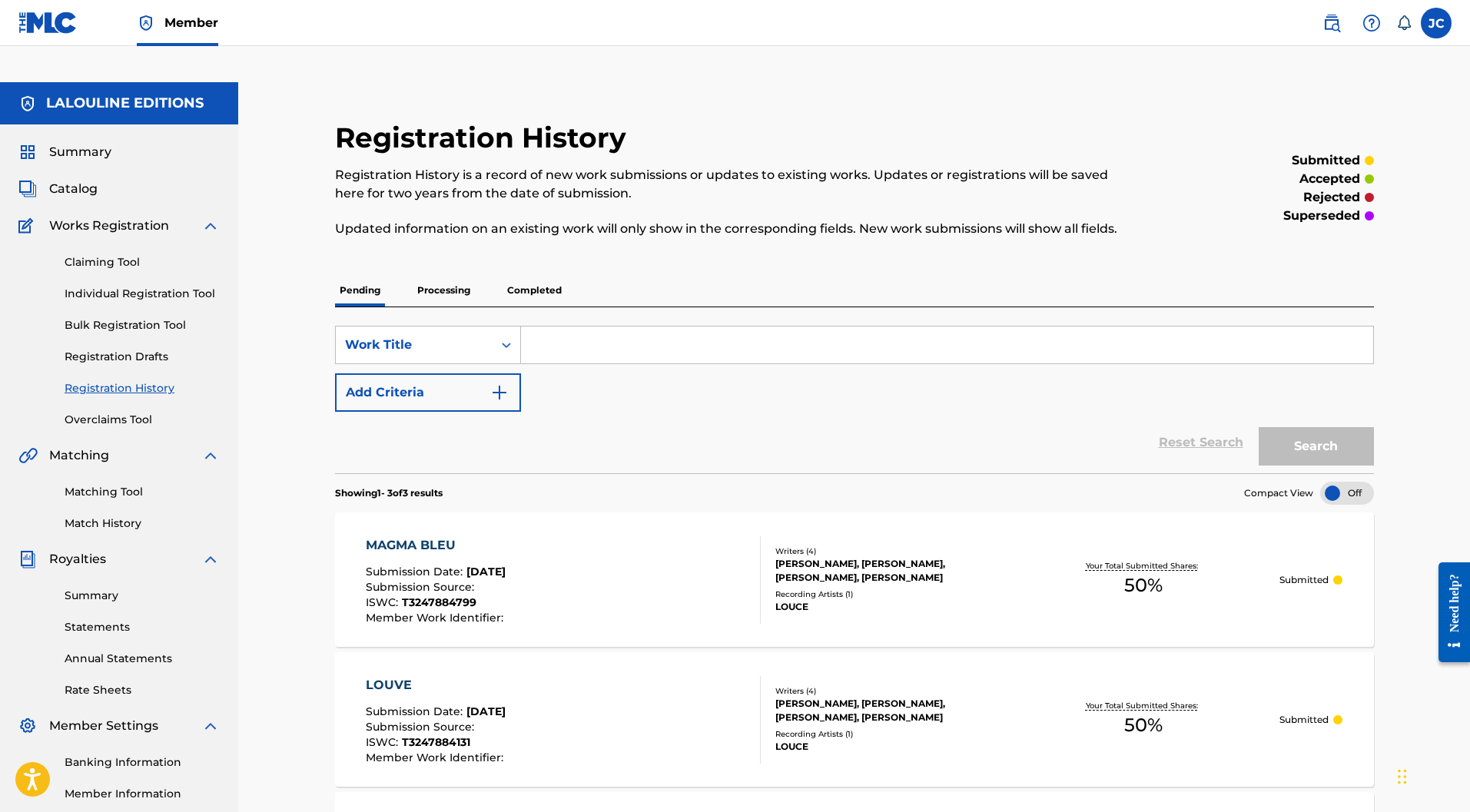
click at [295, 536] on div "Registration History Registration History is a record of new work submissions o…" at bounding box center [854, 623] width 1232 height 1081
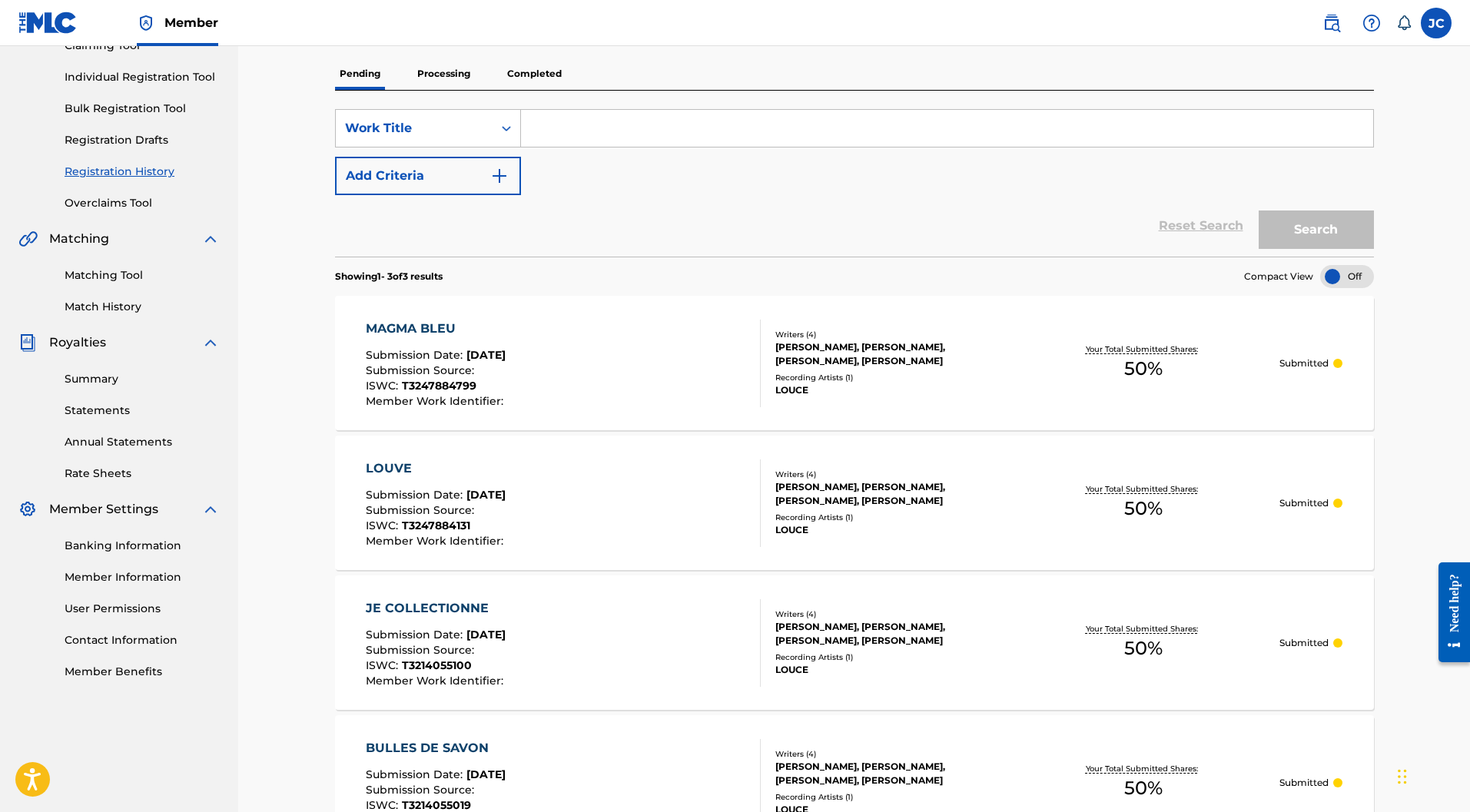
scroll to position [77, 0]
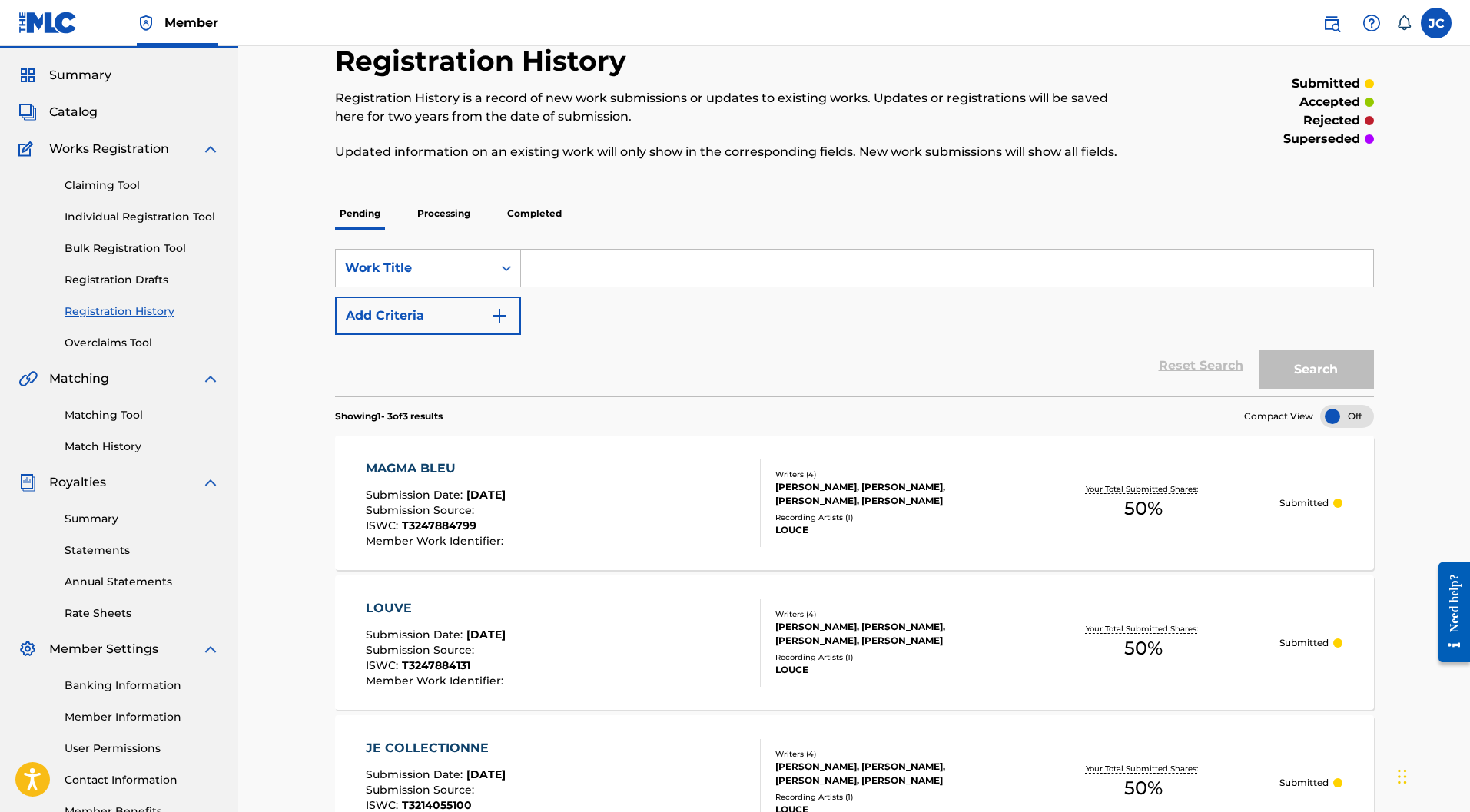
click at [149, 209] on link "Individual Registration Tool" at bounding box center [142, 217] width 155 height 16
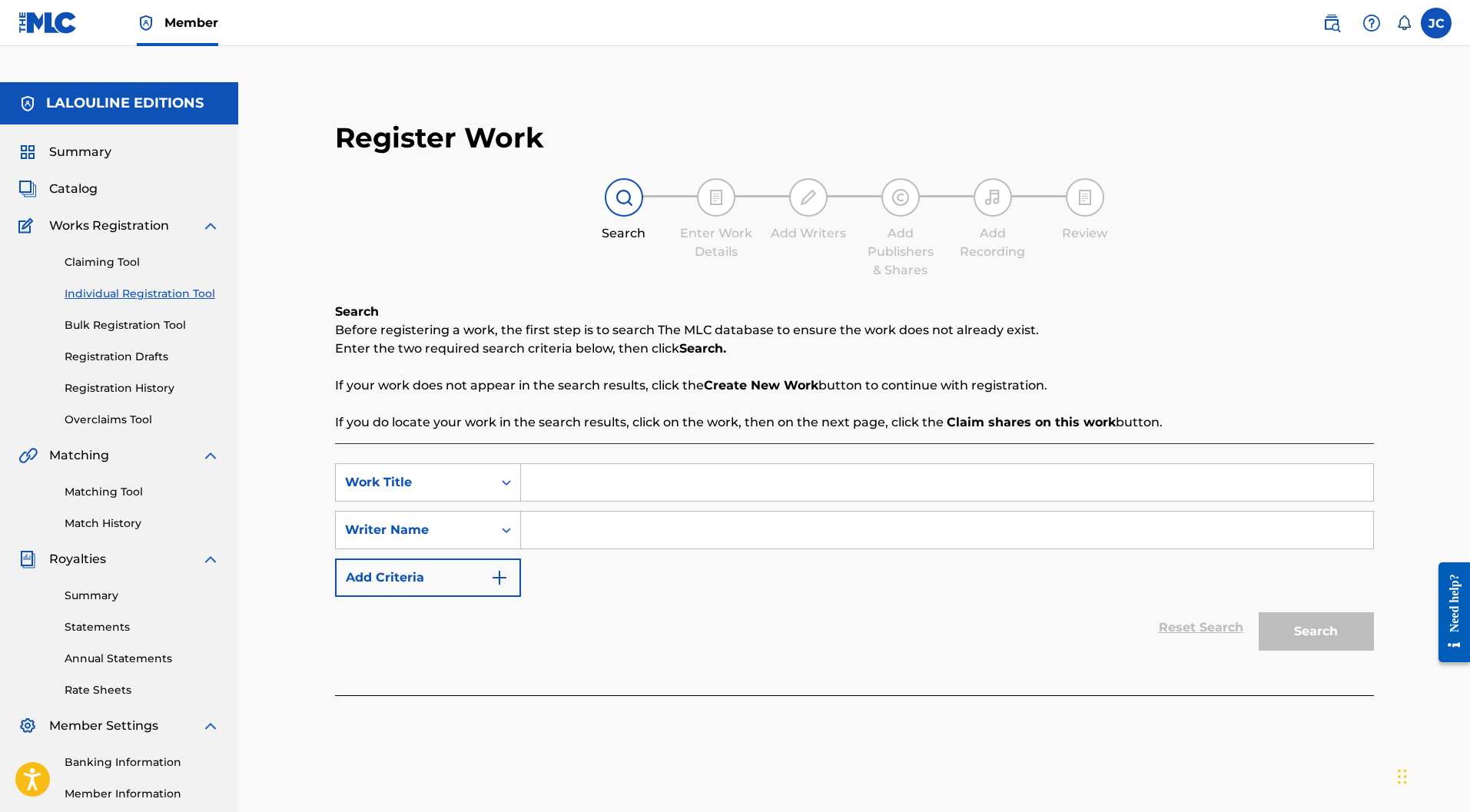
click at [562, 464] on input "Search Form" at bounding box center [947, 482] width 853 height 37
paste input "GLACE VANILLE"
type input "GLACE VANILLE"
click at [626, 512] on input "Search Form" at bounding box center [947, 530] width 853 height 37
type input "Luce marchand"
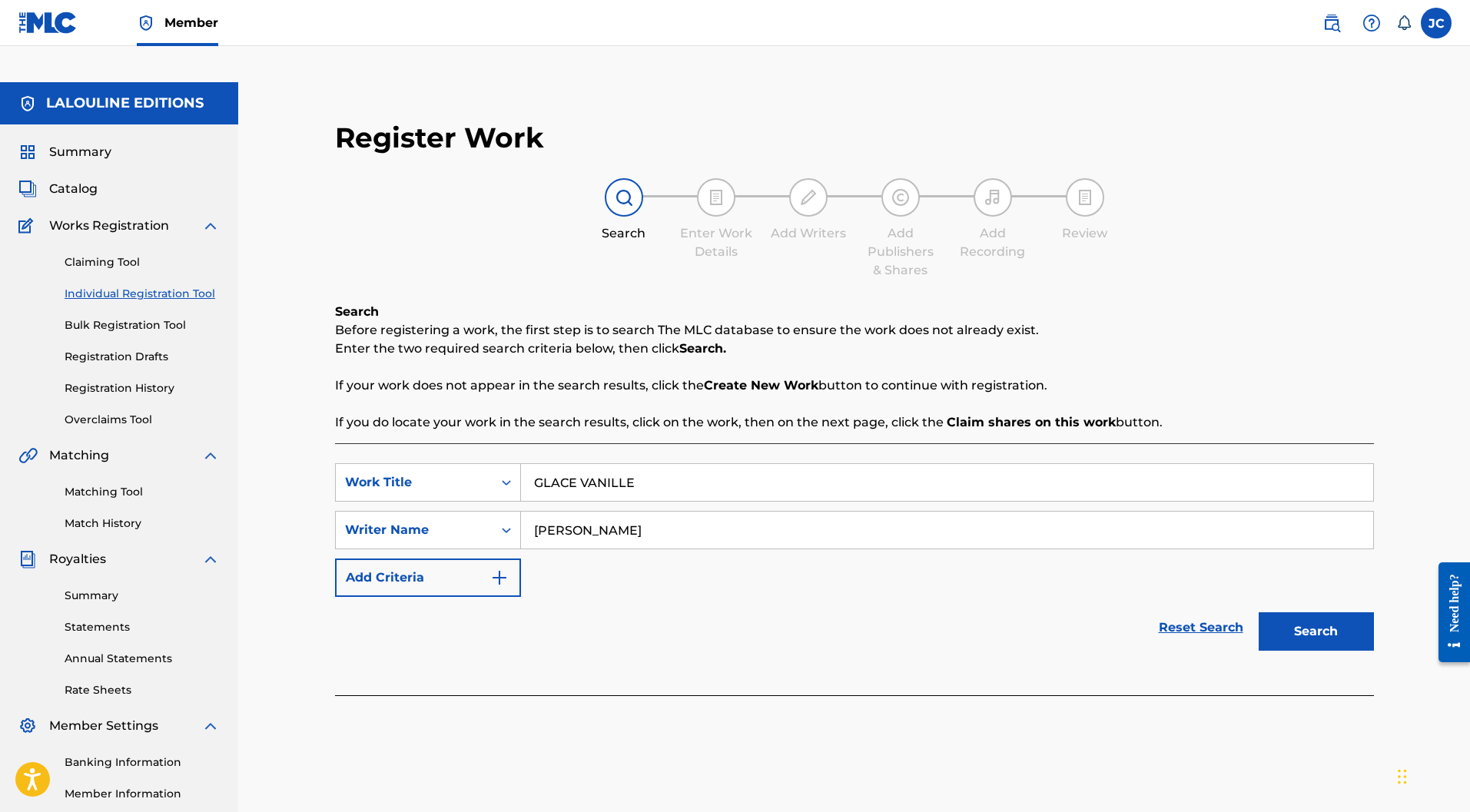
drag, startPoint x: 1294, startPoint y: 605, endPoint x: 1266, endPoint y: 593, distance: 30.5
click at [1293, 613] on button "Search" at bounding box center [1316, 631] width 115 height 39
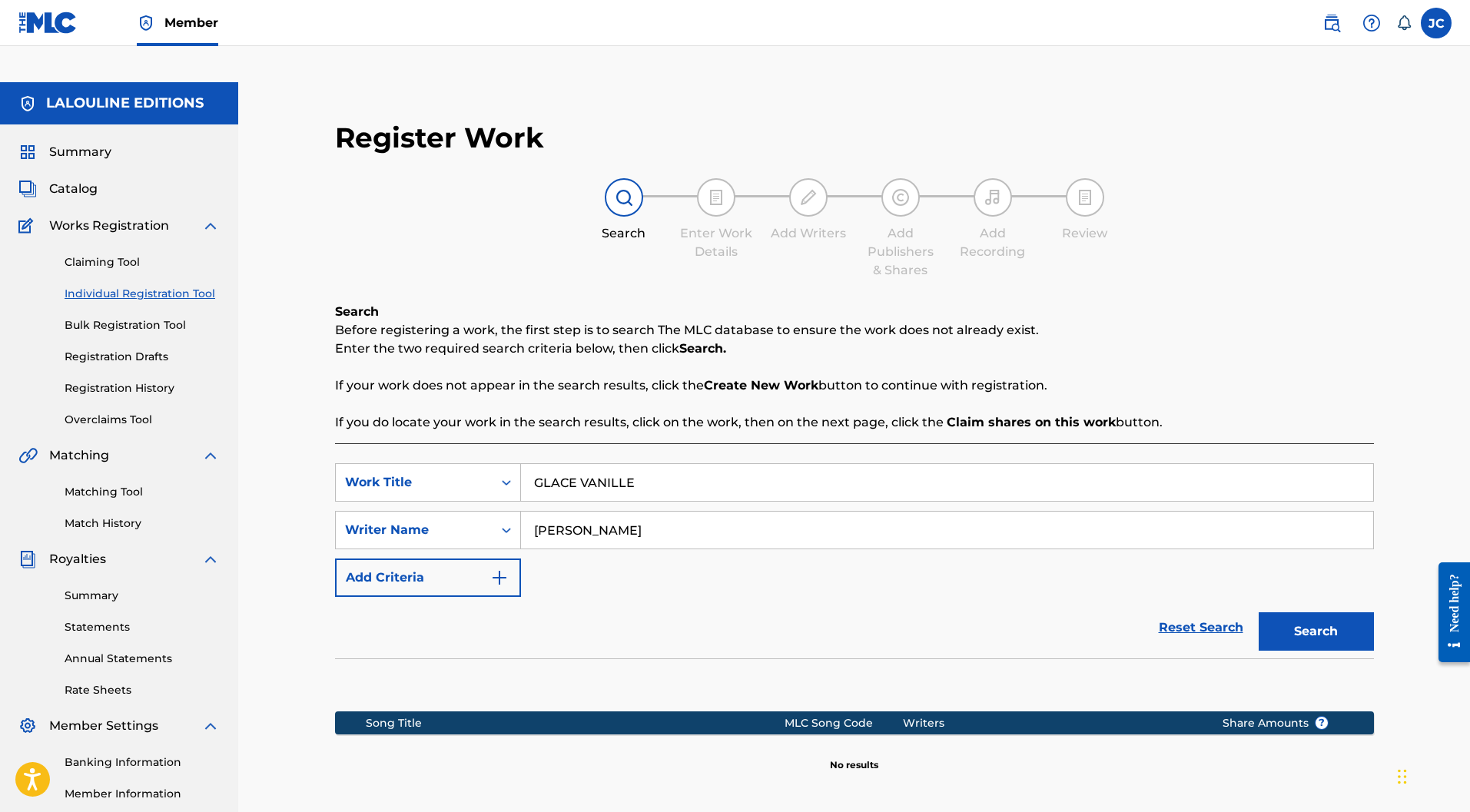
click at [1333, 613] on button "Search" at bounding box center [1316, 631] width 115 height 39
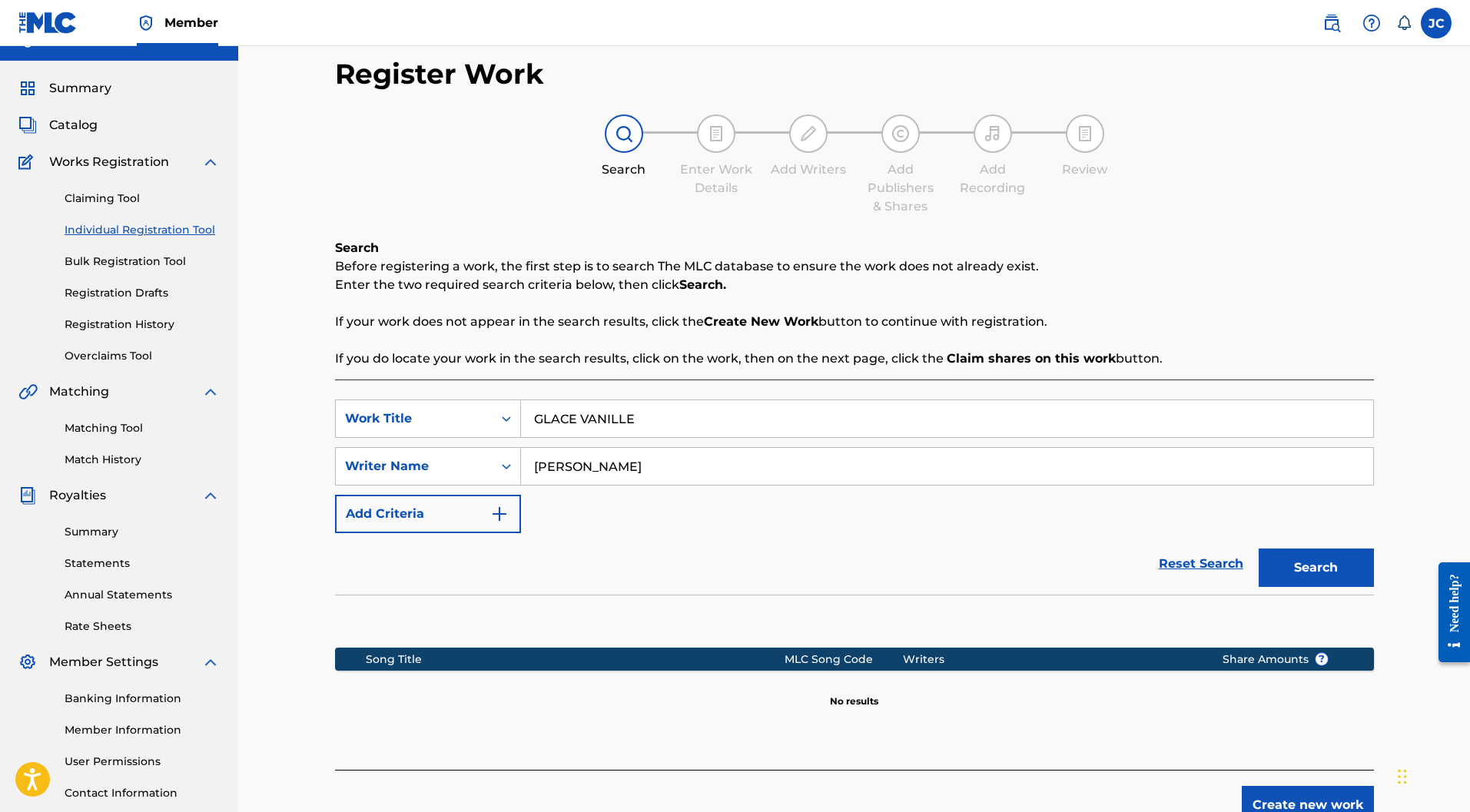
scroll to position [141, 0]
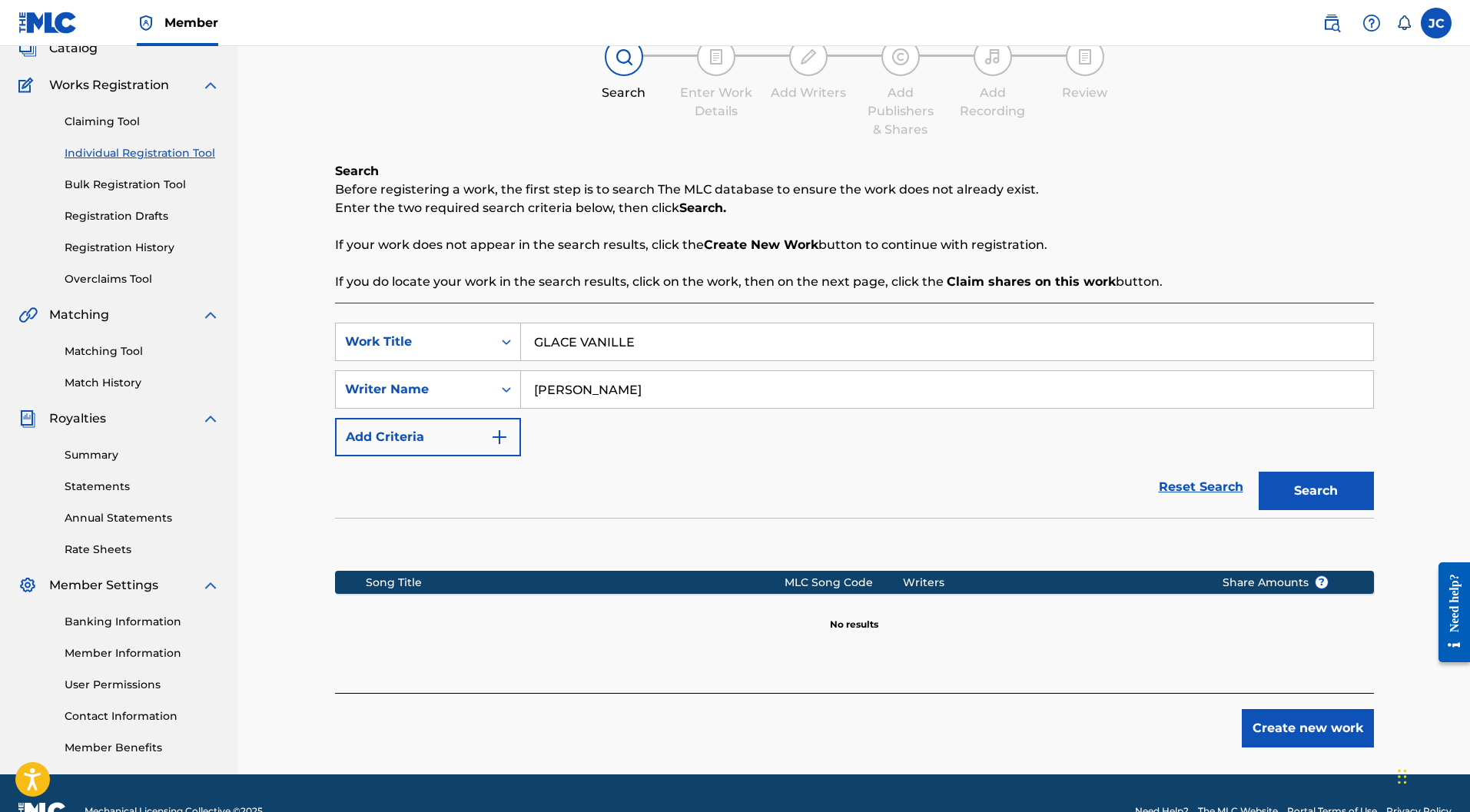
click at [1324, 710] on button "Create new work" at bounding box center [1307, 728] width 132 height 39
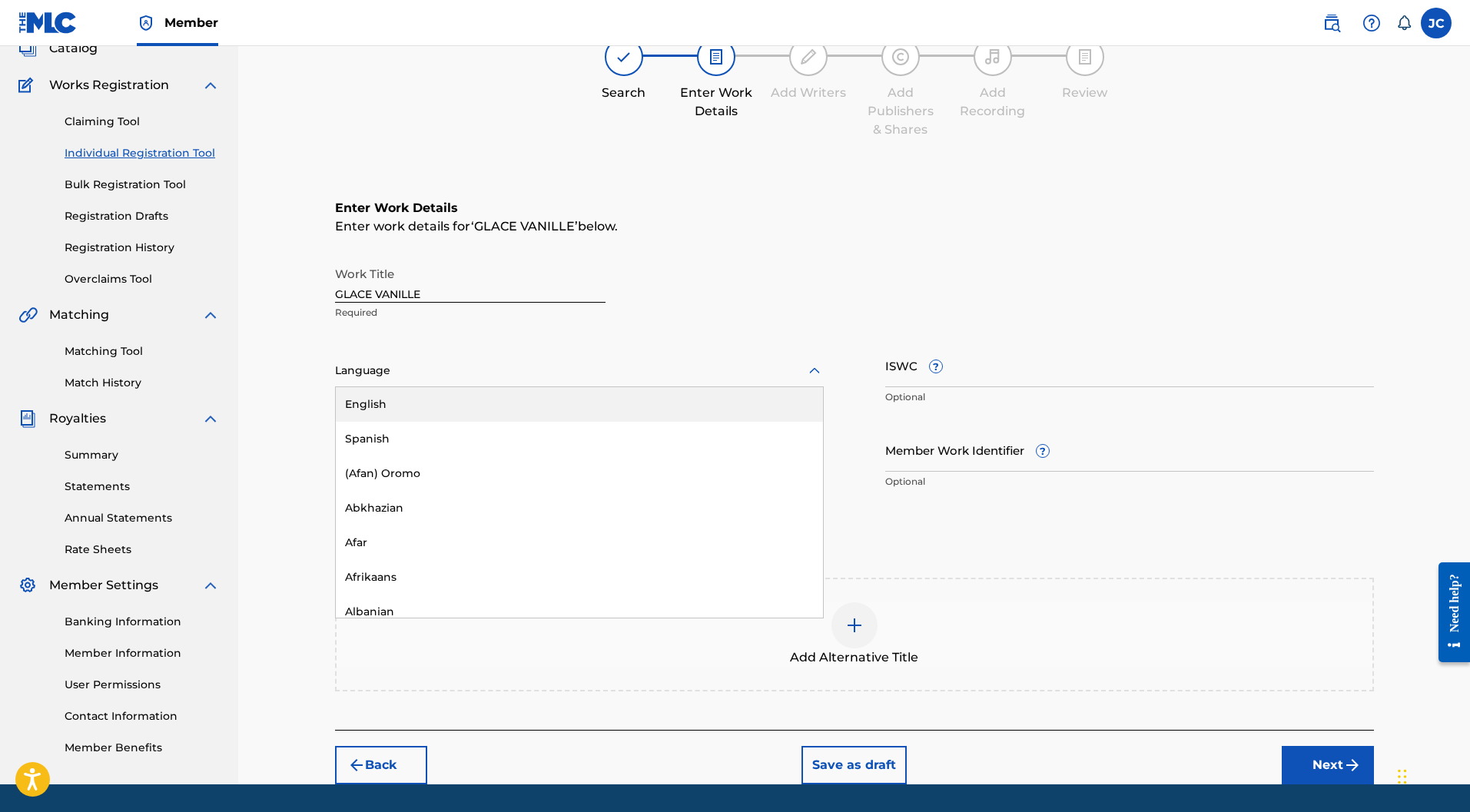
click at [784, 361] on div at bounding box center [580, 370] width 489 height 19
type input "fr"
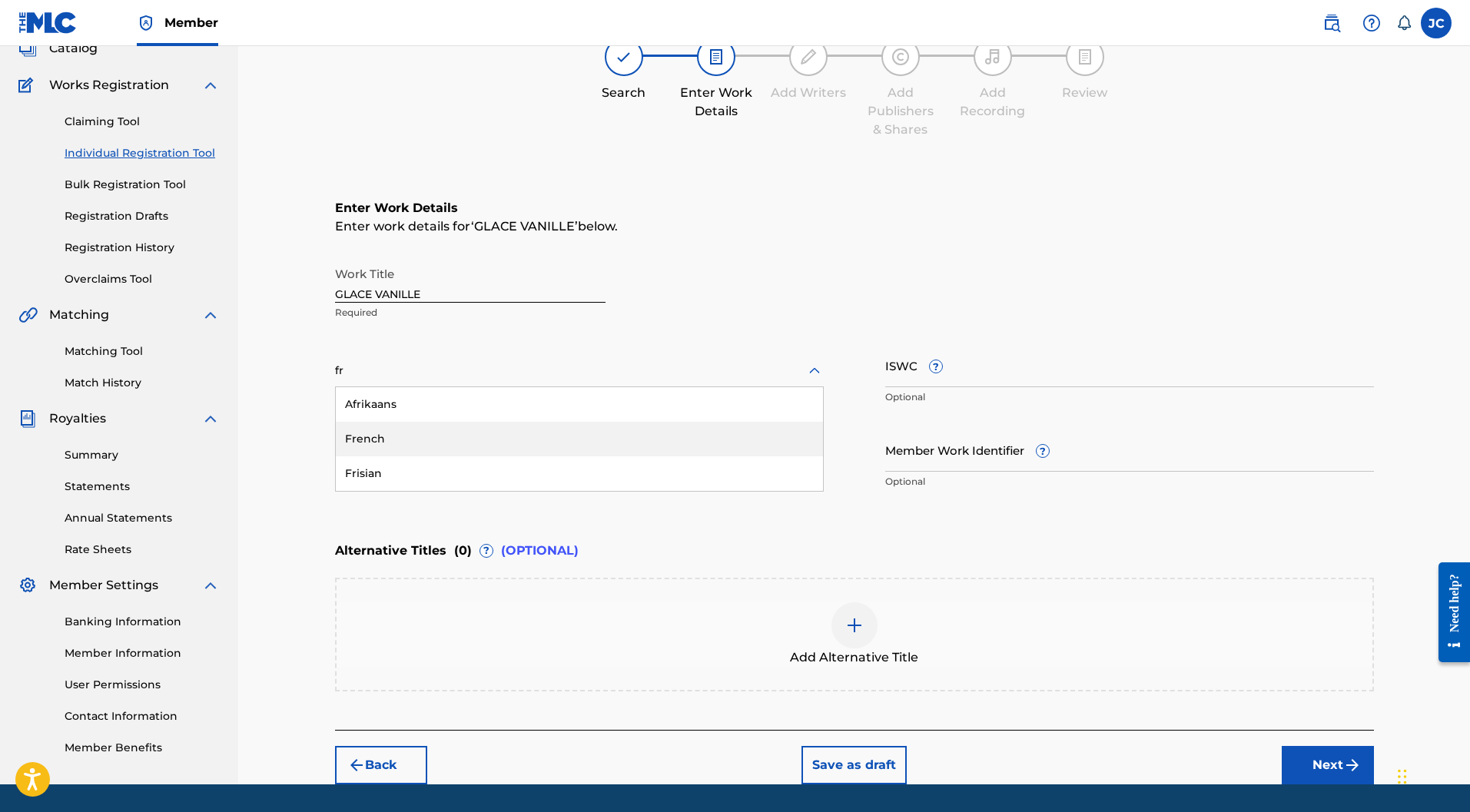
click at [364, 422] on div "French" at bounding box center [580, 439] width 487 height 34
click at [438, 428] on input "Duration" at bounding box center [580, 449] width 489 height 44
click at [427, 428] on input "Duration" at bounding box center [580, 449] width 489 height 44
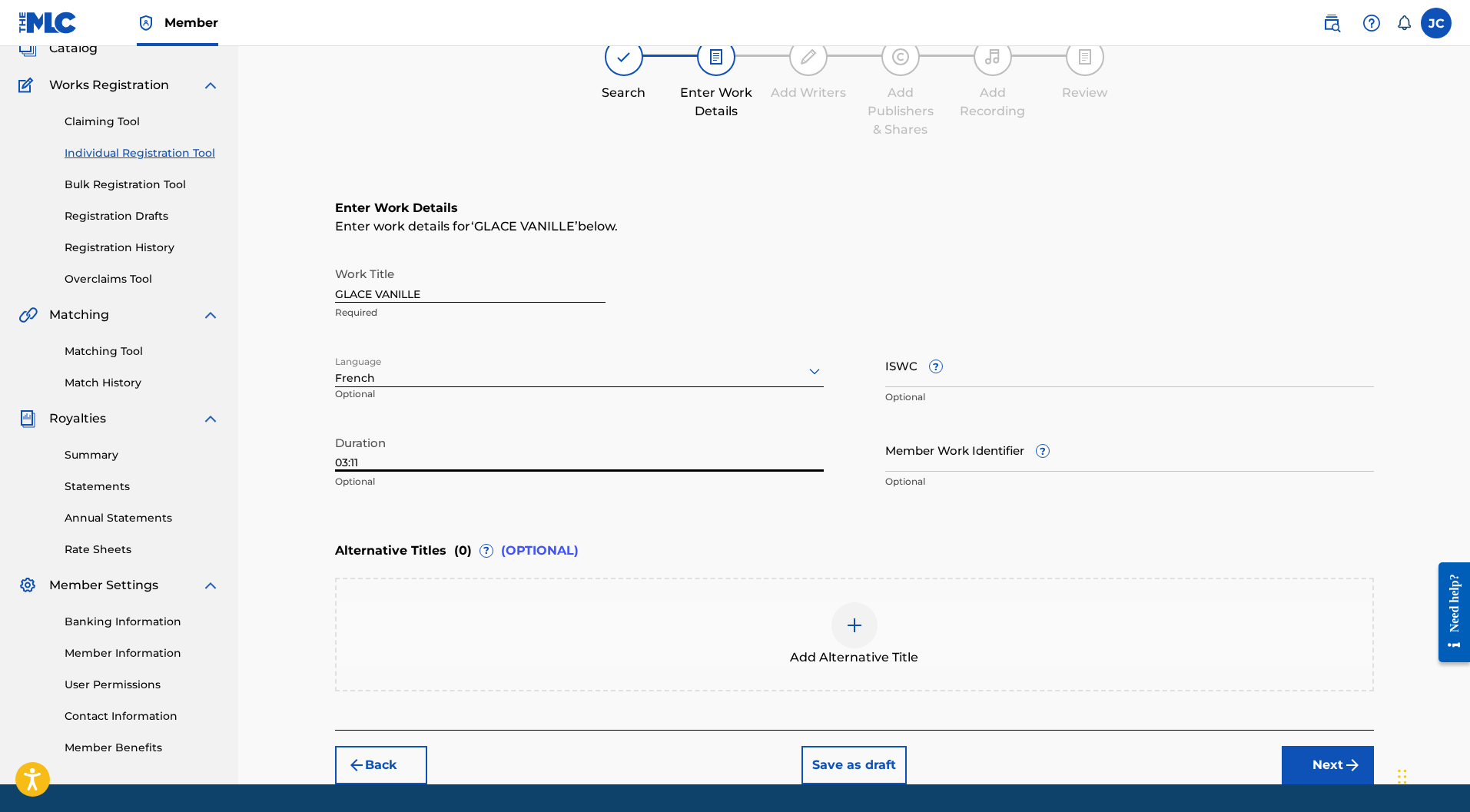
type input "03:11"
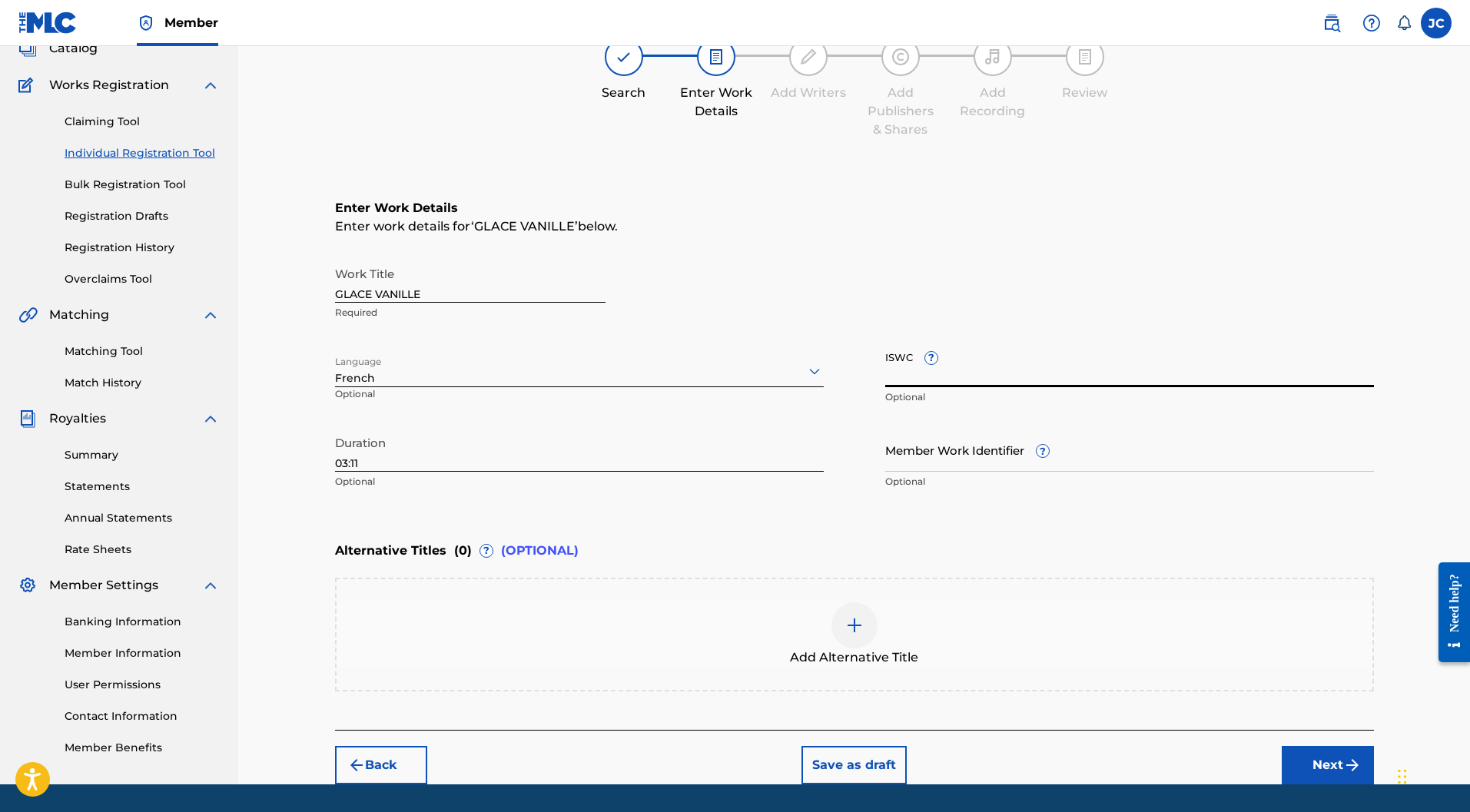
click at [988, 343] on input "ISWC ?" at bounding box center [1129, 365] width 489 height 44
paste input "T-324.803.701-2"
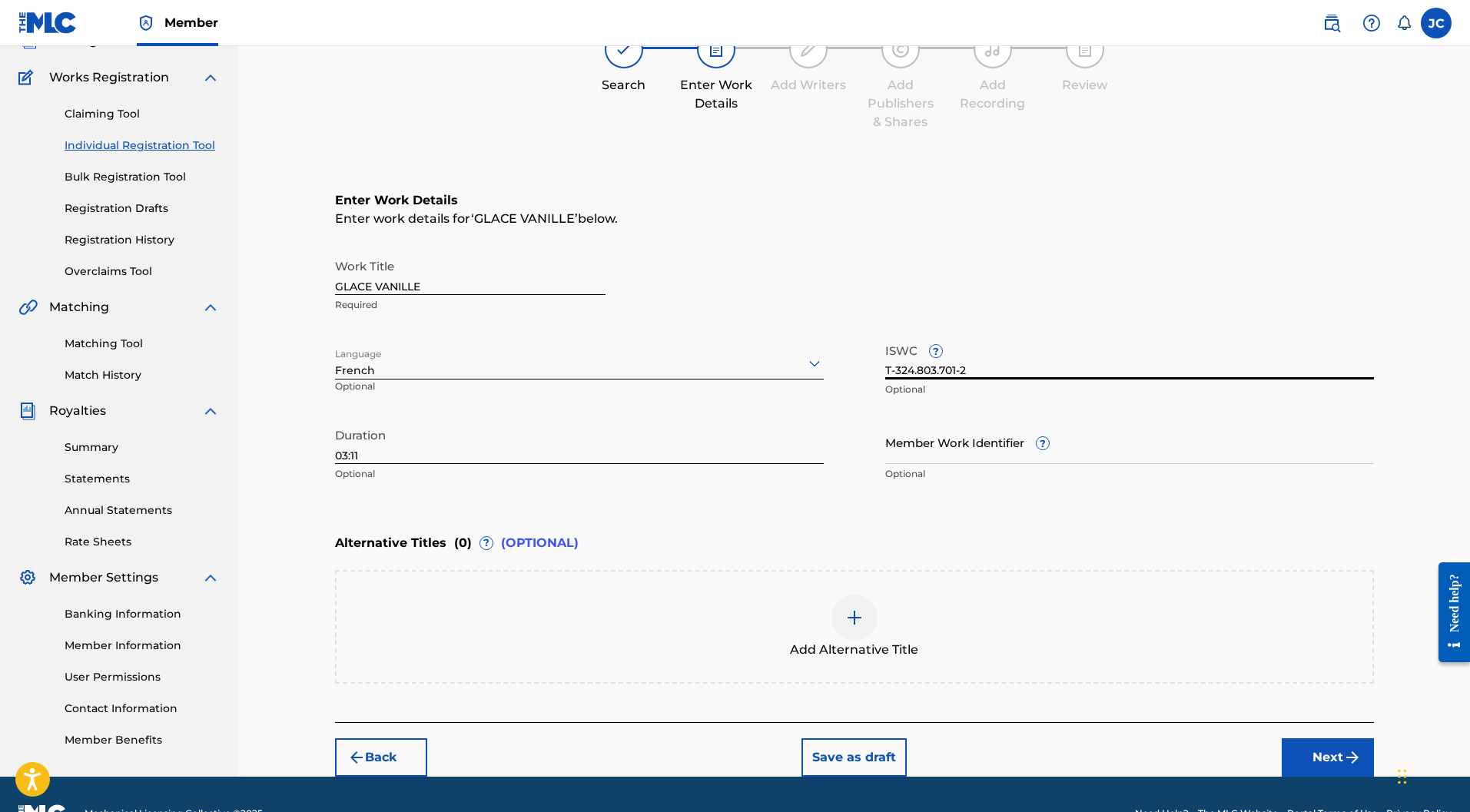
scroll to position [151, 0]
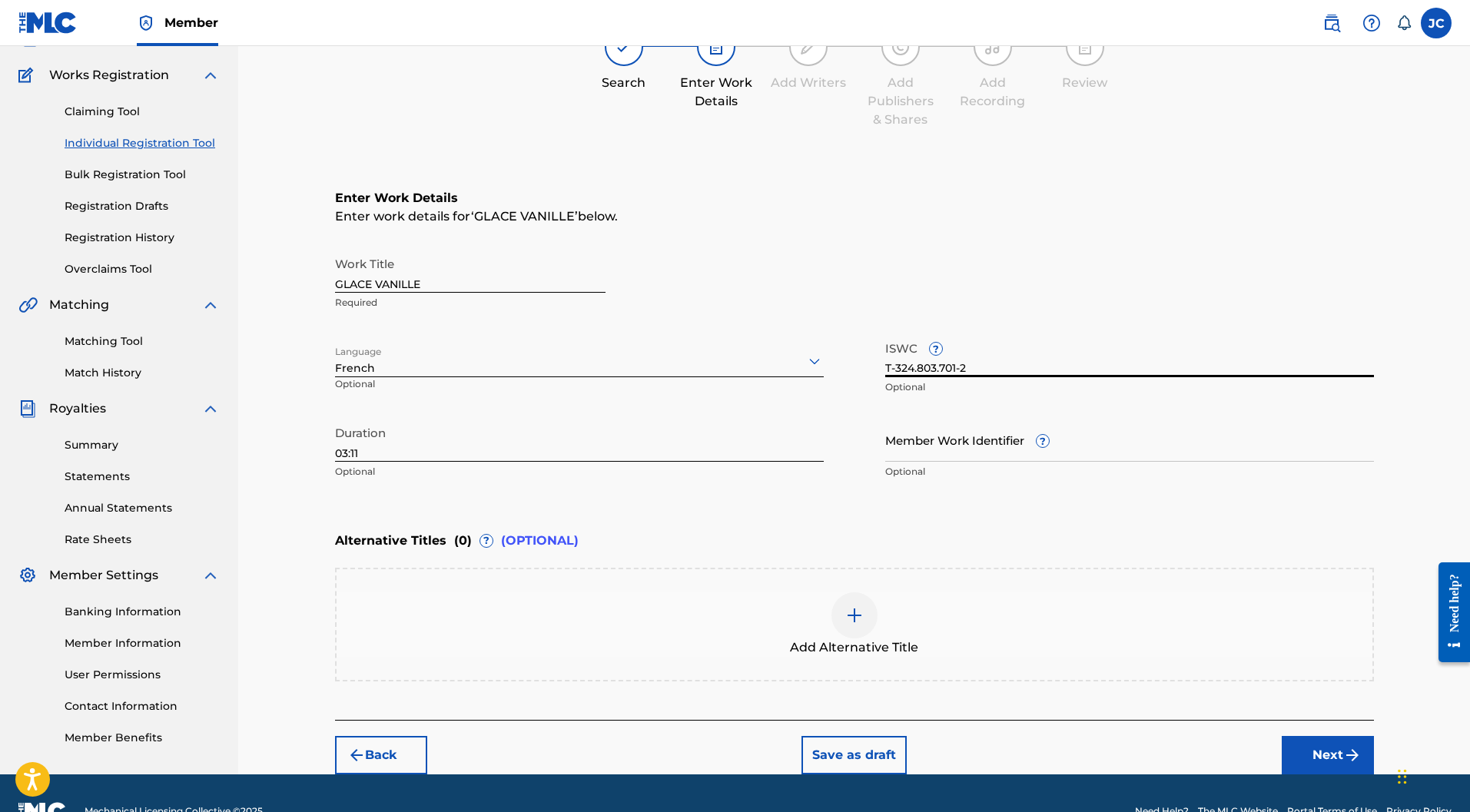
type input "T-324.803.701-2"
click at [1342, 737] on button "Next" at bounding box center [1328, 755] width 93 height 39
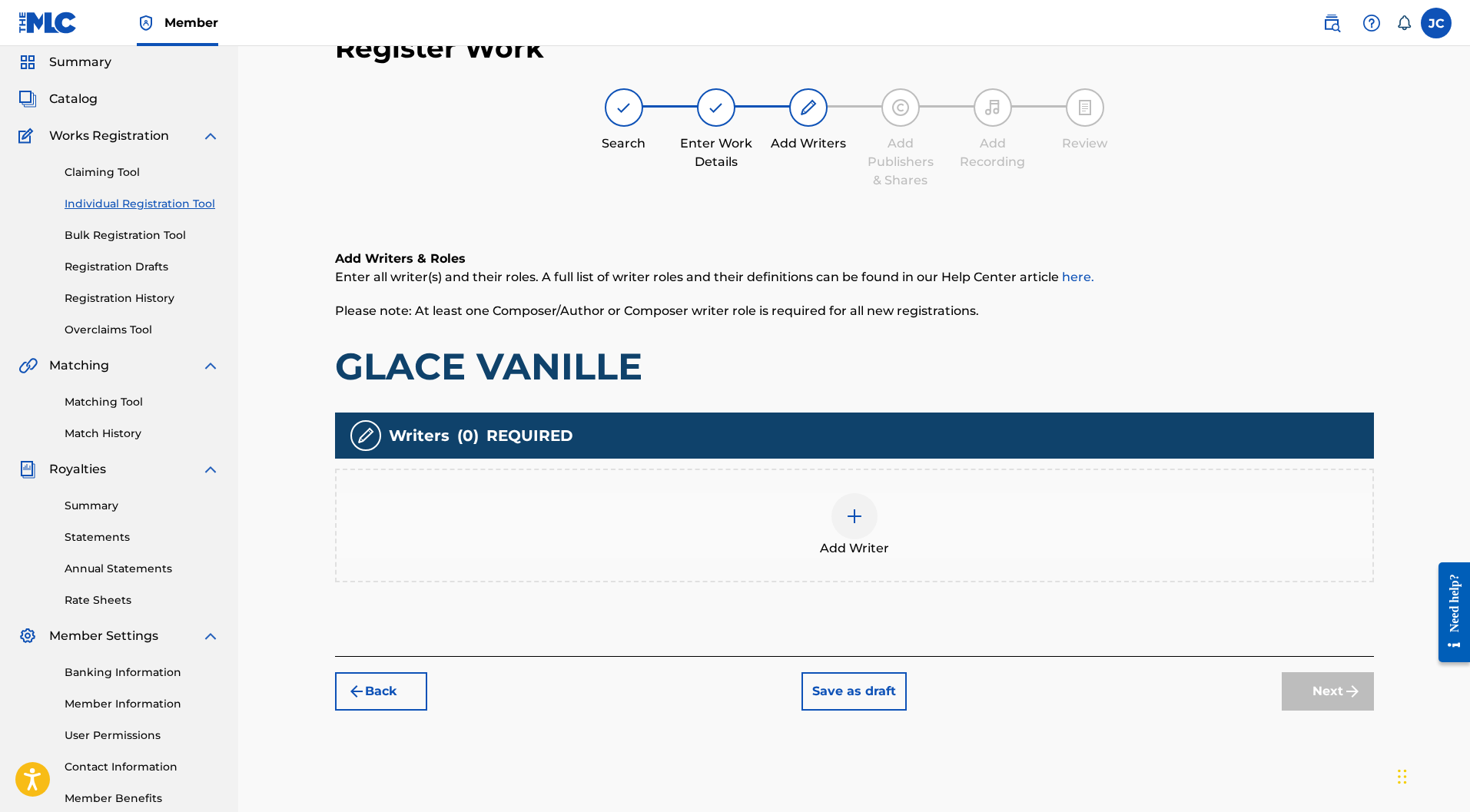
scroll to position [69, 0]
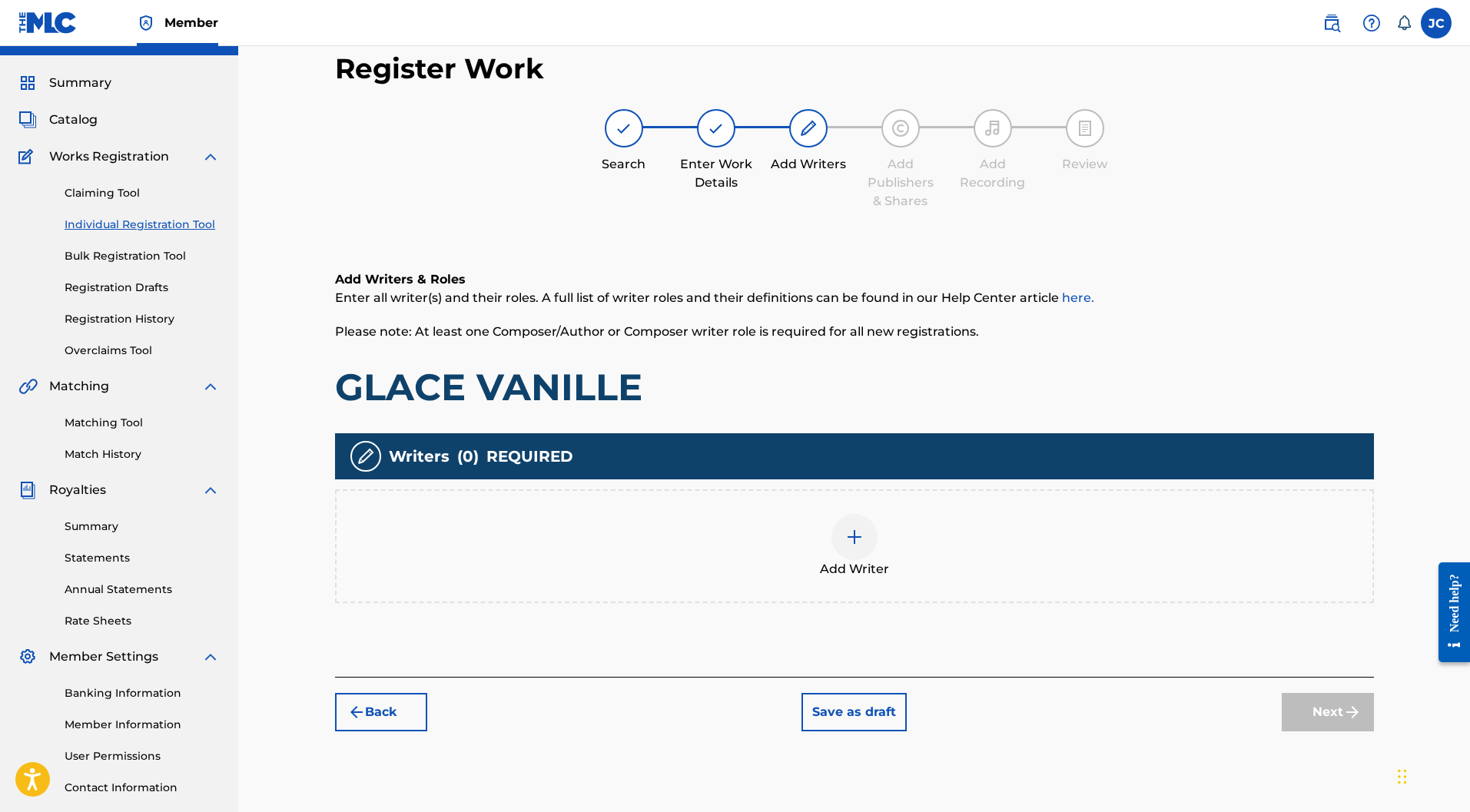
click at [851, 528] on img at bounding box center [855, 537] width 19 height 19
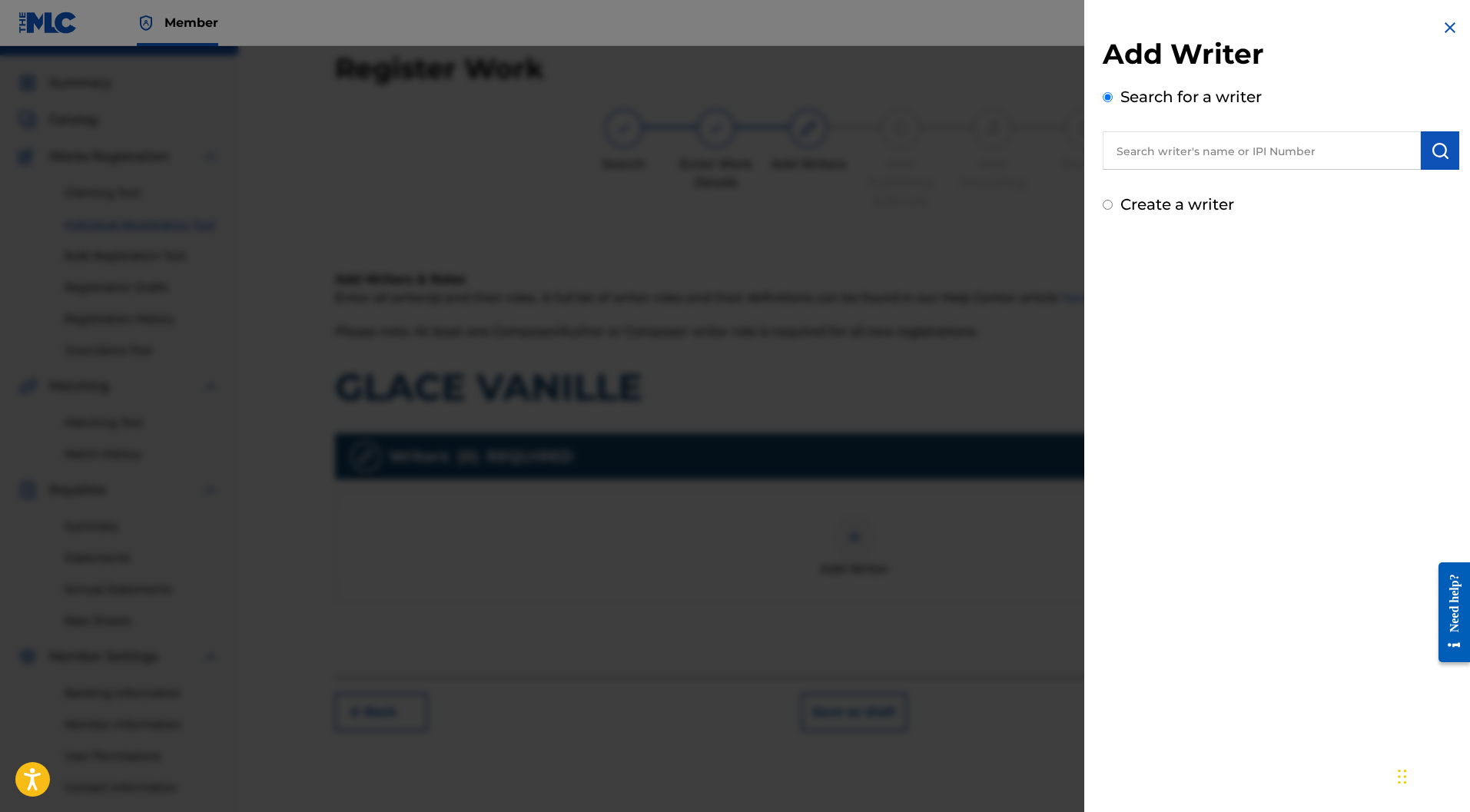
click at [1141, 205] on label "Create a writer" at bounding box center [1177, 204] width 114 height 19
radio input "true"
click at [1113, 205] on input "Create a writer" at bounding box center [1108, 204] width 10 height 10
radio input "false"
radio input "true"
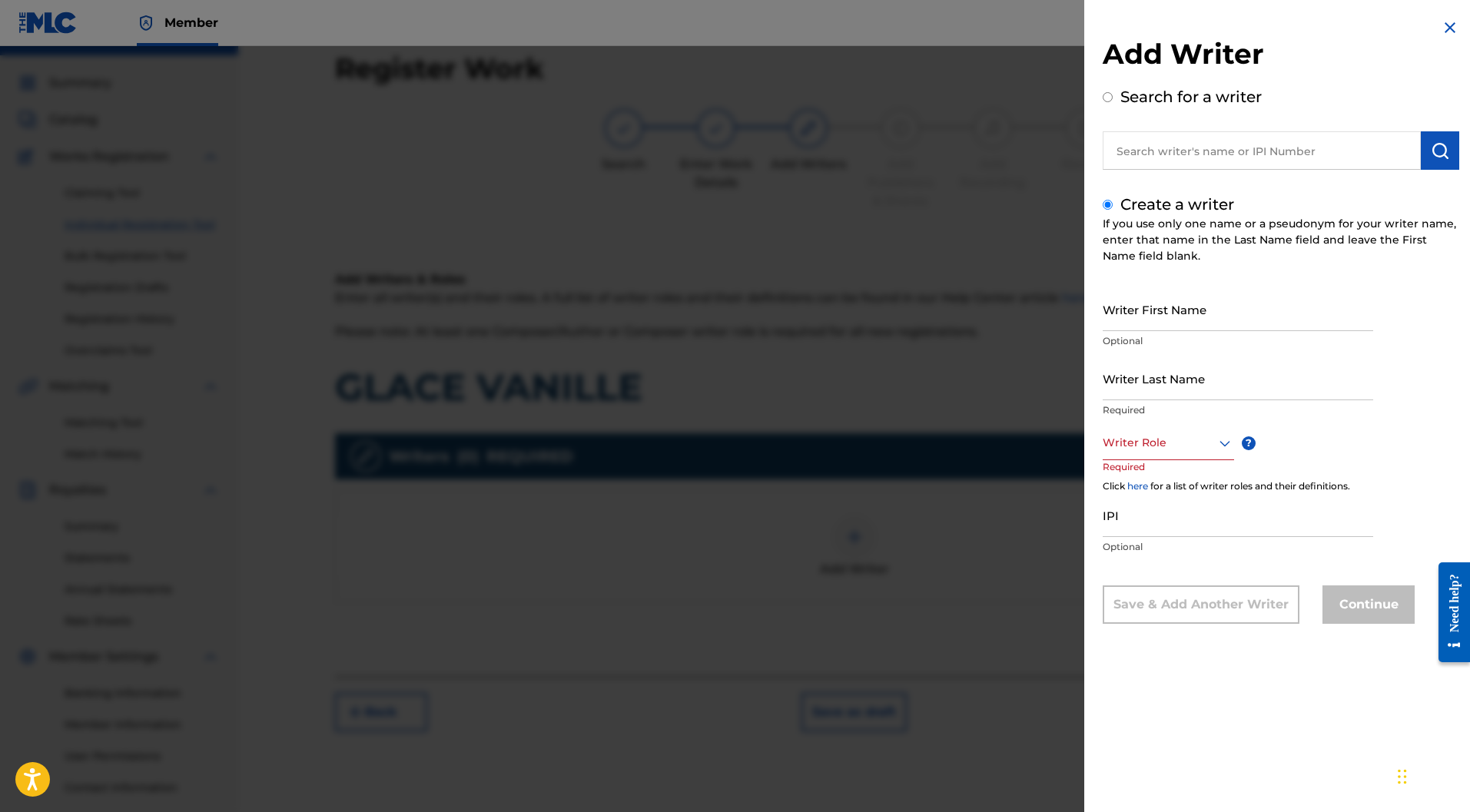
click at [1129, 309] on input "Writer First Name" at bounding box center [1238, 309] width 270 height 44
paste input "Stephane ANTSON"
drag, startPoint x: 1214, startPoint y: 322, endPoint x: 1163, endPoint y: 319, distance: 51.1
click at [1163, 319] on input "Stephane ANTSON" at bounding box center [1238, 309] width 270 height 44
type input "Stephane"
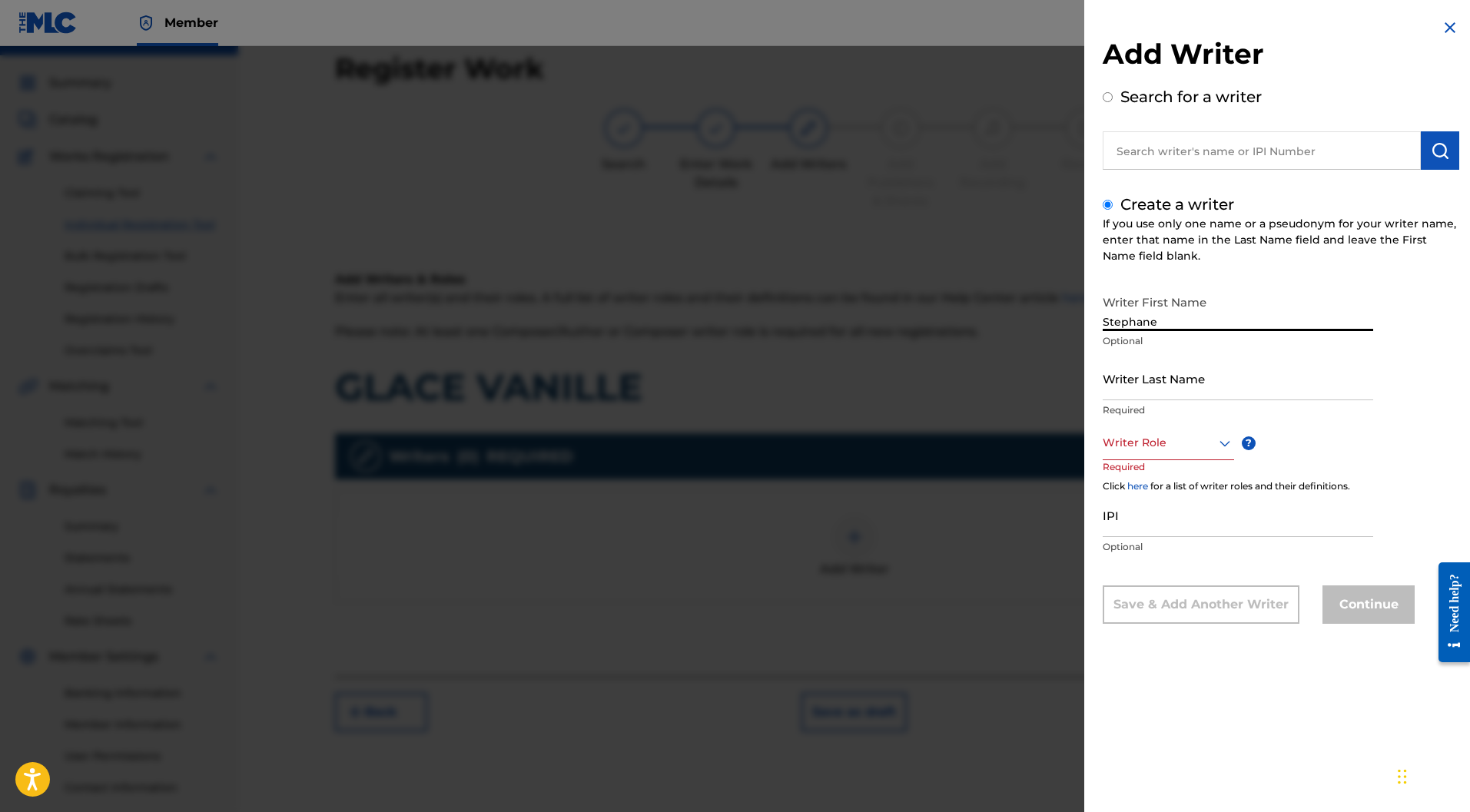
click at [1164, 364] on input "Writer Last Name" at bounding box center [1238, 378] width 270 height 44
paste input "ANTSON"
type input "ANTSON"
click at [1189, 432] on div "Writer Role" at bounding box center [1169, 443] width 131 height 34
click at [1143, 610] on div "Composer" at bounding box center [1168, 615] width 130 height 34
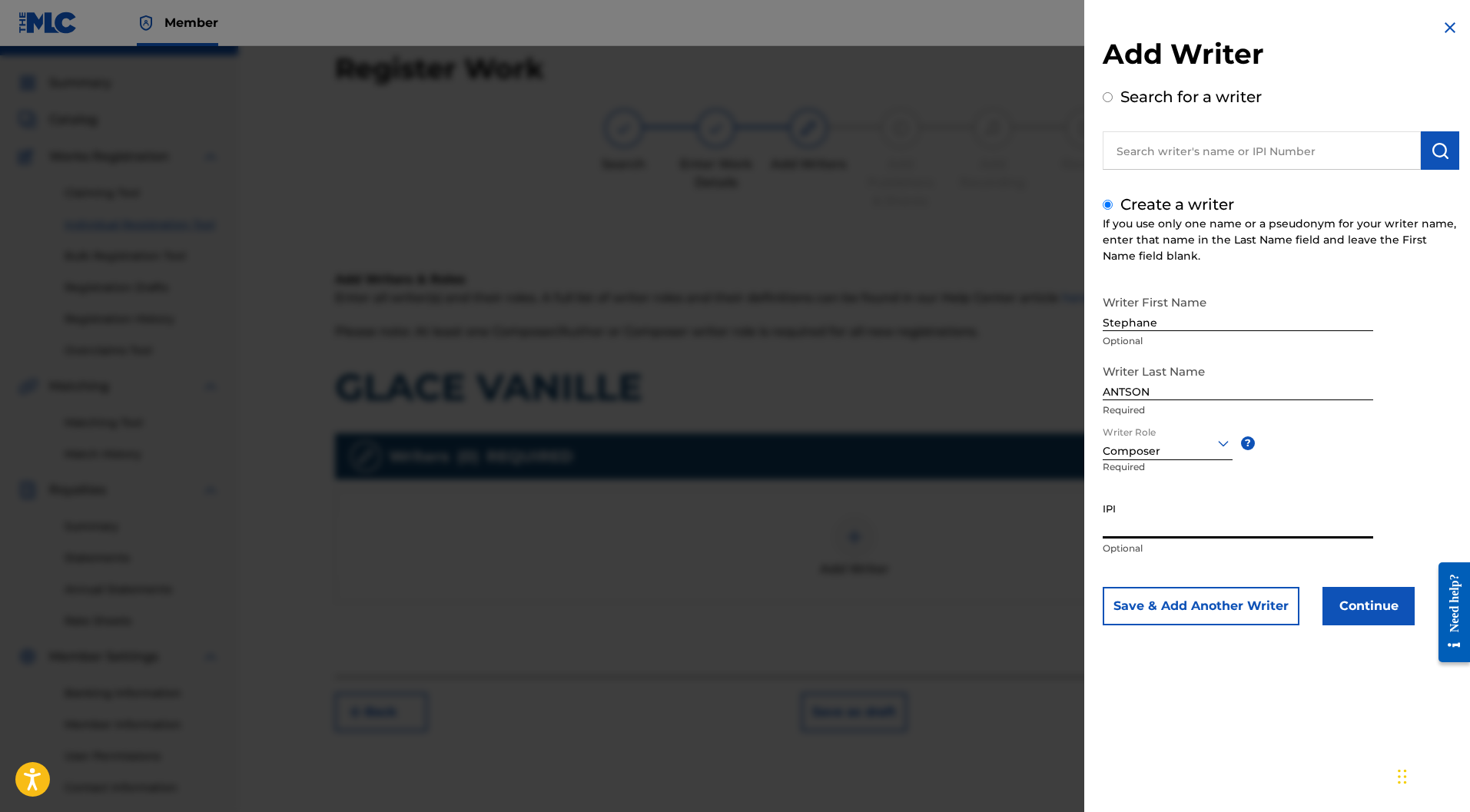
click at [1170, 519] on input "IPI" at bounding box center [1238, 516] width 270 height 44
paste input "1166367733"
type input "1166367733"
click at [1226, 609] on button "Save & Add Another Writer" at bounding box center [1201, 606] width 197 height 39
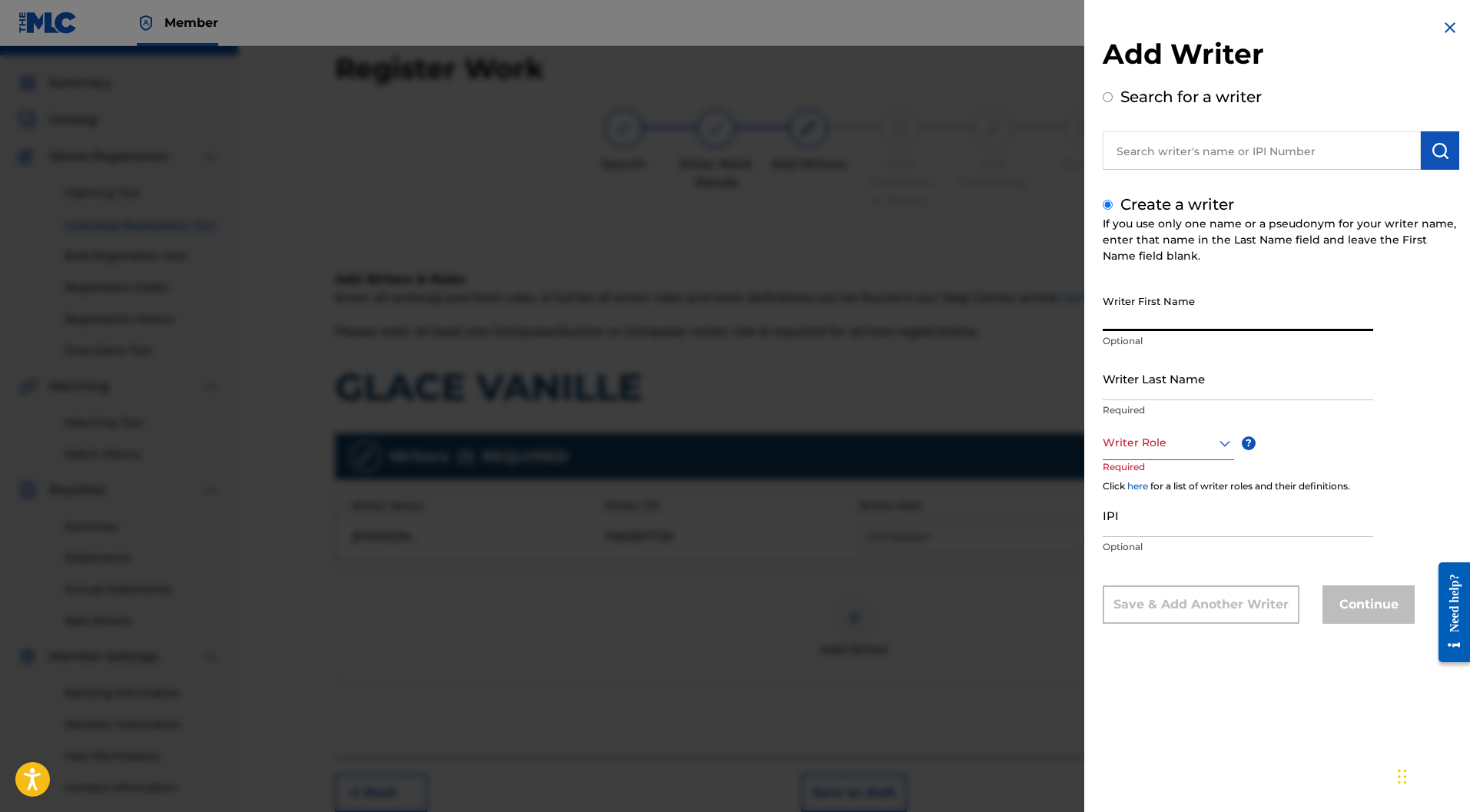
click at [1162, 305] on input "Writer First Name" at bounding box center [1238, 309] width 270 height 44
paste input "Marc CHAPERON"
drag, startPoint x: 1202, startPoint y: 325, endPoint x: 1136, endPoint y: 318, distance: 66.4
click at [1136, 318] on input "Marc CHAPERON" at bounding box center [1238, 309] width 270 height 44
type input "Marc"
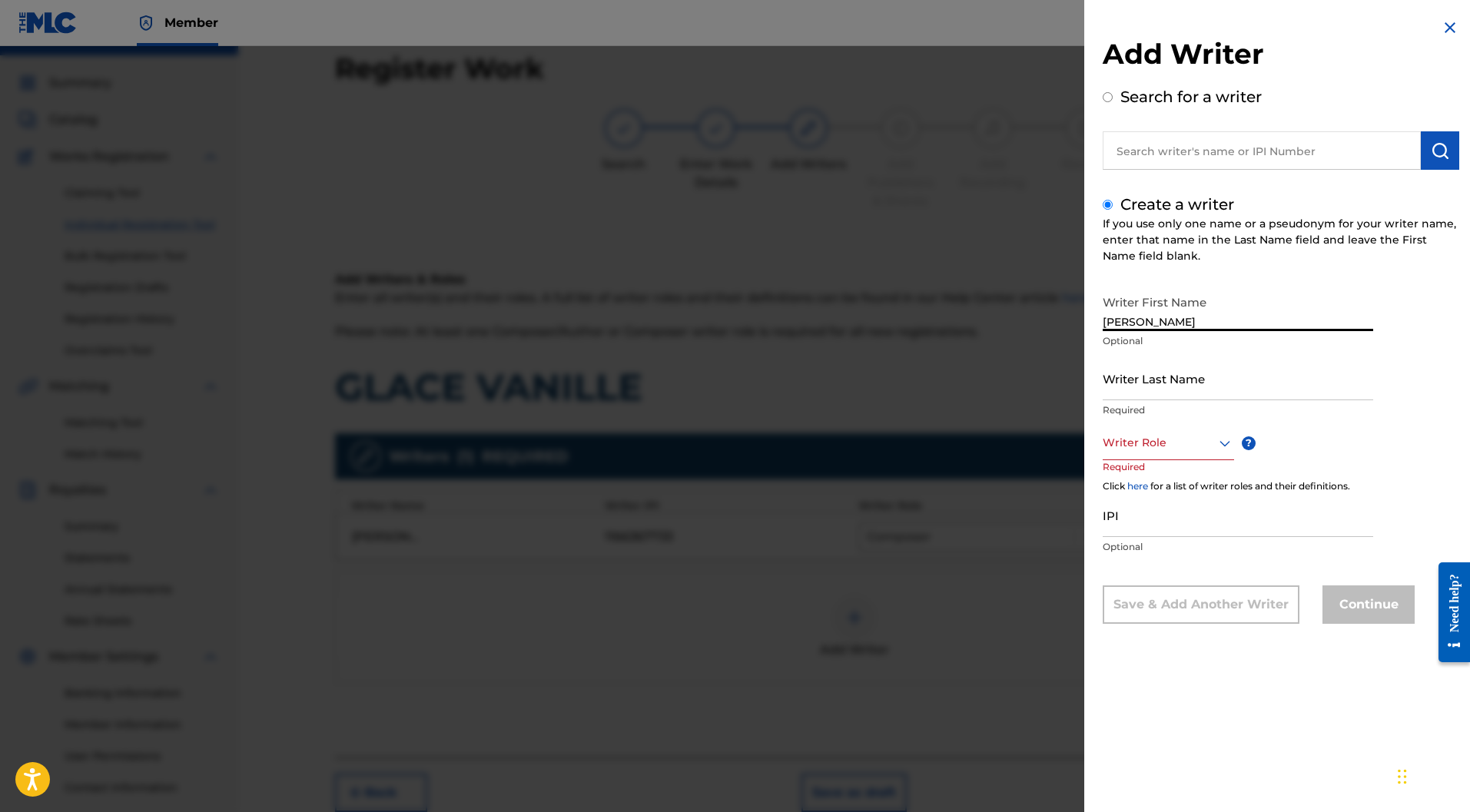
click at [1138, 366] on input "Writer Last Name" at bounding box center [1238, 378] width 270 height 44
paste input "CHAPERON"
type input "CHAPERON"
click at [1184, 435] on div at bounding box center [1169, 442] width 131 height 19
click at [1167, 613] on div "Composer" at bounding box center [1168, 615] width 130 height 34
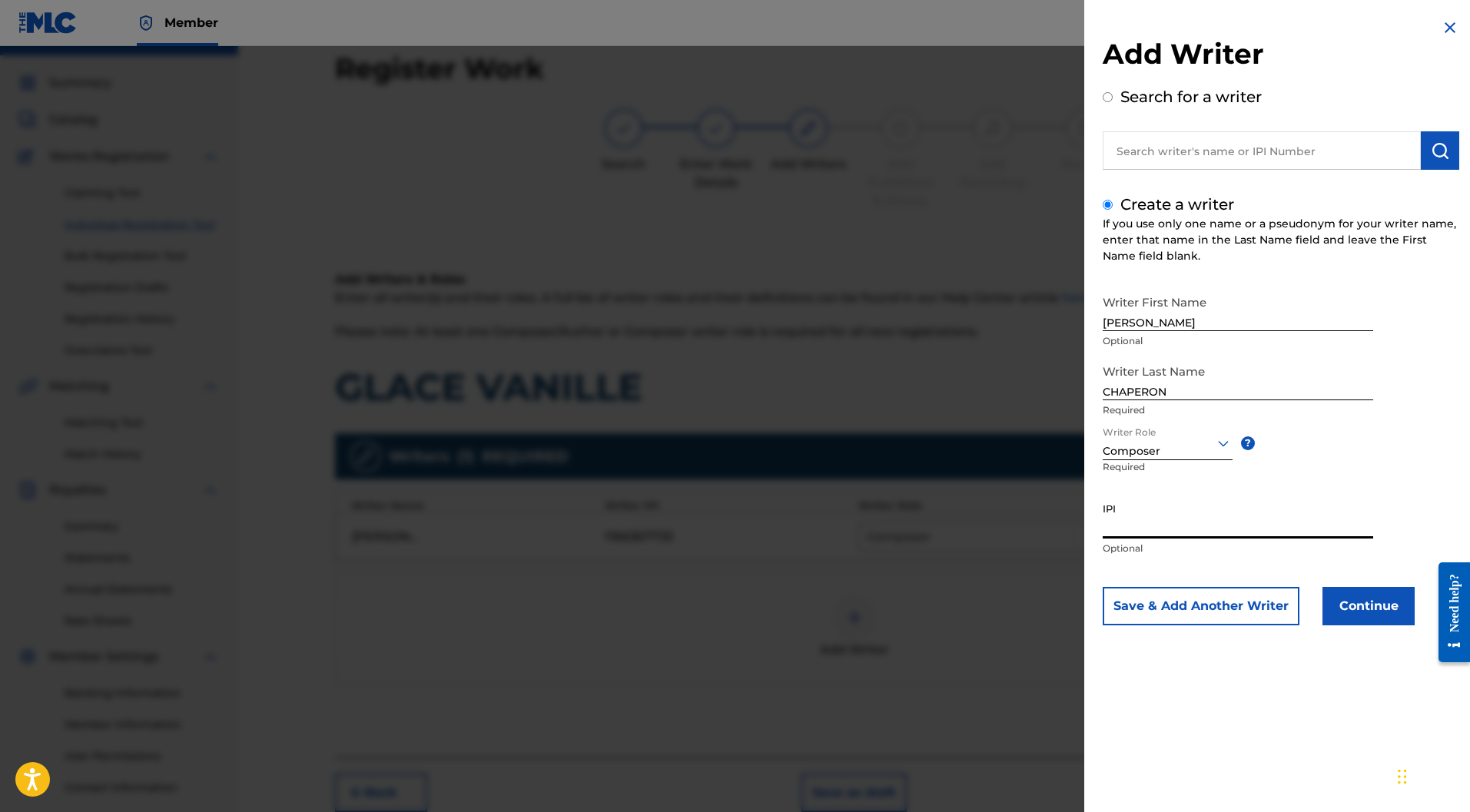
click at [1138, 525] on input "IPI" at bounding box center [1238, 516] width 270 height 44
paste input "722684536"
type input "722684536"
click at [1162, 609] on button "Save & Add Another Writer" at bounding box center [1201, 606] width 197 height 39
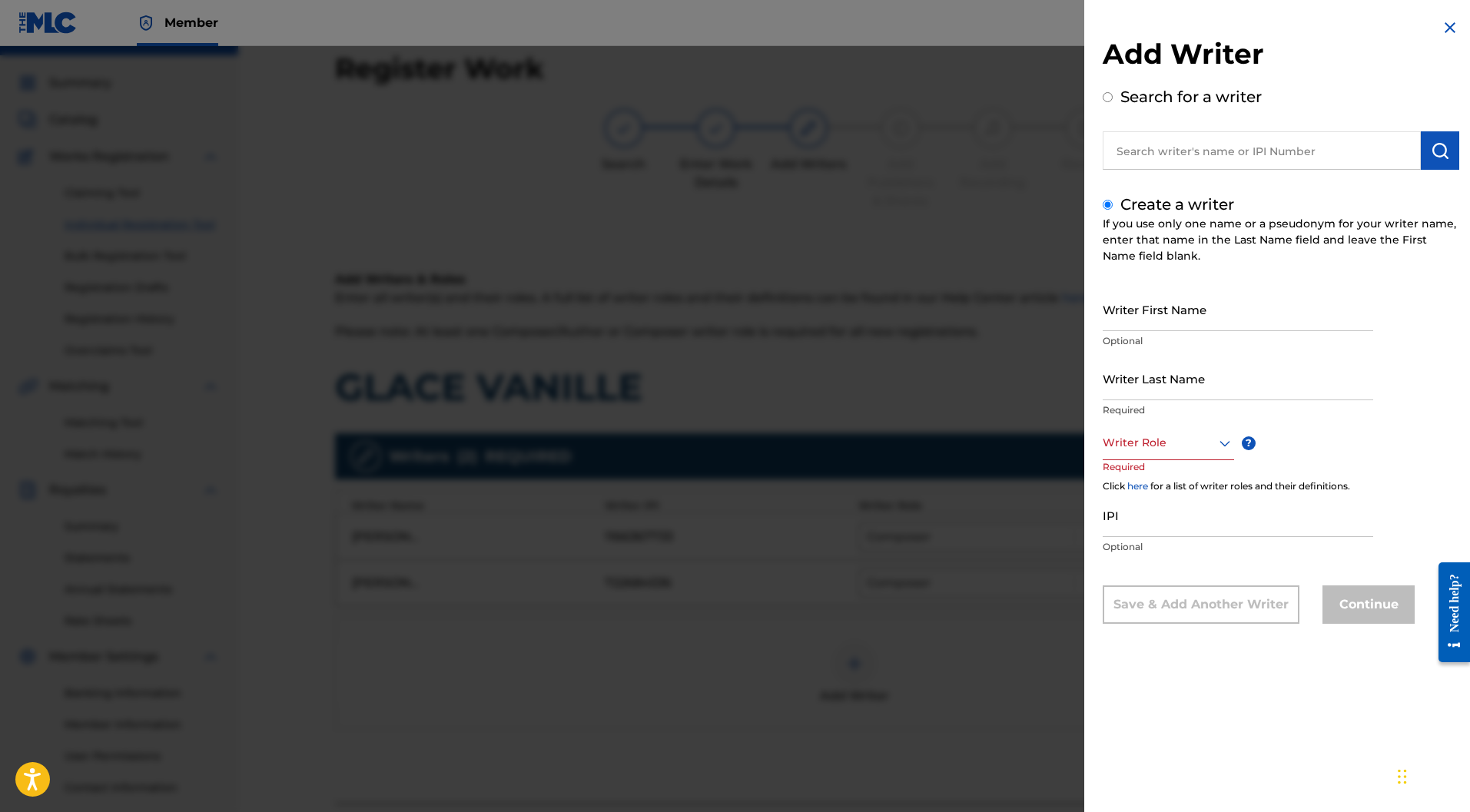
click at [1147, 442] on div at bounding box center [1169, 442] width 131 height 19
click at [1154, 316] on input "Writer First Name" at bounding box center [1238, 309] width 270 height 44
paste input "Luce MARCHAND"
drag, startPoint x: 1200, startPoint y: 323, endPoint x: 1135, endPoint y: 323, distance: 65.0
click at [1135, 323] on input "Luce MARCHAND" at bounding box center [1238, 309] width 270 height 44
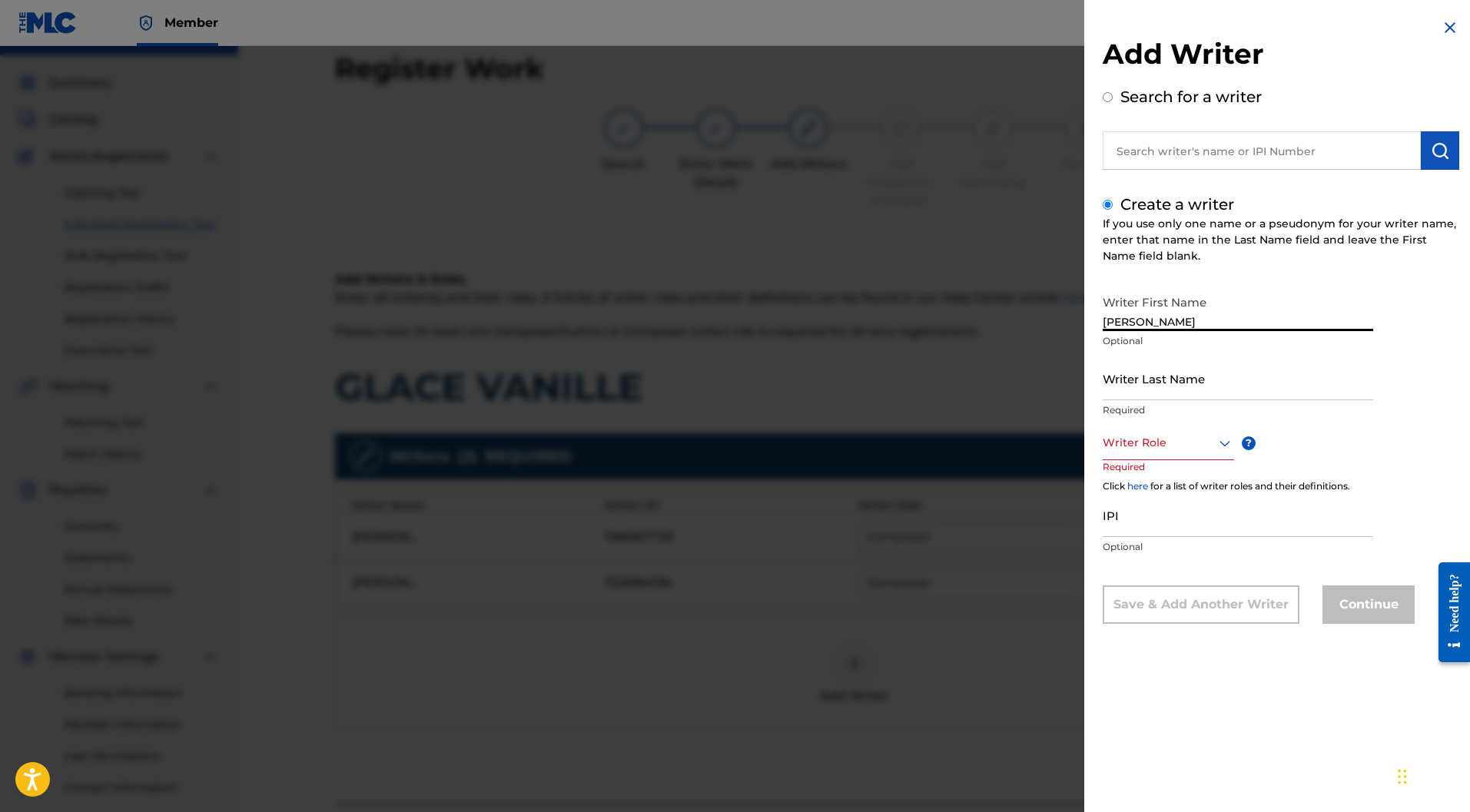
type input "Luce"
click at [1145, 368] on input "Writer Last Name" at bounding box center [1238, 378] width 270 height 44
paste input "MARCHAND"
type input "MARCHAND"
click at [1153, 445] on div at bounding box center [1169, 442] width 131 height 19
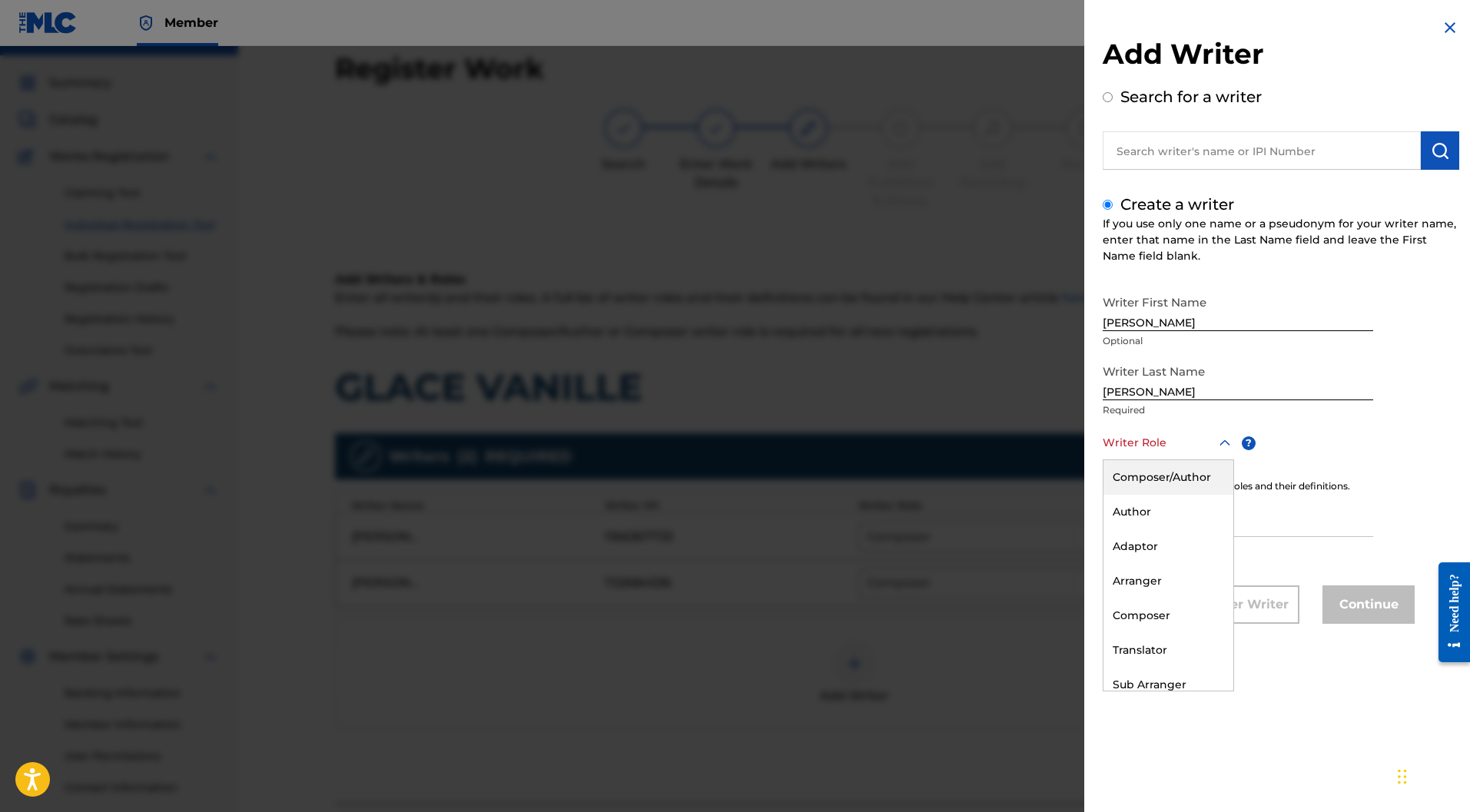
click at [1156, 471] on div "Composer/Author" at bounding box center [1168, 477] width 130 height 34
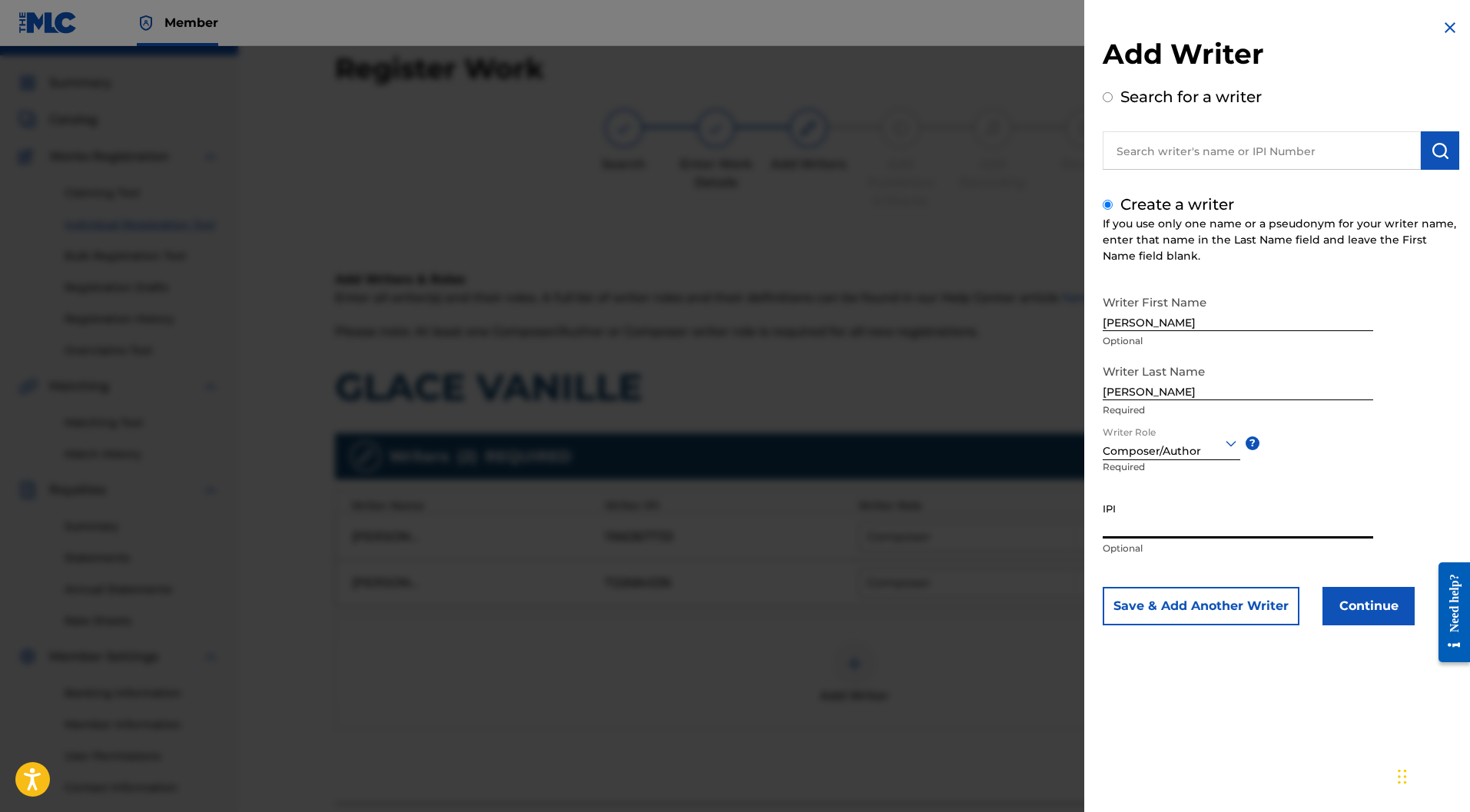
click at [1162, 515] on input "IPI" at bounding box center [1238, 516] width 270 height 44
paste input "1097485511"
type input "1097485511"
click at [1217, 606] on button "Save & Add Another Writer" at bounding box center [1201, 606] width 197 height 39
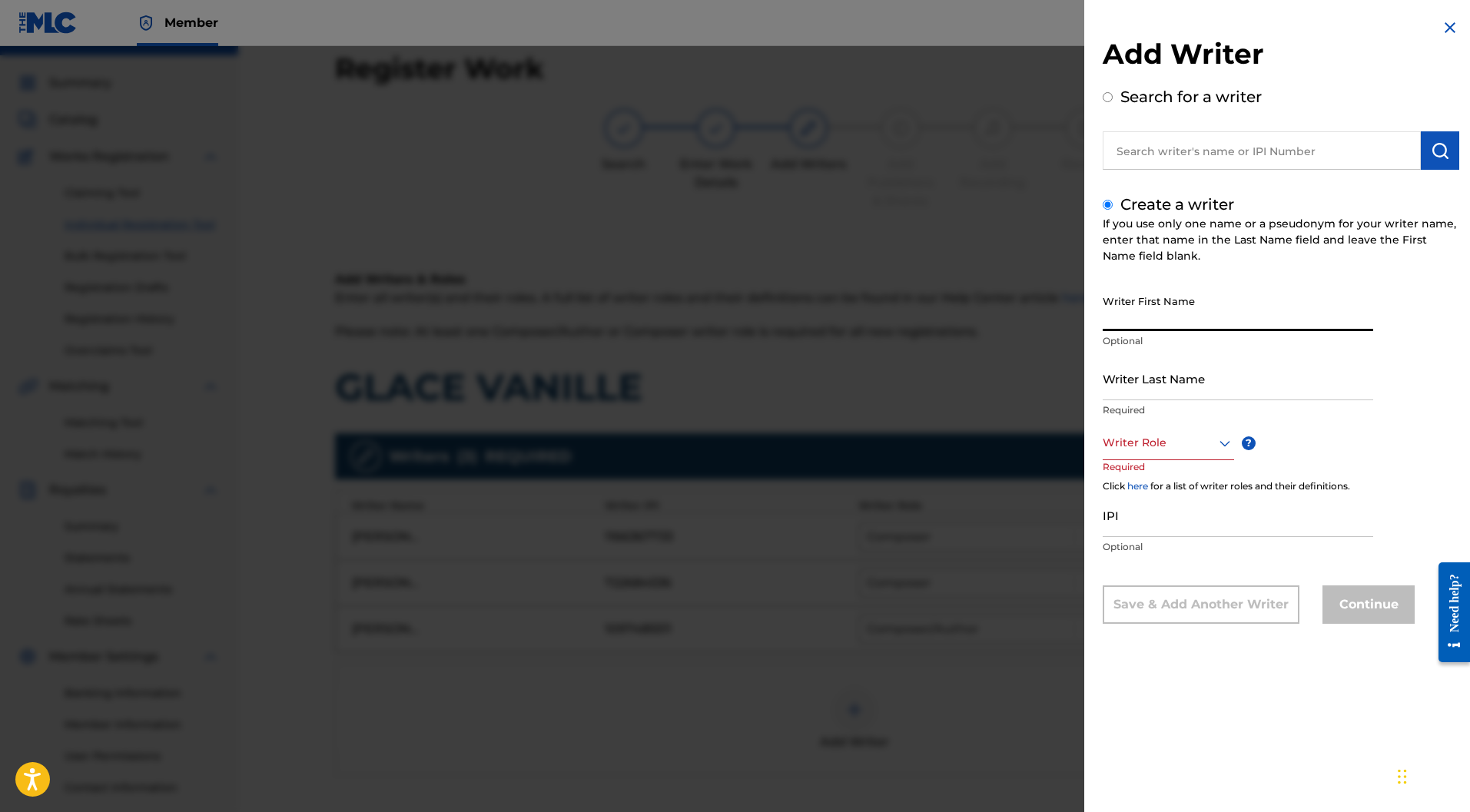
click at [1141, 304] on input "Writer First Name" at bounding box center [1238, 309] width 270 height 44
paste input "Clara CAHEN"
drag, startPoint x: 1187, startPoint y: 320, endPoint x: 1133, endPoint y: 320, distance: 54.0
click at [1133, 320] on input "Clara CAHEN" at bounding box center [1238, 309] width 270 height 44
click at [1155, 385] on input "Writer Last Name" at bounding box center [1238, 378] width 270 height 44
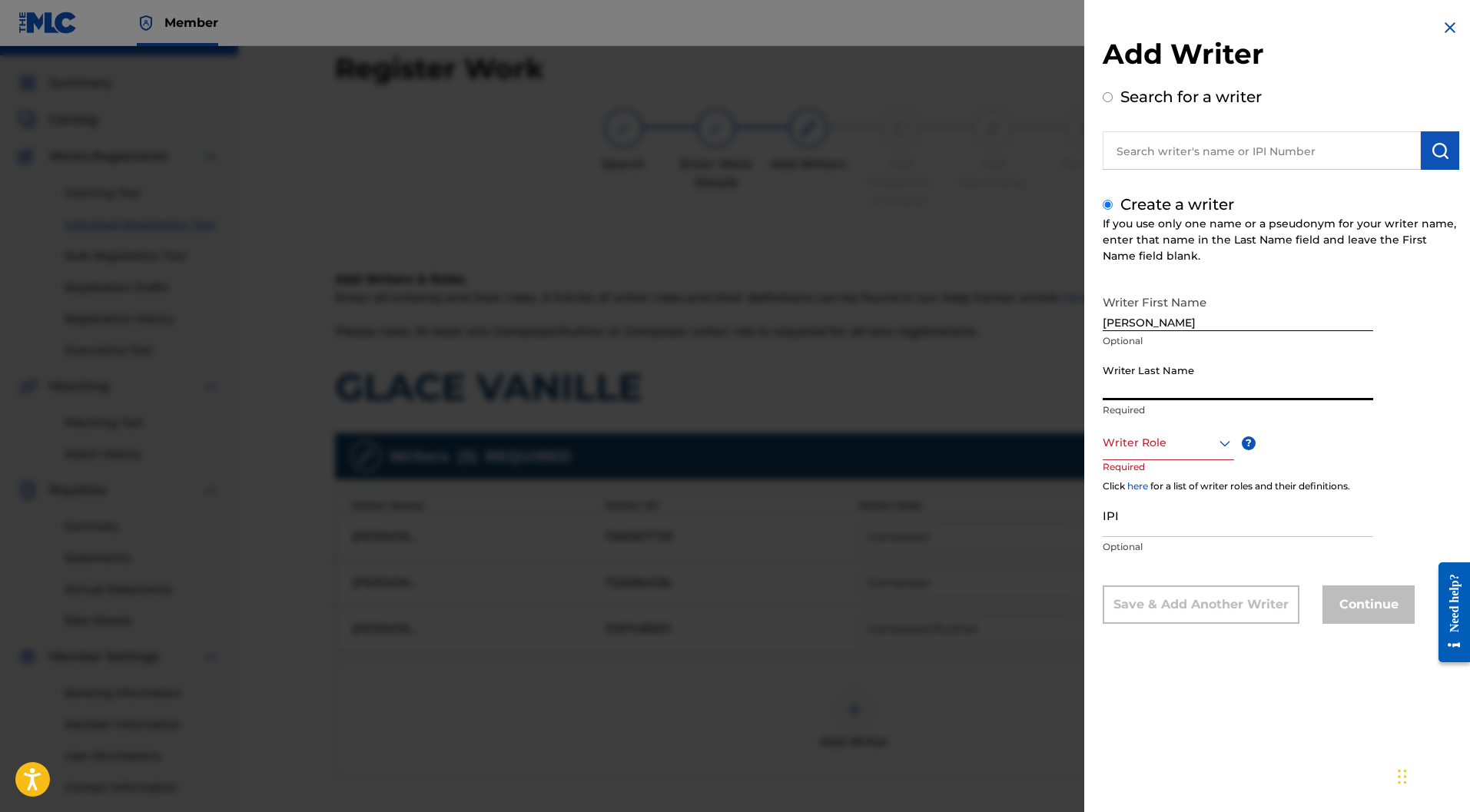
paste input "CAHEN"
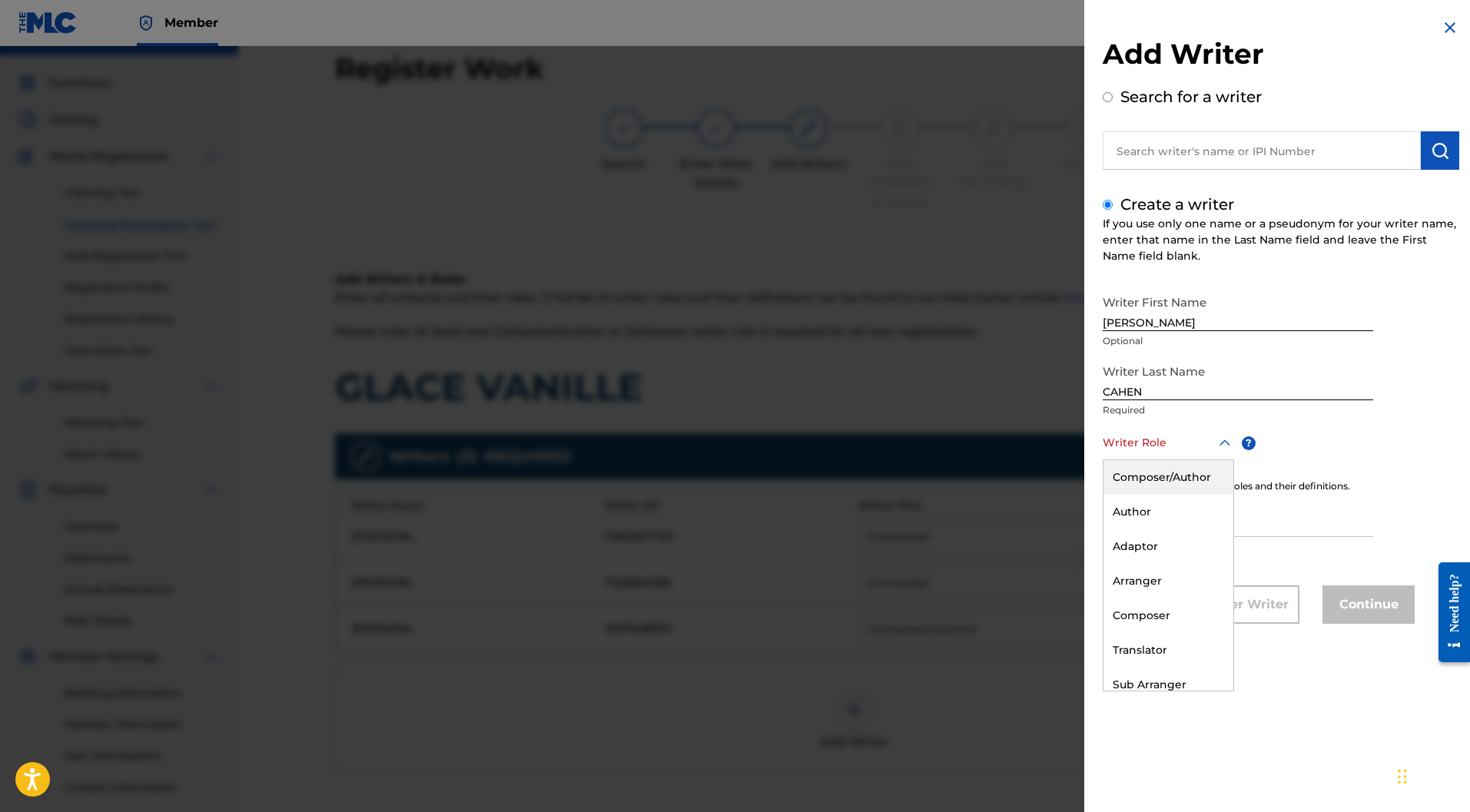
click at [1180, 448] on div at bounding box center [1169, 442] width 131 height 19
click at [1131, 622] on div "Composer" at bounding box center [1168, 615] width 130 height 34
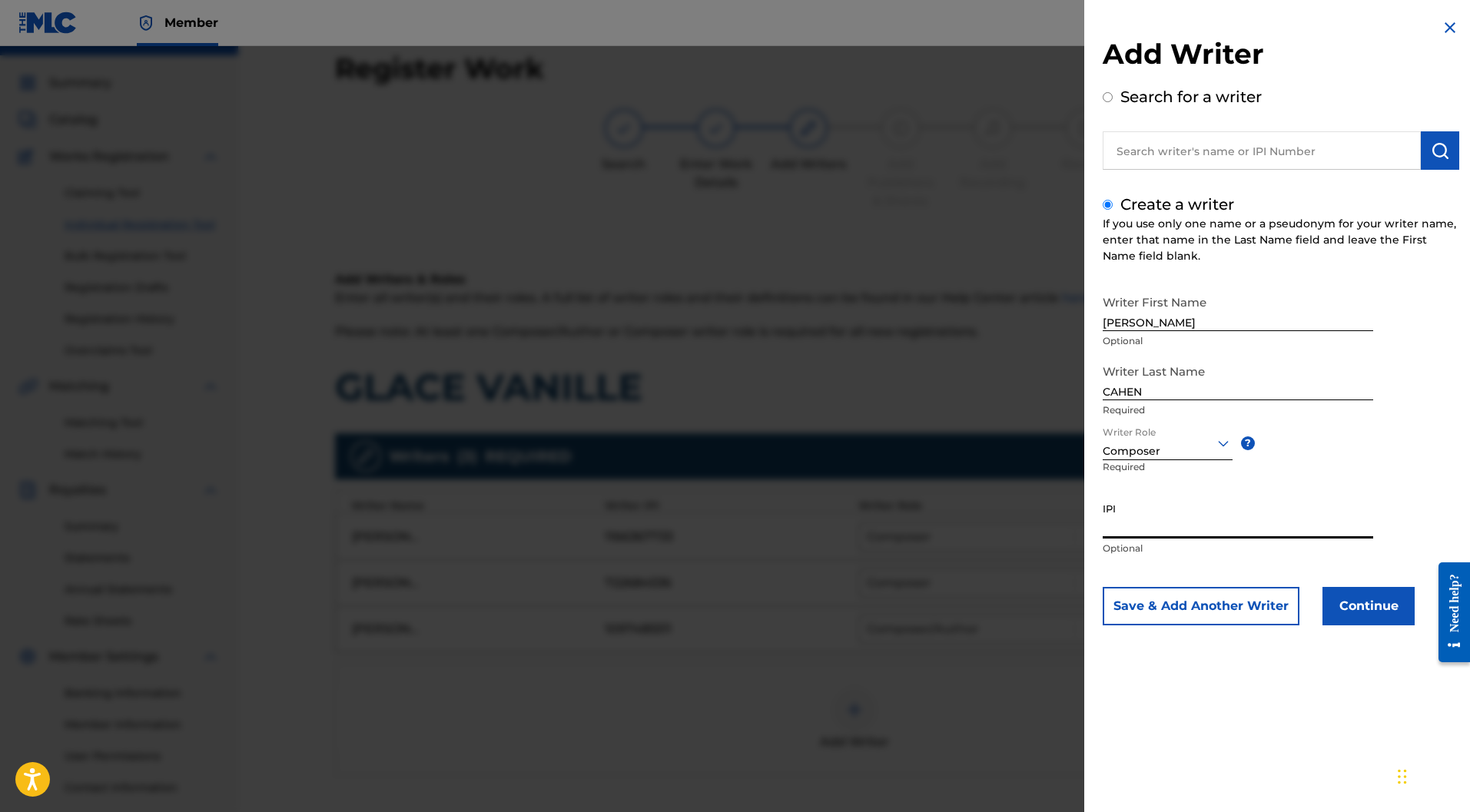
click at [1215, 515] on input "IPI" at bounding box center [1238, 516] width 270 height 44
paste input "701772463"
click at [1340, 601] on button "Continue" at bounding box center [1368, 606] width 93 height 39
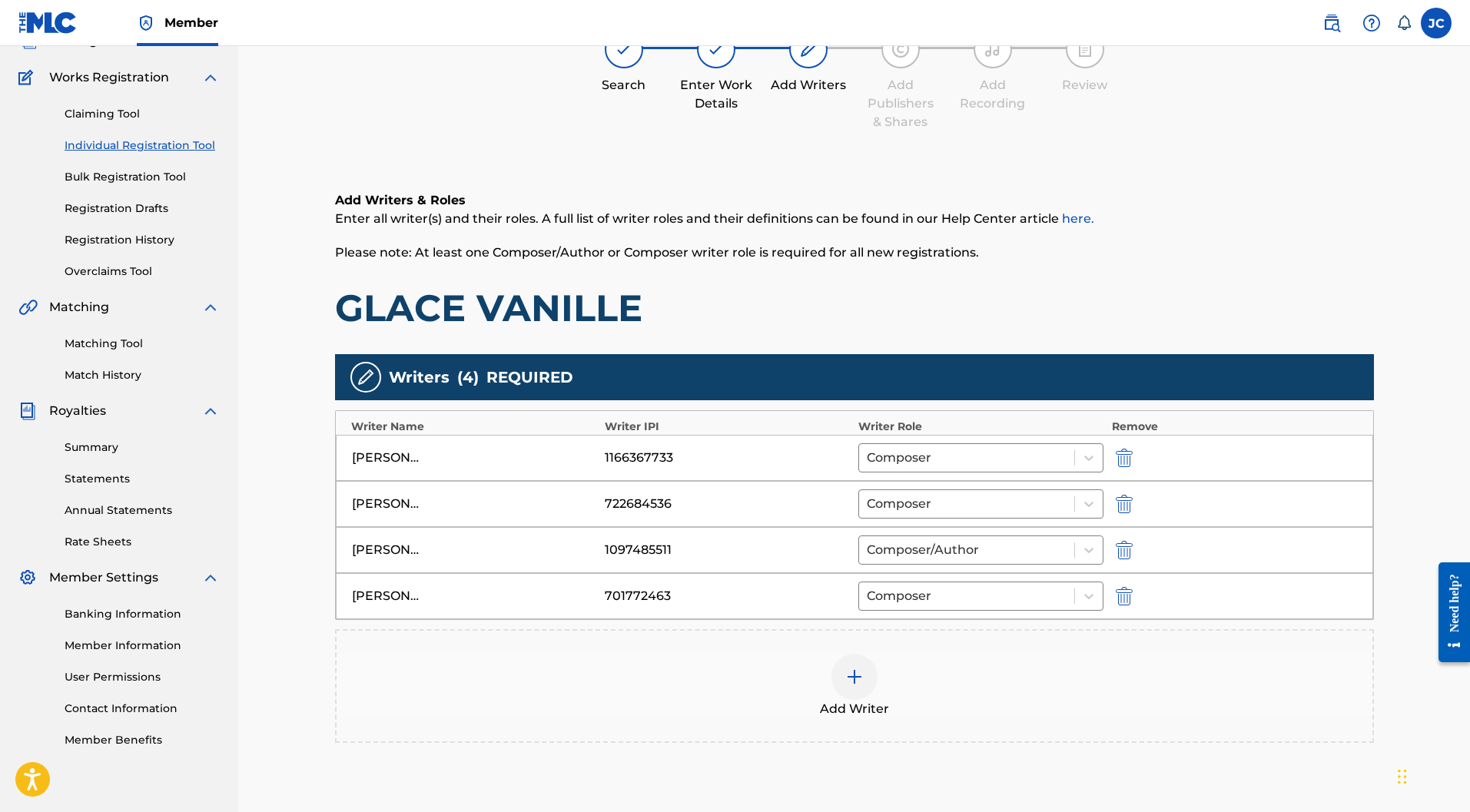
scroll to position [223, 0]
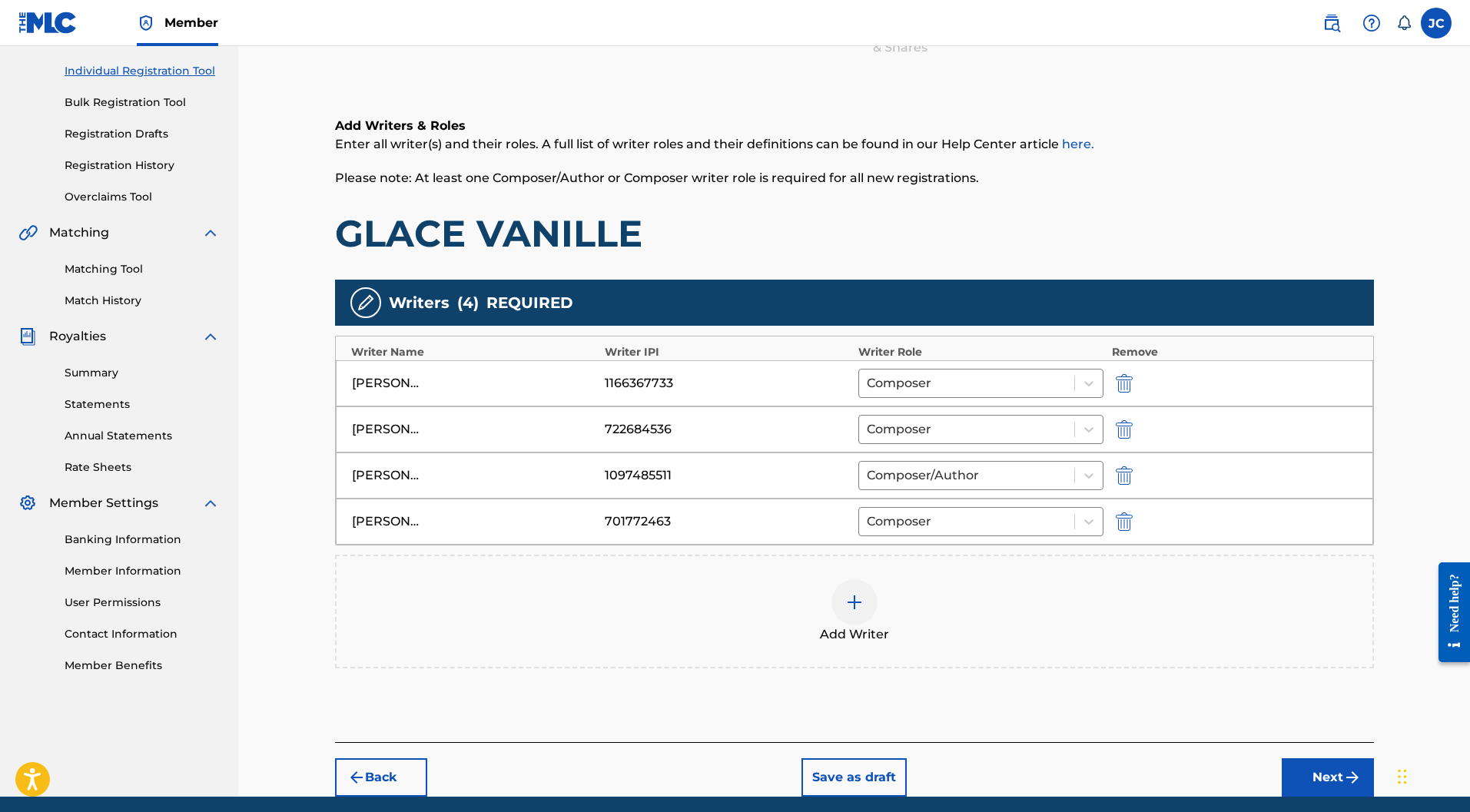
click at [1331, 758] on button "Next" at bounding box center [1328, 777] width 93 height 39
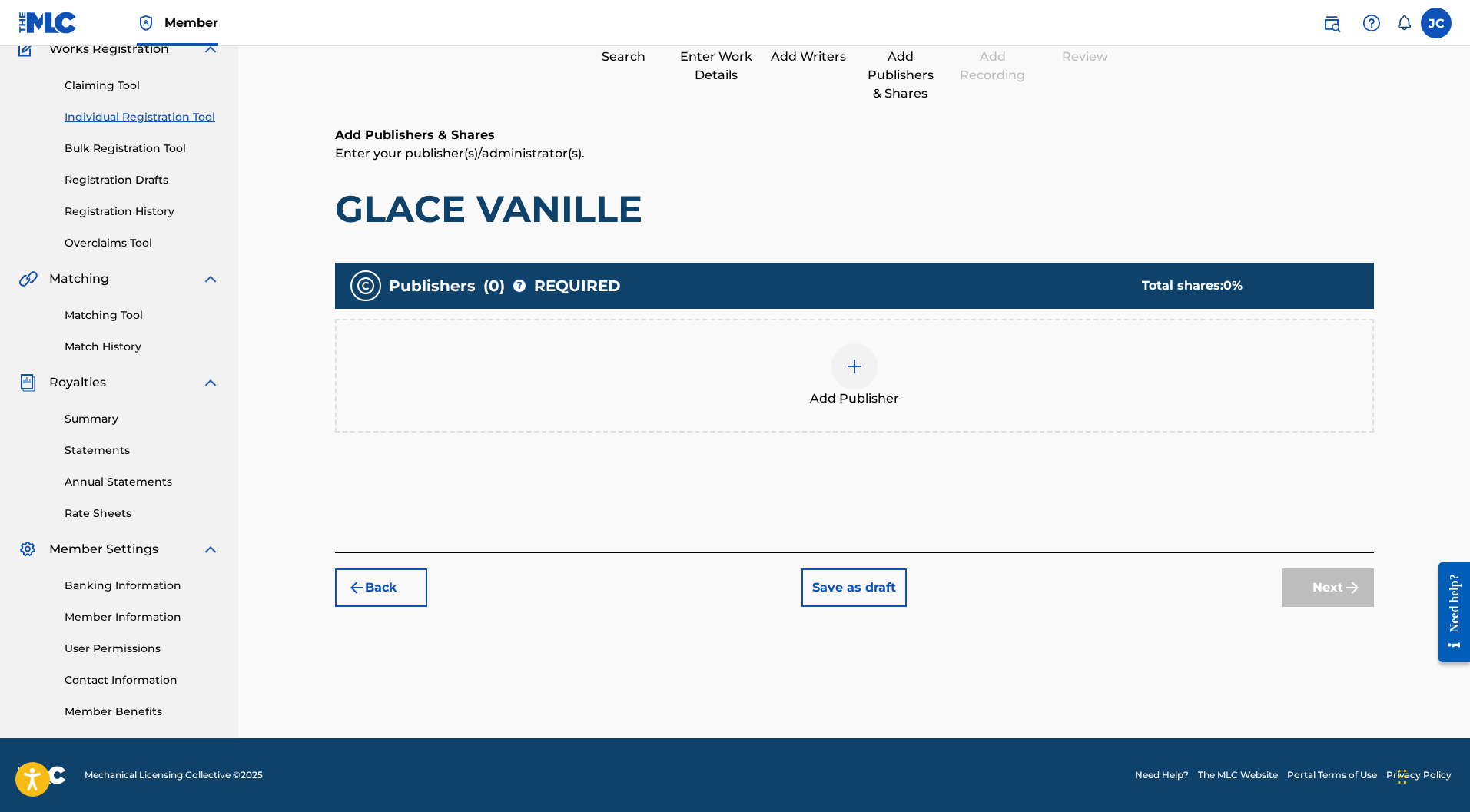
scroll to position [69, 0]
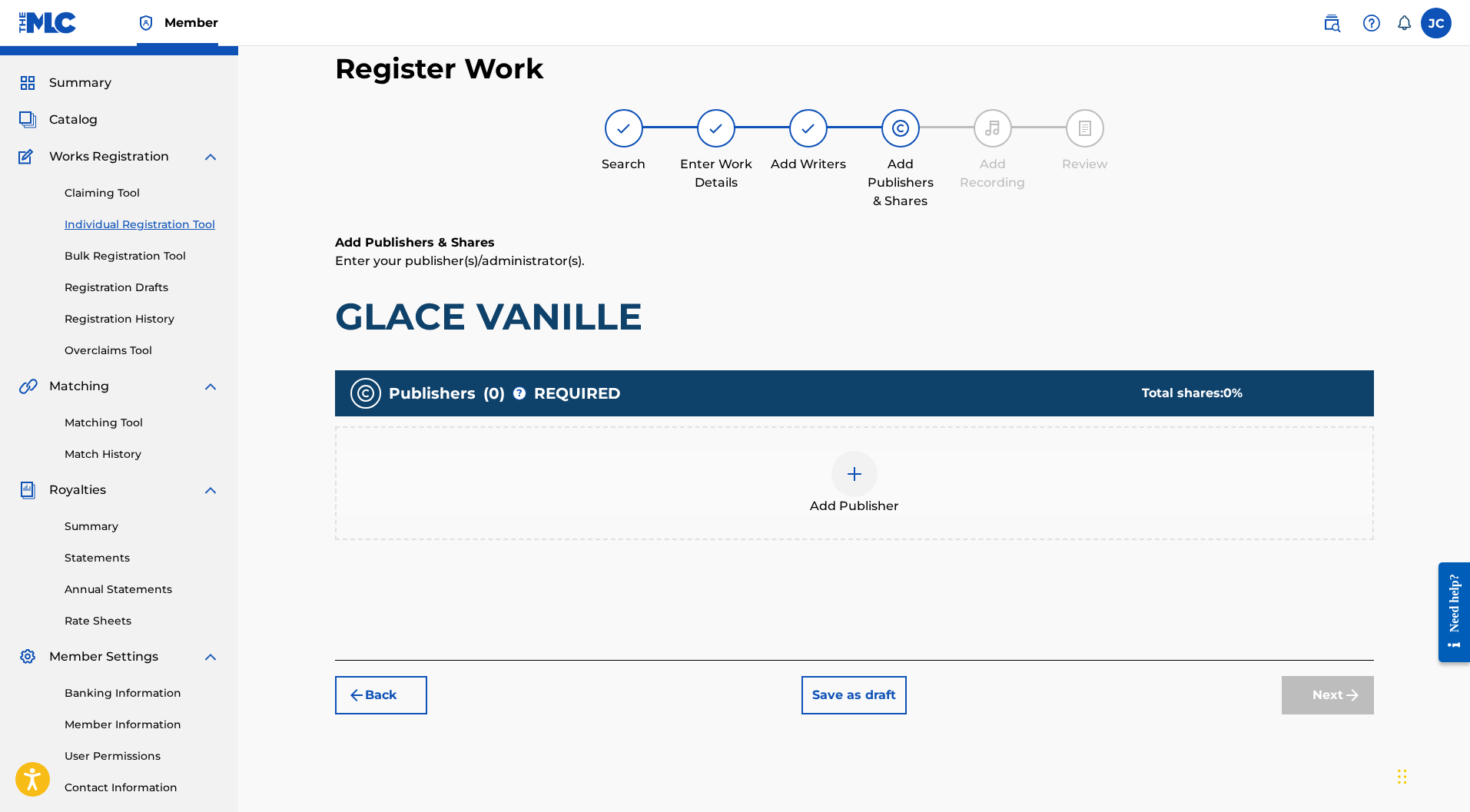
click at [863, 465] on img at bounding box center [855, 474] width 19 height 19
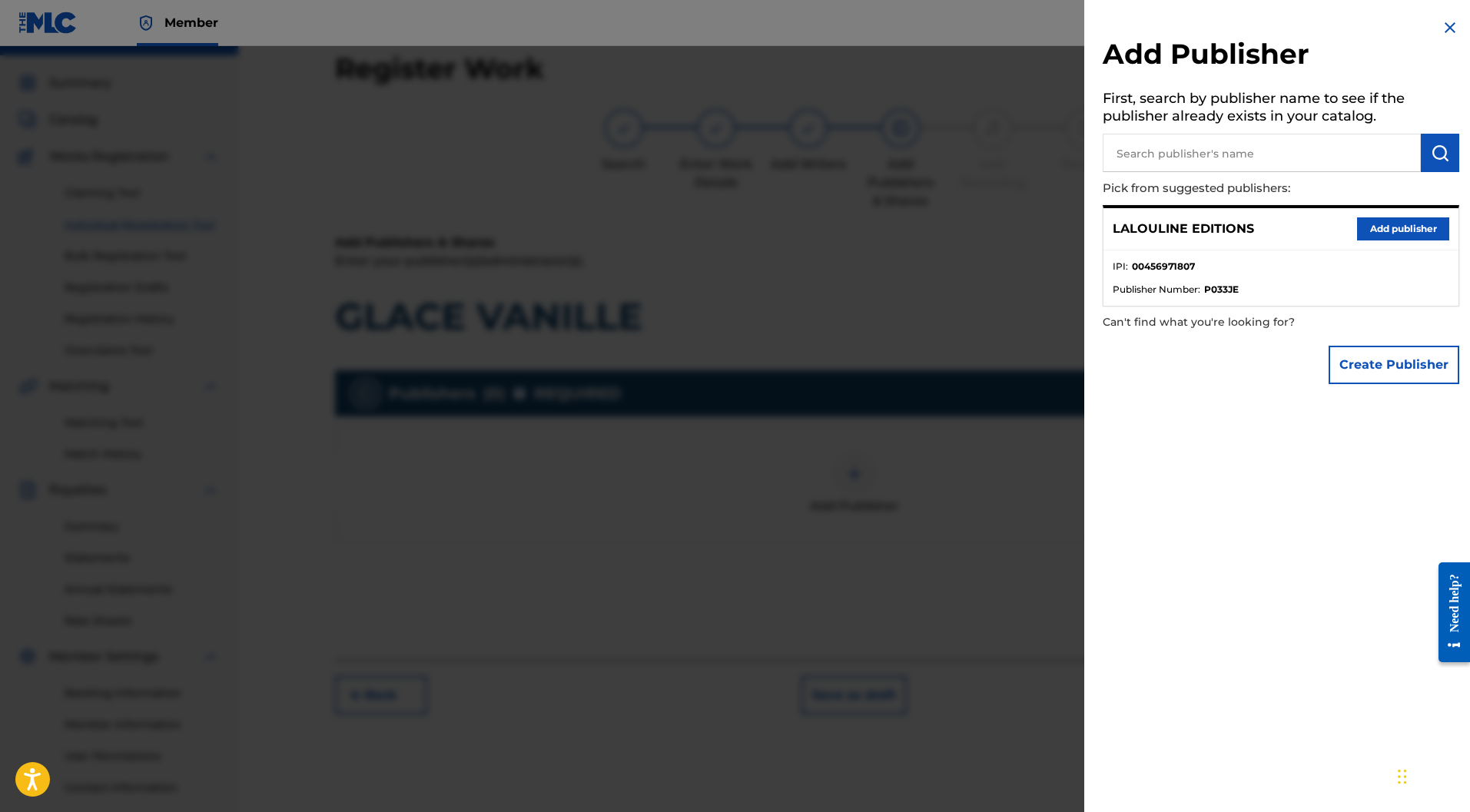
click at [1402, 231] on button "Add publisher" at bounding box center [1404, 229] width 93 height 23
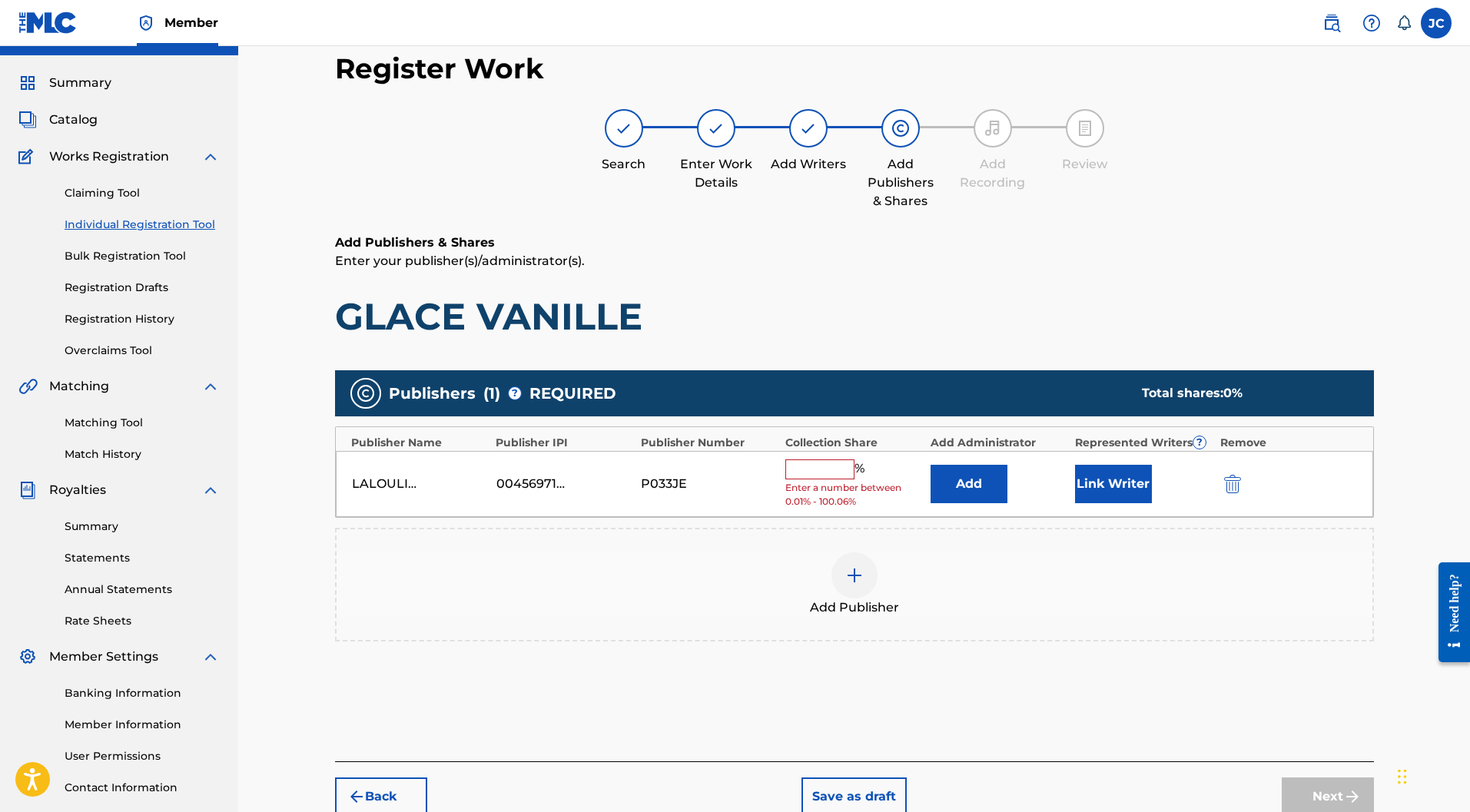
click at [837, 460] on input "text" at bounding box center [819, 470] width 69 height 20
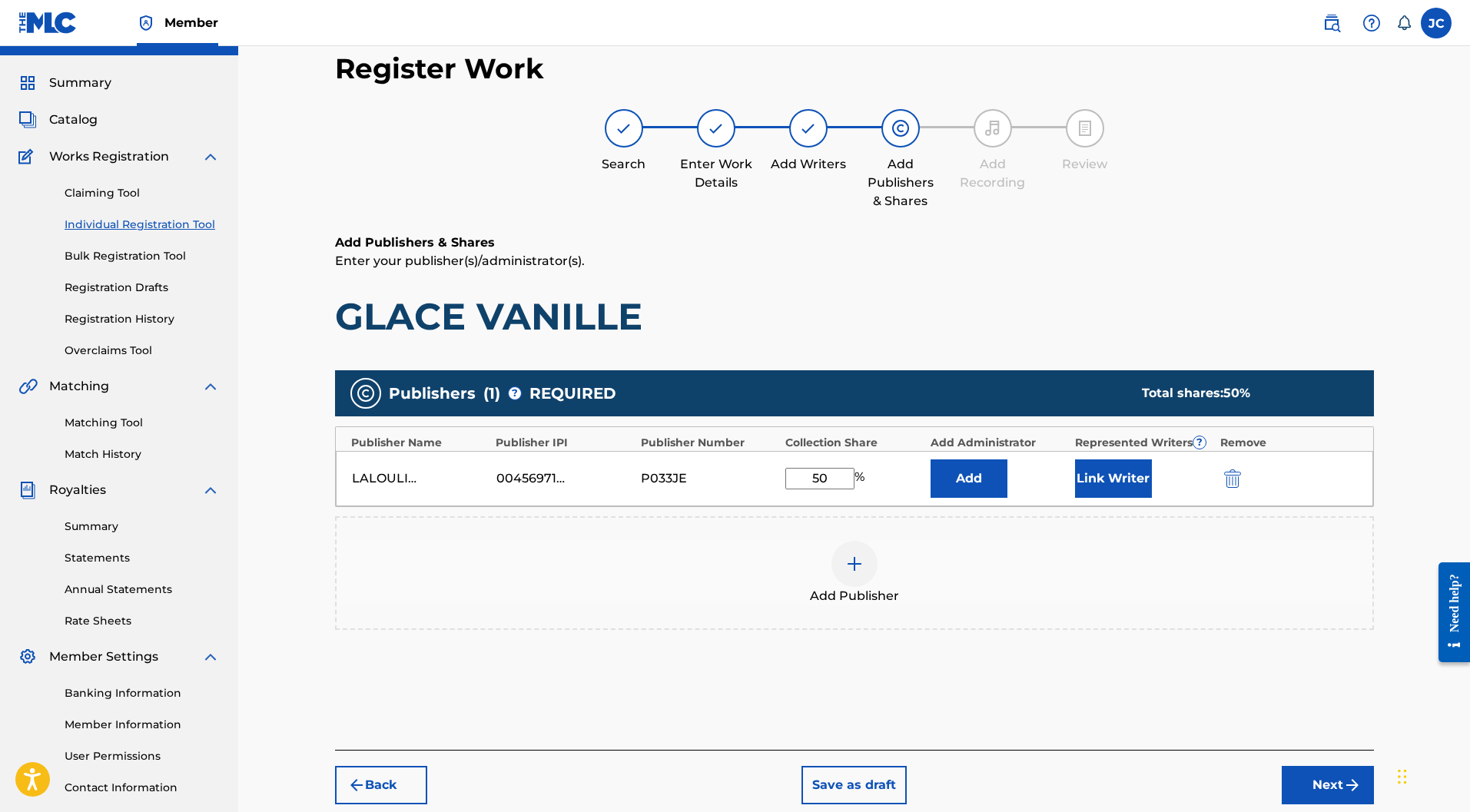
click at [1116, 460] on button "Link Writer" at bounding box center [1114, 479] width 77 height 39
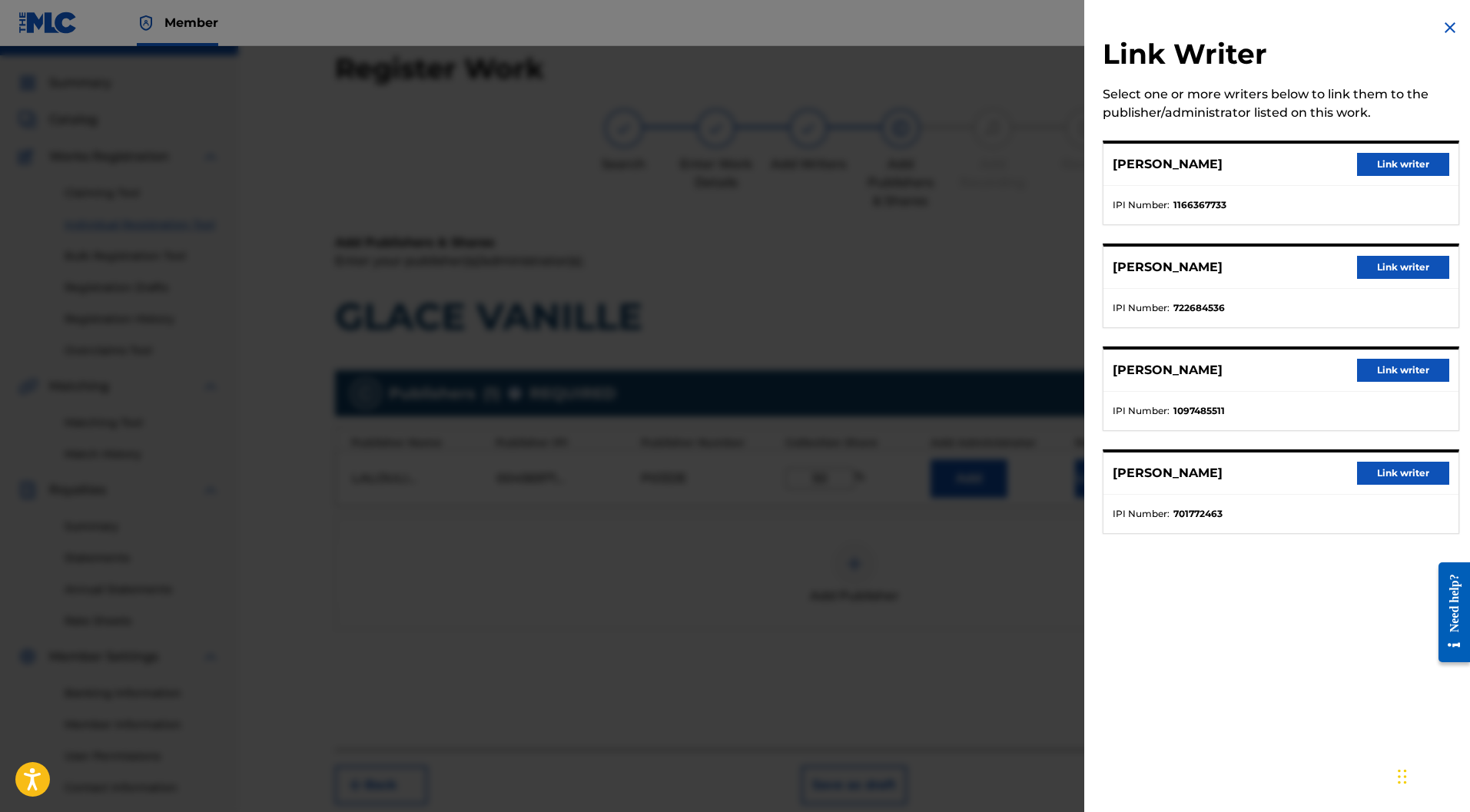
click at [1377, 168] on button "Link writer" at bounding box center [1404, 164] width 93 height 23
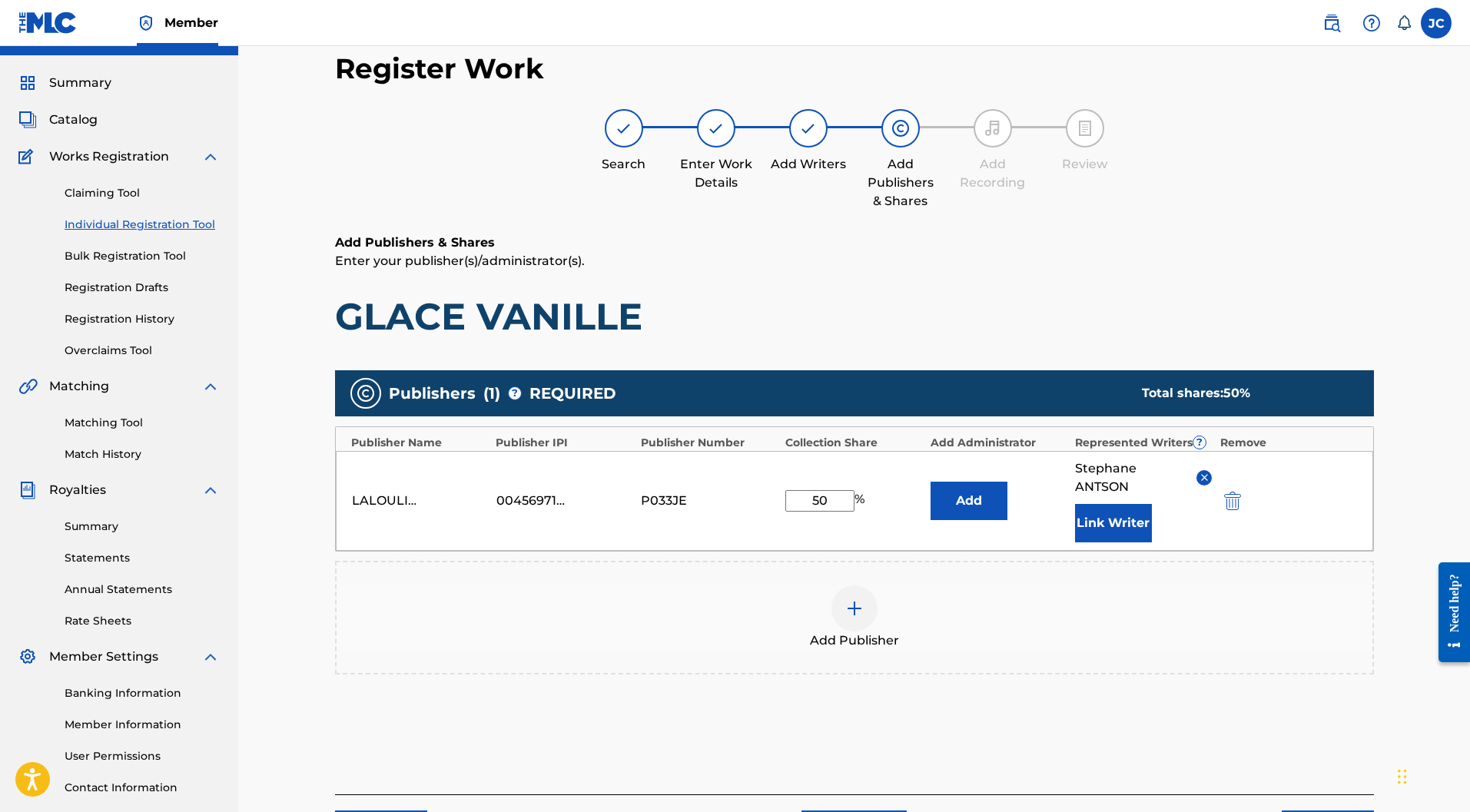
click at [1109, 504] on button "Link Writer" at bounding box center [1114, 523] width 77 height 39
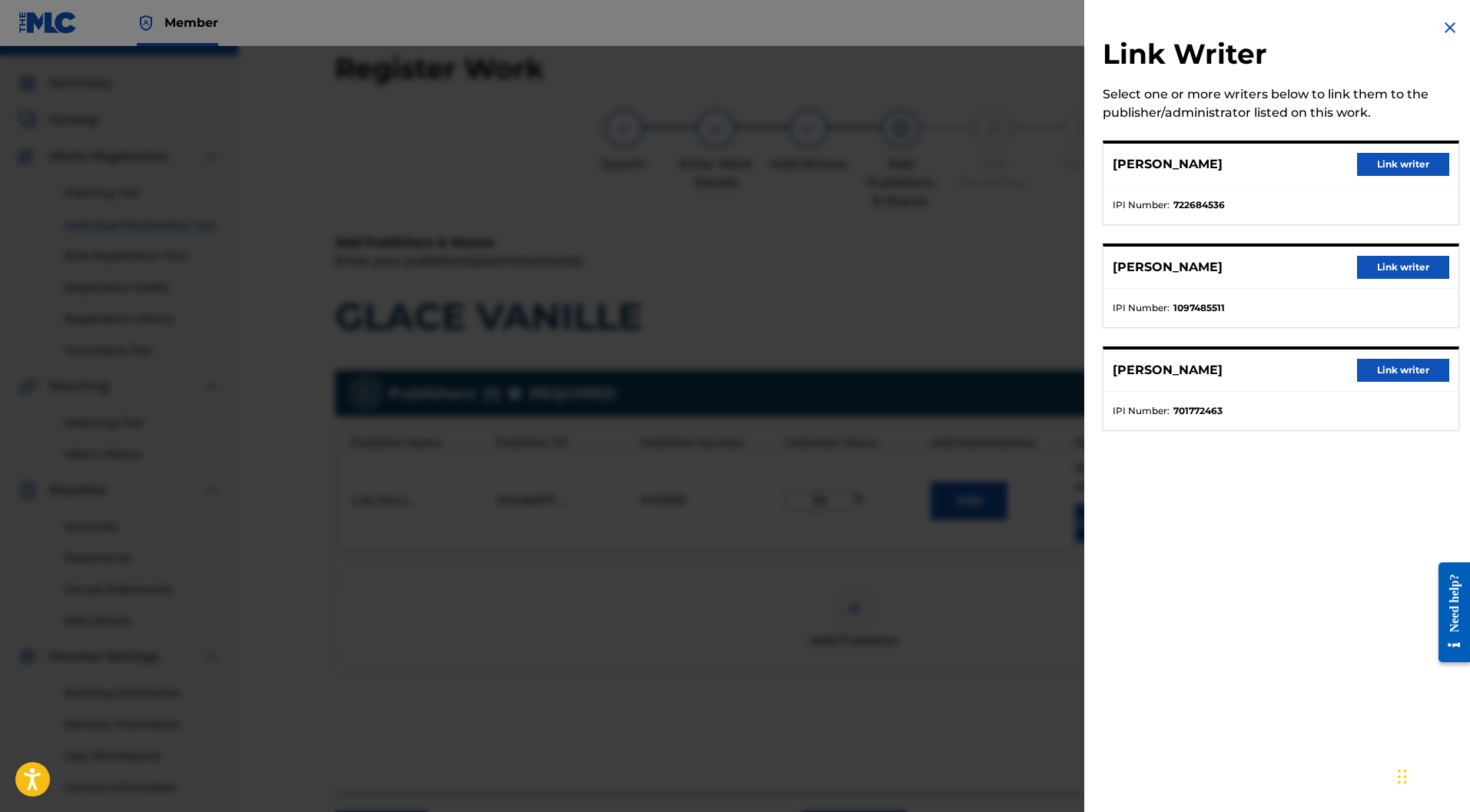
click at [1377, 163] on button "Link writer" at bounding box center [1404, 164] width 93 height 23
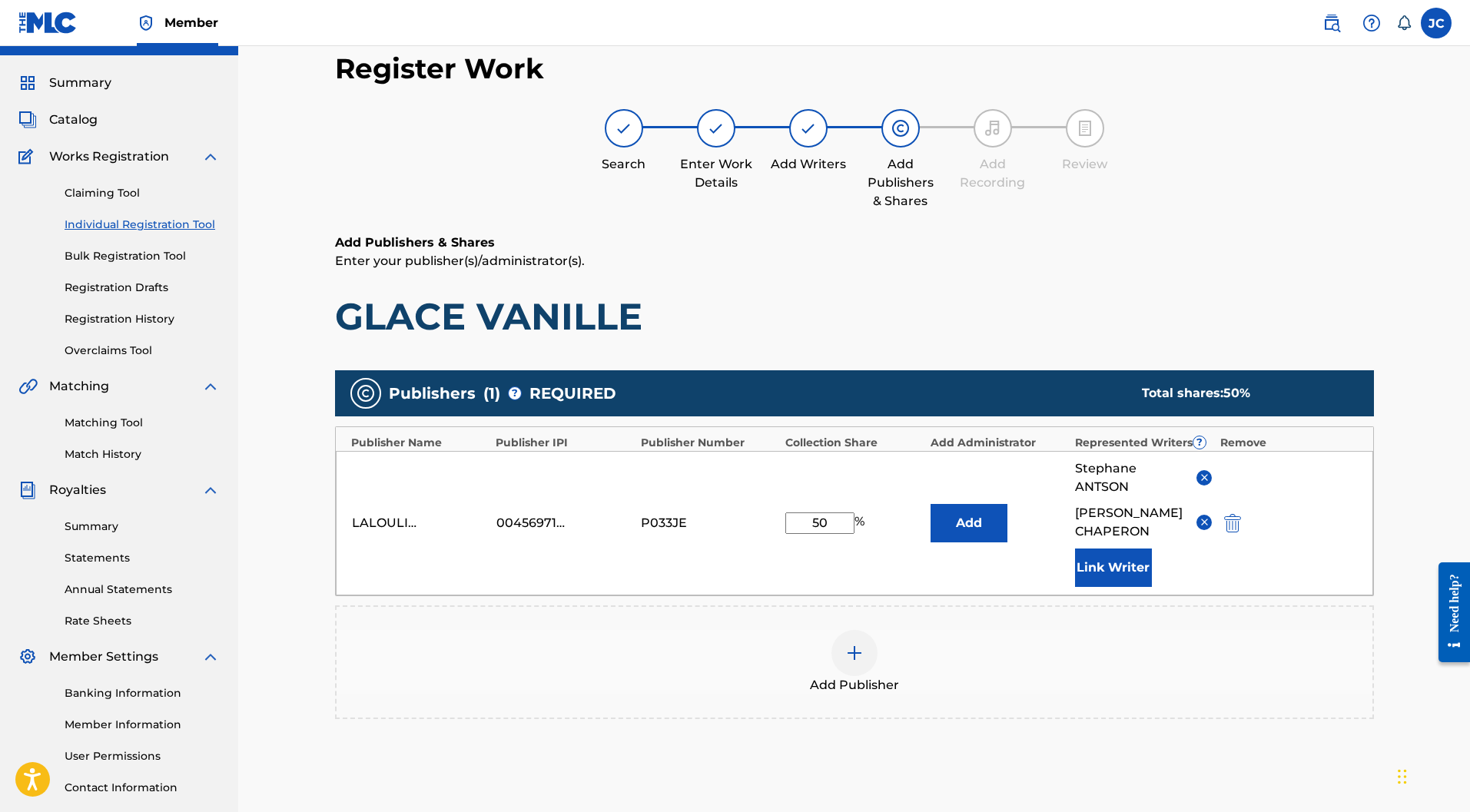
click at [1118, 549] on button "Link Writer" at bounding box center [1114, 568] width 77 height 39
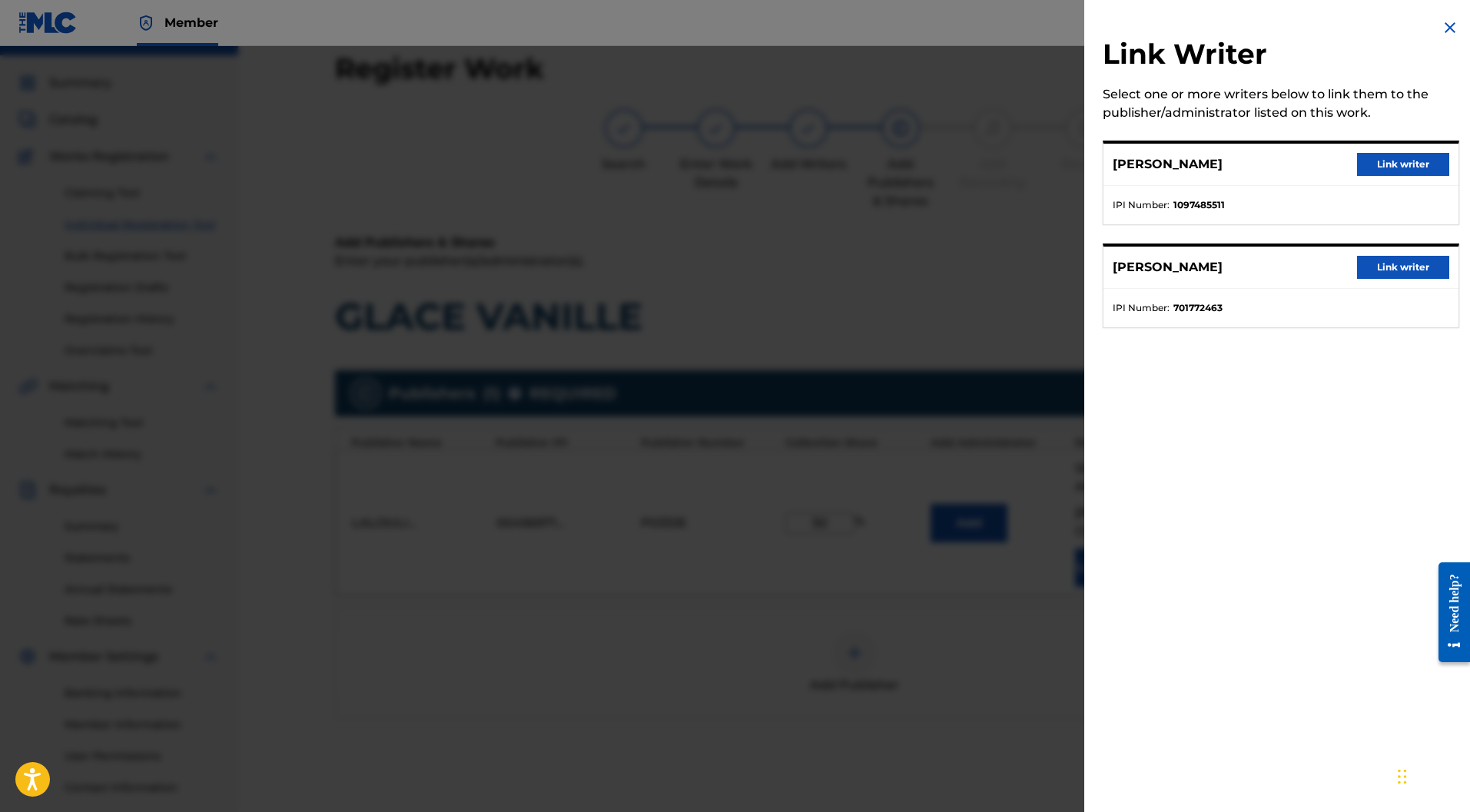
click at [1389, 159] on button "Link writer" at bounding box center [1404, 164] width 93 height 23
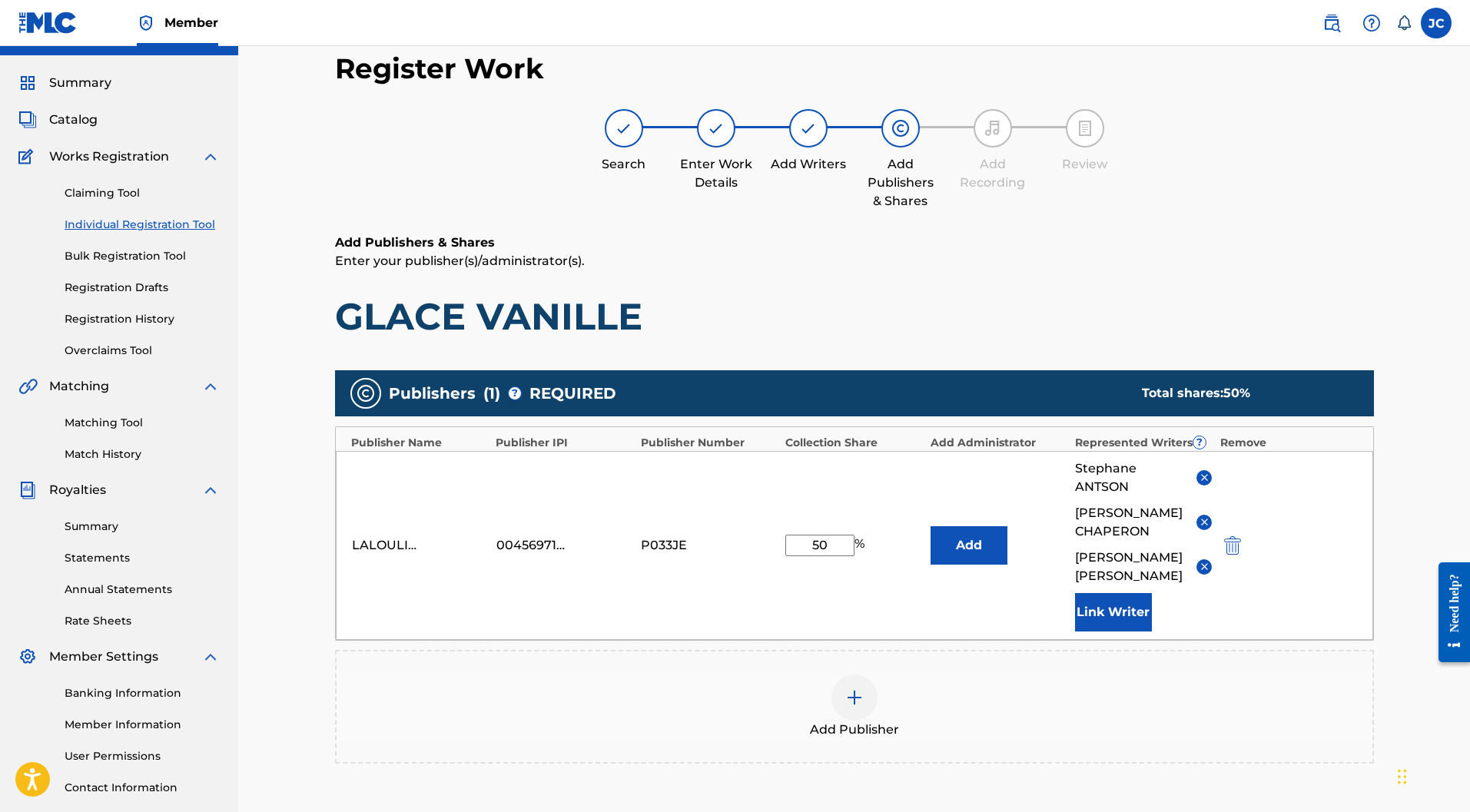
click at [1109, 593] on button "Link Writer" at bounding box center [1114, 612] width 77 height 39
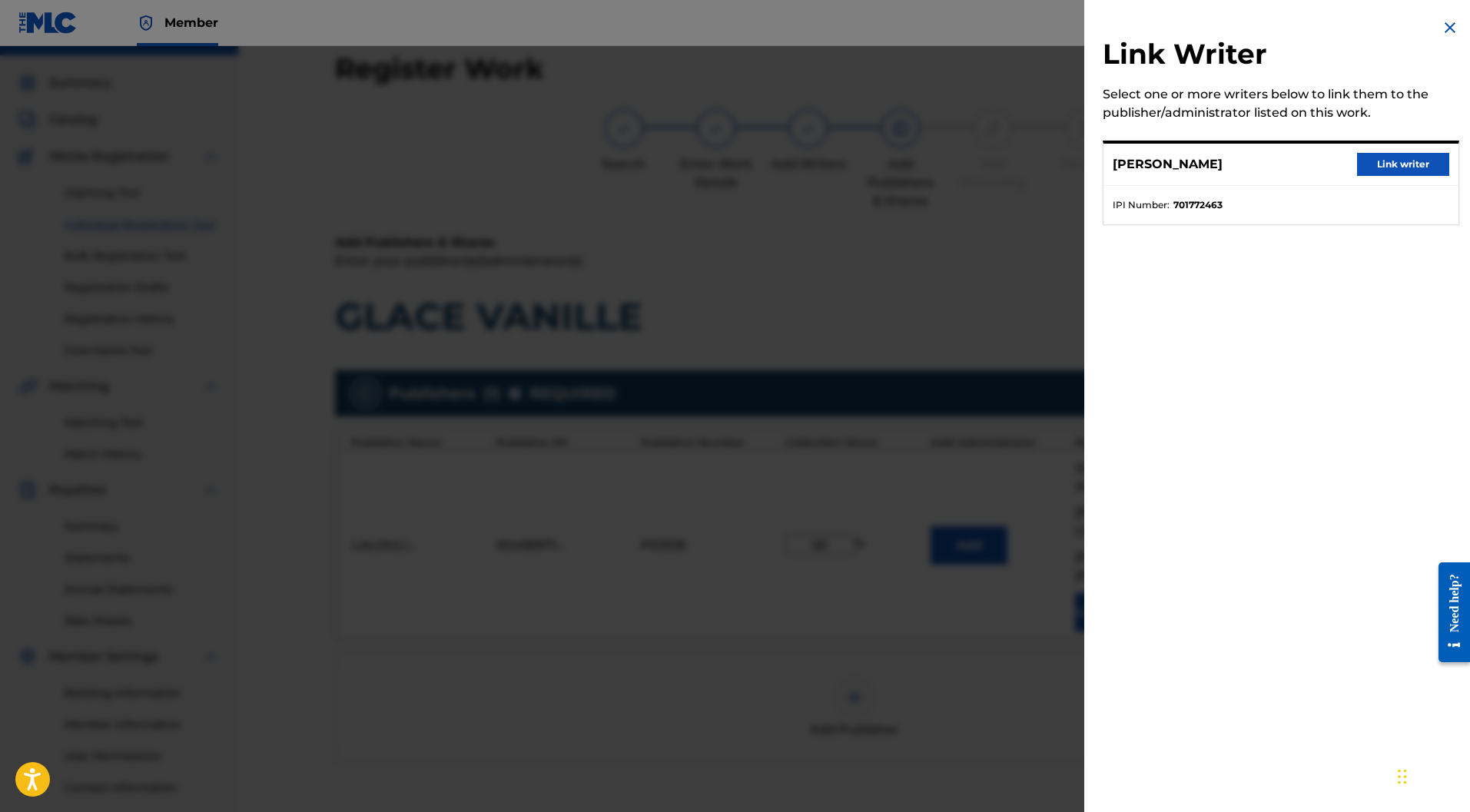
click at [1383, 167] on button "Link writer" at bounding box center [1404, 164] width 93 height 23
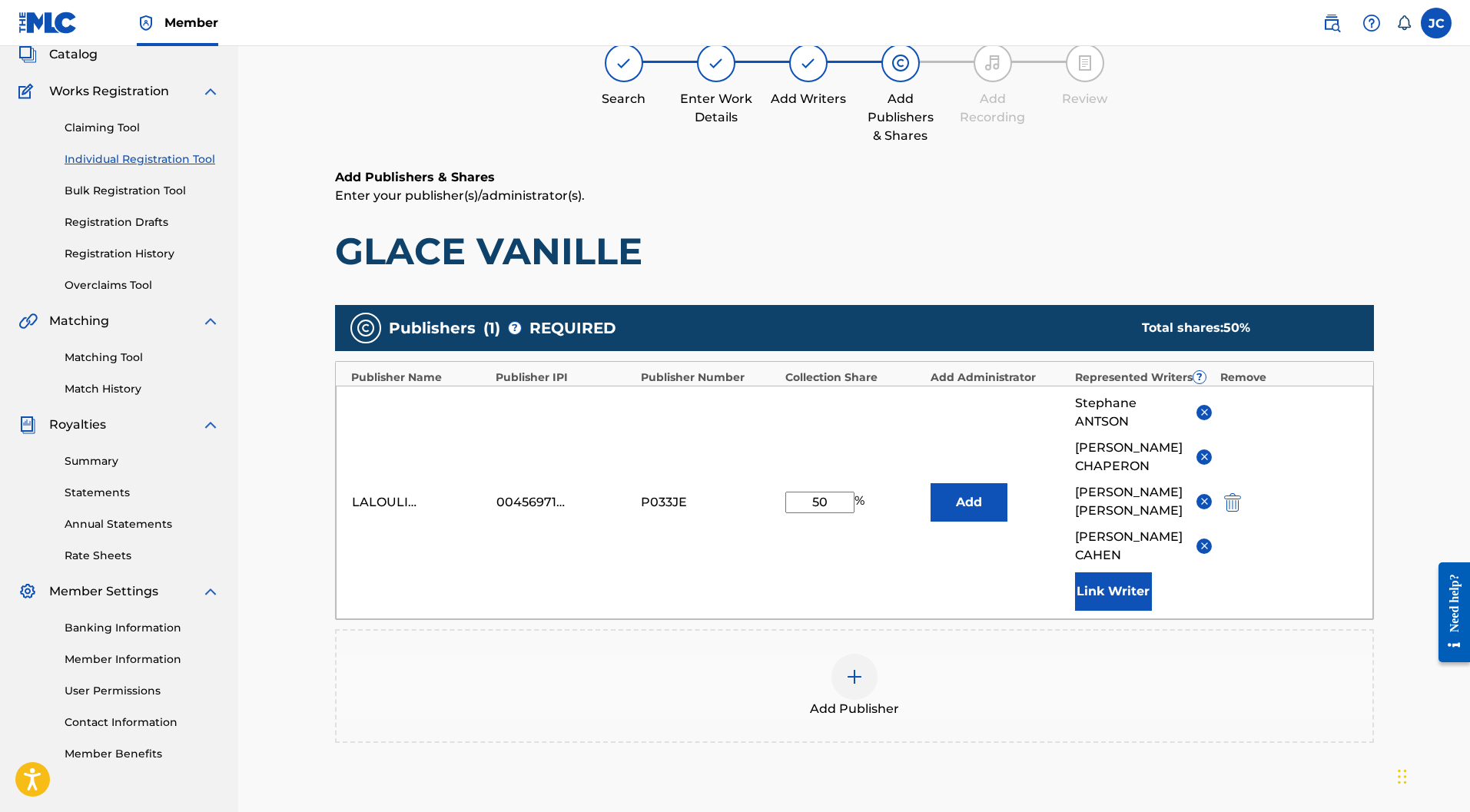
scroll to position [241, 0]
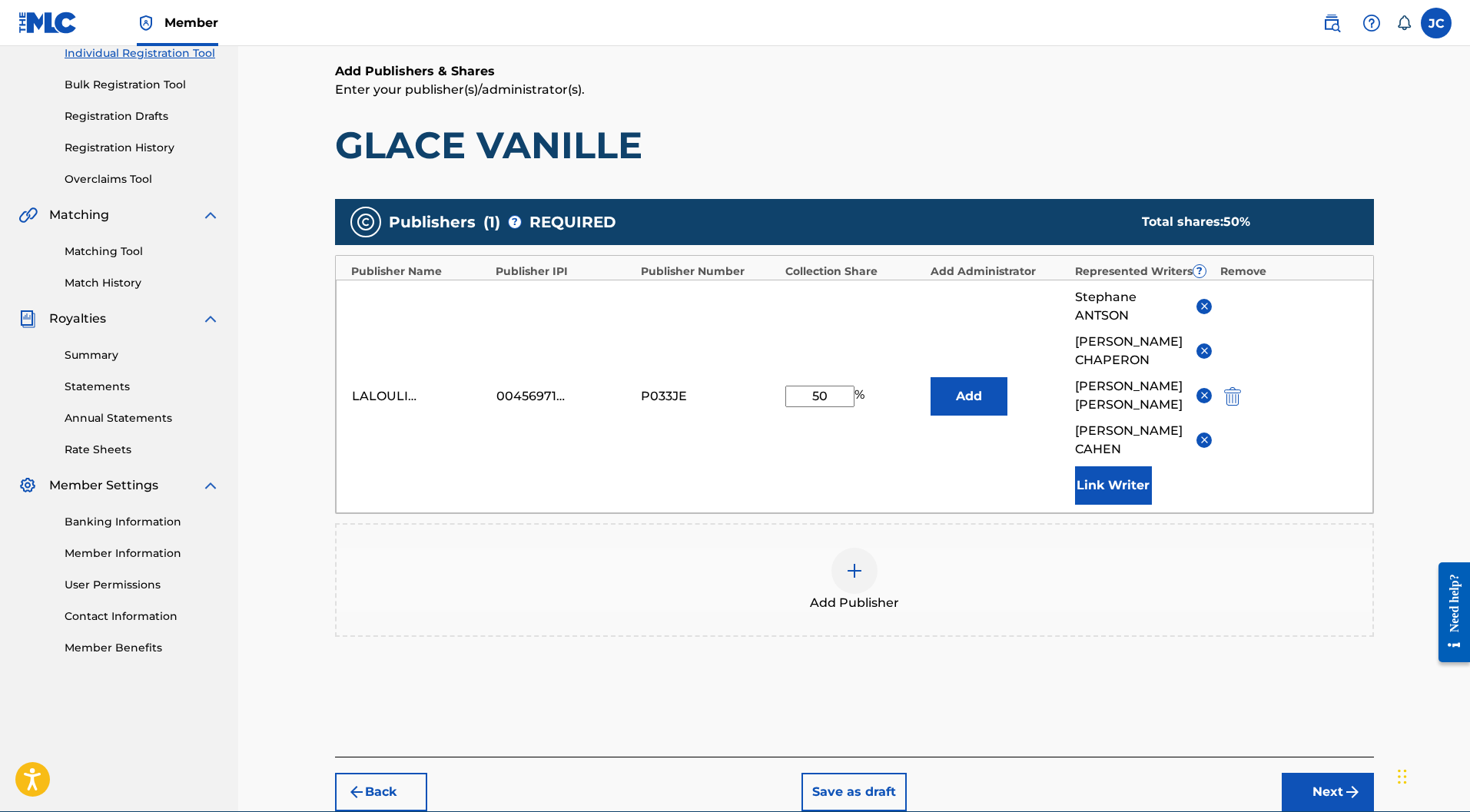
click at [1324, 773] on button "Next" at bounding box center [1328, 792] width 93 height 39
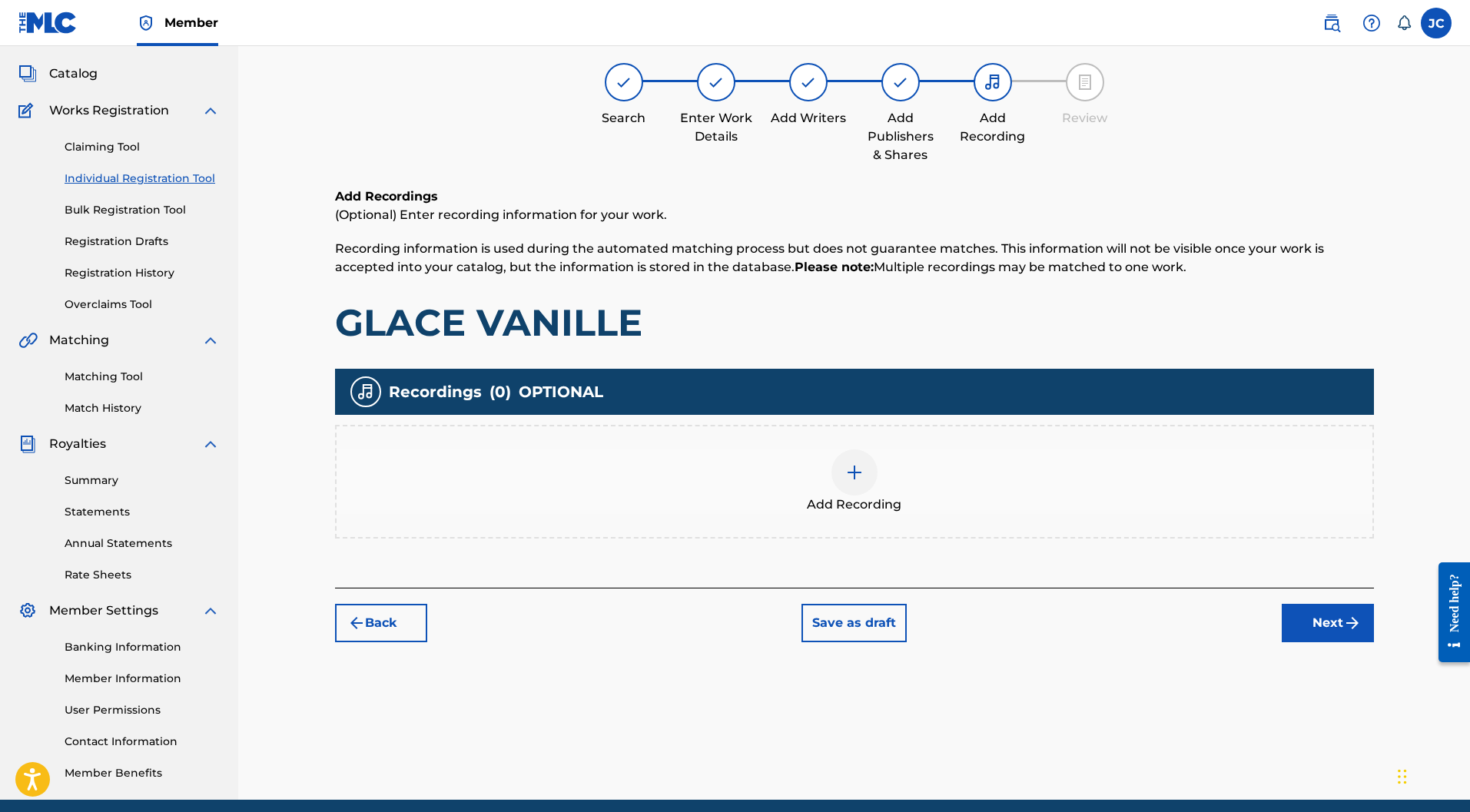
scroll to position [69, 0]
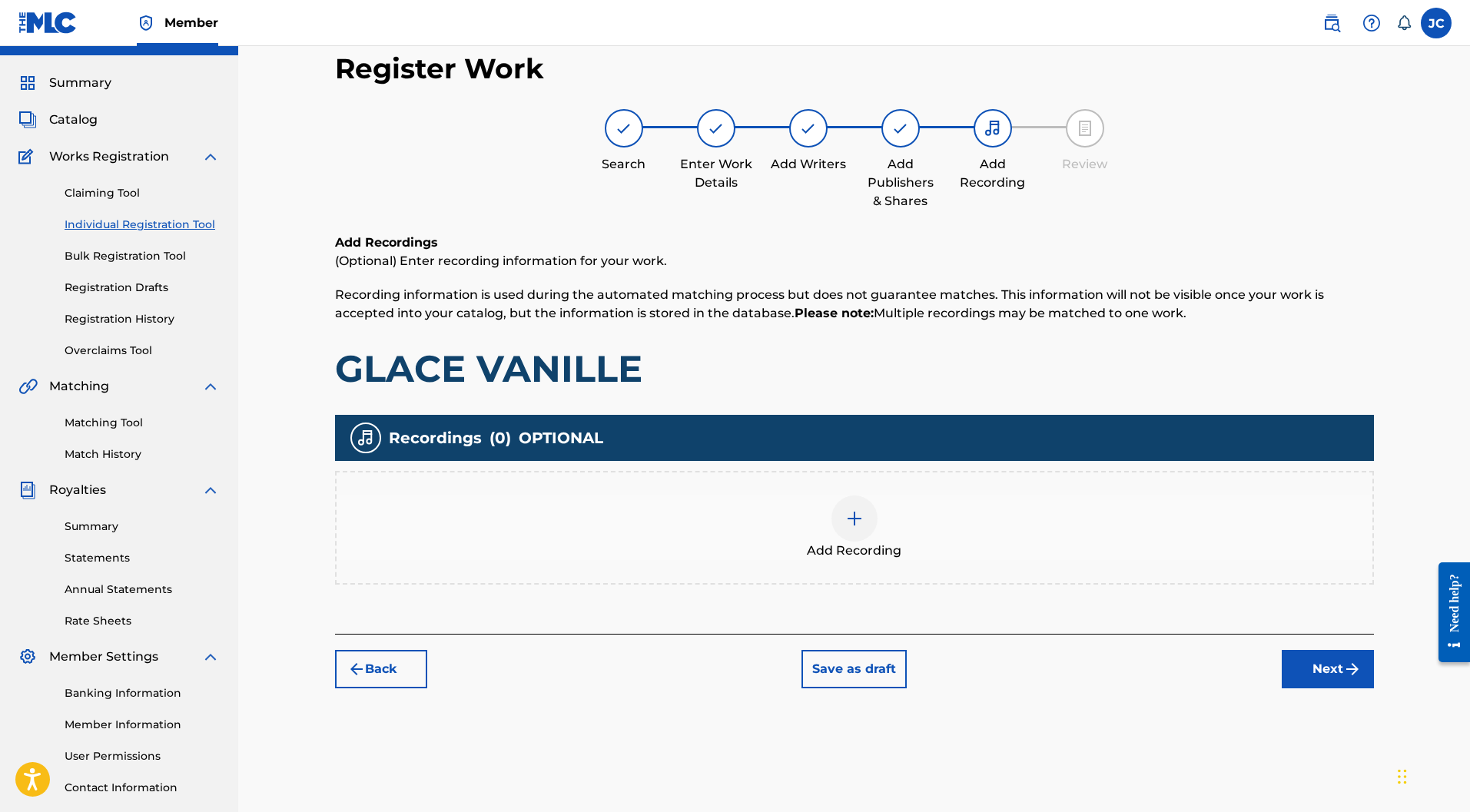
click at [865, 496] on div at bounding box center [855, 518] width 46 height 46
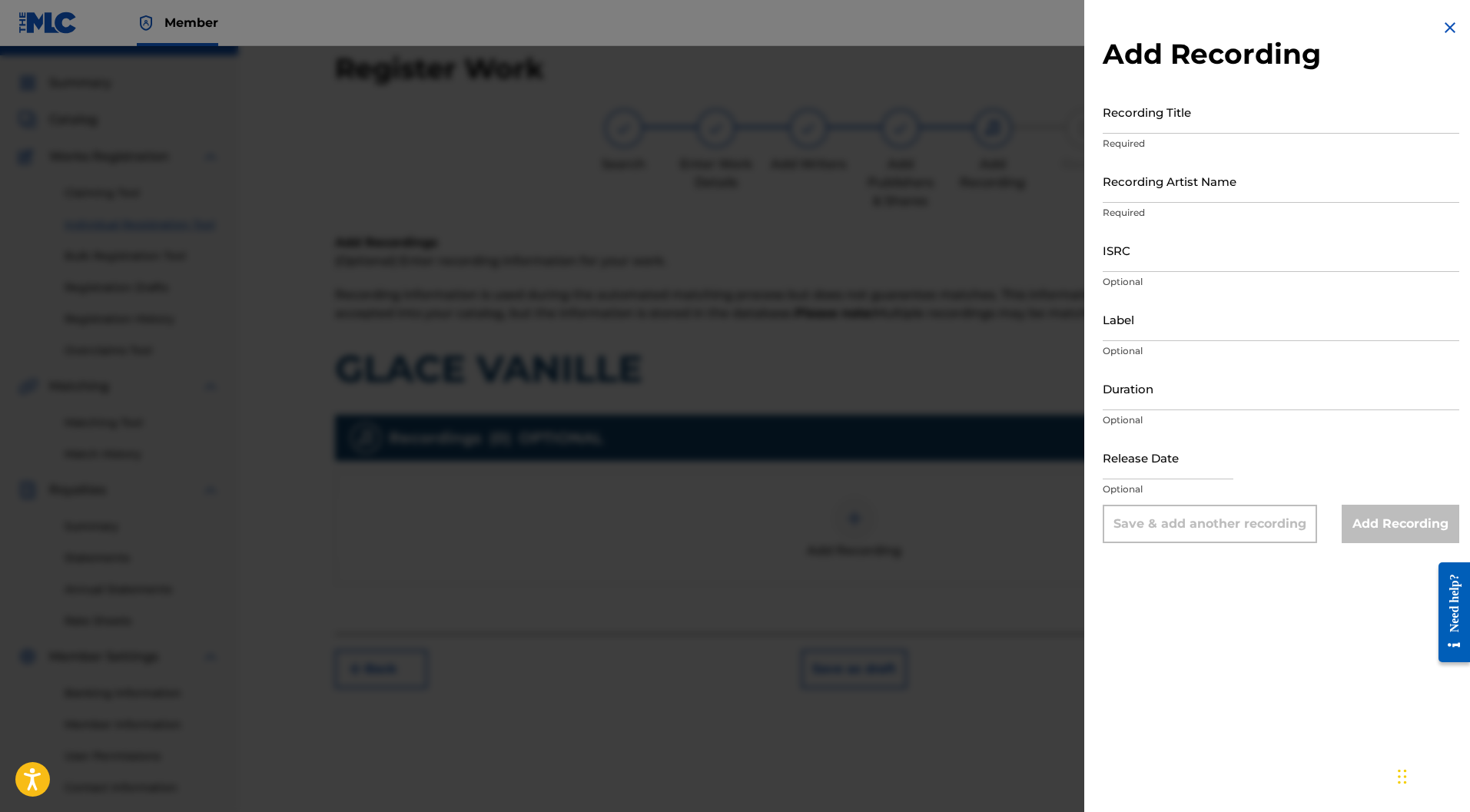
click at [1156, 103] on input "Recording Title" at bounding box center [1281, 111] width 357 height 44
click at [1136, 177] on input "Recording Artist Name" at bounding box center [1281, 181] width 357 height 44
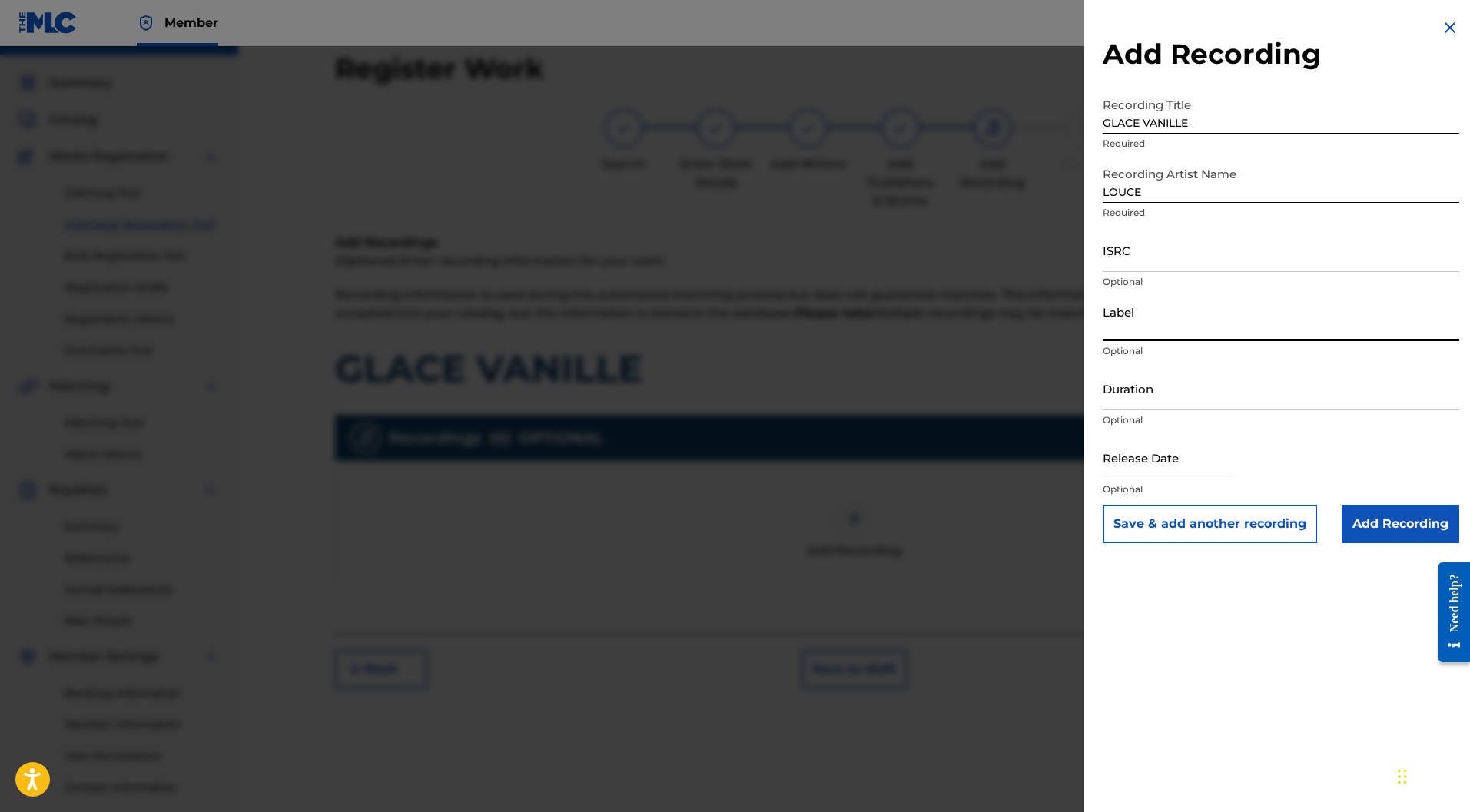
click at [1141, 313] on input "Label" at bounding box center [1281, 319] width 357 height 44
click at [1136, 252] on input "ISRC" at bounding box center [1281, 250] width 357 height 44
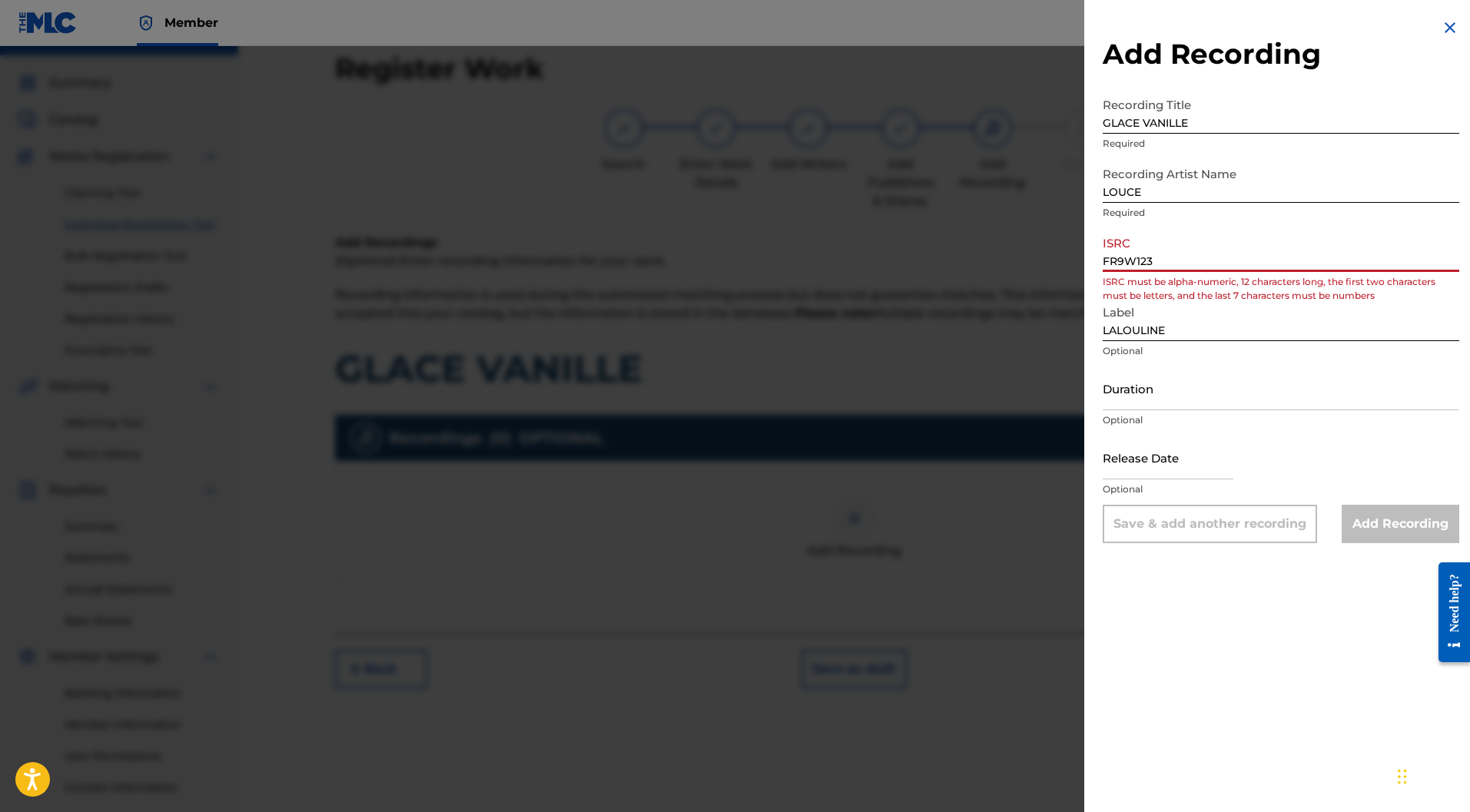
click at [1195, 263] on input "FR9W123" at bounding box center [1281, 250] width 357 height 44
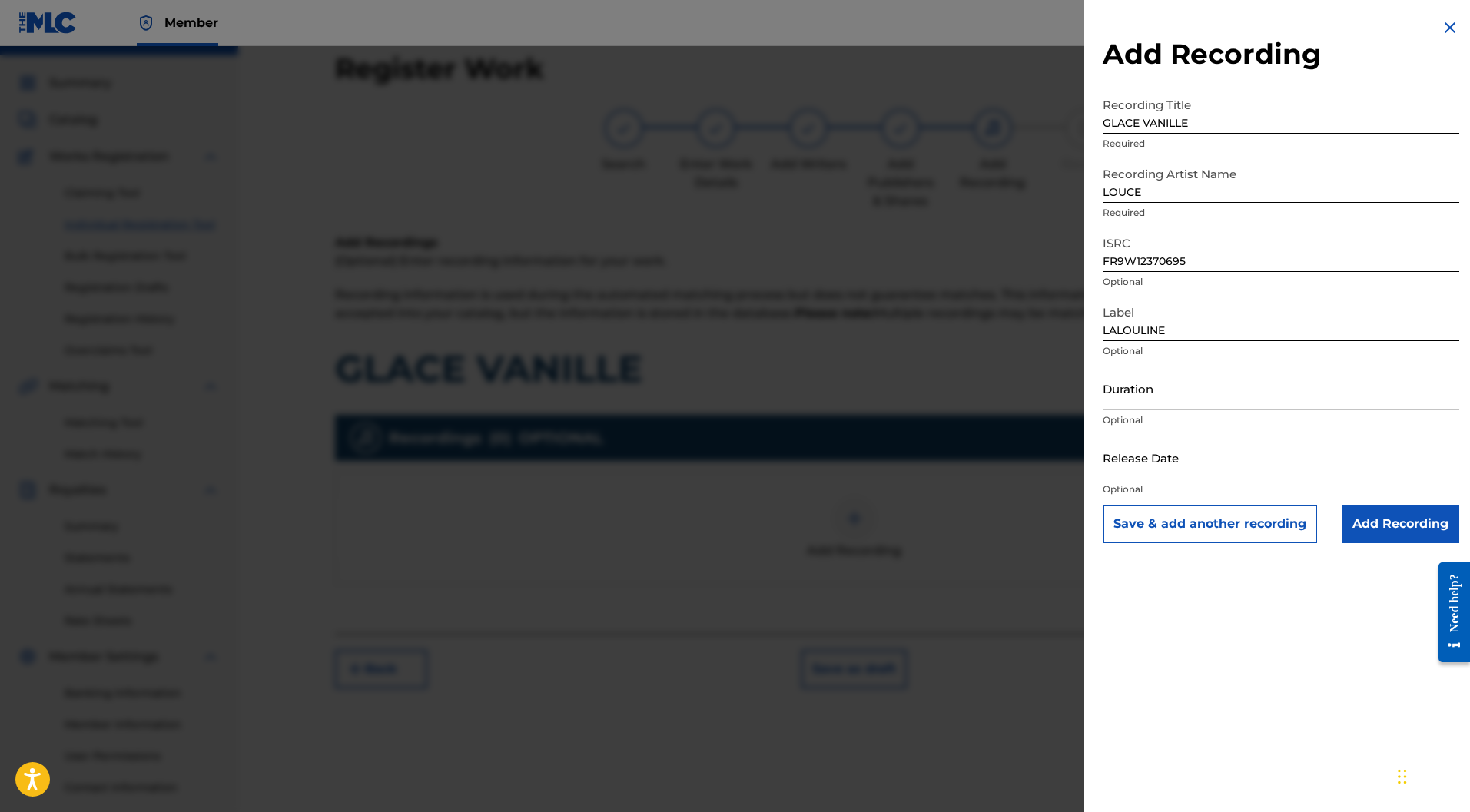
click at [1157, 394] on input "Duration" at bounding box center [1281, 388] width 357 height 44
click at [1126, 446] on input "text" at bounding box center [1168, 457] width 130 height 44
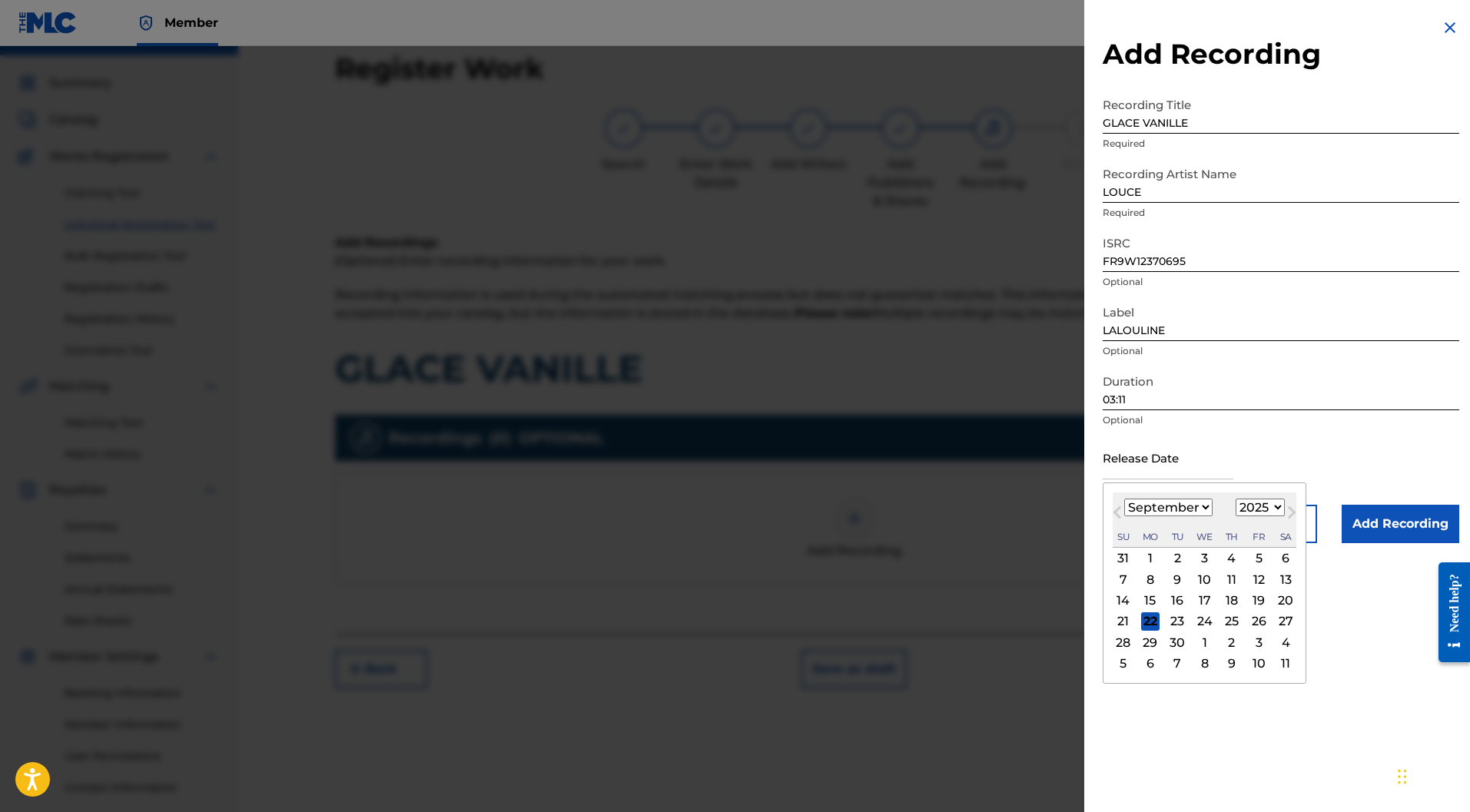
click at [1193, 509] on select "January February March April May June July August September October November De…" at bounding box center [1169, 508] width 88 height 18
click at [1125, 499] on select "January February March April May June July August September October November De…" at bounding box center [1169, 508] width 88 height 18
click at [1279, 509] on select "1900 1901 1902 1903 1904 1905 1906 1907 1908 1909 1910 1911 1912 1913 1914 1915…" at bounding box center [1261, 508] width 49 height 18
click at [1237, 499] on select "1900 1901 1902 1903 1904 1905 1906 1907 1908 1909 1910 1911 1912 1913 1914 1915…" at bounding box center [1261, 508] width 49 height 18
click at [1260, 598] on div "14" at bounding box center [1259, 601] width 19 height 19
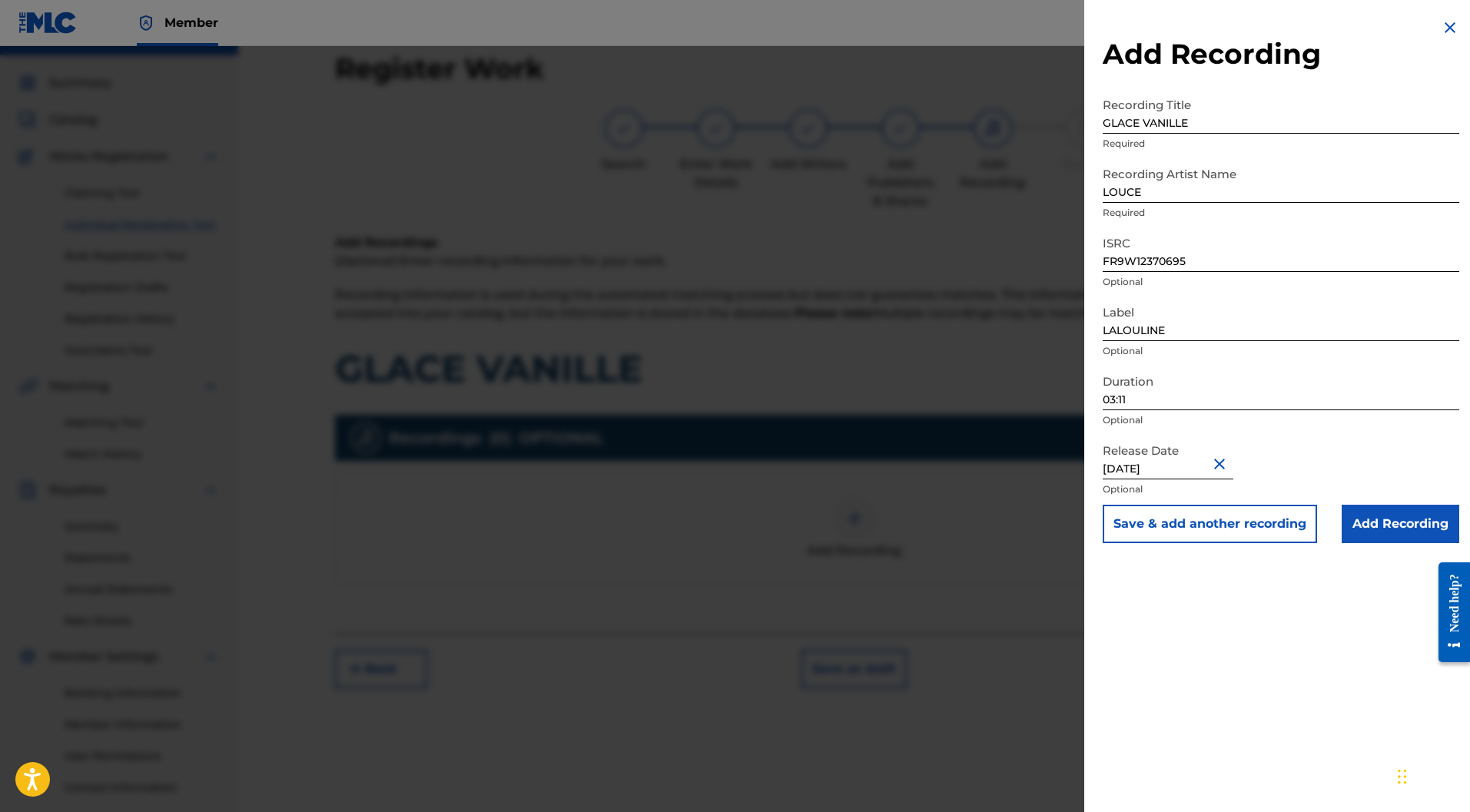
click at [1378, 520] on input "Add Recording" at bounding box center [1401, 524] width 118 height 39
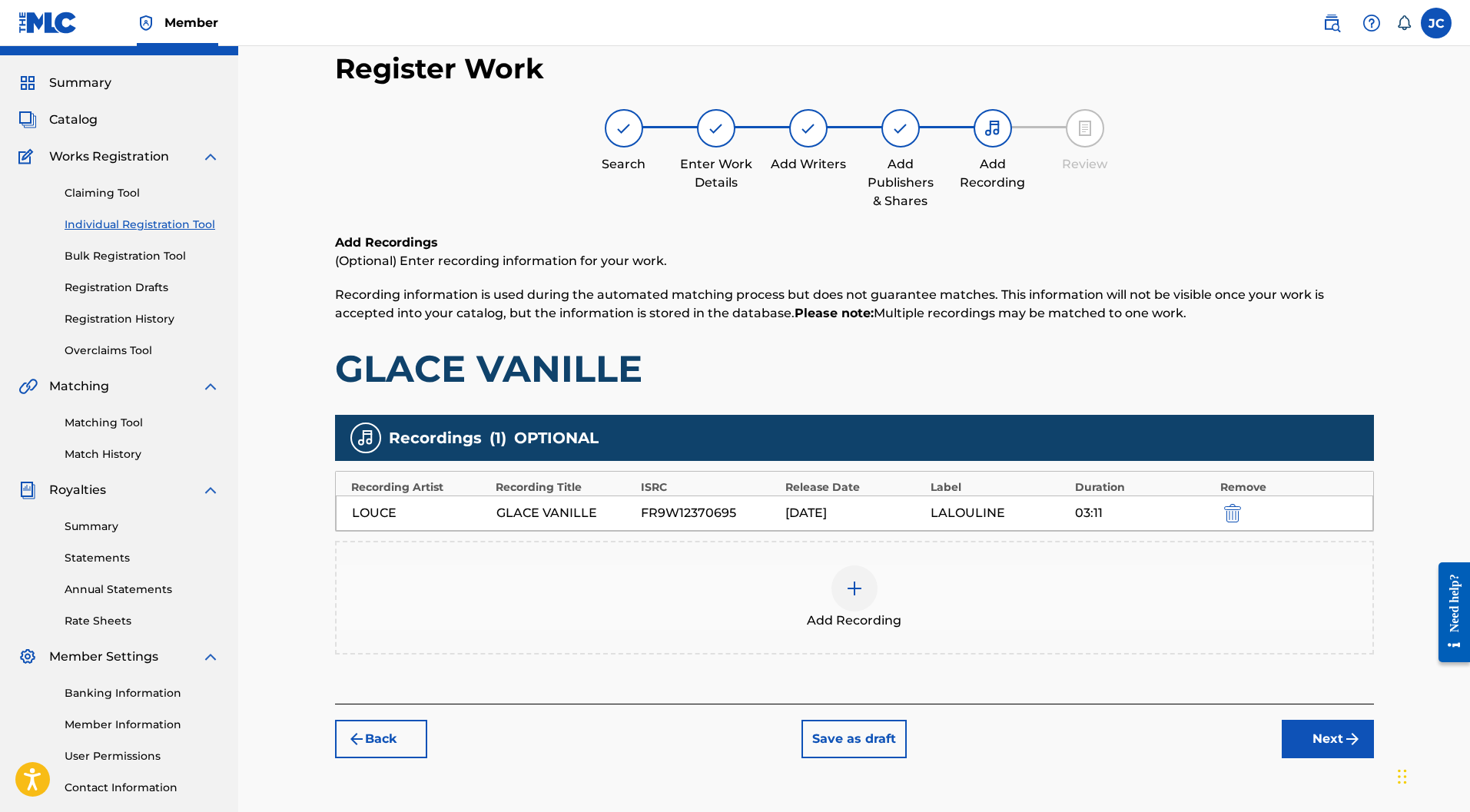
click at [1324, 720] on button "Next" at bounding box center [1328, 739] width 93 height 39
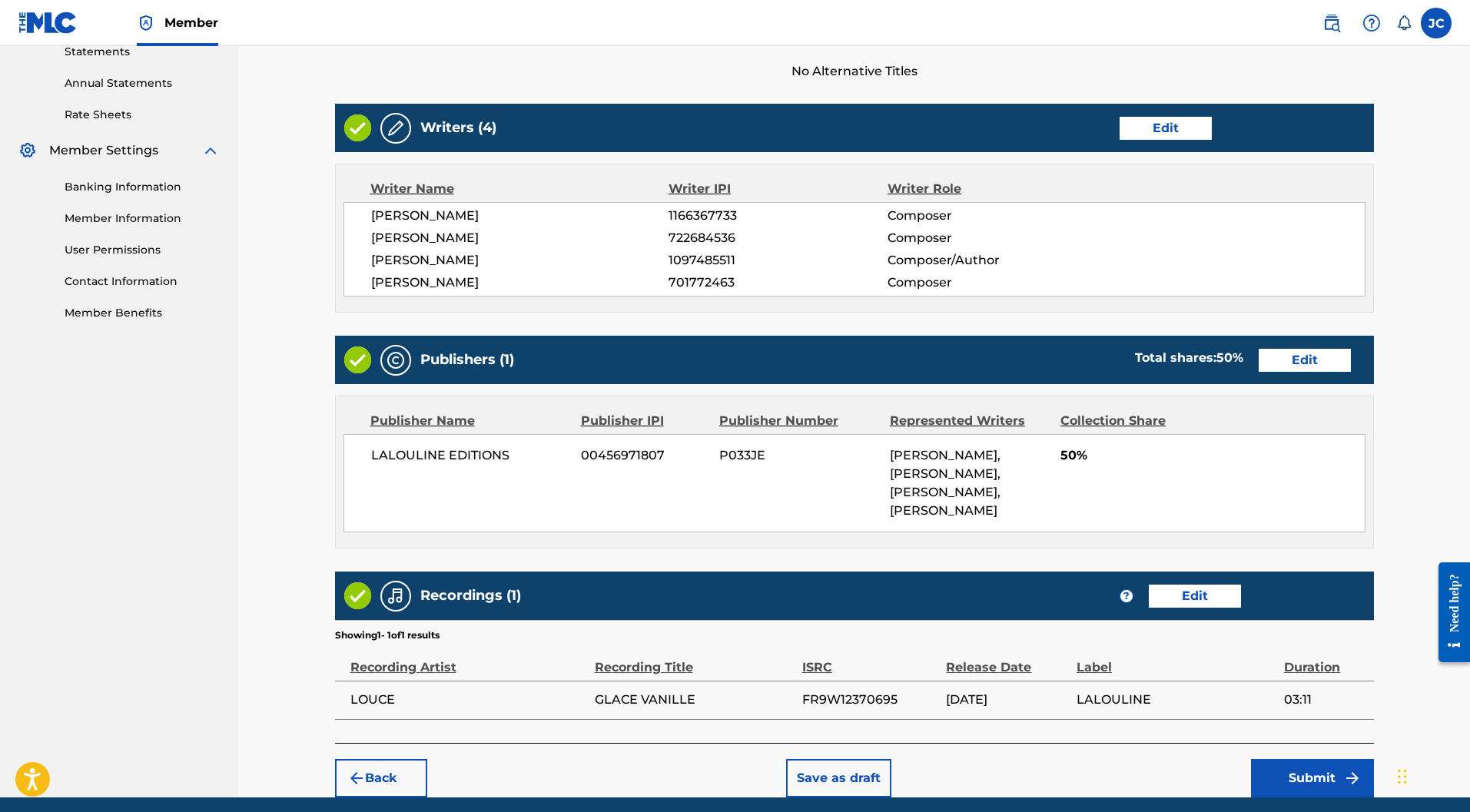
scroll to position [598, 0]
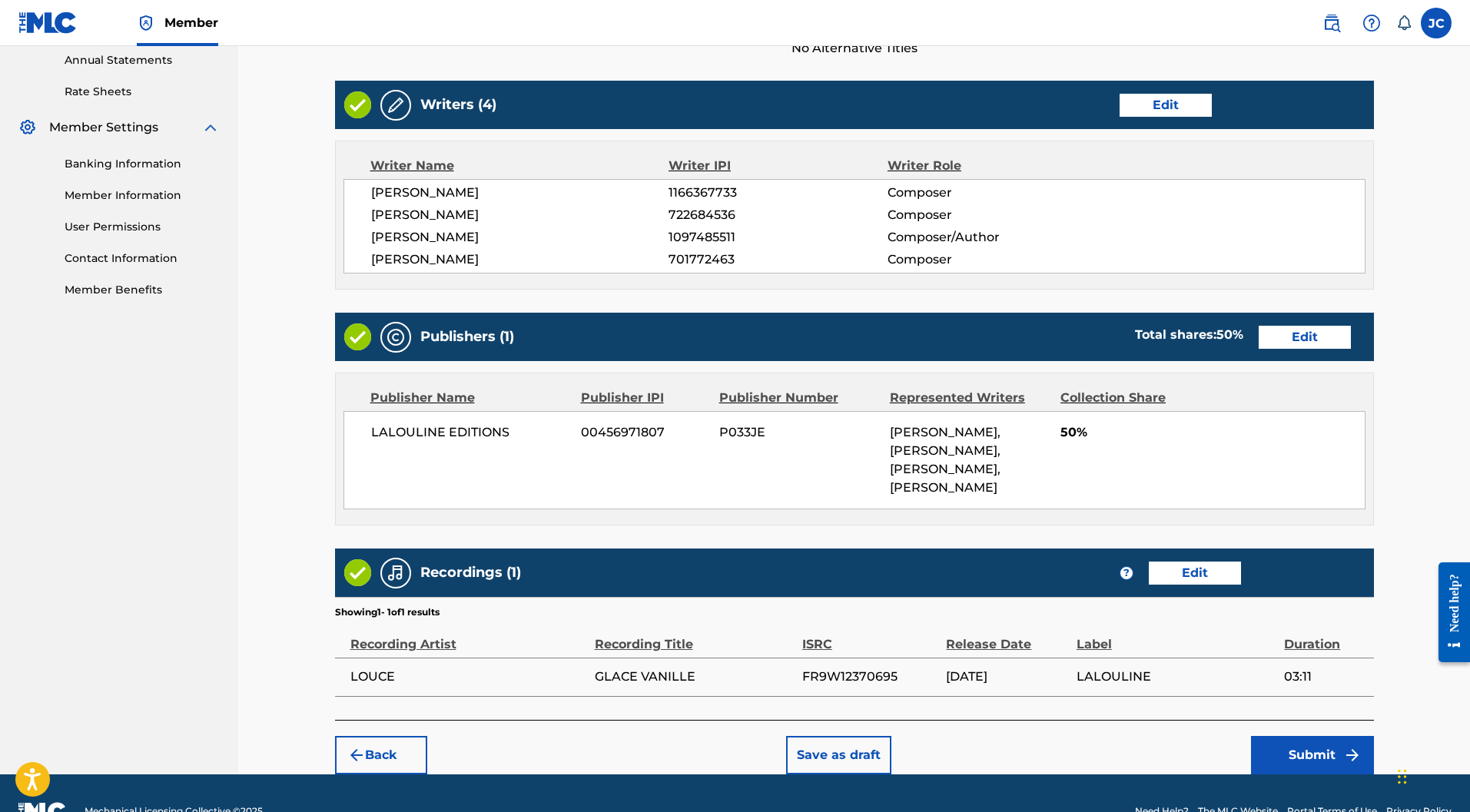
click at [1314, 737] on button "Submit" at bounding box center [1313, 755] width 123 height 39
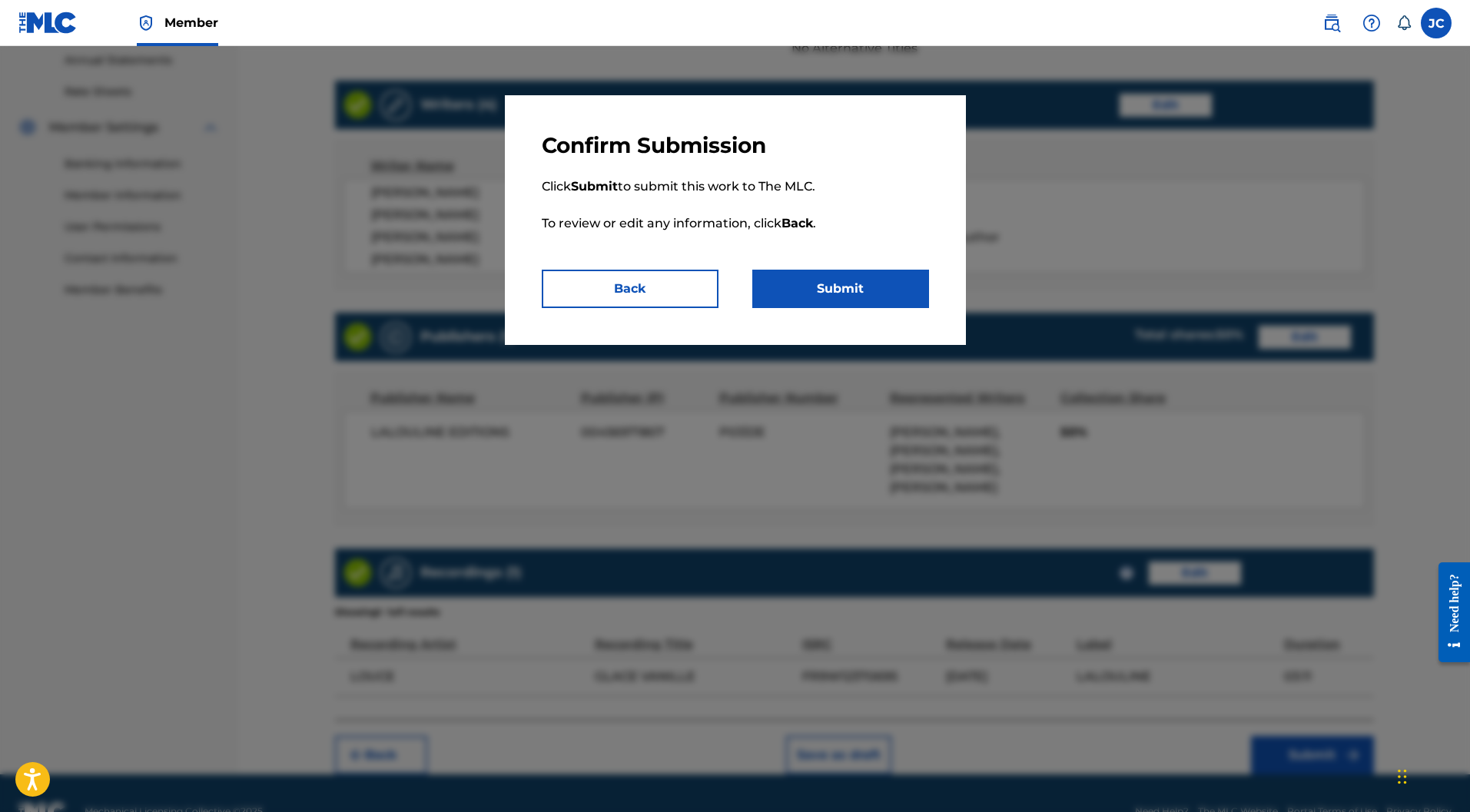
click at [876, 300] on button "Submit" at bounding box center [840, 288] width 177 height 39
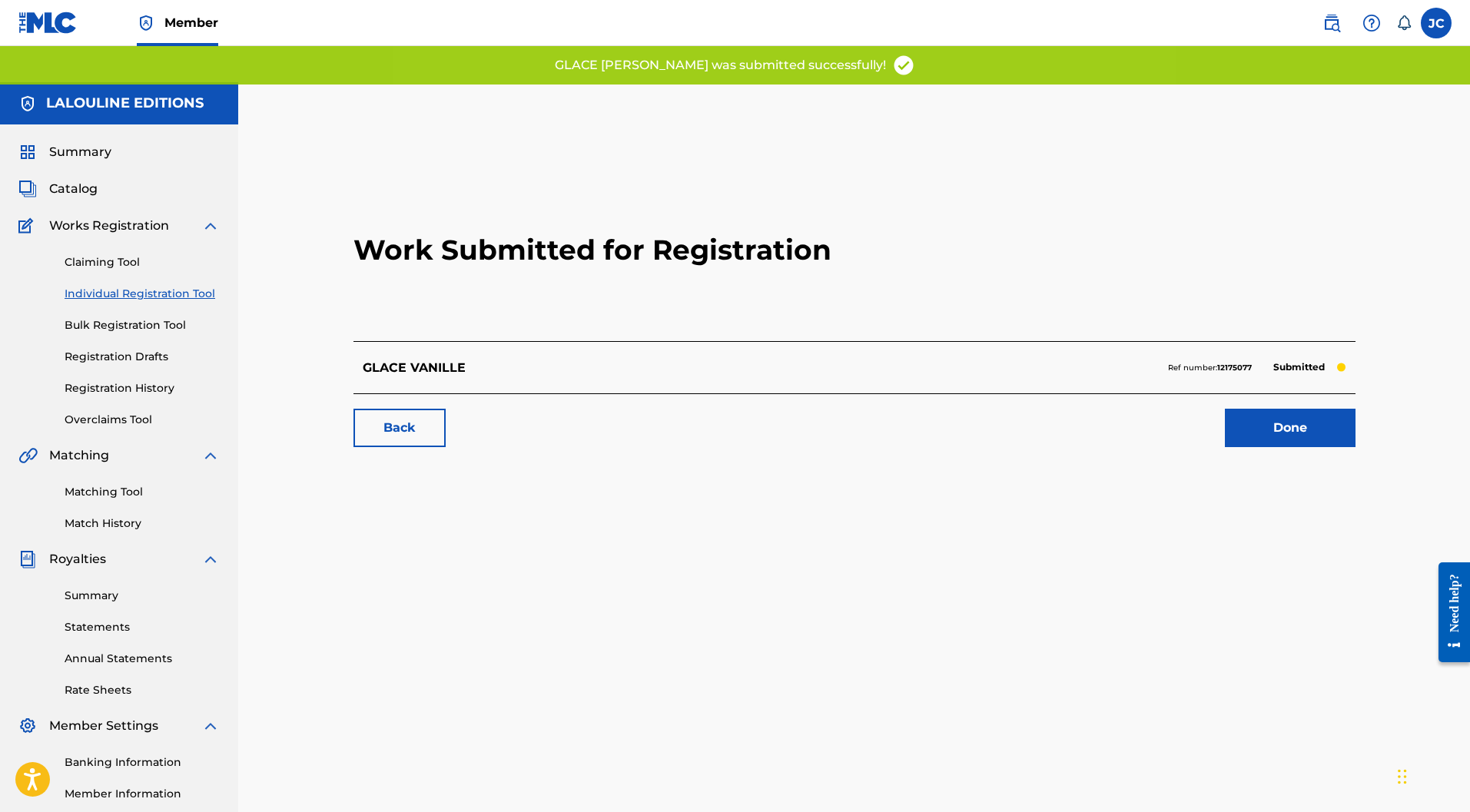
click at [1294, 409] on link "Done" at bounding box center [1290, 428] width 130 height 39
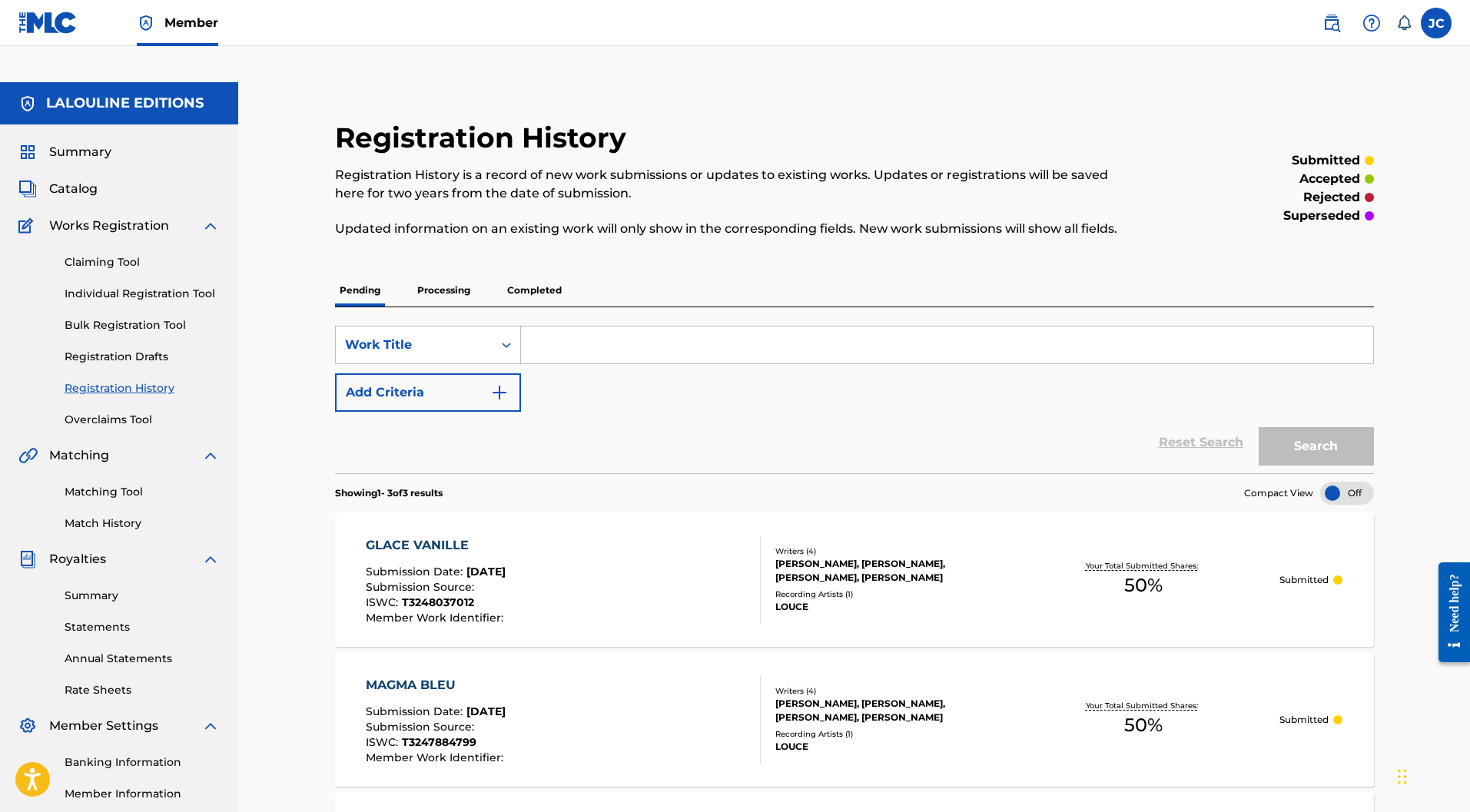
click at [279, 640] on div "Registration History Registration History is a record of new work submissions o…" at bounding box center [854, 693] width 1232 height 1221
click at [114, 254] on link "Claiming Tool" at bounding box center [142, 262] width 155 height 16
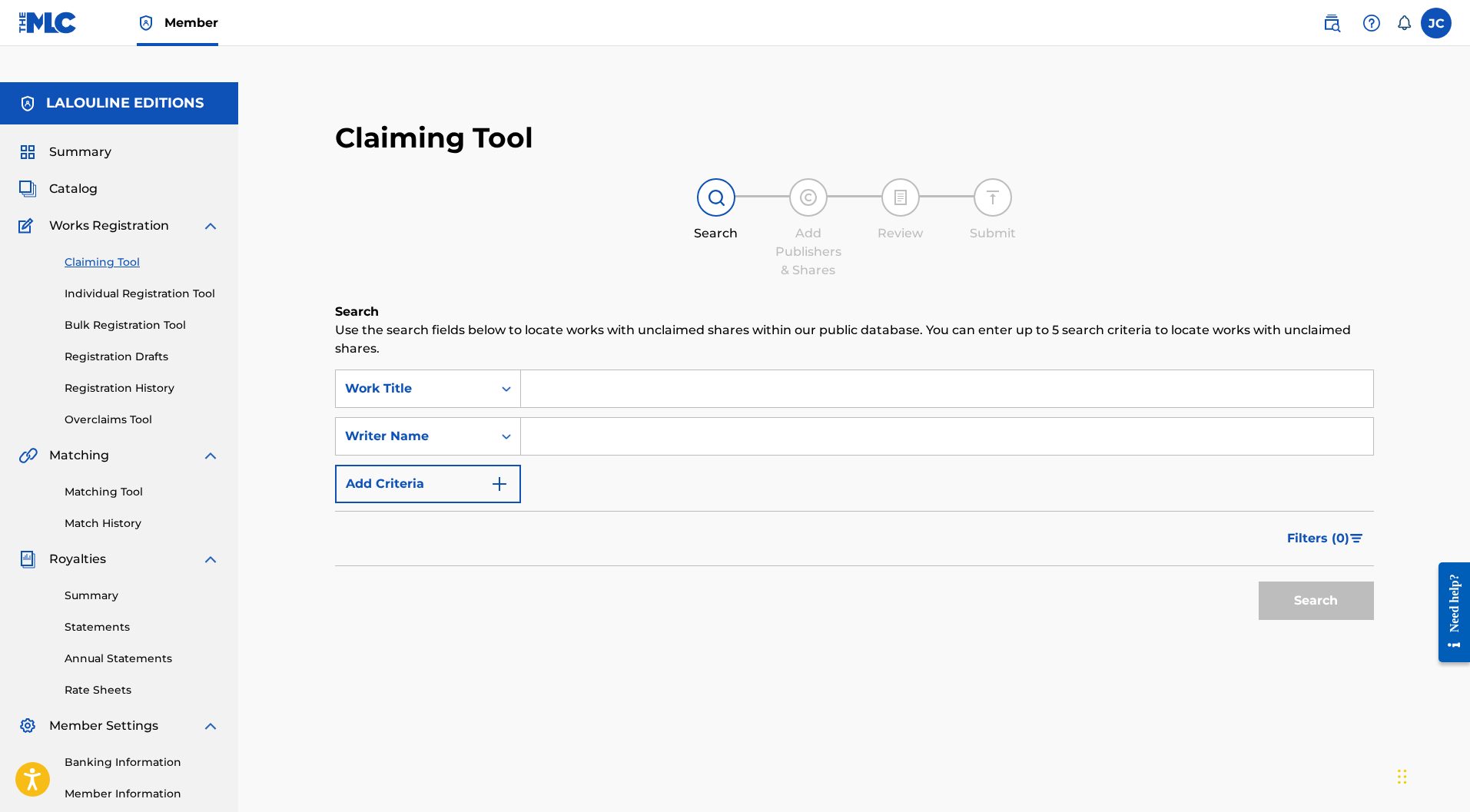
click at [564, 370] on input "Search Form" at bounding box center [947, 388] width 853 height 37
paste input "IVORY AND STATIC"
click at [593, 418] on input "Search Form" at bounding box center [947, 436] width 853 height 37
click at [1306, 582] on button "Search" at bounding box center [1316, 601] width 115 height 39
click at [134, 286] on link "Individual Registration Tool" at bounding box center [142, 294] width 155 height 16
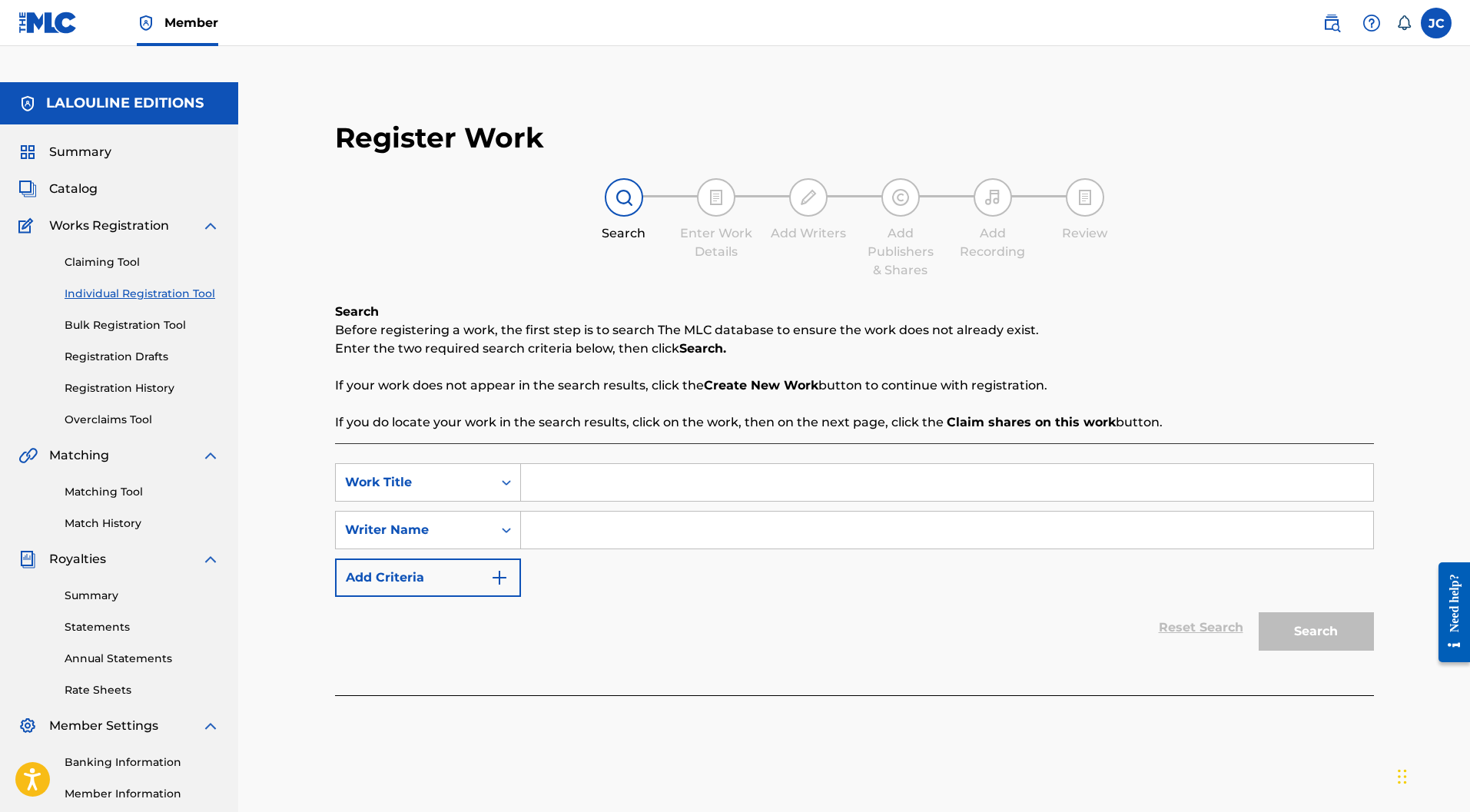
click at [625, 464] on input "Search Form" at bounding box center [947, 482] width 853 height 37
paste input "IVORY AND STATIC"
click at [624, 512] on input "Search Form" at bounding box center [947, 530] width 853 height 37
click at [1319, 613] on button "Search" at bounding box center [1316, 631] width 115 height 39
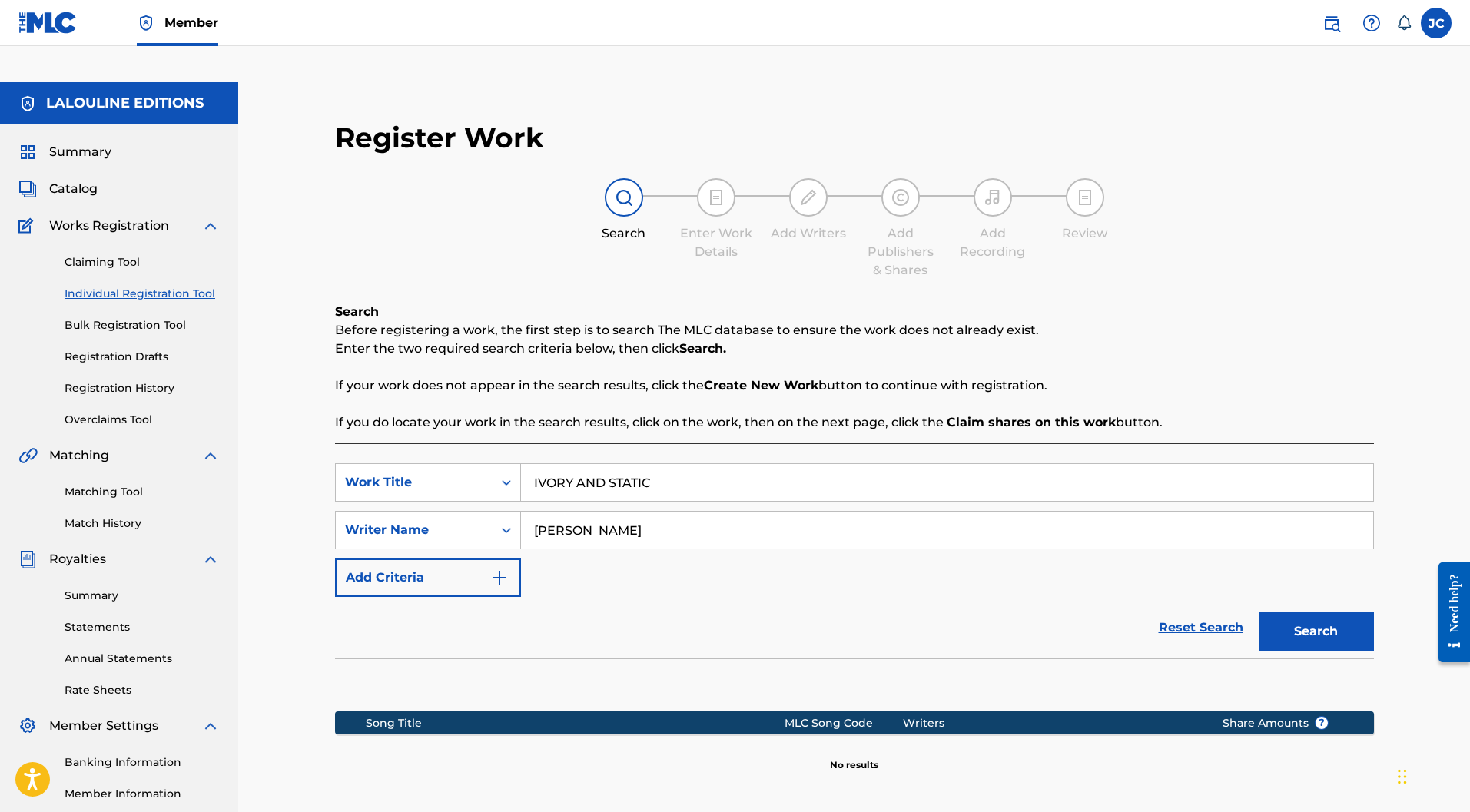
scroll to position [141, 0]
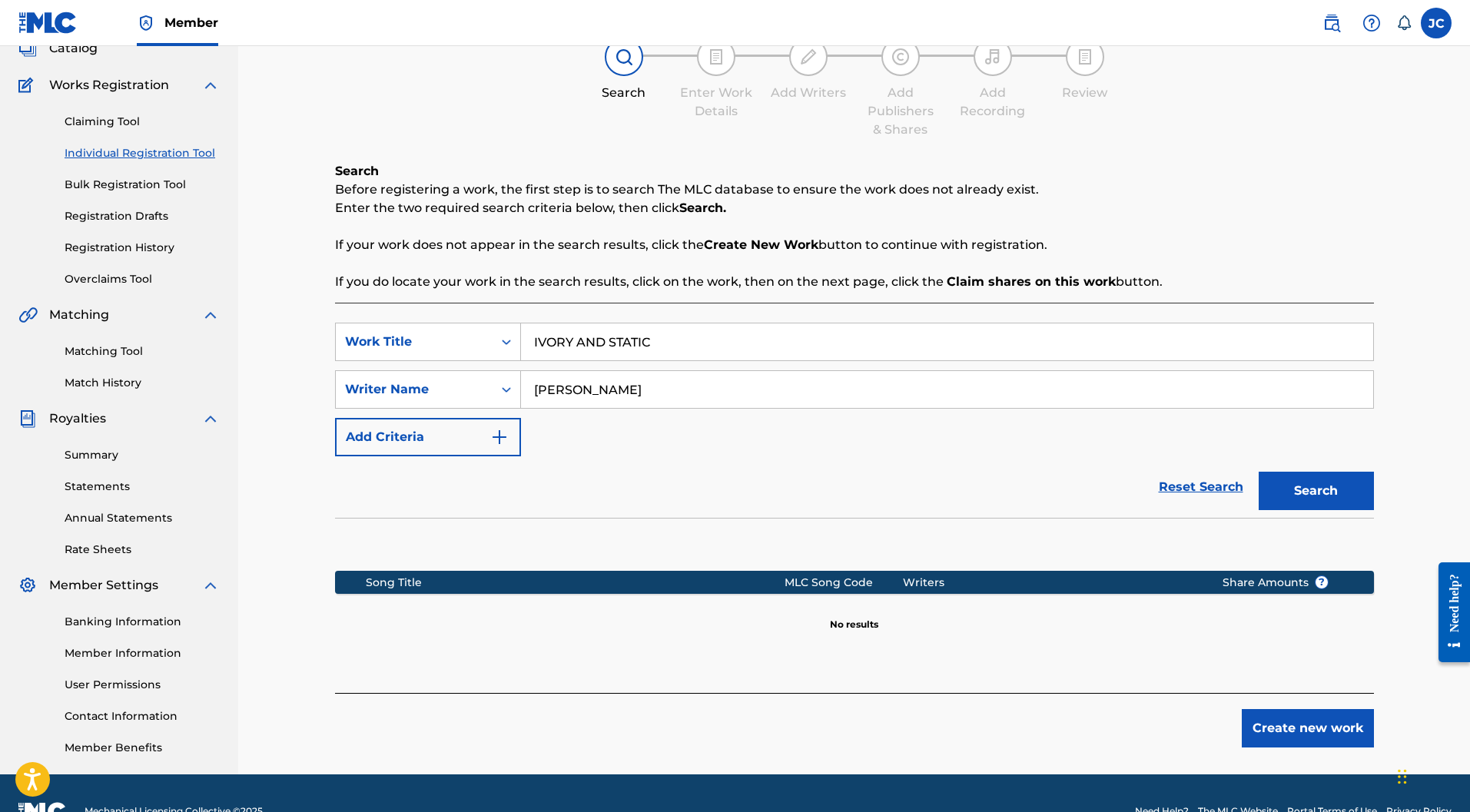
click at [1306, 710] on button "Create new work" at bounding box center [1307, 728] width 132 height 39
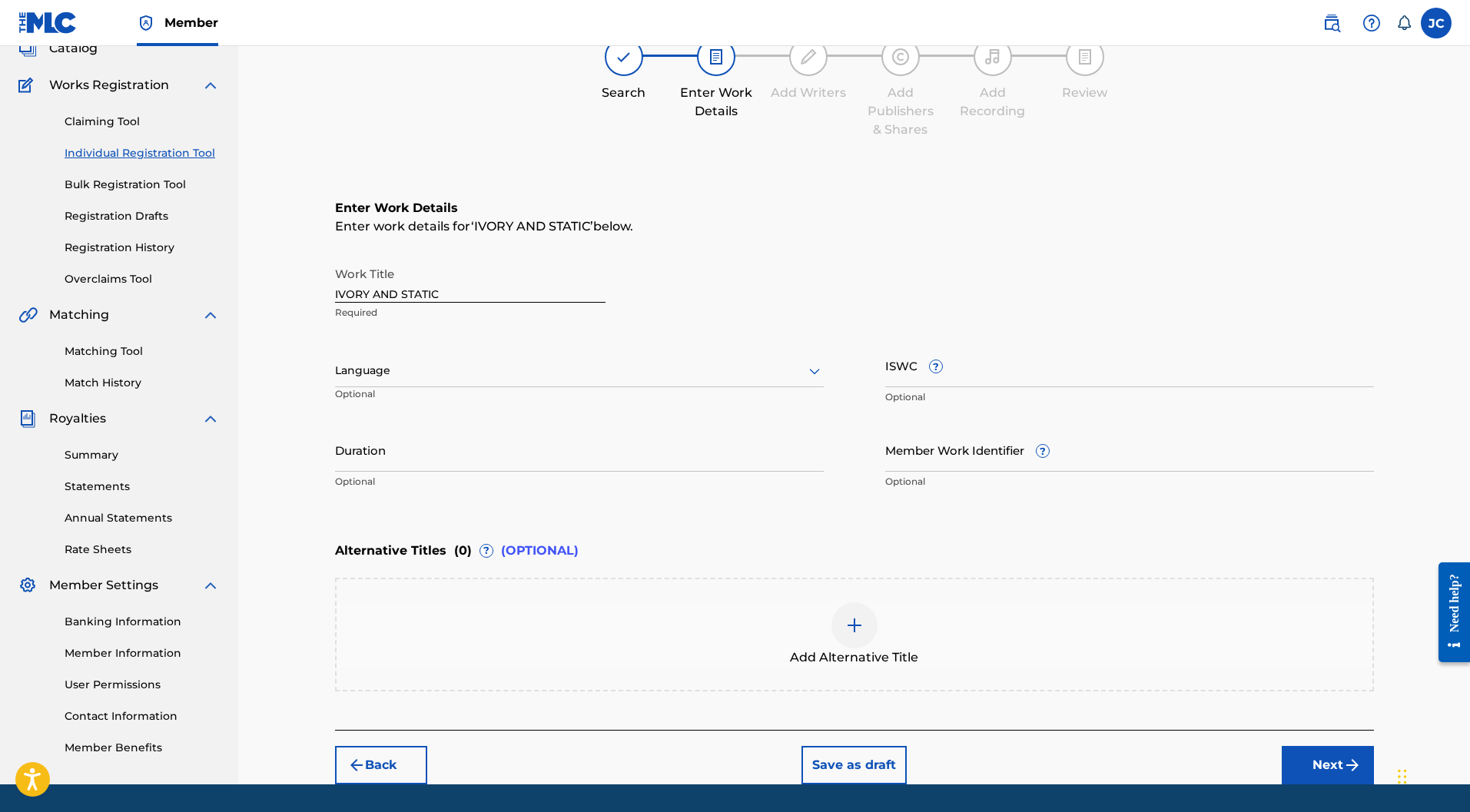
click at [530, 343] on div "Language Optional" at bounding box center [580, 377] width 489 height 69
click at [527, 361] on div at bounding box center [580, 370] width 489 height 19
click at [483, 387] on div "English" at bounding box center [580, 404] width 487 height 34
click at [949, 428] on input "Member Work Identifier ?" at bounding box center [1129, 449] width 489 height 44
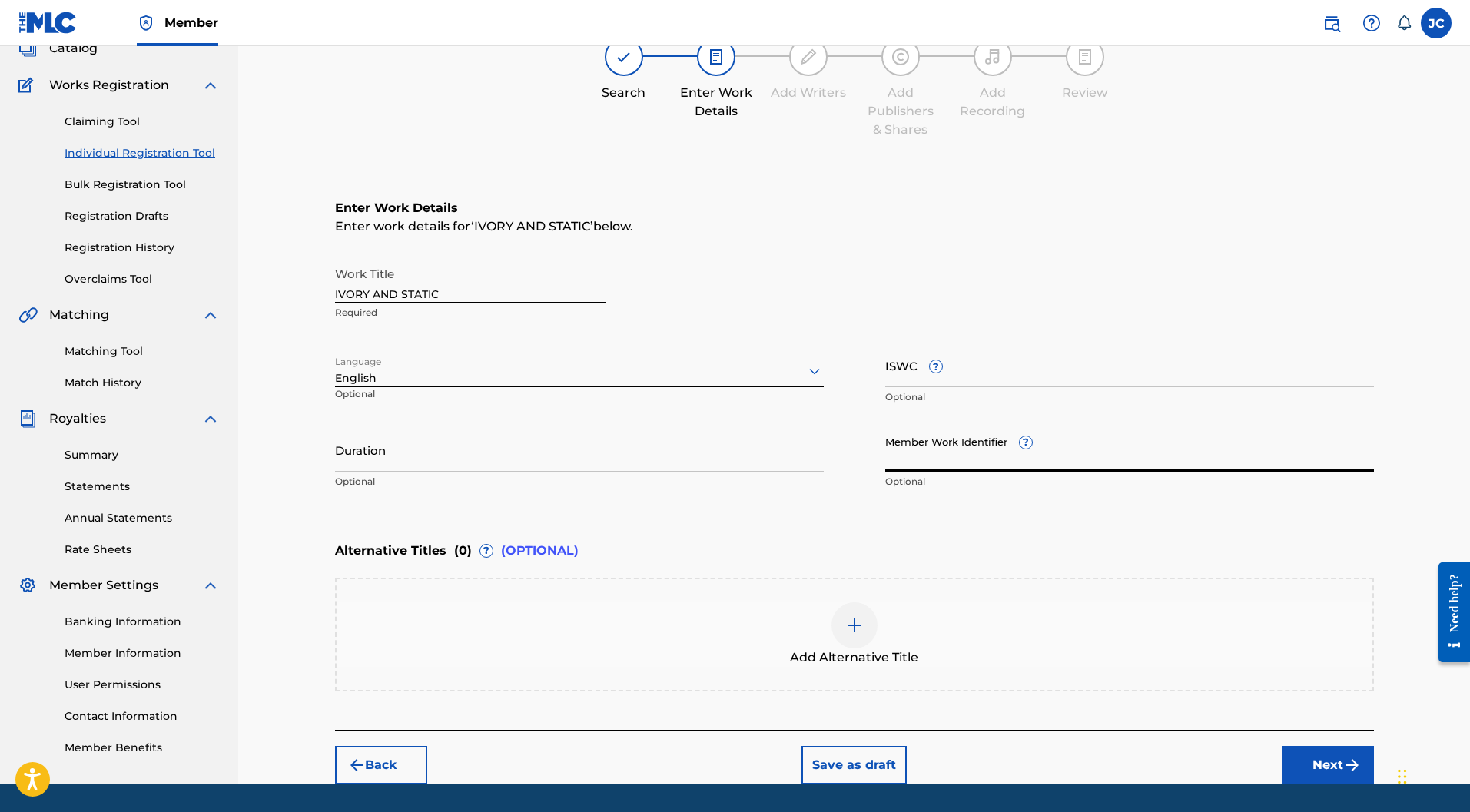
paste input "T-329.751.374-3"
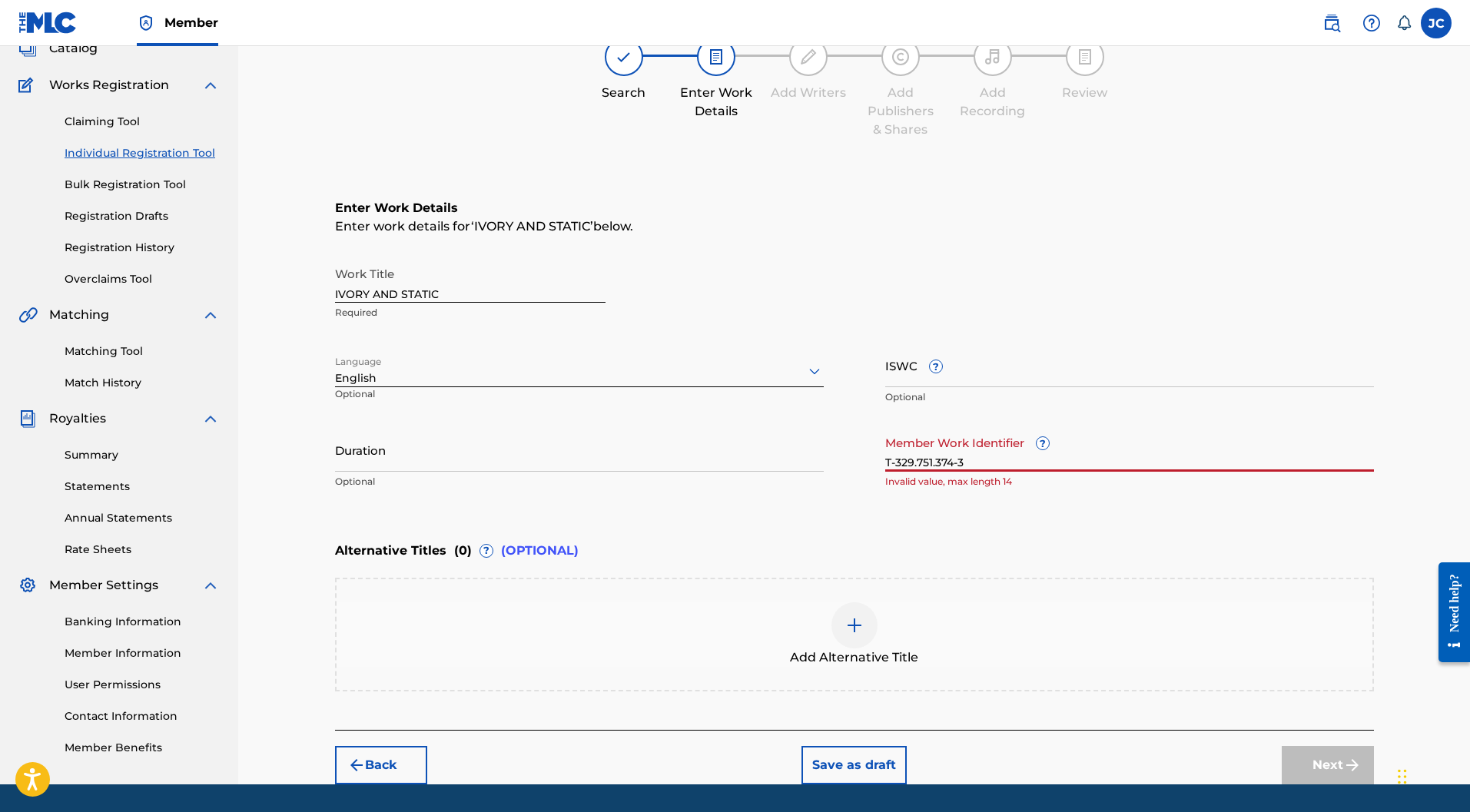
click at [951, 343] on input "ISWC ?" at bounding box center [1129, 365] width 489 height 44
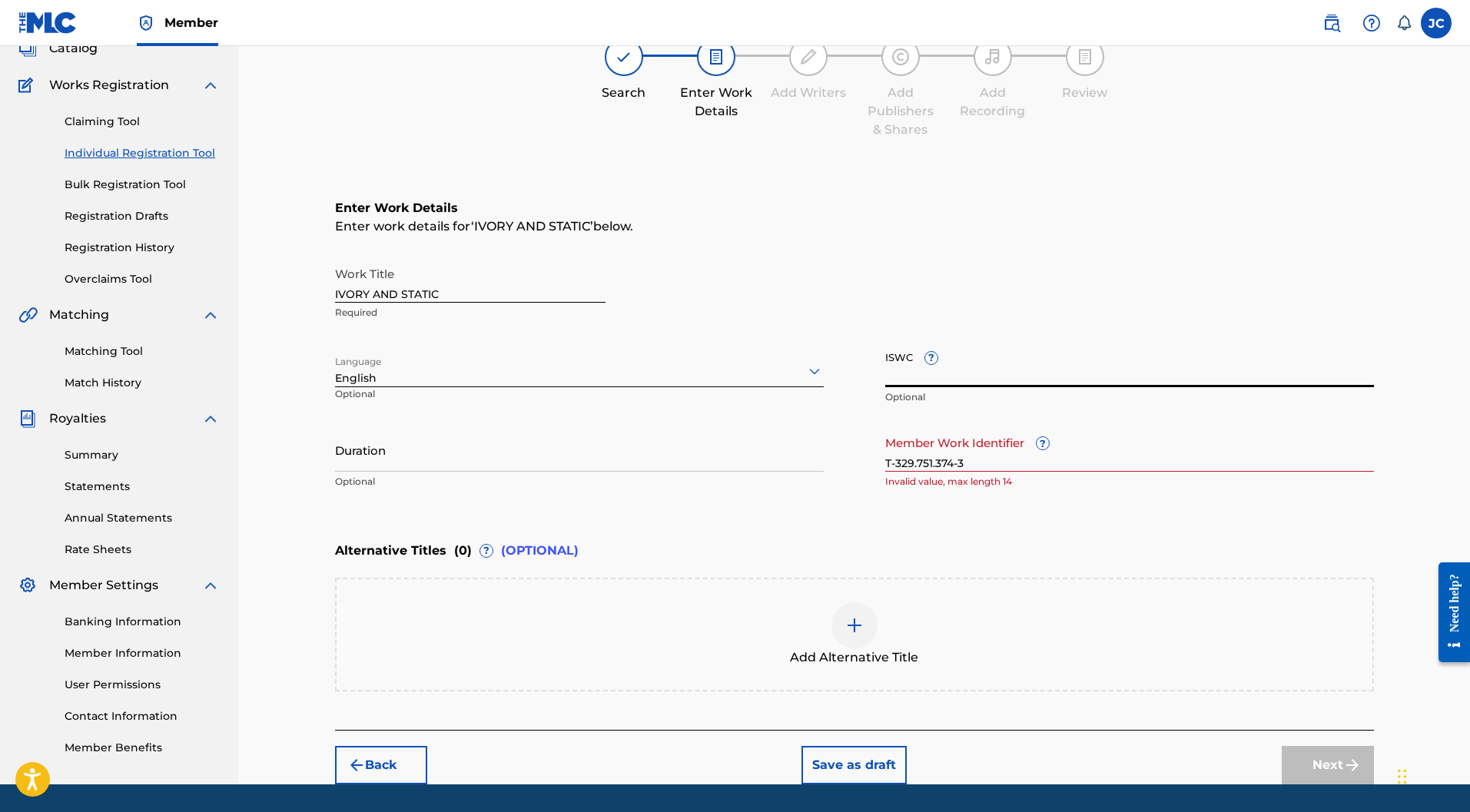
paste input "T-329.751.374-3"
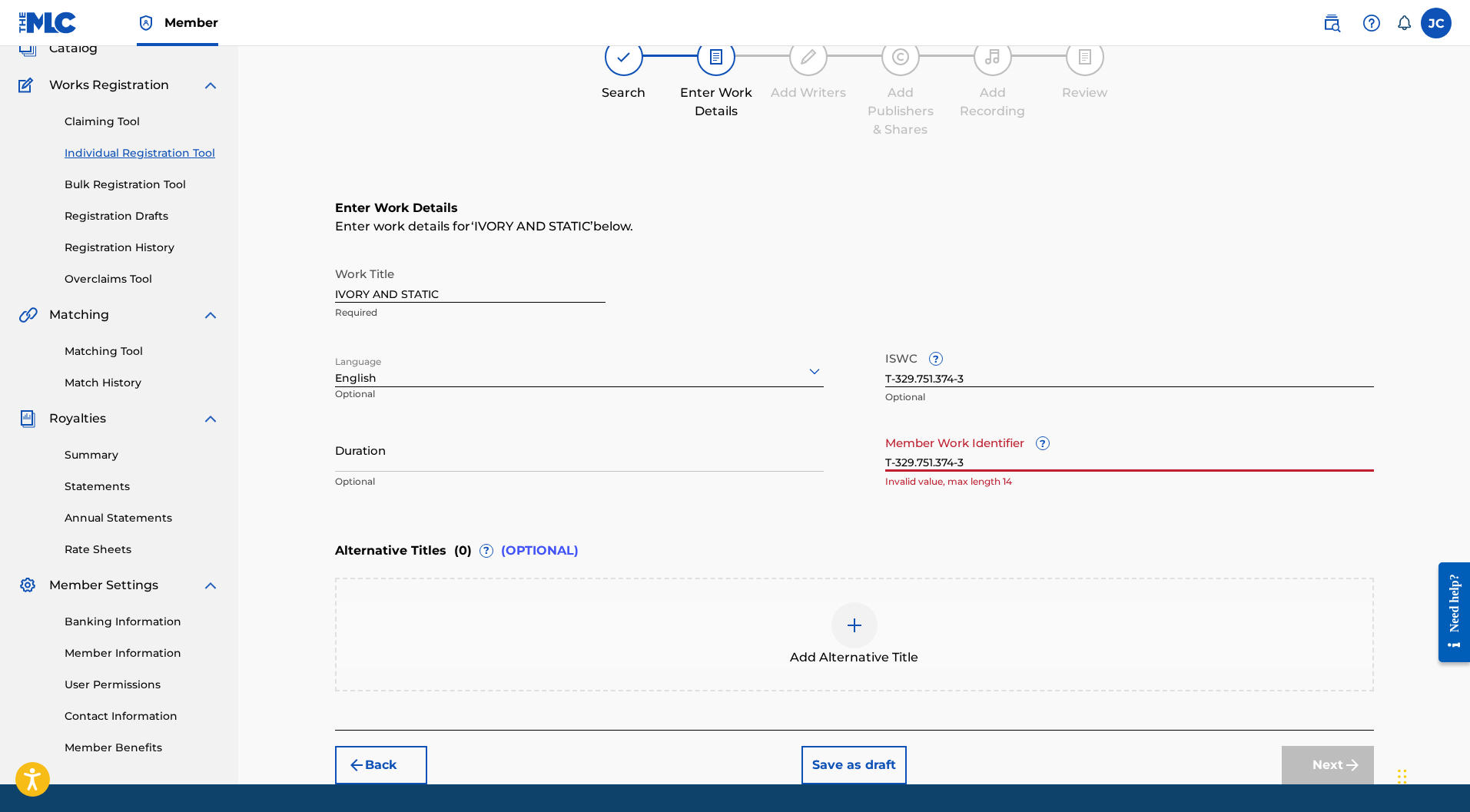
drag, startPoint x: 976, startPoint y: 423, endPoint x: 844, endPoint y: 423, distance: 132.0
click at [844, 423] on div "Work Title IVORY AND STATIC Required Language English Optional ISWC ? T-329.751…" at bounding box center [855, 377] width 1040 height 238
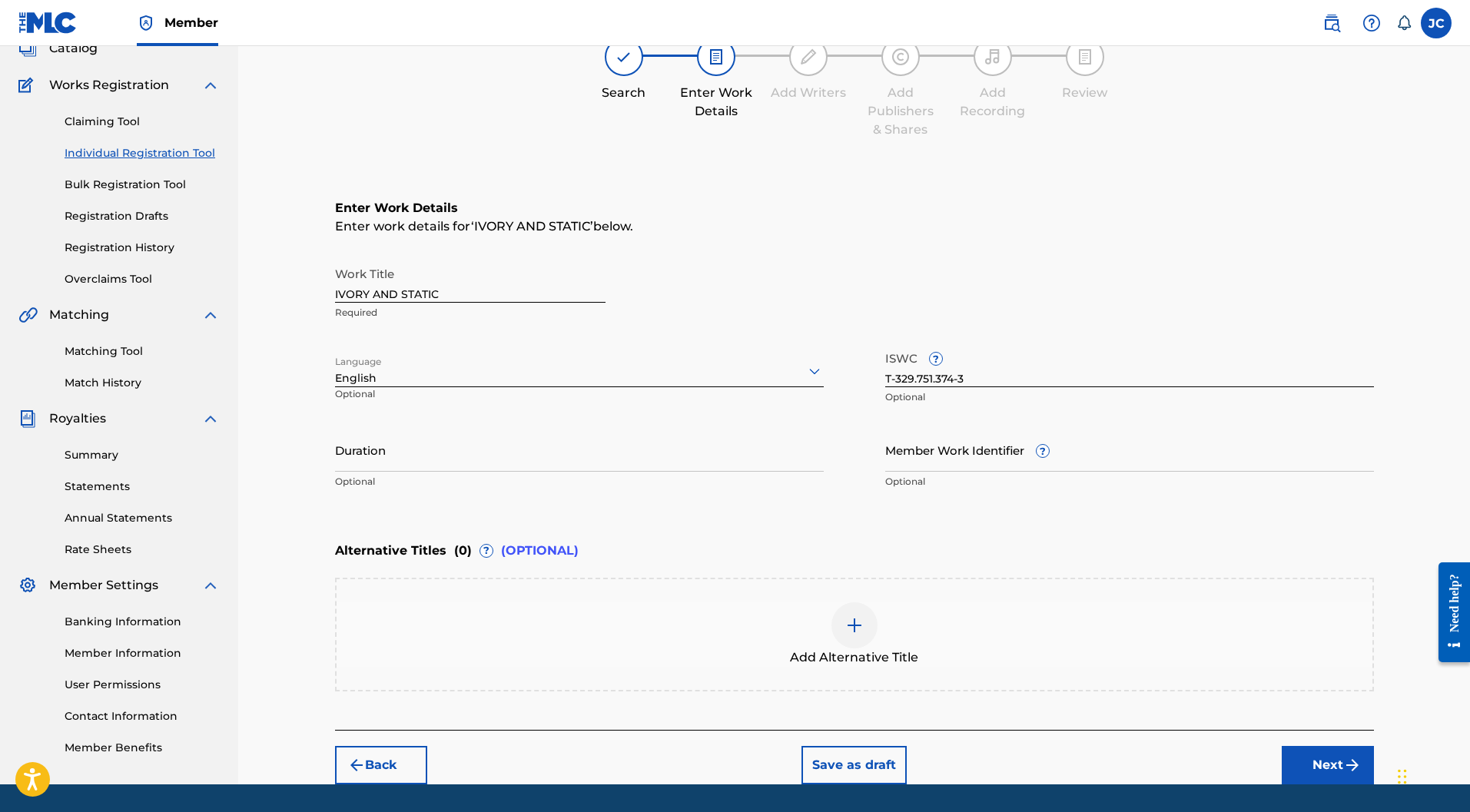
click at [416, 428] on input "Duration" at bounding box center [580, 449] width 489 height 44
click at [1320, 746] on button "Next" at bounding box center [1328, 765] width 93 height 39
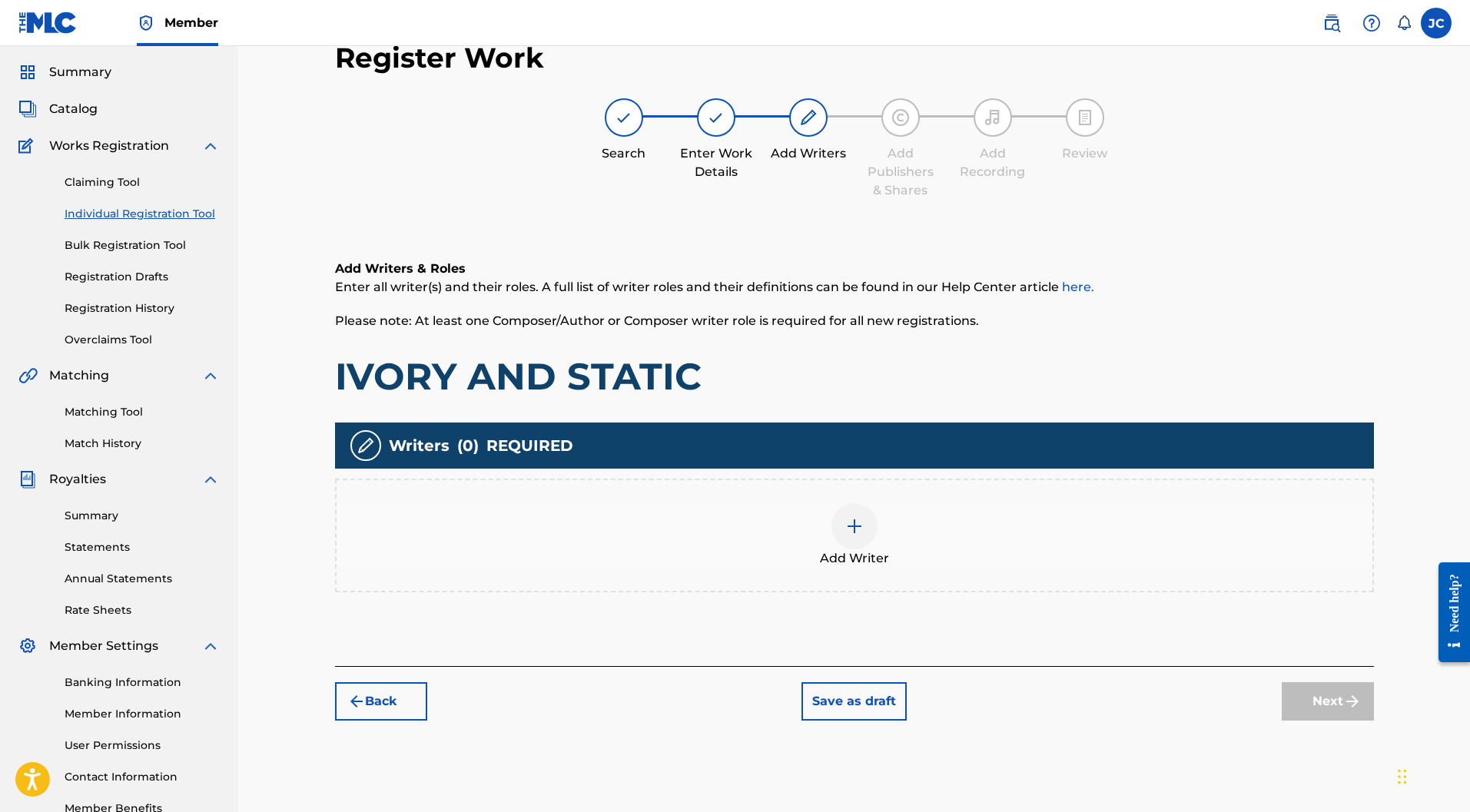
scroll to position [69, 0]
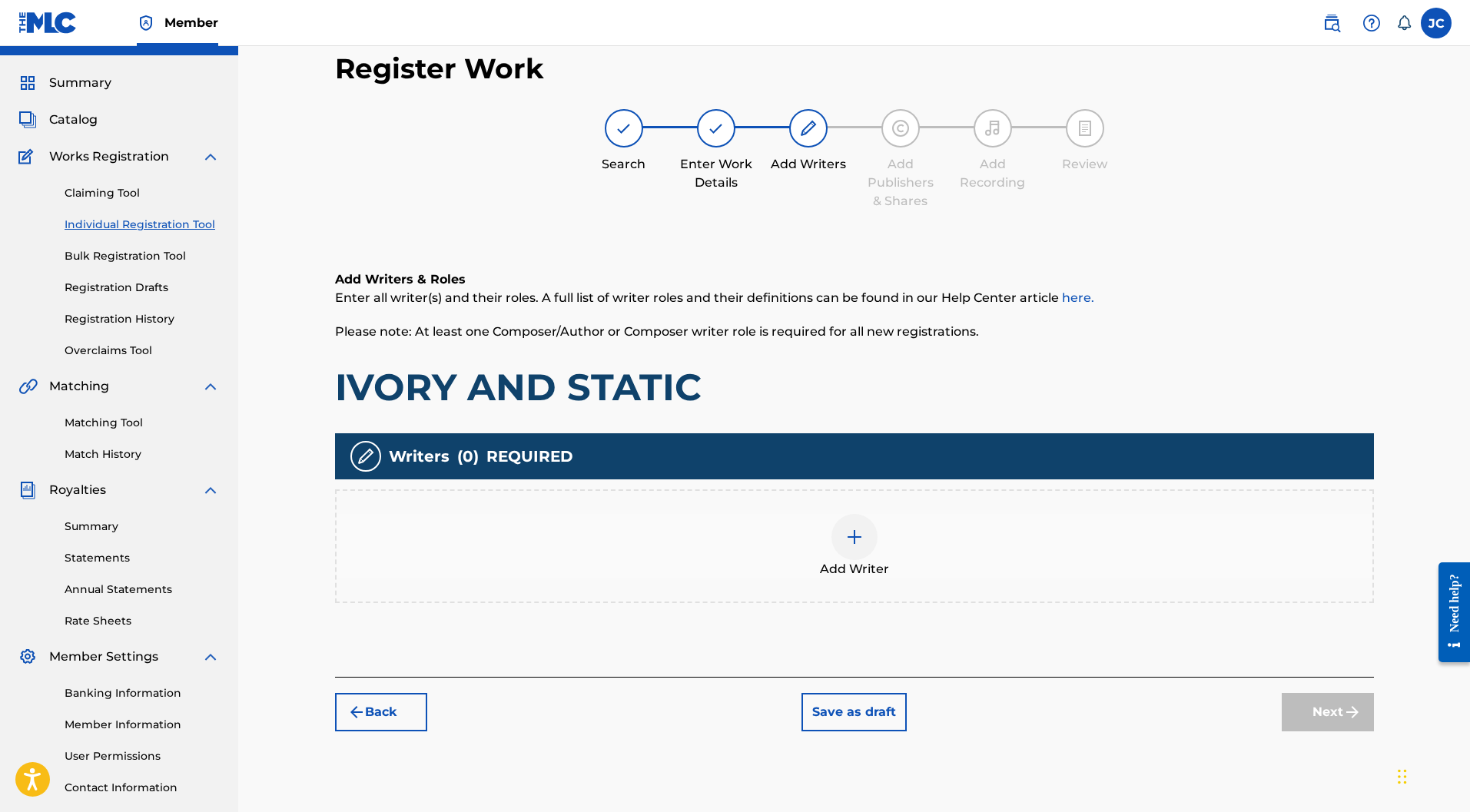
click at [854, 514] on div at bounding box center [855, 536] width 46 height 46
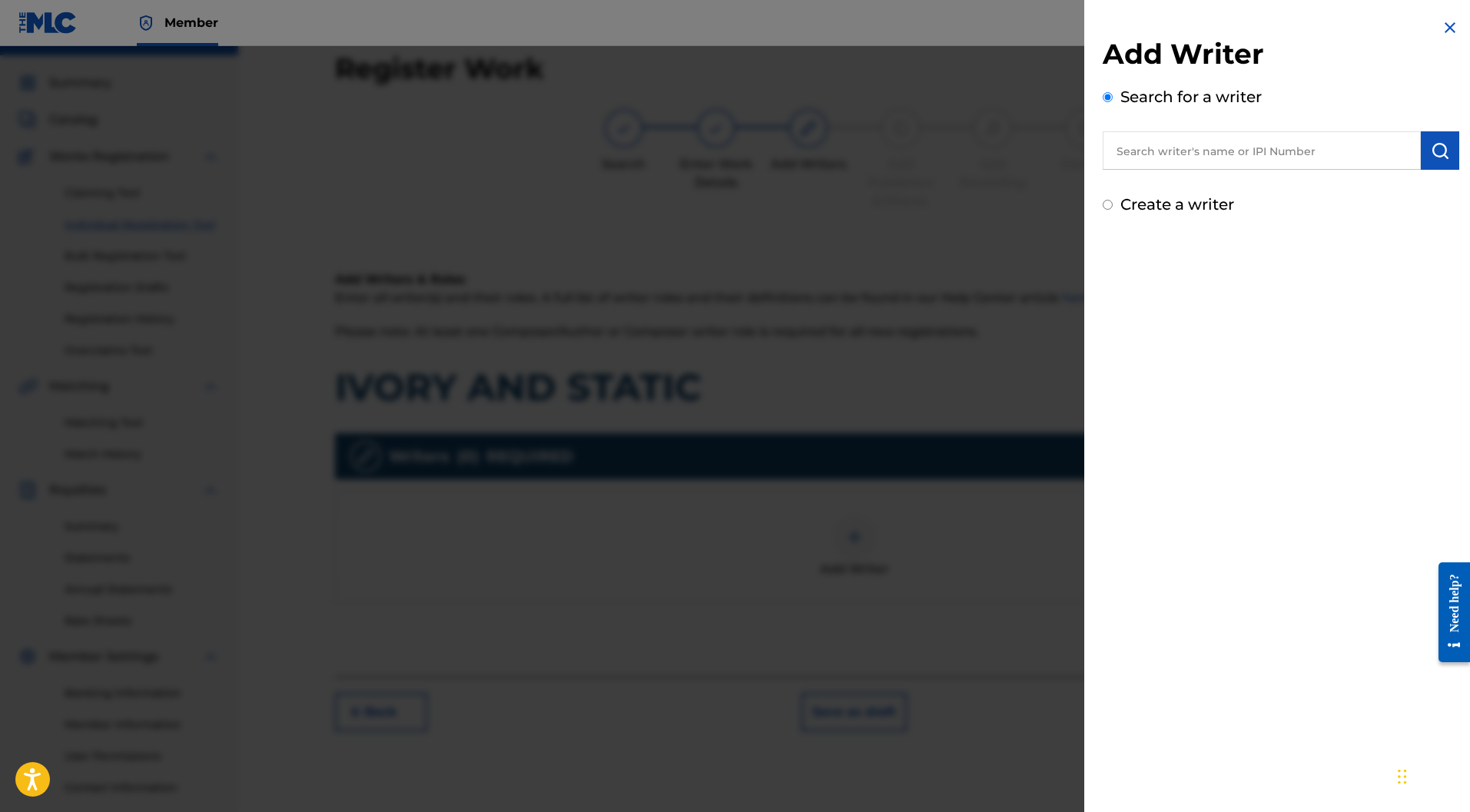
click at [1136, 207] on label "Create a writer" at bounding box center [1177, 204] width 114 height 19
click at [1113, 207] on input "Create a writer" at bounding box center [1108, 204] width 10 height 10
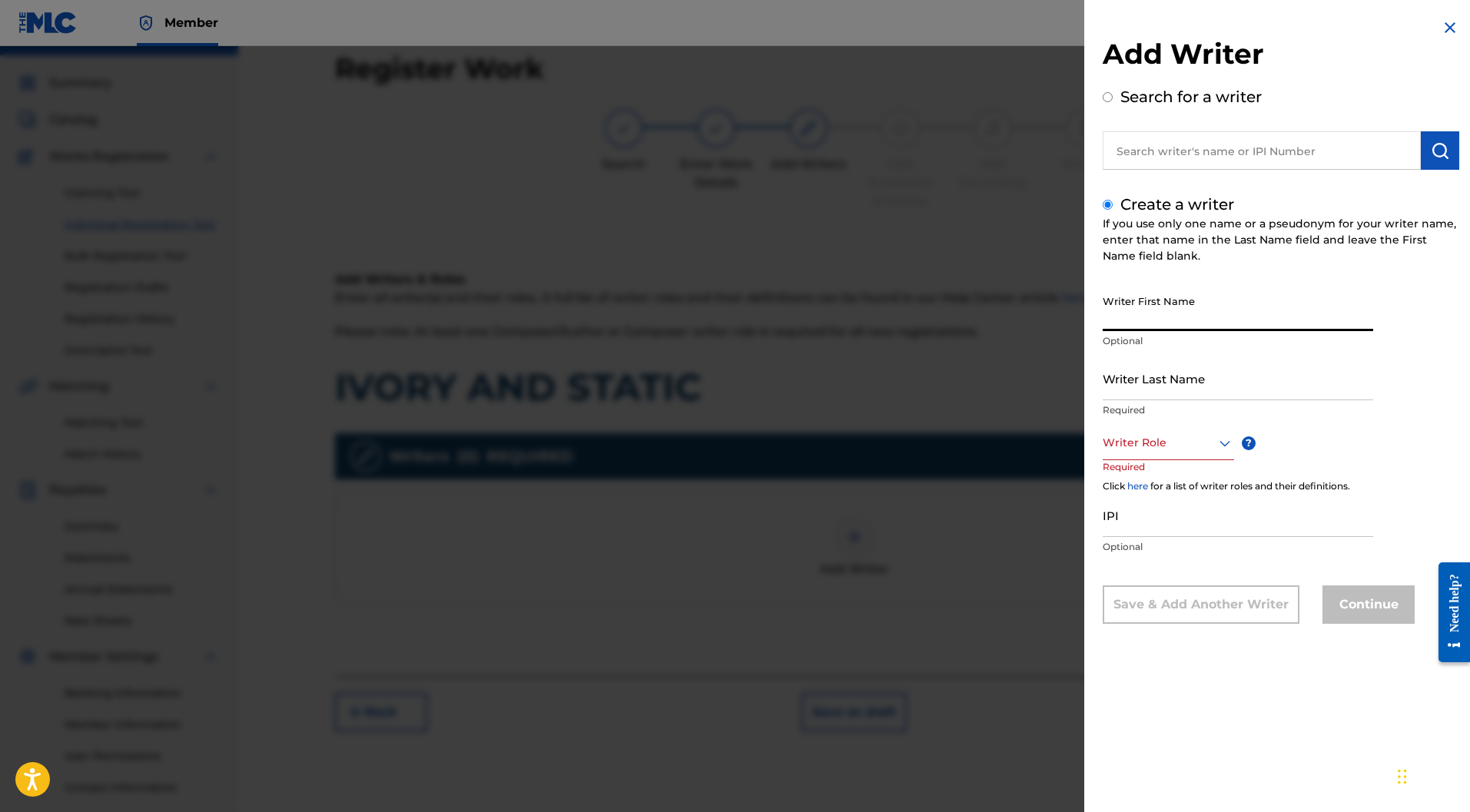
click at [1199, 322] on input "Writer First Name" at bounding box center [1238, 309] width 270 height 44
paste input "Matthieu BARBE"
drag, startPoint x: 1187, startPoint y: 322, endPoint x: 1155, endPoint y: 322, distance: 32.0
click at [1155, 322] on input "Matthieu BARBE" at bounding box center [1238, 309] width 270 height 44
click at [1156, 379] on input "Writer Last Name" at bounding box center [1238, 378] width 270 height 44
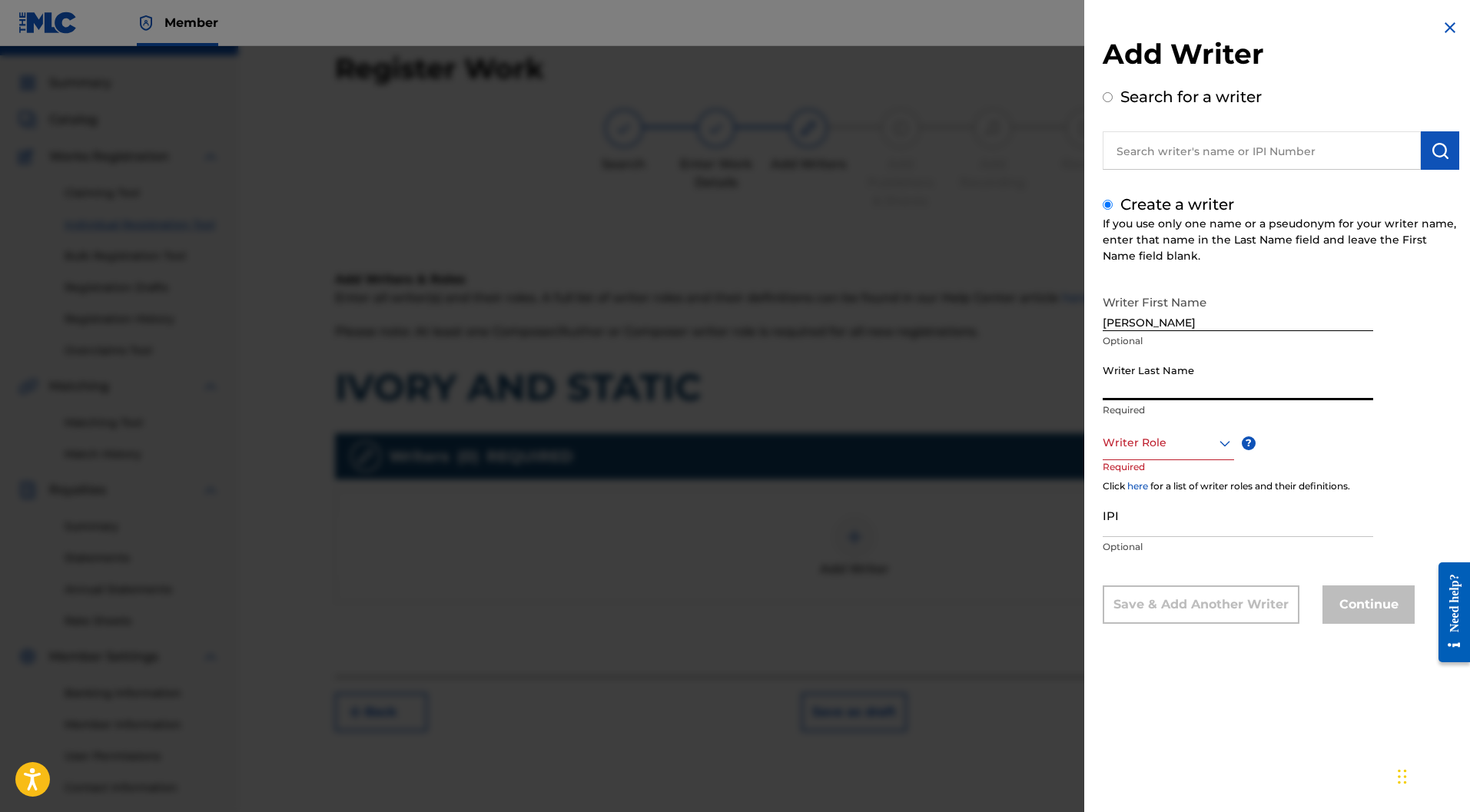
paste input "BARBE"
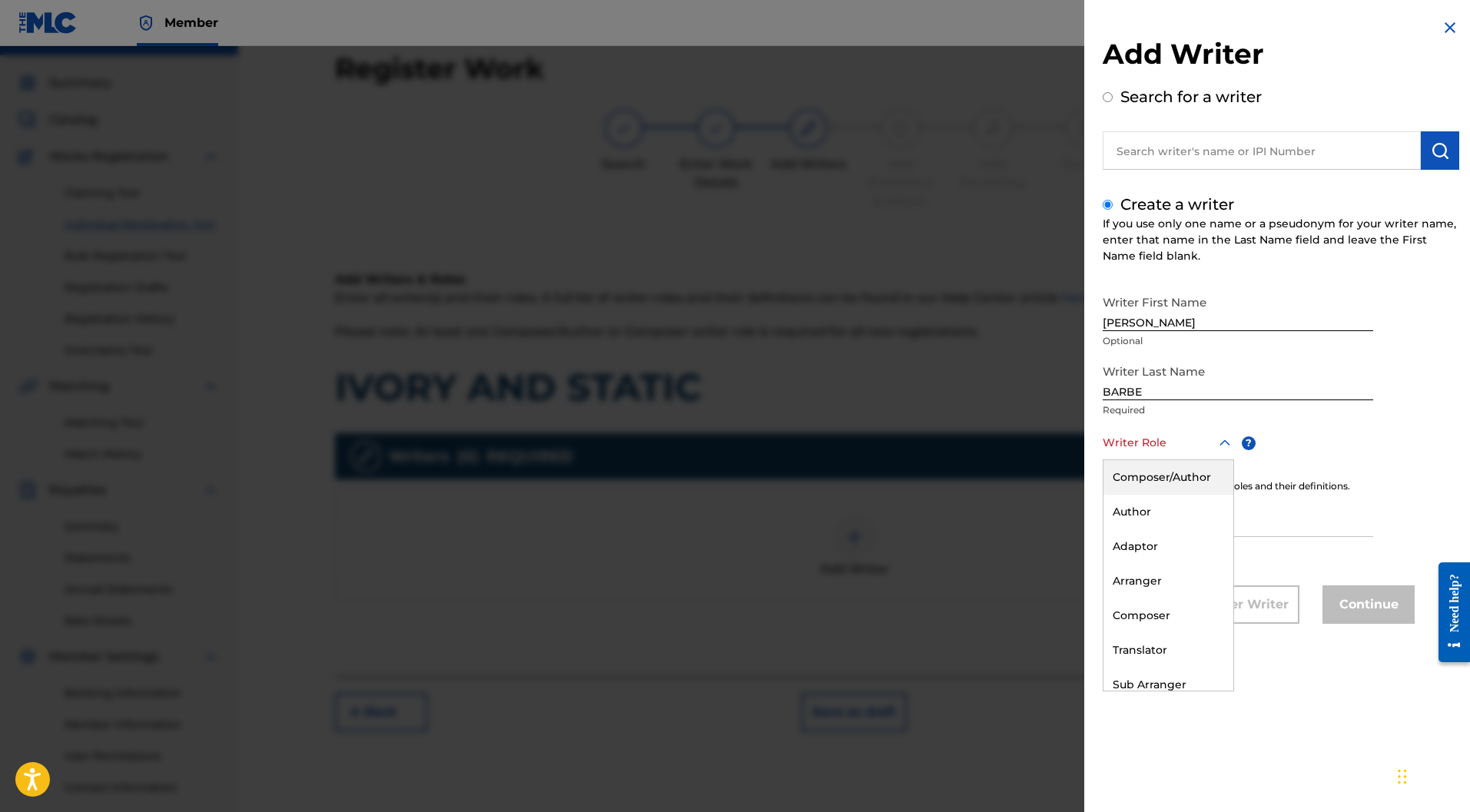
click at [1173, 438] on div at bounding box center [1169, 442] width 131 height 19
click at [1140, 611] on div "Composer" at bounding box center [1168, 615] width 130 height 34
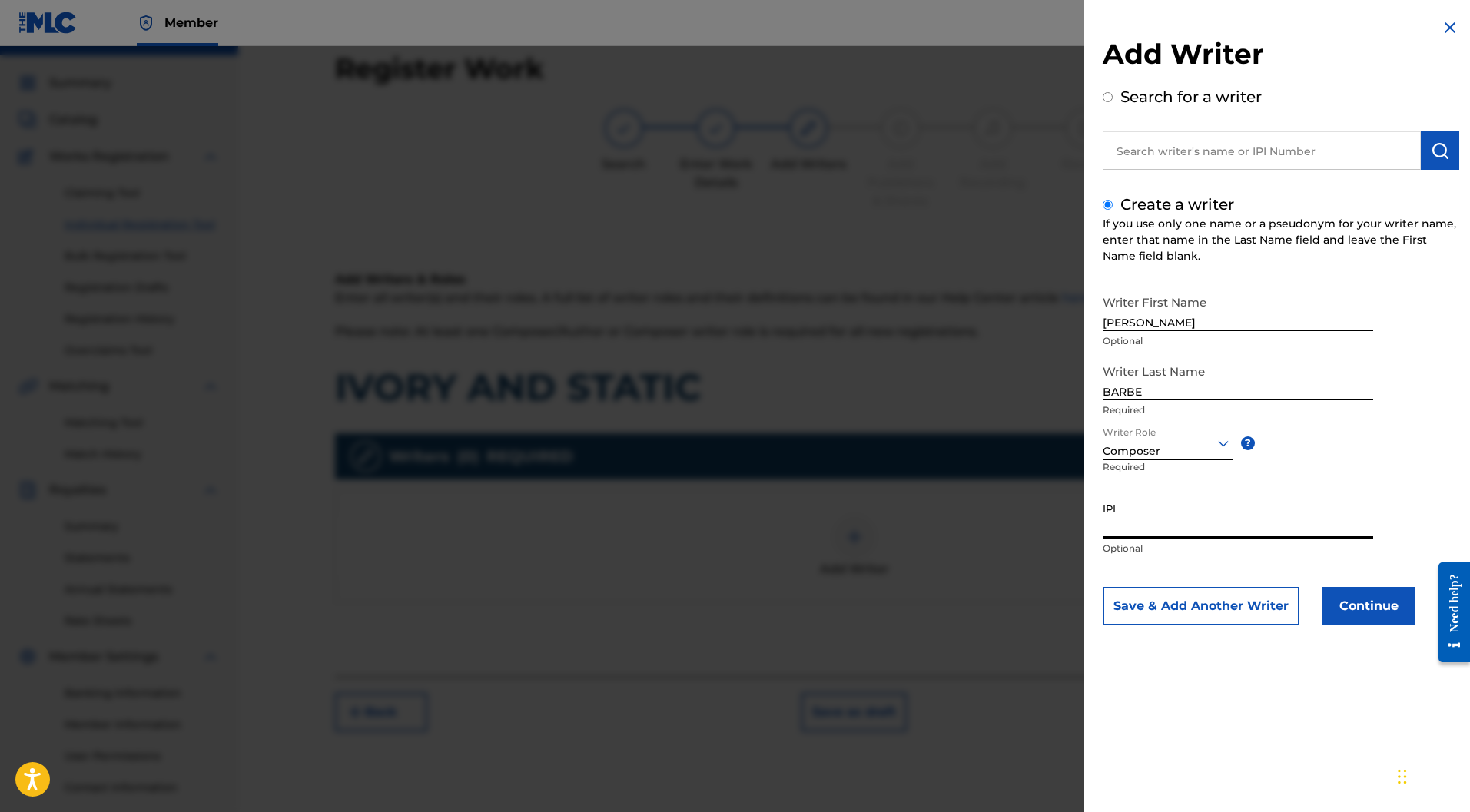
click at [1158, 517] on input "IPI" at bounding box center [1238, 516] width 270 height 44
paste input "877147201"
click at [1353, 598] on button "Continue" at bounding box center [1368, 606] width 93 height 39
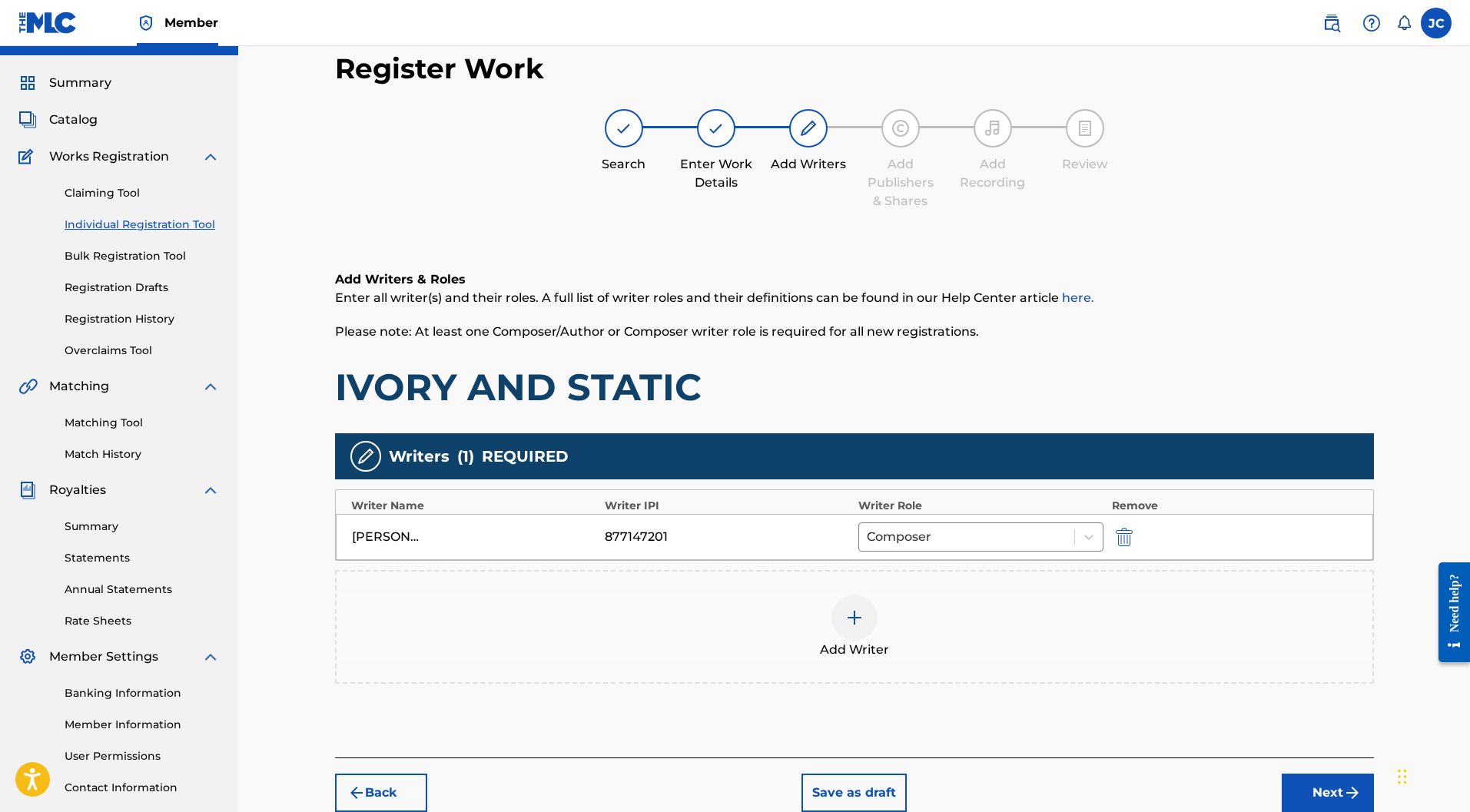
click at [848, 595] on div at bounding box center [855, 617] width 46 height 46
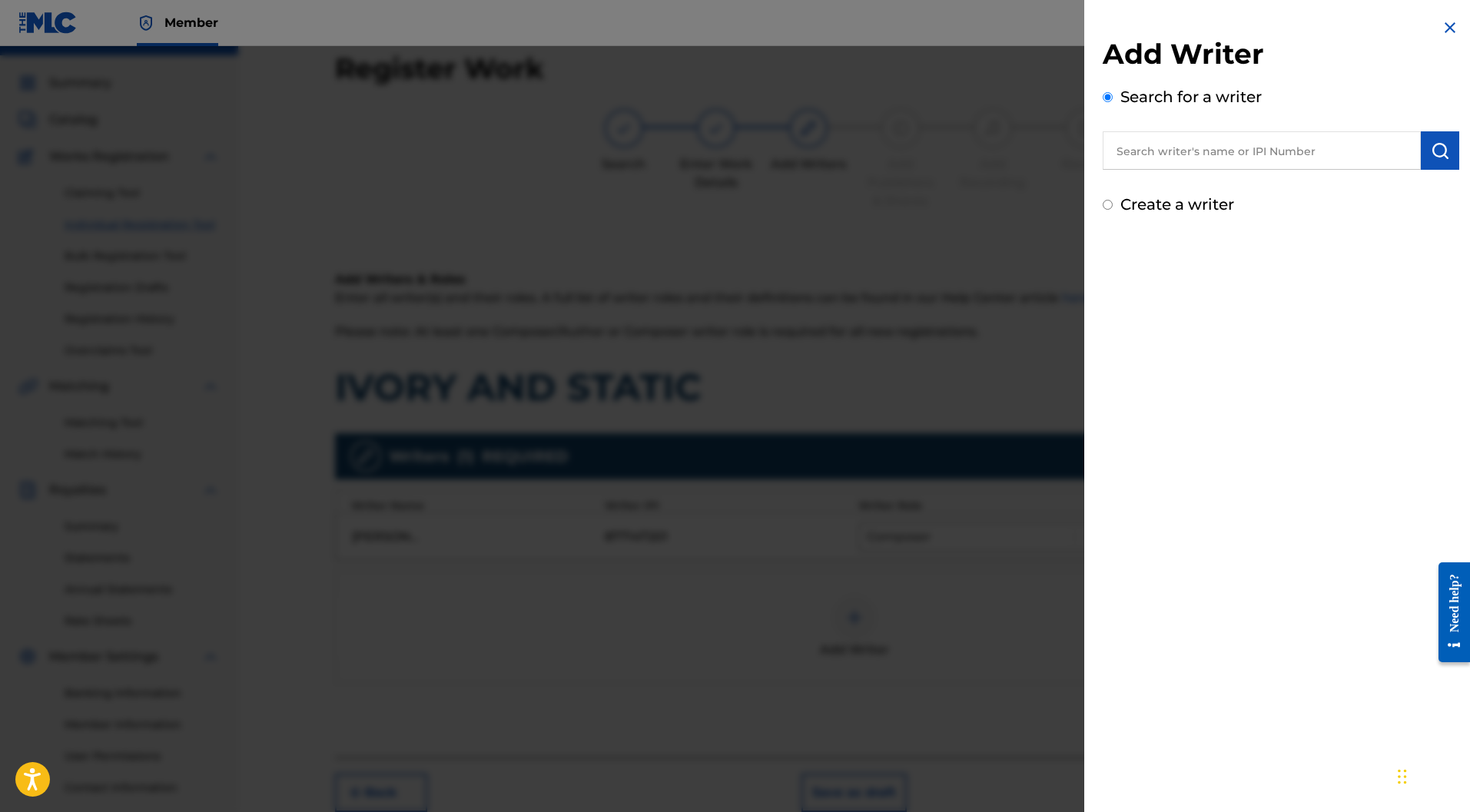
click at [1444, 27] on img at bounding box center [1450, 28] width 19 height 19
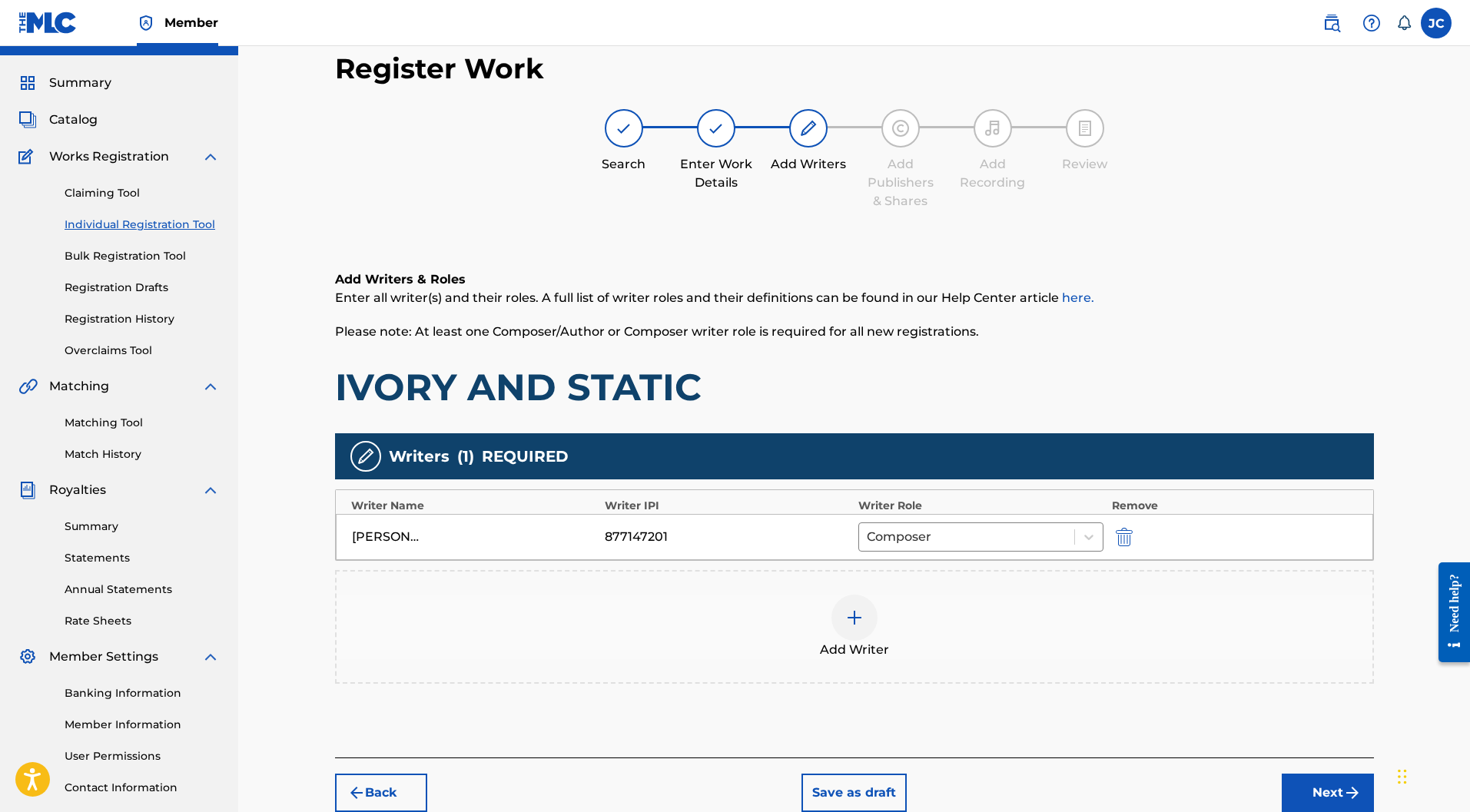
click at [1342, 773] on button "Next" at bounding box center [1328, 792] width 93 height 39
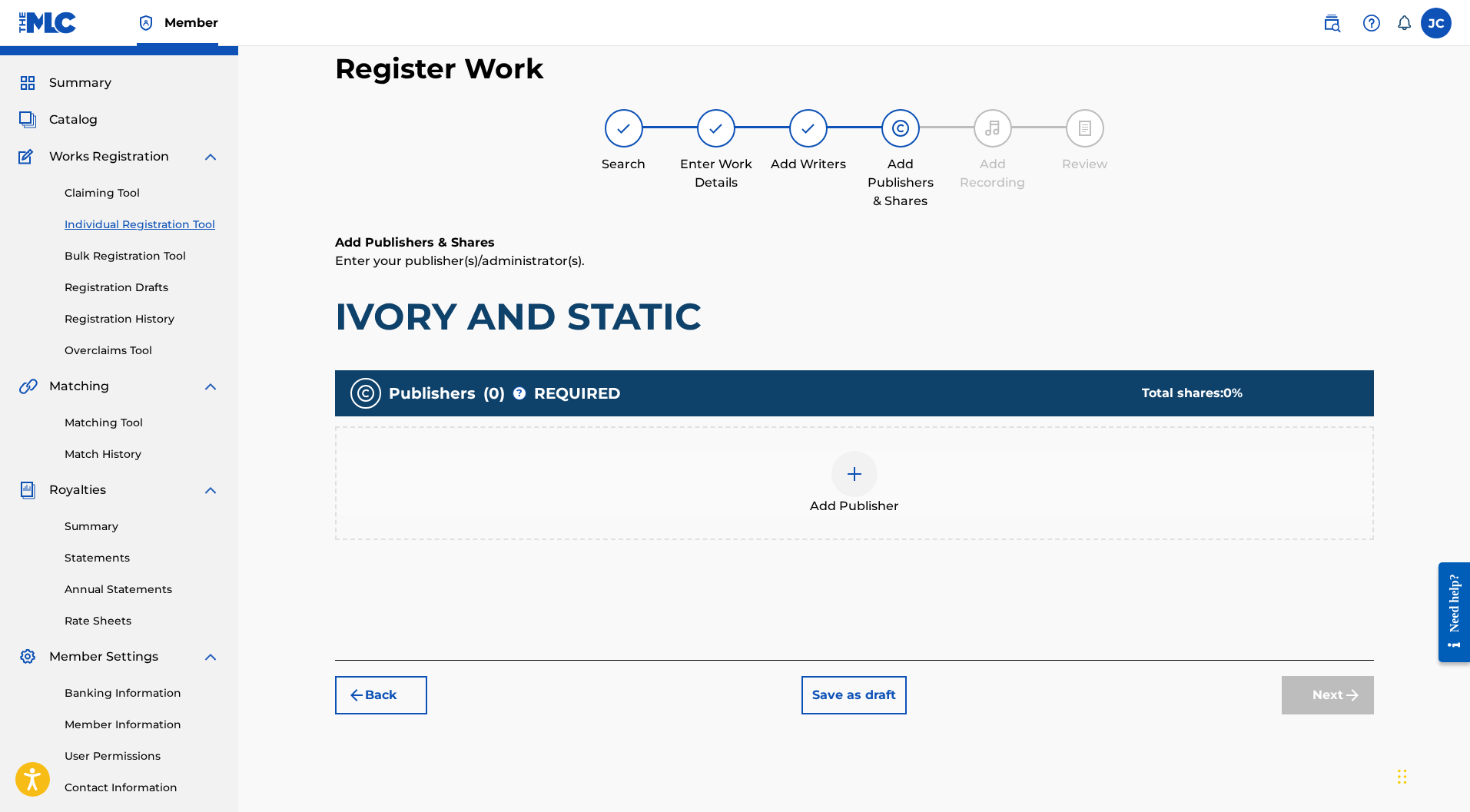
click at [852, 465] on img at bounding box center [855, 474] width 19 height 19
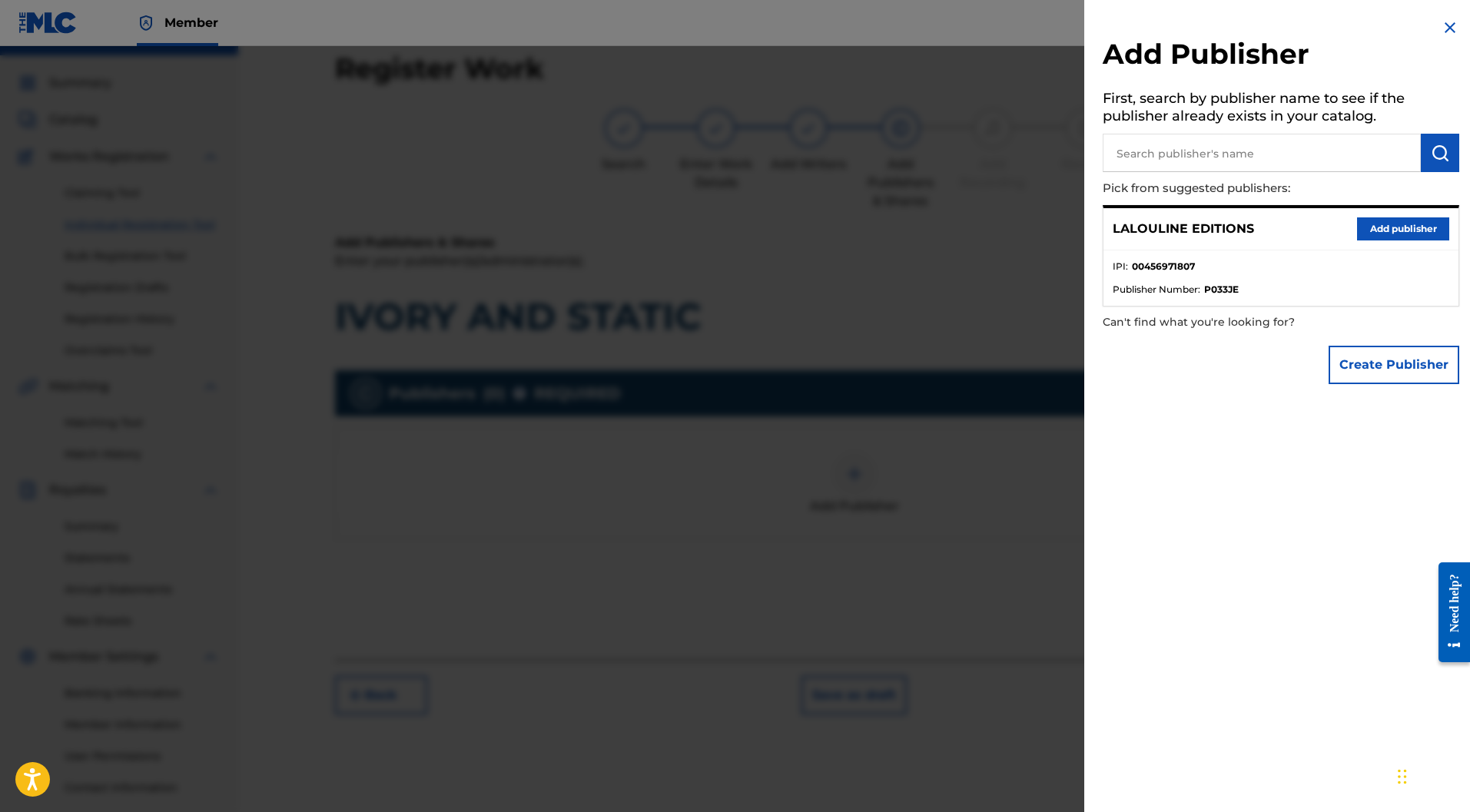
click at [1383, 232] on button "Add publisher" at bounding box center [1404, 229] width 93 height 23
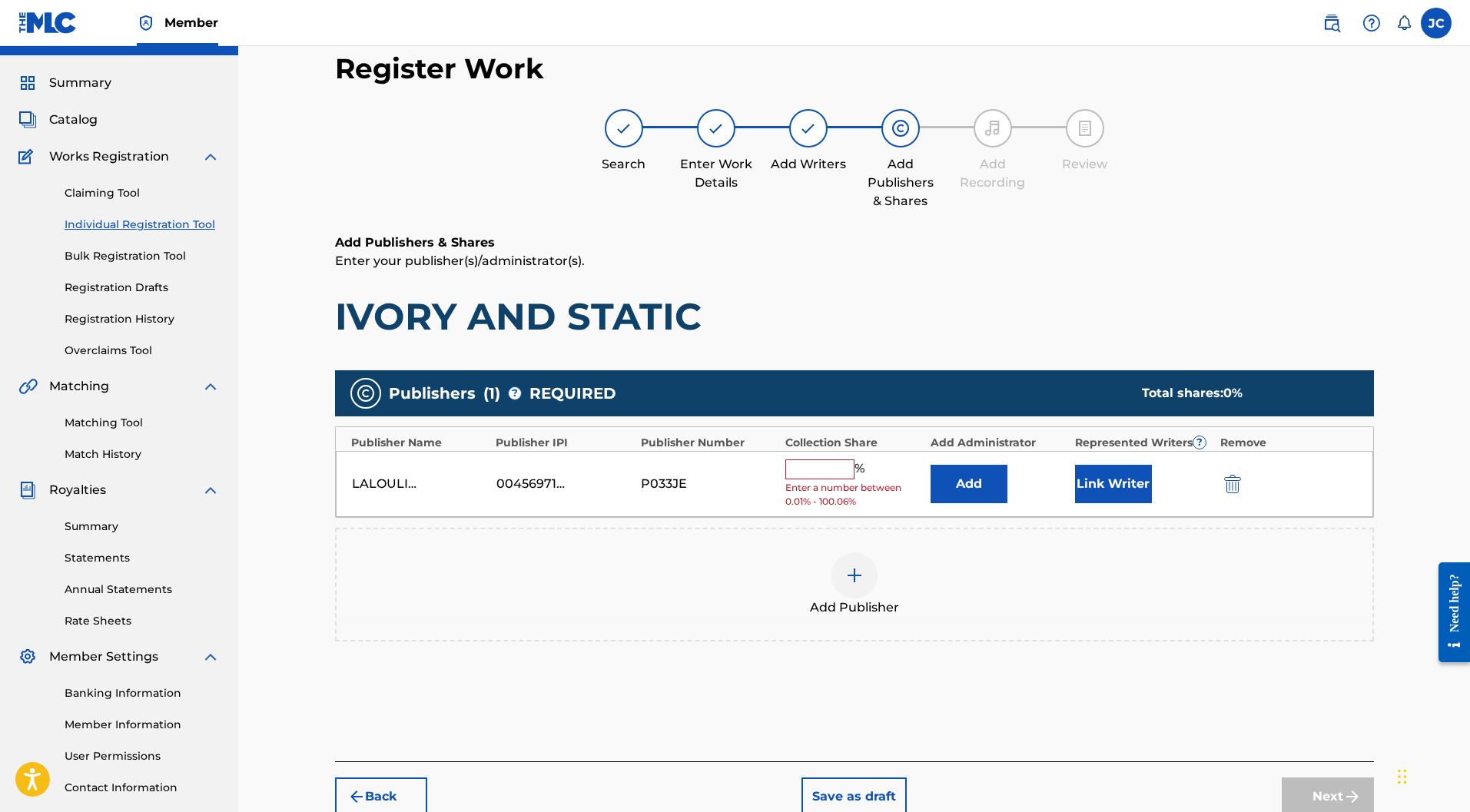
click at [837, 460] on input "text" at bounding box center [819, 470] width 69 height 20
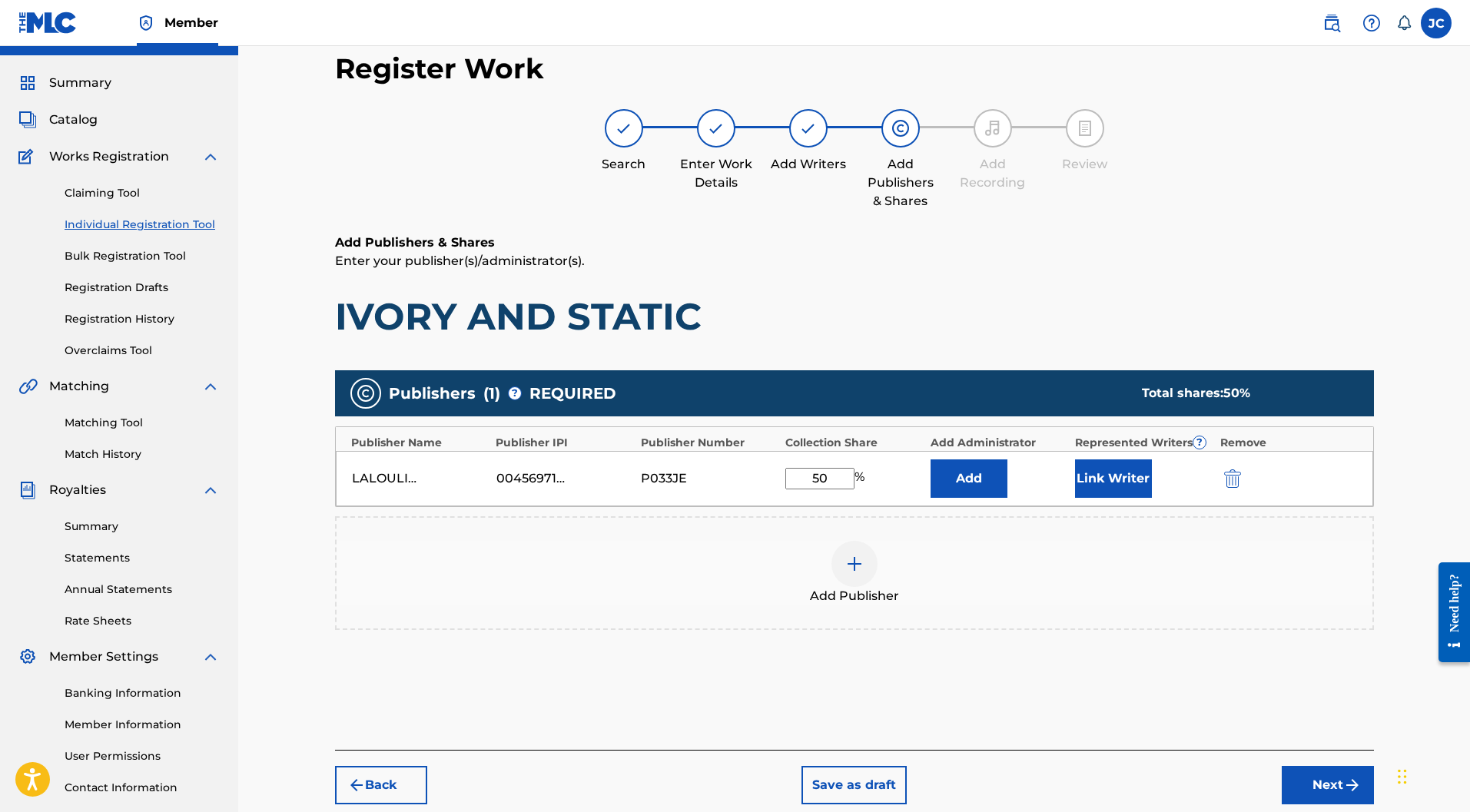
click at [1141, 460] on button "Link Writer" at bounding box center [1114, 479] width 77 height 39
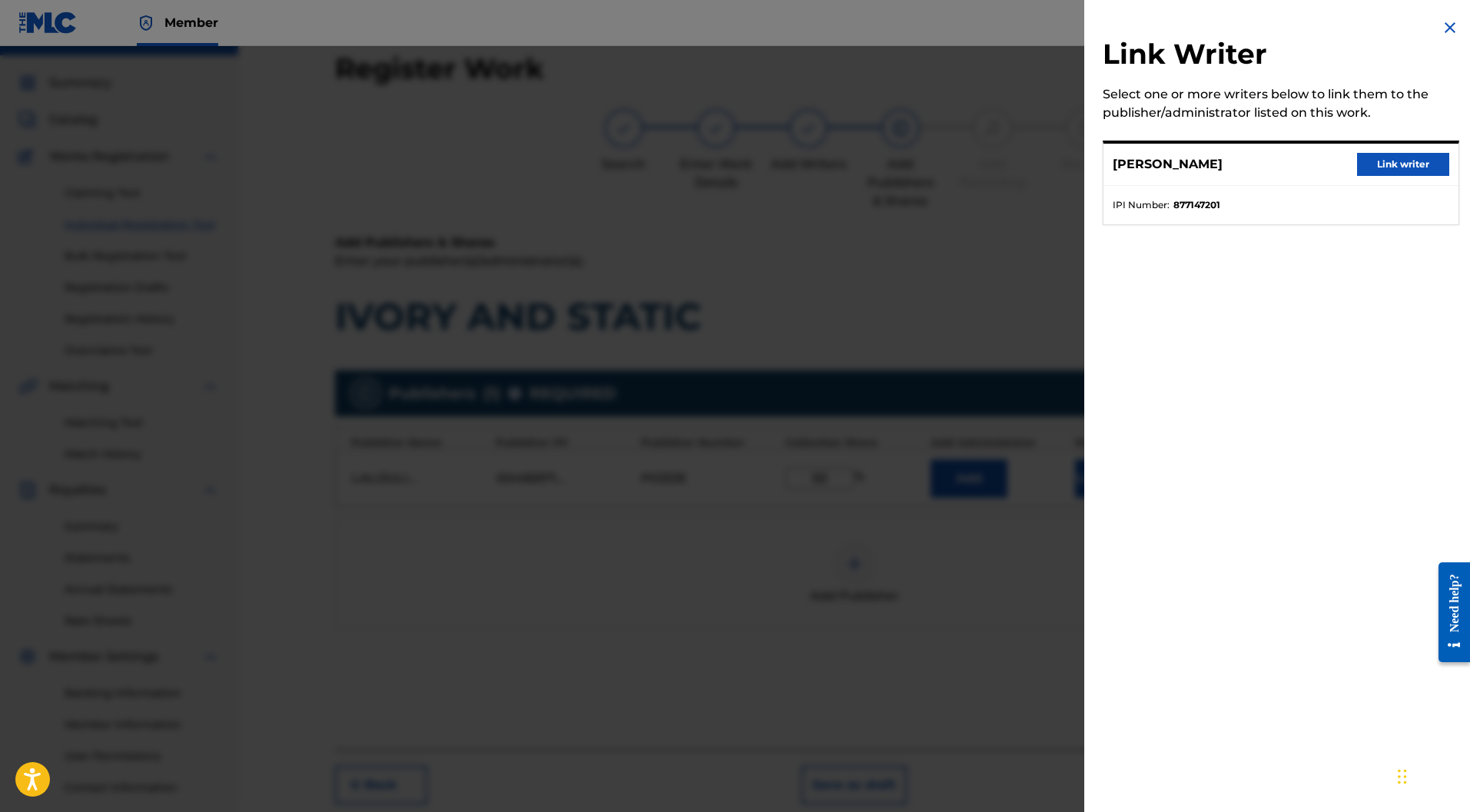
drag, startPoint x: 1365, startPoint y: 166, endPoint x: 1359, endPoint y: 176, distance: 11.7
click at [1366, 166] on button "Link writer" at bounding box center [1404, 164] width 93 height 23
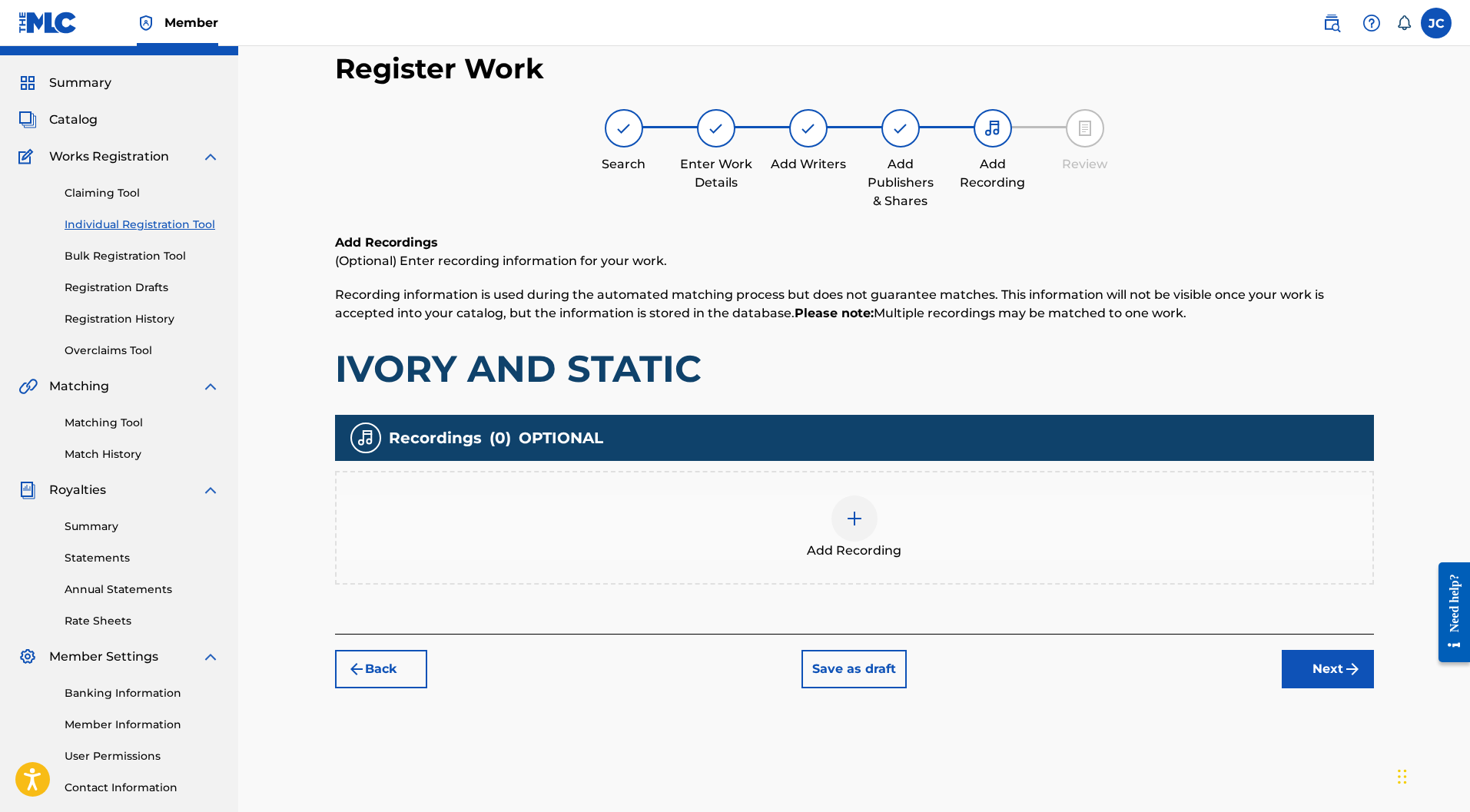
click at [854, 509] on img at bounding box center [855, 518] width 19 height 19
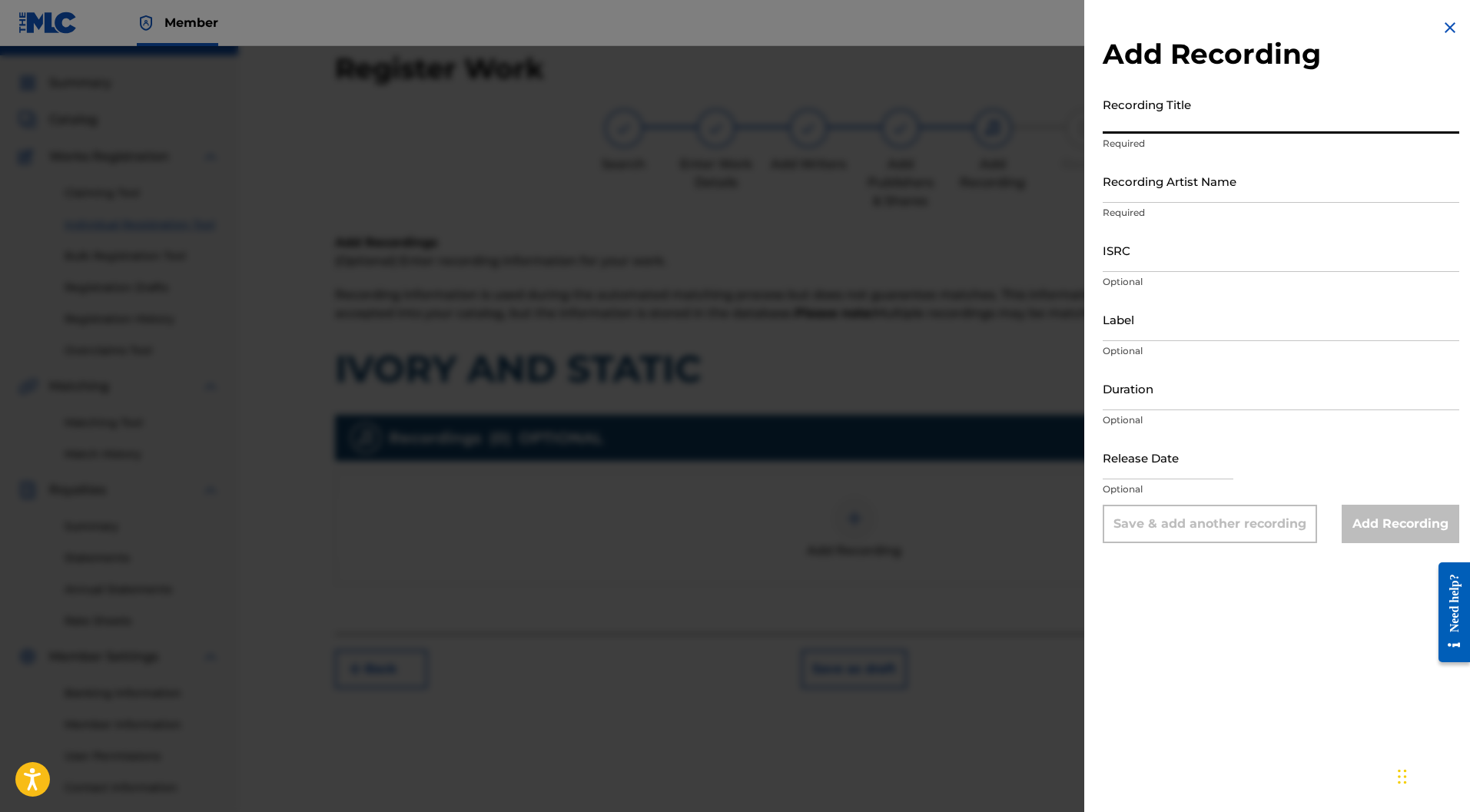
click at [1183, 110] on input "Recording Title" at bounding box center [1281, 111] width 357 height 44
click at [1211, 172] on input "Recording Artist Name" at bounding box center [1281, 181] width 357 height 44
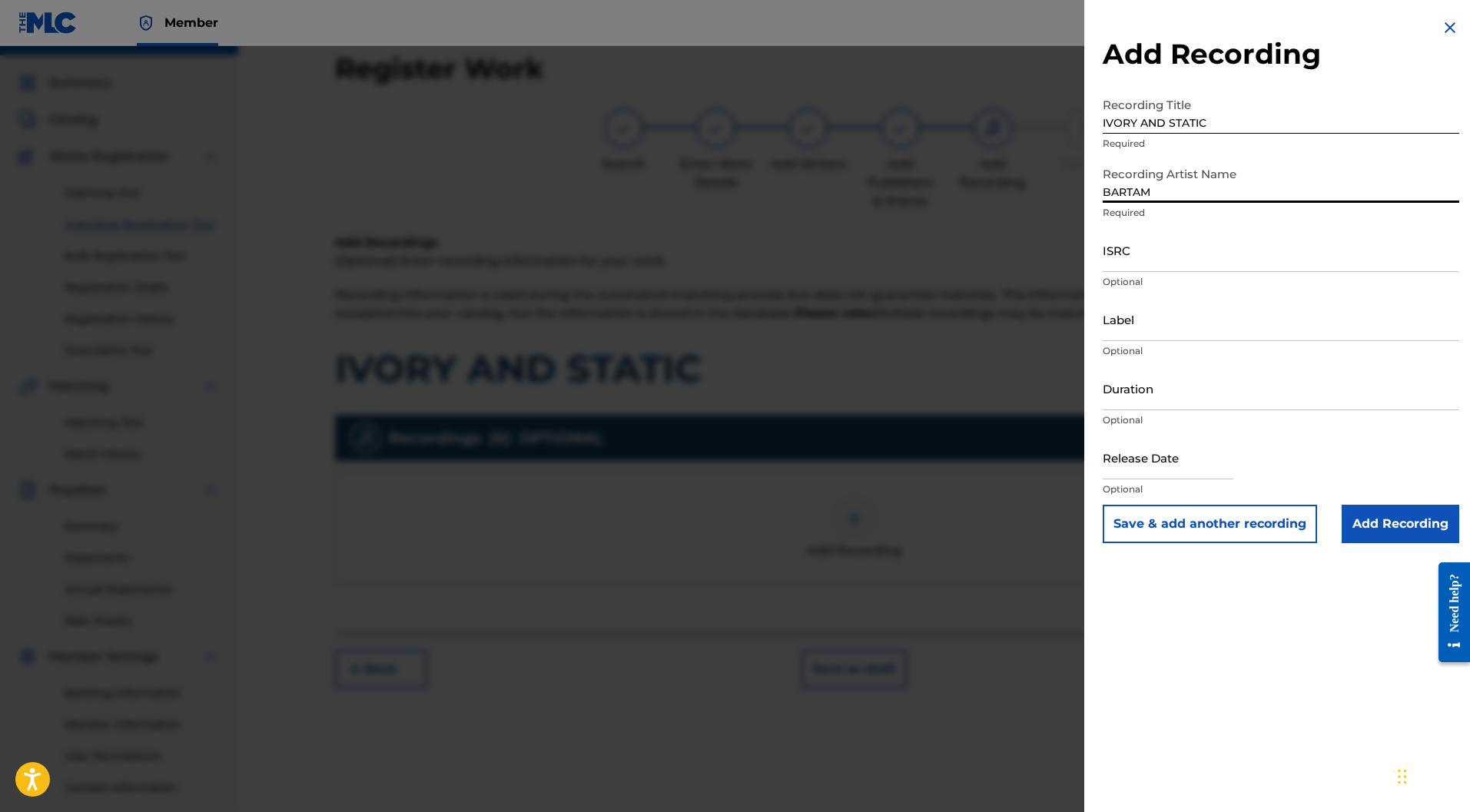
click at [1120, 247] on input "ISRC" at bounding box center [1281, 250] width 357 height 44
paste input "FR PZ9-24-5077-0"
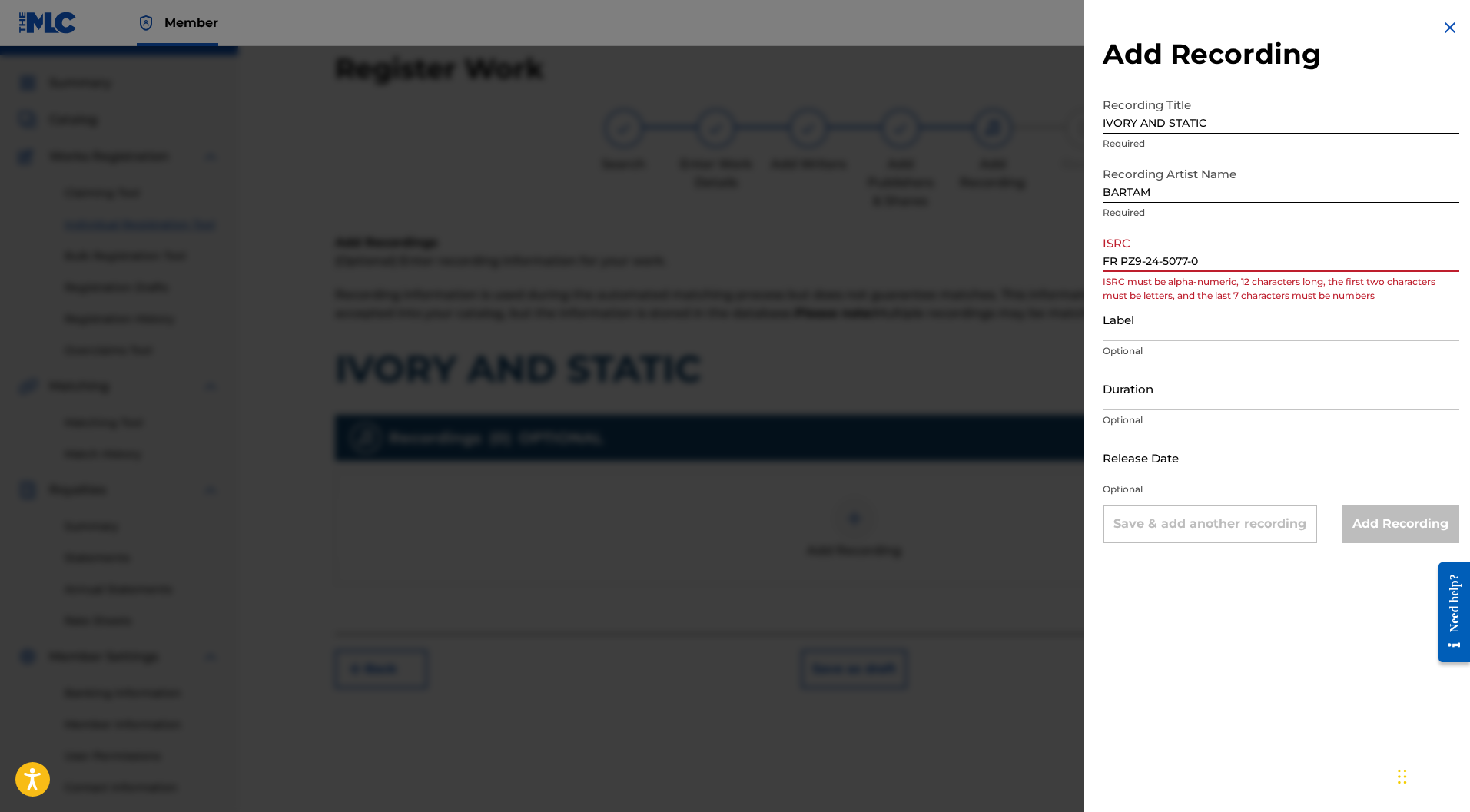
click at [1114, 262] on input "FR PZ9-24-5077-0" at bounding box center [1281, 250] width 357 height 44
click at [1118, 262] on input "FR PZ9-24-5077-0" at bounding box center [1281, 250] width 357 height 44
click at [1138, 259] on input "FRPZ9-24-5077-0" at bounding box center [1281, 250] width 357 height 44
click at [1152, 259] on input "FRPZ924-5077-0" at bounding box center [1281, 250] width 357 height 44
click at [1177, 260] on input "FRPZ9245077-0" at bounding box center [1281, 250] width 357 height 44
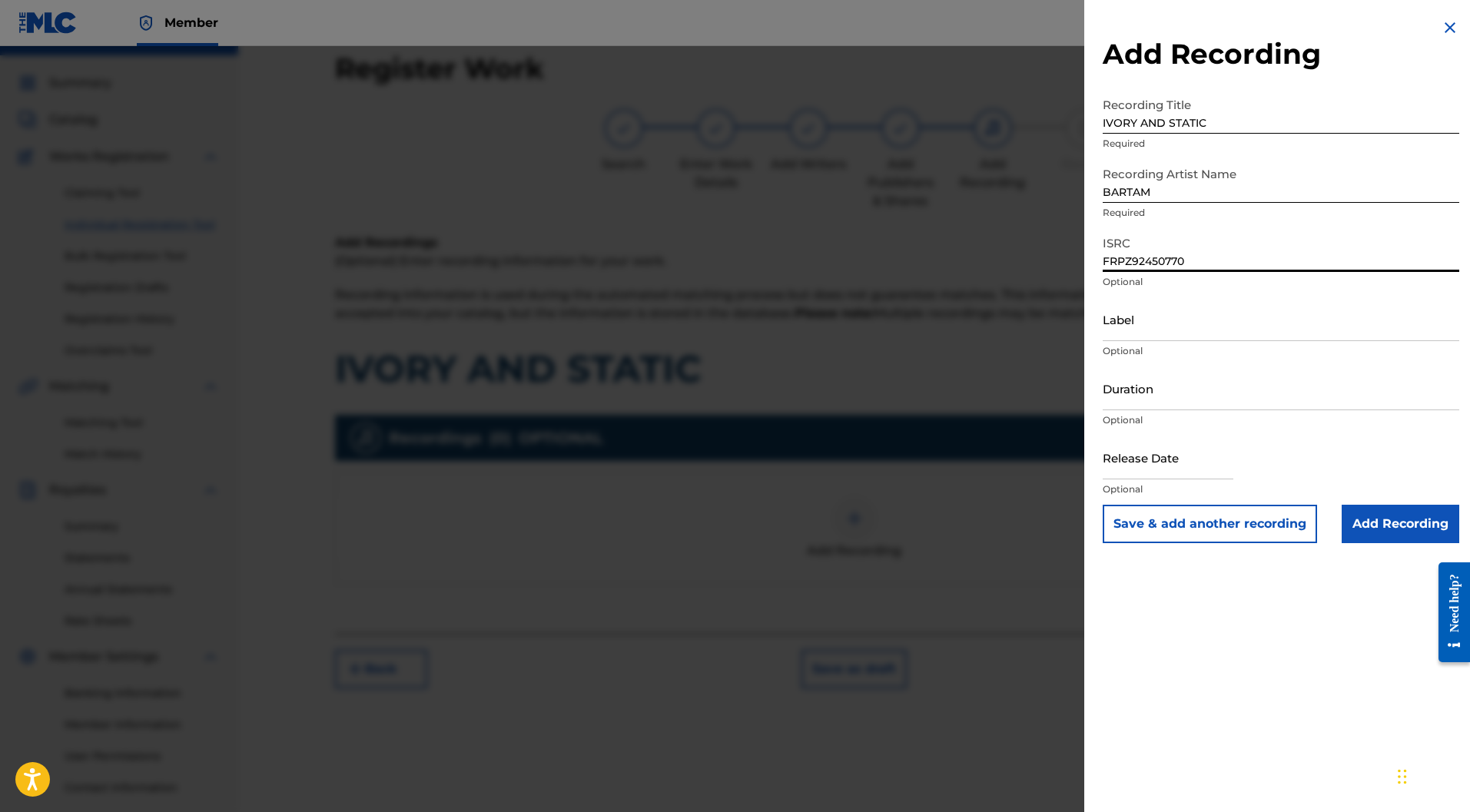
click at [1200, 312] on input "Label" at bounding box center [1281, 319] width 357 height 44
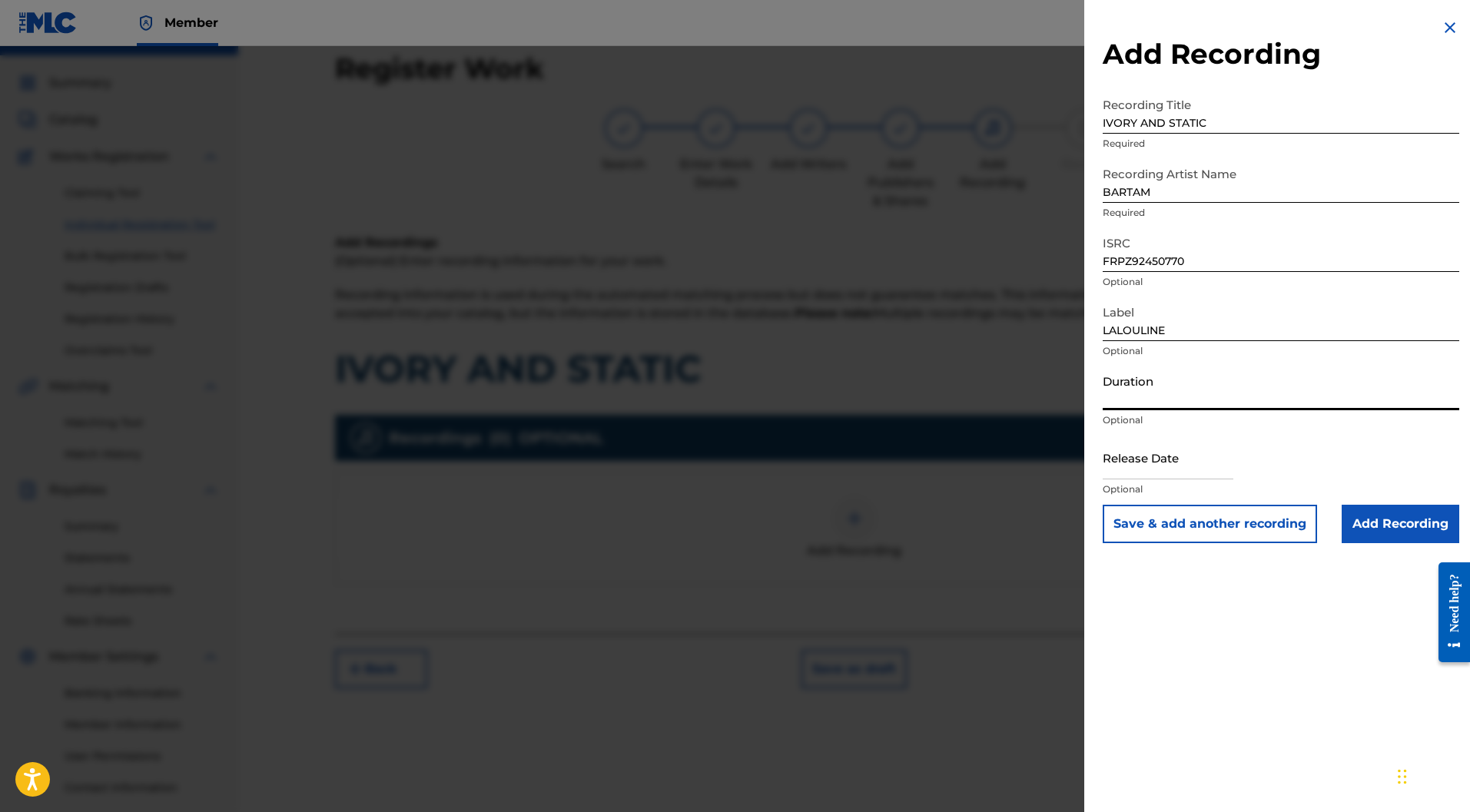
click at [1139, 385] on input "Duration" at bounding box center [1281, 388] width 357 height 44
click at [1172, 469] on input "text" at bounding box center [1168, 457] width 130 height 44
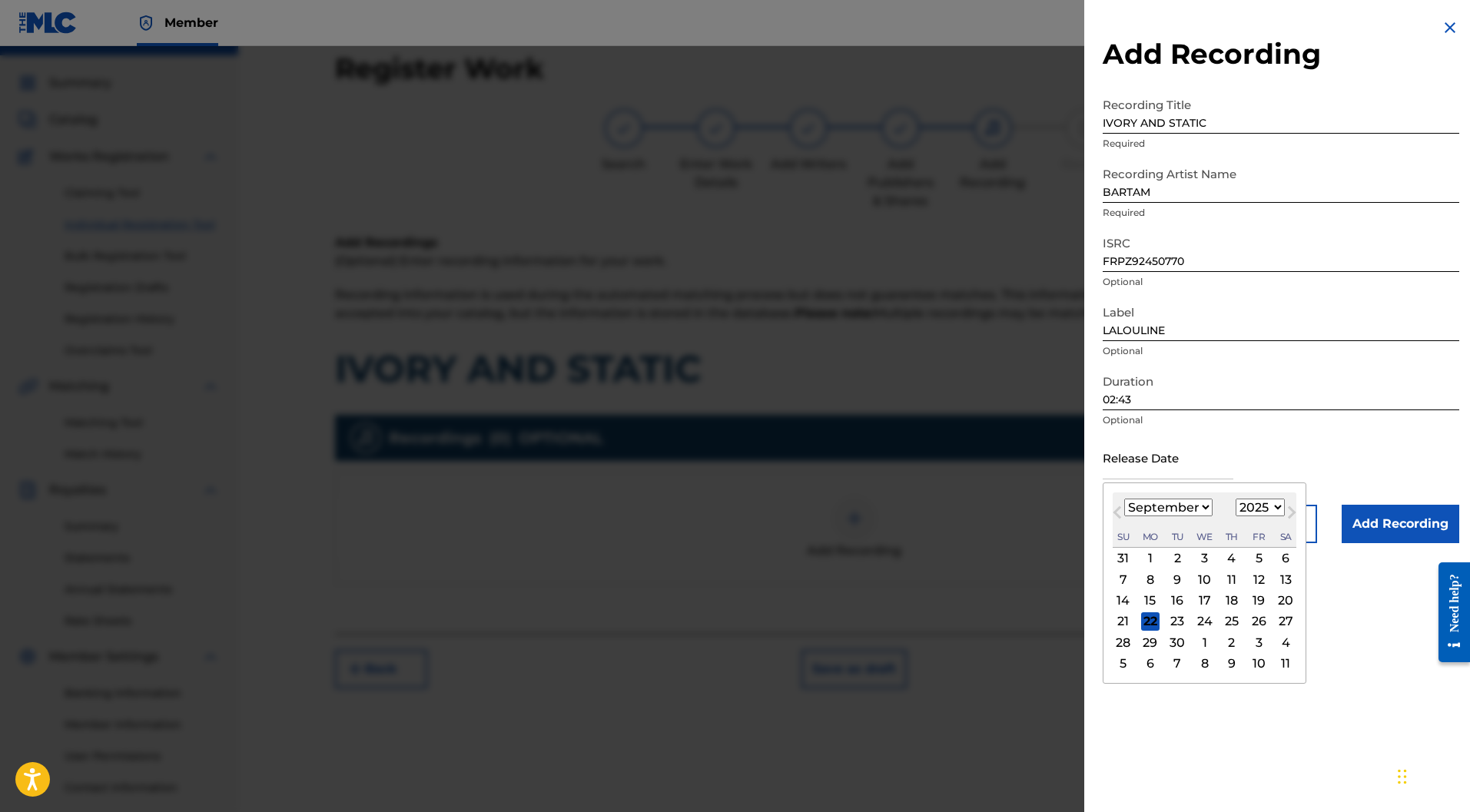
click at [1151, 578] on div "8" at bounding box center [1150, 579] width 19 height 19
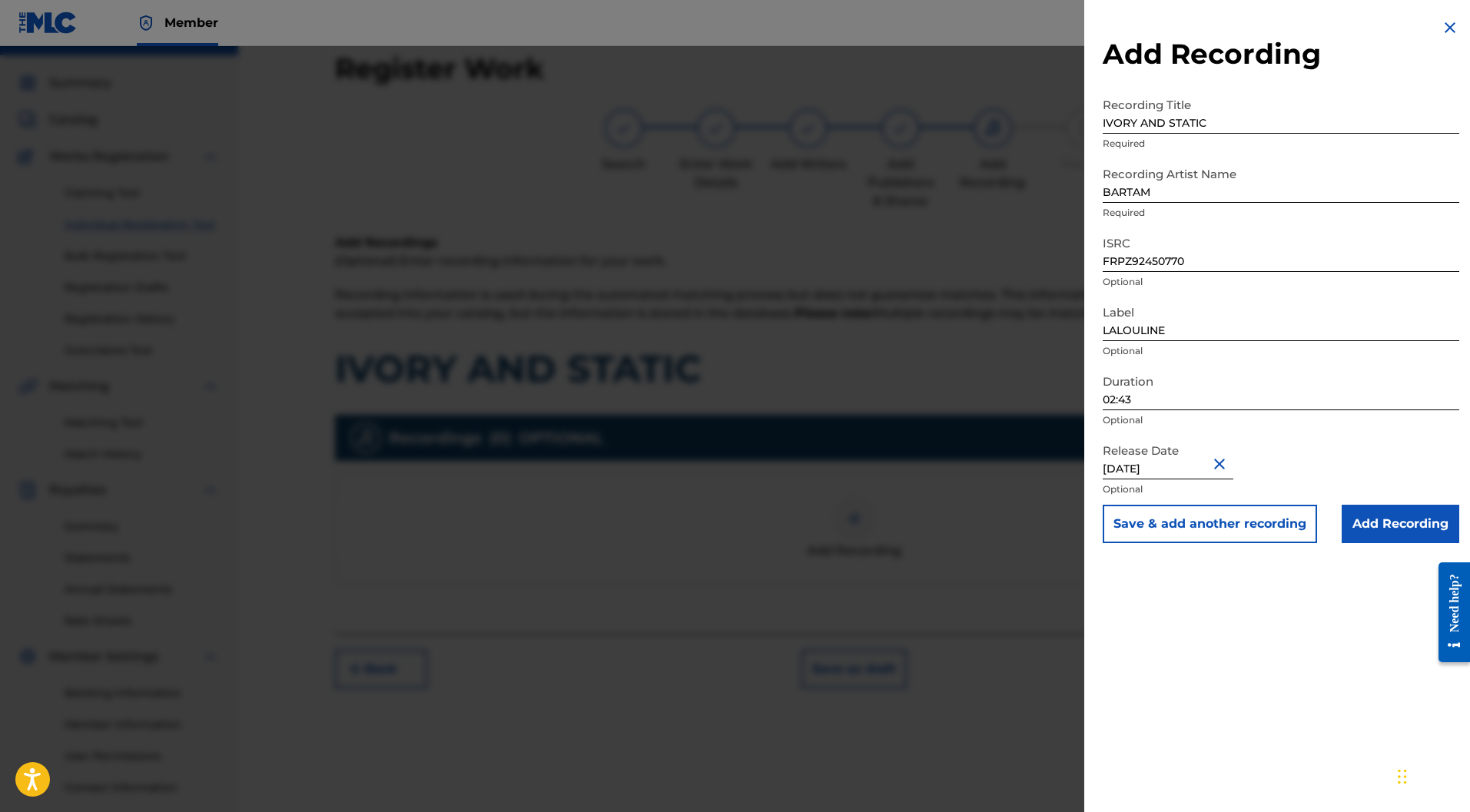
click at [1188, 463] on input "September 8 2025" at bounding box center [1168, 457] width 130 height 44
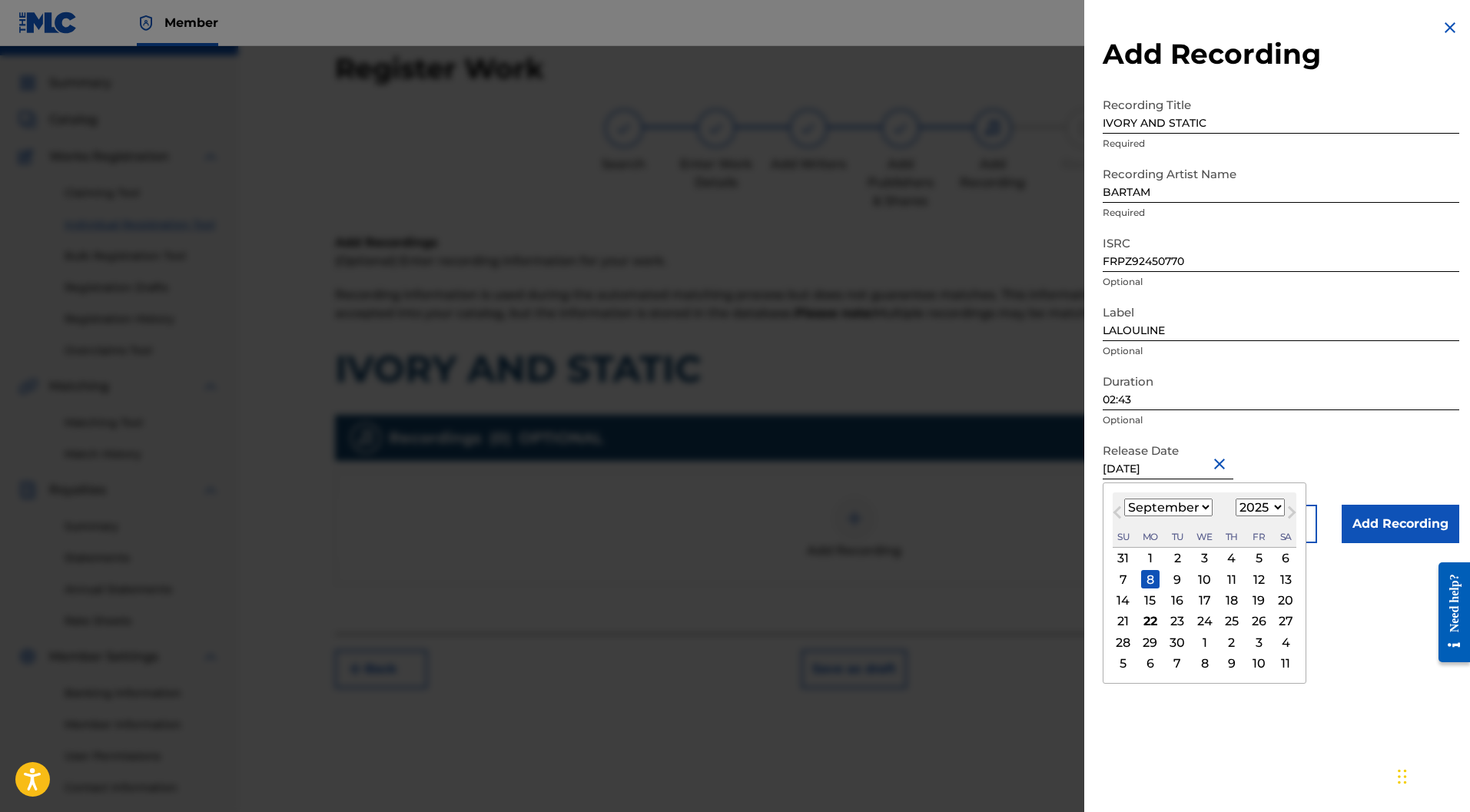
click at [1262, 575] on div "12" at bounding box center [1259, 579] width 19 height 19
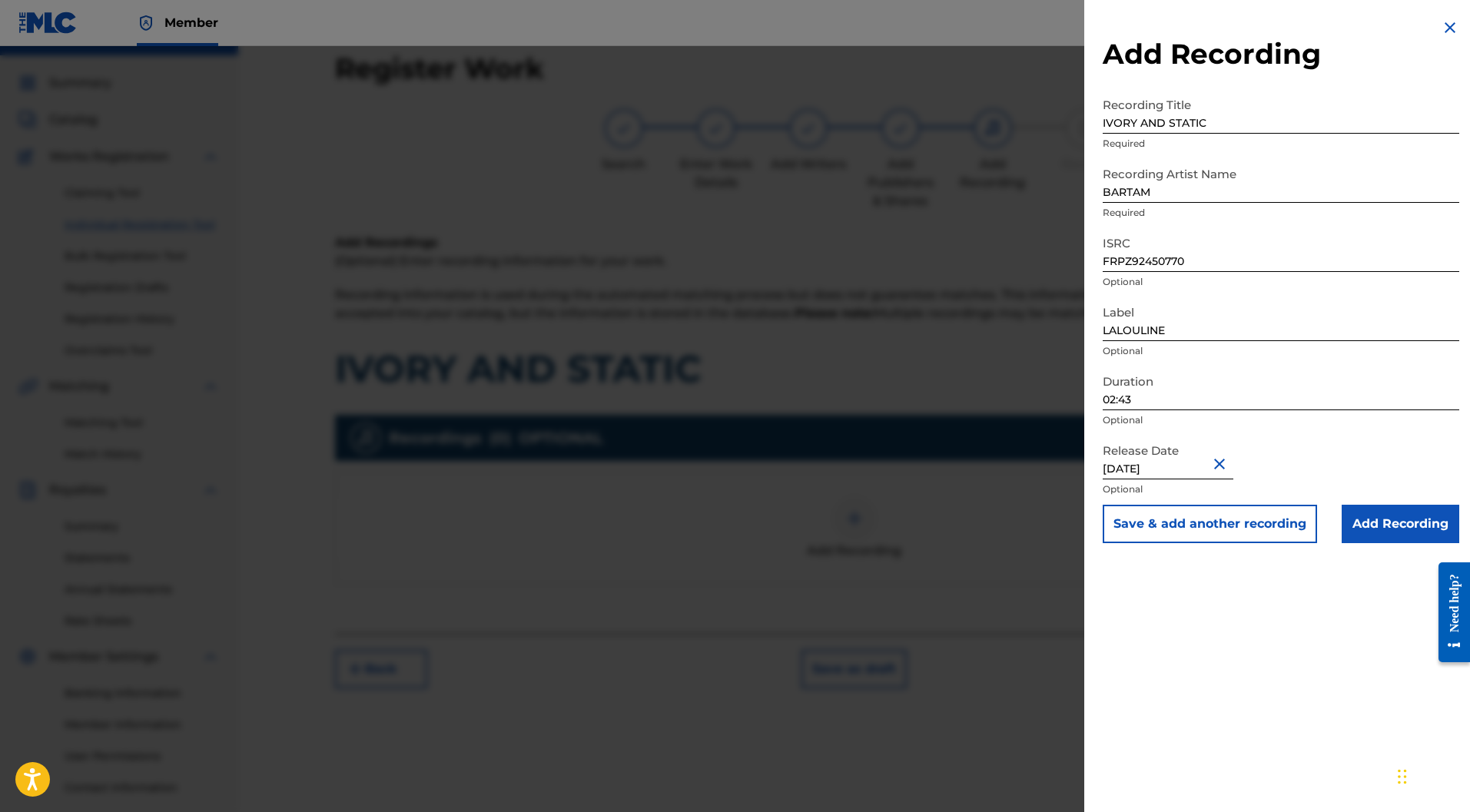
click at [1411, 520] on input "Add Recording" at bounding box center [1401, 524] width 118 height 39
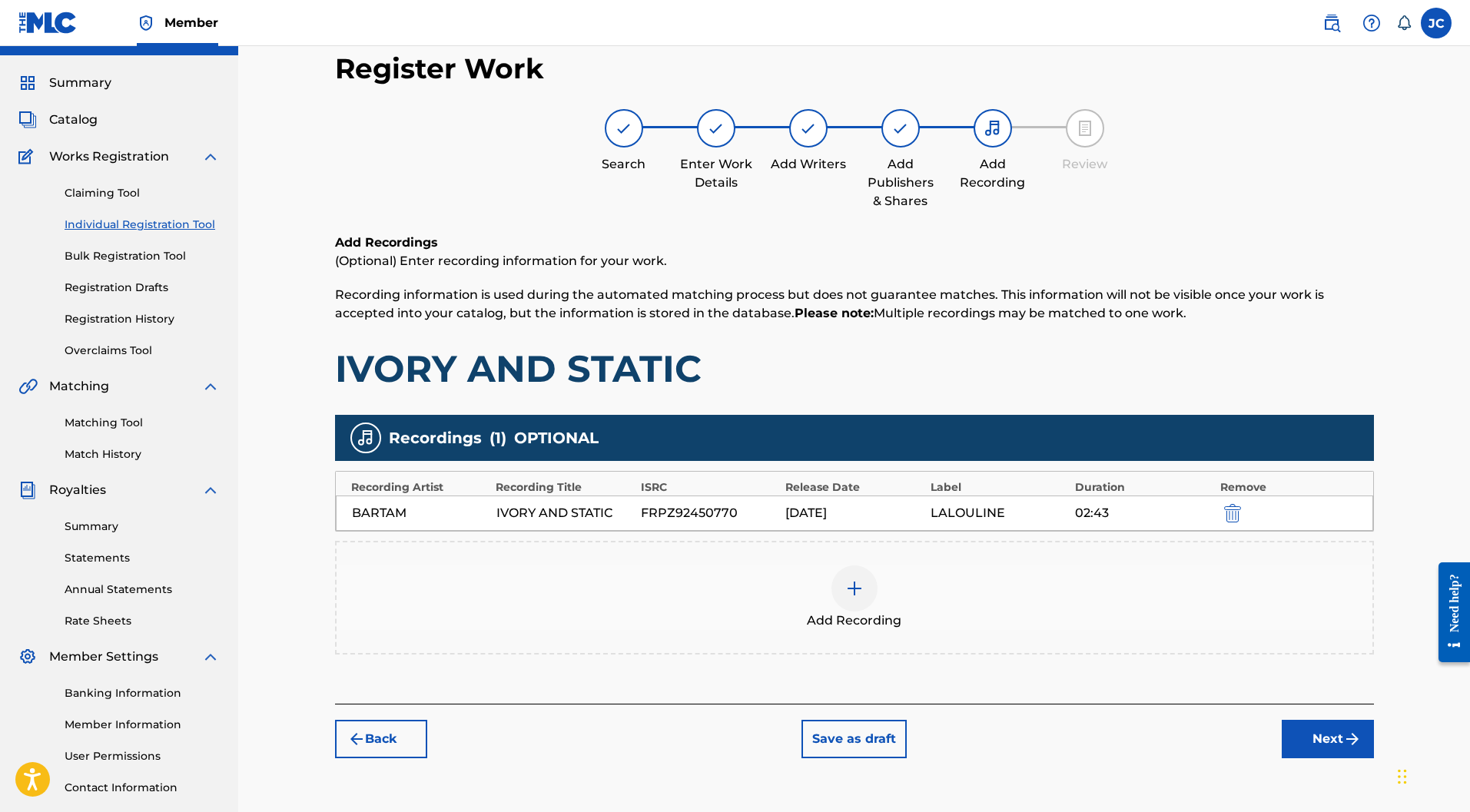
click at [1327, 720] on button "Next" at bounding box center [1328, 739] width 93 height 39
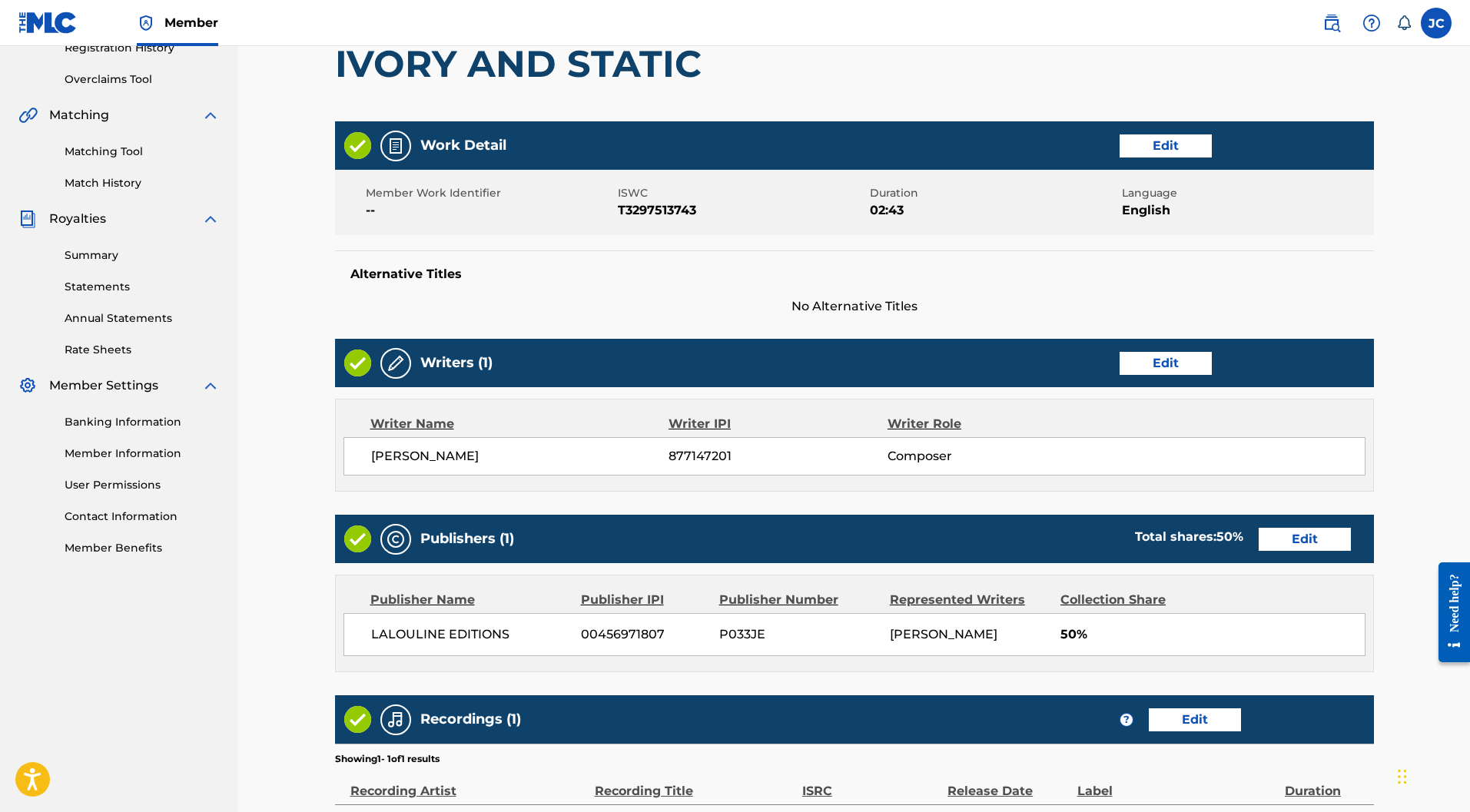
scroll to position [487, 0]
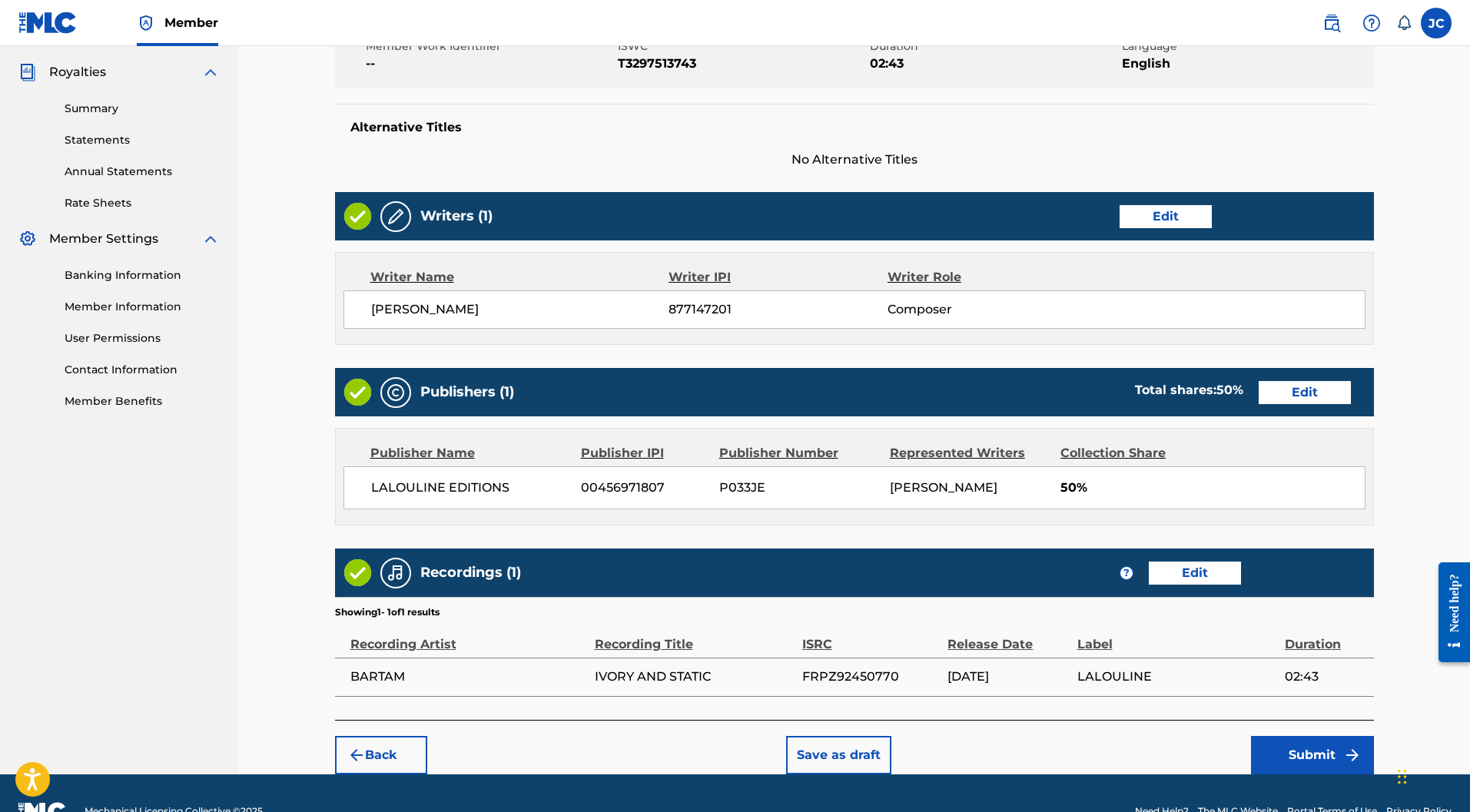
click at [1317, 737] on button "Submit" at bounding box center [1313, 755] width 123 height 39
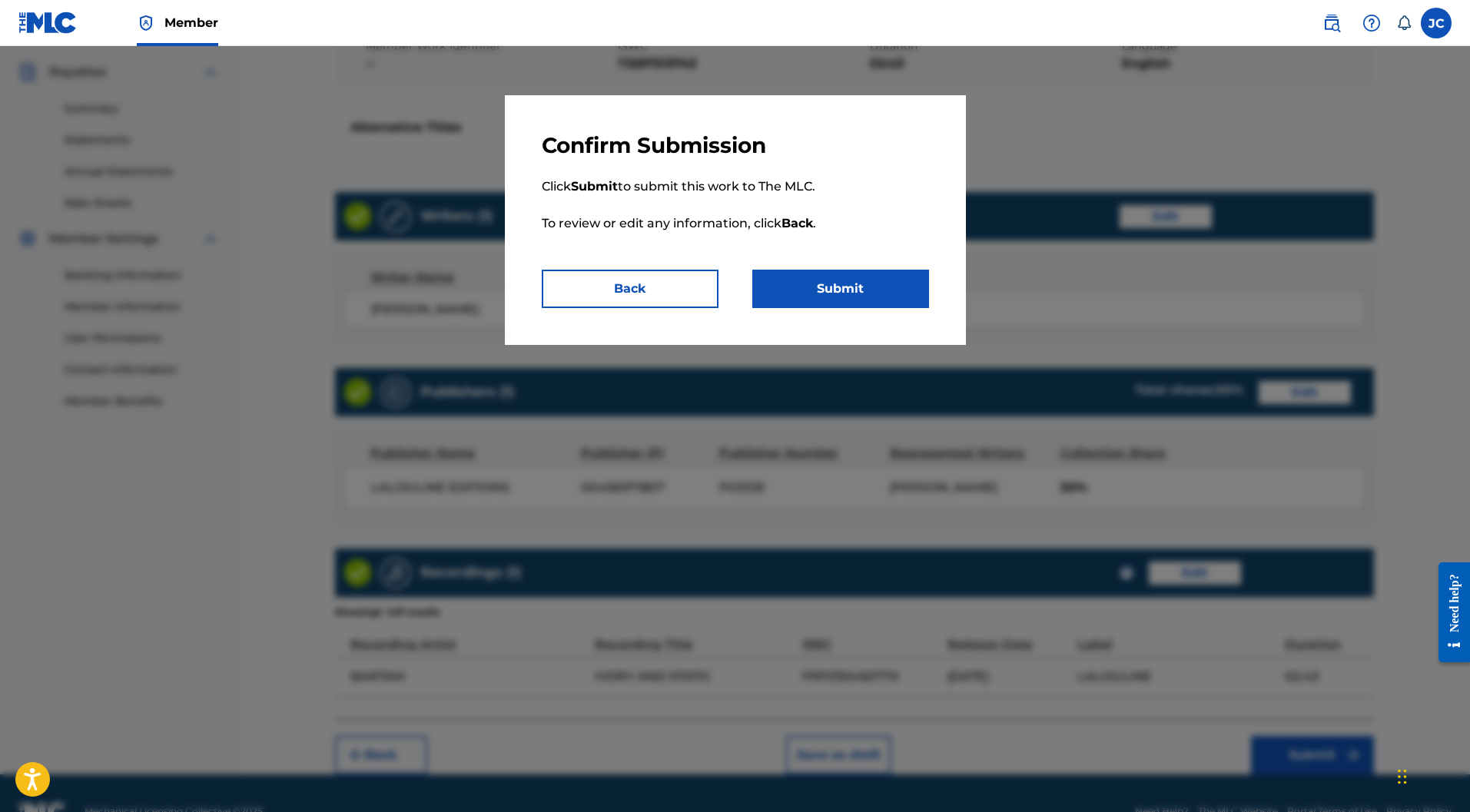
click at [828, 279] on button "Submit" at bounding box center [840, 288] width 177 height 39
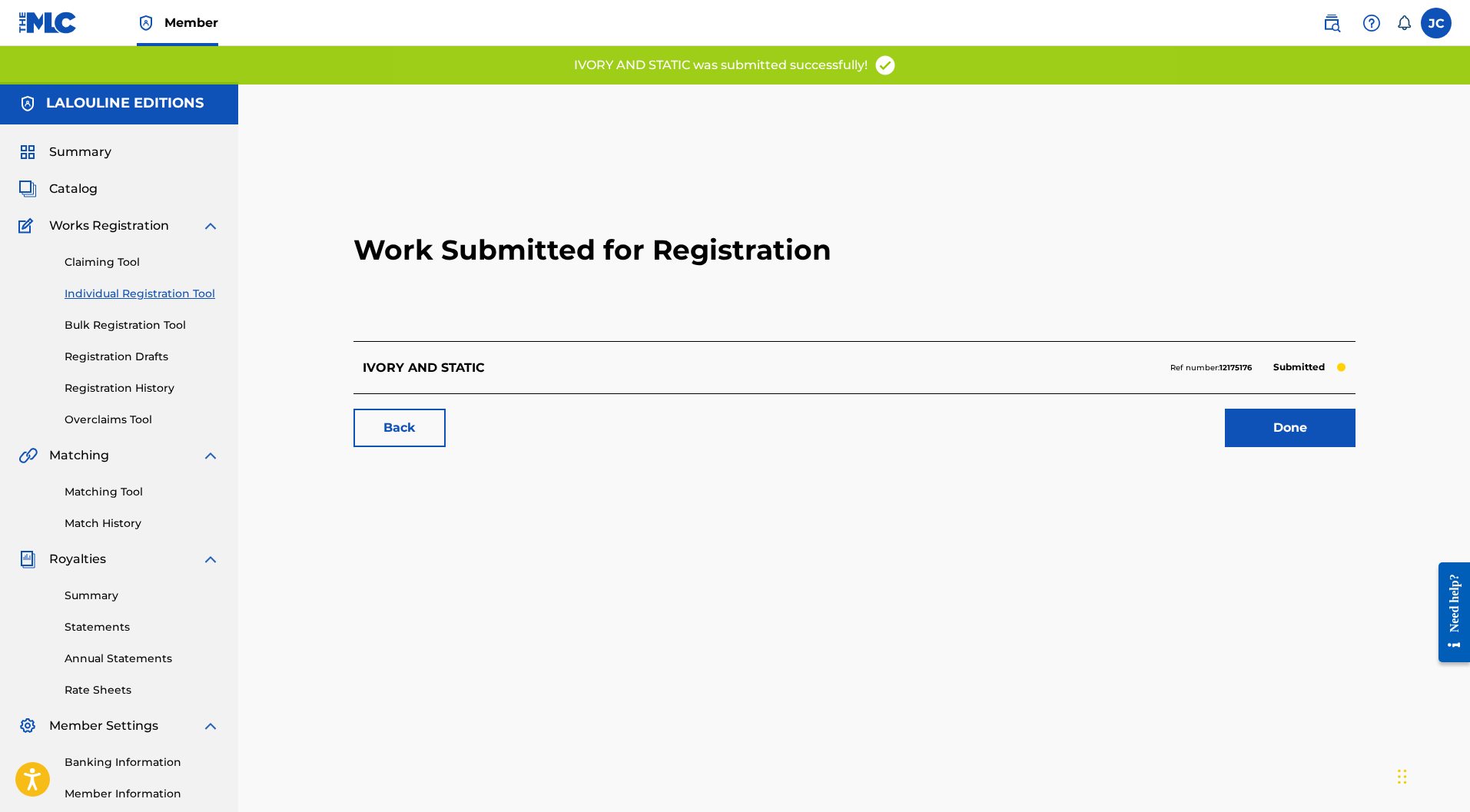
click at [1270, 409] on link "Done" at bounding box center [1290, 428] width 130 height 39
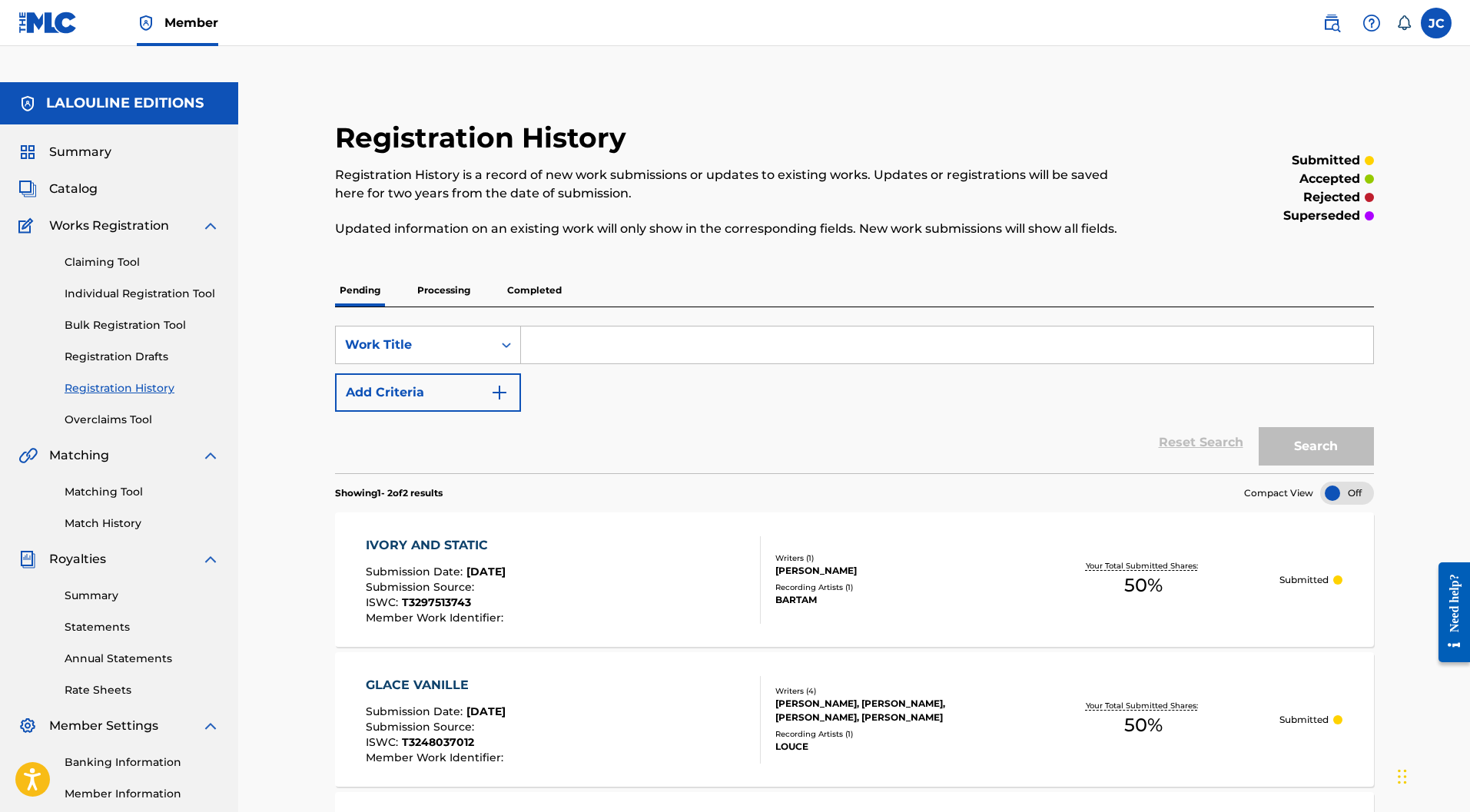
click at [124, 286] on link "Individual Registration Tool" at bounding box center [142, 294] width 155 height 16
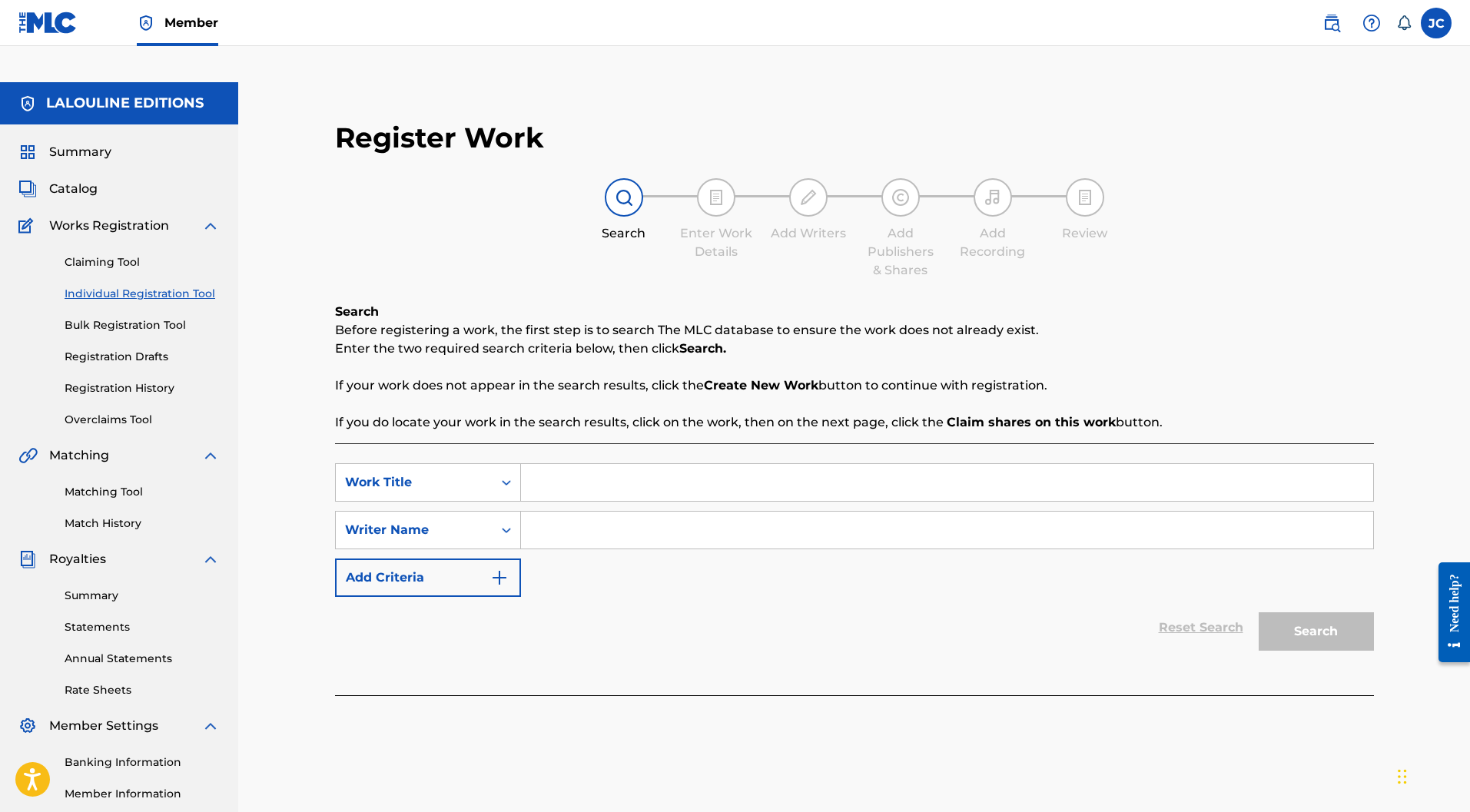
click at [624, 464] on input "Search Form" at bounding box center [947, 482] width 853 height 37
paste input "MYSTIC MIRAGE"
click at [610, 512] on input "Search Form" at bounding box center [947, 530] width 853 height 37
click at [1315, 613] on button "Search" at bounding box center [1316, 631] width 115 height 39
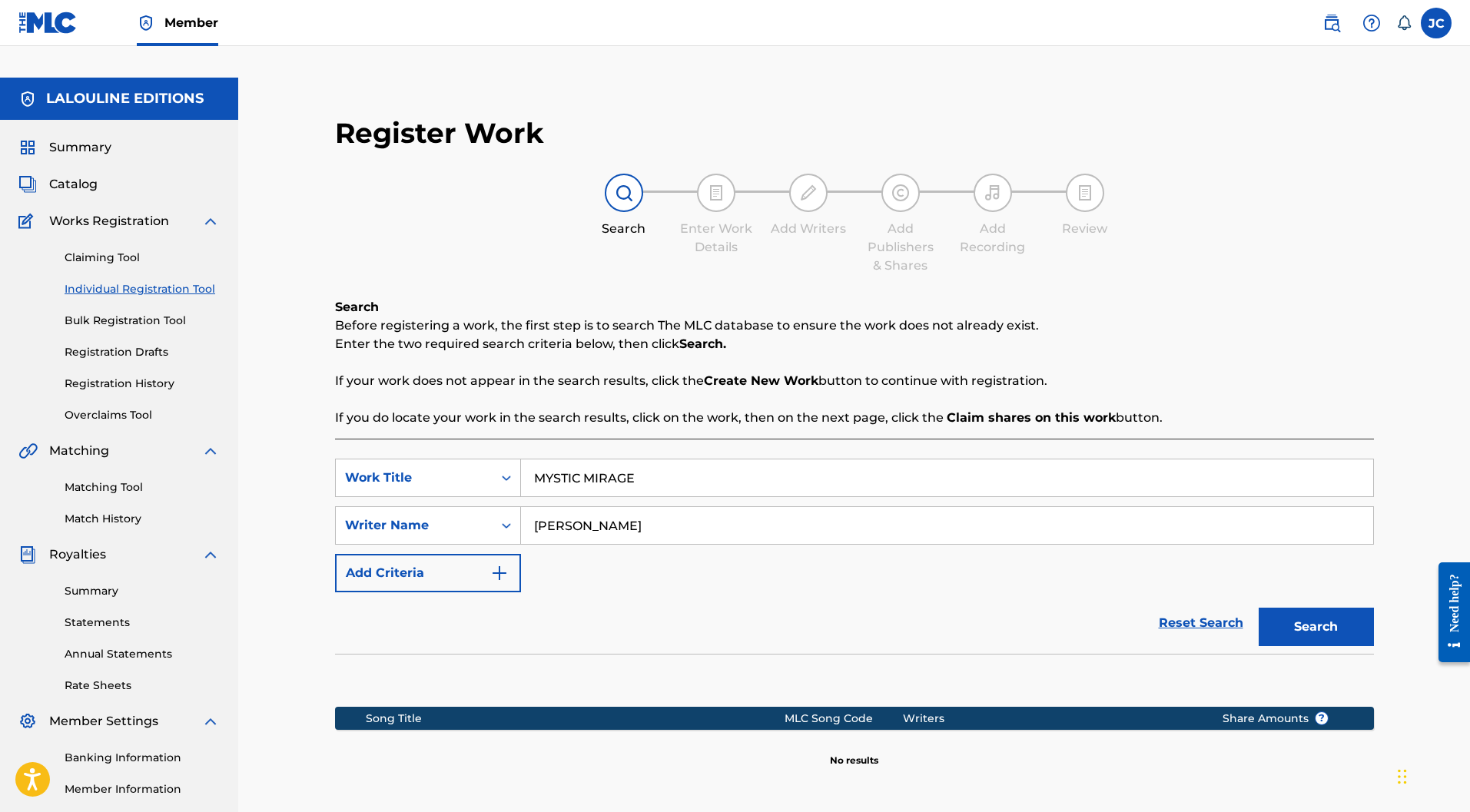
scroll to position [141, 0]
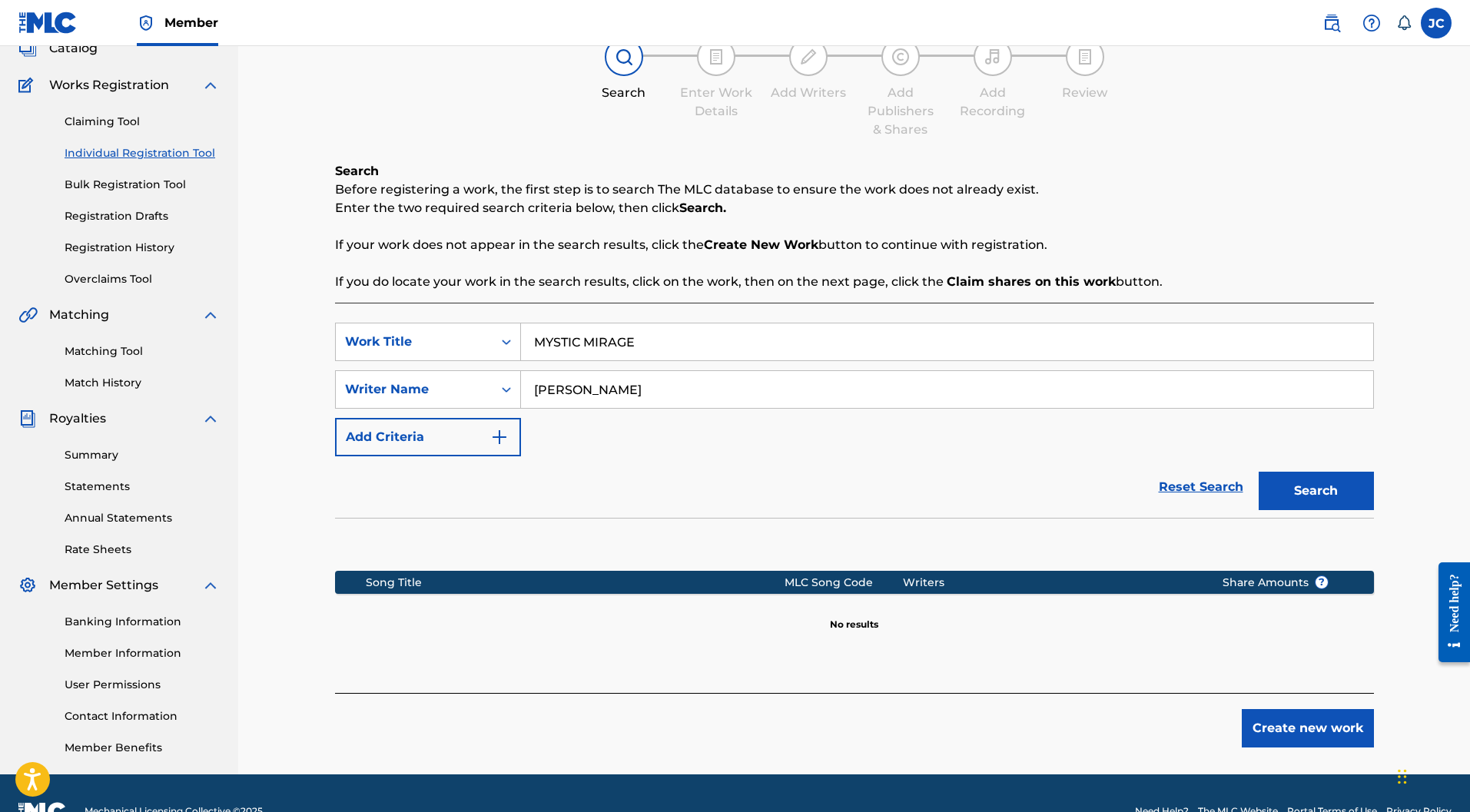
click at [1302, 710] on button "Create new work" at bounding box center [1307, 728] width 132 height 39
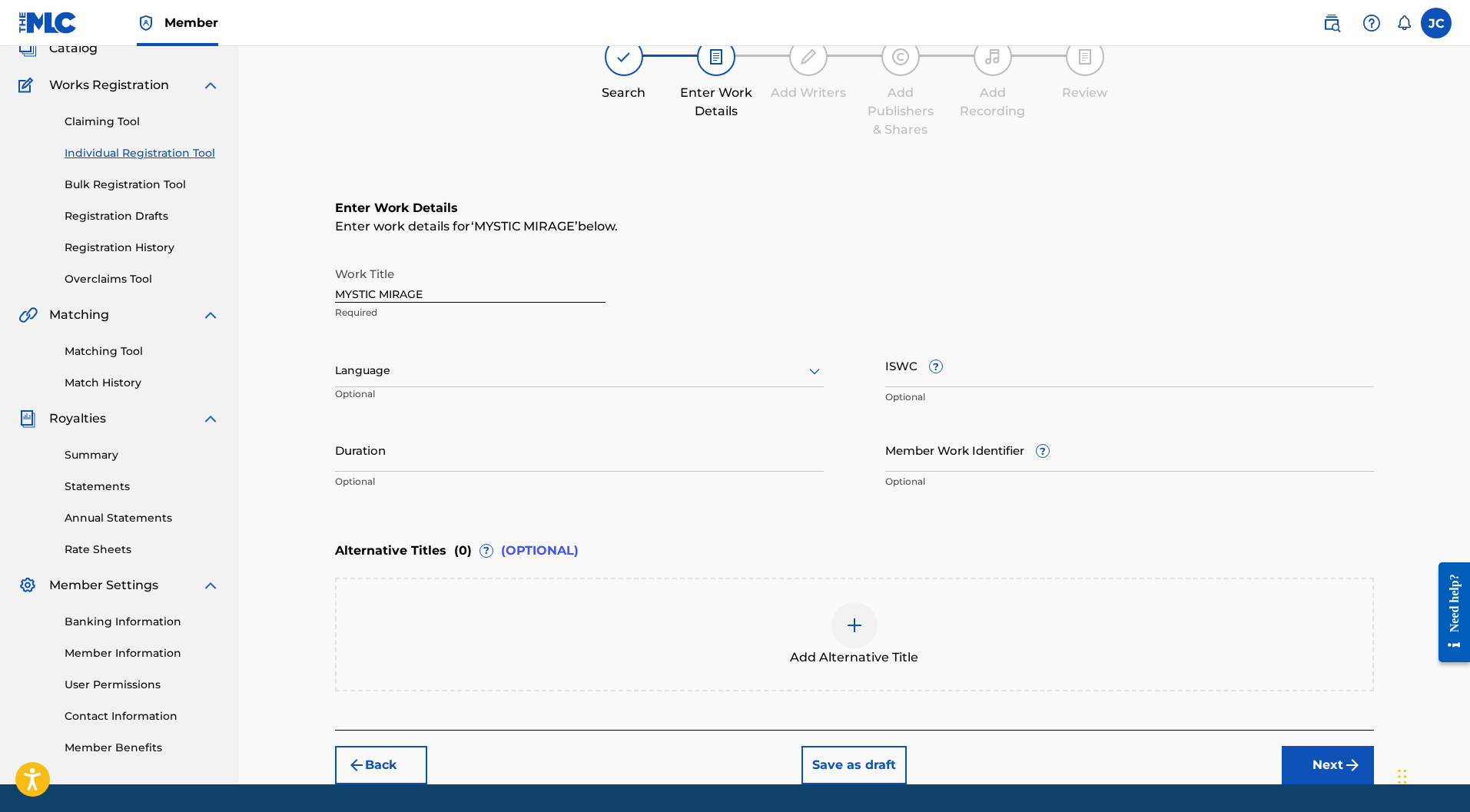
click at [516, 355] on div "Language" at bounding box center [580, 371] width 489 height 32
click at [405, 387] on div "English" at bounding box center [580, 404] width 487 height 34
click at [974, 343] on input "ISWC ?" at bounding box center [1129, 365] width 489 height 44
paste input "T-329.478.810-2"
click at [588, 428] on input "Duration" at bounding box center [580, 449] width 489 height 44
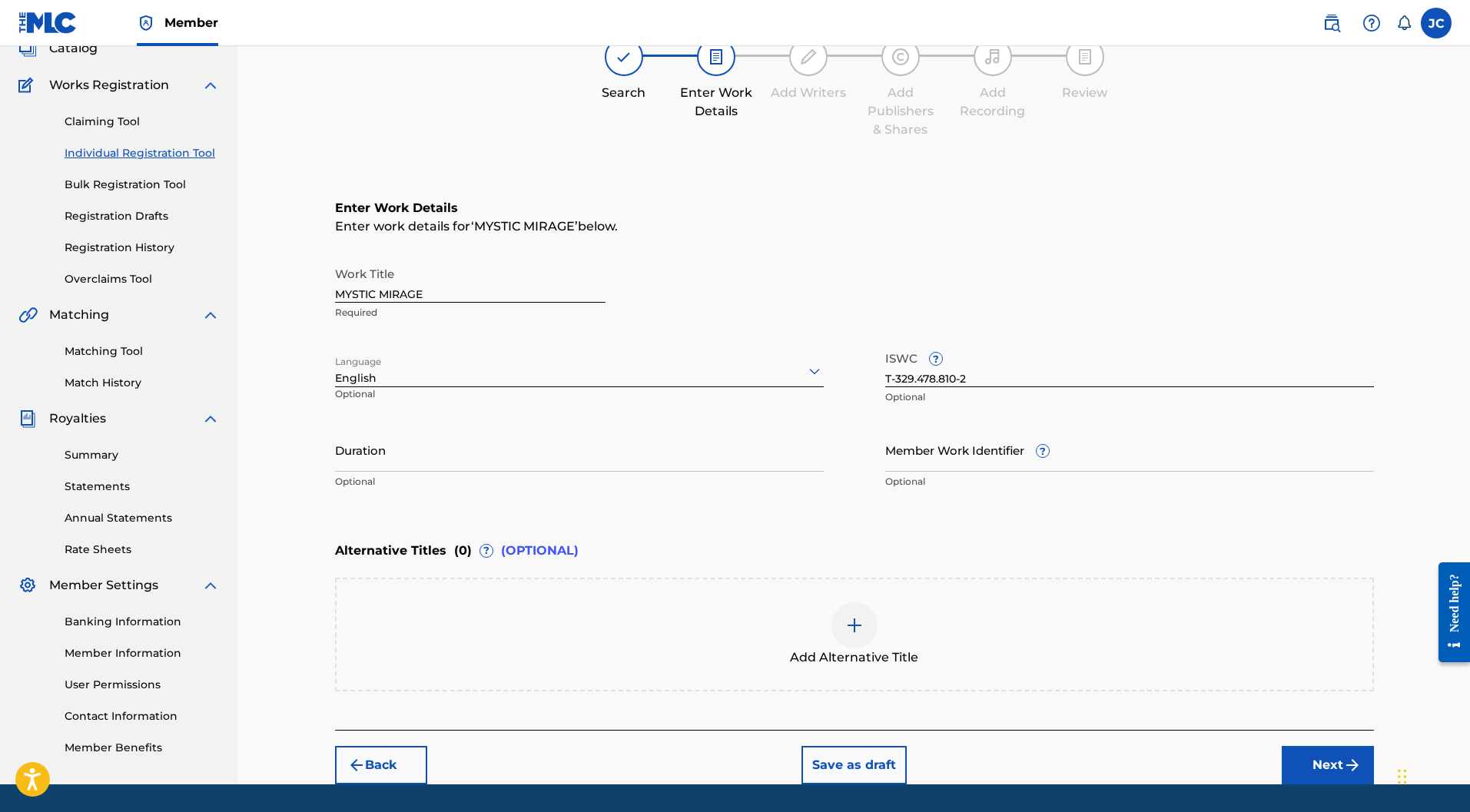
click at [539, 428] on input "Duration" at bounding box center [580, 449] width 489 height 44
click at [429, 428] on input "Duration" at bounding box center [580, 449] width 489 height 44
click at [1134, 259] on div "Work Title MYSTIC MIRAGE Required" at bounding box center [855, 293] width 1040 height 69
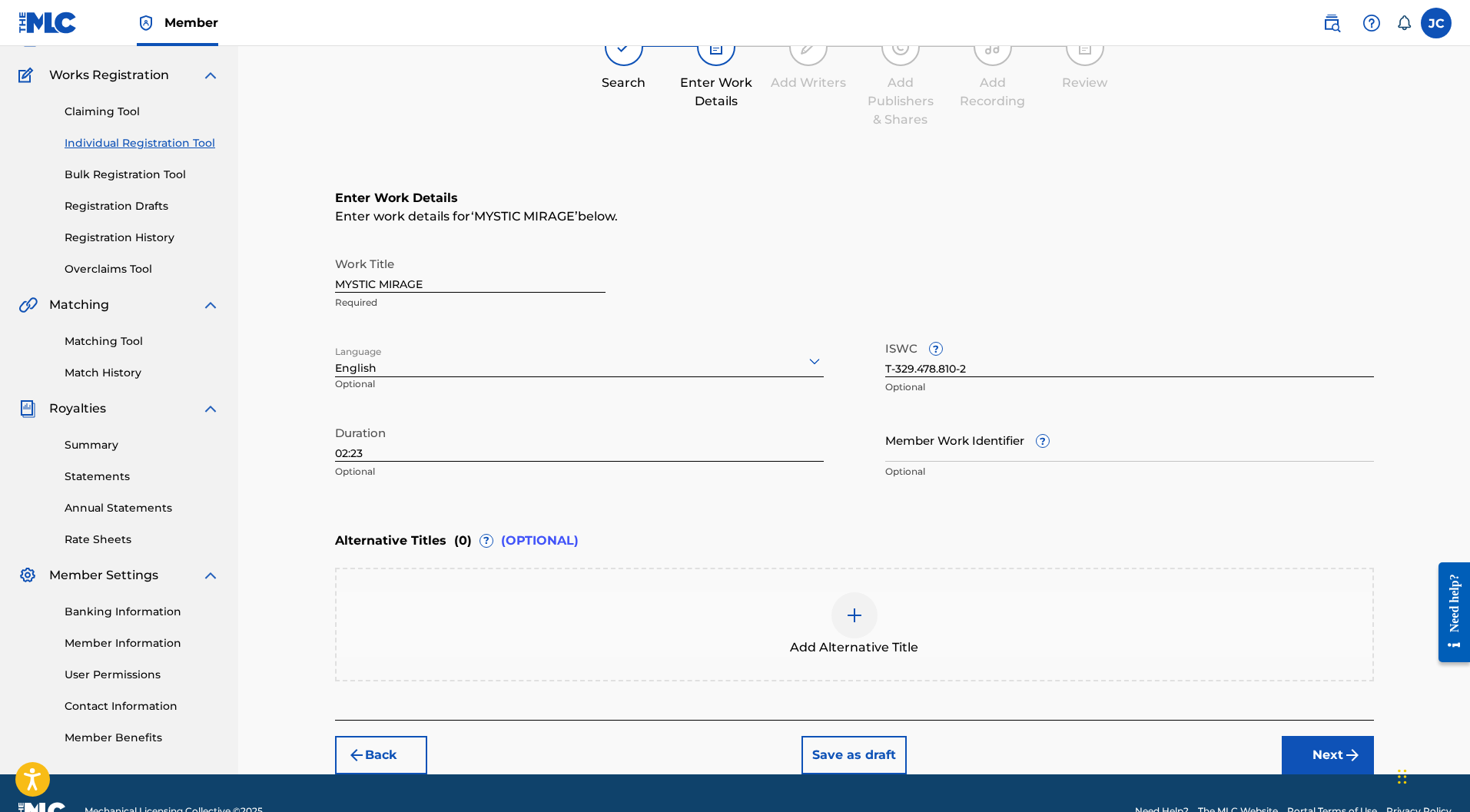
click at [1315, 737] on button "Next" at bounding box center [1328, 755] width 93 height 39
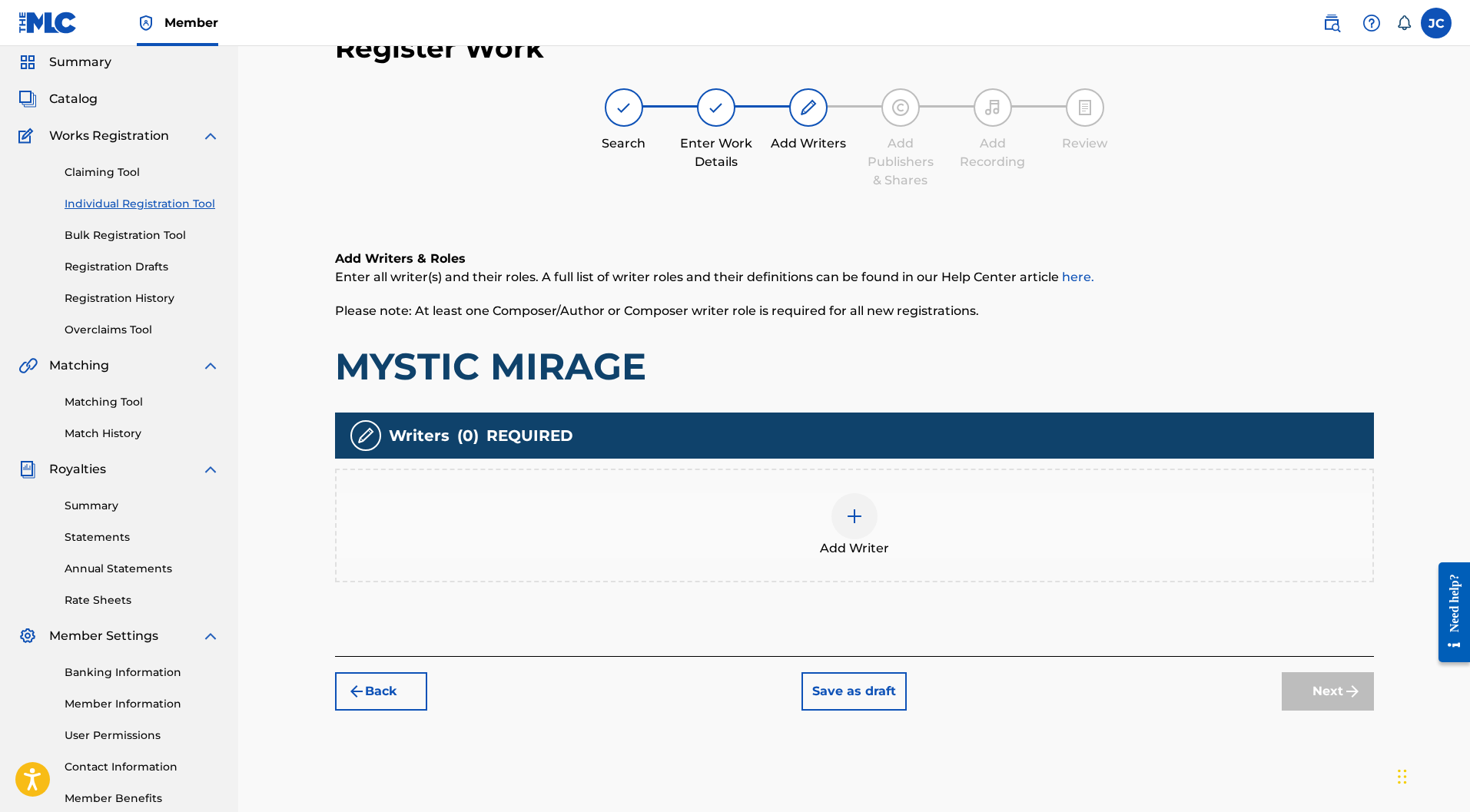
scroll to position [69, 0]
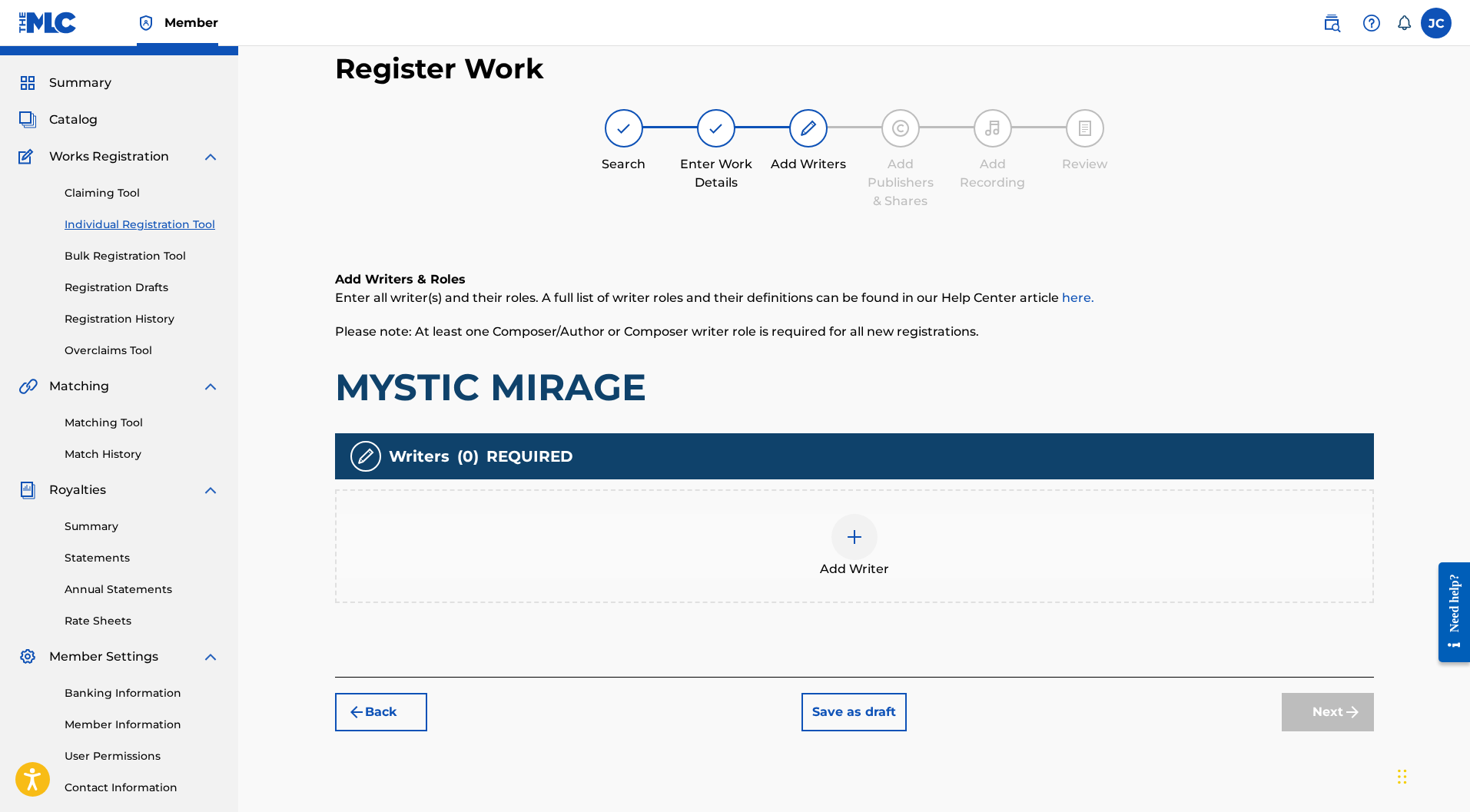
click at [846, 528] on img at bounding box center [855, 537] width 19 height 19
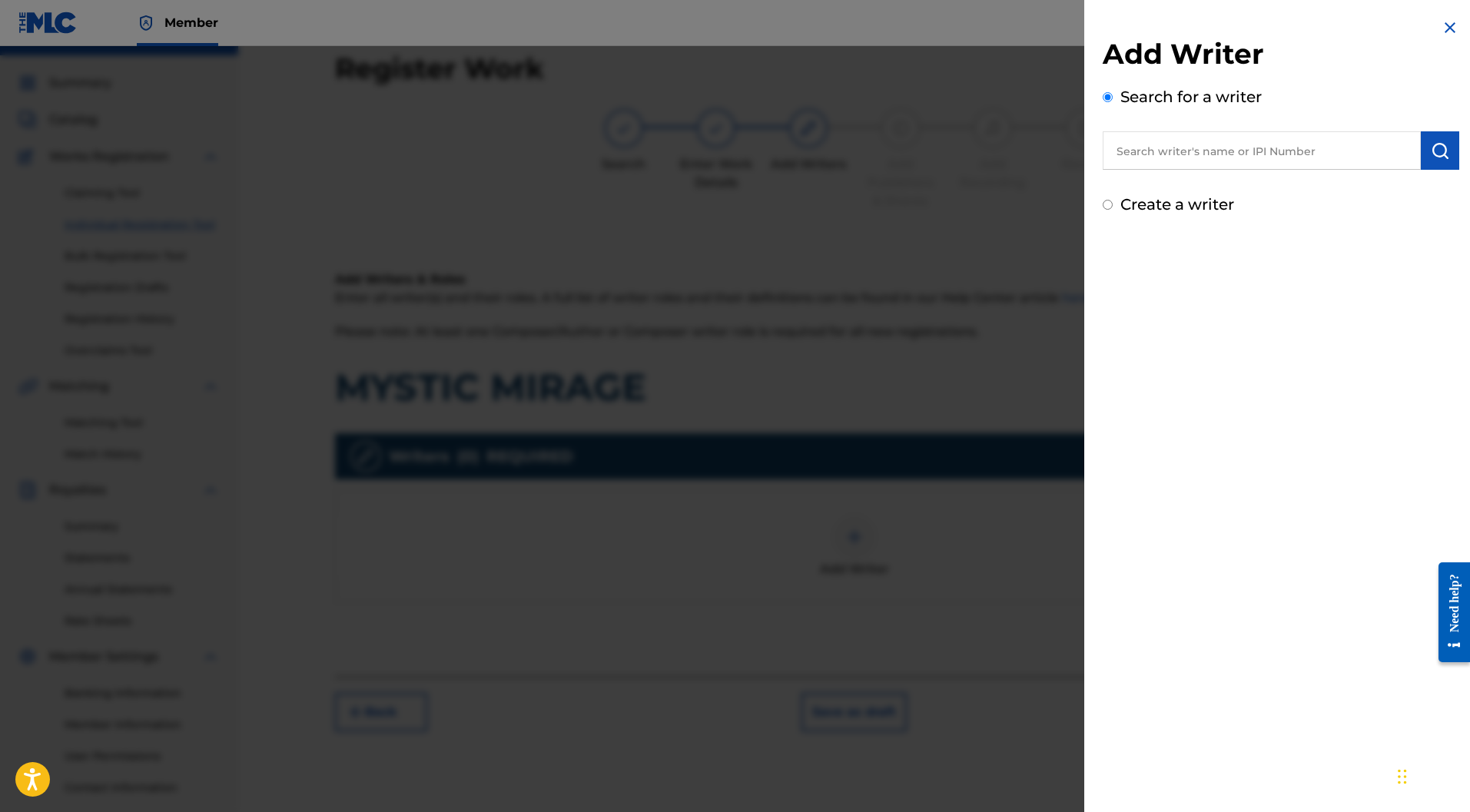
click at [1129, 199] on label "Create a writer" at bounding box center [1177, 204] width 114 height 19
click at [1113, 199] on input "Create a writer" at bounding box center [1108, 204] width 10 height 10
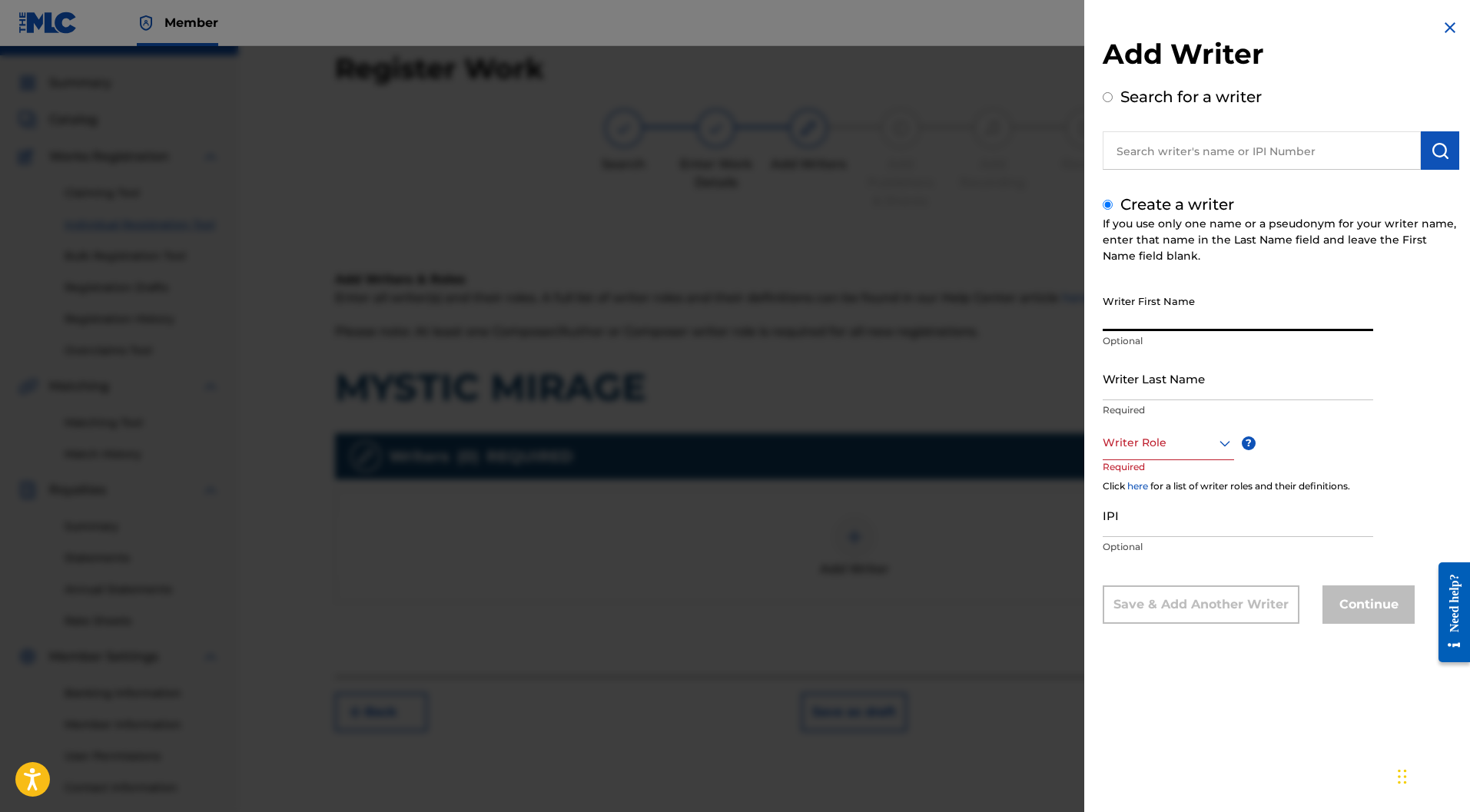
click at [1167, 307] on input "Writer First Name" at bounding box center [1238, 309] width 270 height 44
paste input "Matthieu BARBE"
drag, startPoint x: 1195, startPoint y: 327, endPoint x: 1157, endPoint y: 327, distance: 38.0
click at [1157, 327] on input "Matthieu BARBE" at bounding box center [1238, 309] width 270 height 44
click at [1120, 386] on input "Writer Last Name" at bounding box center [1238, 378] width 270 height 44
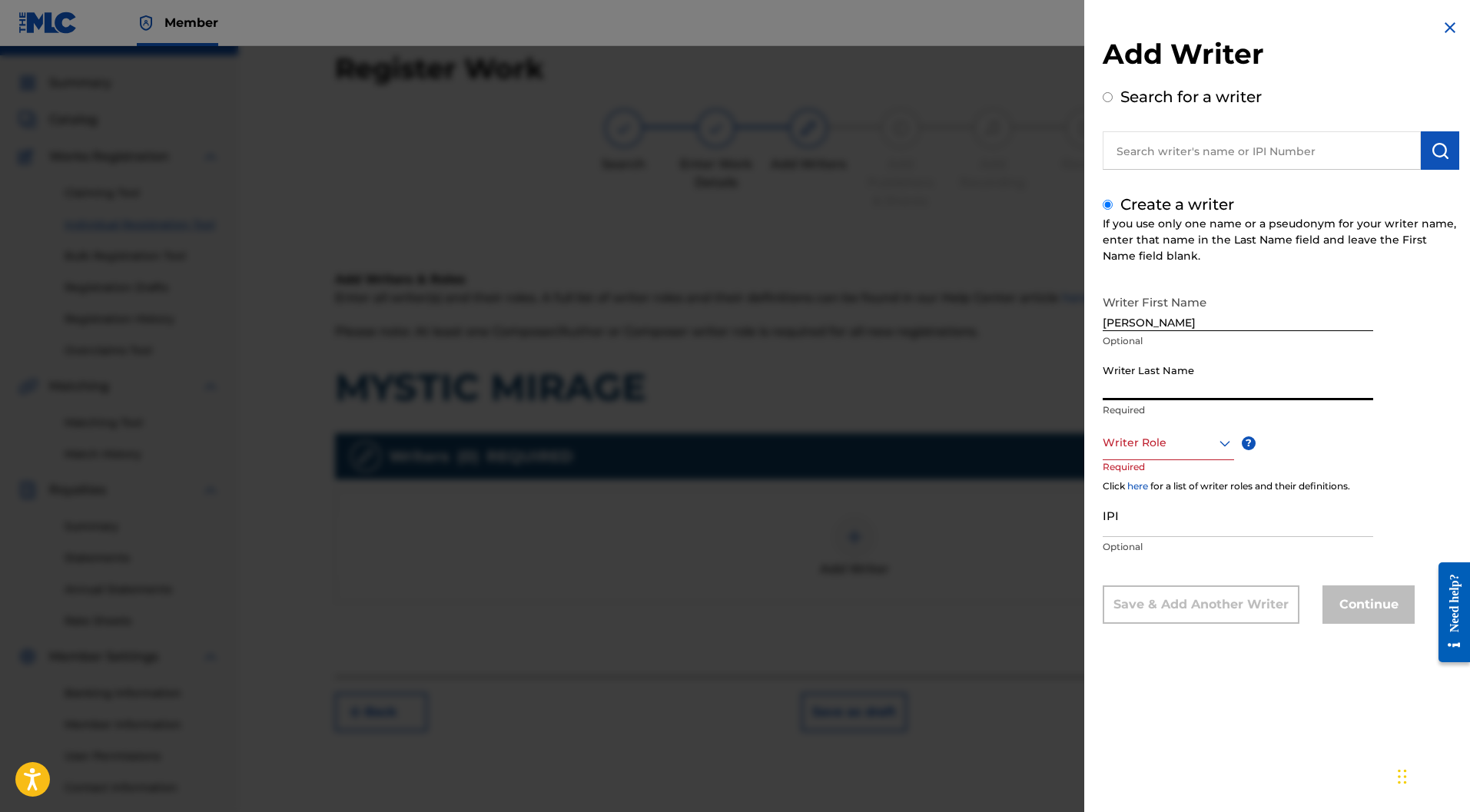
paste input "BARBE"
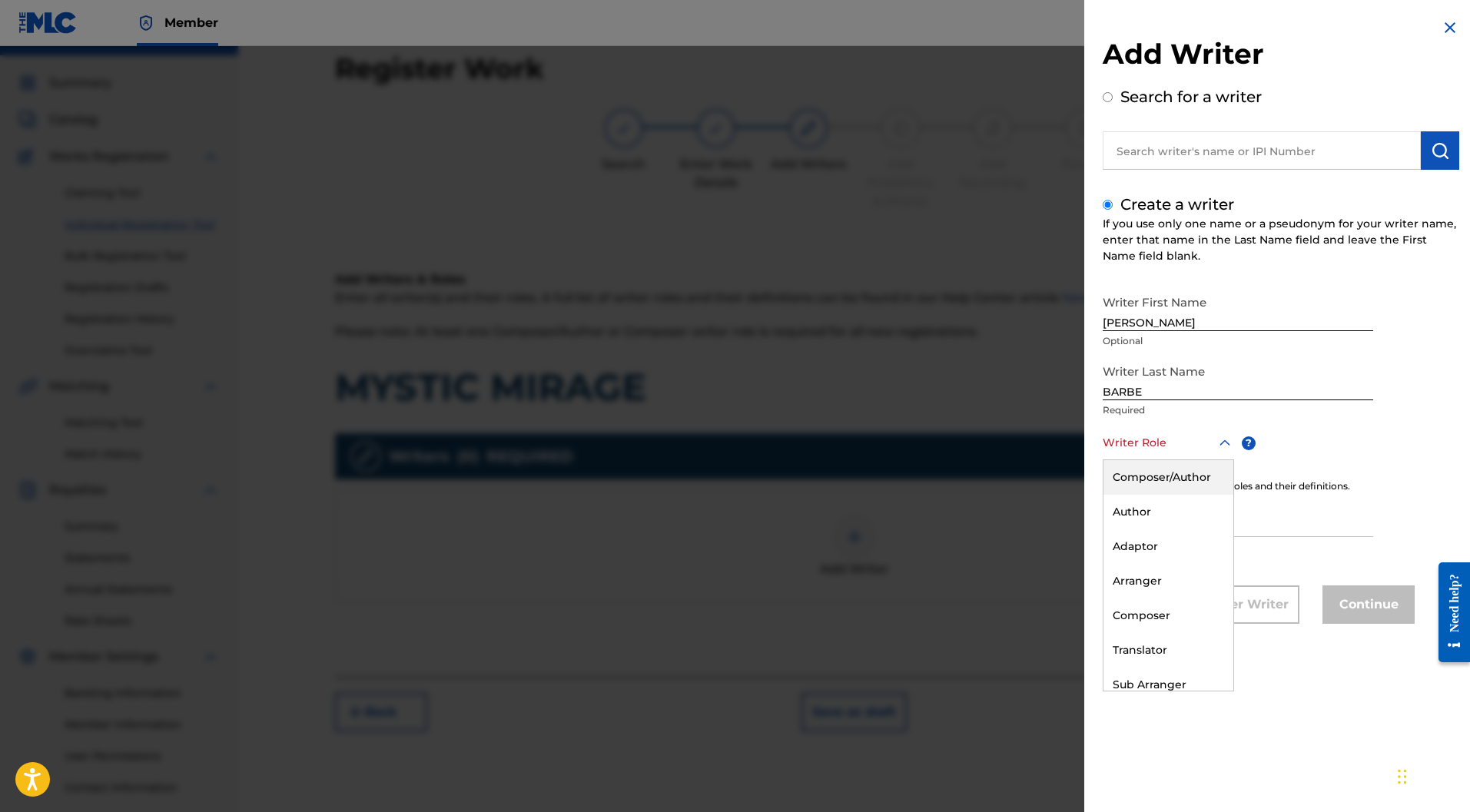
click at [1151, 442] on div at bounding box center [1169, 442] width 131 height 19
click at [1143, 601] on div "Composer" at bounding box center [1168, 615] width 130 height 34
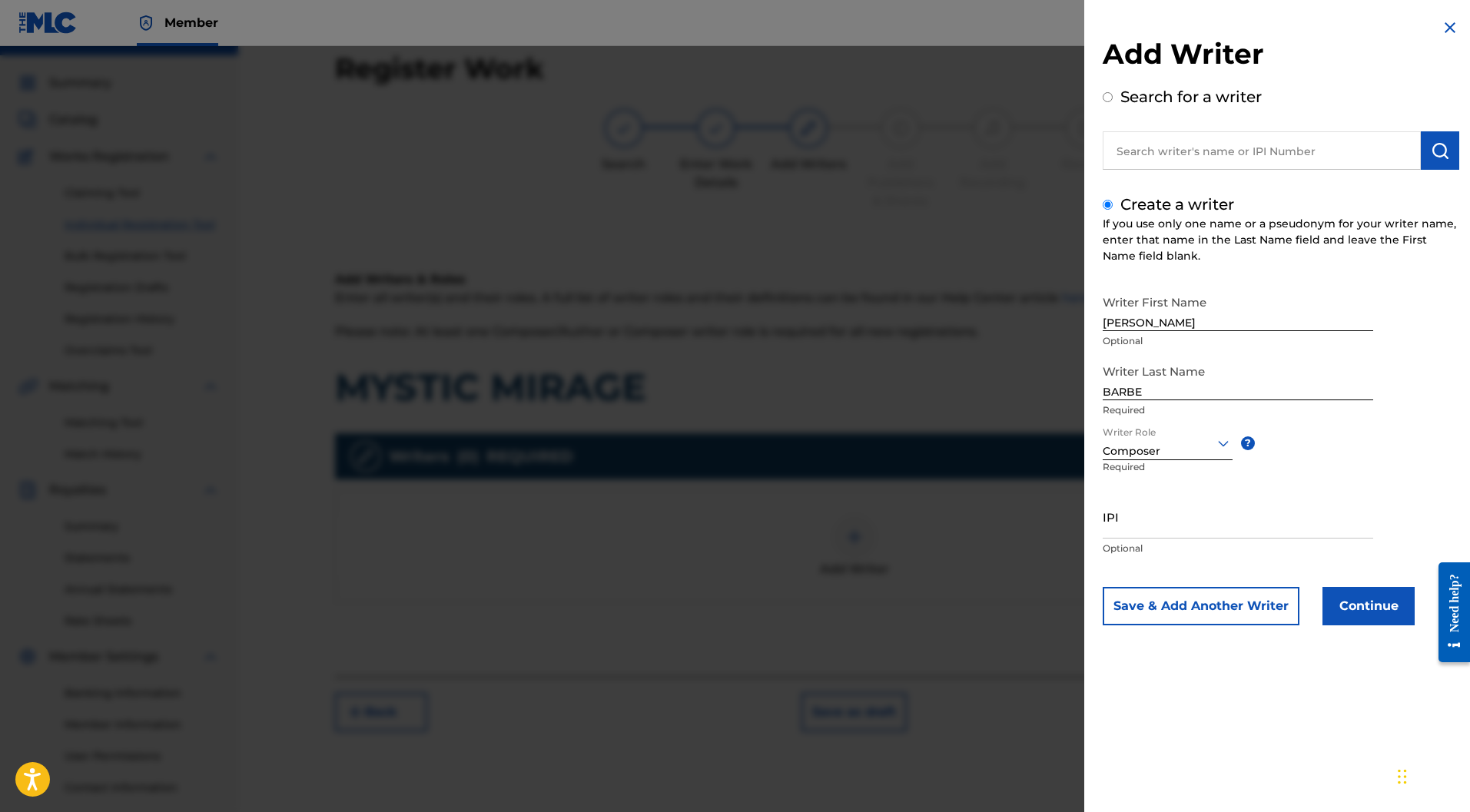
click at [1126, 524] on input "IPI" at bounding box center [1238, 516] width 270 height 44
paste input "877147201"
click at [1391, 613] on button "Continue" at bounding box center [1368, 606] width 93 height 39
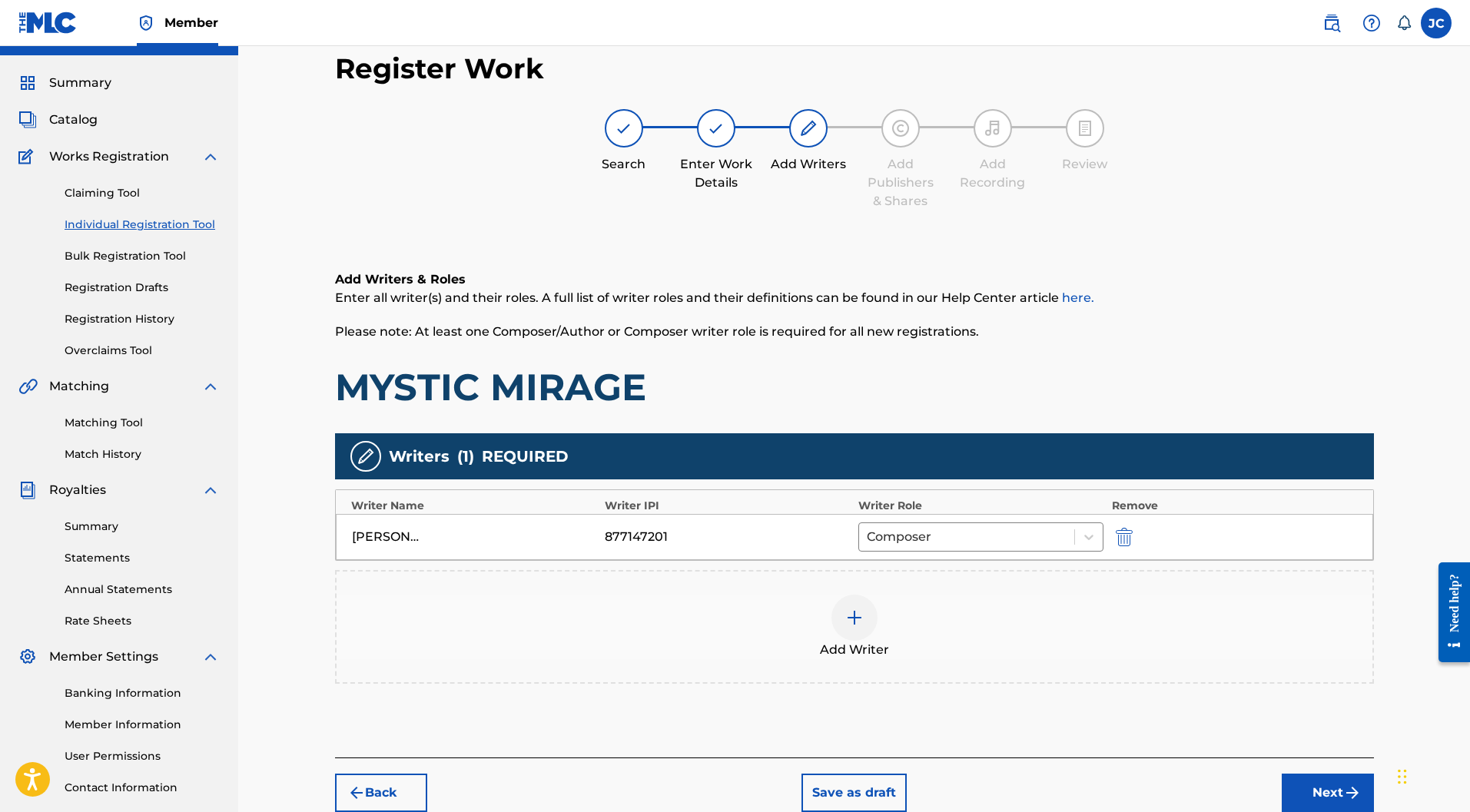
click at [1324, 773] on button "Next" at bounding box center [1328, 792] width 93 height 39
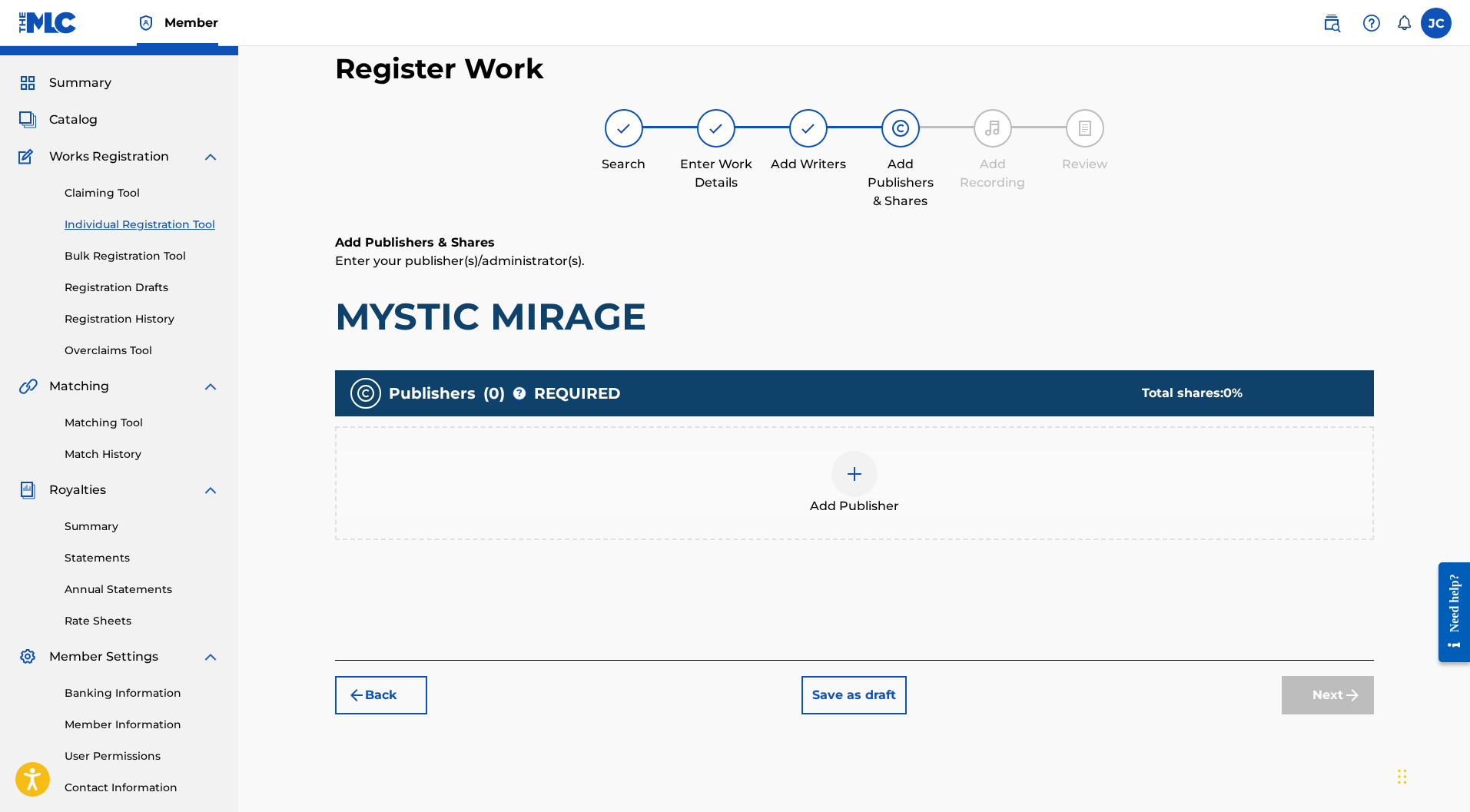
click at [864, 451] on div at bounding box center [855, 473] width 46 height 46
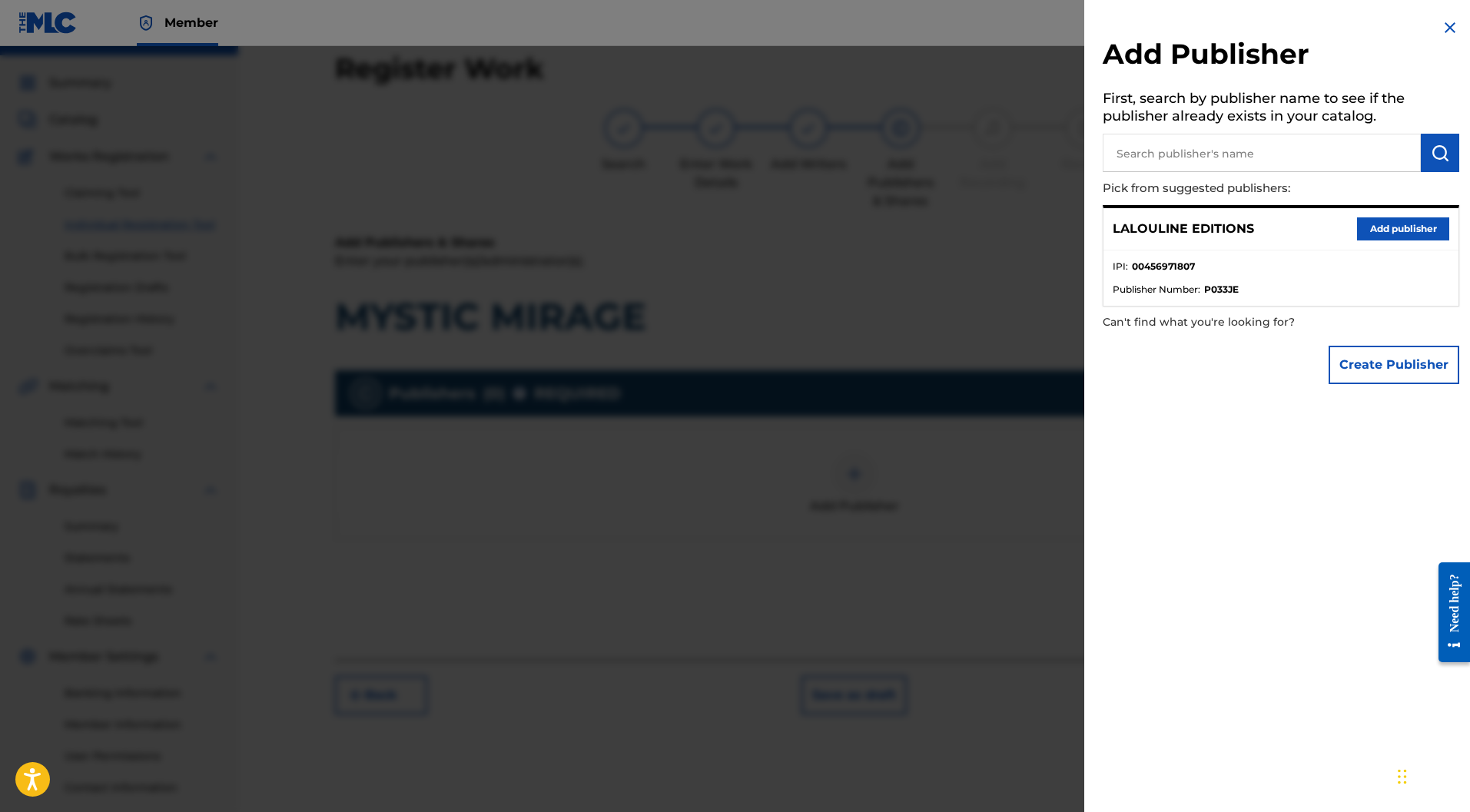
click at [1391, 215] on div "LALOULINE EDITIONS Add publisher" at bounding box center [1280, 229] width 355 height 42
click at [1391, 234] on button "Add publisher" at bounding box center [1404, 229] width 93 height 23
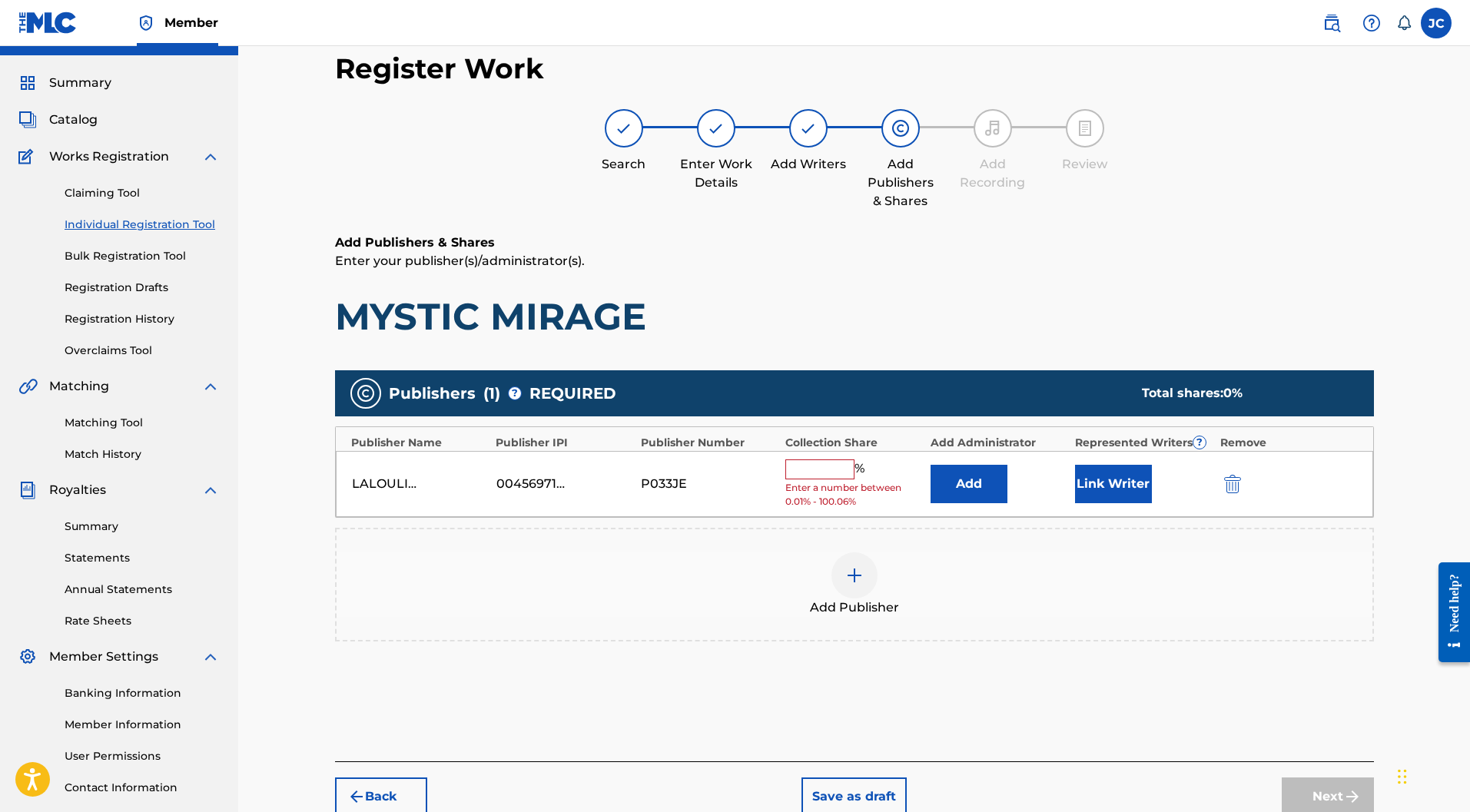
click at [803, 460] on input "text" at bounding box center [819, 470] width 69 height 20
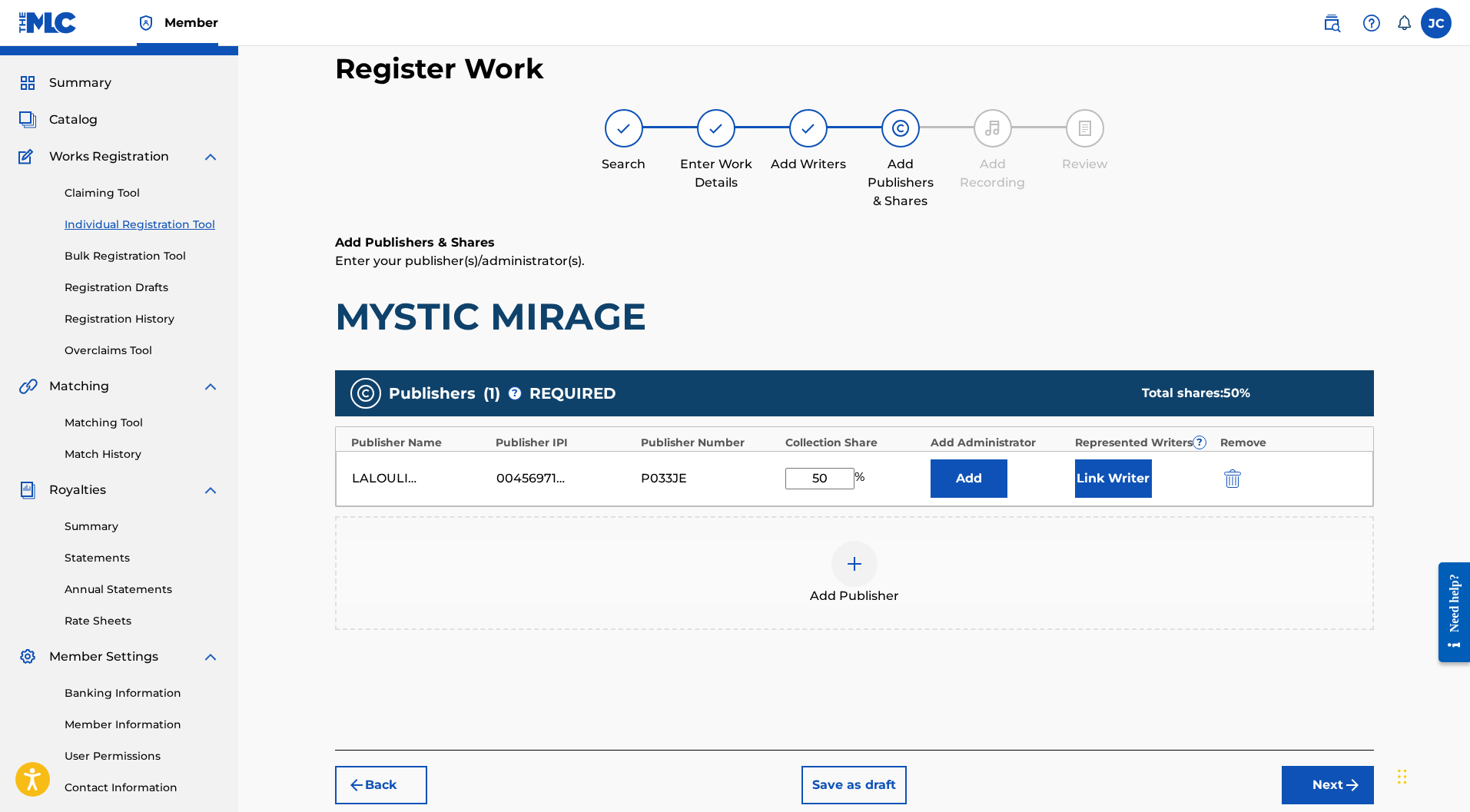
click at [1109, 460] on button "Link Writer" at bounding box center [1114, 479] width 77 height 39
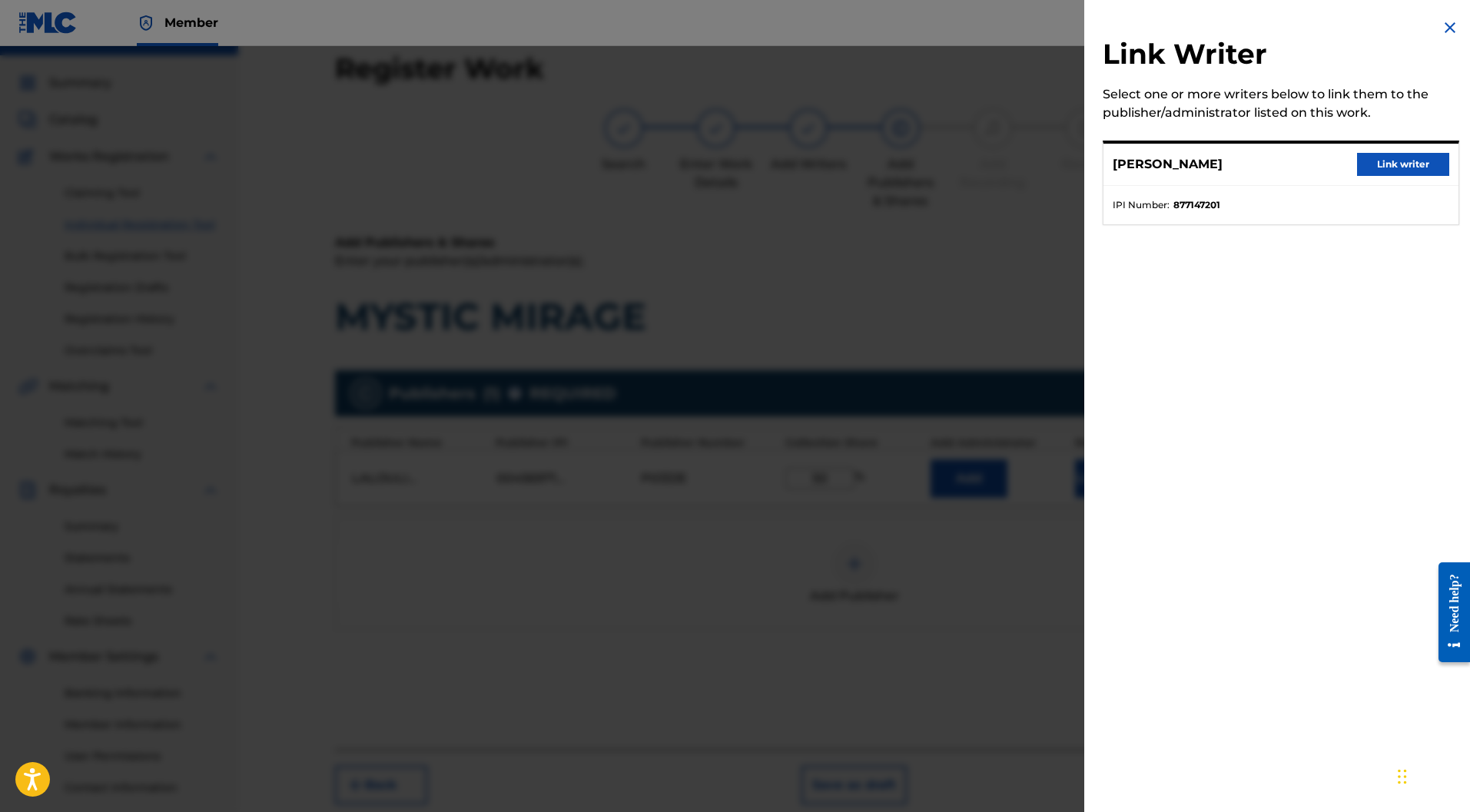
click at [1377, 162] on button "Link writer" at bounding box center [1404, 164] width 93 height 23
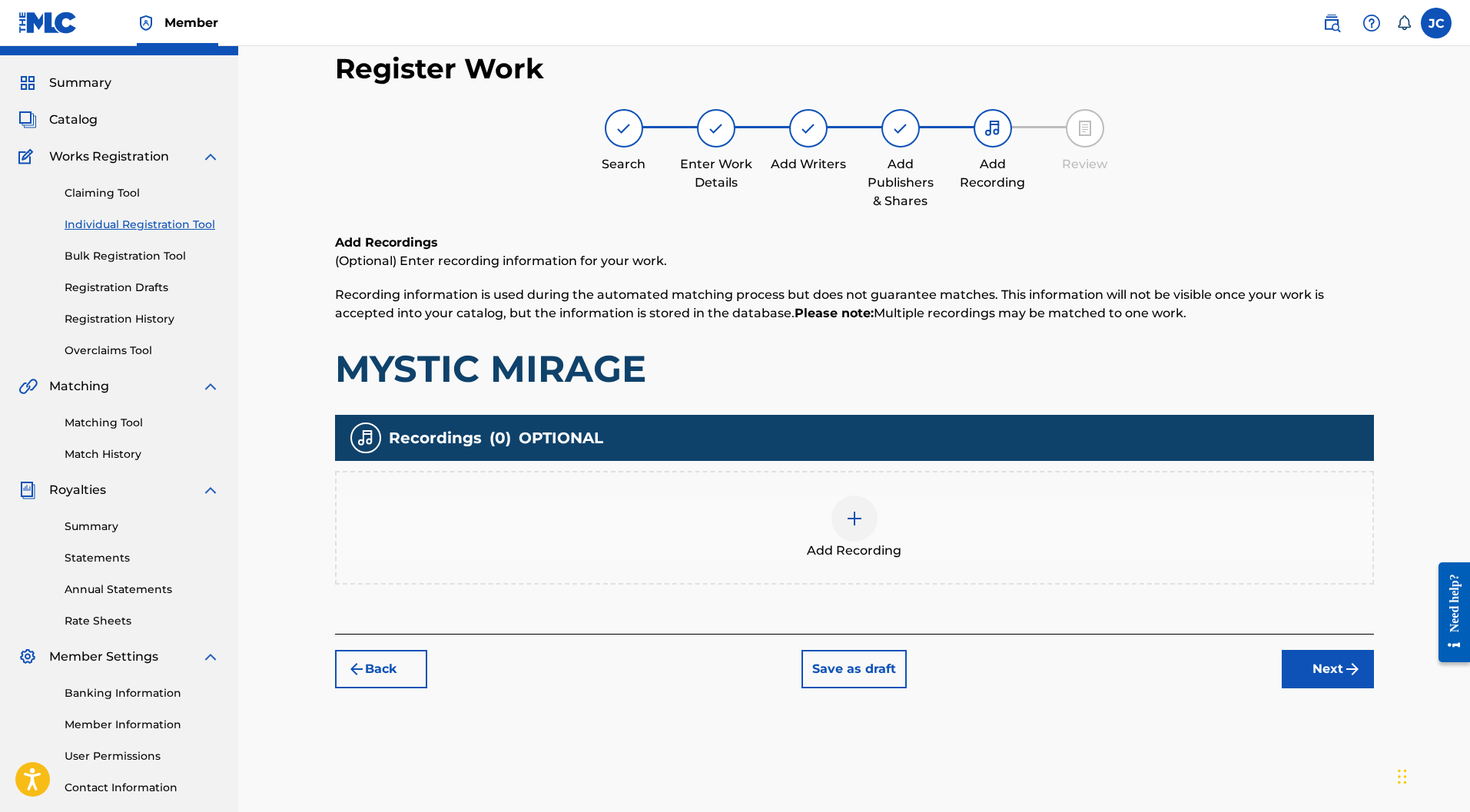
click at [843, 496] on div at bounding box center [855, 518] width 46 height 46
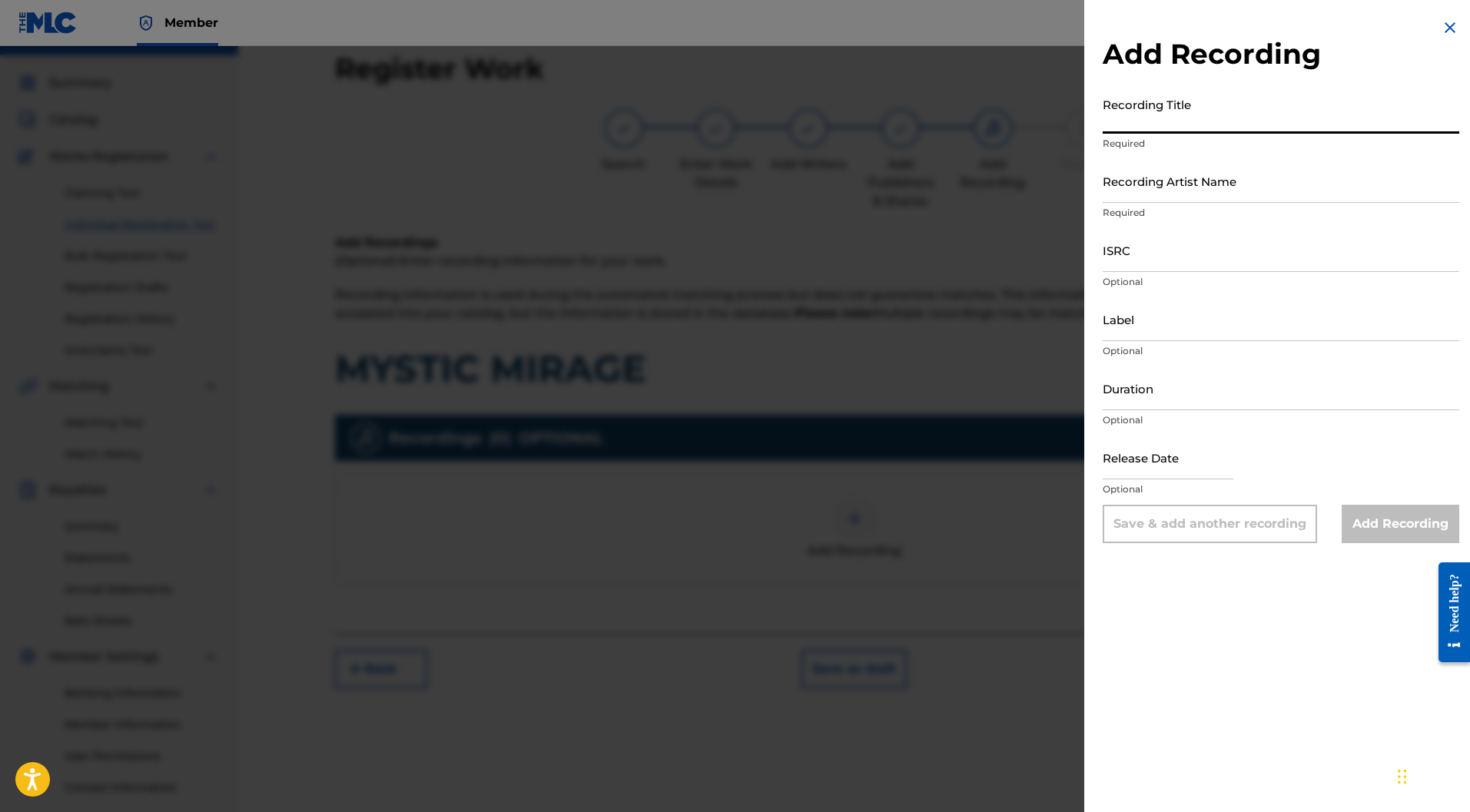
click at [1175, 108] on input "Recording Title" at bounding box center [1281, 111] width 357 height 44
click at [1209, 181] on input "Recording Artist Name" at bounding box center [1281, 181] width 357 height 44
click at [1206, 192] on input "Recording Artist Name" at bounding box center [1281, 181] width 357 height 44
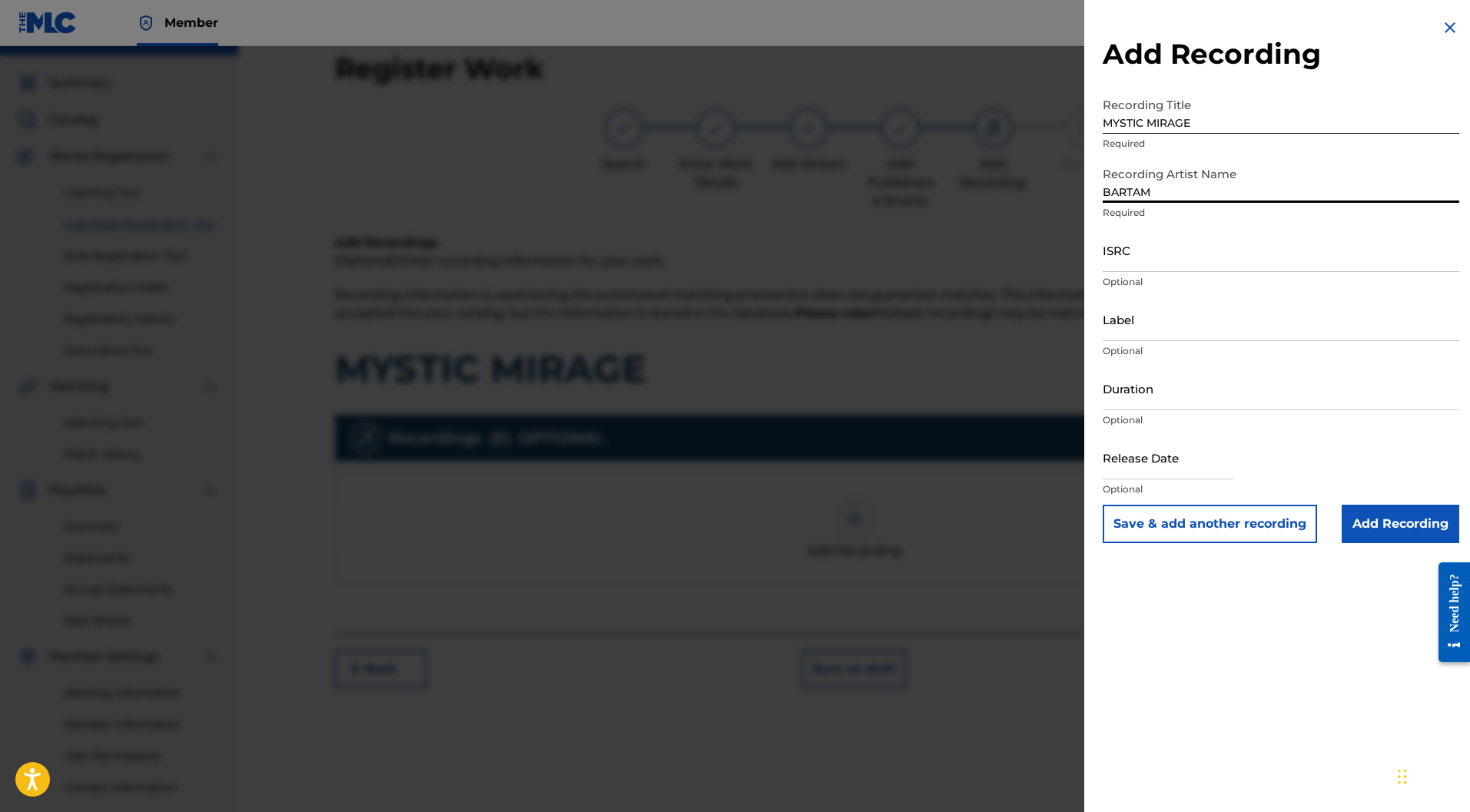
click at [1123, 321] on input "Label" at bounding box center [1281, 319] width 357 height 44
click at [1142, 390] on input "Duration" at bounding box center [1281, 388] width 357 height 44
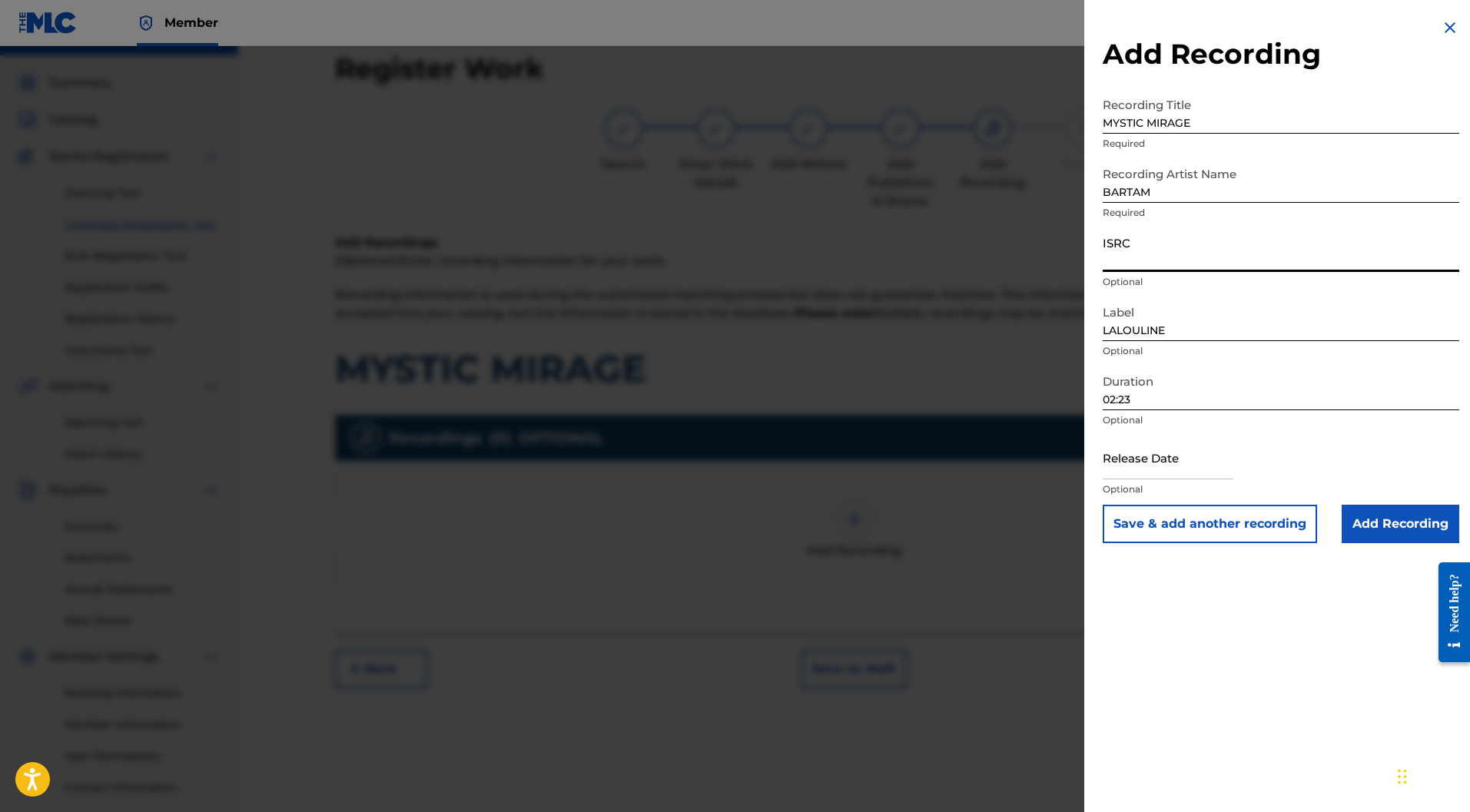
click at [1136, 248] on input "ISRC" at bounding box center [1281, 250] width 357 height 44
paste input "FR PZ9-24-4967-0"
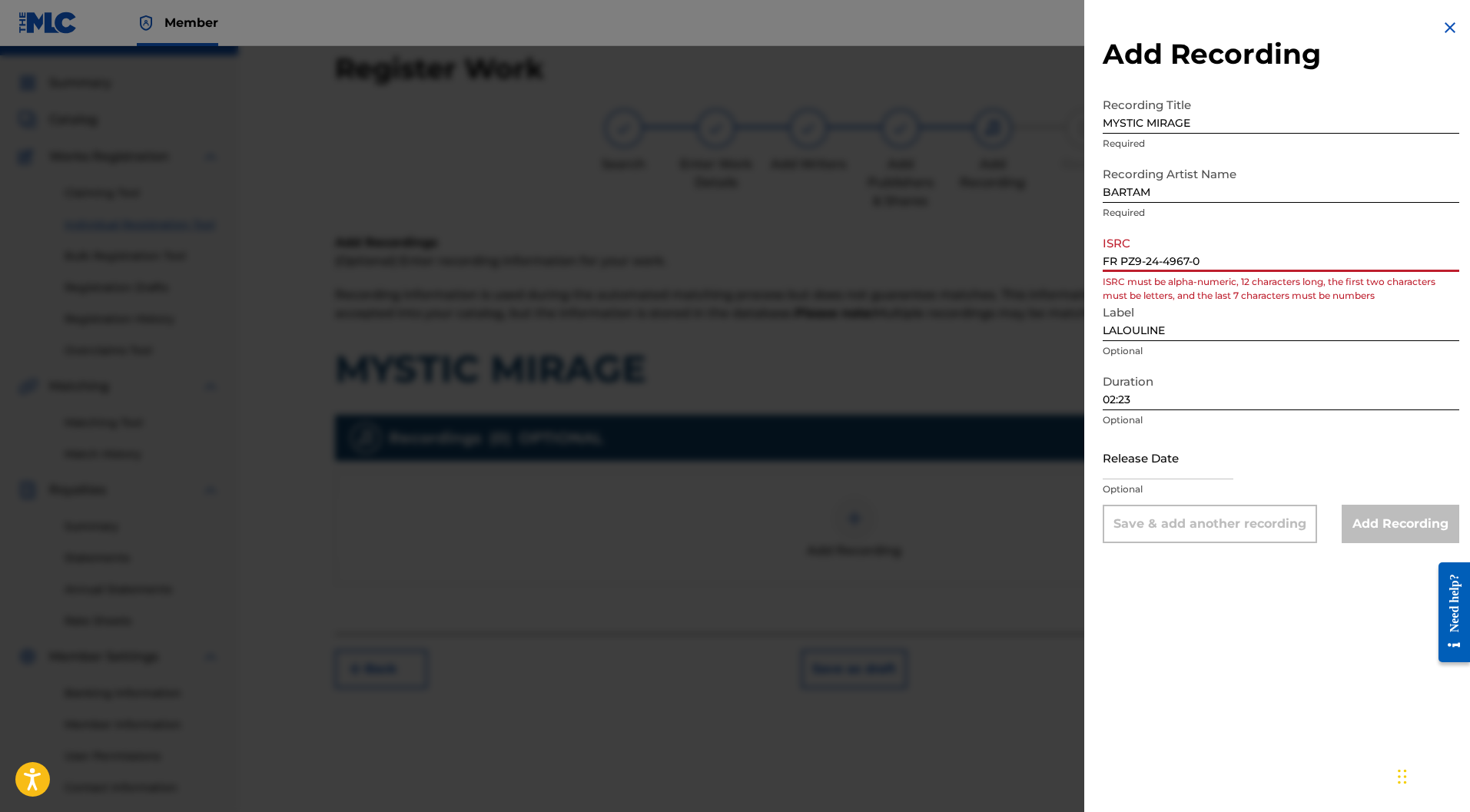
click at [1118, 261] on input "FR PZ9-24-4967-0" at bounding box center [1281, 250] width 357 height 44
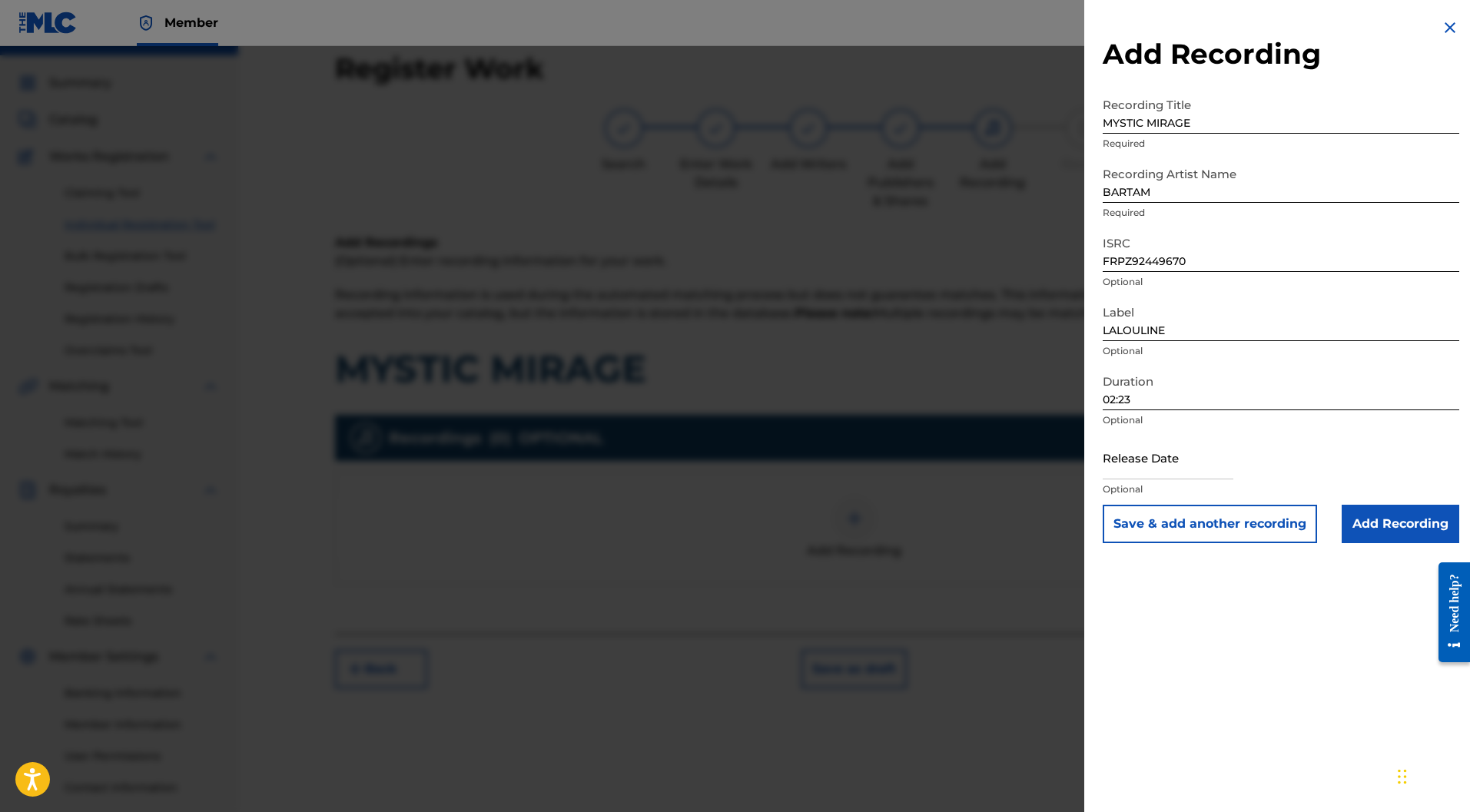
click at [1181, 463] on input "text" at bounding box center [1168, 457] width 130 height 44
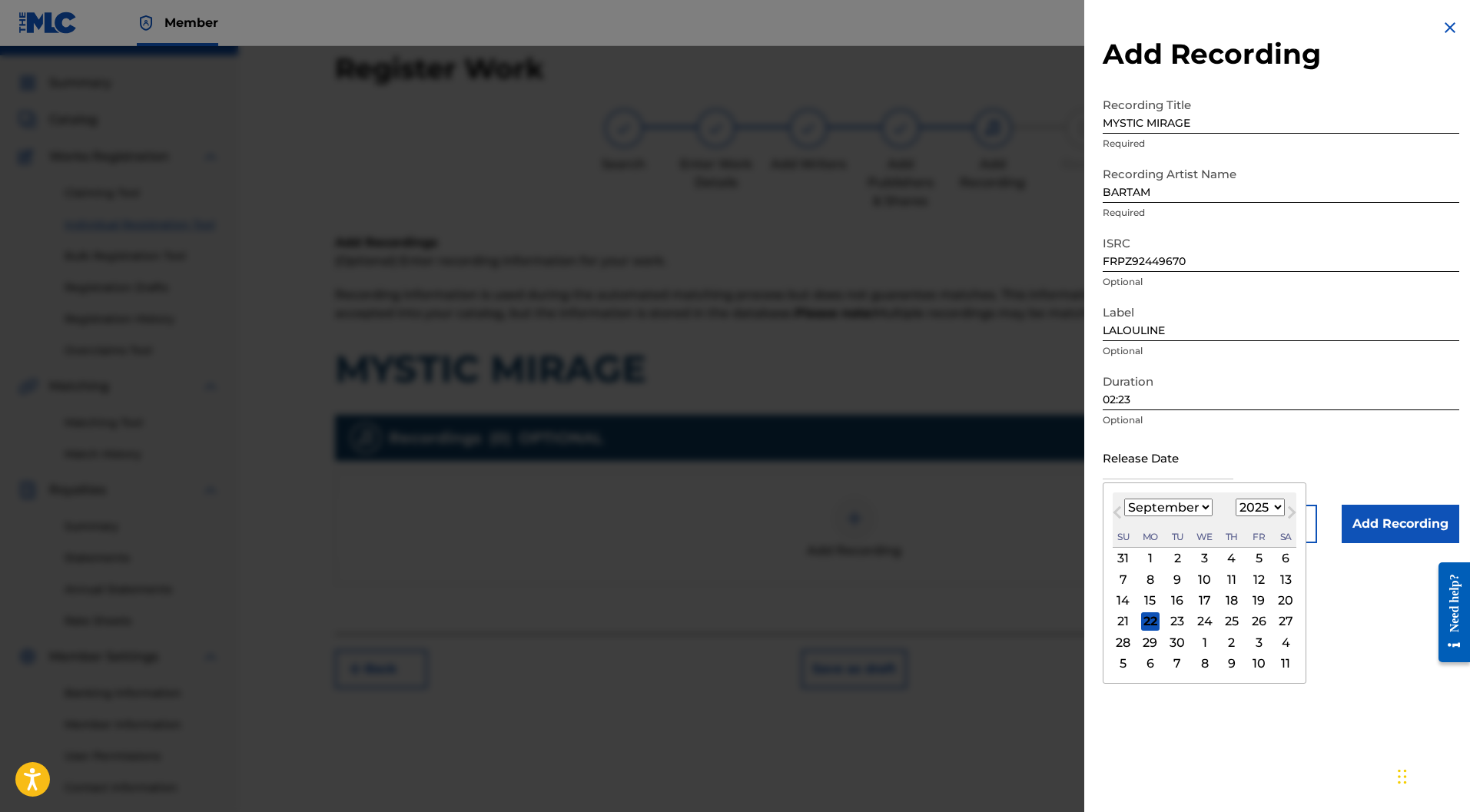
click at [1151, 505] on select "January February March April May June July August September October November De…" at bounding box center [1169, 508] width 88 height 18
click at [1125, 499] on select "January February March April May June July August September October November De…" at bounding box center [1169, 508] width 88 height 18
click at [1260, 578] on div "13" at bounding box center [1259, 579] width 19 height 19
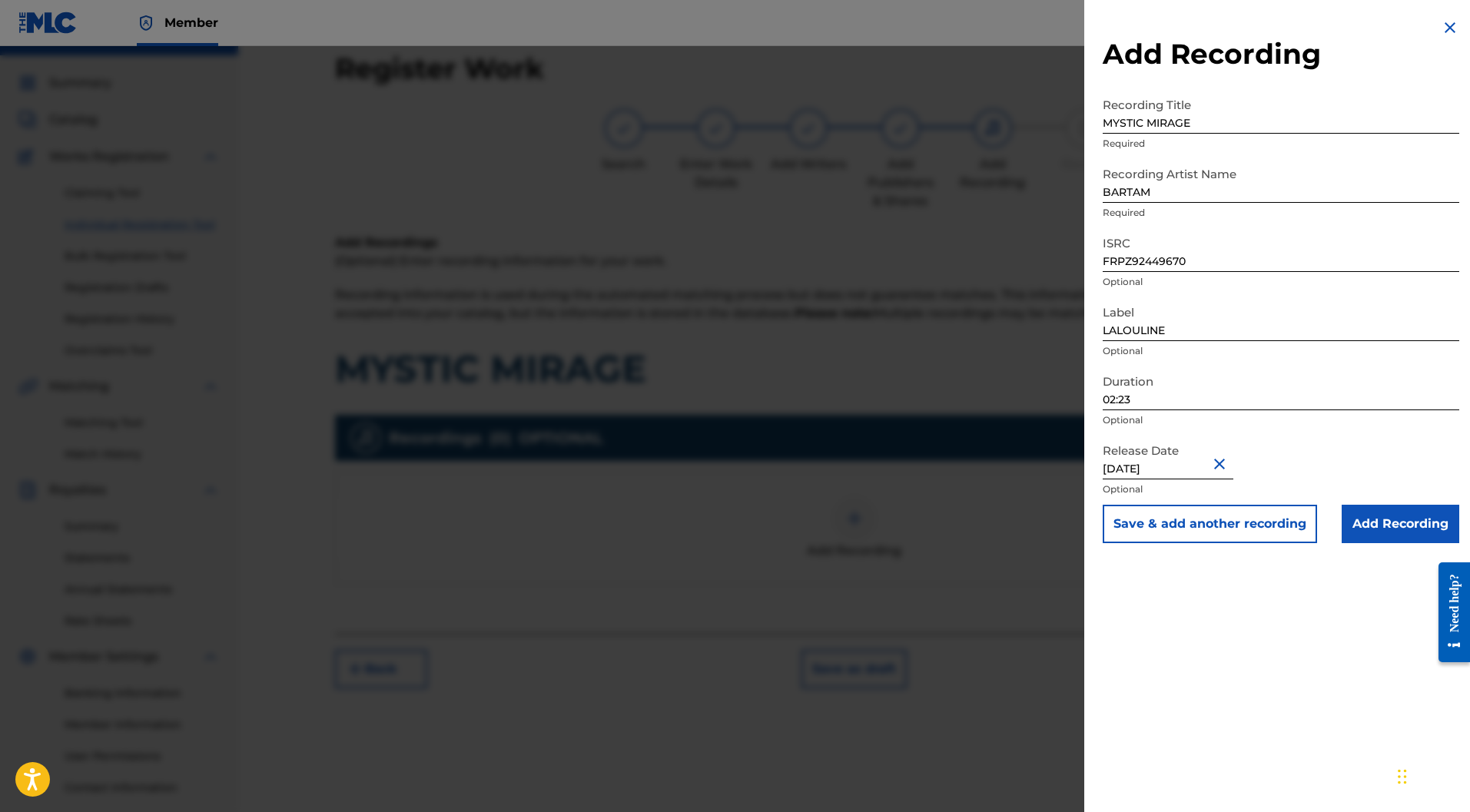
click at [1409, 525] on input "Add Recording" at bounding box center [1401, 524] width 118 height 39
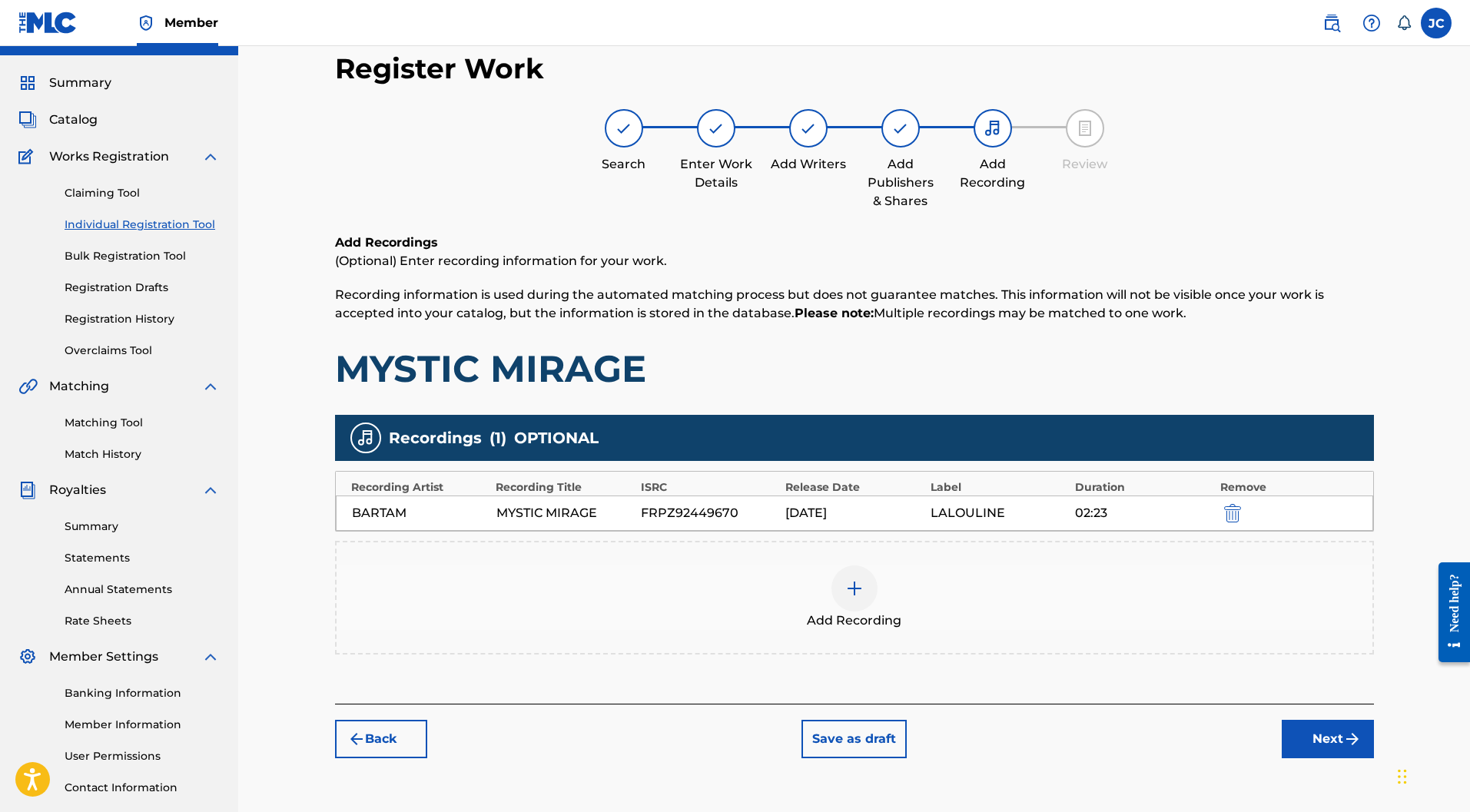
click at [1320, 720] on button "Next" at bounding box center [1328, 739] width 93 height 39
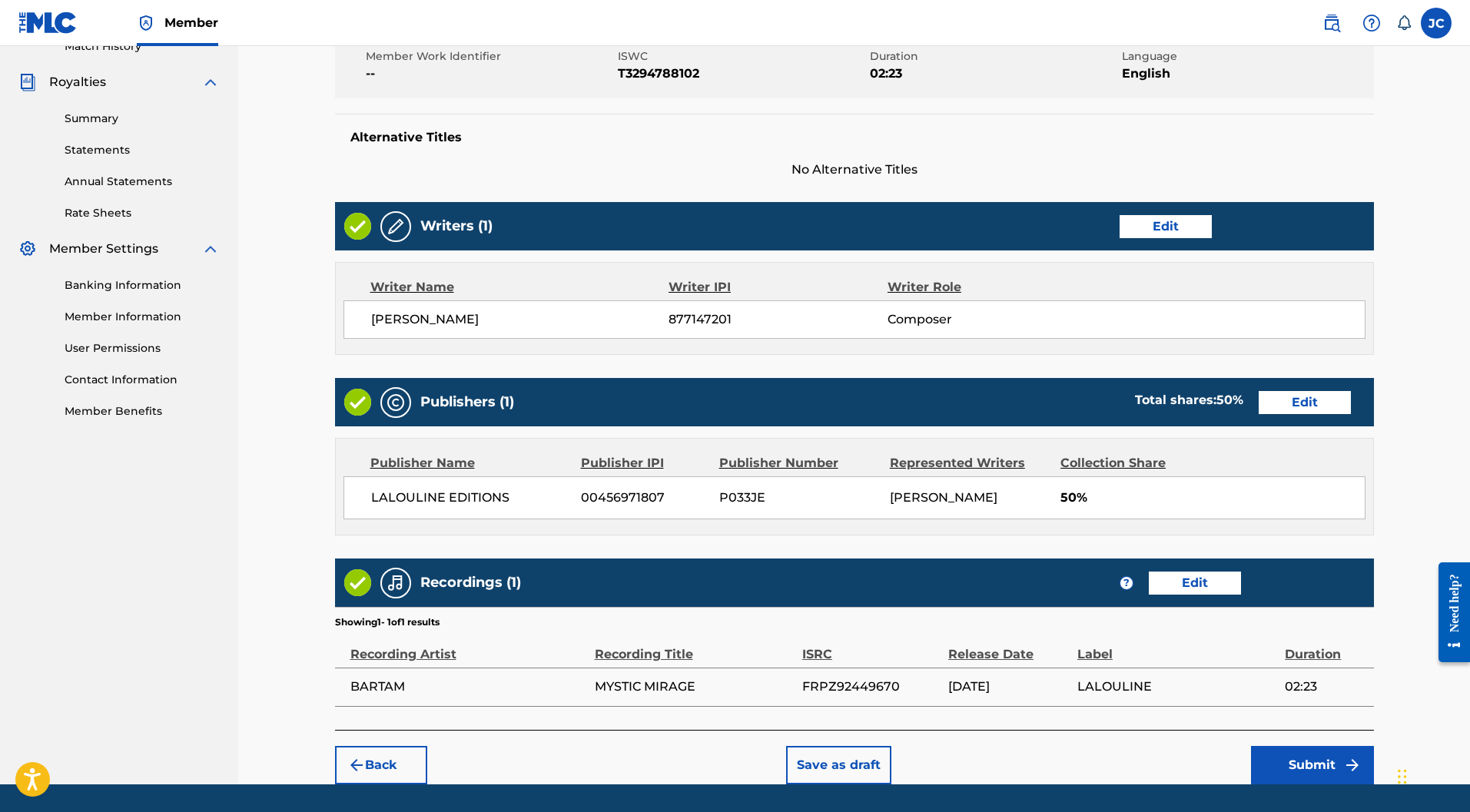
scroll to position [487, 0]
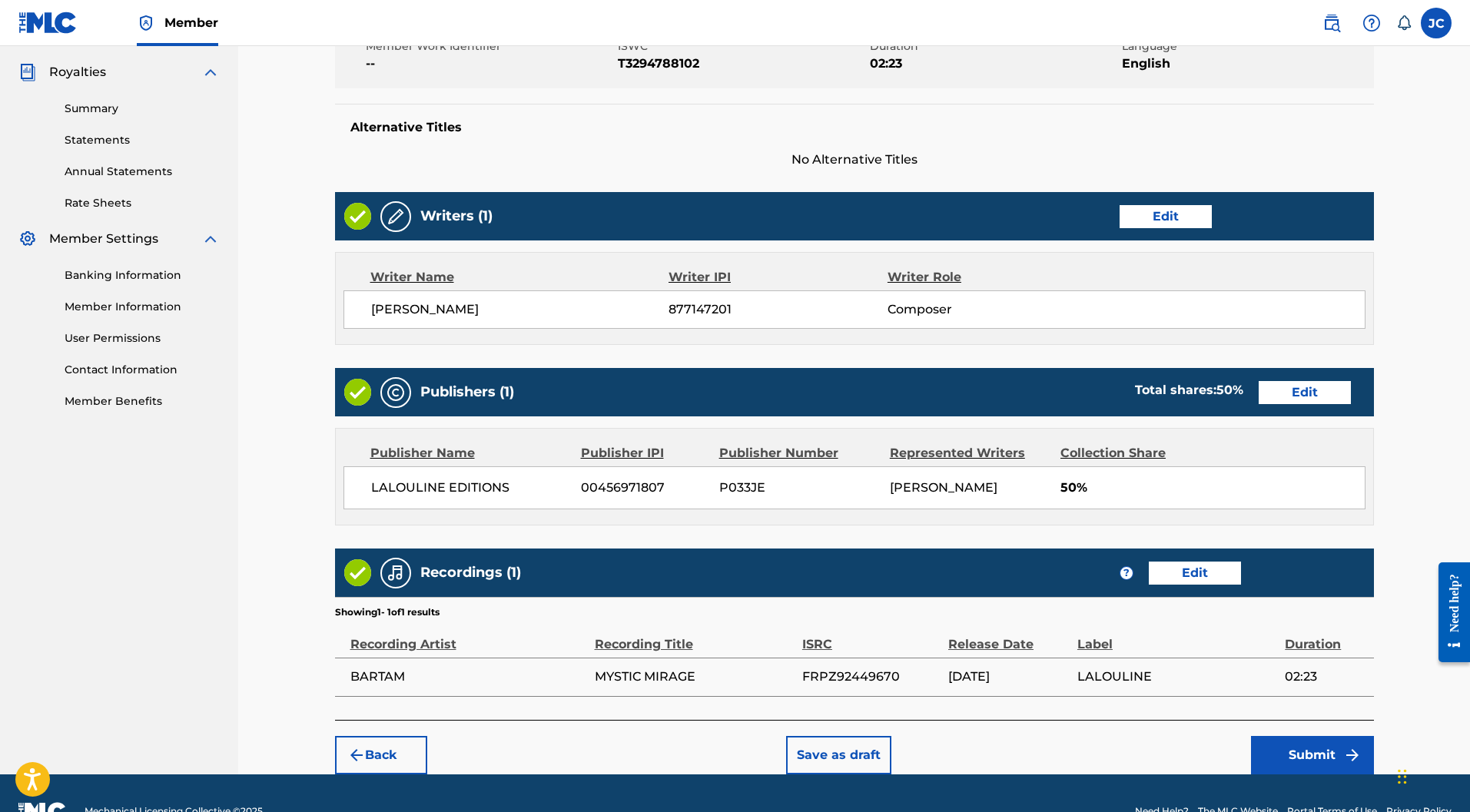
click at [1332, 737] on button "Submit" at bounding box center [1313, 755] width 123 height 39
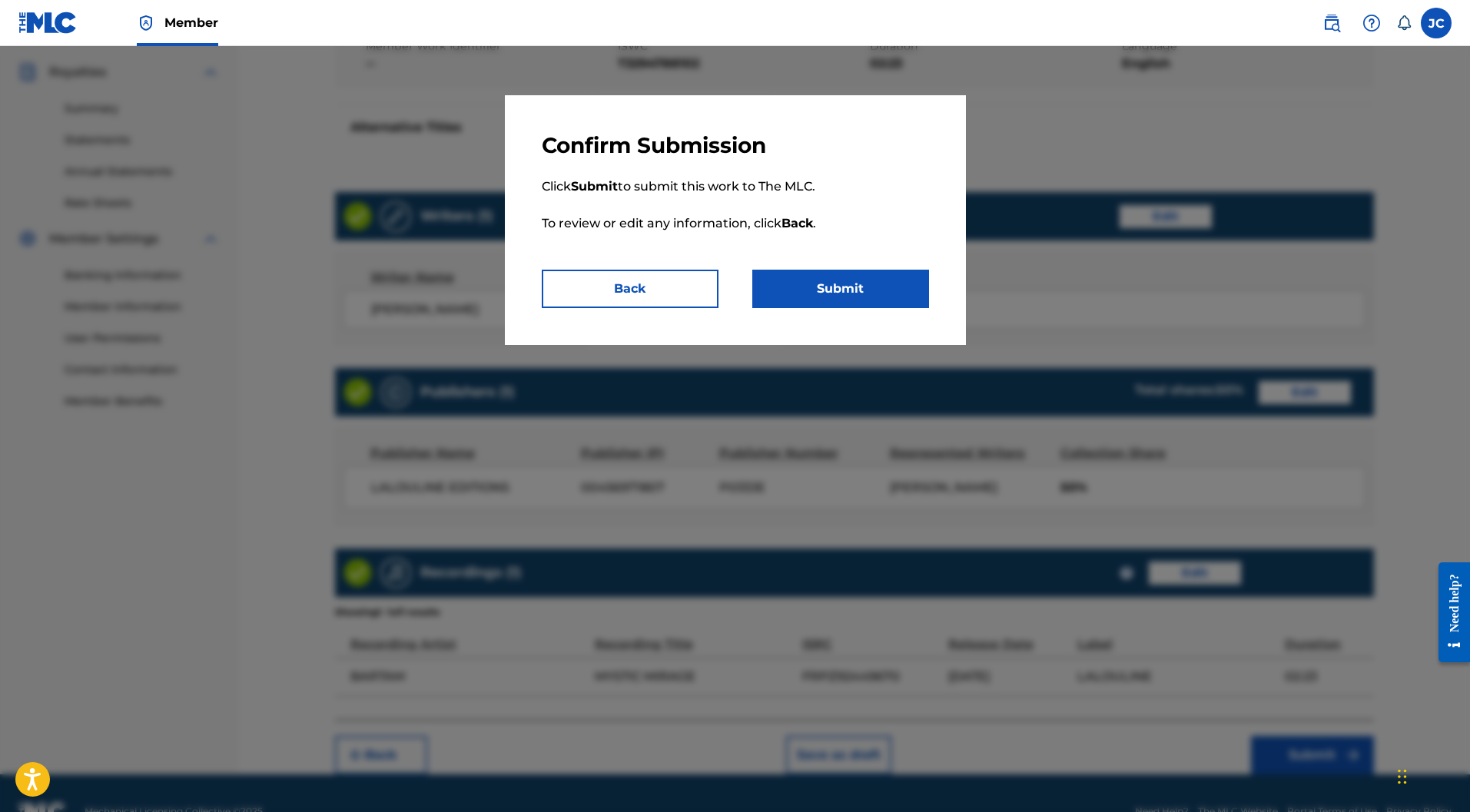
click at [852, 296] on button "Submit" at bounding box center [840, 288] width 177 height 39
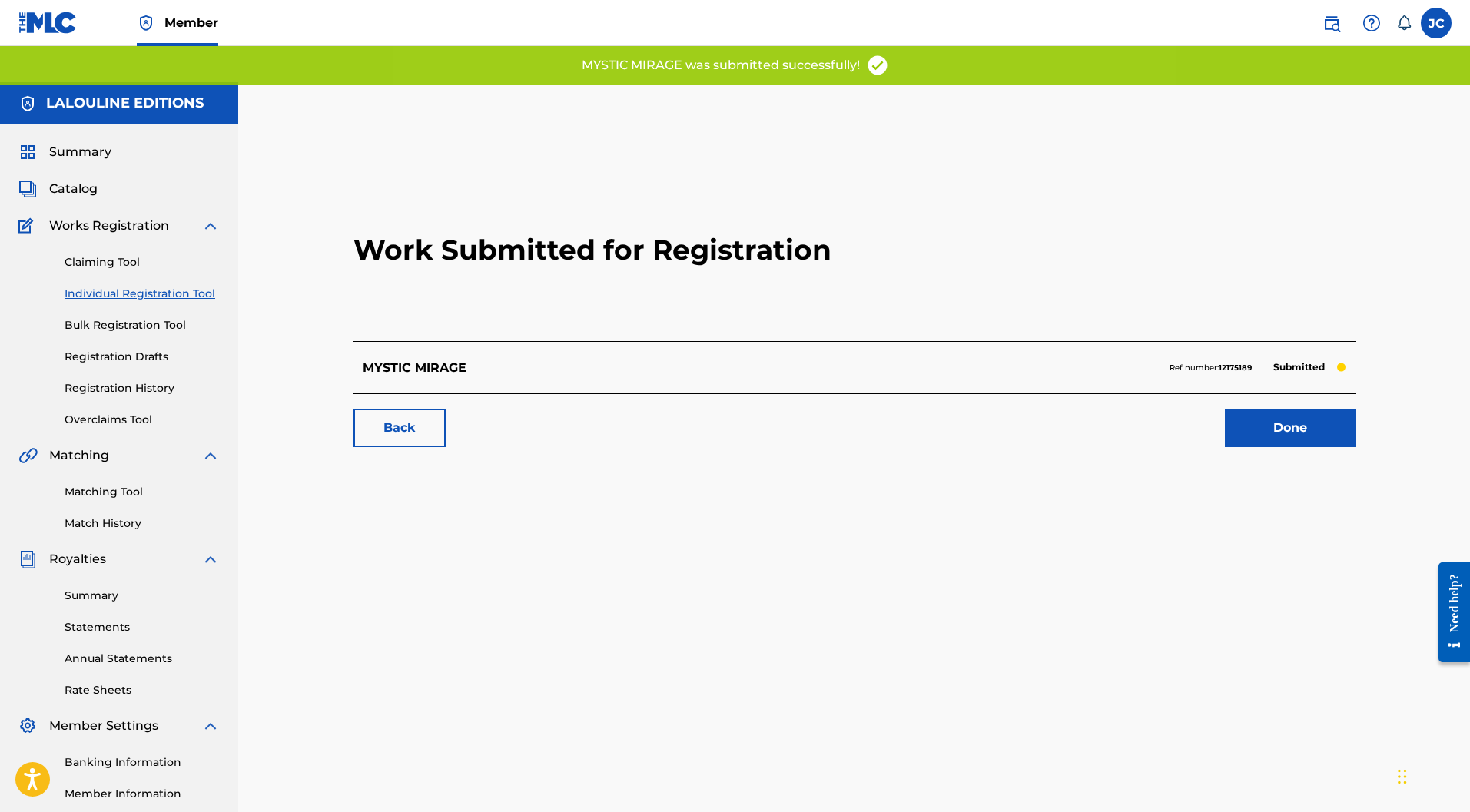
click at [1267, 409] on link "Done" at bounding box center [1290, 428] width 130 height 39
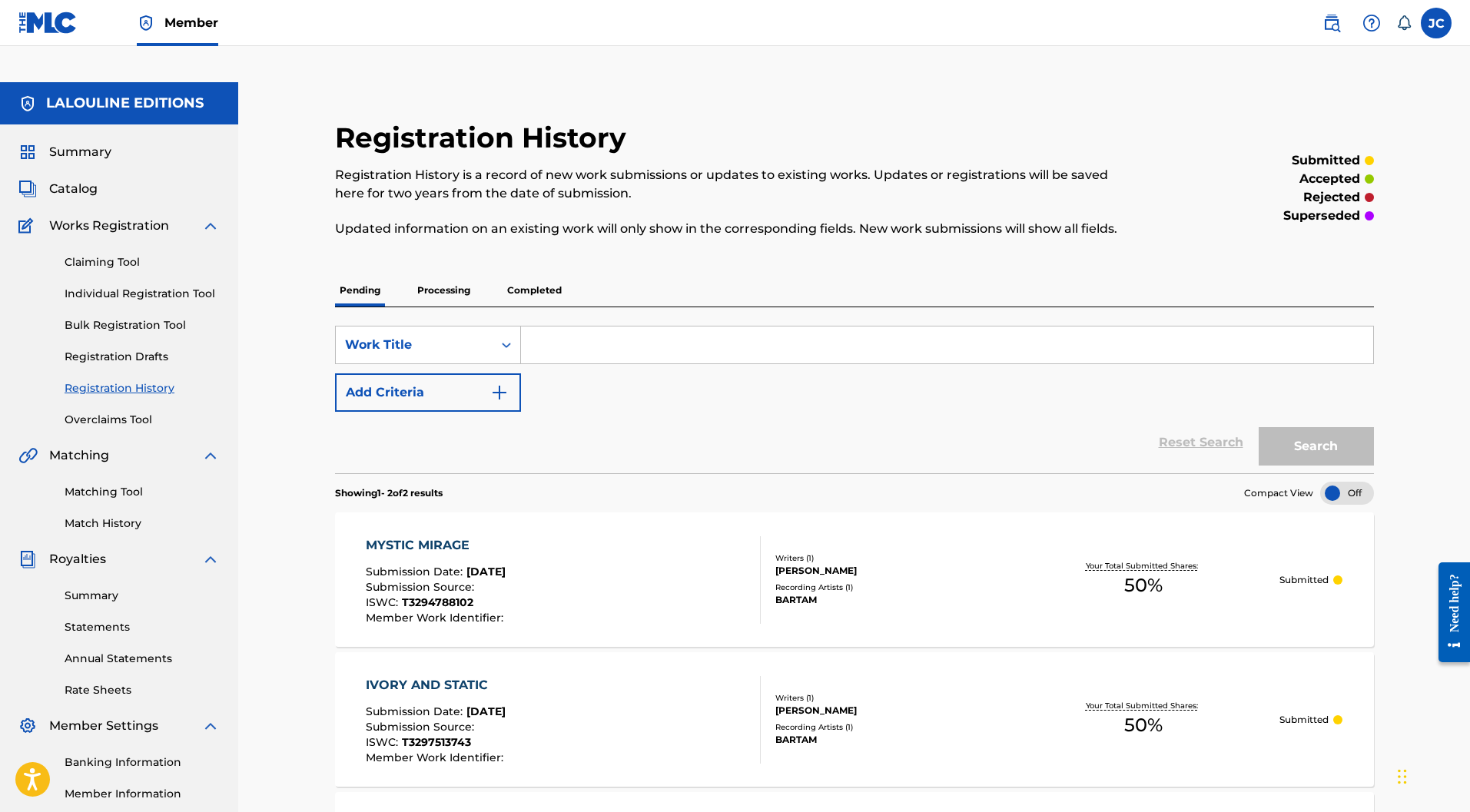
click at [107, 286] on link "Individual Registration Tool" at bounding box center [142, 294] width 155 height 16
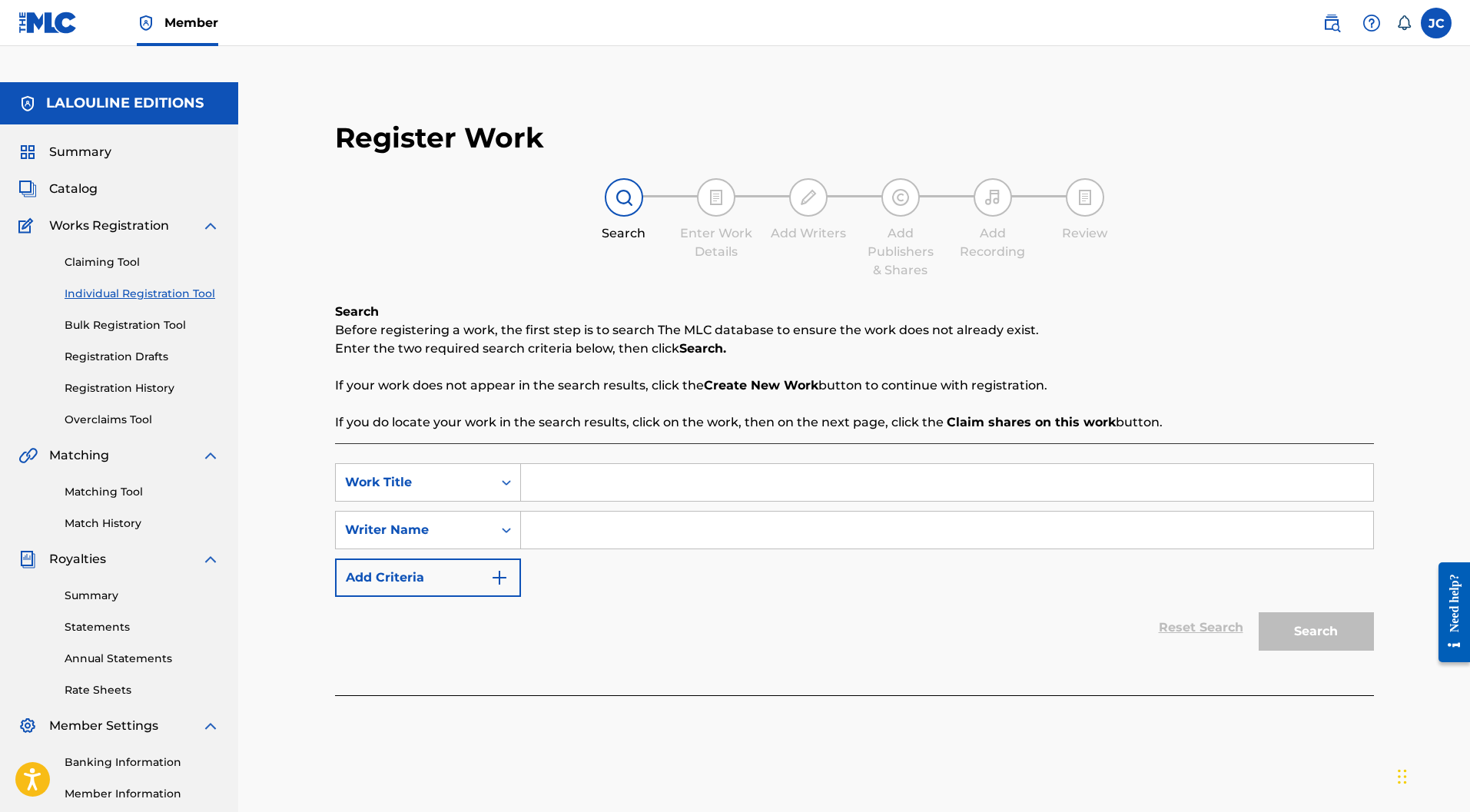
click at [626, 464] on input "Search Form" at bounding box center [947, 482] width 853 height 37
paste input "DYSTOPIA"
click at [624, 512] on input "Search Form" at bounding box center [947, 530] width 853 height 37
click at [1315, 613] on button "Search" at bounding box center [1316, 631] width 115 height 39
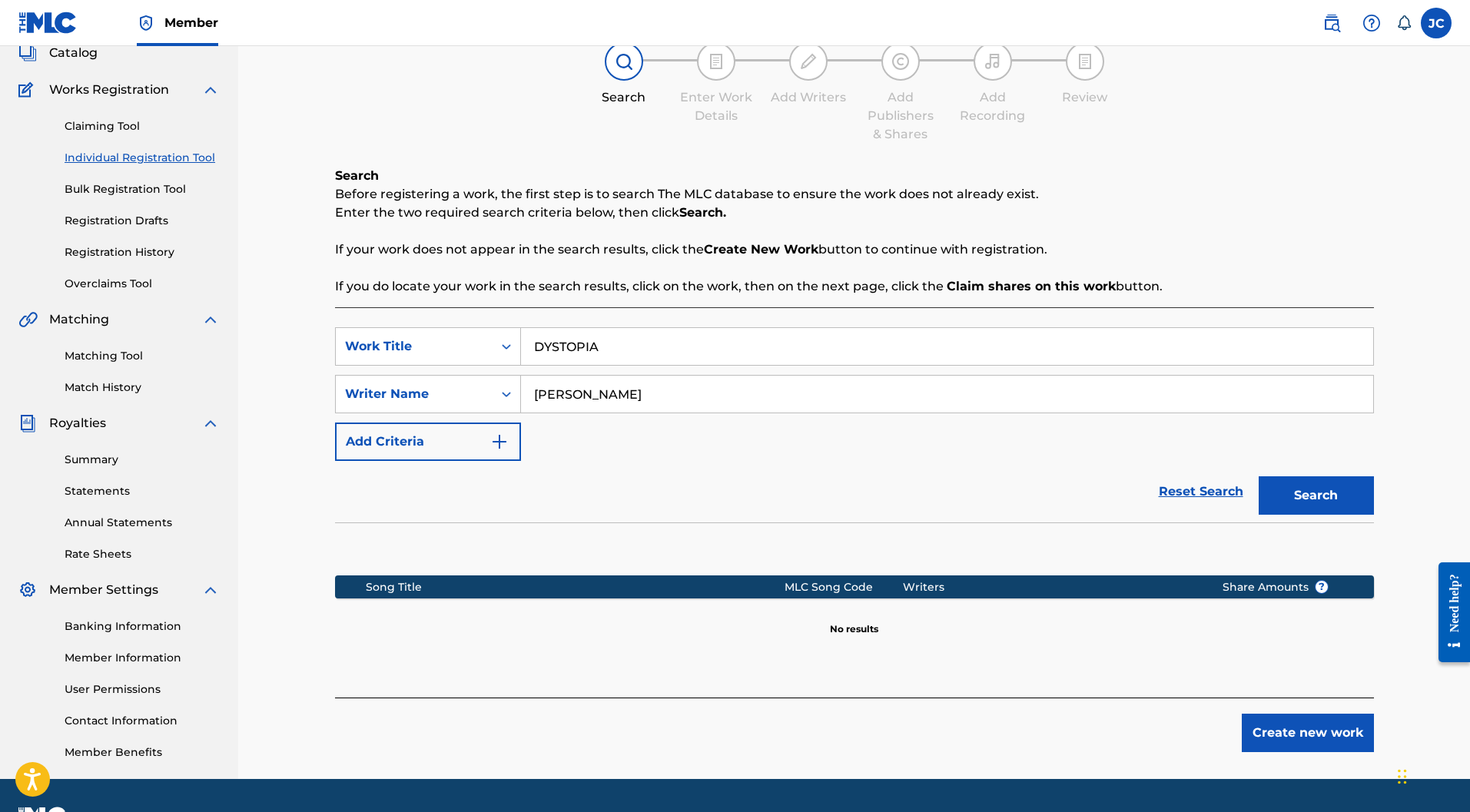
scroll to position [141, 0]
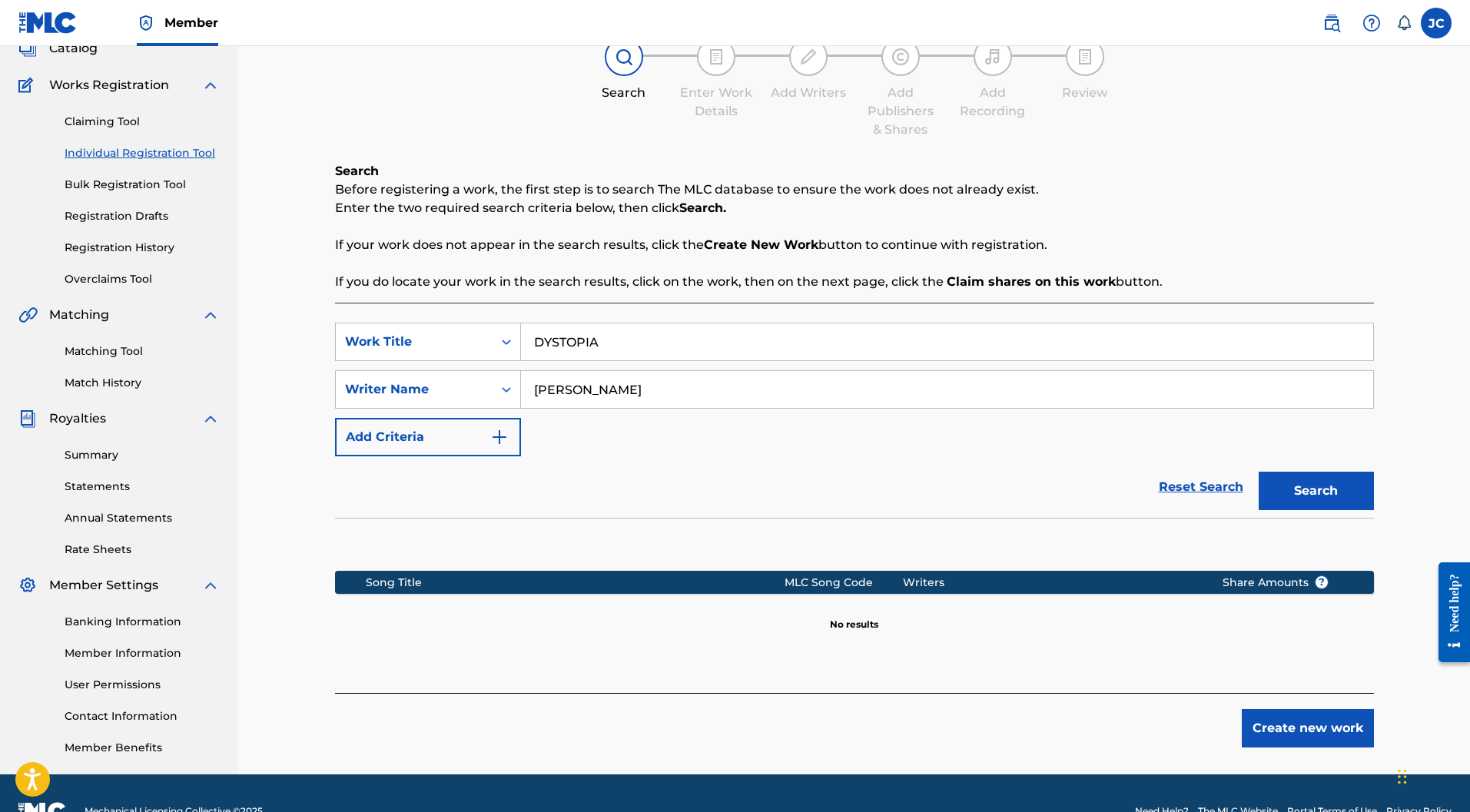
click at [1331, 710] on button "Create new work" at bounding box center [1307, 728] width 132 height 39
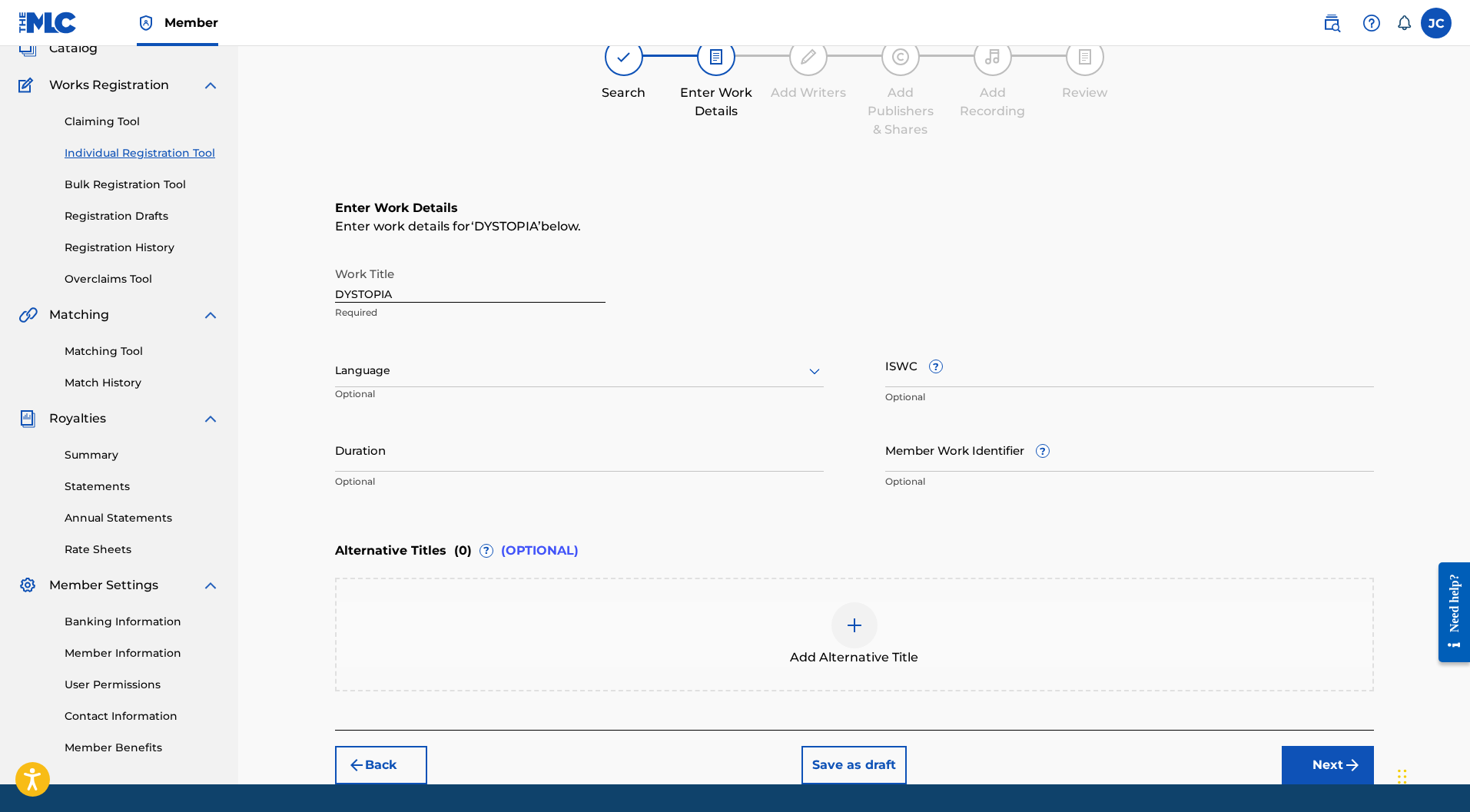
click at [450, 361] on div at bounding box center [580, 370] width 489 height 19
click at [406, 387] on div "English" at bounding box center [580, 404] width 487 height 34
click at [370, 428] on input "Duration" at bounding box center [580, 449] width 489 height 44
click at [985, 343] on input "ISWC ?" at bounding box center [1129, 365] width 489 height 44
paste input "T-312.247.281-1"
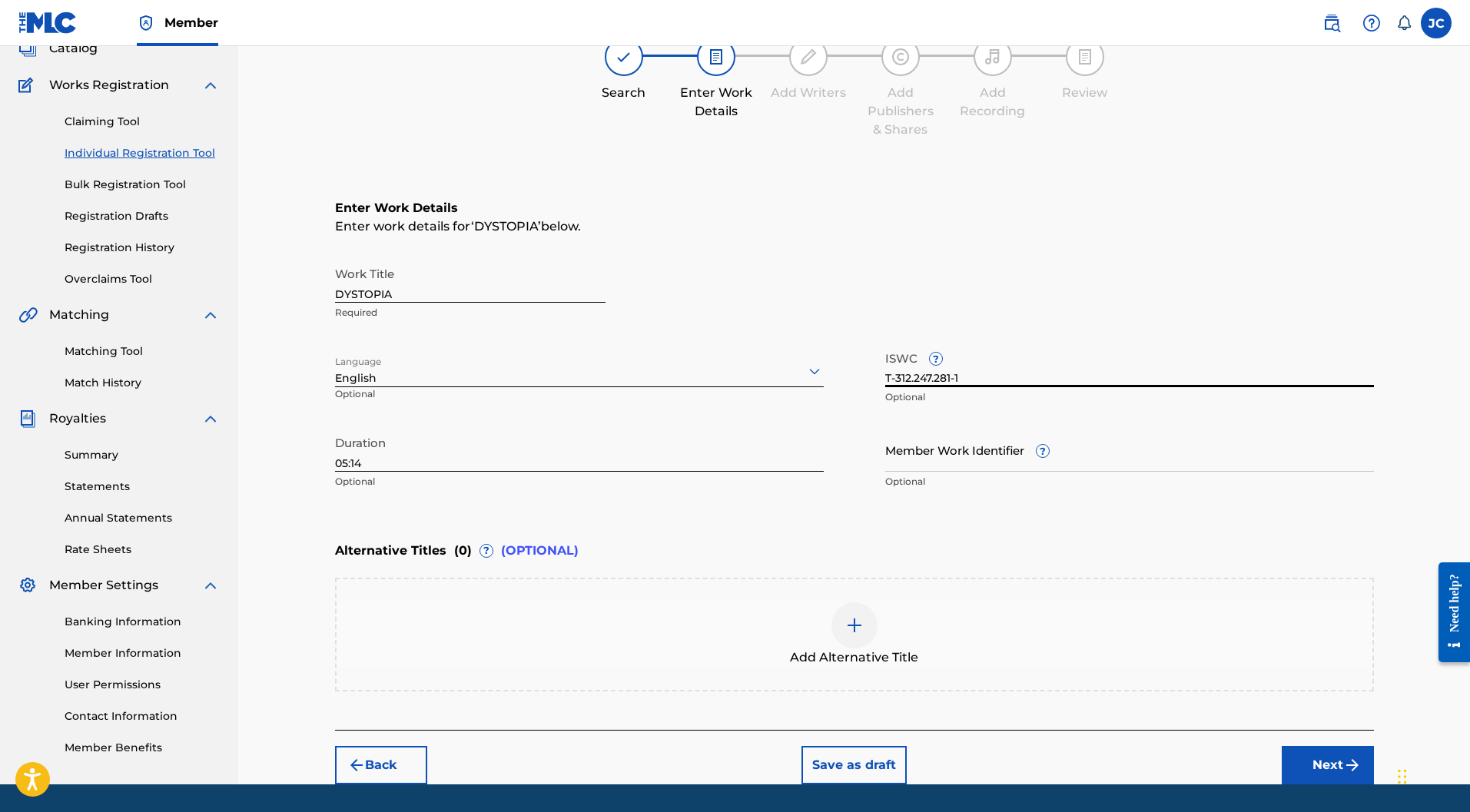
click at [1298, 746] on button "Next" at bounding box center [1328, 765] width 93 height 39
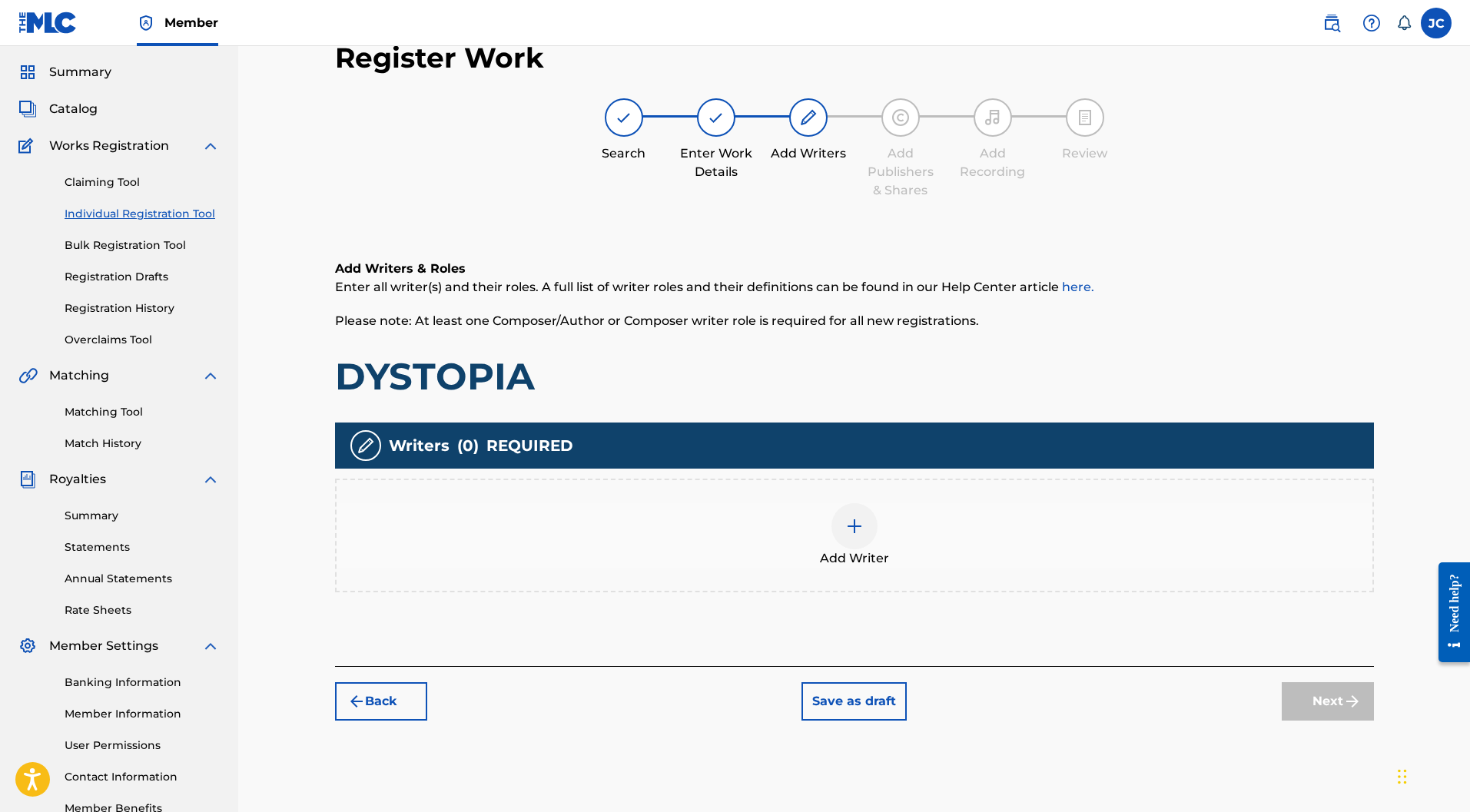
scroll to position [69, 0]
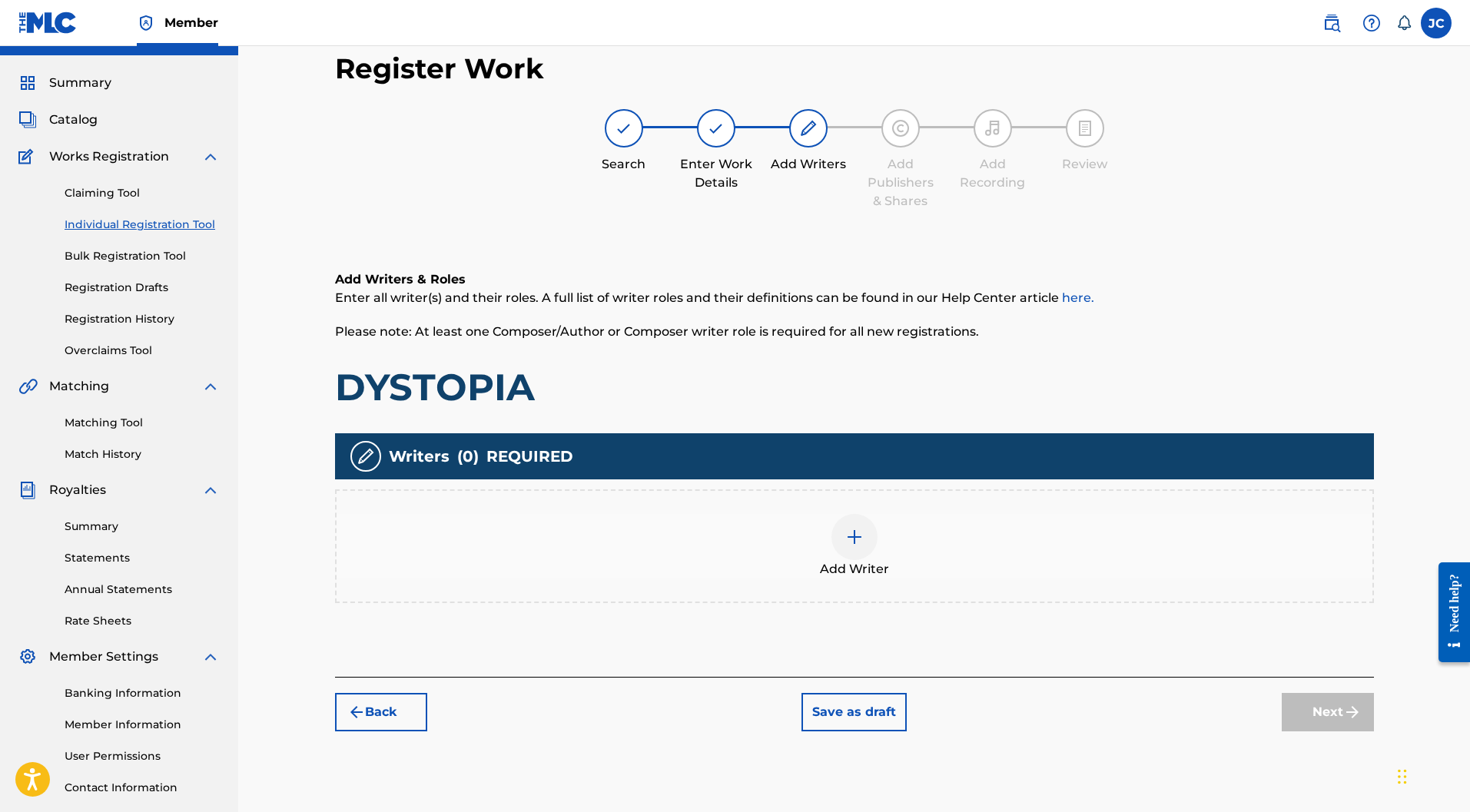
click at [855, 516] on div at bounding box center [855, 536] width 46 height 46
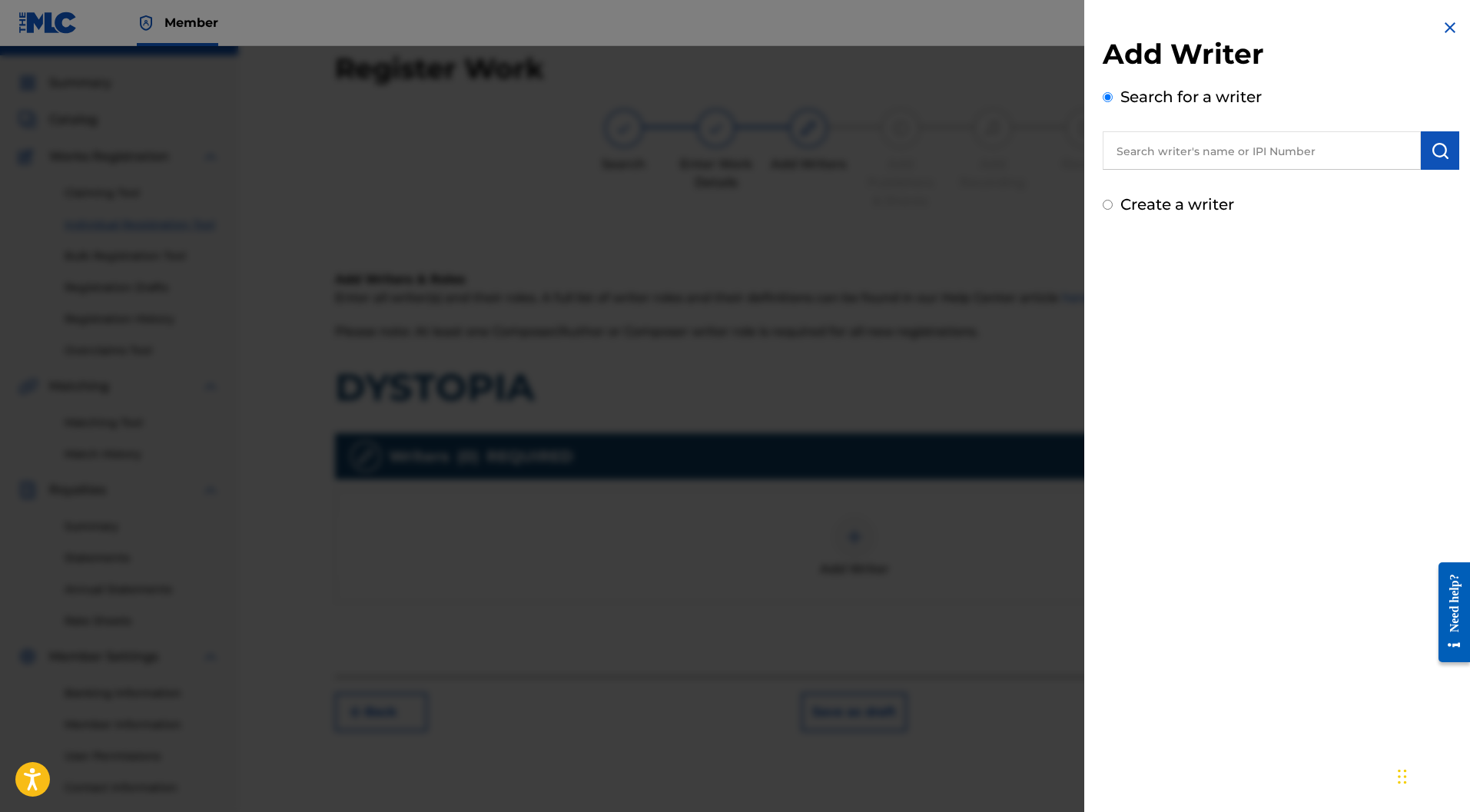
click at [1131, 199] on label "Create a writer" at bounding box center [1177, 204] width 114 height 19
click at [1113, 199] on input "Create a writer" at bounding box center [1108, 204] width 10 height 10
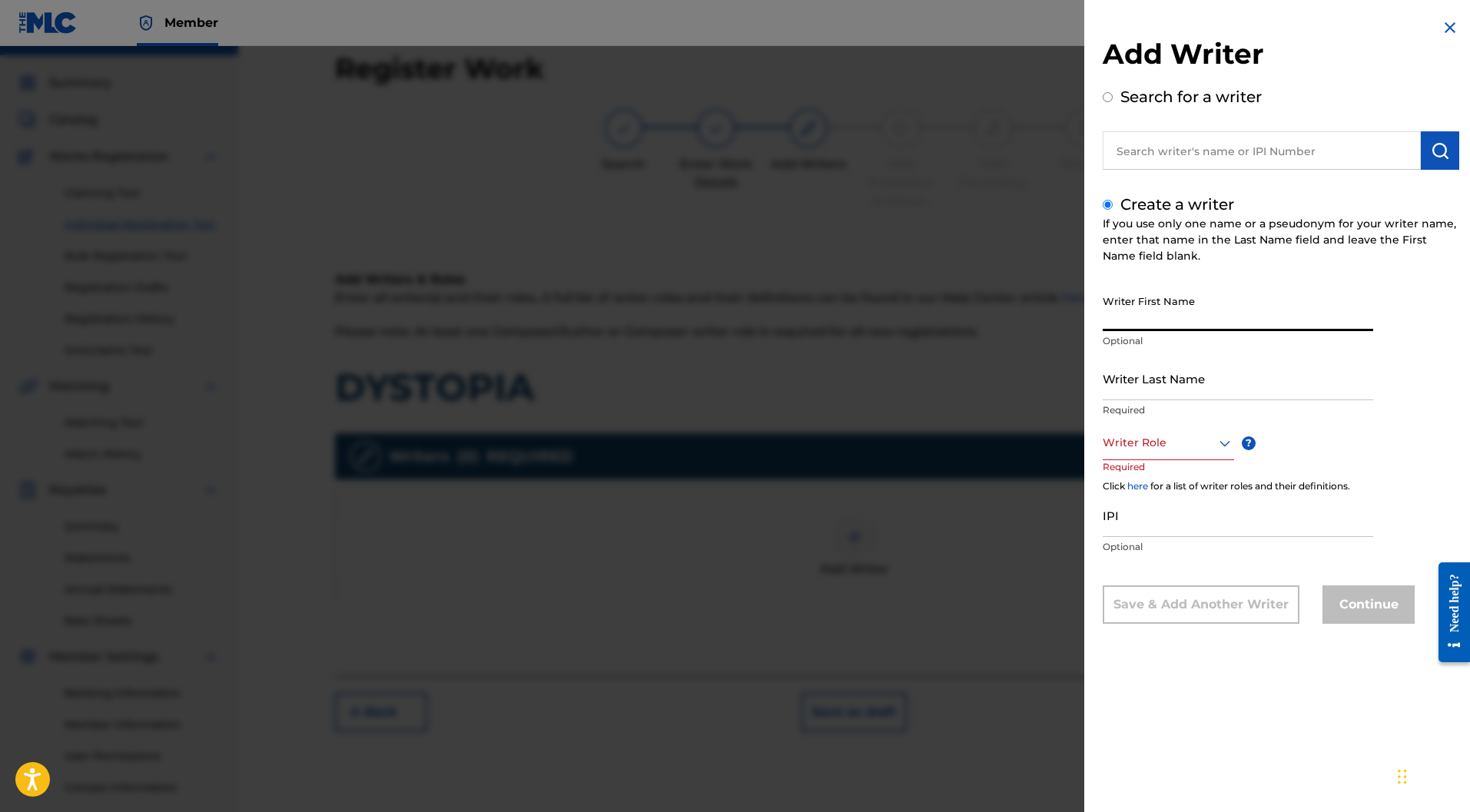
click at [1218, 304] on input "Writer First Name" at bounding box center [1238, 309] width 270 height 44
paste input "Matthieu BARBE"
drag, startPoint x: 1200, startPoint y: 327, endPoint x: 1158, endPoint y: 315, distance: 43.7
click at [1158, 315] on input "Matthieu BARBE" at bounding box center [1238, 309] width 270 height 44
click at [1171, 380] on input "Writer Last Name" at bounding box center [1238, 378] width 270 height 44
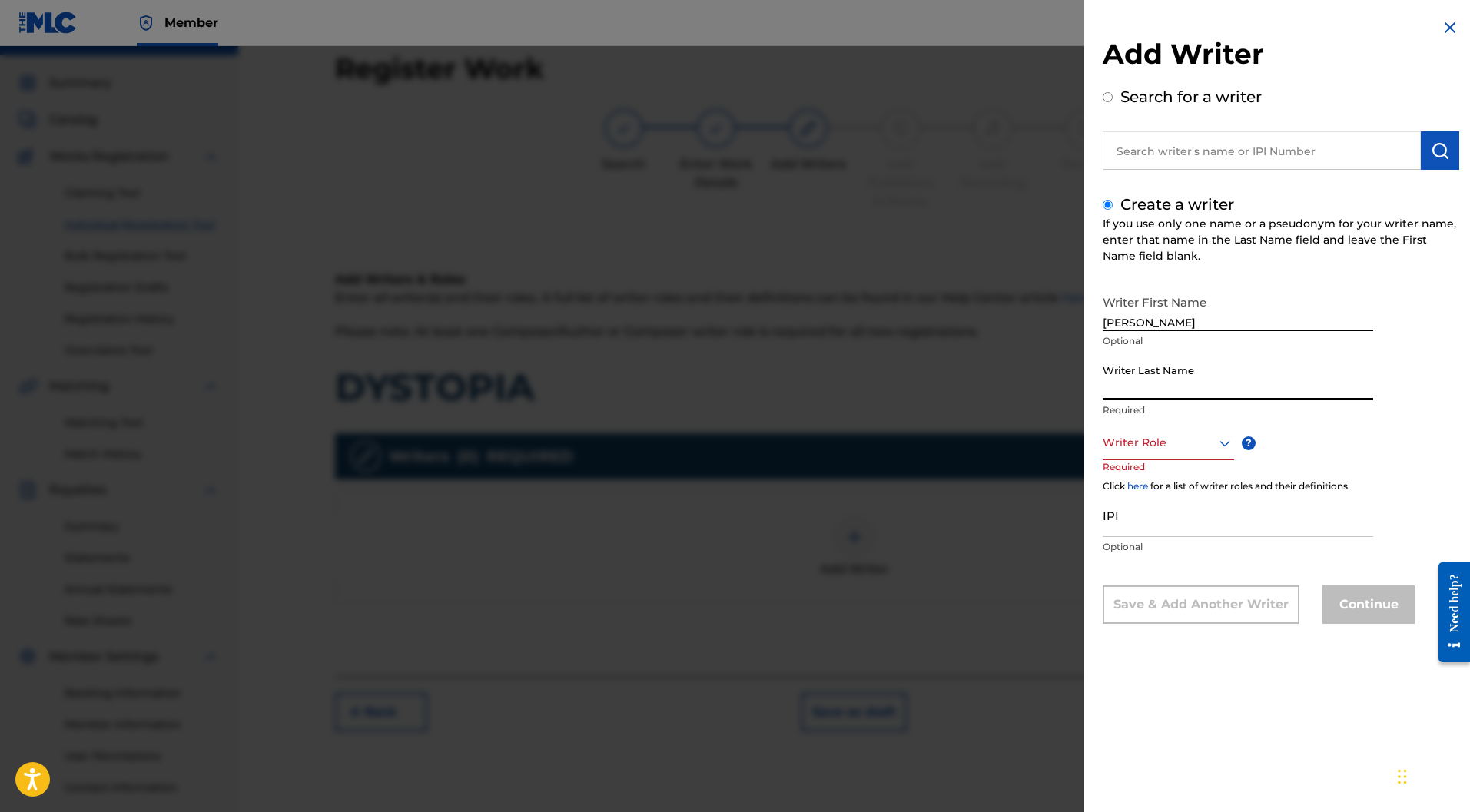
paste input "BARBE"
click at [1195, 455] on div "Writer Role" at bounding box center [1169, 443] width 131 height 34
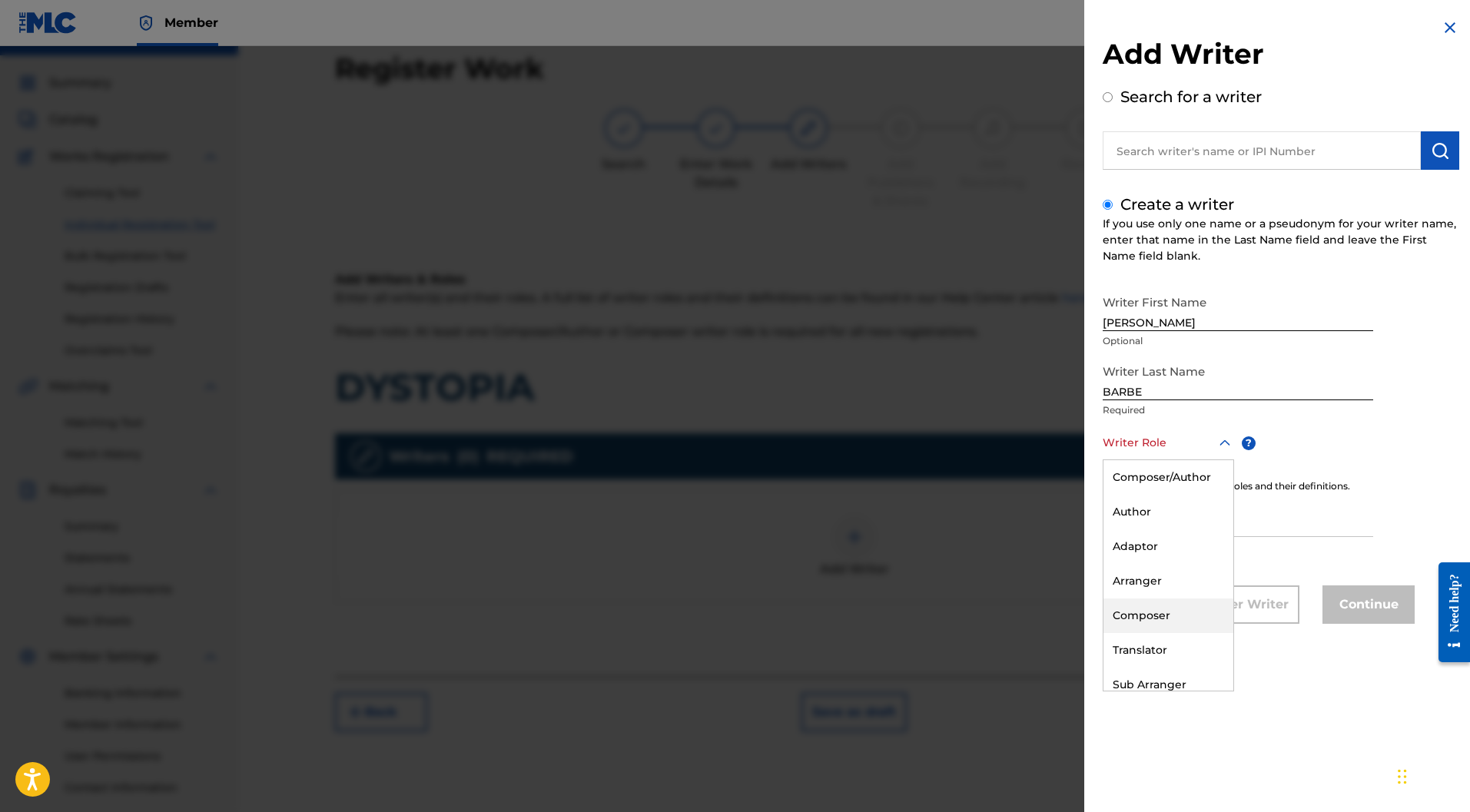
click at [1156, 611] on div "Composer" at bounding box center [1168, 615] width 130 height 34
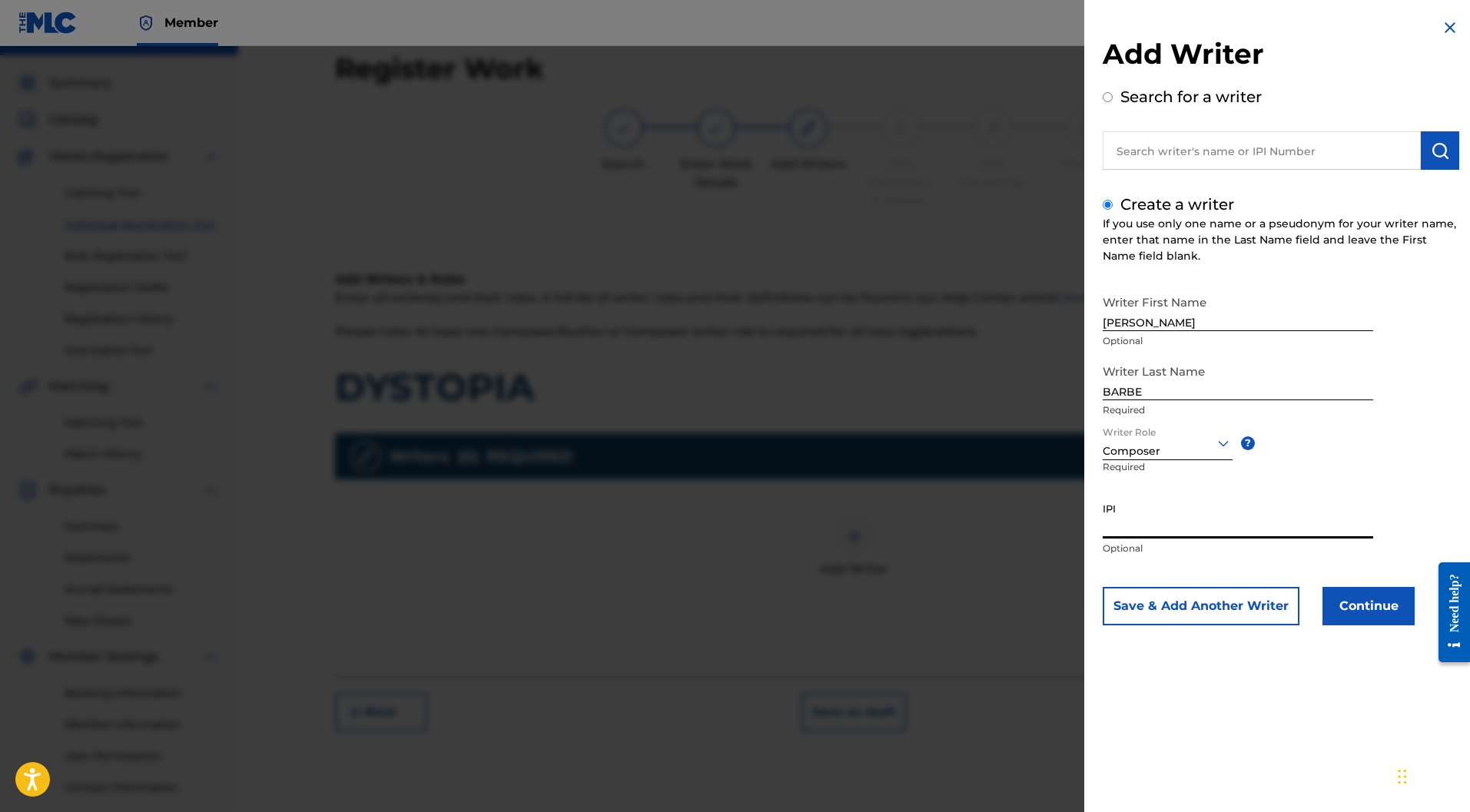
click at [1146, 528] on input "IPI" at bounding box center [1238, 516] width 270 height 44
paste input "877147201"
click at [1369, 613] on button "Continue" at bounding box center [1368, 606] width 93 height 39
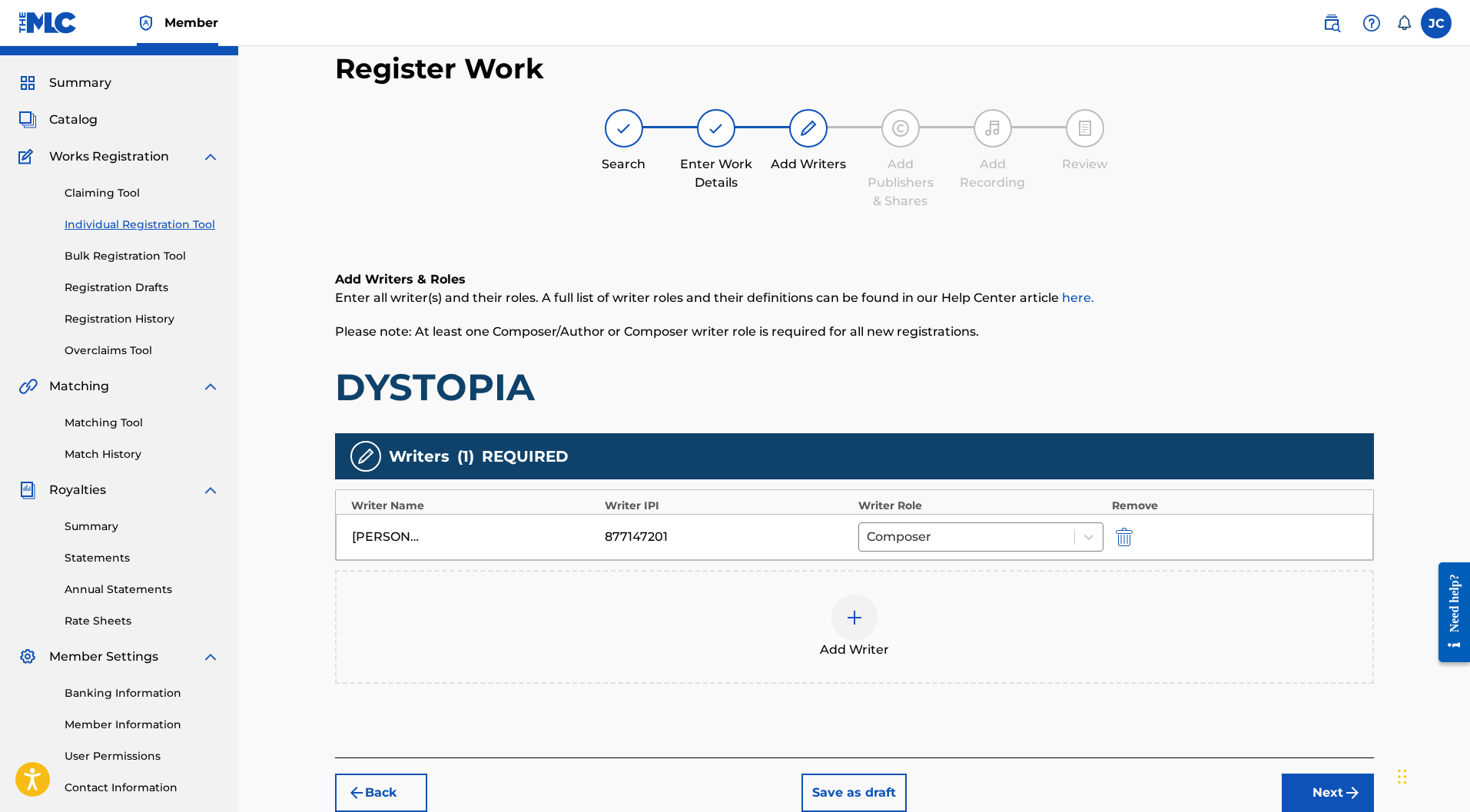
click at [1320, 773] on button "Next" at bounding box center [1328, 792] width 93 height 39
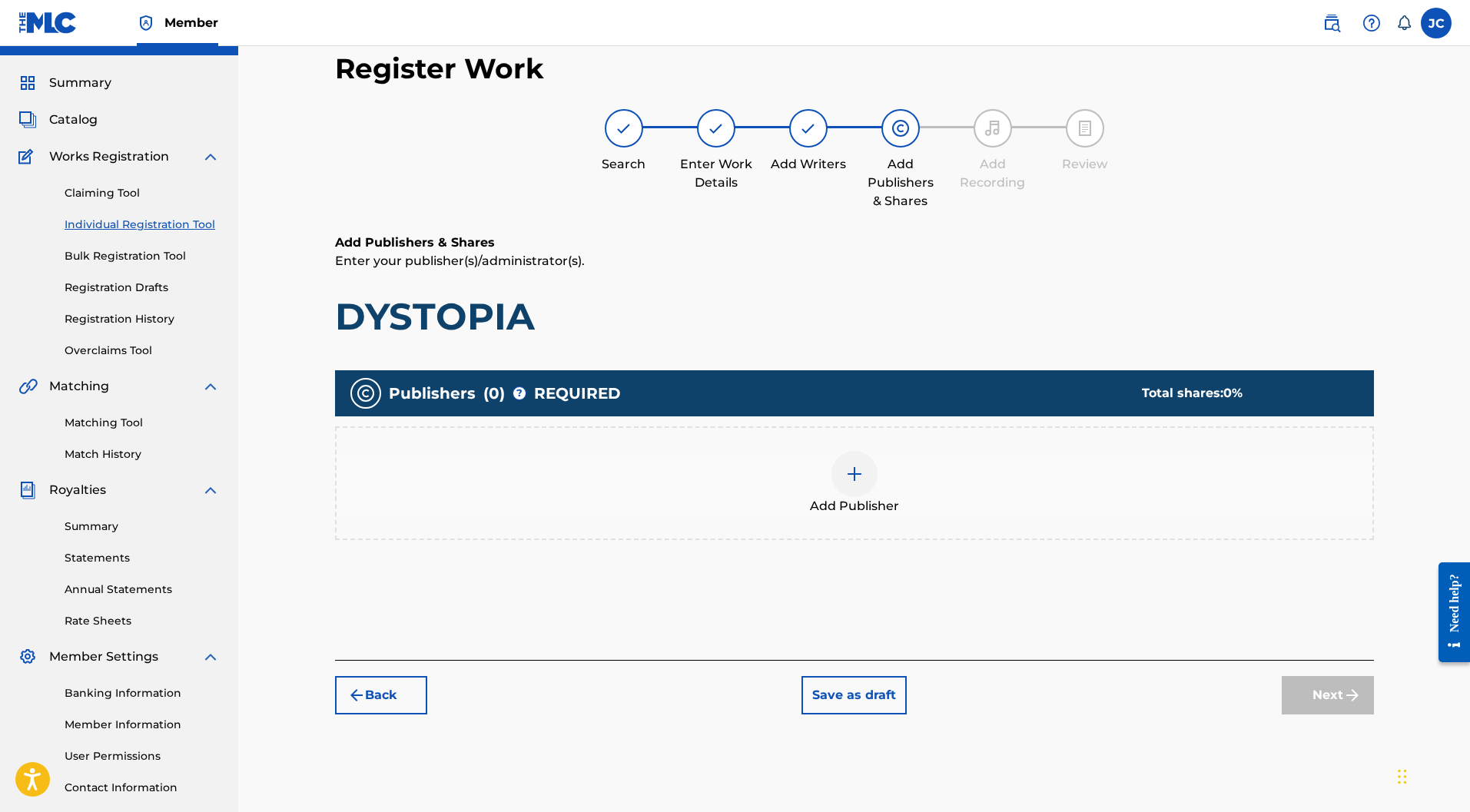
click at [870, 451] on div at bounding box center [855, 473] width 46 height 46
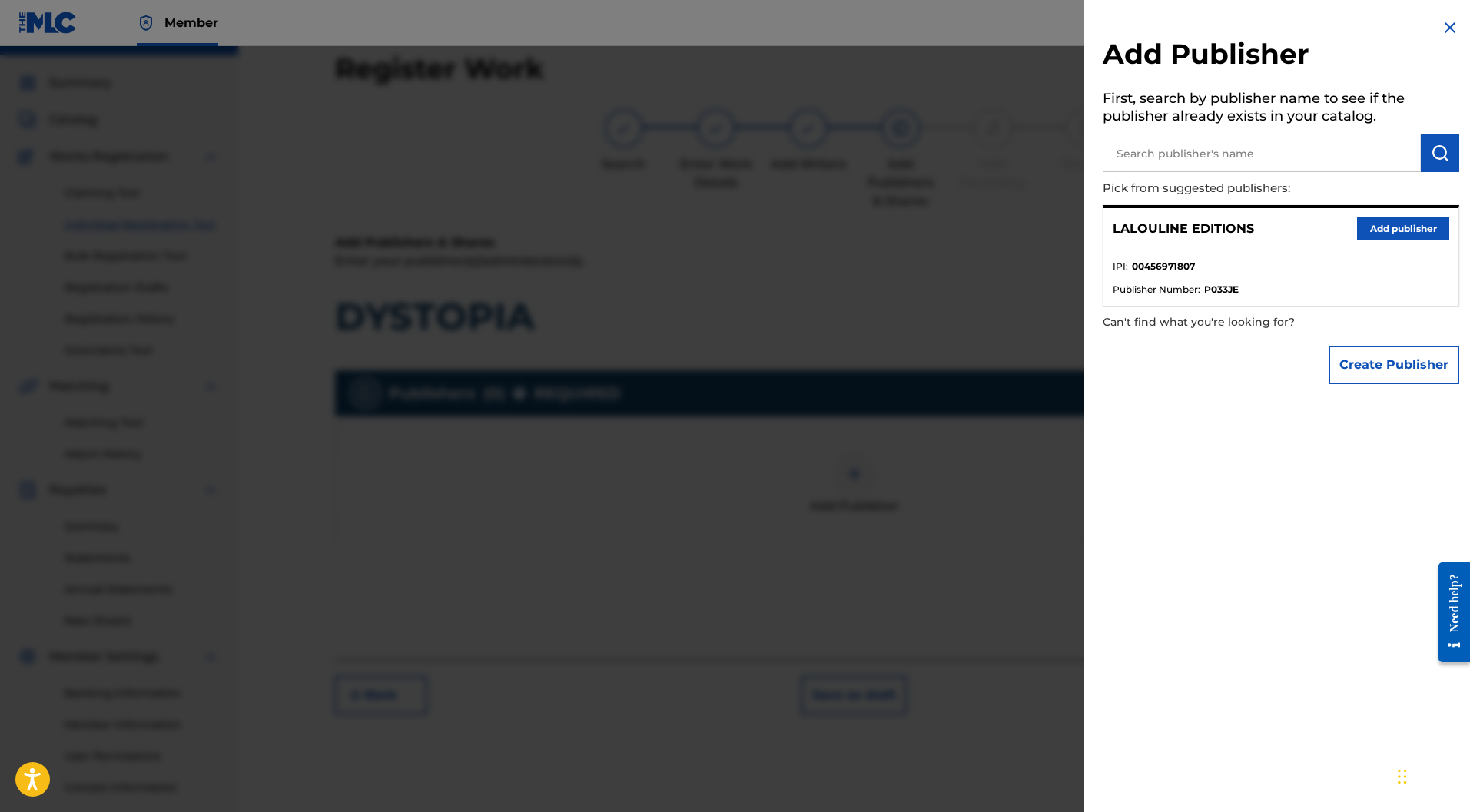
click at [1368, 218] on button "Add publisher" at bounding box center [1404, 229] width 93 height 23
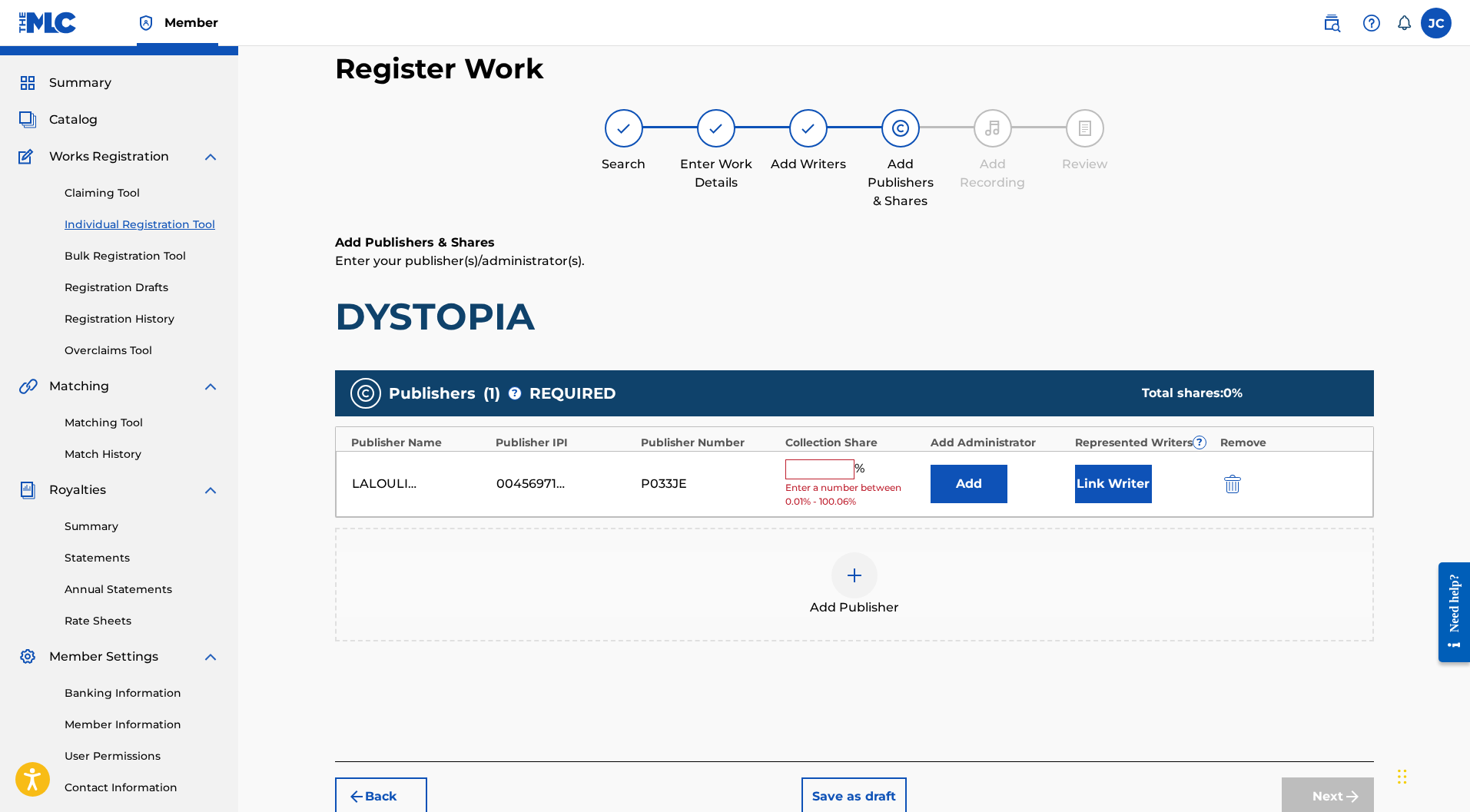
click at [823, 460] on input "text" at bounding box center [819, 470] width 69 height 20
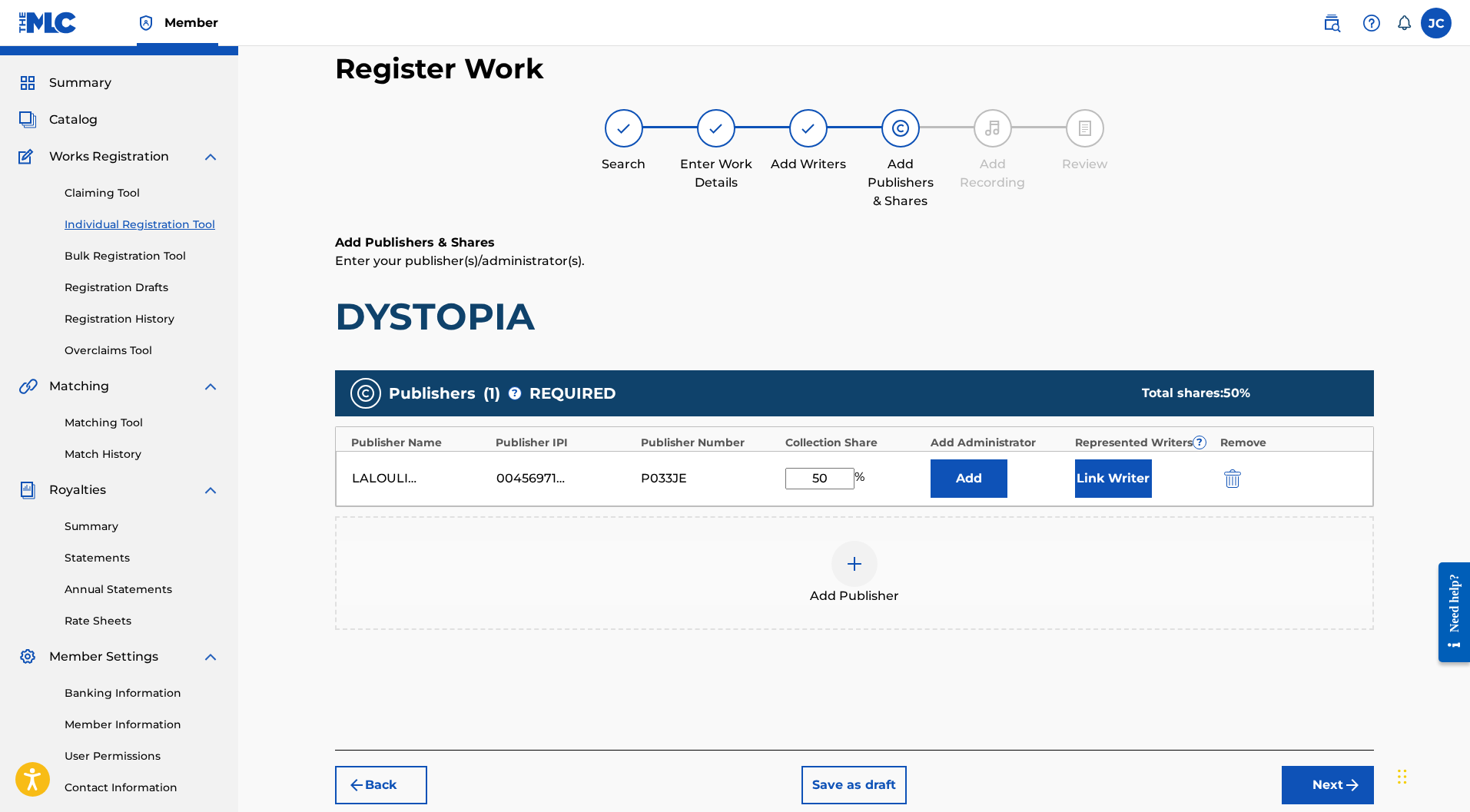
click at [1108, 460] on button "Link Writer" at bounding box center [1114, 479] width 77 height 39
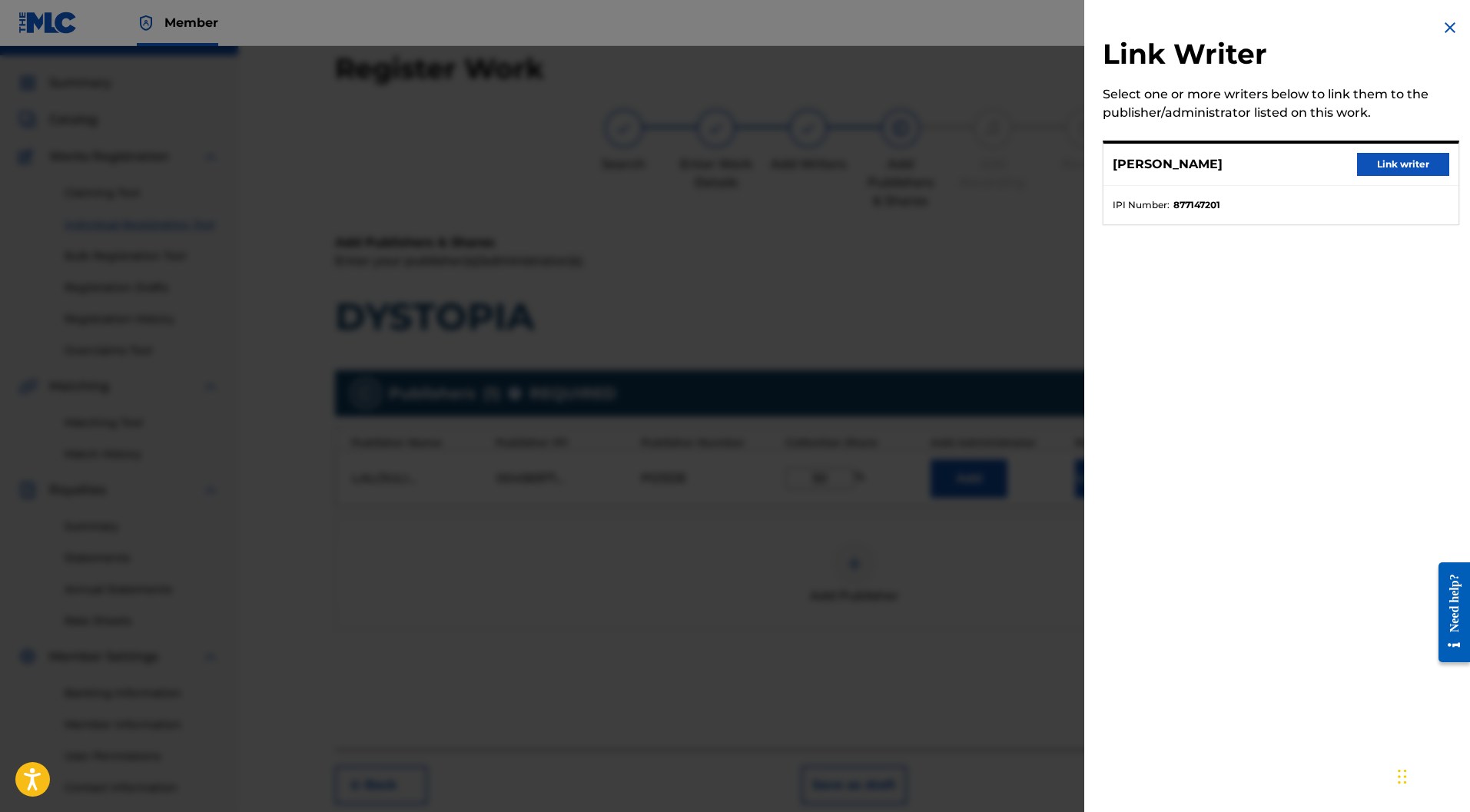
click at [1372, 159] on button "Link writer" at bounding box center [1404, 164] width 93 height 23
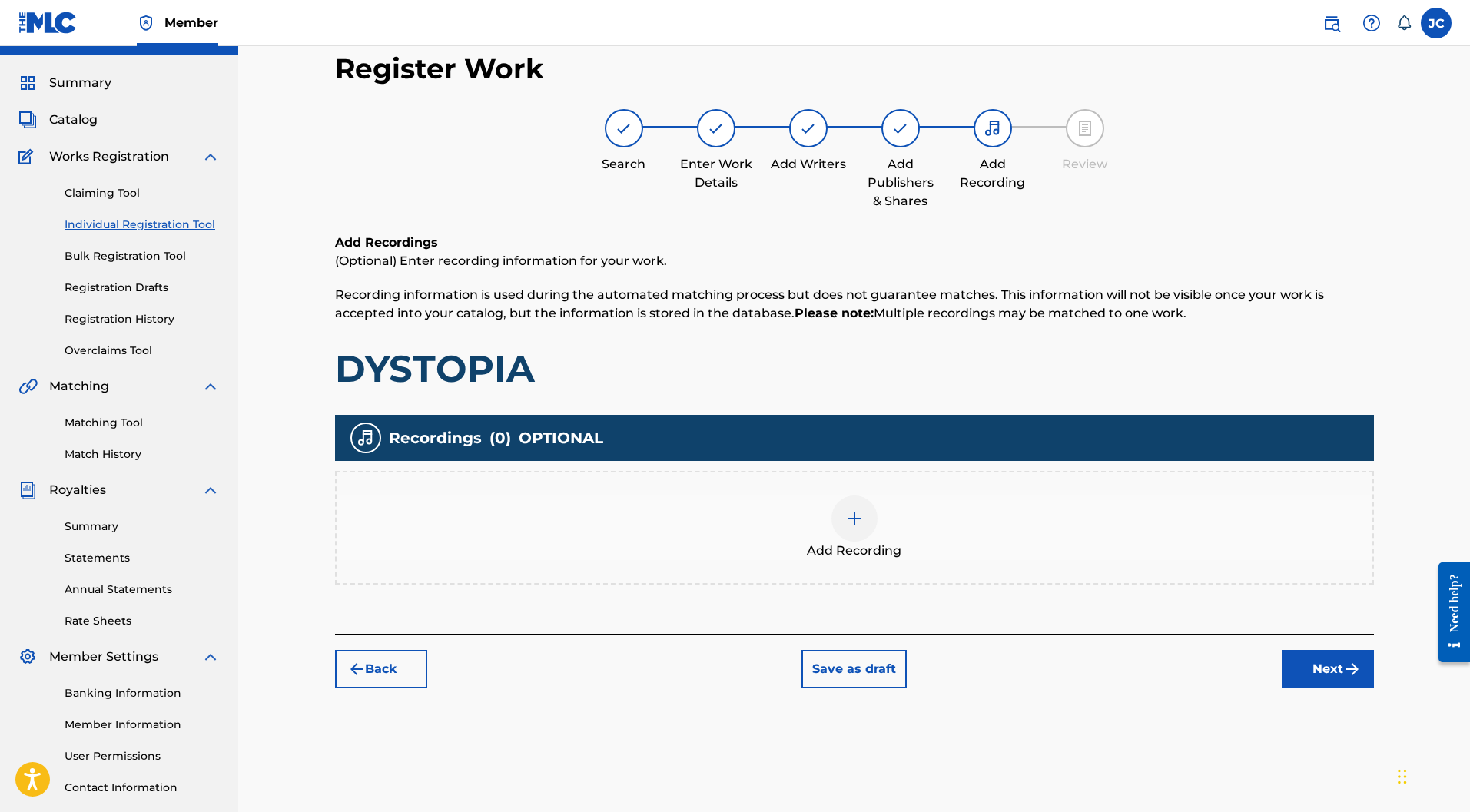
click at [850, 509] on img at bounding box center [855, 518] width 19 height 19
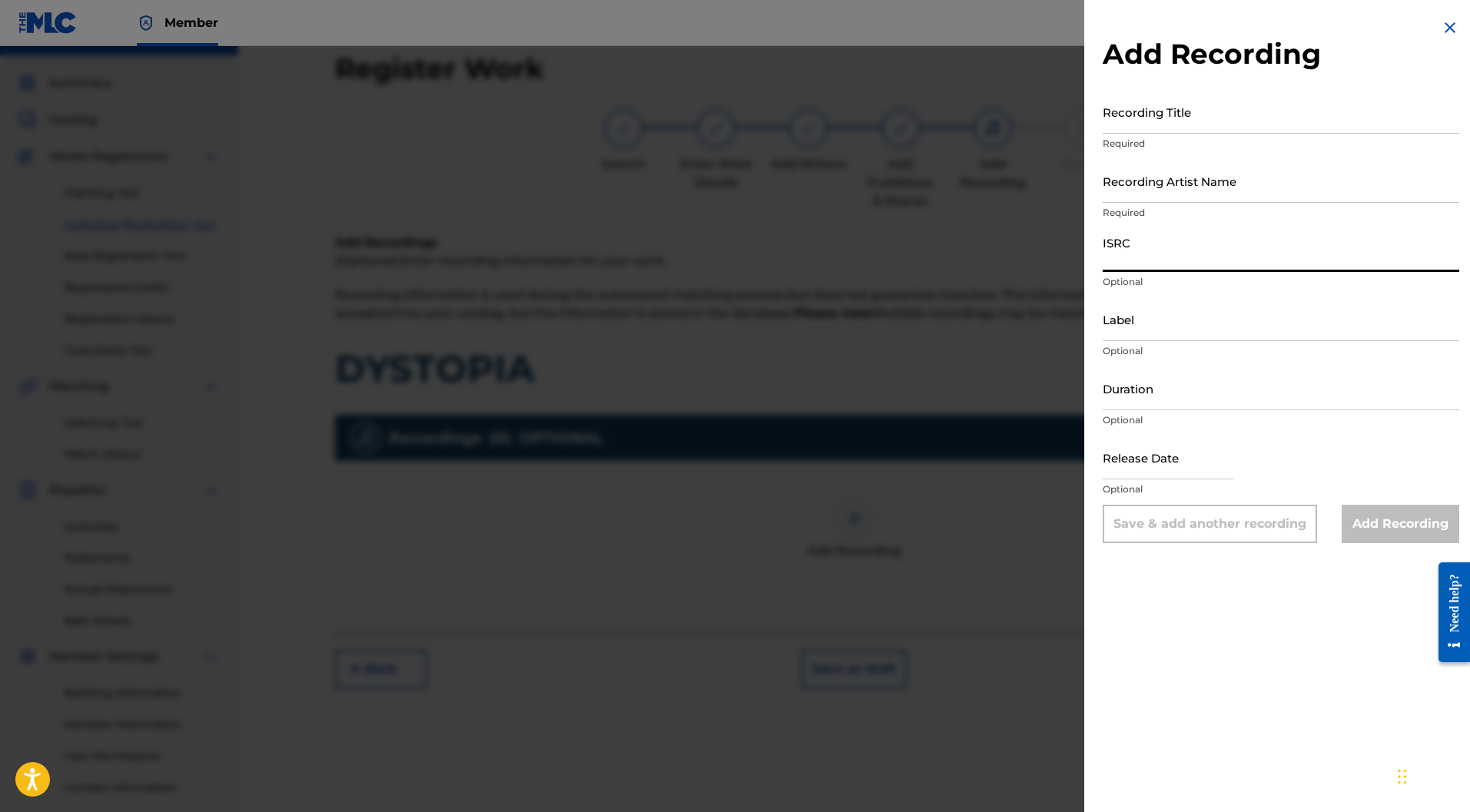
click at [1147, 255] on input "ISRC" at bounding box center [1281, 250] width 357 height 44
paste input "FR-9W1-22-32292"
click at [1119, 264] on input "FR-9W1-22-32292" at bounding box center [1281, 250] width 357 height 44
click at [1141, 265] on input "FR9W1-22-32292" at bounding box center [1281, 250] width 357 height 44
click at [1155, 260] on input "FR9W122-32292" at bounding box center [1281, 250] width 357 height 44
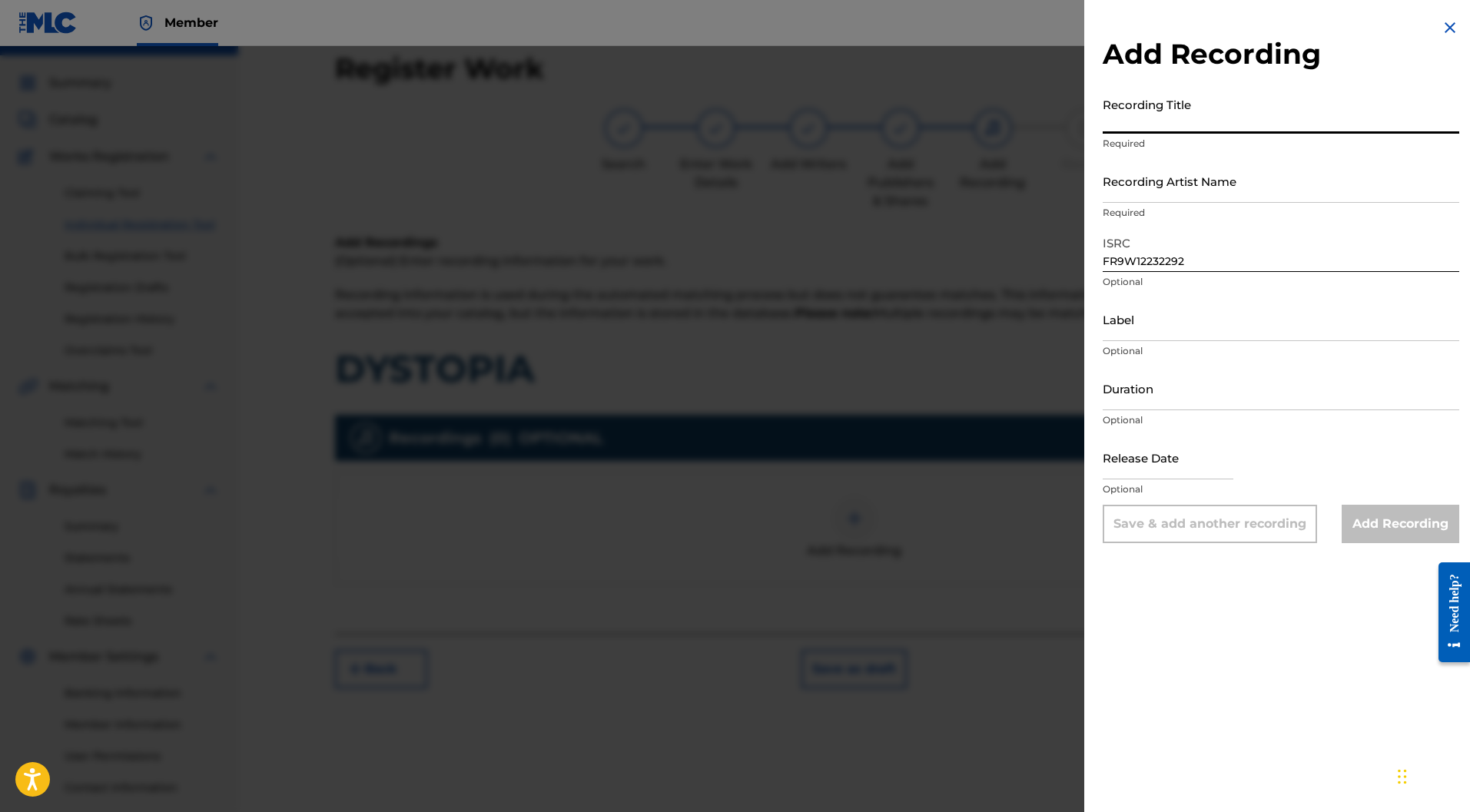
click at [1143, 117] on input "Recording Title" at bounding box center [1281, 111] width 357 height 44
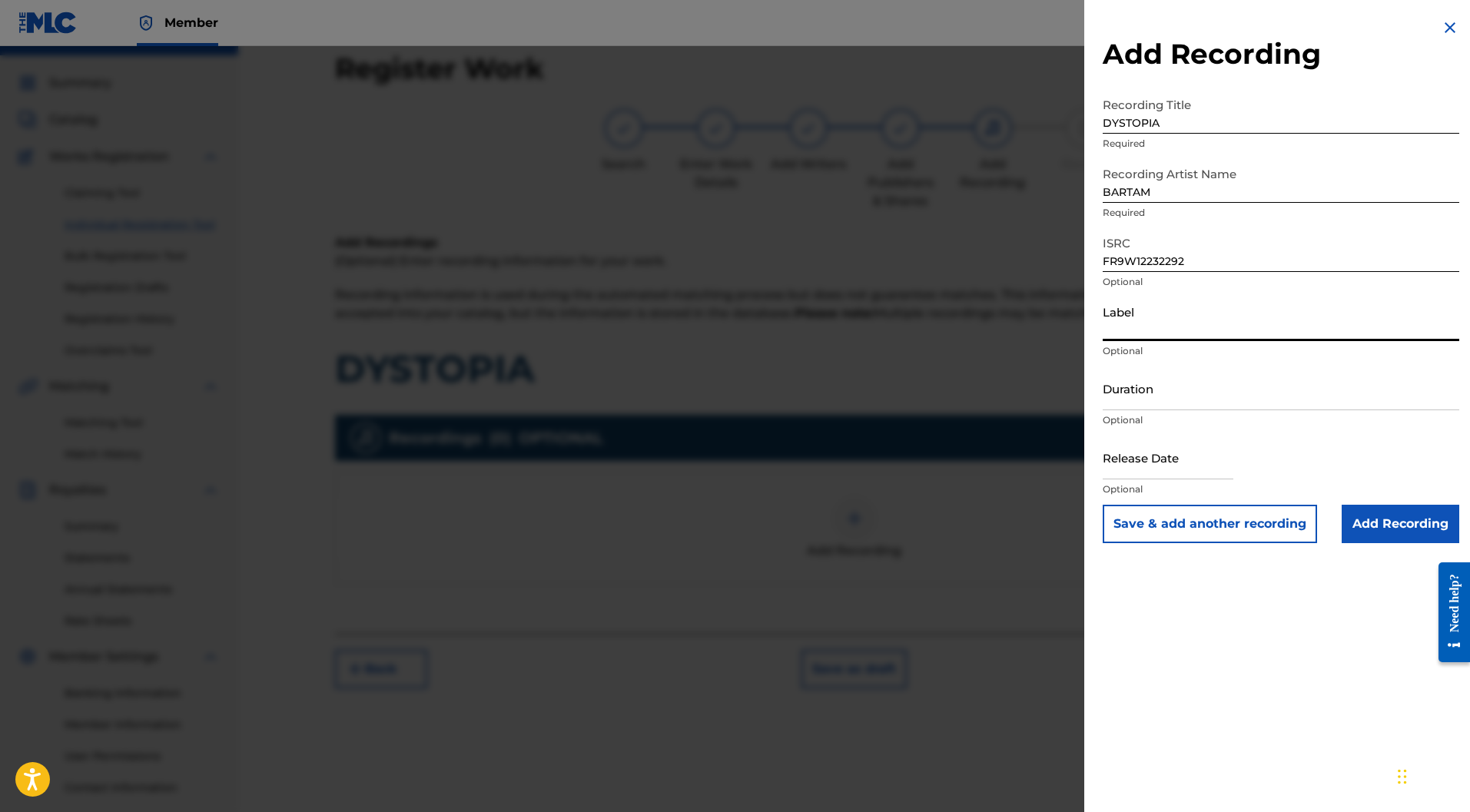
click at [1164, 316] on input "Label" at bounding box center [1281, 319] width 357 height 44
click at [1162, 393] on input "Duration" at bounding box center [1281, 388] width 357 height 44
click at [1183, 463] on input "text" at bounding box center [1168, 457] width 130 height 44
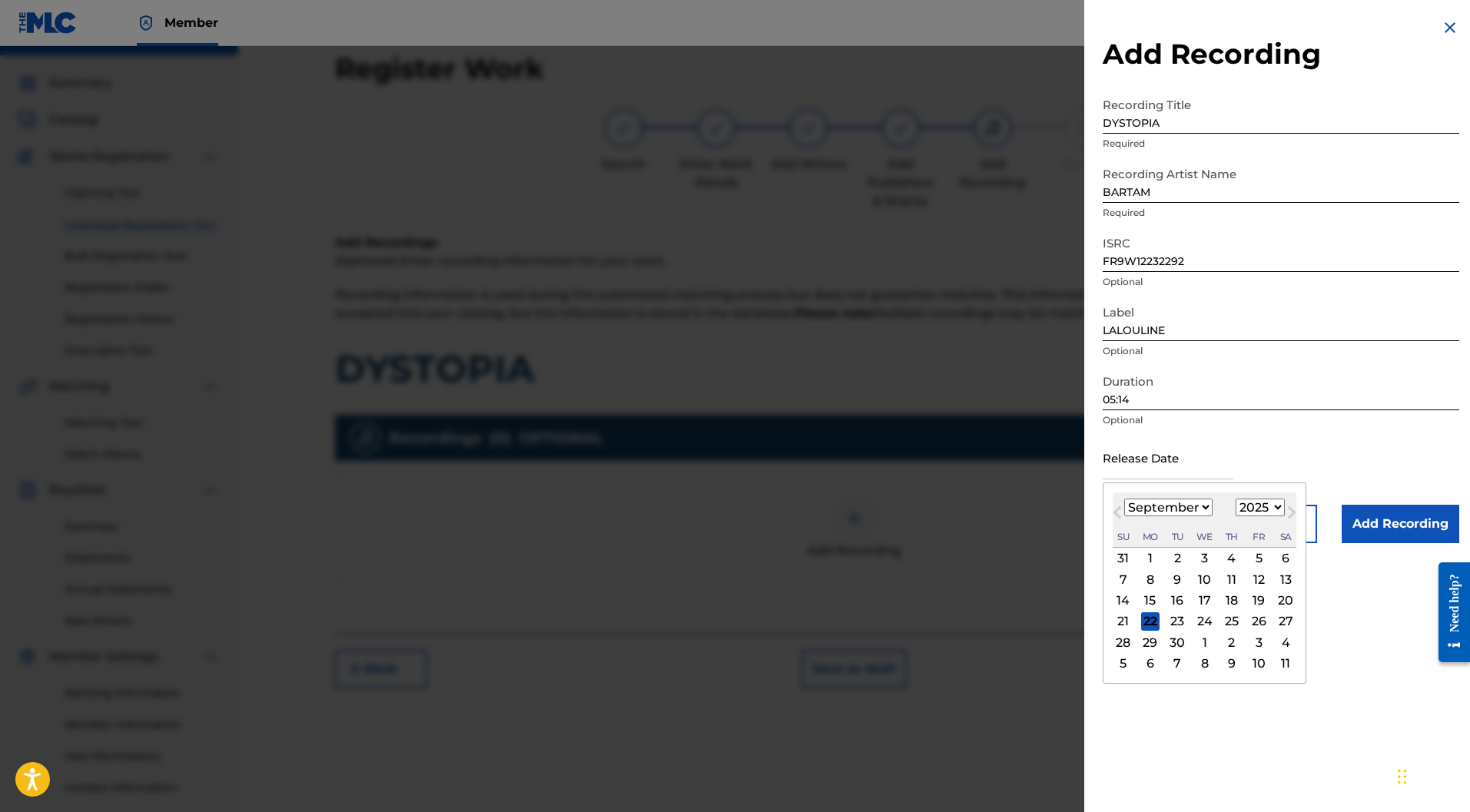
click at [1154, 601] on div "15" at bounding box center [1150, 601] width 19 height 19
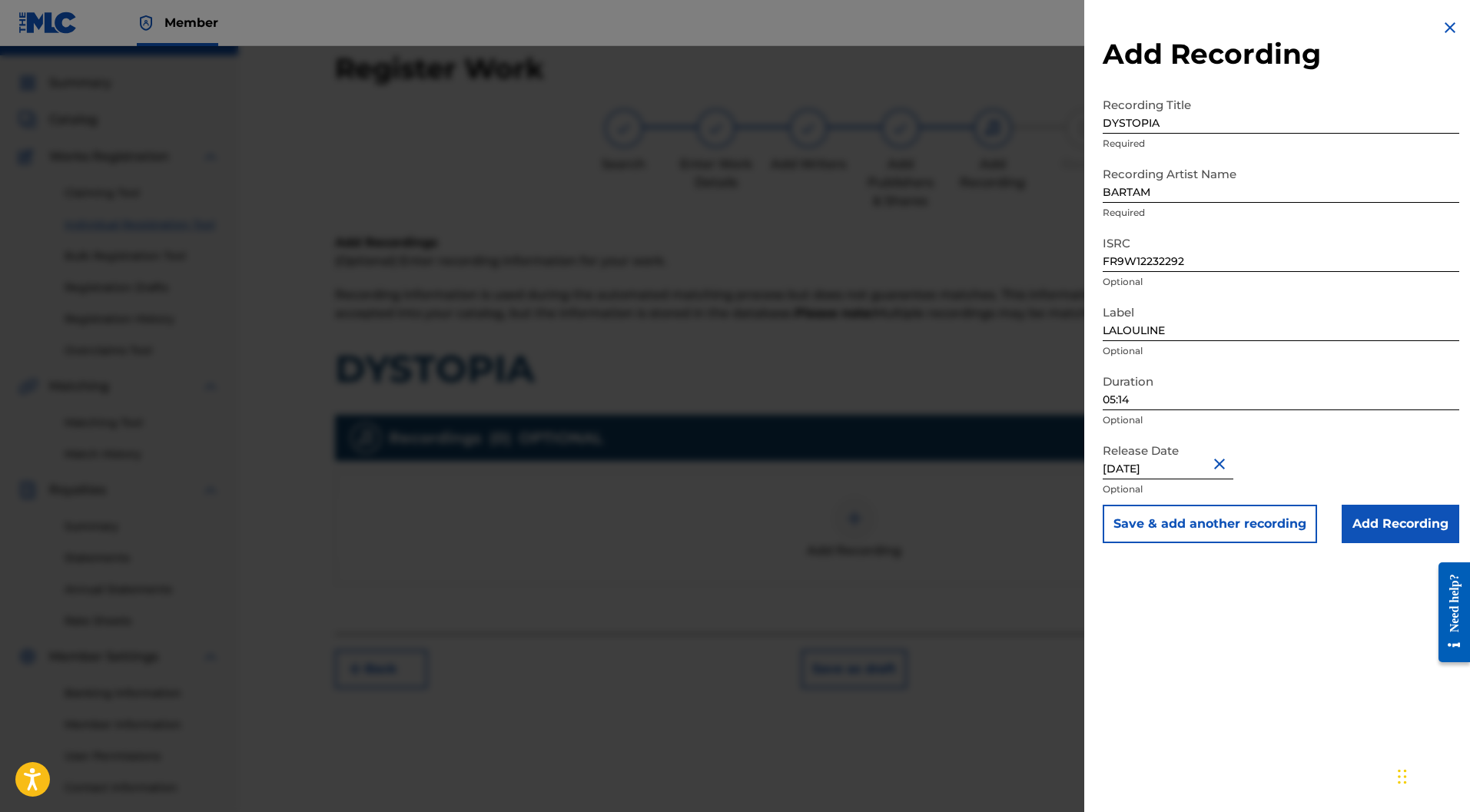
click at [1183, 461] on input "September 15 2025" at bounding box center [1168, 457] width 130 height 44
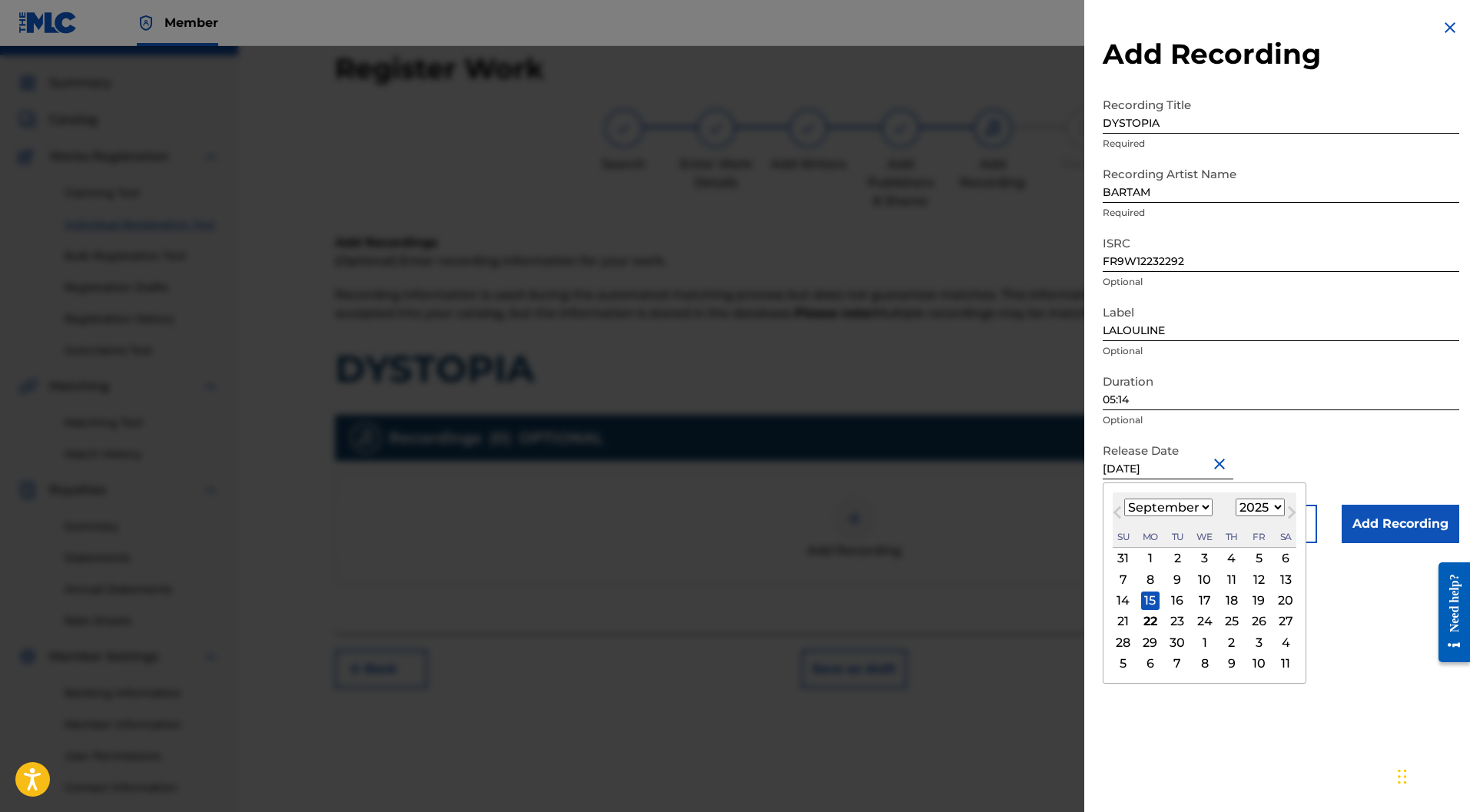
click at [1175, 598] on div "16" at bounding box center [1177, 601] width 19 height 19
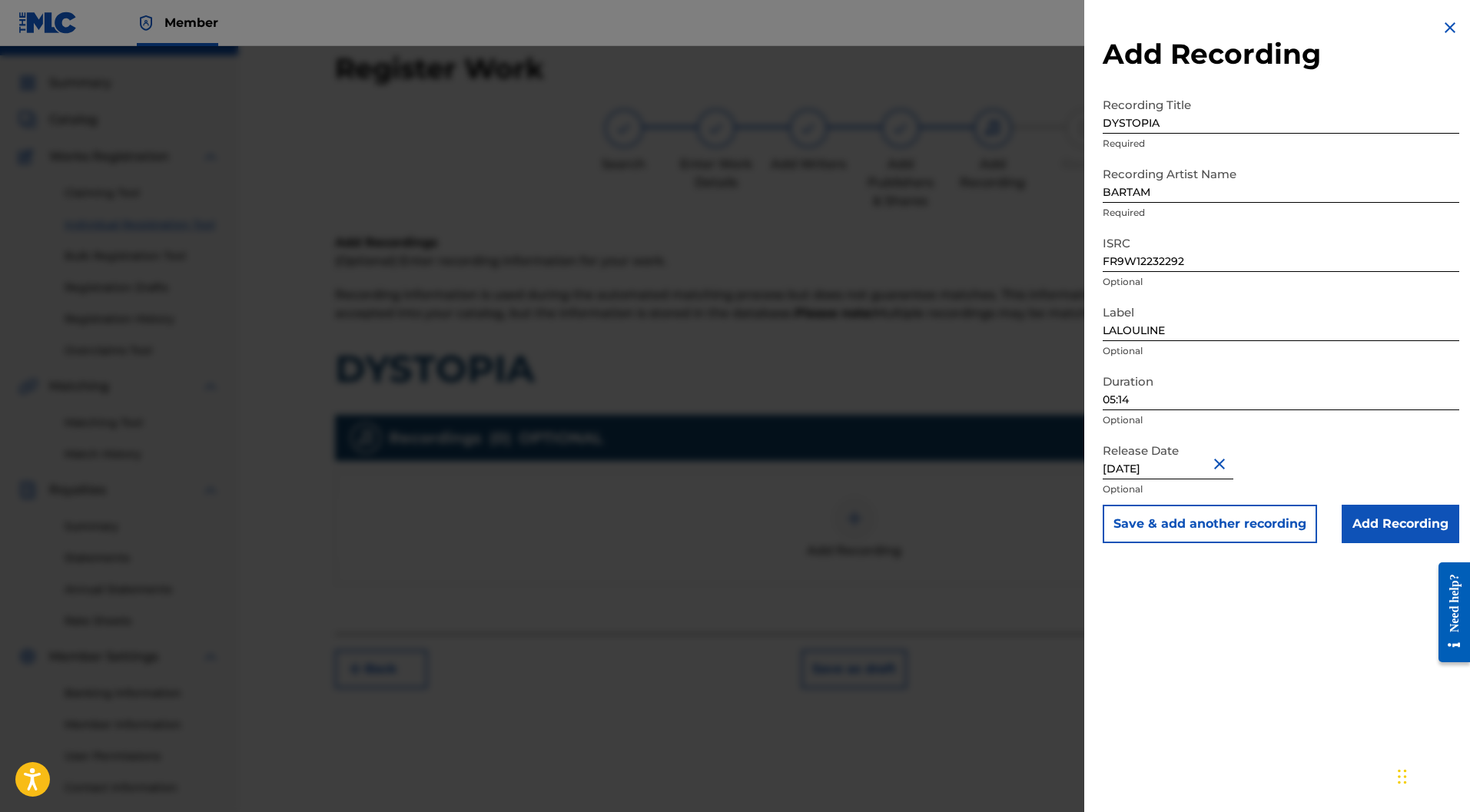
click at [1206, 471] on input "September 16 2025" at bounding box center [1168, 457] width 130 height 44
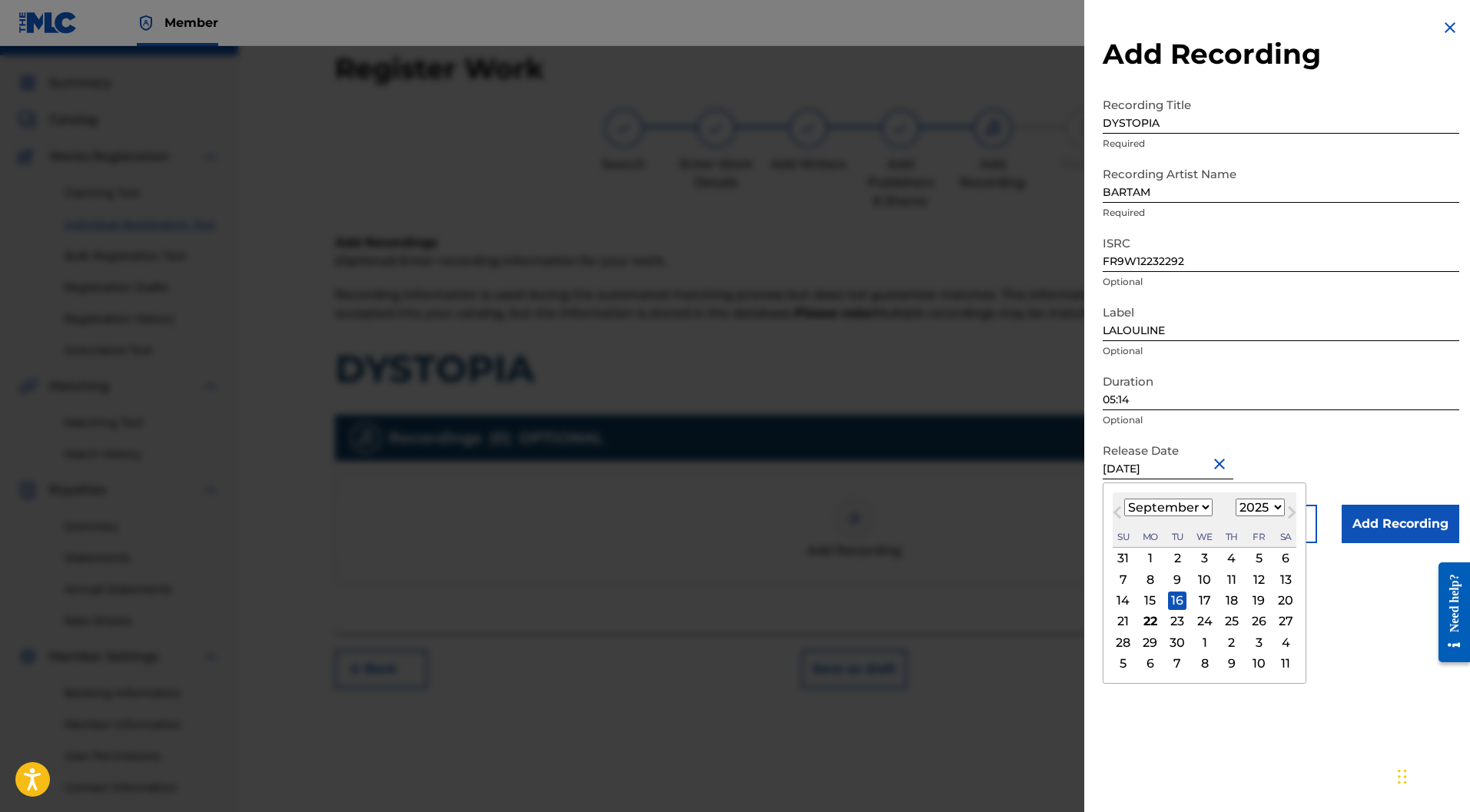
click at [1273, 512] on select "1900 1901 1902 1903 1904 1905 1906 1907 1908 1909 1910 1911 1912 1913 1914 1915…" at bounding box center [1261, 508] width 49 height 18
click at [1237, 499] on select "1900 1901 1902 1903 1904 1905 1906 1907 1908 1909 1910 1911 1912 1913 1914 1915…" at bounding box center [1261, 508] width 49 height 18
click at [1391, 474] on div "Release Date September 16 2025 September 2022 Previous Month Next Month Septemb…" at bounding box center [1281, 470] width 357 height 69
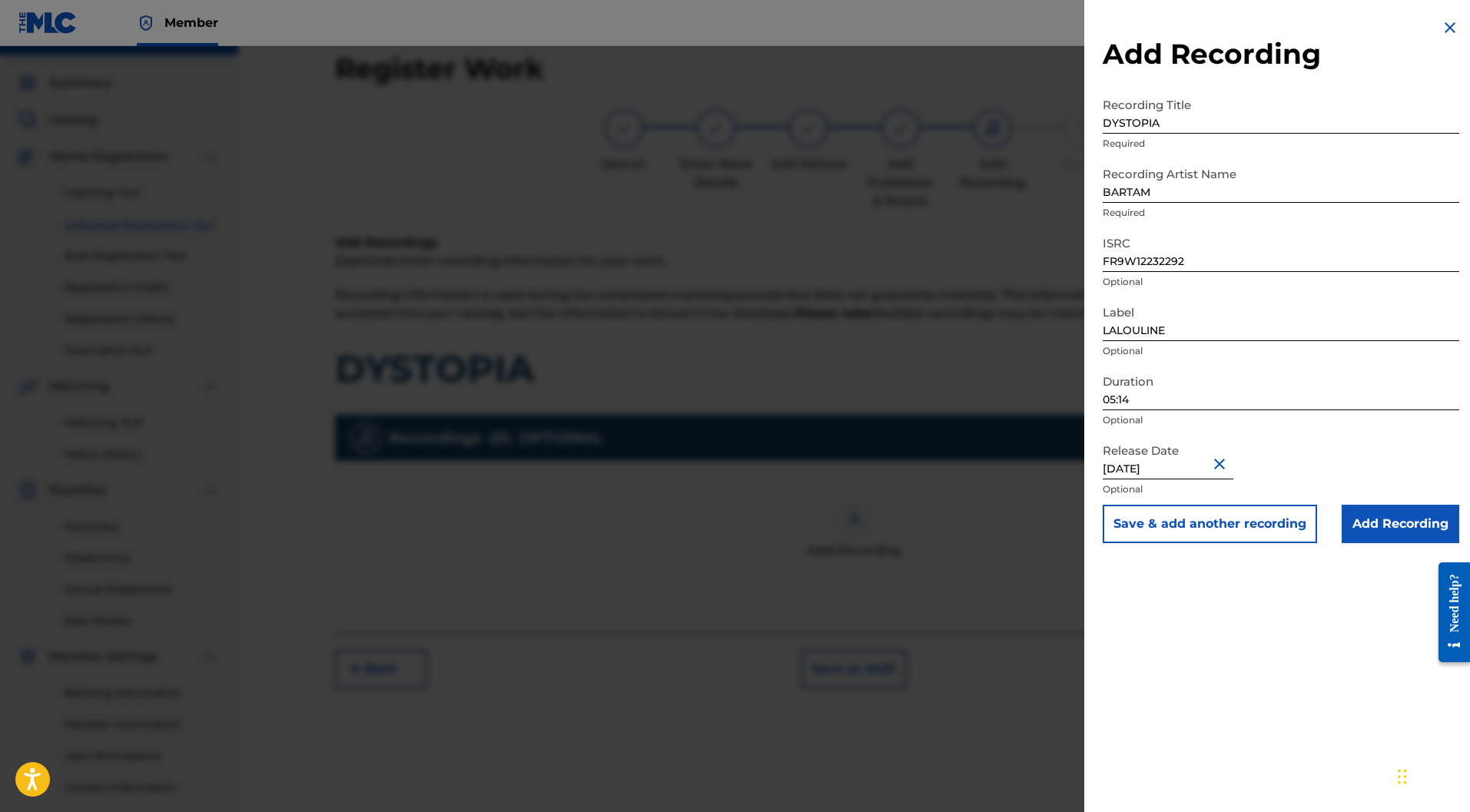
click at [1211, 472] on input "September 16 2025" at bounding box center [1168, 457] width 130 height 44
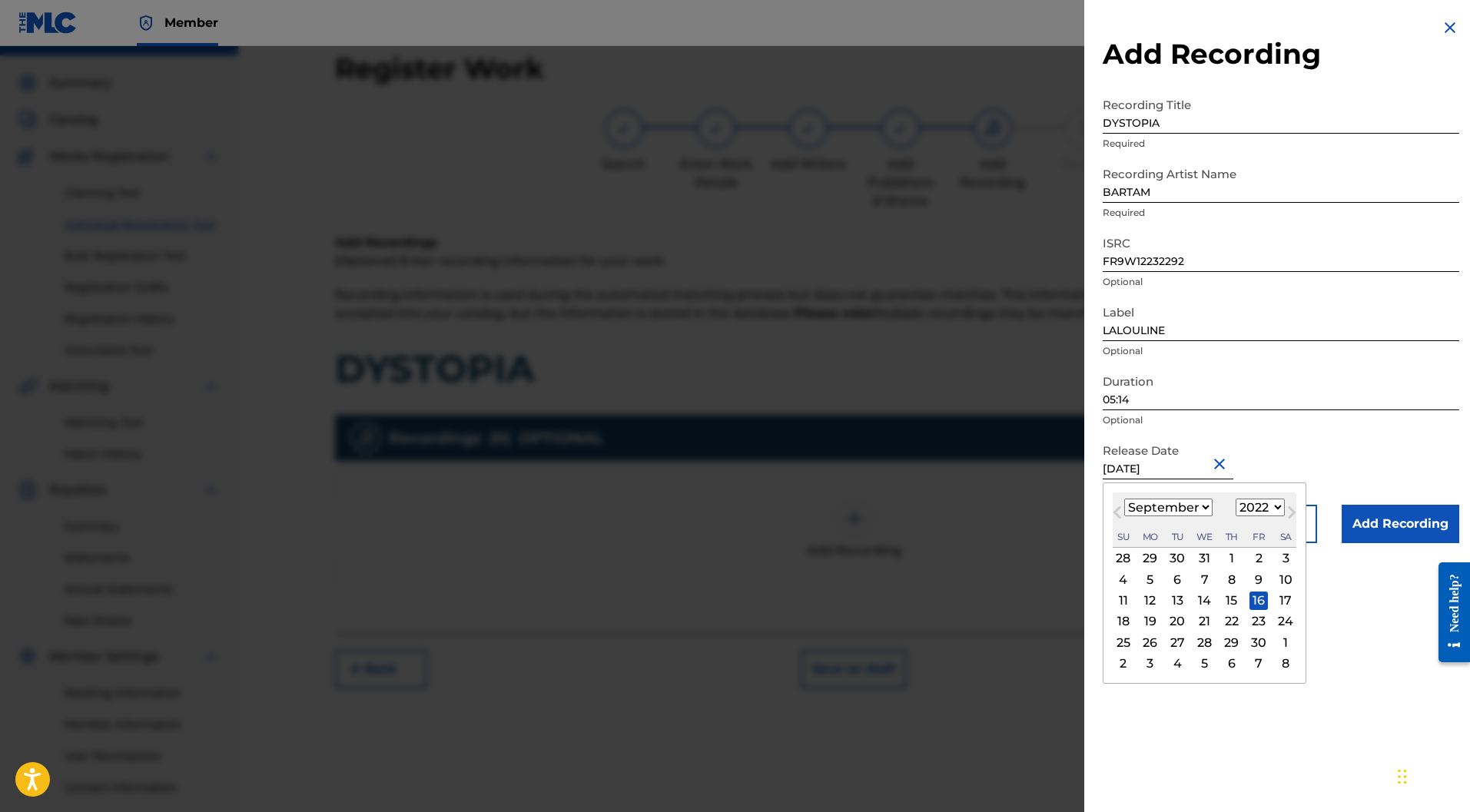
click at [1393, 428] on div "Duration 05:14 Optional" at bounding box center [1281, 401] width 357 height 69
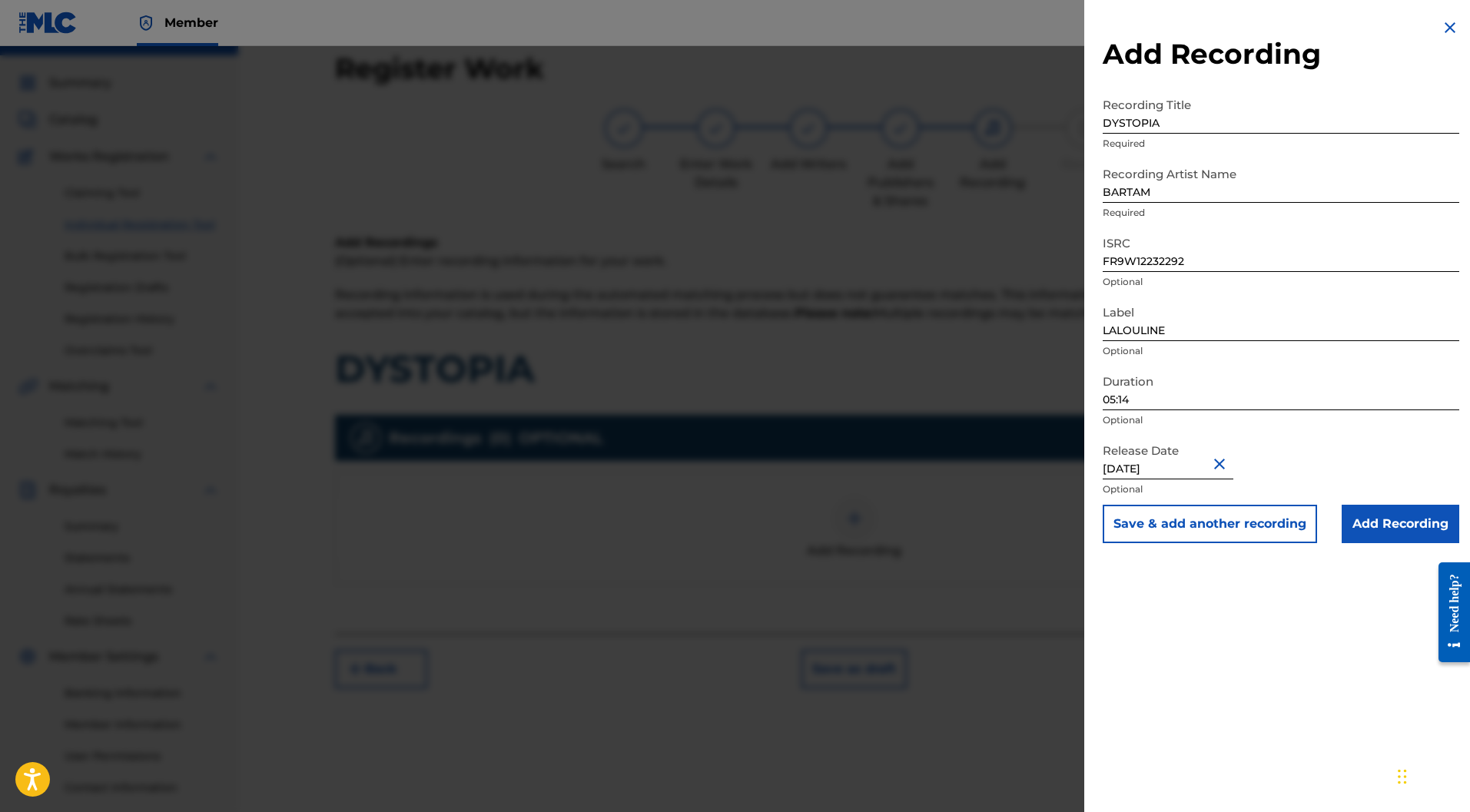
click at [1414, 525] on input "Add Recording" at bounding box center [1401, 524] width 118 height 39
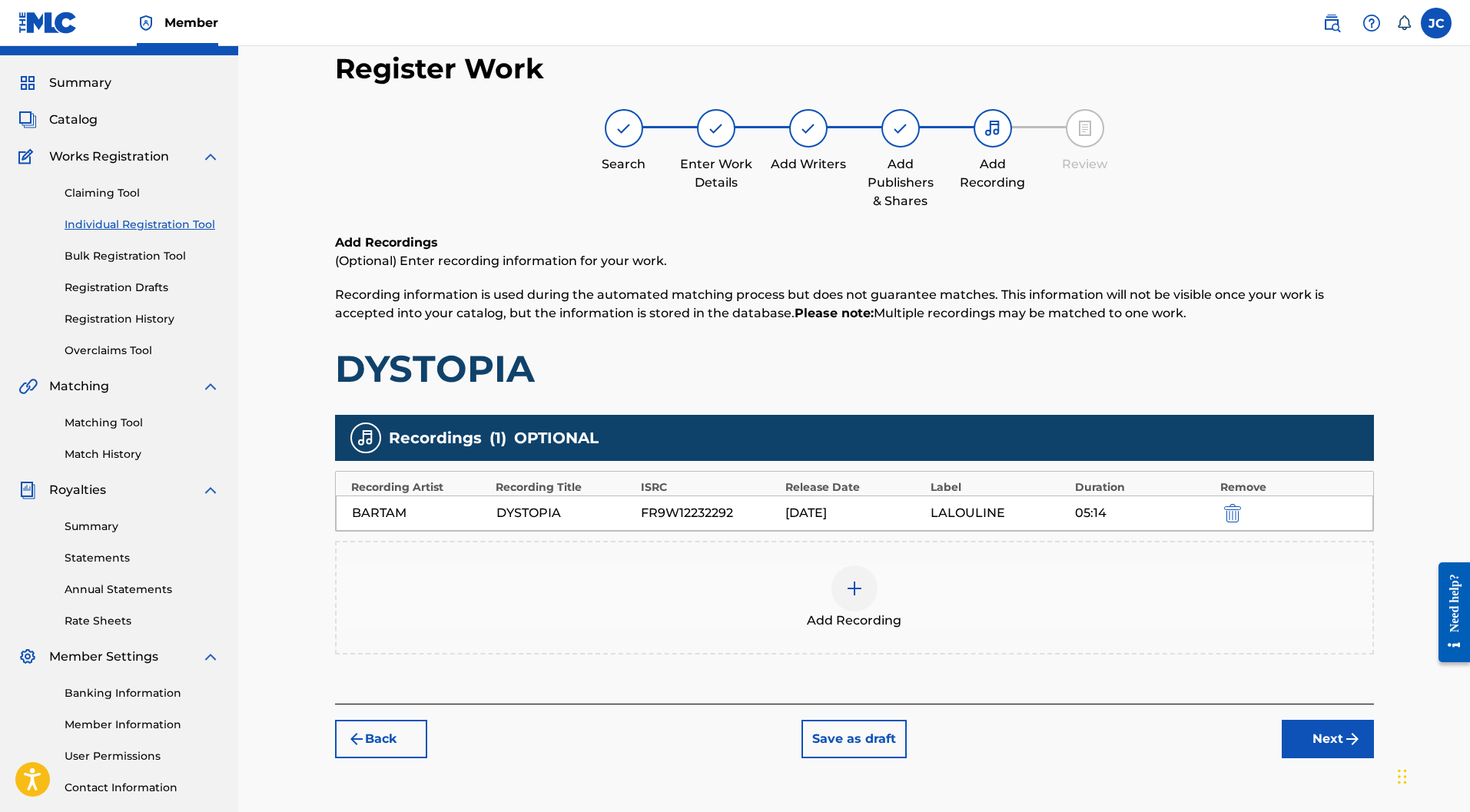
click at [1352, 730] on img "submit" at bounding box center [1352, 739] width 19 height 19
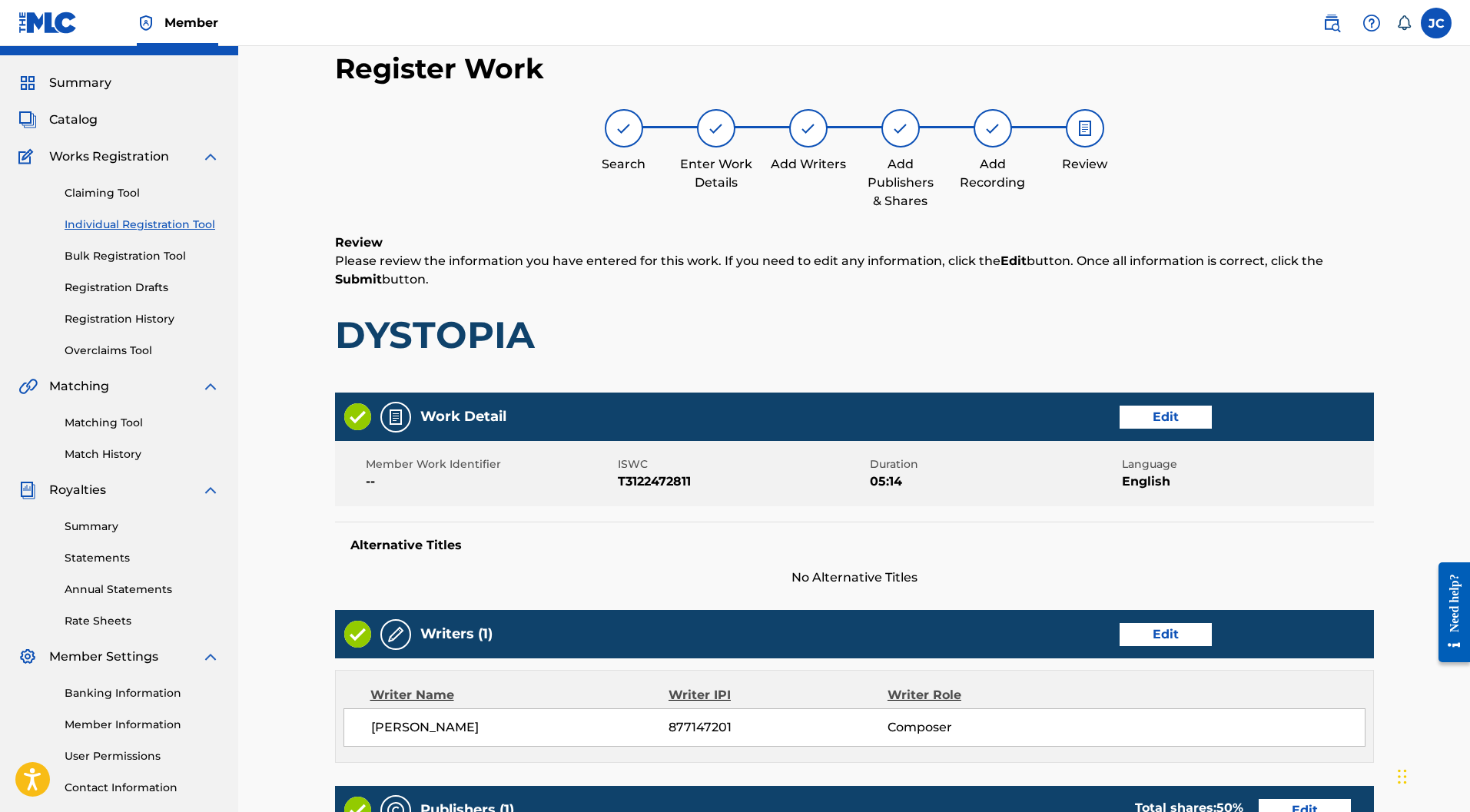
scroll to position [487, 0]
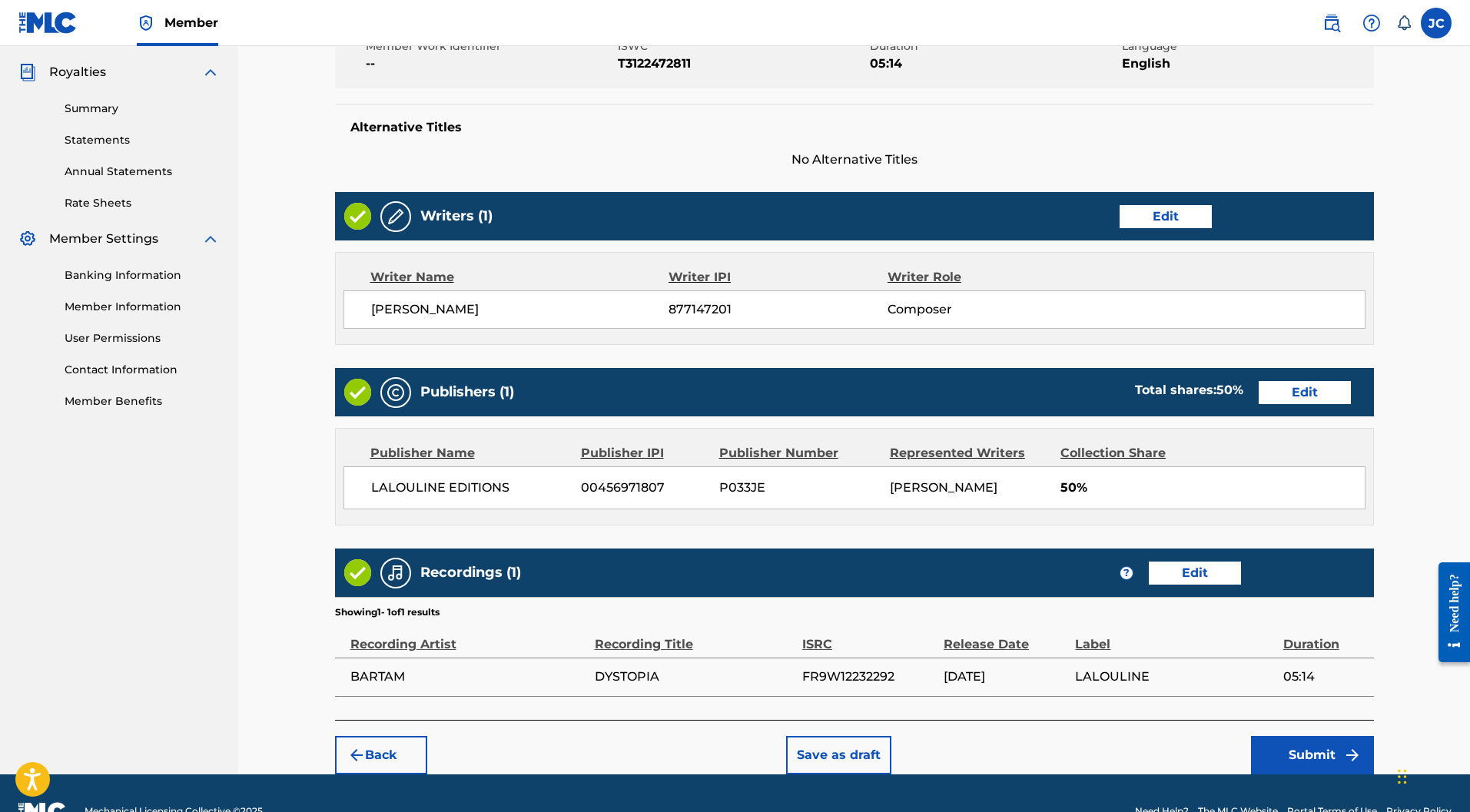
click at [1323, 737] on button "Submit" at bounding box center [1313, 755] width 123 height 39
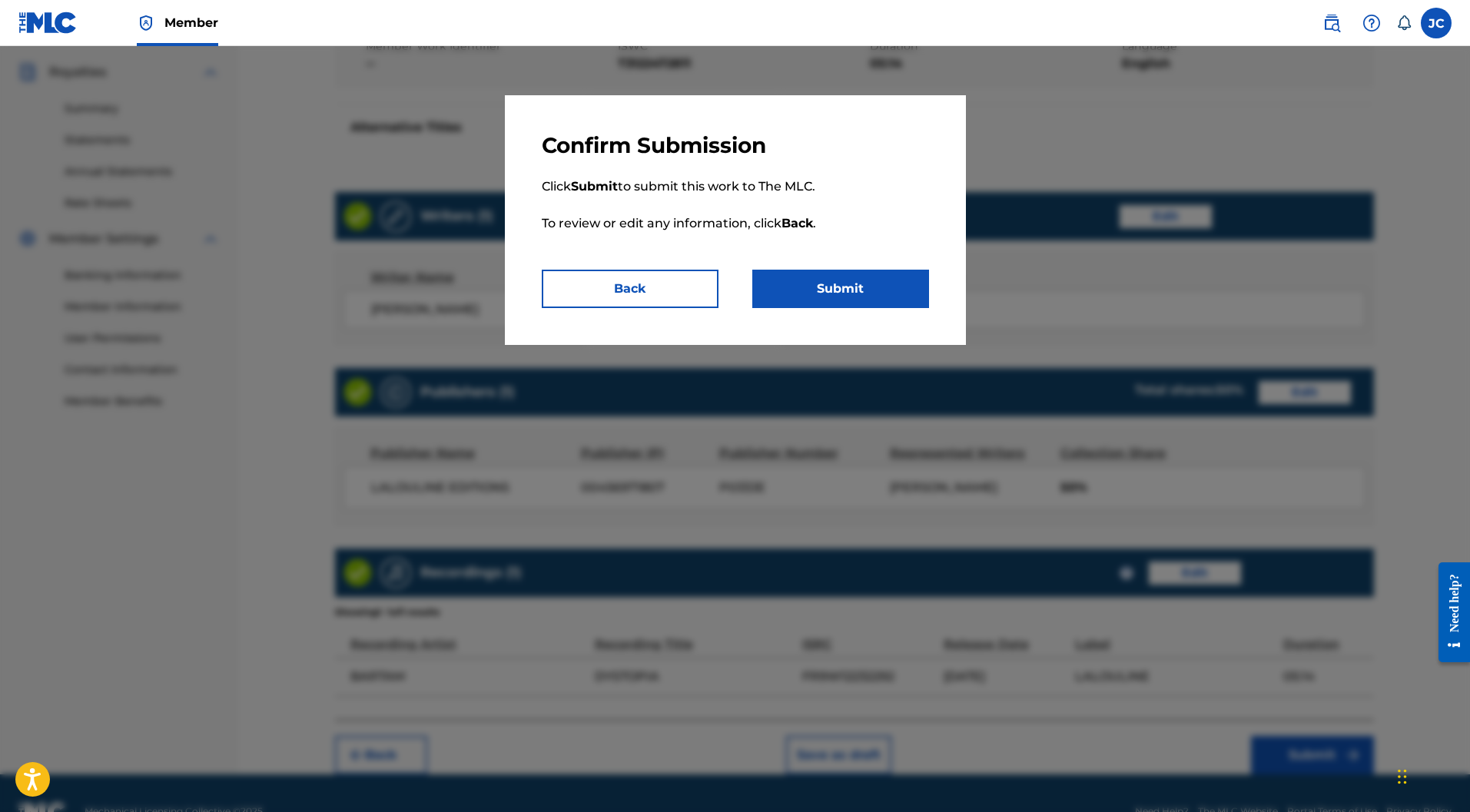
drag, startPoint x: 836, startPoint y: 291, endPoint x: 849, endPoint y: 287, distance: 13.6
click at [837, 290] on button "Submit" at bounding box center [840, 288] width 177 height 39
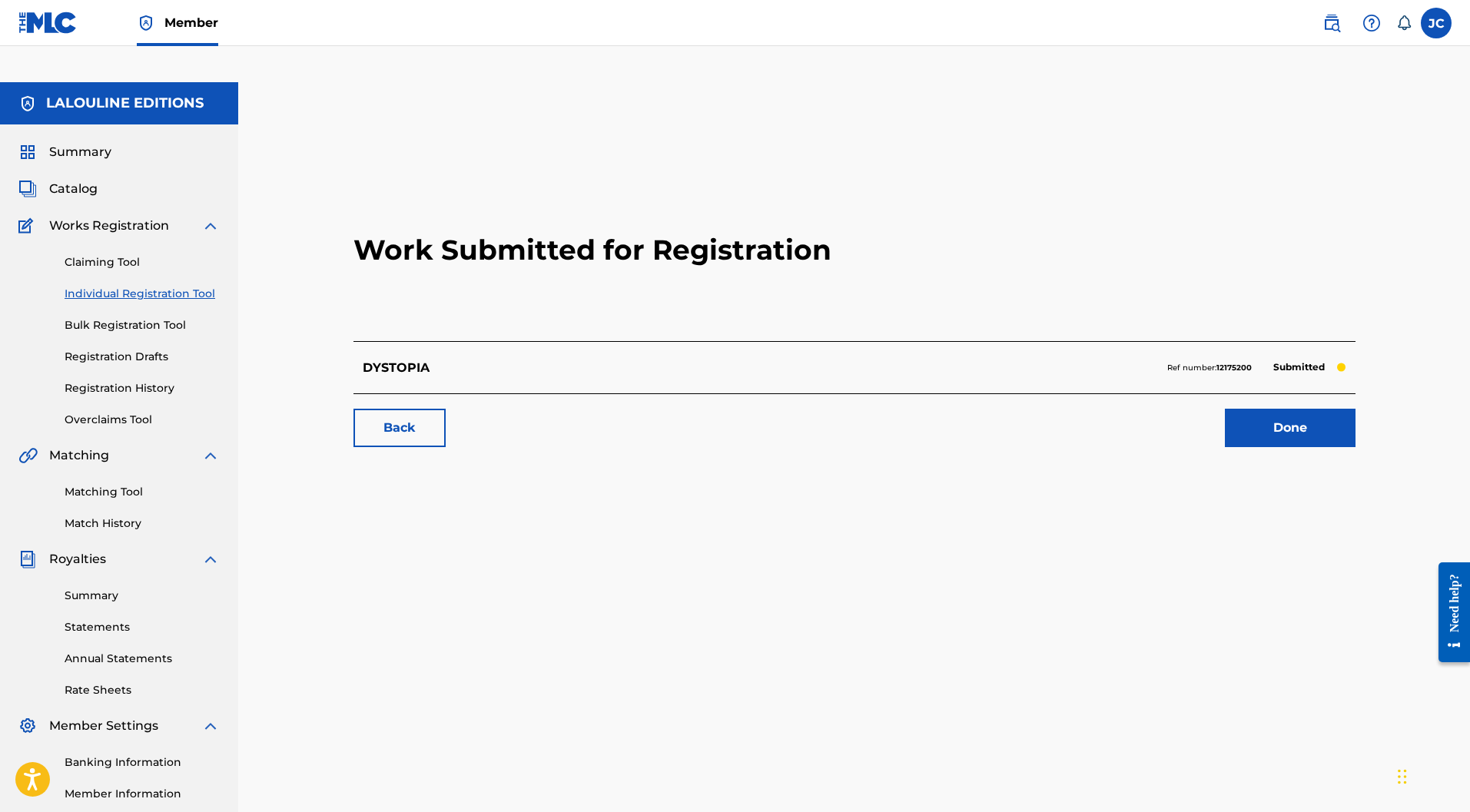
click at [1320, 409] on link "Done" at bounding box center [1290, 428] width 130 height 39
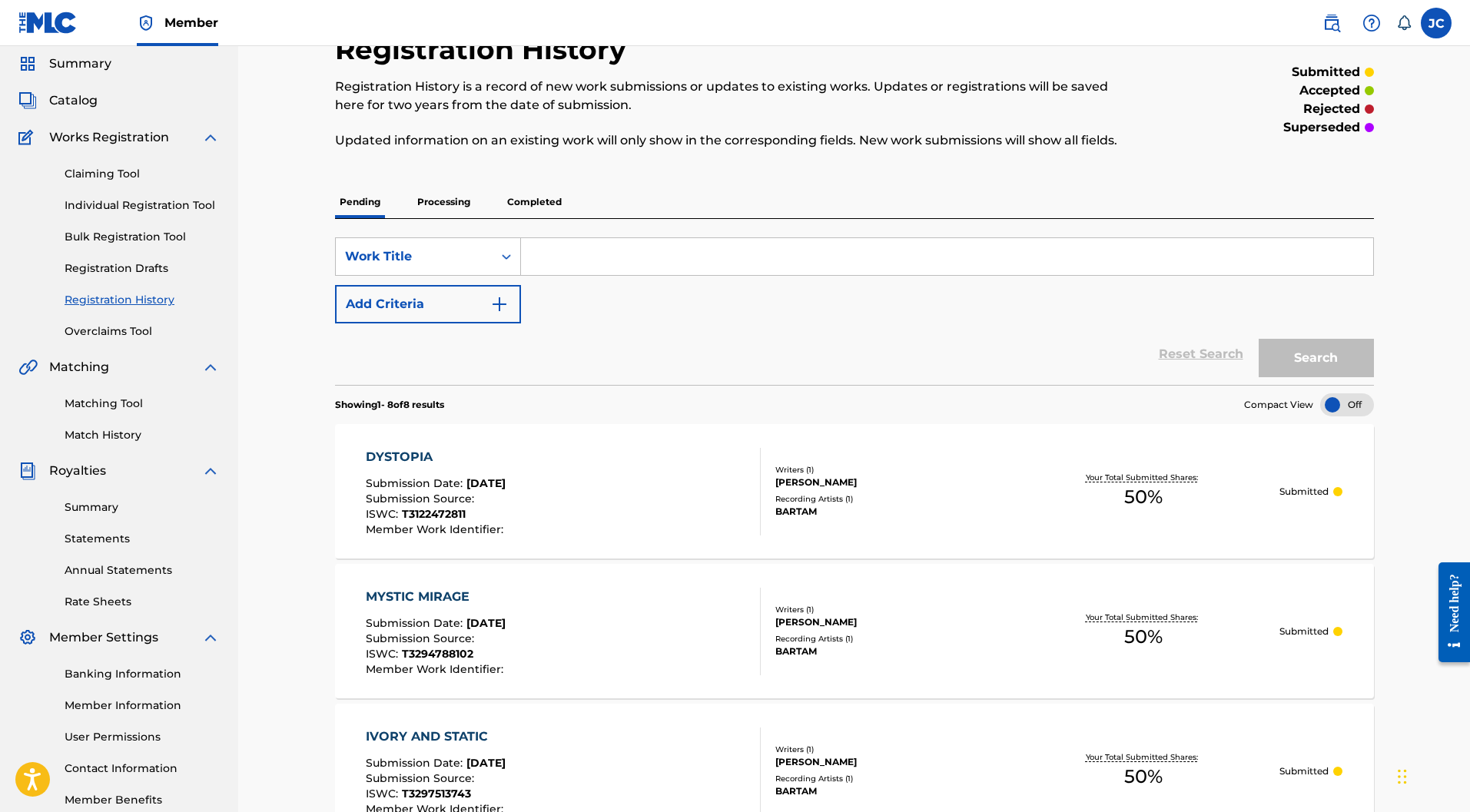
scroll to position [77, 0]
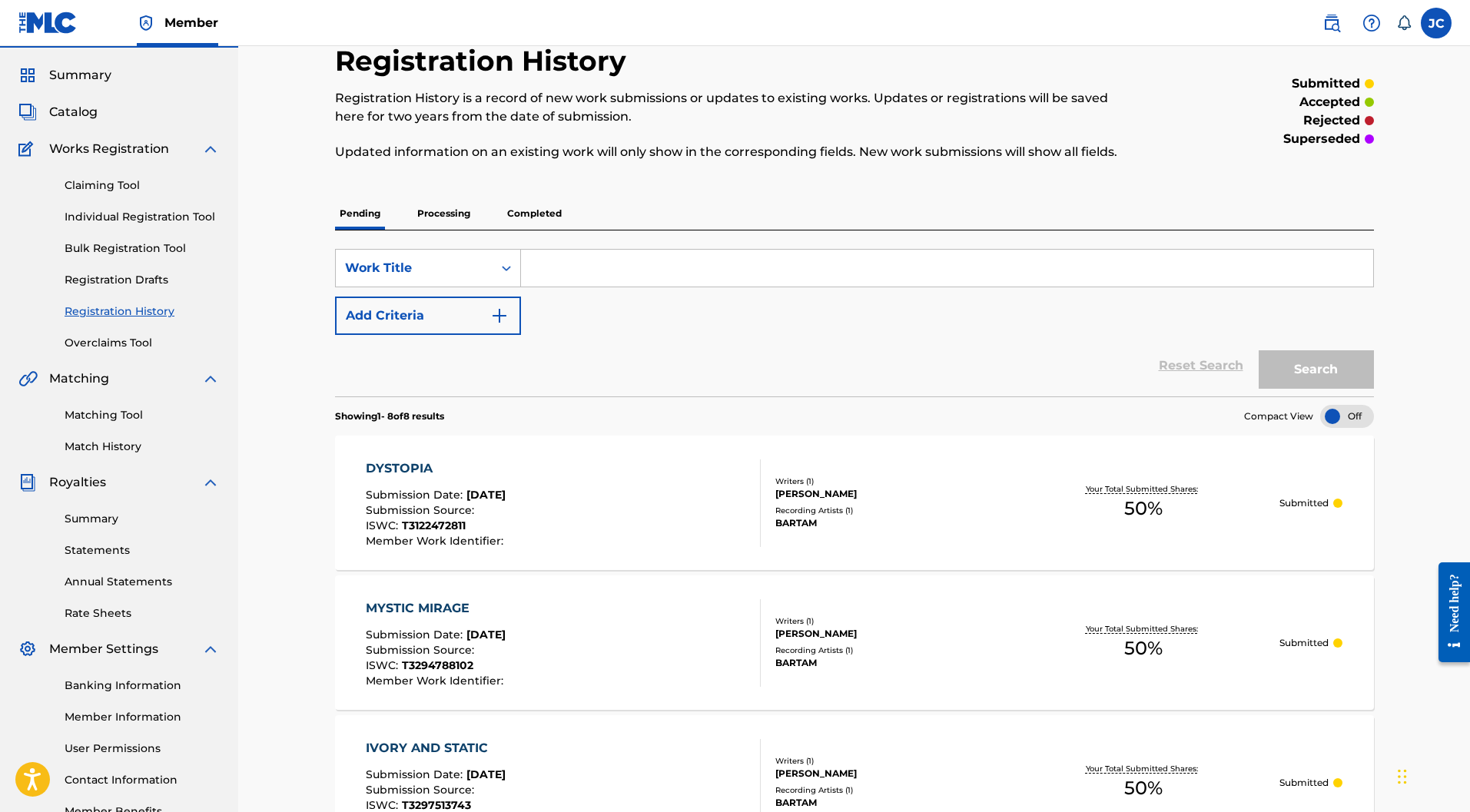
click at [110, 209] on link "Individual Registration Tool" at bounding box center [142, 217] width 155 height 16
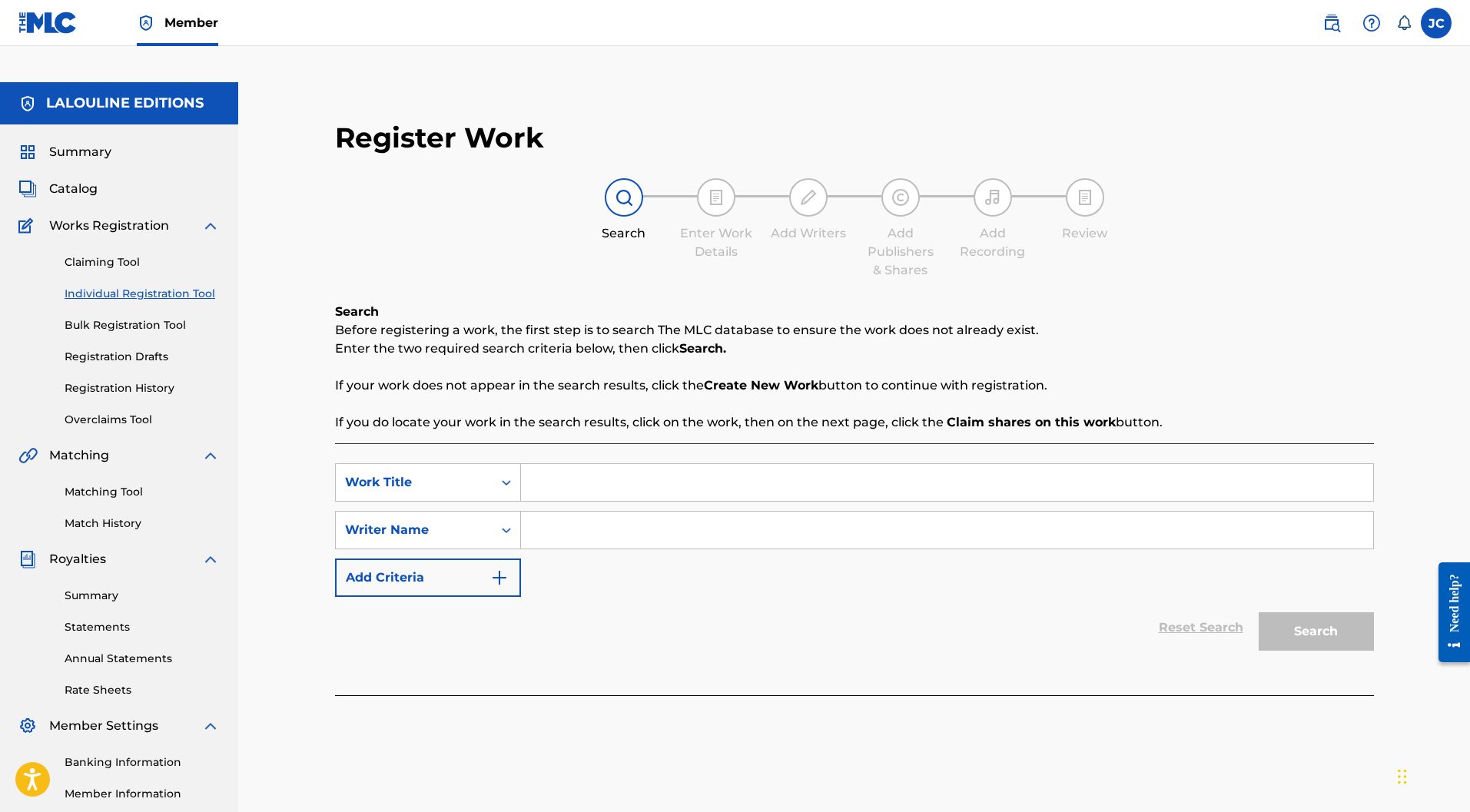
click at [570, 464] on input "Search Form" at bounding box center [947, 482] width 853 height 37
paste input "CLIMAX"
click at [571, 512] on input "Search Form" at bounding box center [947, 530] width 853 height 37
click at [1364, 613] on button "Search" at bounding box center [1316, 631] width 115 height 39
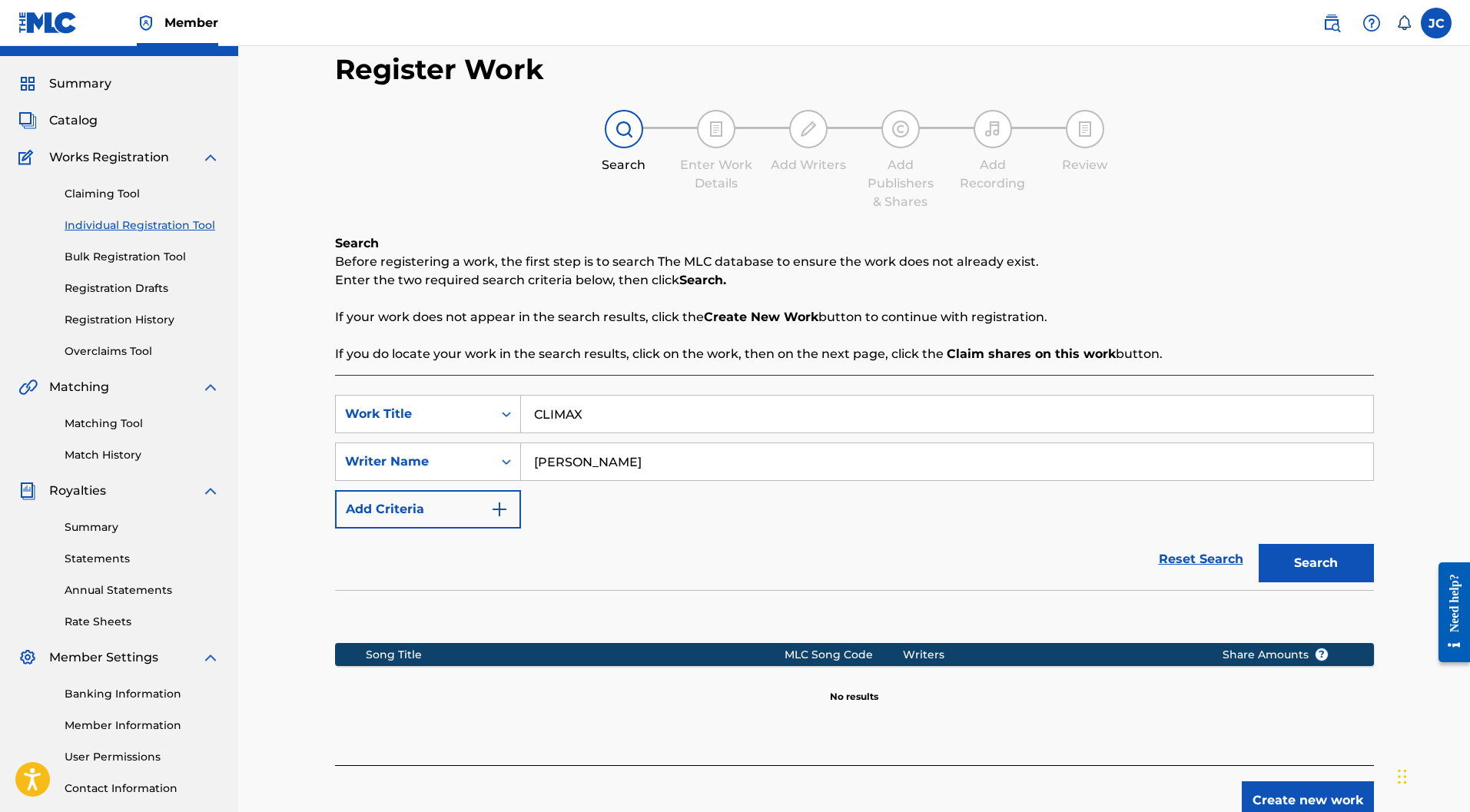
scroll to position [141, 0]
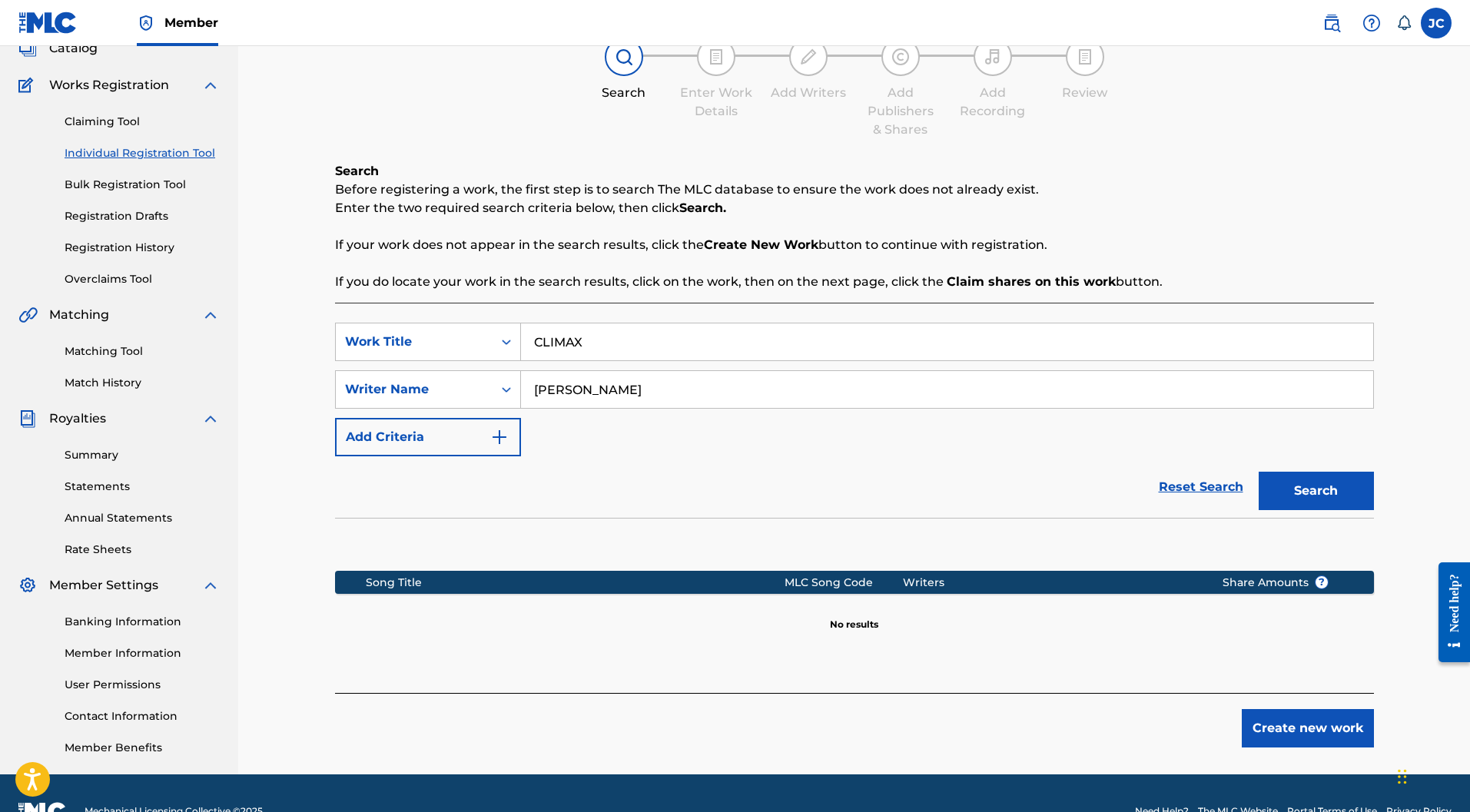
click at [1322, 710] on button "Create new work" at bounding box center [1307, 728] width 132 height 39
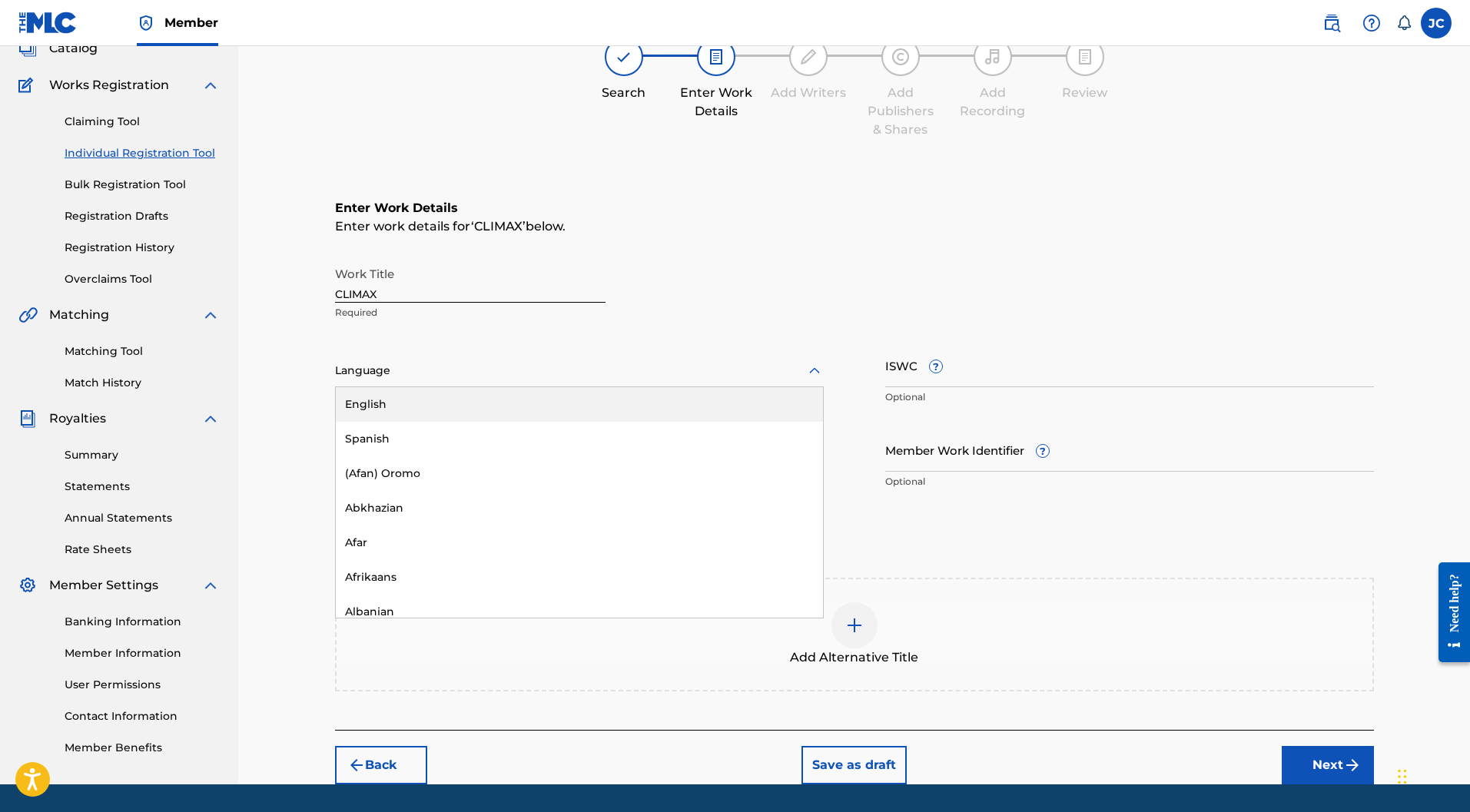
click at [641, 361] on div at bounding box center [580, 370] width 489 height 19
click at [575, 387] on div "English" at bounding box center [580, 404] width 487 height 34
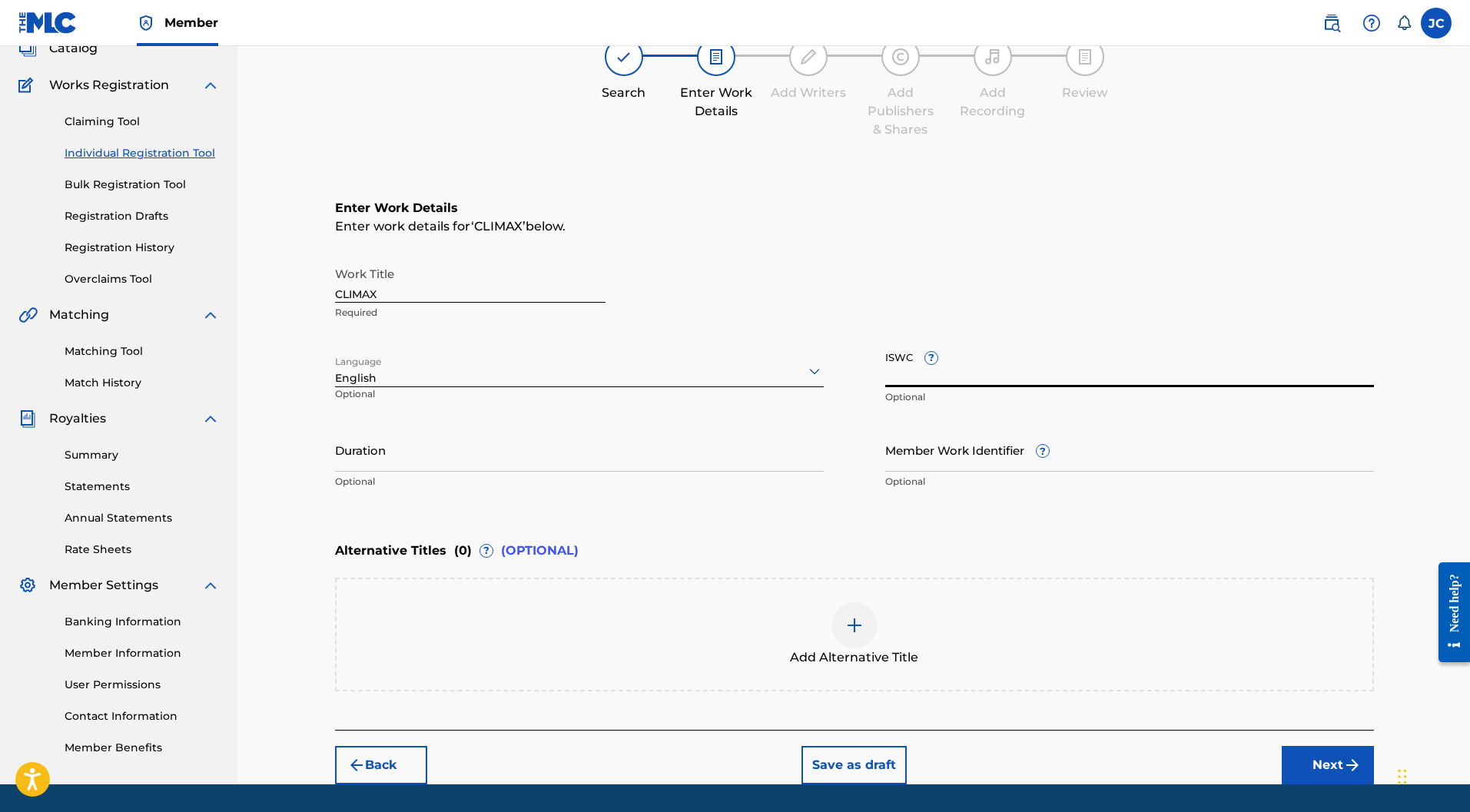
click at [1056, 343] on input "ISWC ?" at bounding box center [1129, 365] width 489 height 44
paste input "T-333.298.486-4"
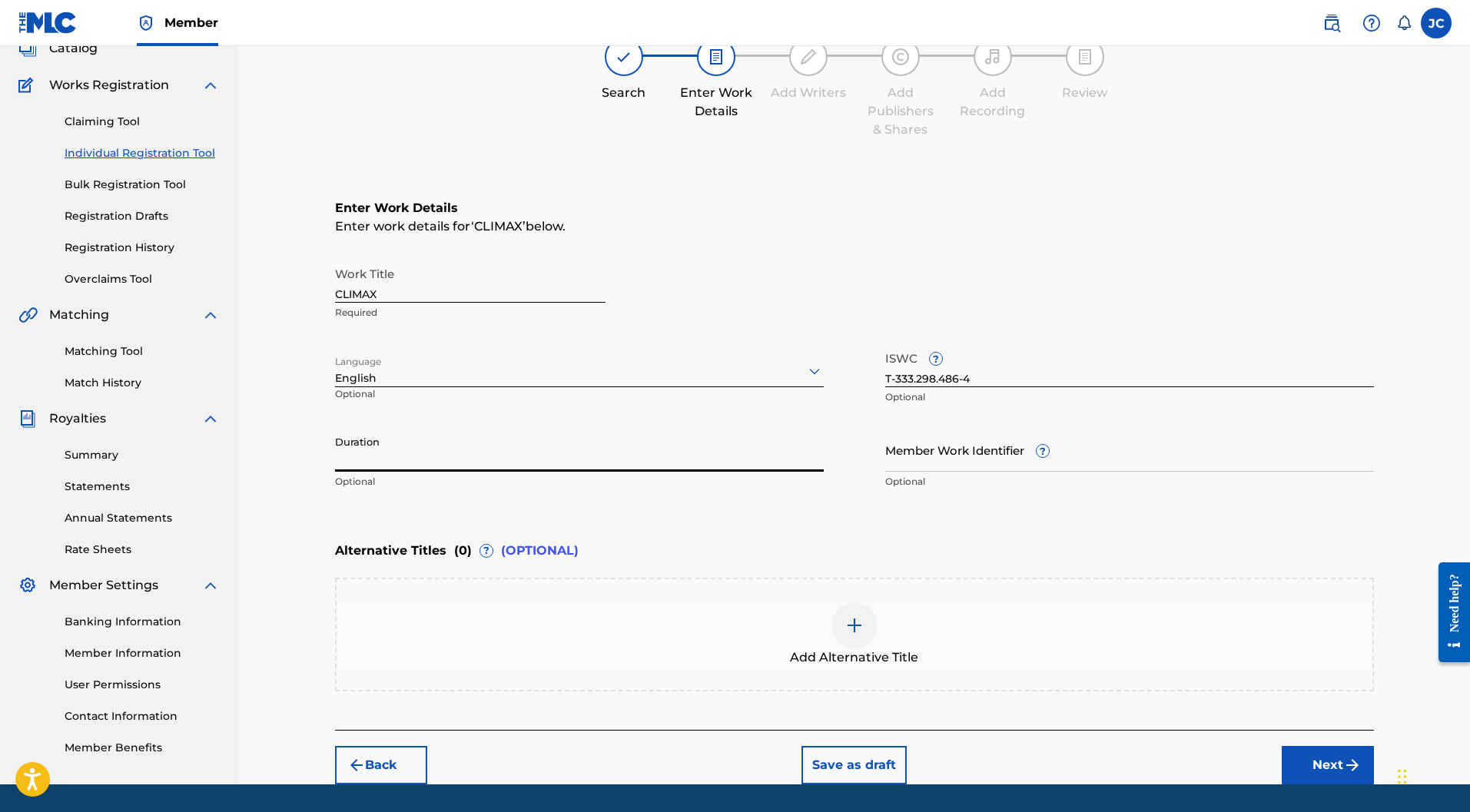
click at [393, 428] on input "Duration" at bounding box center [580, 449] width 489 height 44
click at [1353, 746] on button "Next" at bounding box center [1328, 765] width 93 height 39
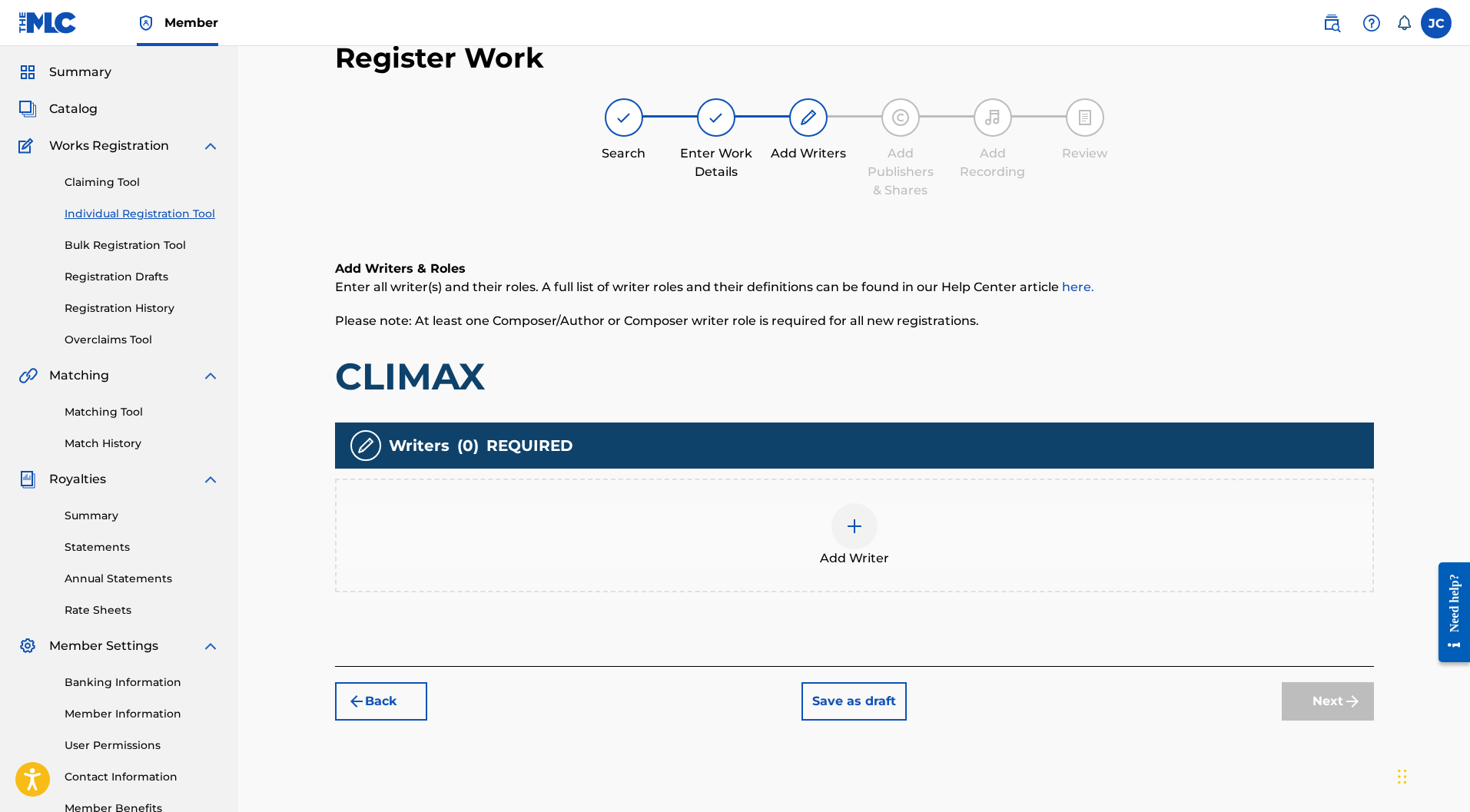
scroll to position [69, 0]
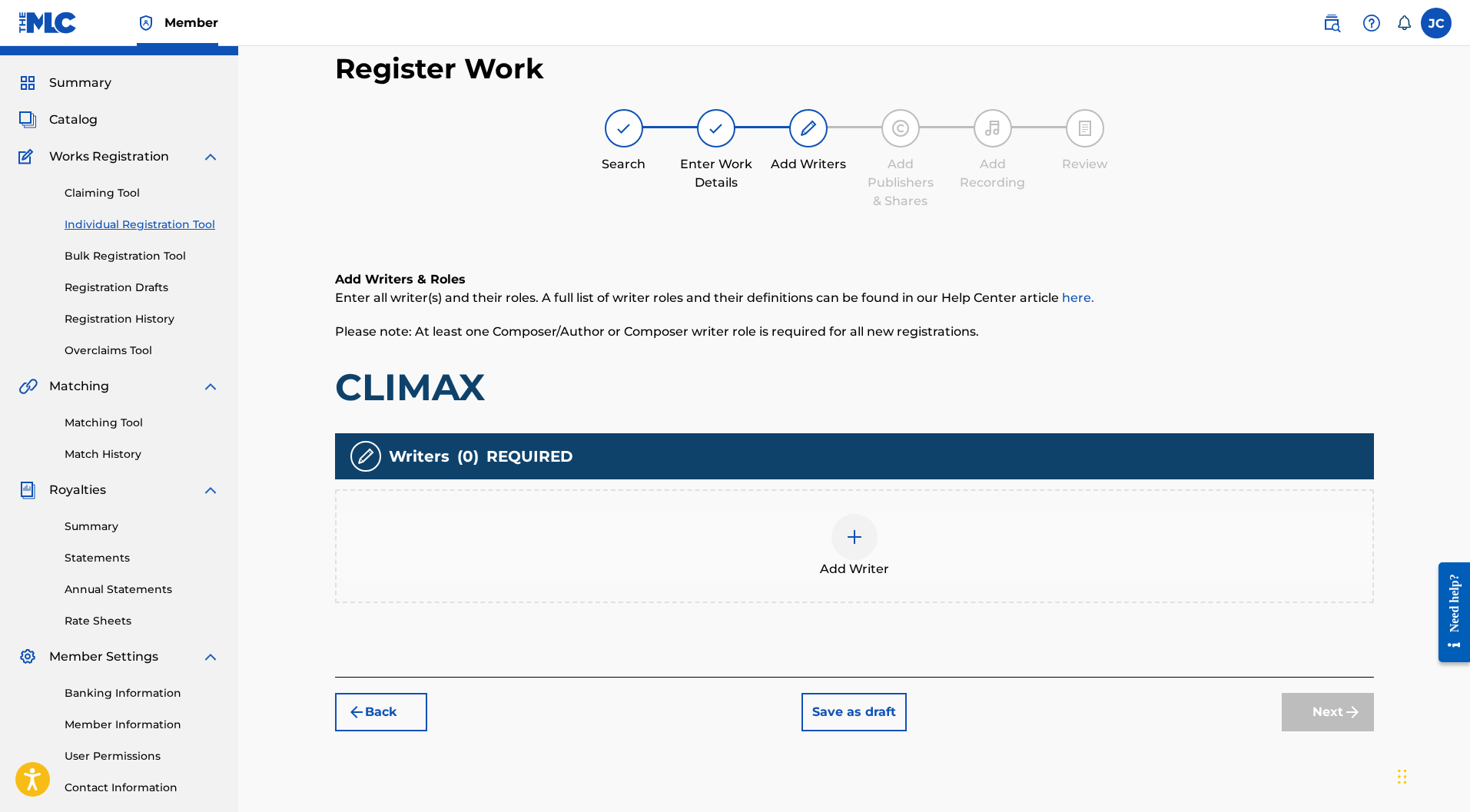
click at [846, 528] on img at bounding box center [855, 537] width 19 height 19
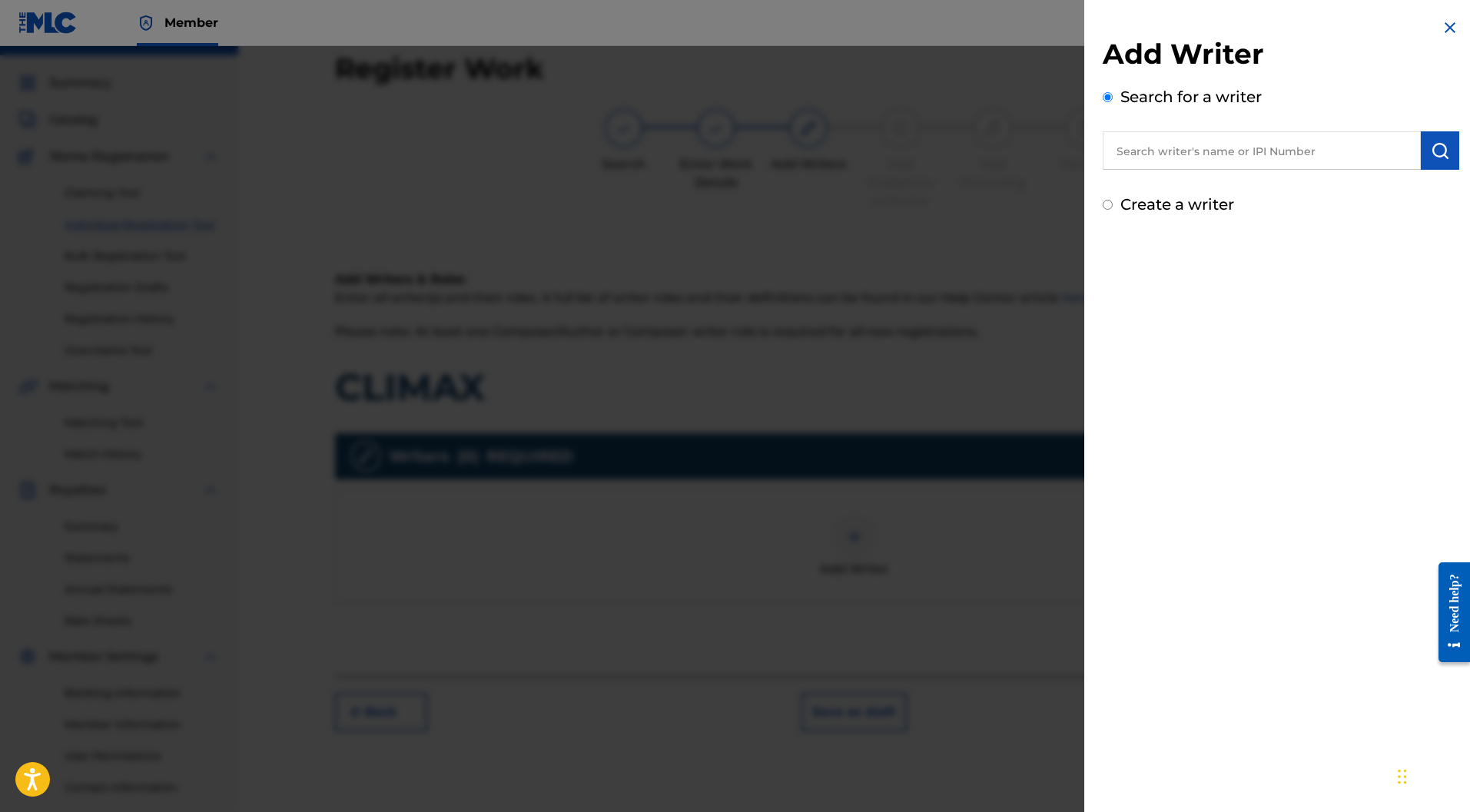
click at [1138, 216] on div "Add Writer Search for a writer Create a writer" at bounding box center [1281, 117] width 394 height 234
click at [1136, 204] on label "Create a writer" at bounding box center [1177, 204] width 114 height 19
click at [1113, 204] on input "Create a writer" at bounding box center [1108, 204] width 10 height 10
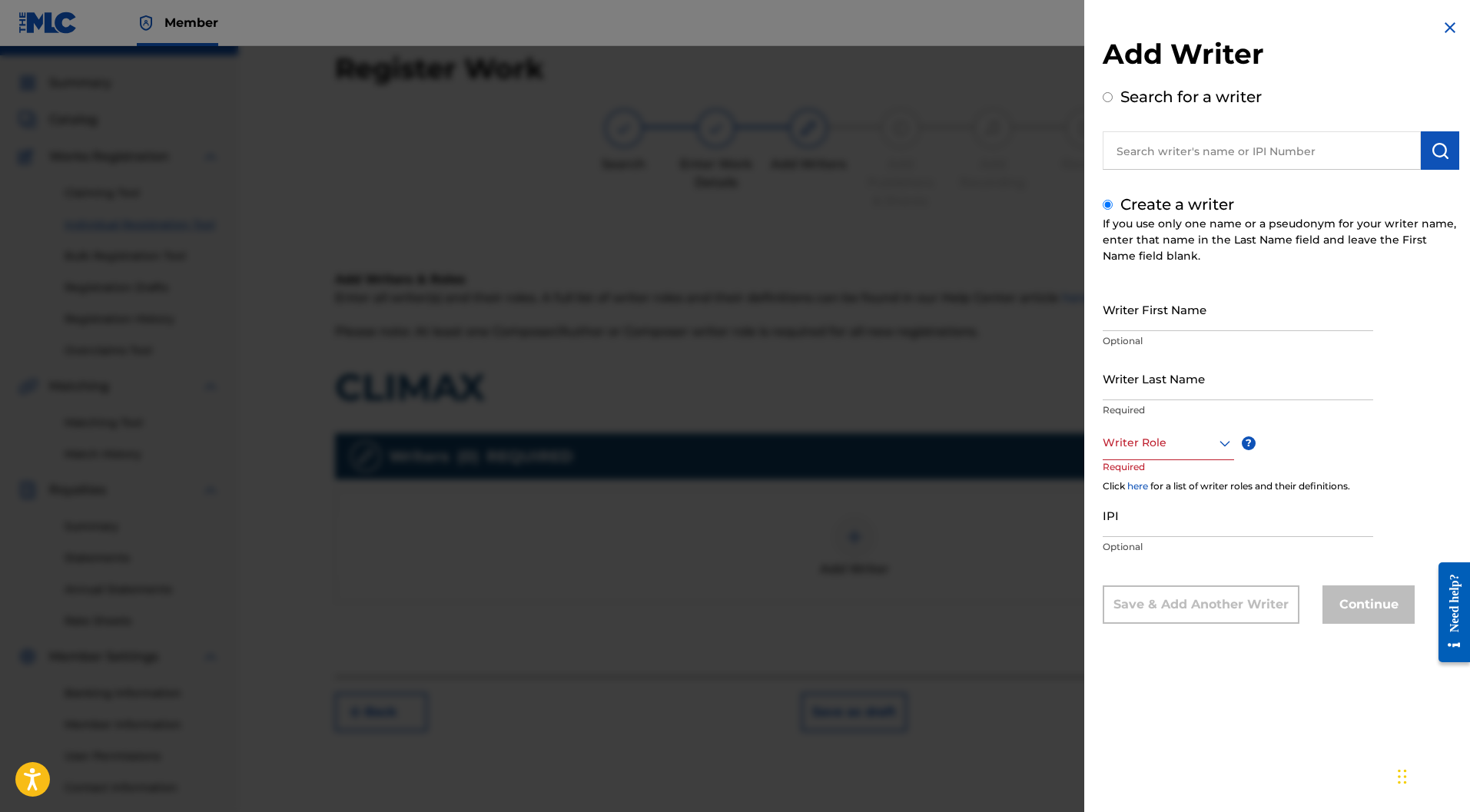
click at [1151, 298] on input "Writer First Name" at bounding box center [1238, 309] width 270 height 44
paste input "Matthieu BARBE"
drag, startPoint x: 1196, startPoint y: 318, endPoint x: 1156, endPoint y: 320, distance: 40.0
click at [1156, 320] on input "Matthieu BARBE" at bounding box center [1238, 309] width 270 height 44
click at [1142, 375] on input "Writer Last Name" at bounding box center [1238, 378] width 270 height 44
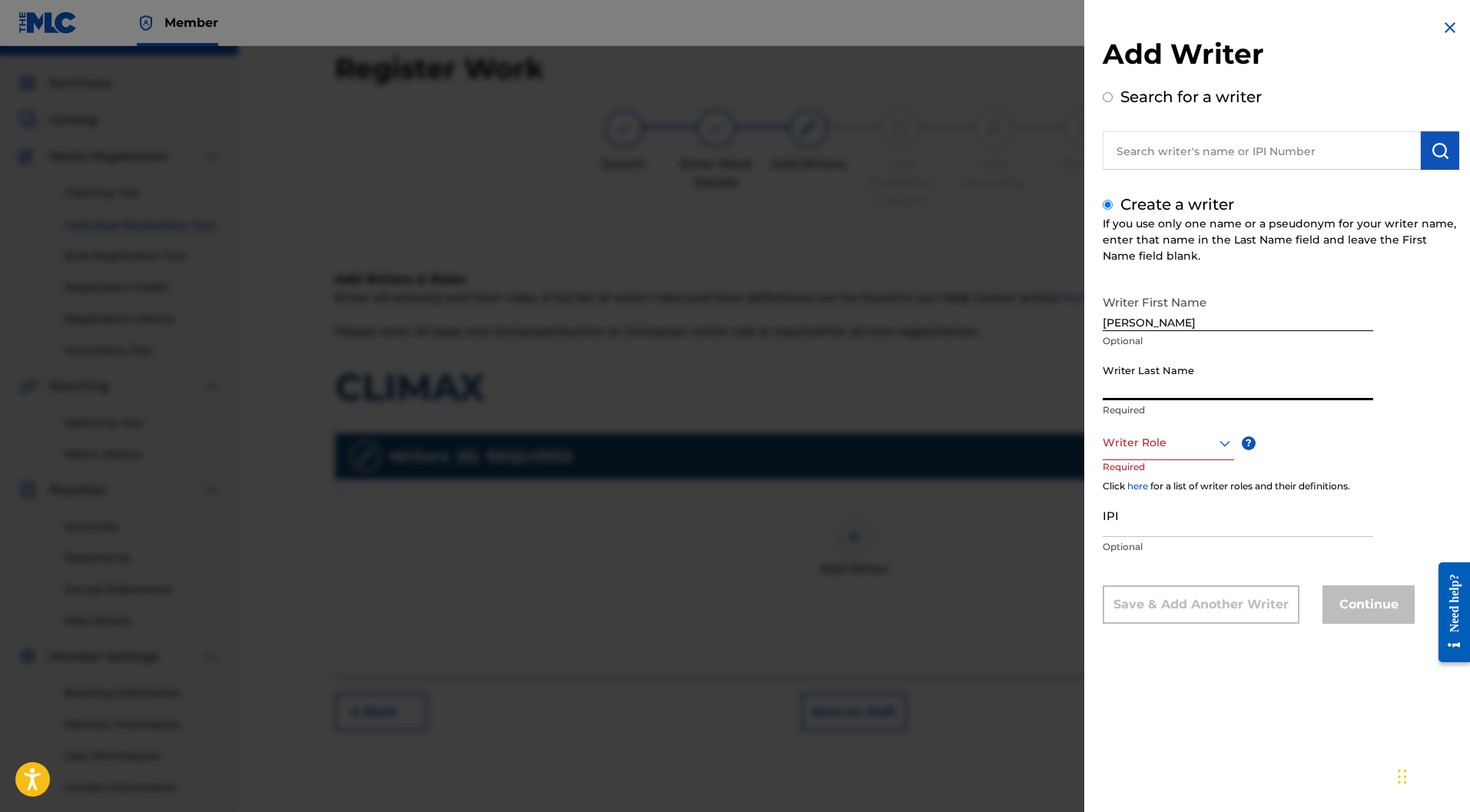
paste input "BARBE"
click at [1166, 434] on div at bounding box center [1169, 442] width 131 height 19
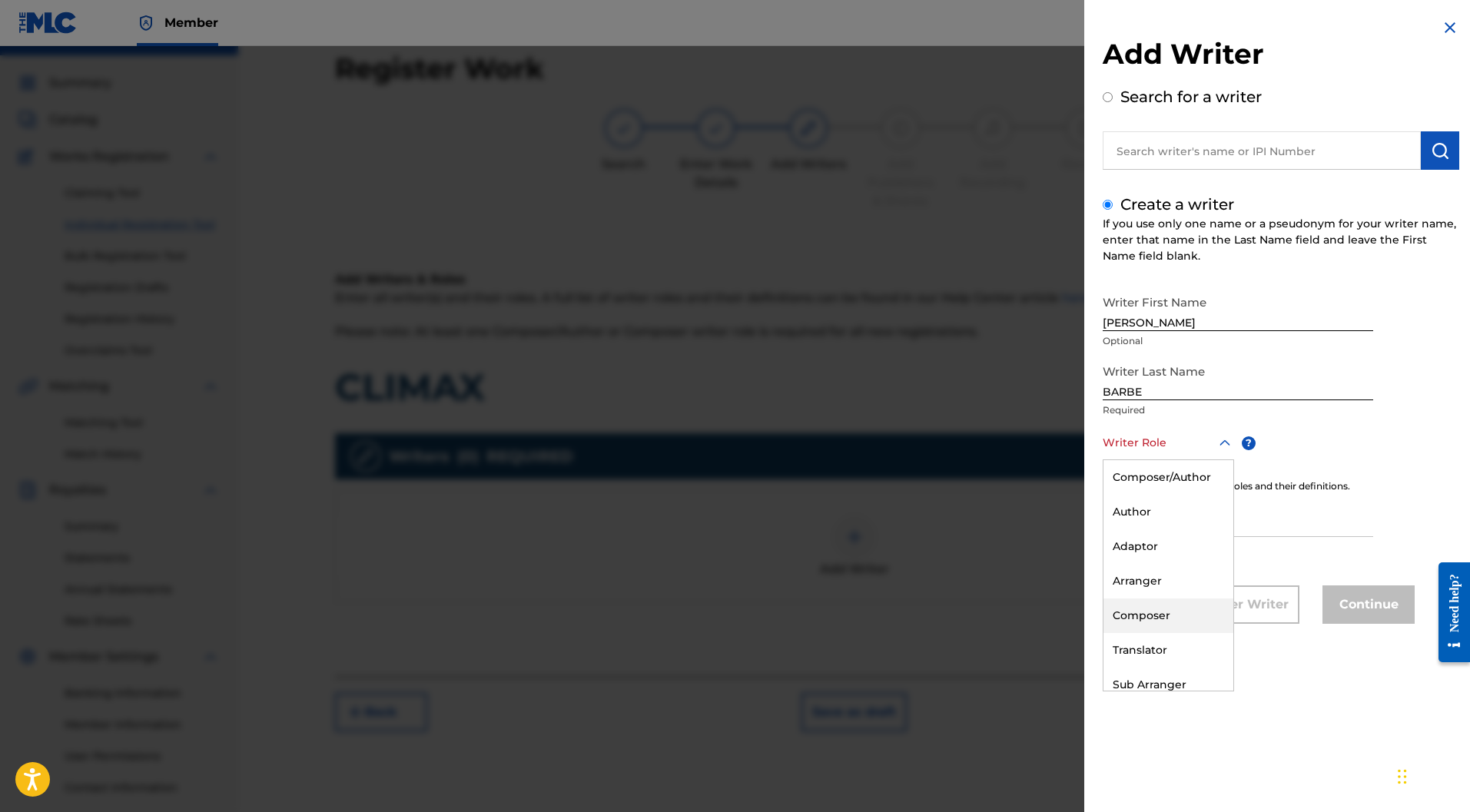
click at [1146, 610] on div "Composer" at bounding box center [1168, 615] width 130 height 34
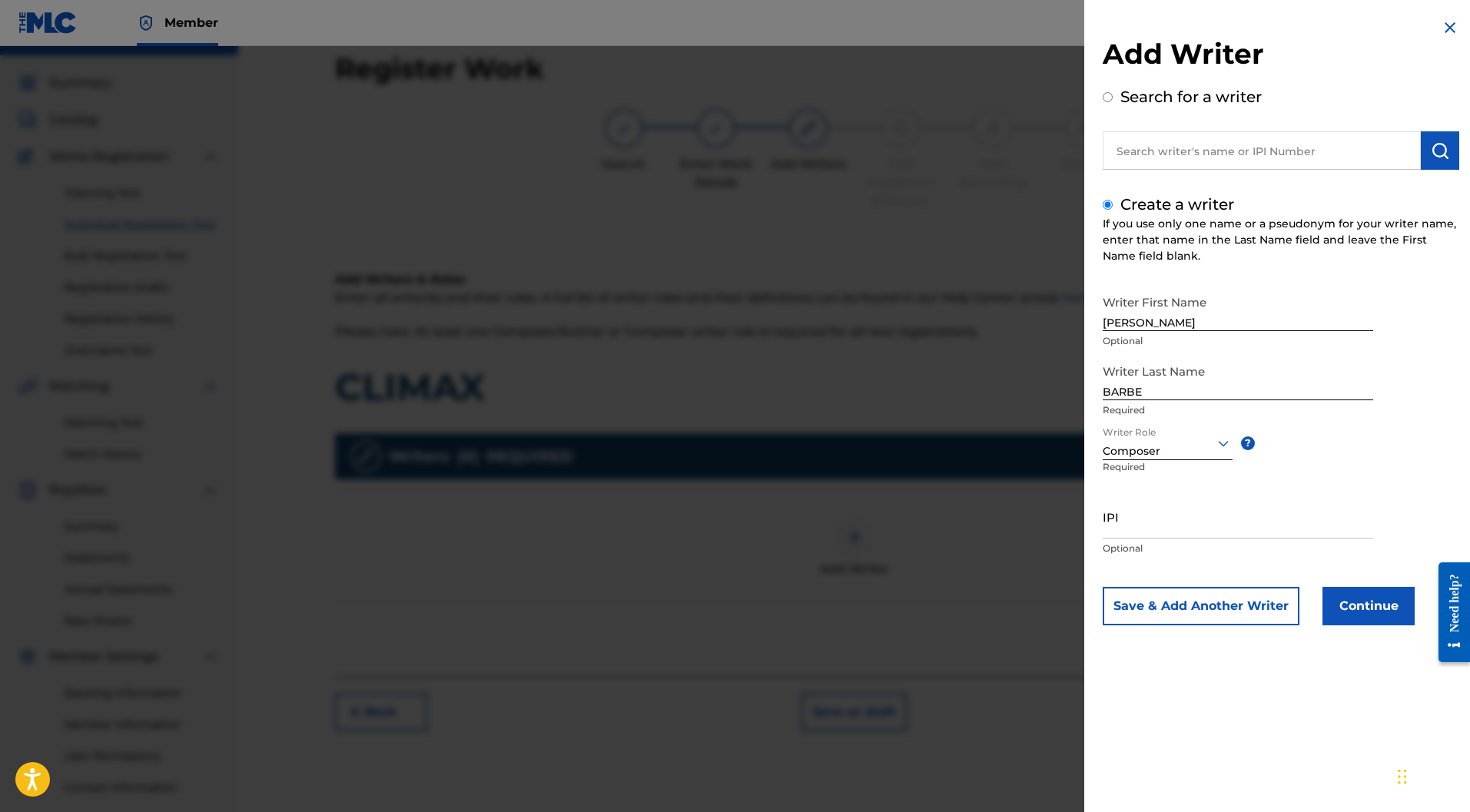
click at [1196, 525] on input "IPI" at bounding box center [1238, 516] width 270 height 44
paste input "877147201"
click at [1359, 613] on button "Continue" at bounding box center [1368, 606] width 93 height 39
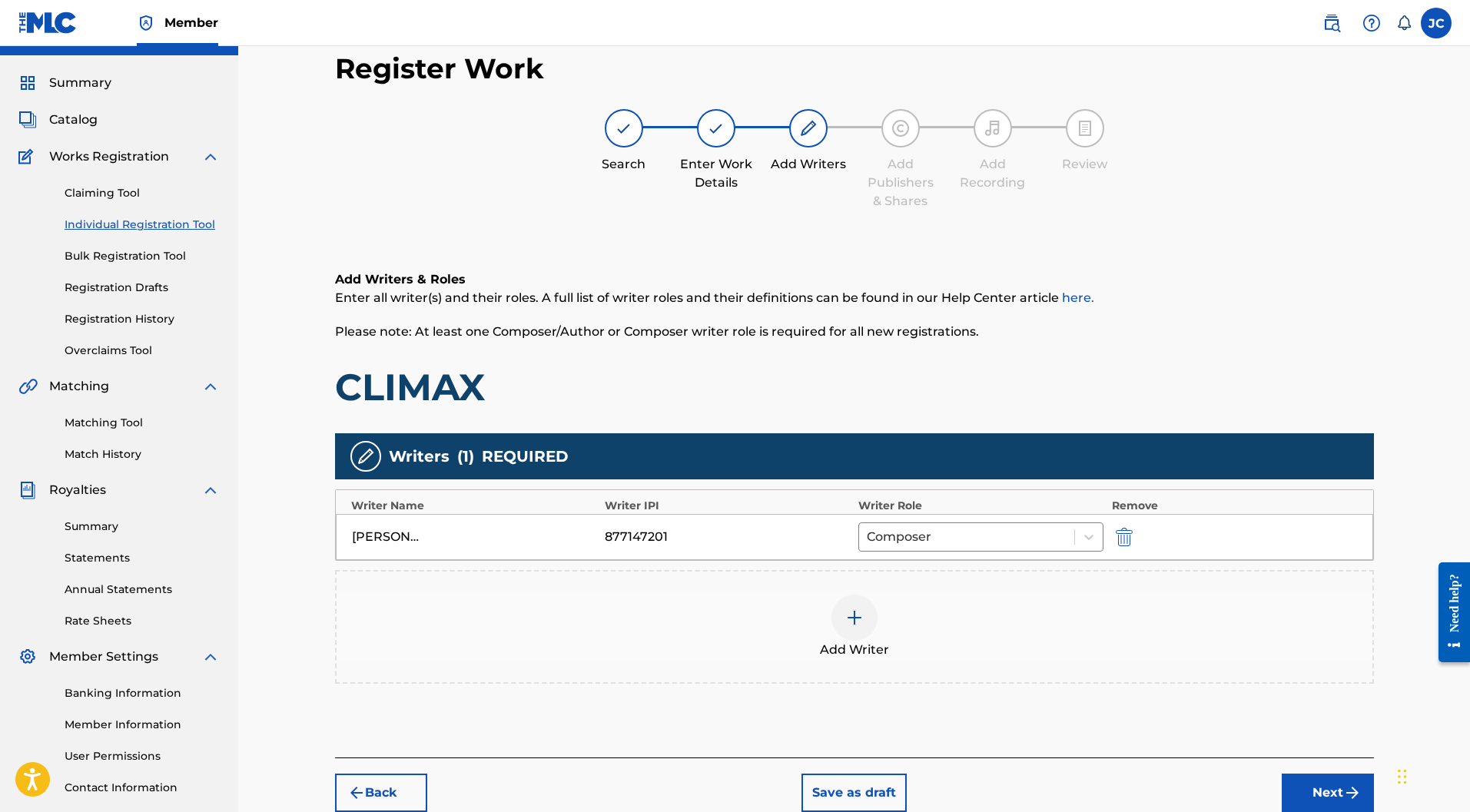
click at [1342, 773] on button "Next" at bounding box center [1328, 792] width 93 height 39
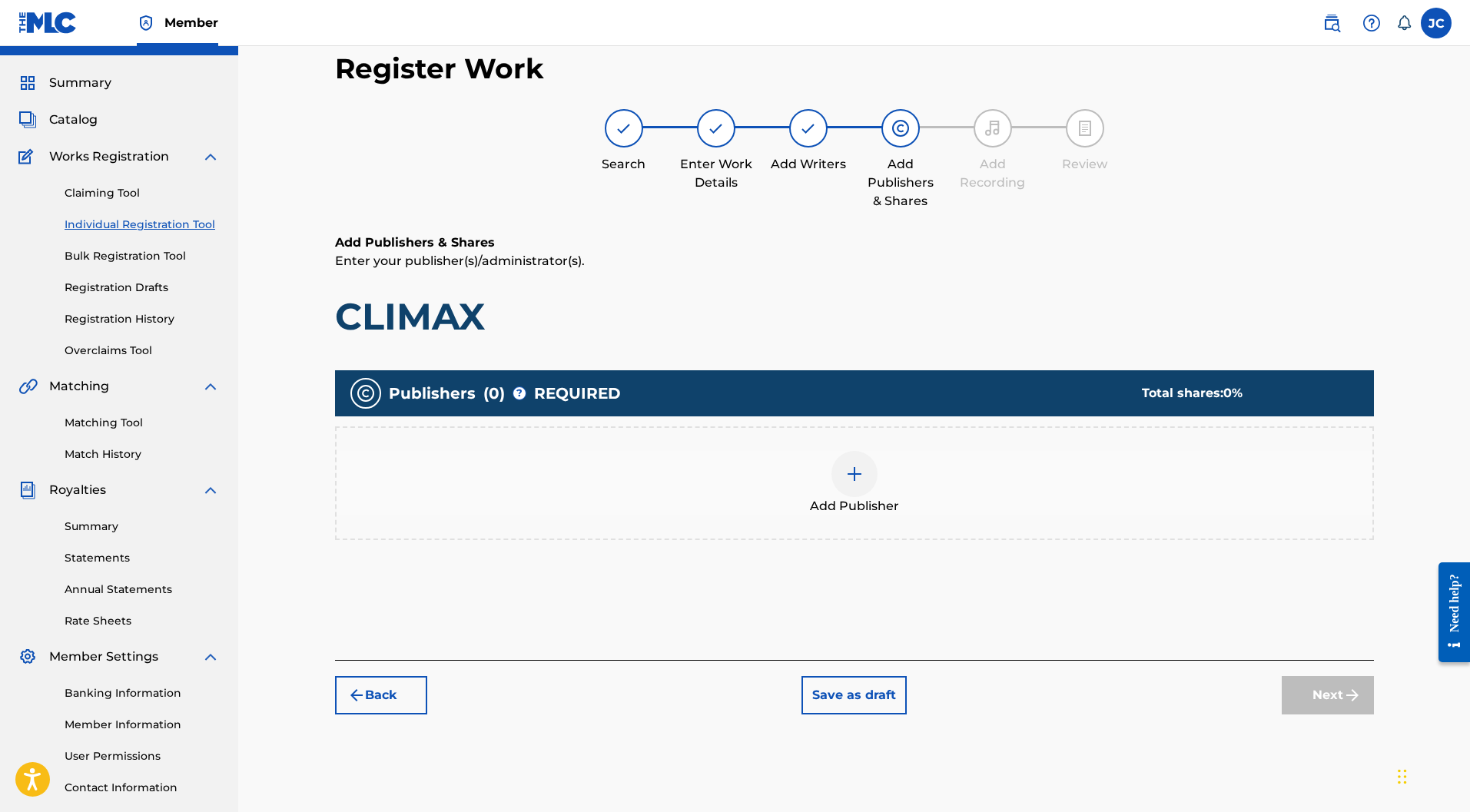
click at [856, 451] on div at bounding box center [855, 473] width 46 height 46
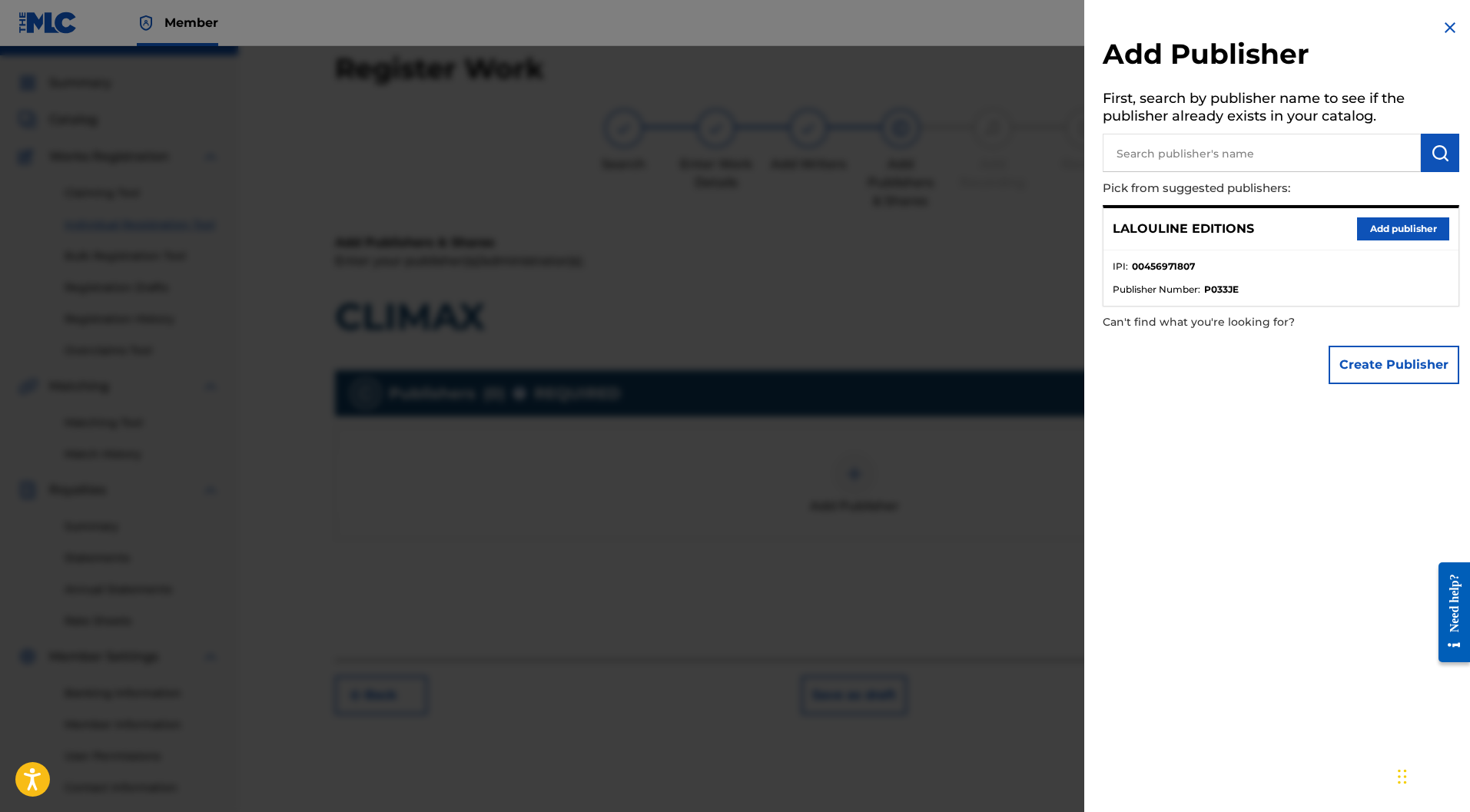
click at [1372, 230] on button "Add publisher" at bounding box center [1404, 229] width 93 height 23
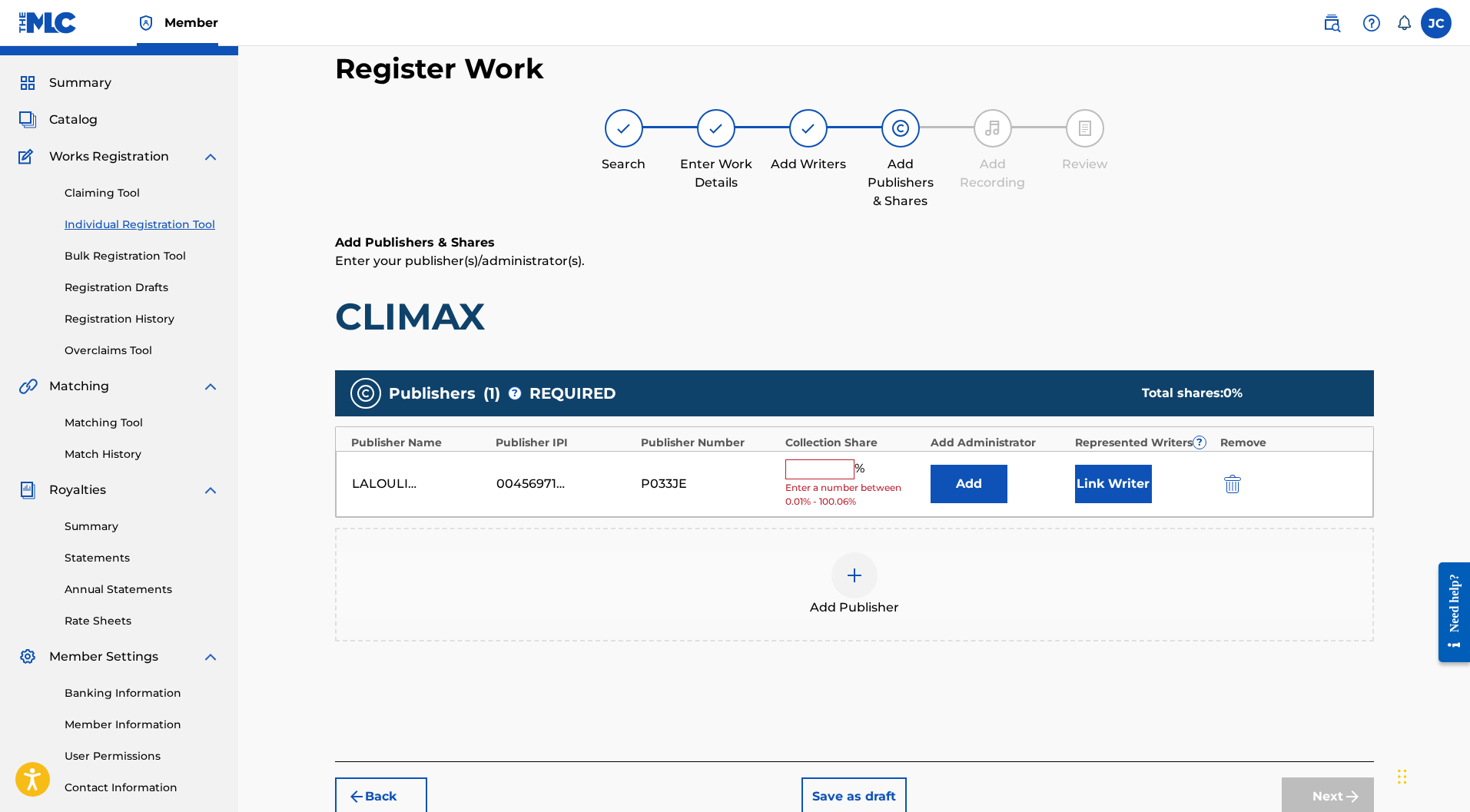
click at [804, 460] on input "text" at bounding box center [819, 470] width 69 height 20
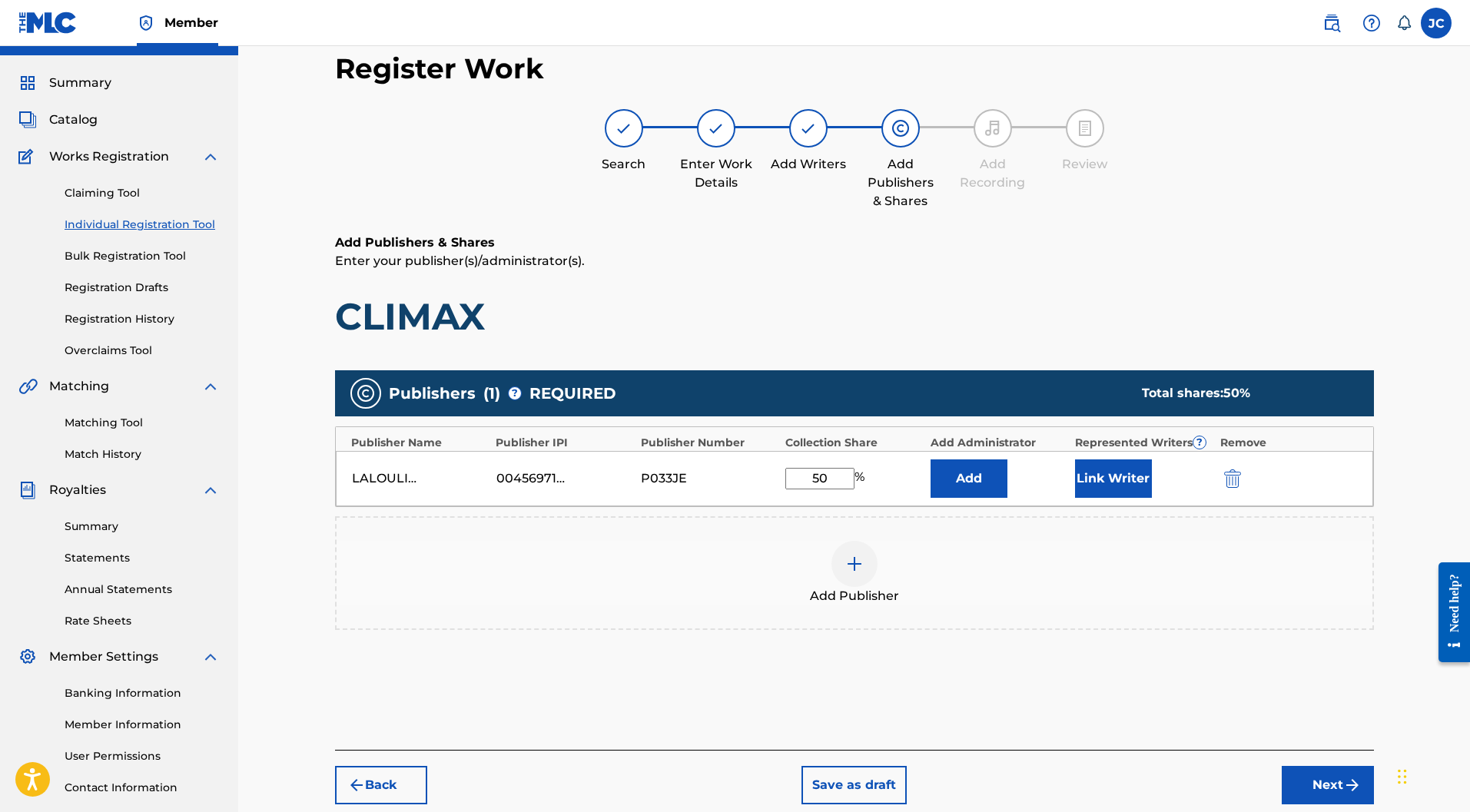
click at [1139, 460] on button "Link Writer" at bounding box center [1114, 479] width 77 height 39
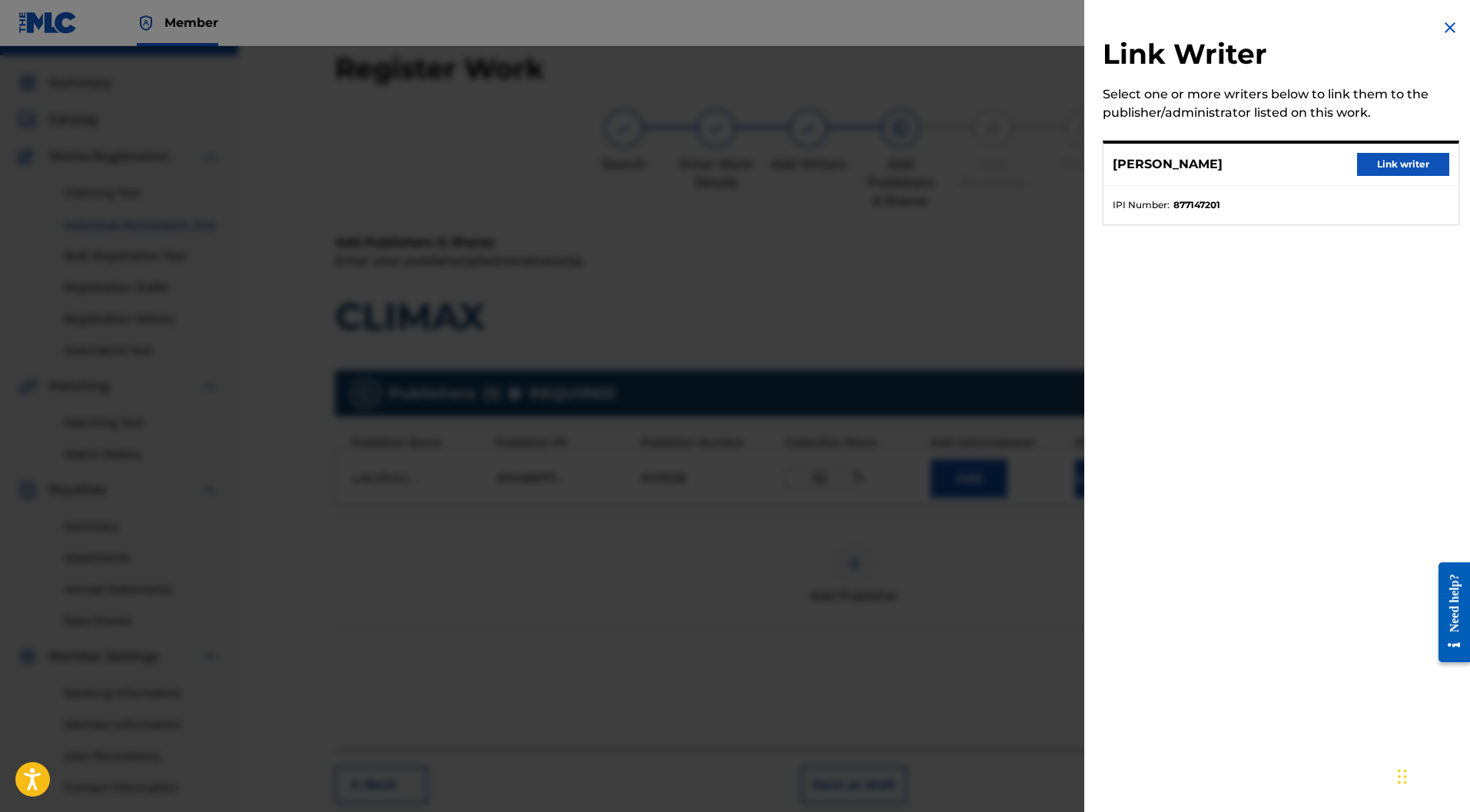
click at [1382, 163] on button "Link writer" at bounding box center [1404, 164] width 93 height 23
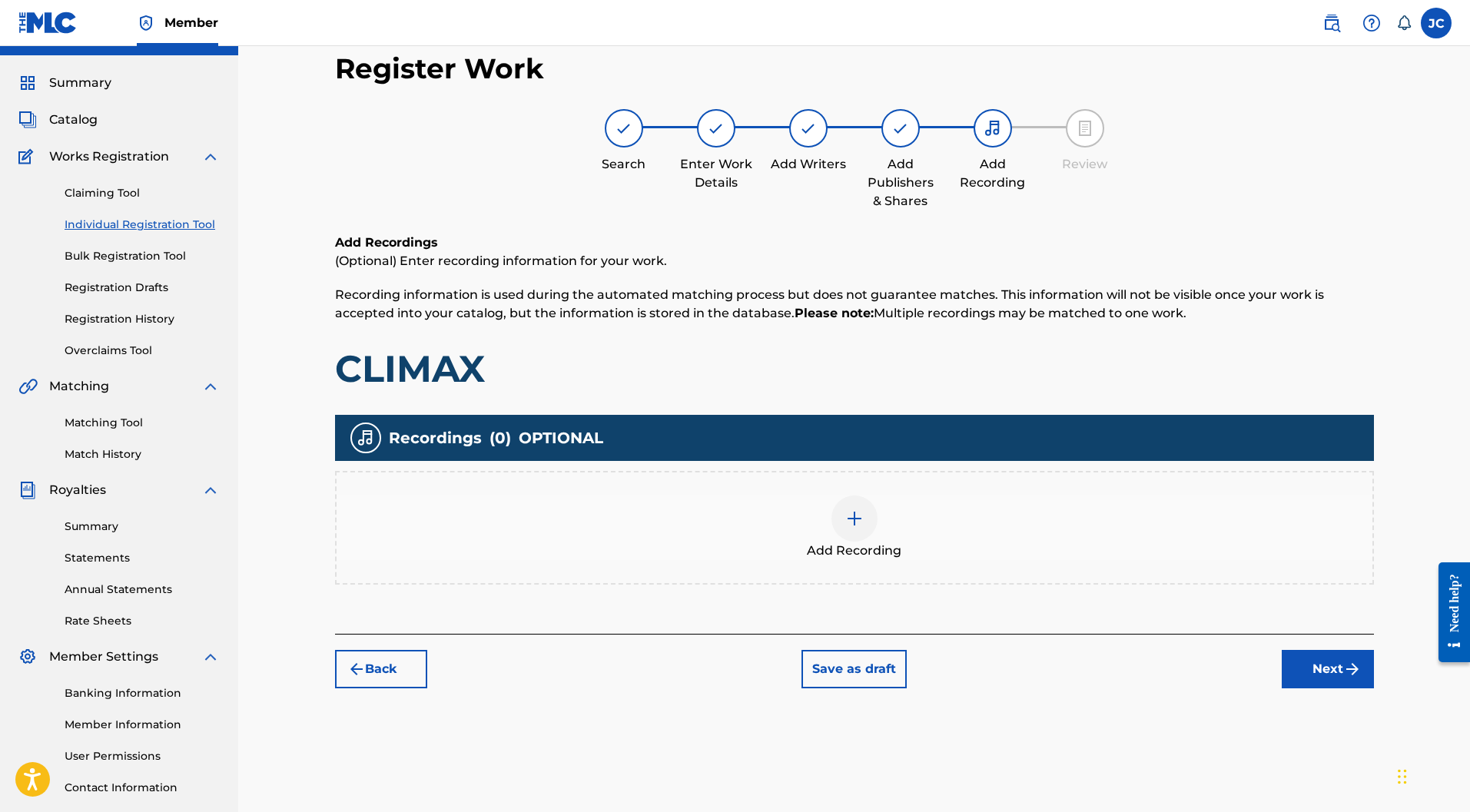
click at [860, 509] on img at bounding box center [855, 518] width 19 height 19
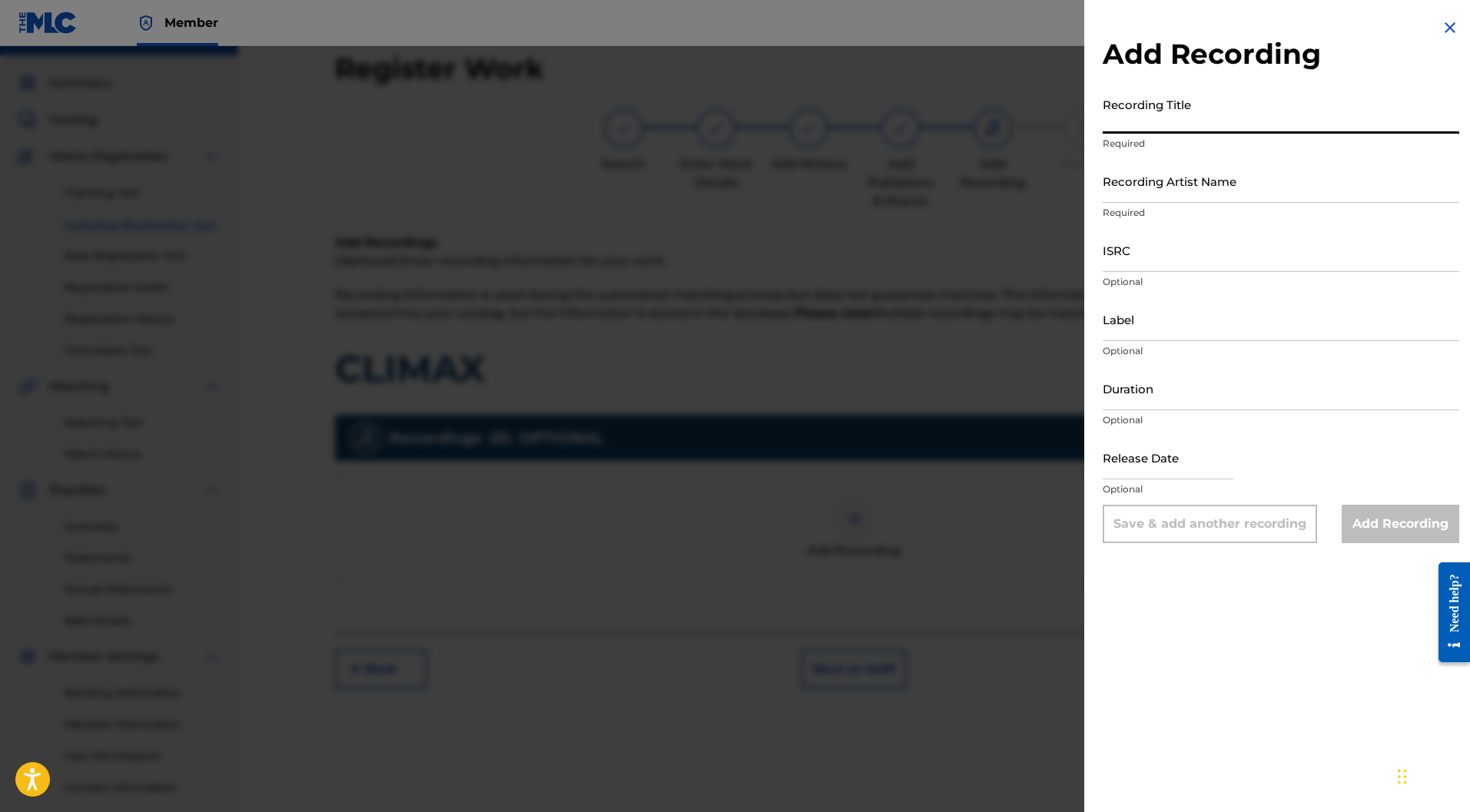
click at [1204, 95] on input "Recording Title" at bounding box center [1281, 111] width 357 height 44
click at [1184, 187] on input "Recording Artist Name" at bounding box center [1281, 181] width 357 height 44
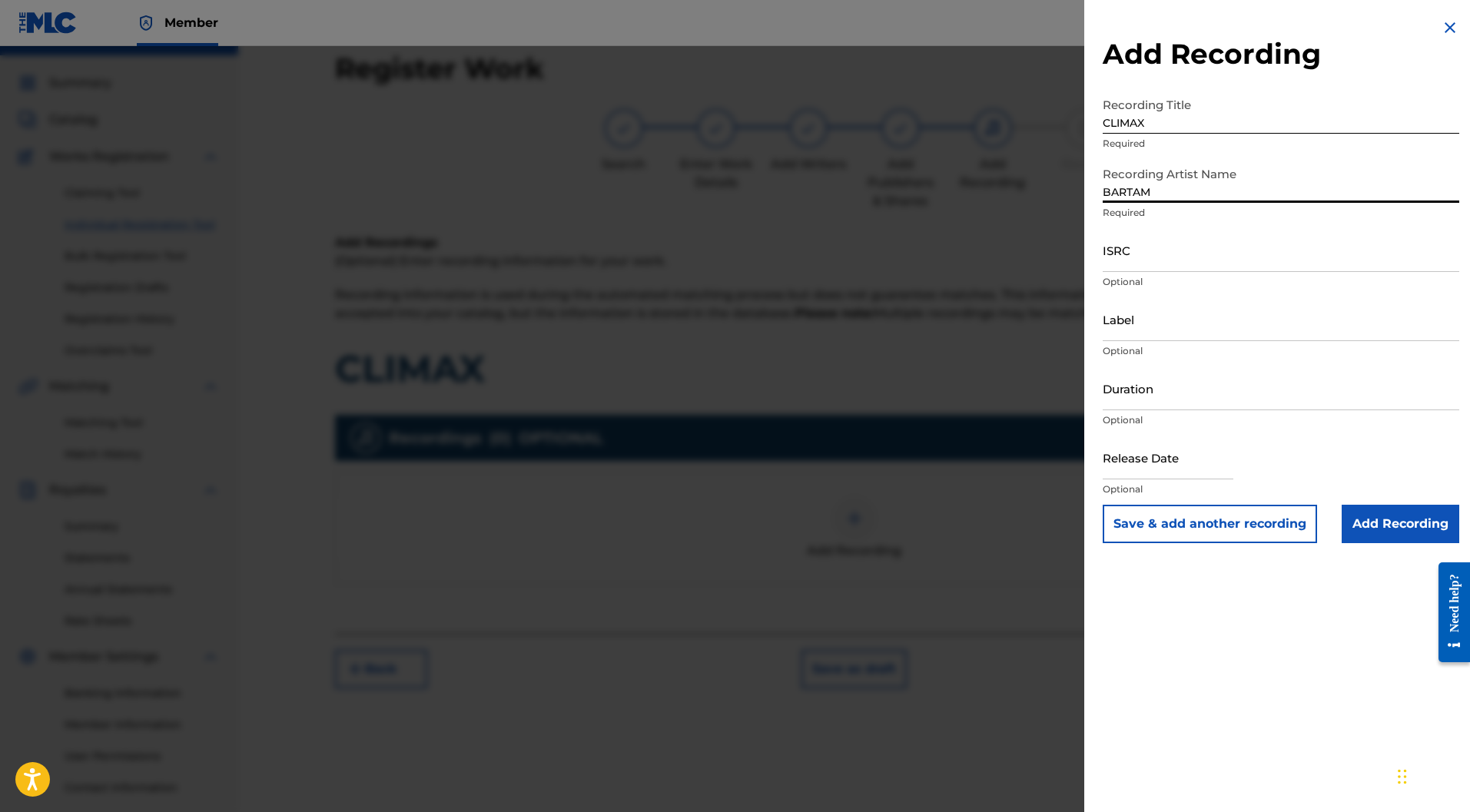
click at [1180, 241] on input "ISRC" at bounding box center [1281, 250] width 357 height 44
click at [1146, 308] on input "Label" at bounding box center [1281, 319] width 357 height 44
click at [1141, 382] on input "Duration" at bounding box center [1281, 388] width 357 height 44
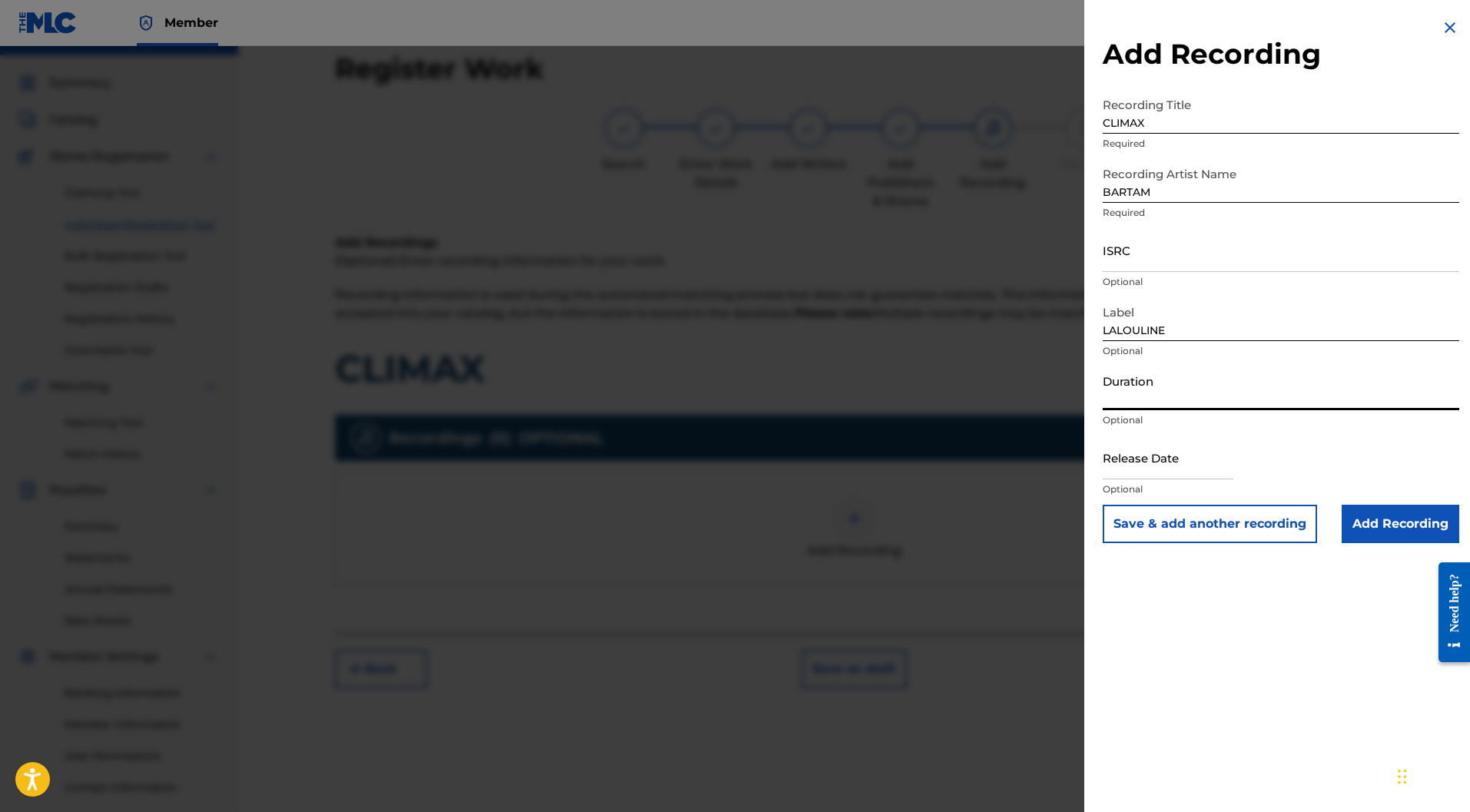
click at [1139, 380] on input "Duration" at bounding box center [1281, 388] width 357 height 44
click at [1171, 461] on input "text" at bounding box center [1168, 457] width 130 height 44
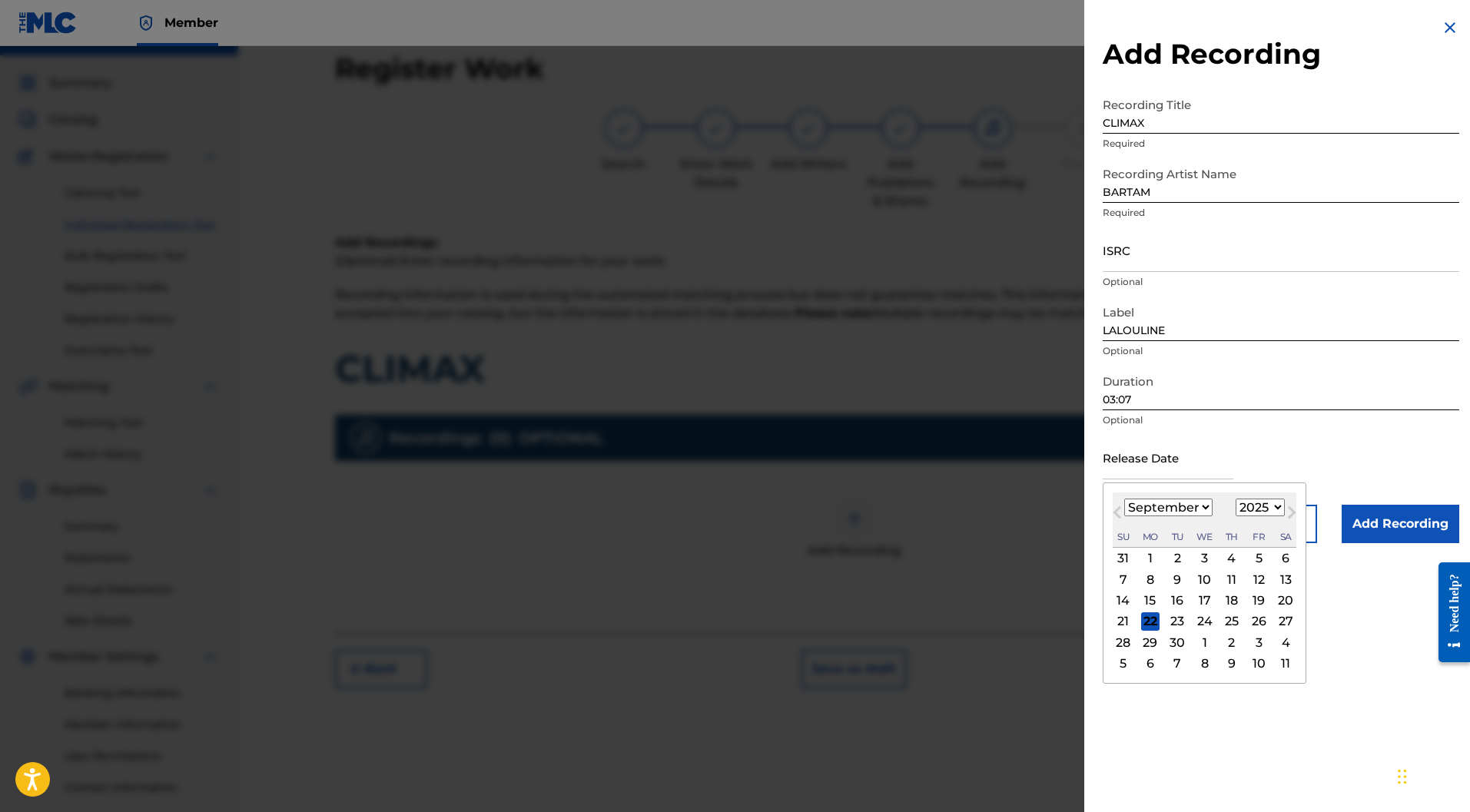
click at [1132, 508] on select "January February March April May June July August September October November De…" at bounding box center [1169, 508] width 88 height 18
click at [1125, 499] on select "January February March April May June July August September October November De…" at bounding box center [1169, 508] width 88 height 18
click at [1256, 620] on div "25" at bounding box center [1259, 622] width 19 height 19
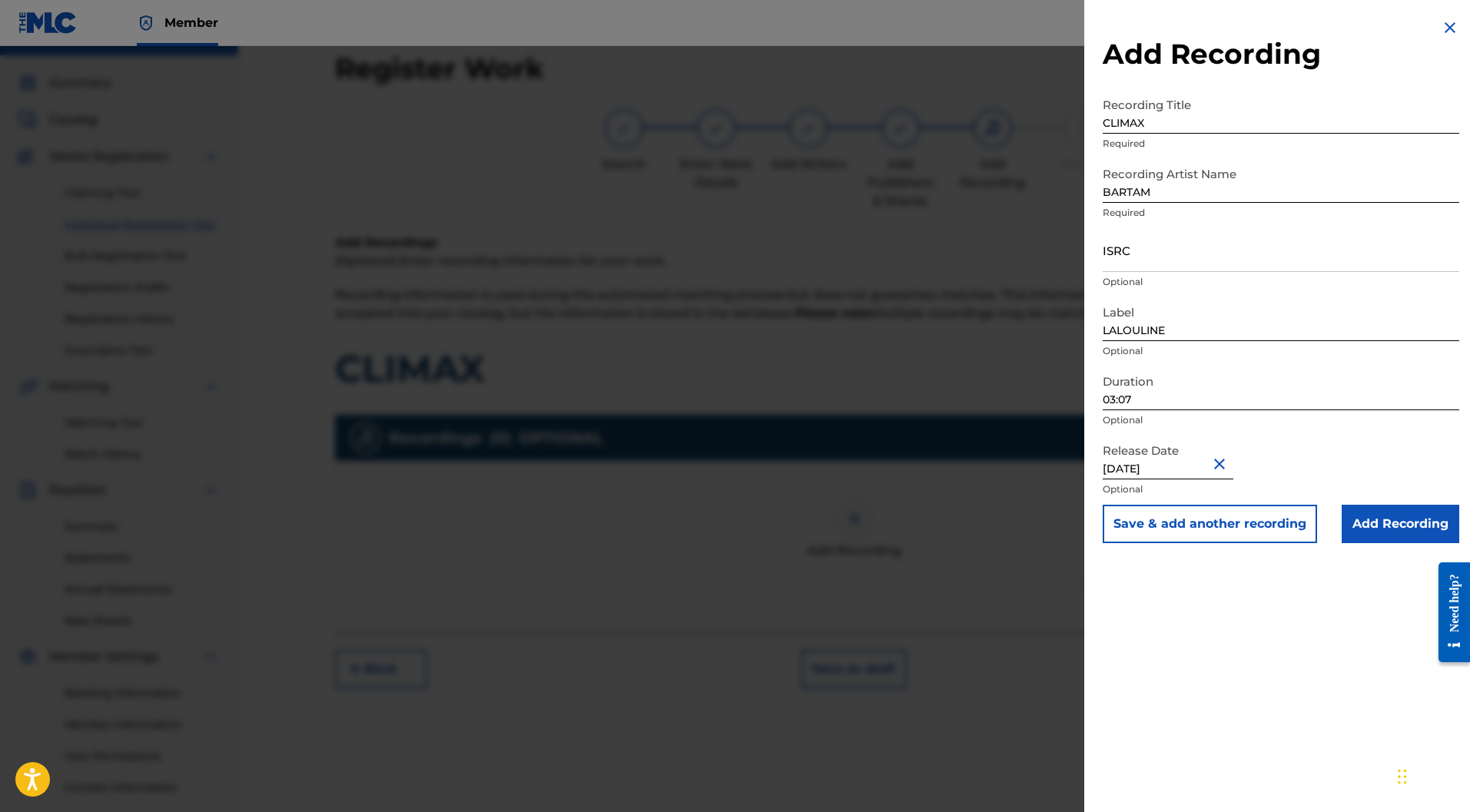
click at [1407, 528] on input "Add Recording" at bounding box center [1401, 524] width 118 height 39
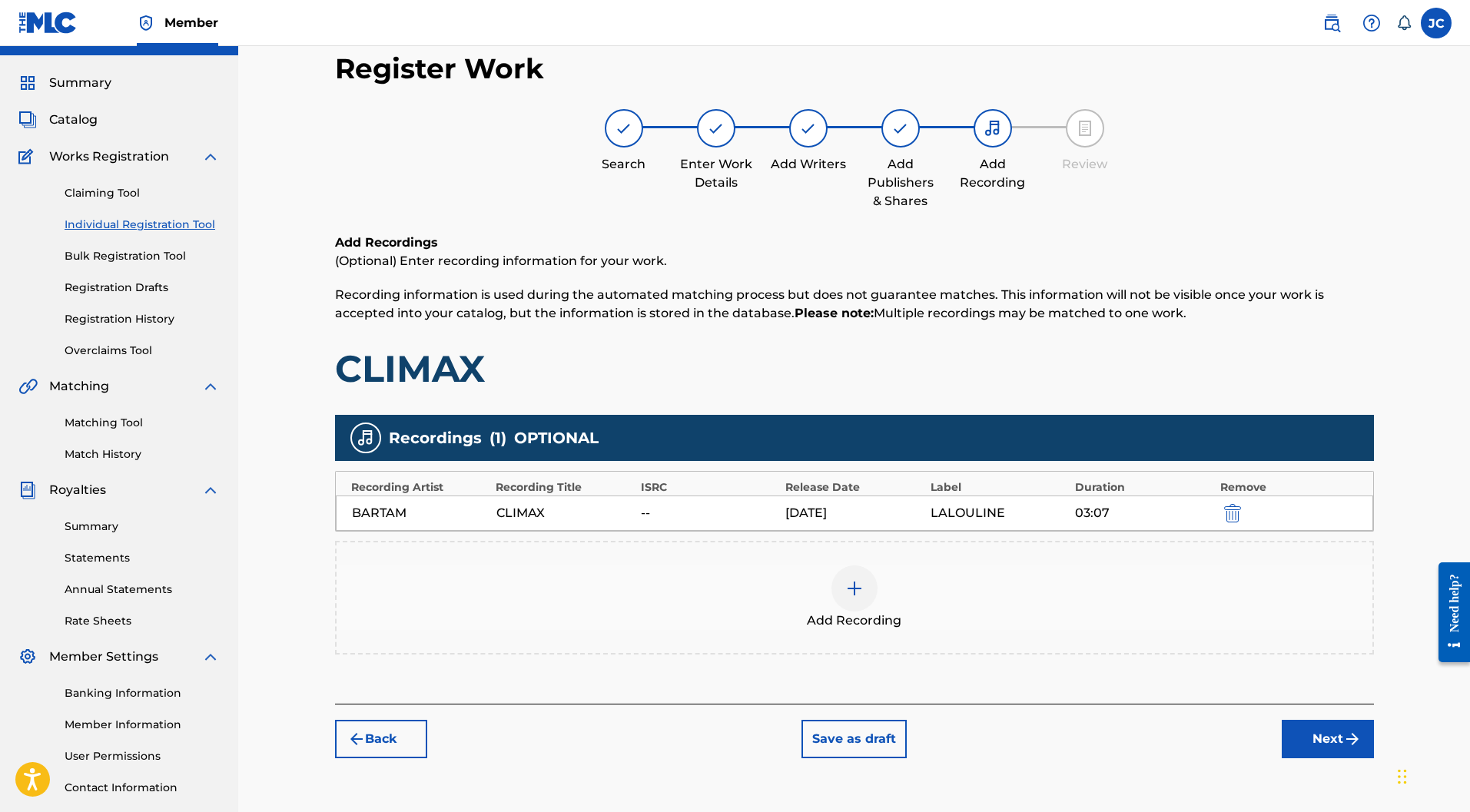
click at [1346, 730] on img "submit" at bounding box center [1352, 739] width 19 height 19
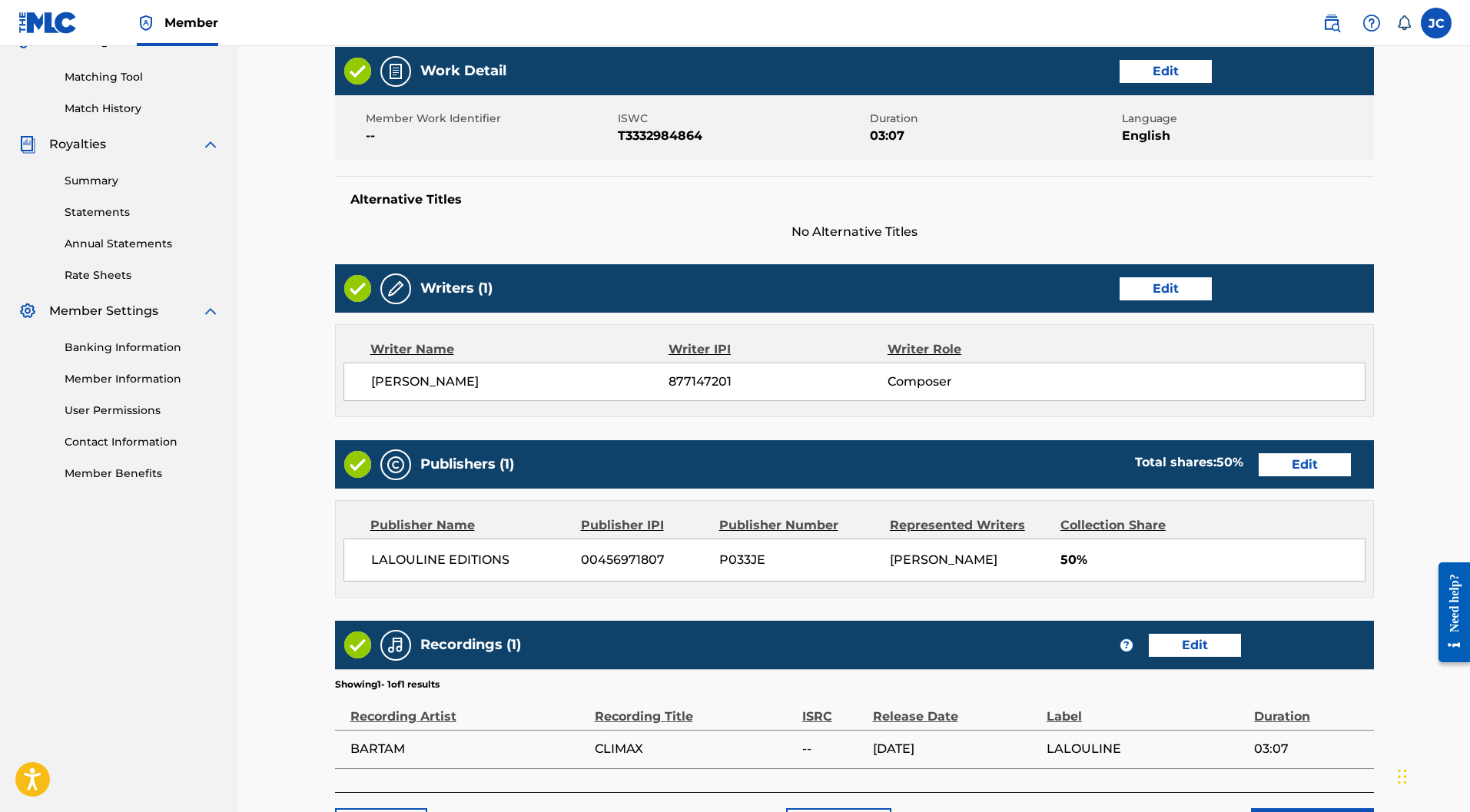
scroll to position [487, 0]
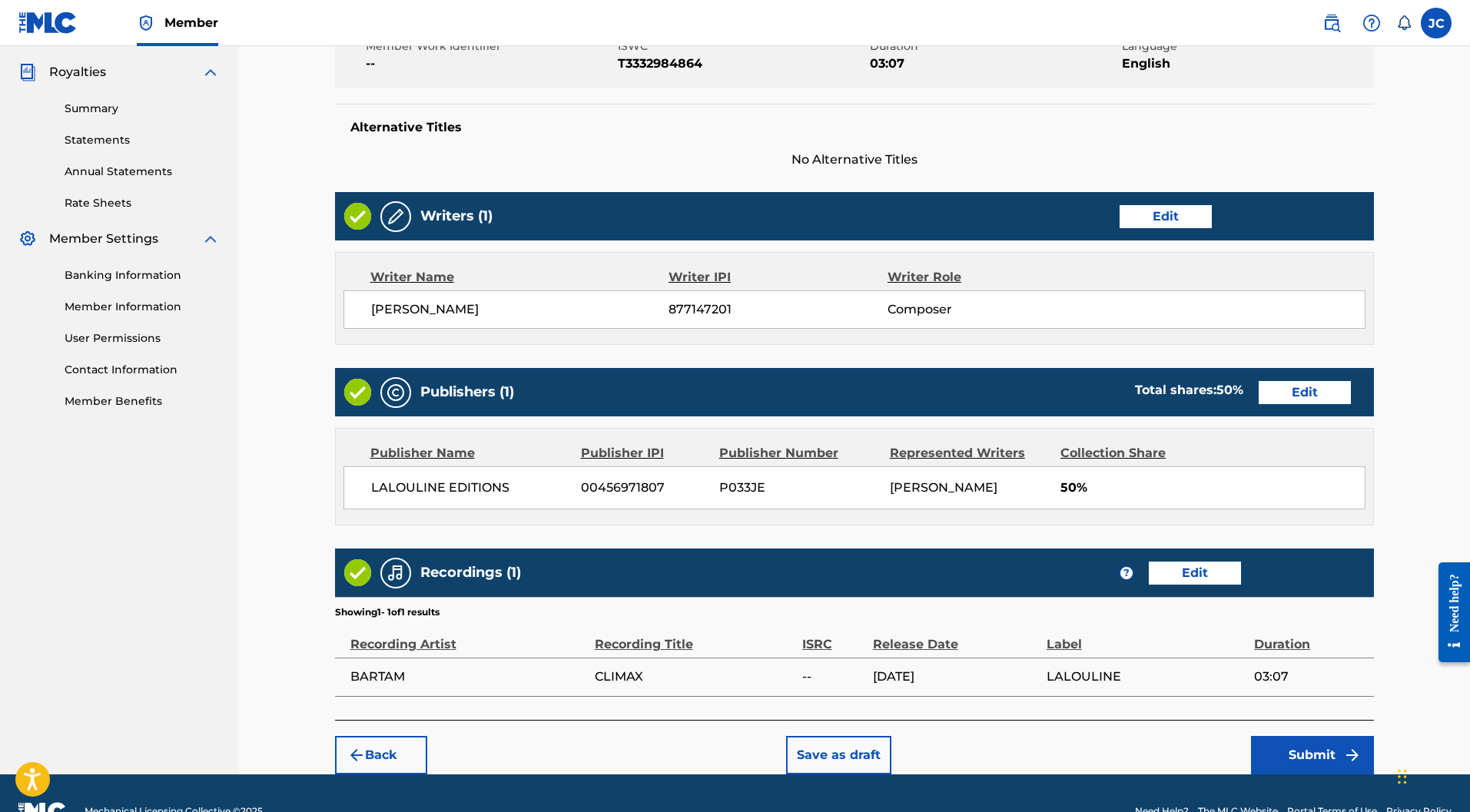
click at [1342, 737] on button "Submit" at bounding box center [1313, 755] width 123 height 39
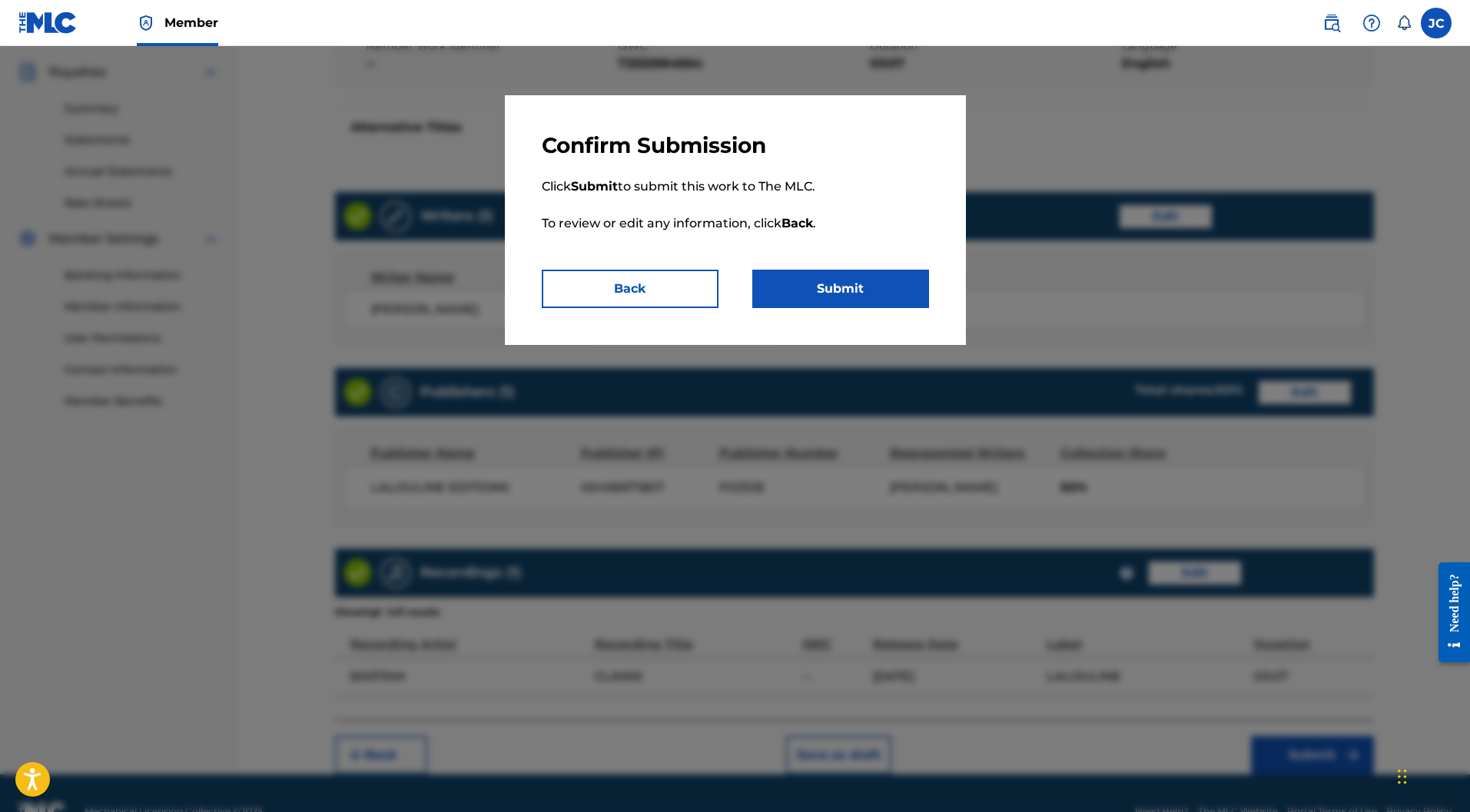
click at [890, 300] on button "Submit" at bounding box center [840, 288] width 177 height 39
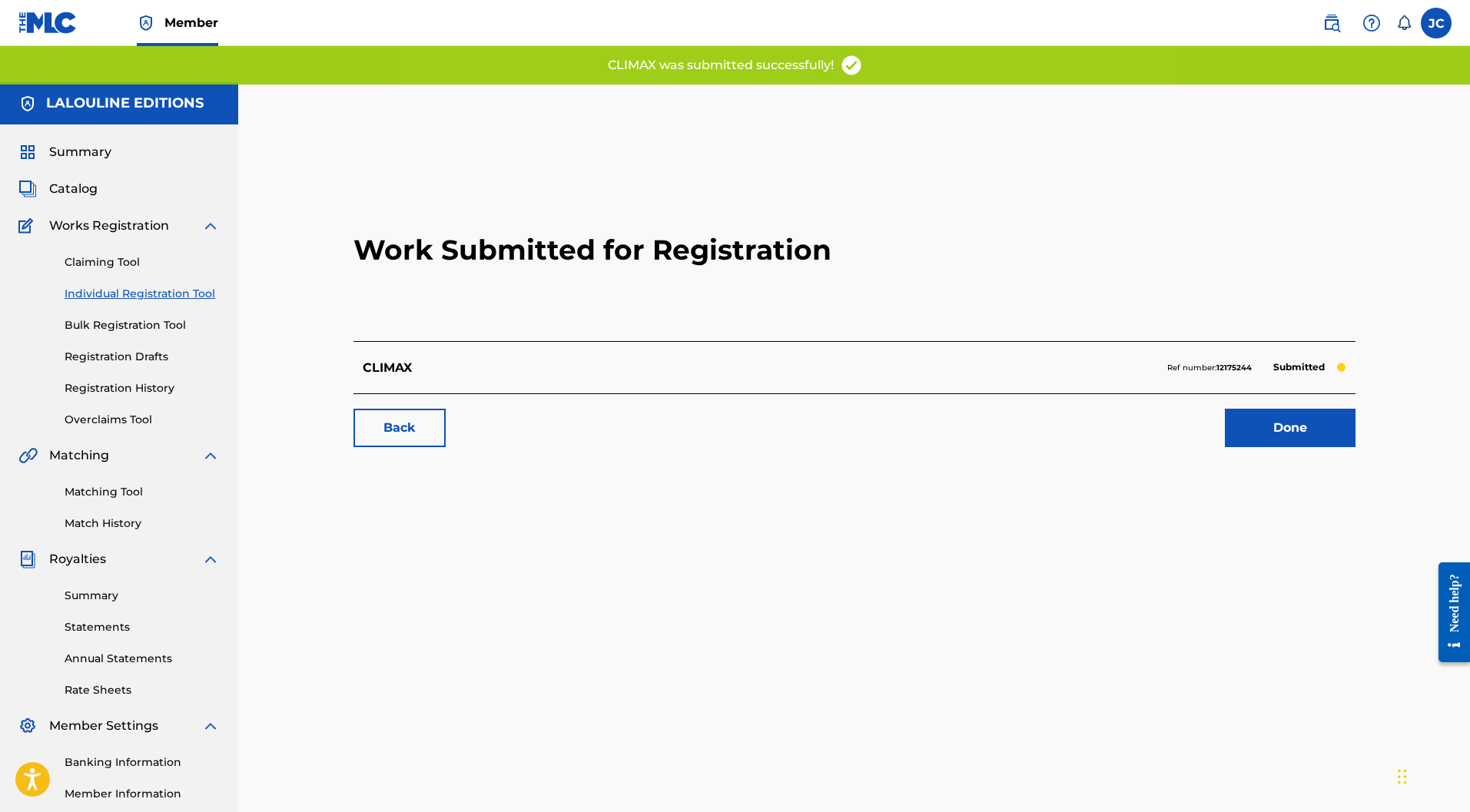
click at [79, 180] on span "Catalog" at bounding box center [74, 189] width 49 height 19
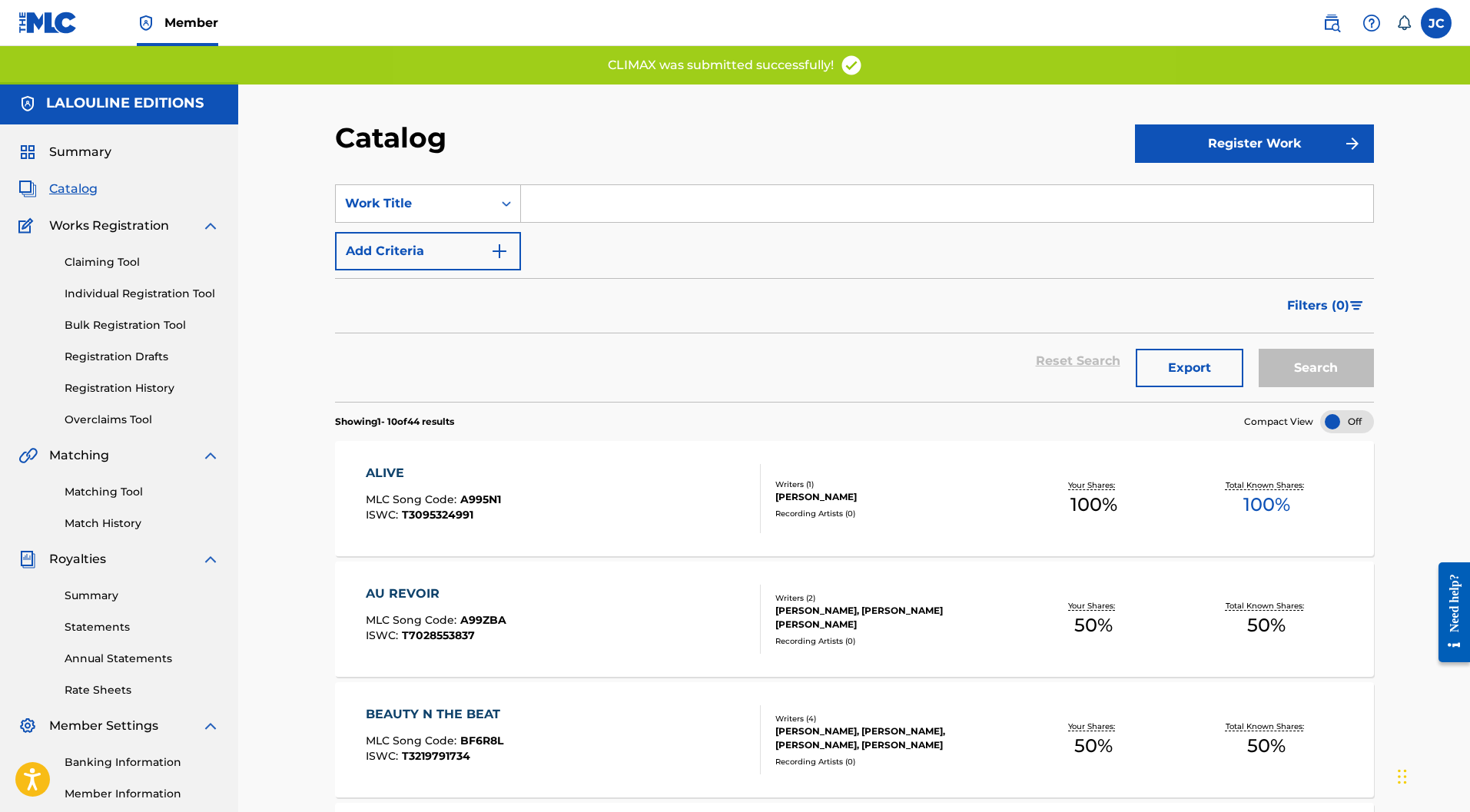
click at [105, 143] on span "Summary" at bounding box center [80, 152] width 62 height 19
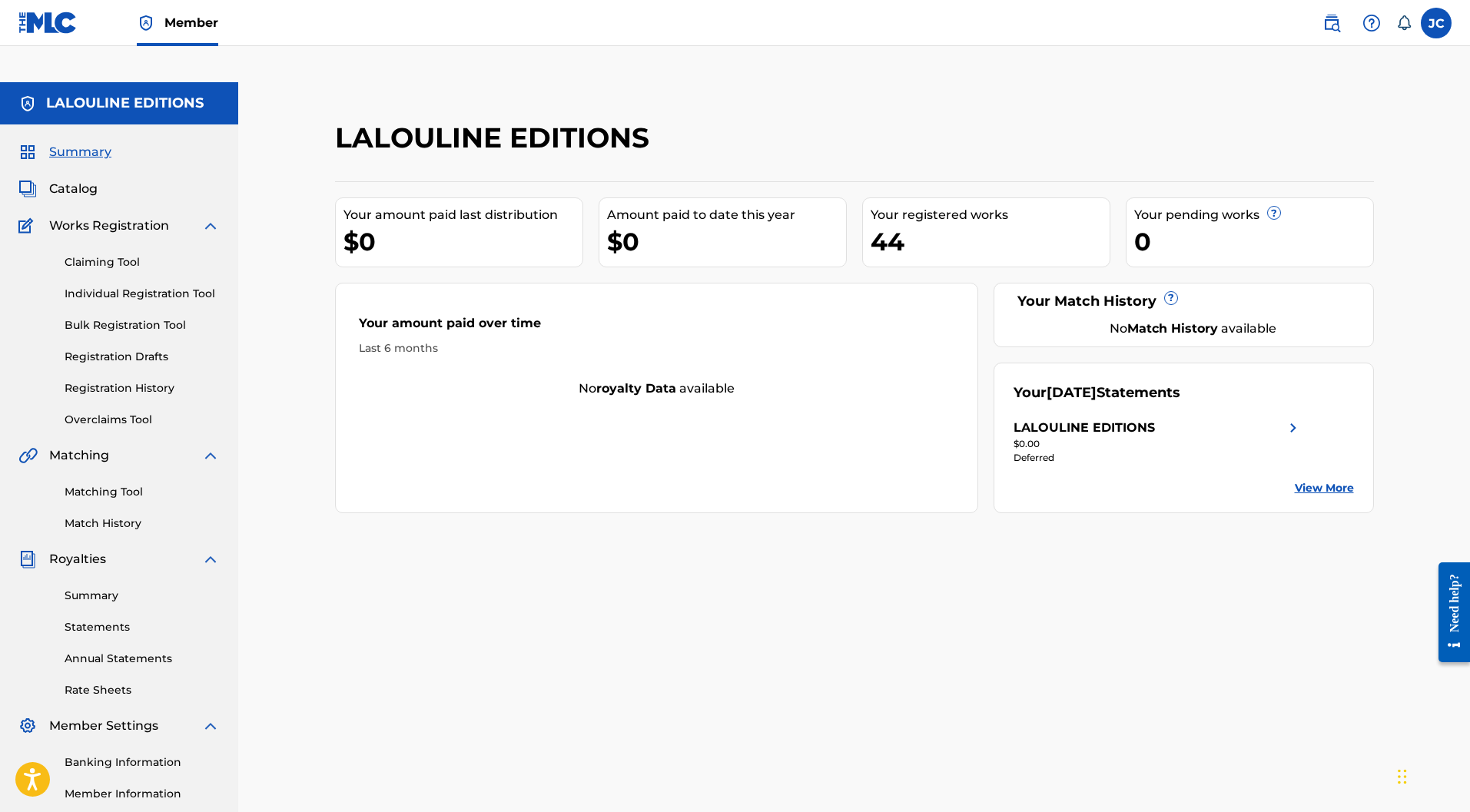
click at [1210, 225] on div "0" at bounding box center [1254, 242] width 239 height 34
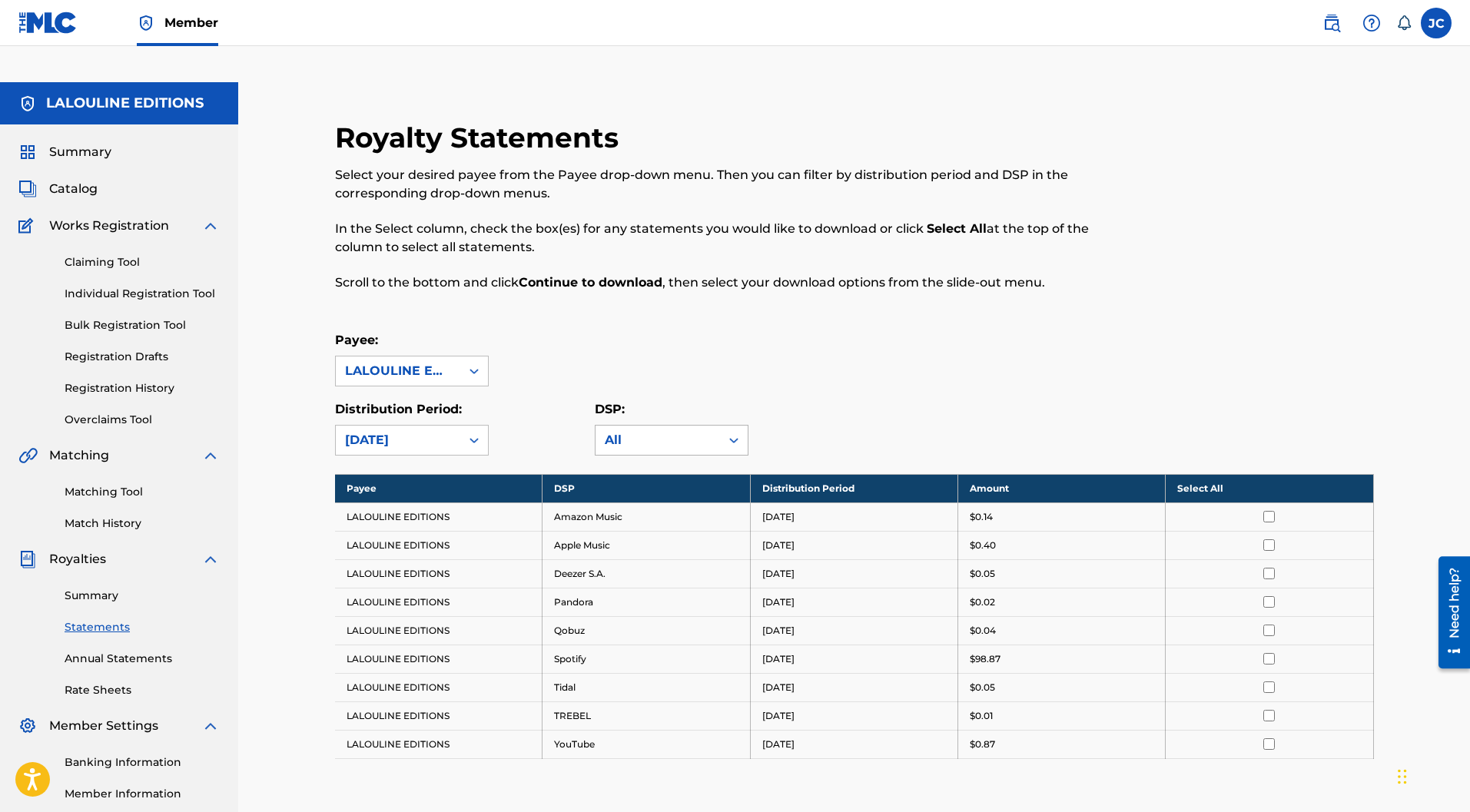
click at [651, 431] on div "All" at bounding box center [658, 440] width 106 height 19
click at [429, 426] on div "[DATE]" at bounding box center [398, 440] width 125 height 30
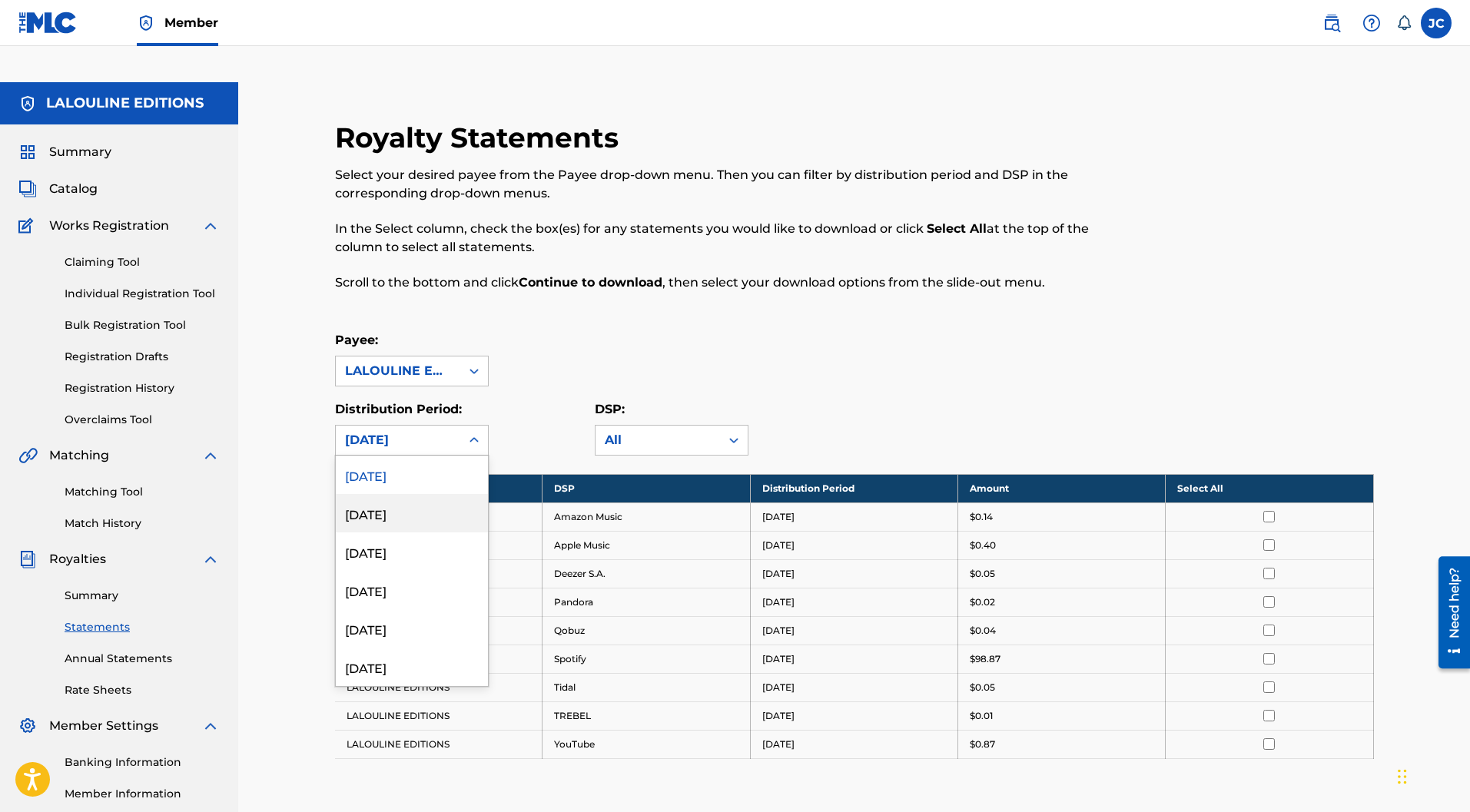
click at [412, 494] on div "[DATE]" at bounding box center [412, 513] width 152 height 39
